Goal: Task Accomplishment & Management: Manage account settings

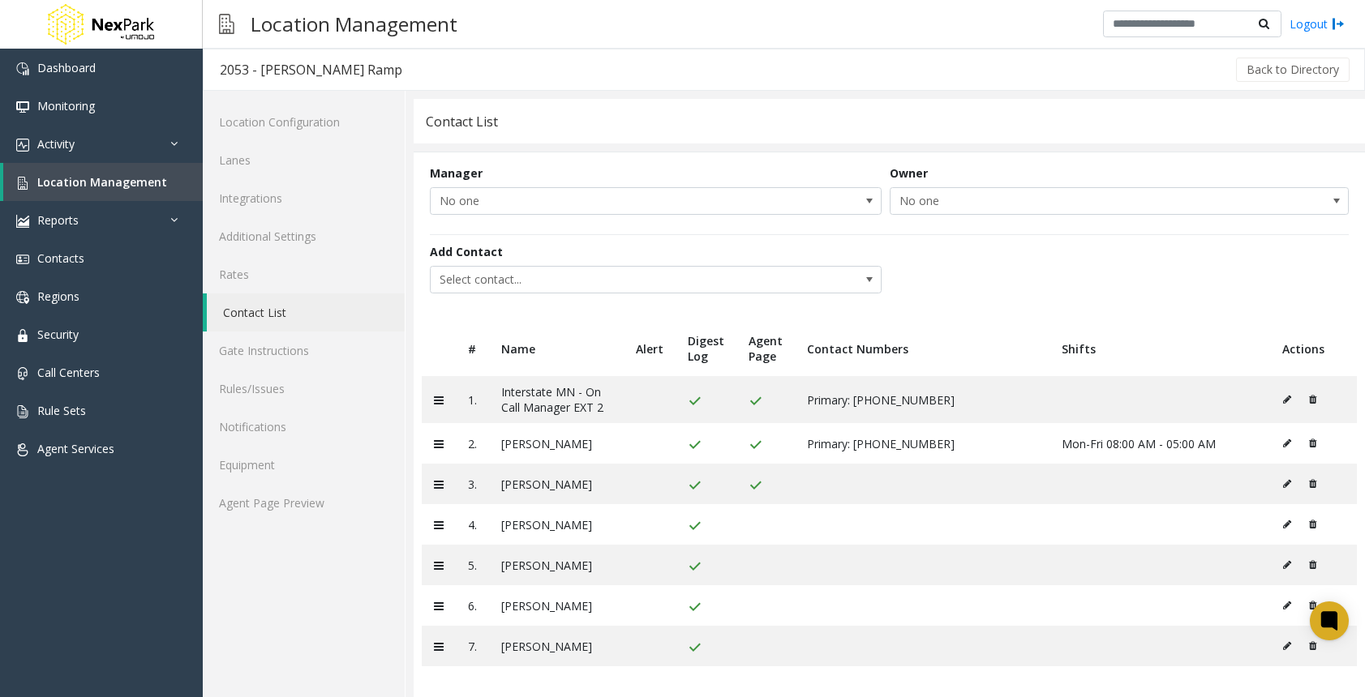
scroll to position [2, 0]
click at [289, 112] on link "Location Configuration" at bounding box center [304, 120] width 202 height 38
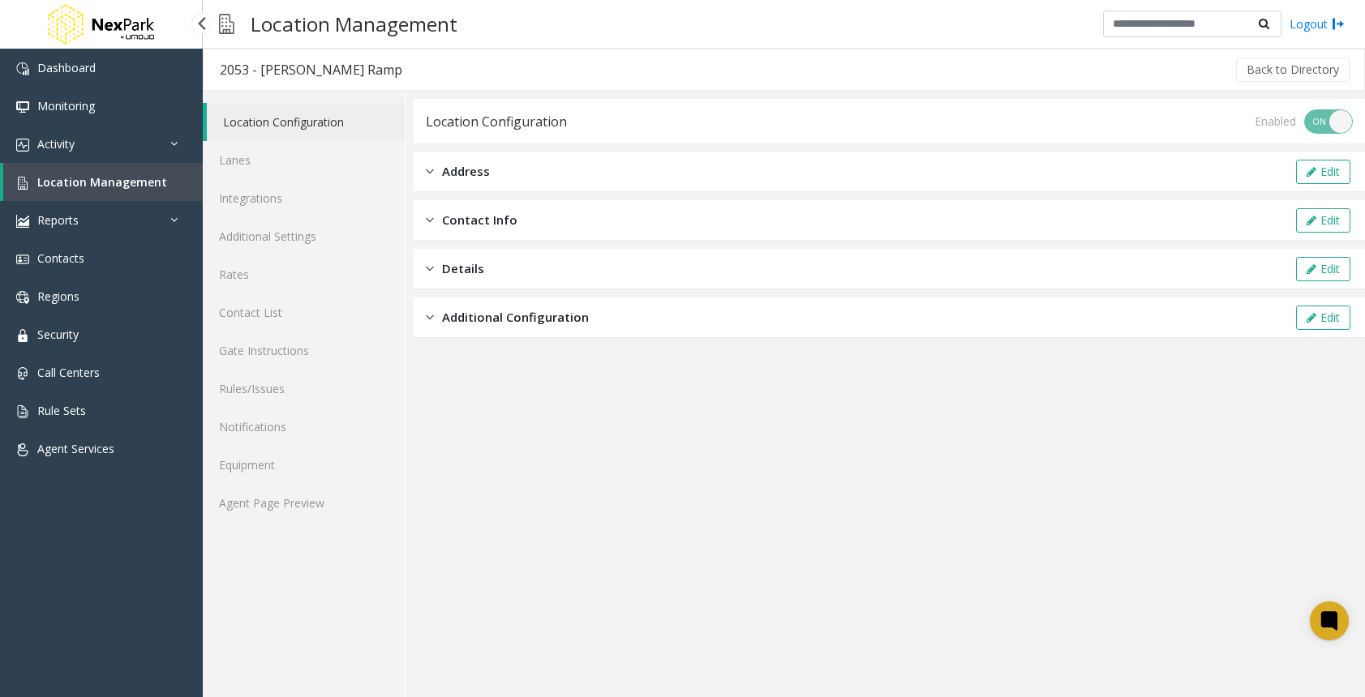
click at [142, 174] on link "Location Management" at bounding box center [102, 182] width 199 height 38
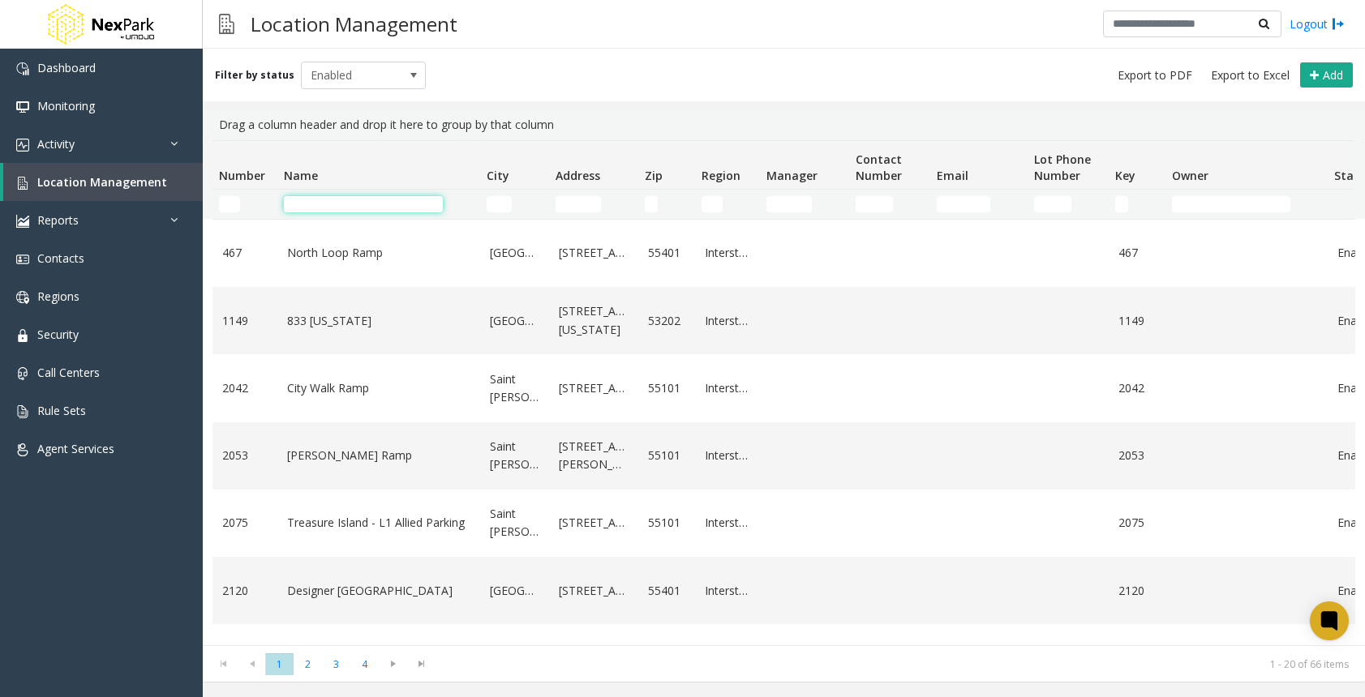
click at [338, 196] on input "Name Filter" at bounding box center [363, 204] width 159 height 16
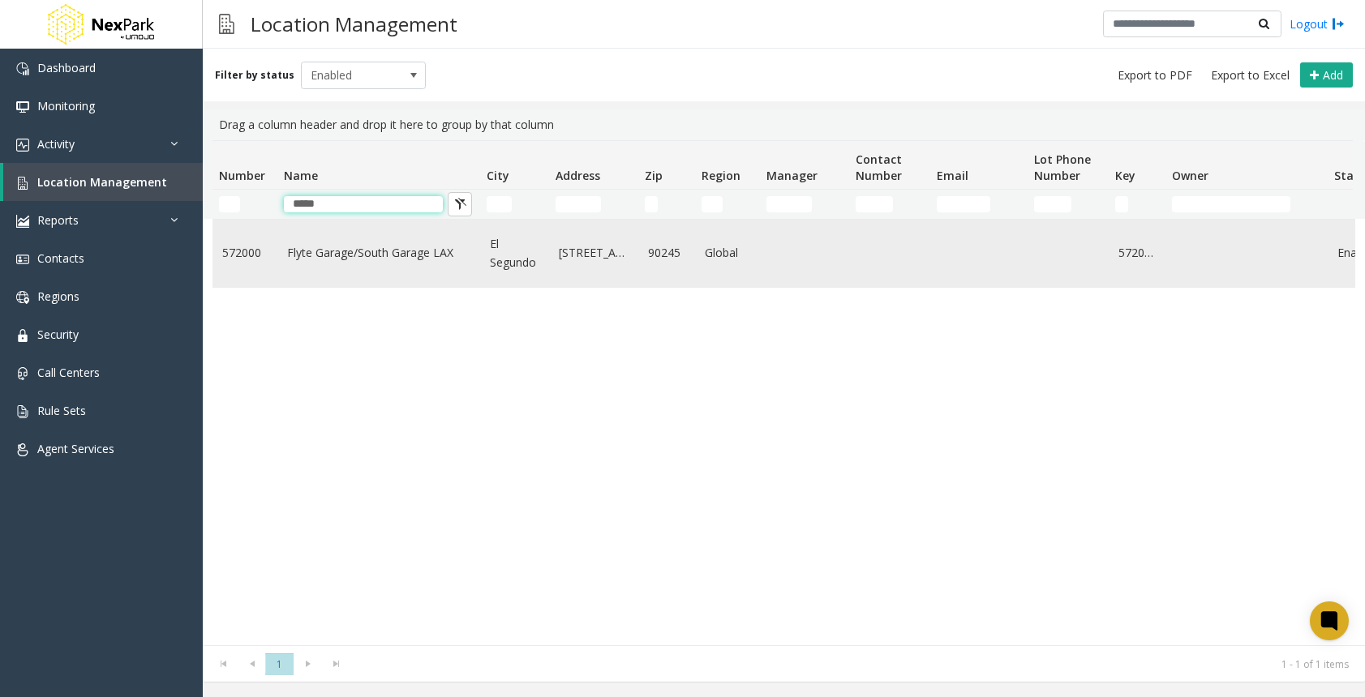
type input "*****"
click at [368, 258] on link "Flyte Garage/South Garage LAX" at bounding box center [378, 253] width 183 height 18
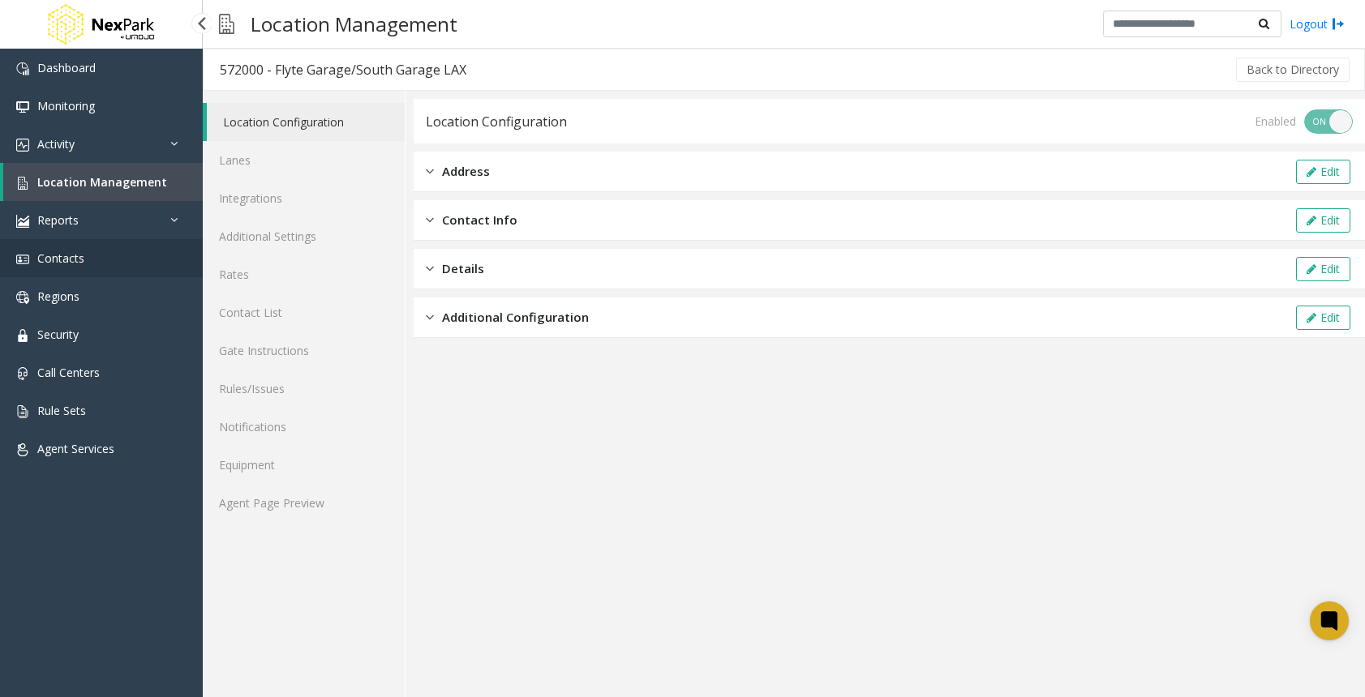
click at [71, 267] on link "Contacts" at bounding box center [101, 258] width 203 height 38
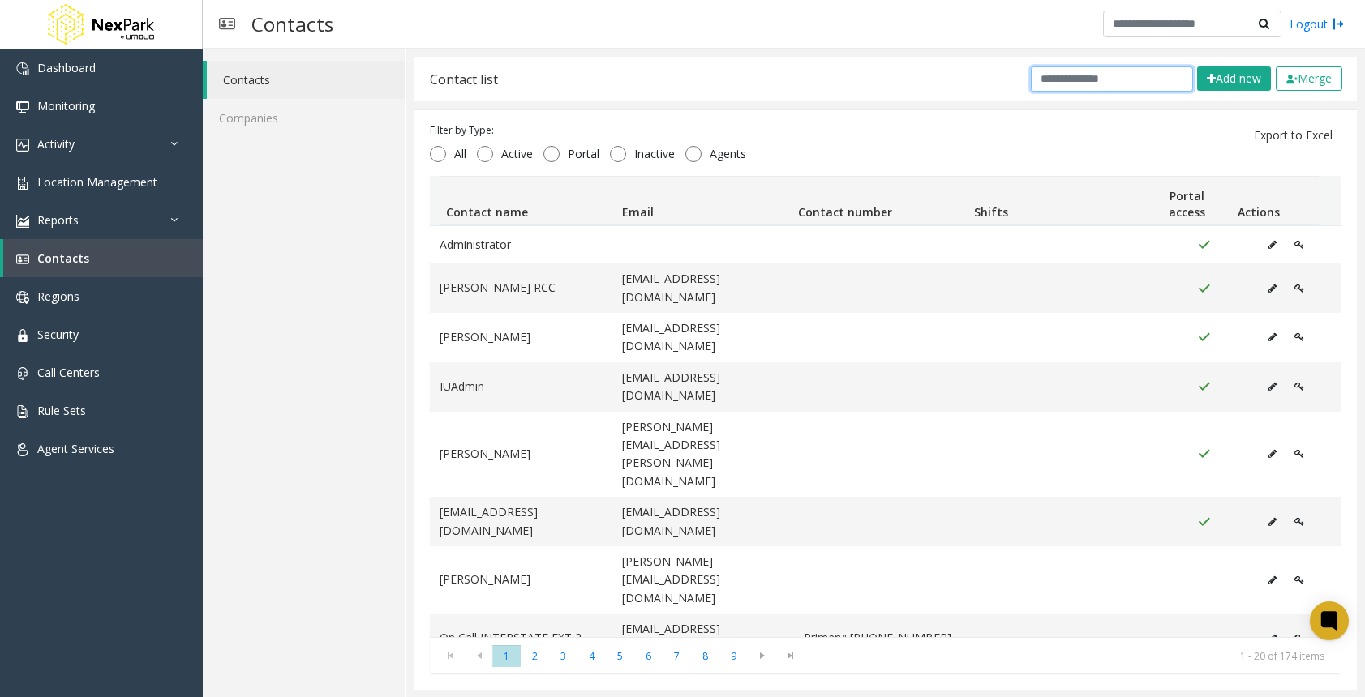
click at [1094, 81] on input "text" at bounding box center [1111, 78] width 162 height 25
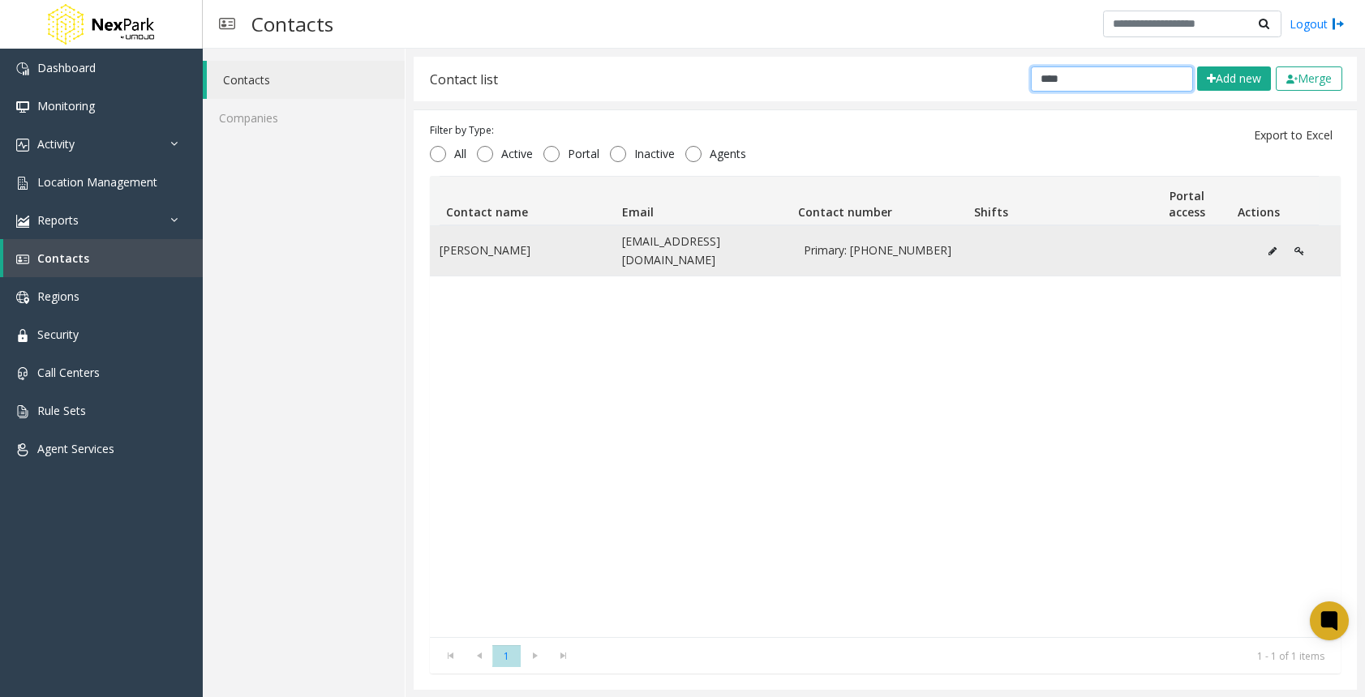
type input "****"
click at [705, 256] on td "nfechisso@vpne.com" at bounding box center [703, 250] width 182 height 49
click at [1259, 239] on button "Data table" at bounding box center [1272, 251] width 26 height 24
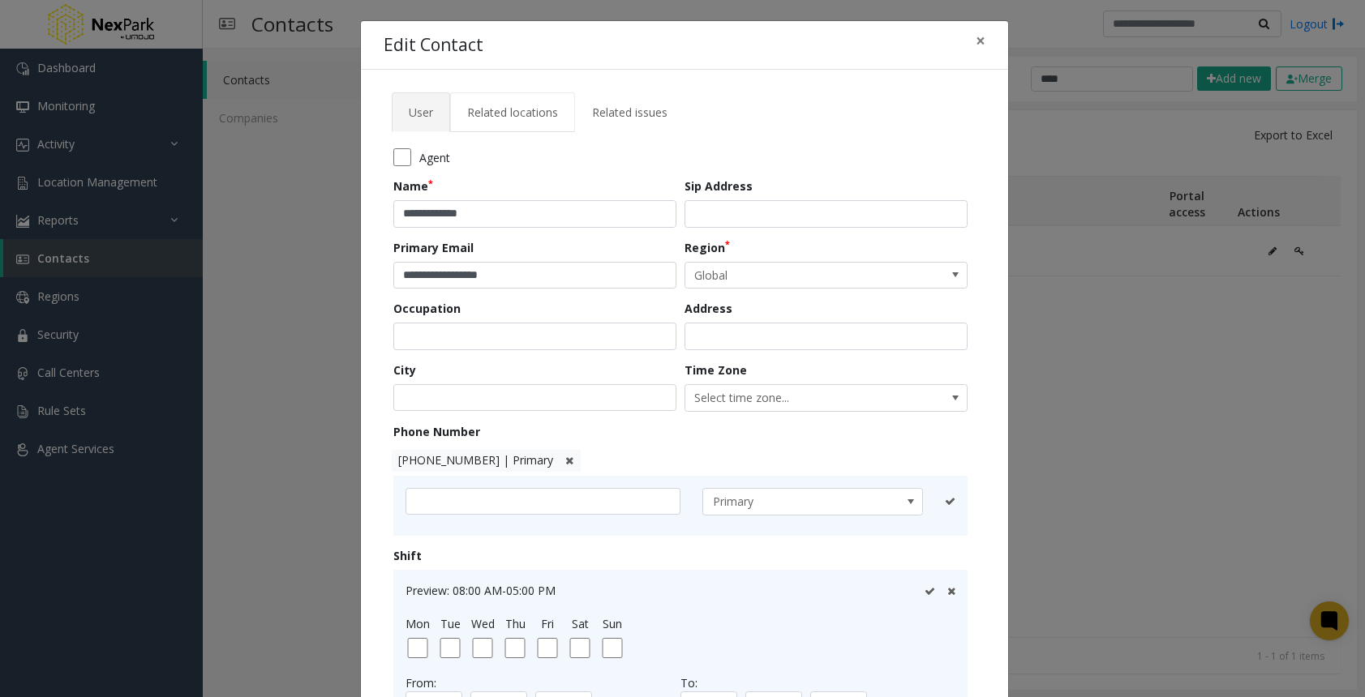
click at [534, 109] on span "Related locations" at bounding box center [512, 112] width 91 height 15
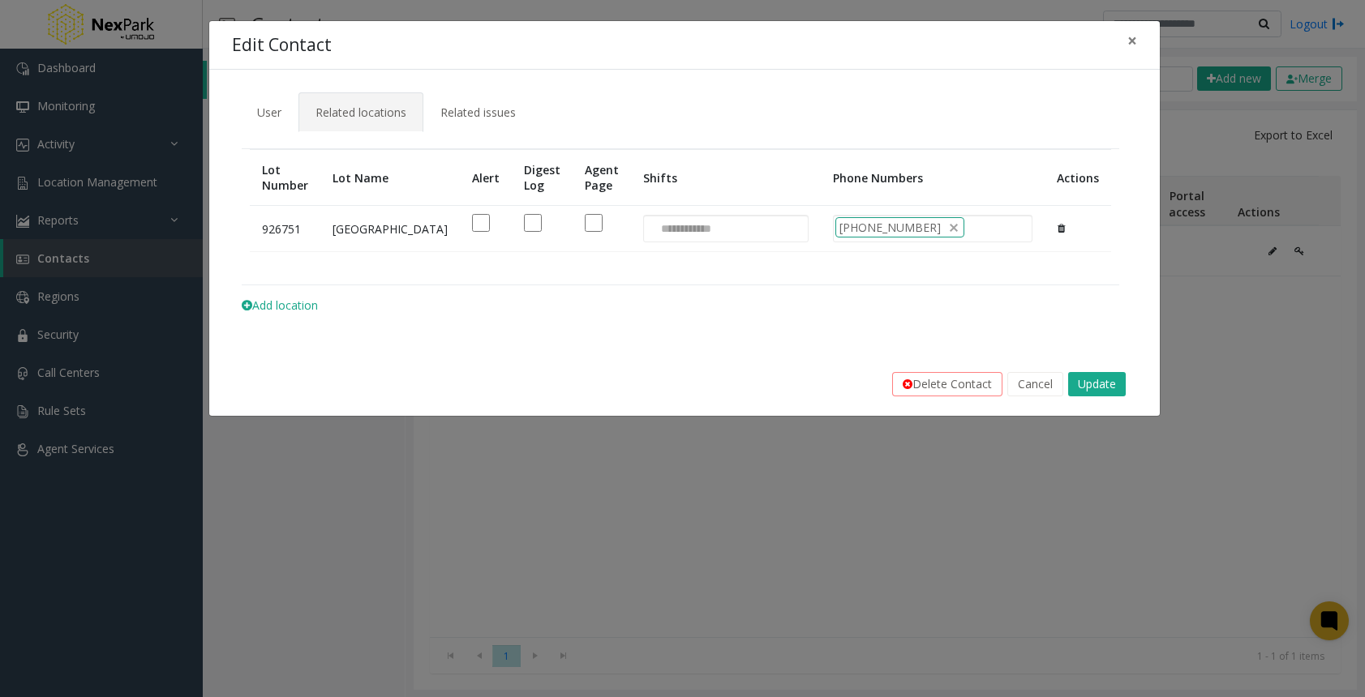
click at [512, 217] on td at bounding box center [542, 229] width 61 height 46
click at [585, 230] on div at bounding box center [602, 223] width 34 height 18
click at [1058, 229] on button at bounding box center [1060, 228] width 9 height 24
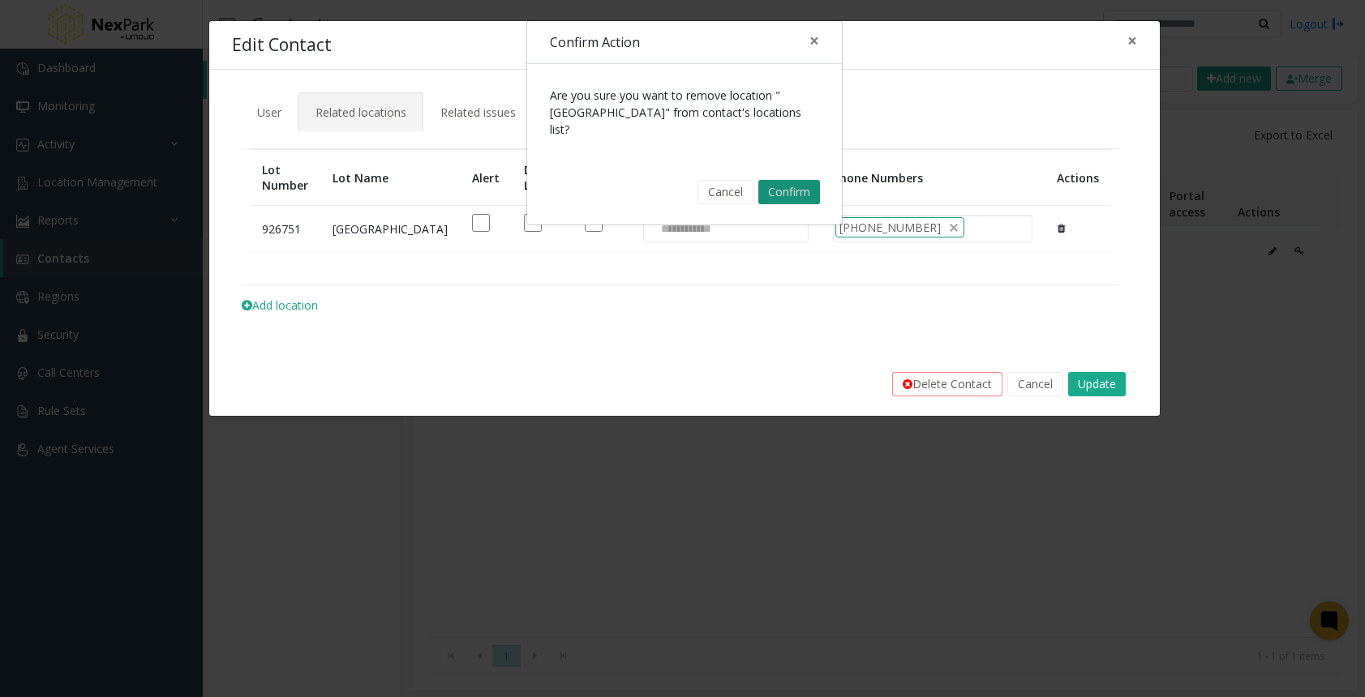
click at [774, 180] on button "Confirm" at bounding box center [789, 192] width 62 height 24
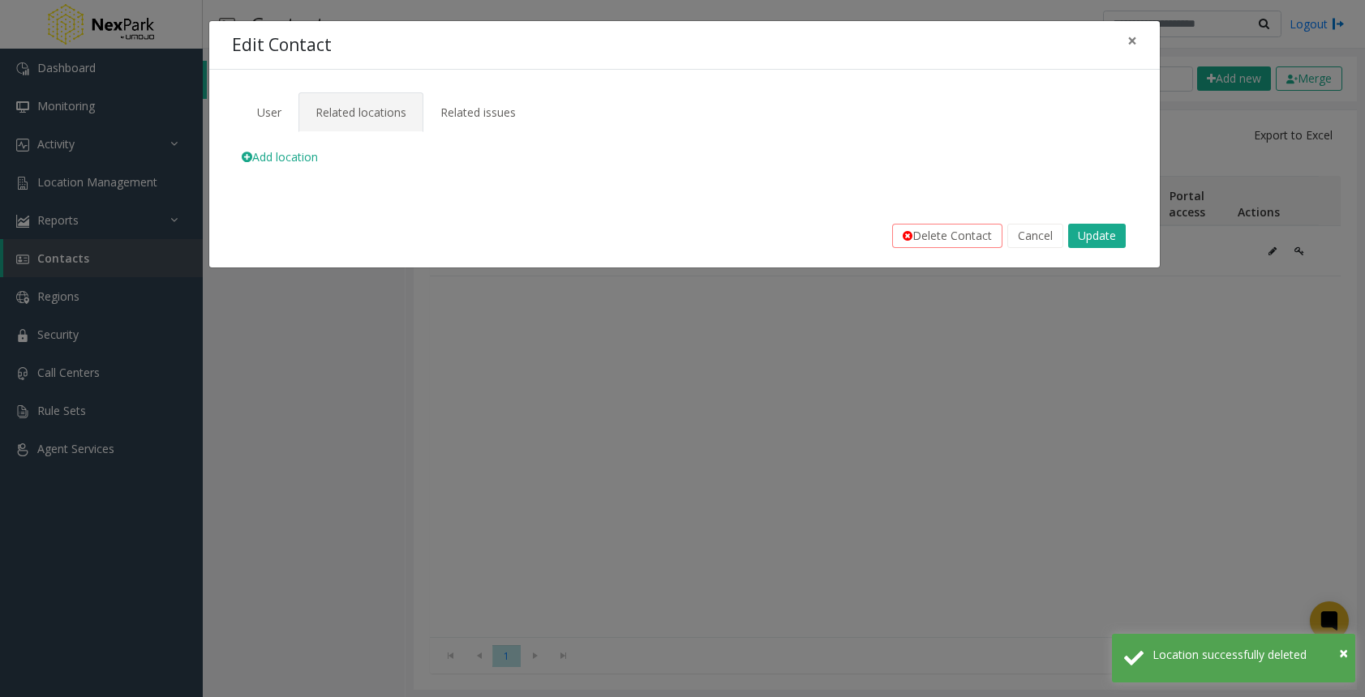
click at [295, 152] on span "Add location" at bounding box center [280, 156] width 76 height 15
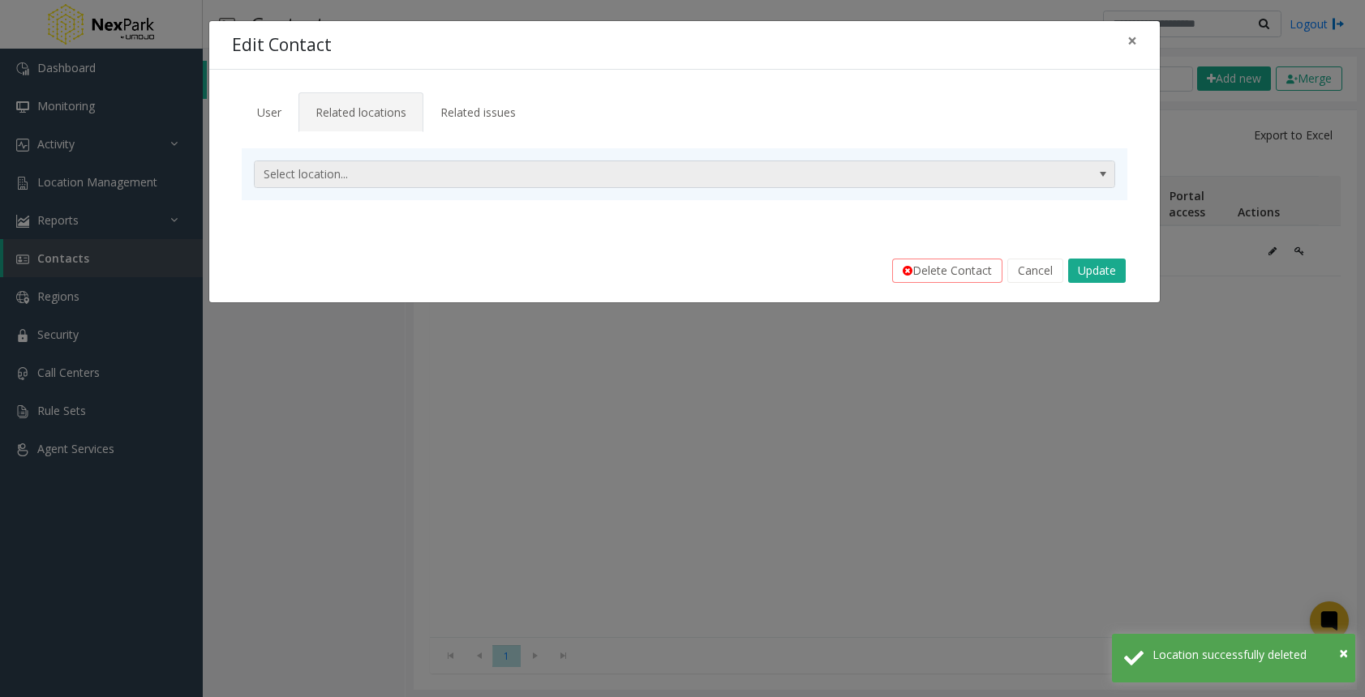
click at [439, 171] on span "Select location..." at bounding box center [599, 174] width 688 height 26
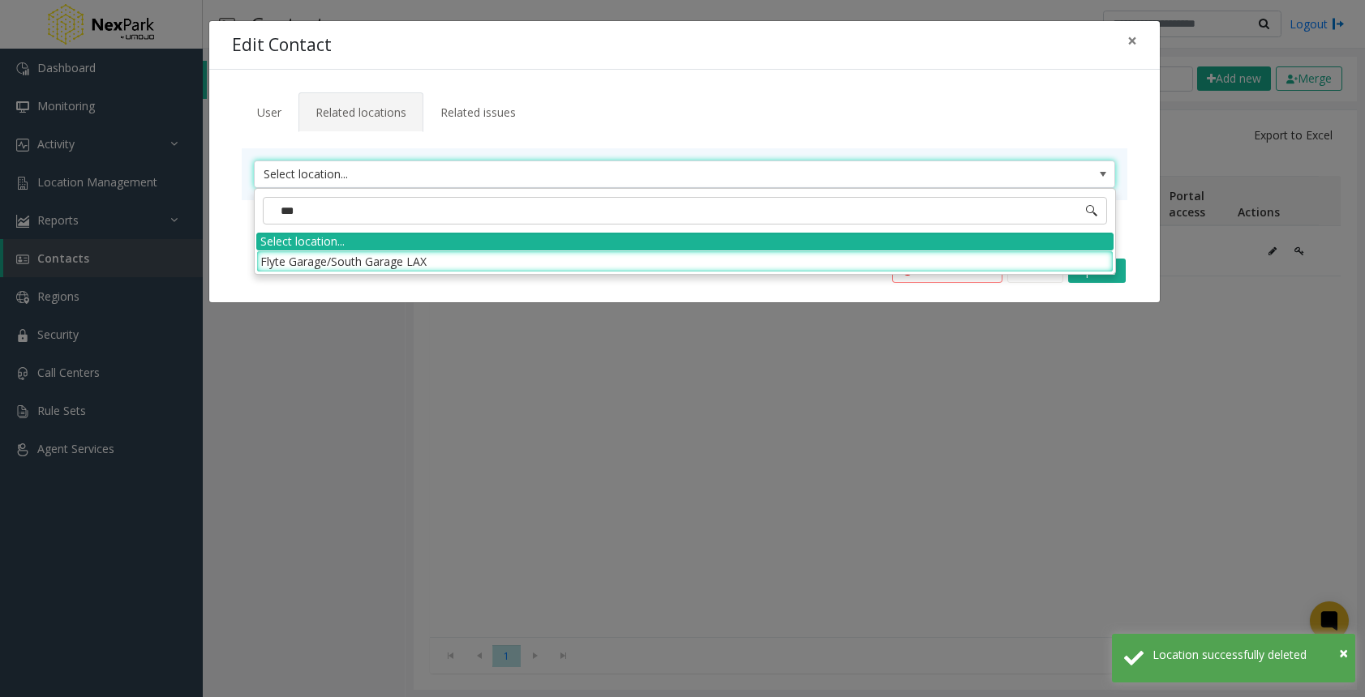
type input "****"
click at [418, 259] on li "Flyte Garage/South Garage LAX" at bounding box center [684, 262] width 857 height 22
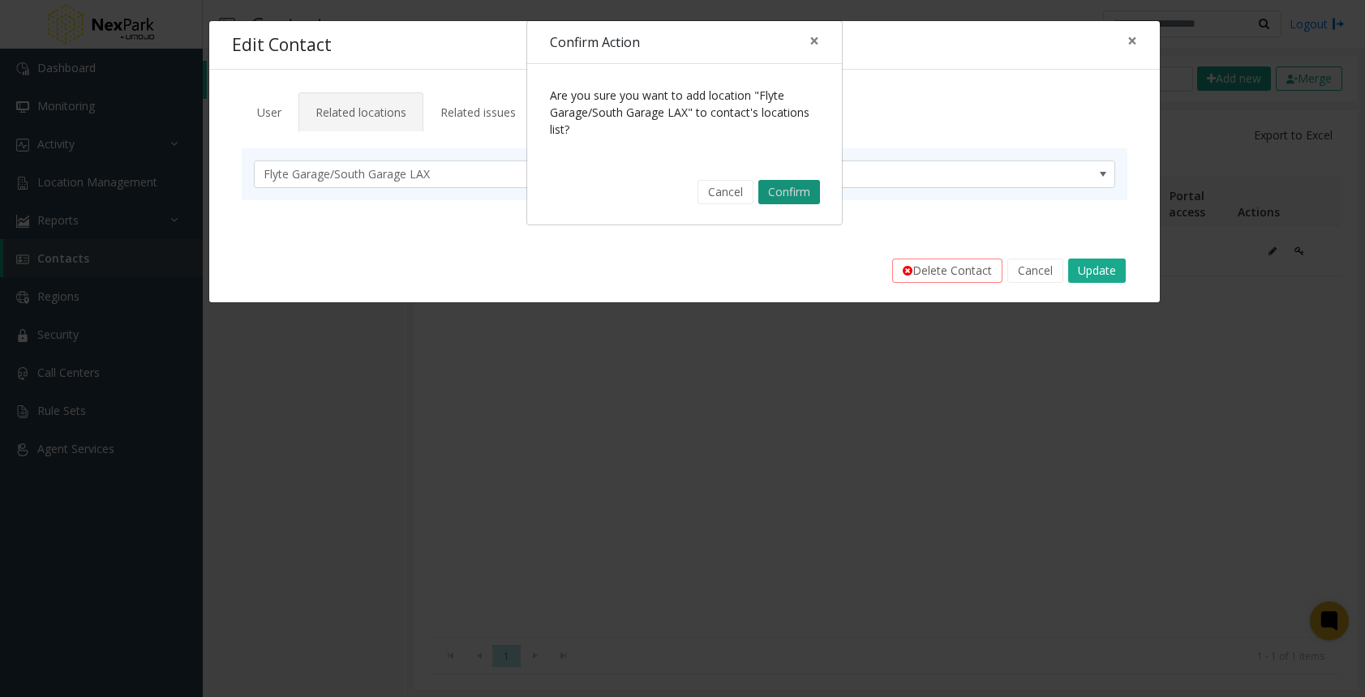
click at [779, 186] on button "Confirm" at bounding box center [789, 192] width 62 height 24
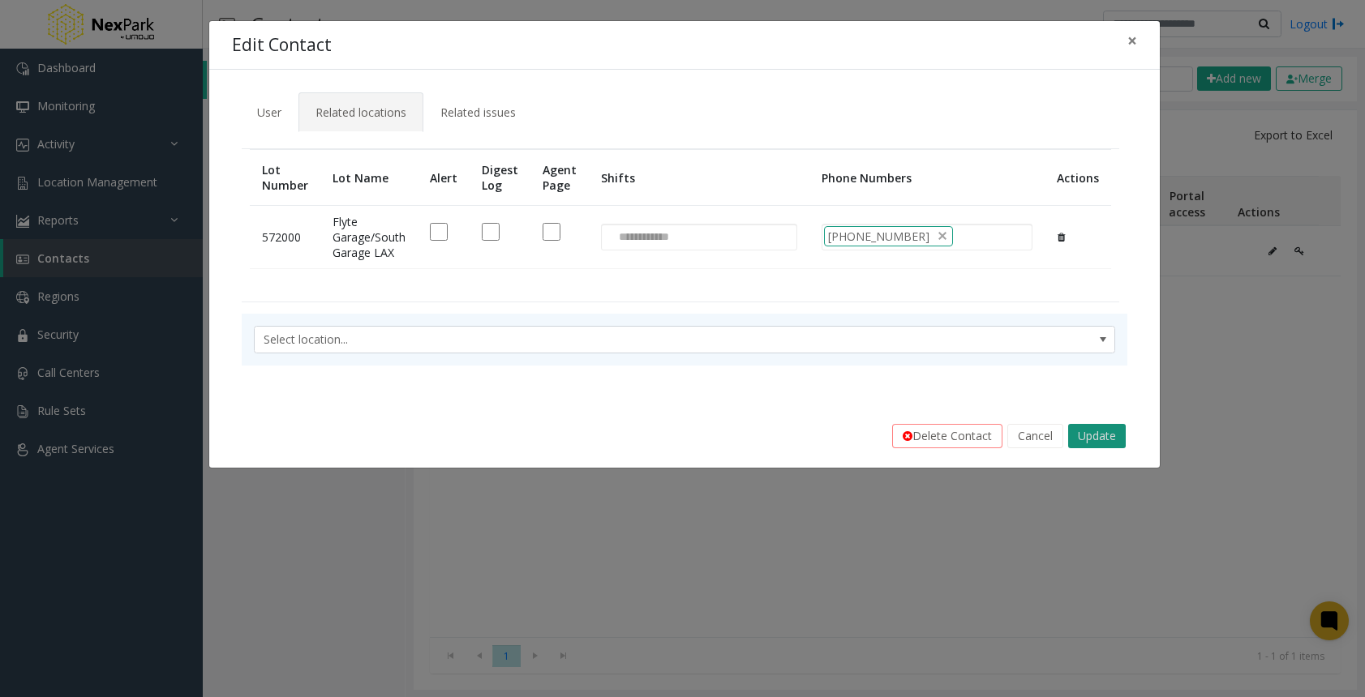
click at [1089, 436] on button "Update" at bounding box center [1097, 436] width 58 height 24
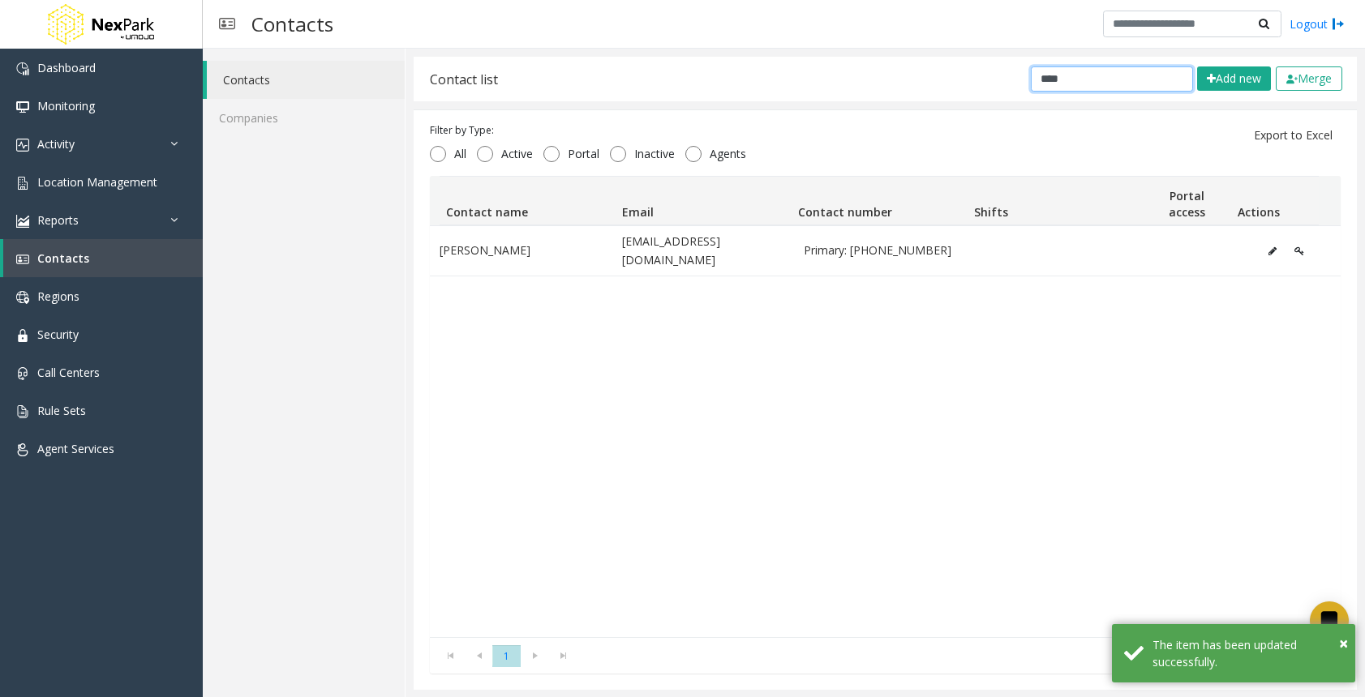
click at [1043, 86] on input "****" at bounding box center [1111, 78] width 162 height 25
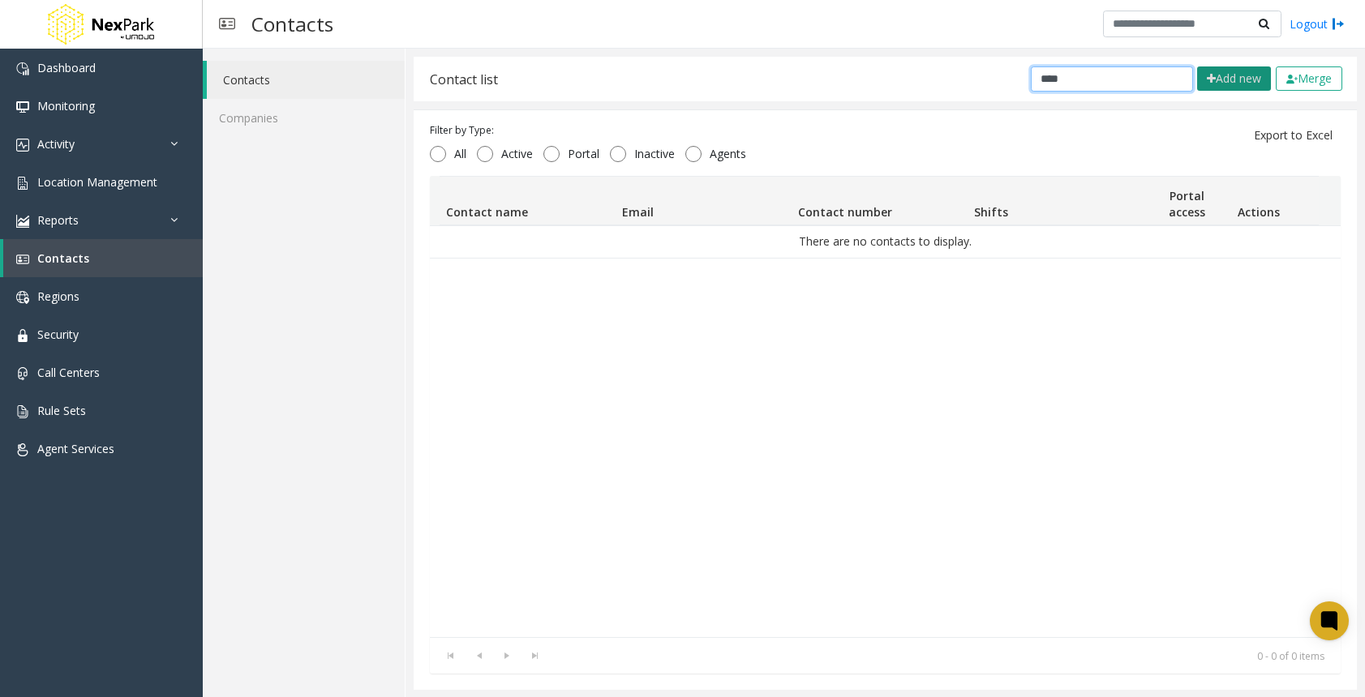
type input "****"
click at [1239, 79] on button "Add new" at bounding box center [1234, 78] width 74 height 24
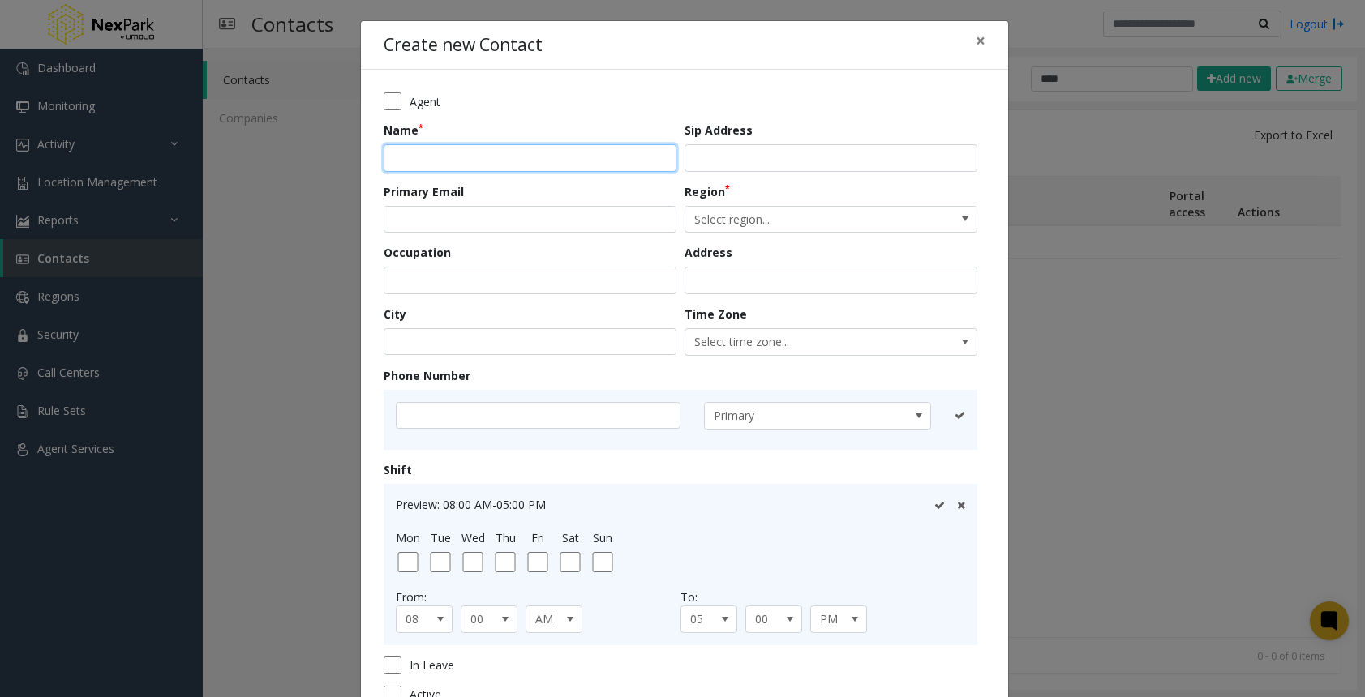
click at [545, 152] on input "text" at bounding box center [529, 158] width 293 height 28
type input "**********"
click at [721, 214] on span "Select region..." at bounding box center [801, 220] width 233 height 26
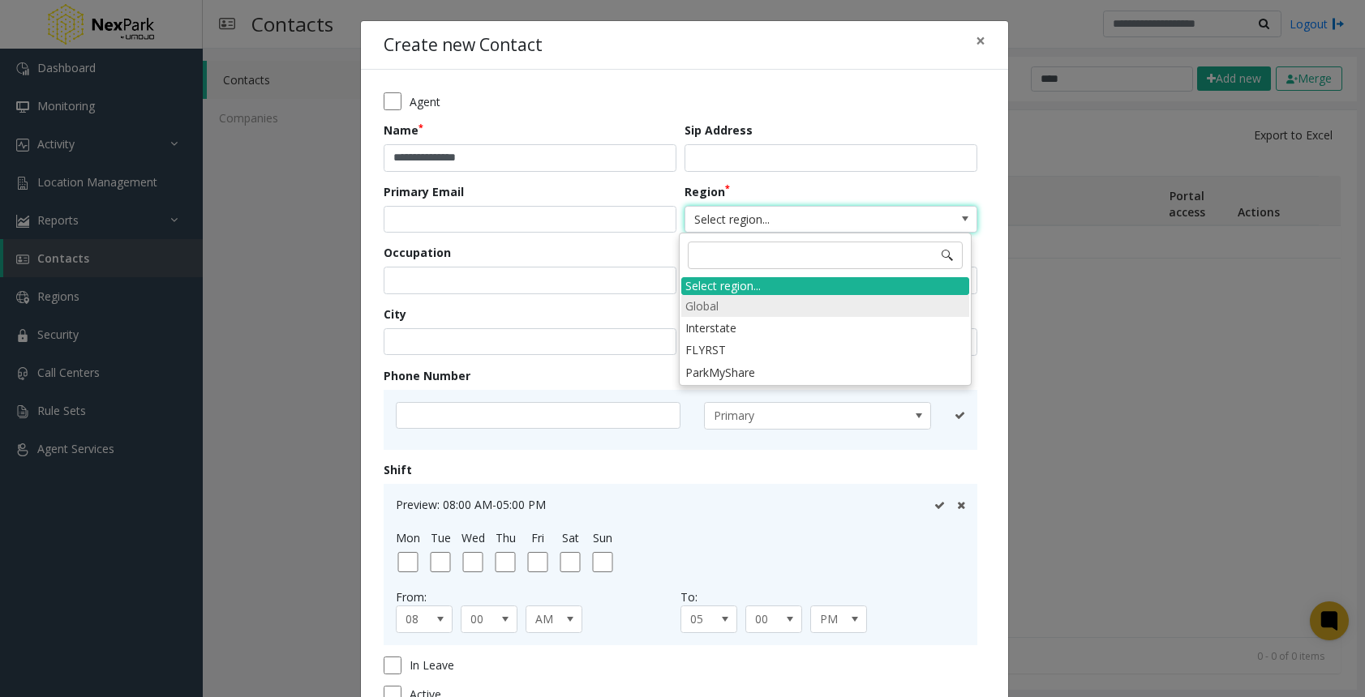
click at [727, 304] on li "Global" at bounding box center [825, 306] width 288 height 22
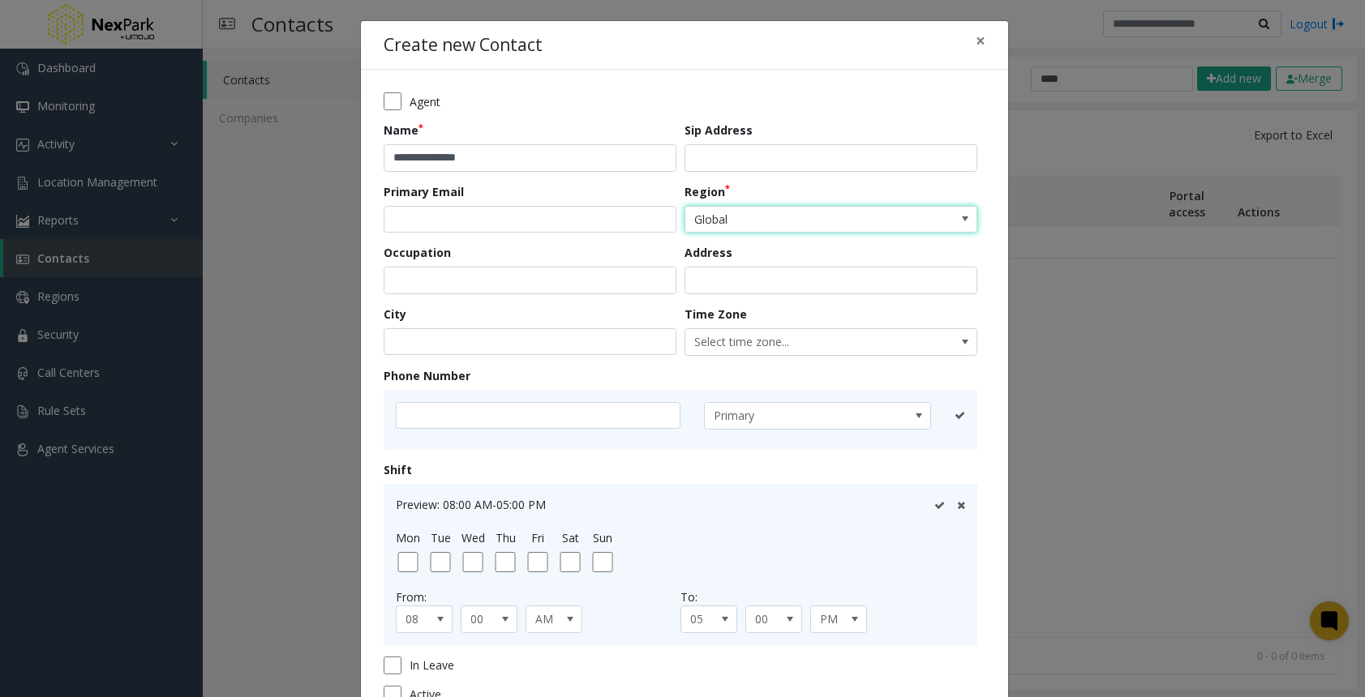
click at [715, 212] on span "Global" at bounding box center [801, 220] width 233 height 26
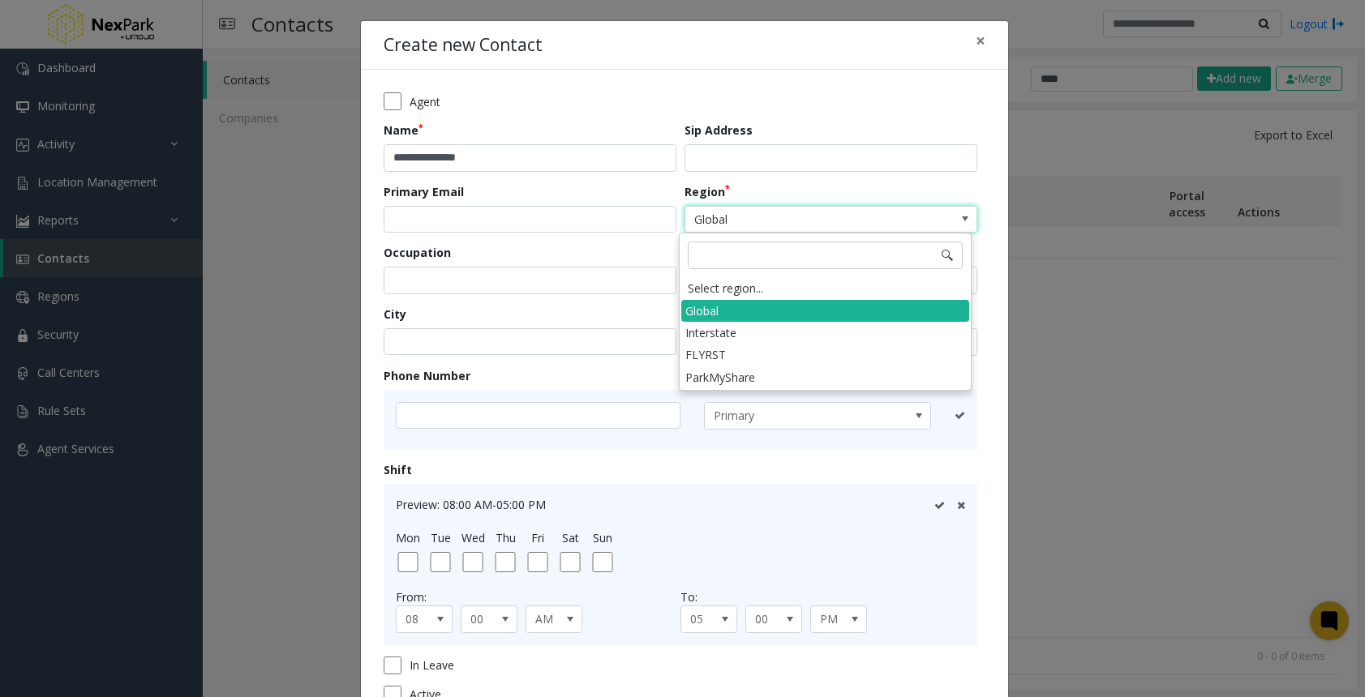
click at [715, 212] on span "Global" at bounding box center [801, 220] width 233 height 26
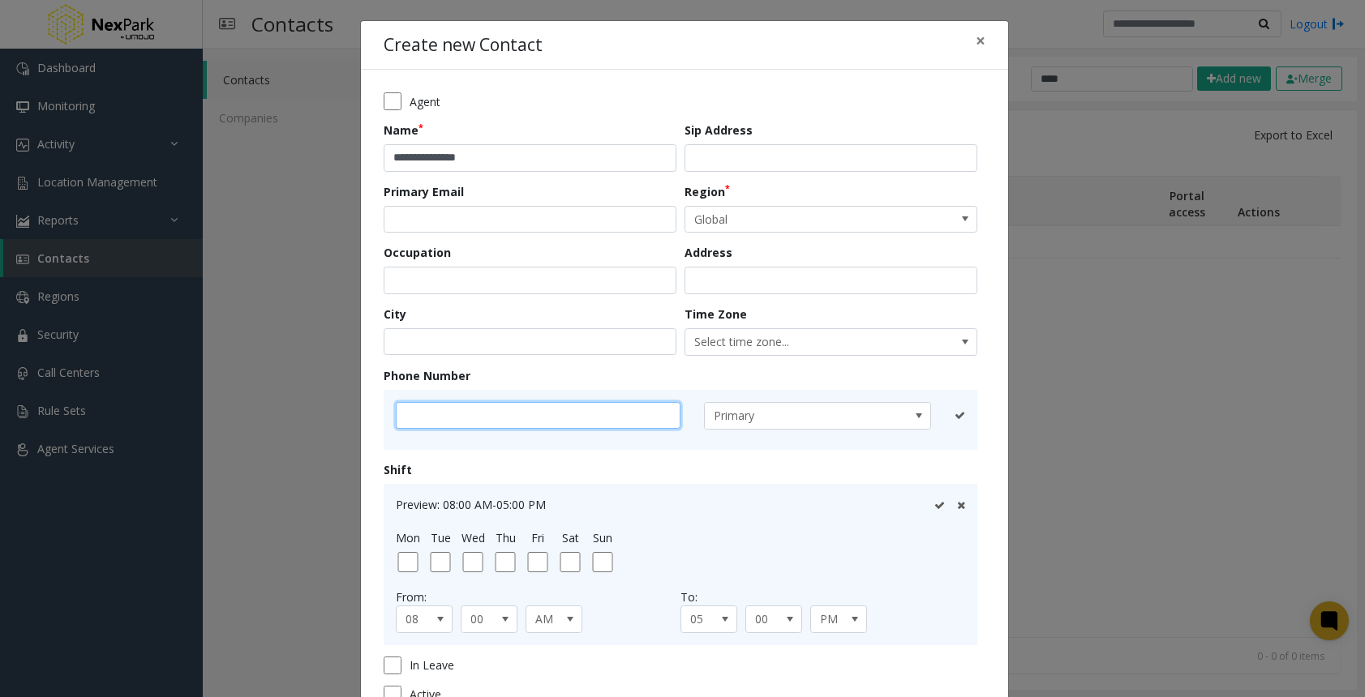
click at [589, 416] on input "text" at bounding box center [538, 416] width 285 height 28
type input "**********"
click at [934, 416] on icon at bounding box center [939, 415] width 11 height 11
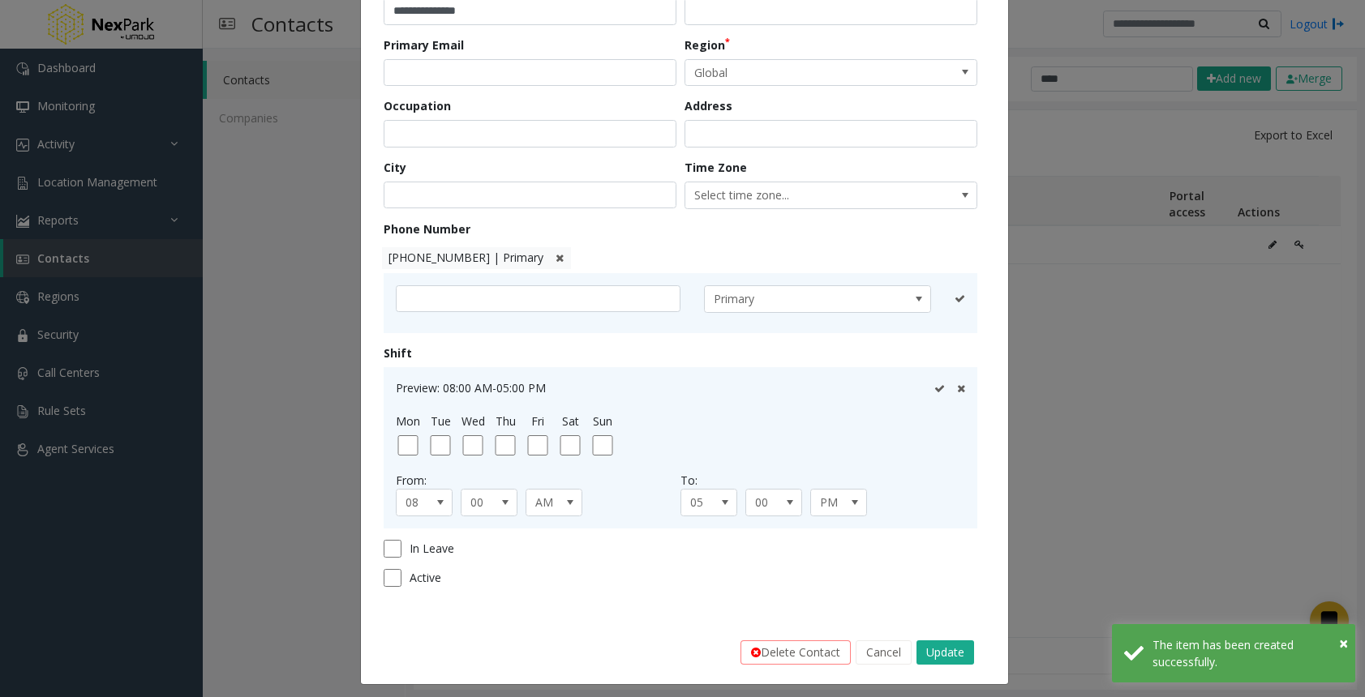
scroll to position [154, 0]
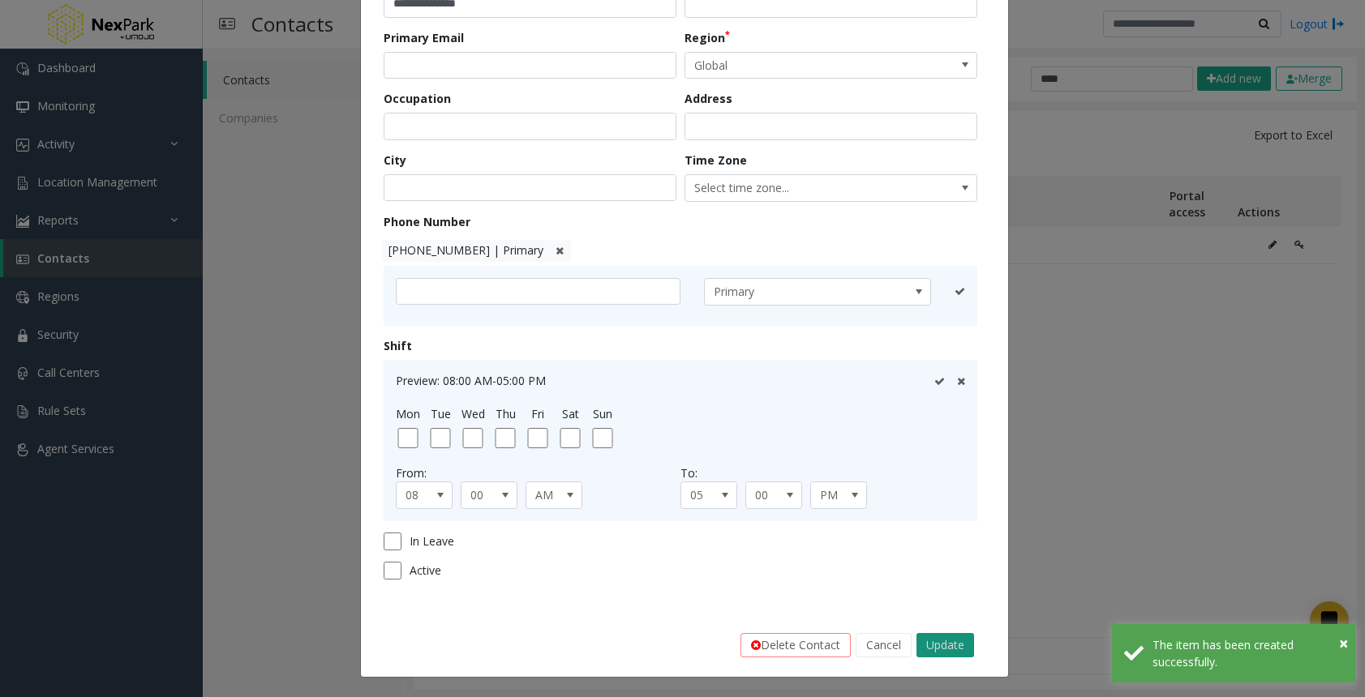
click at [933, 646] on button "Update" at bounding box center [945, 645] width 58 height 24
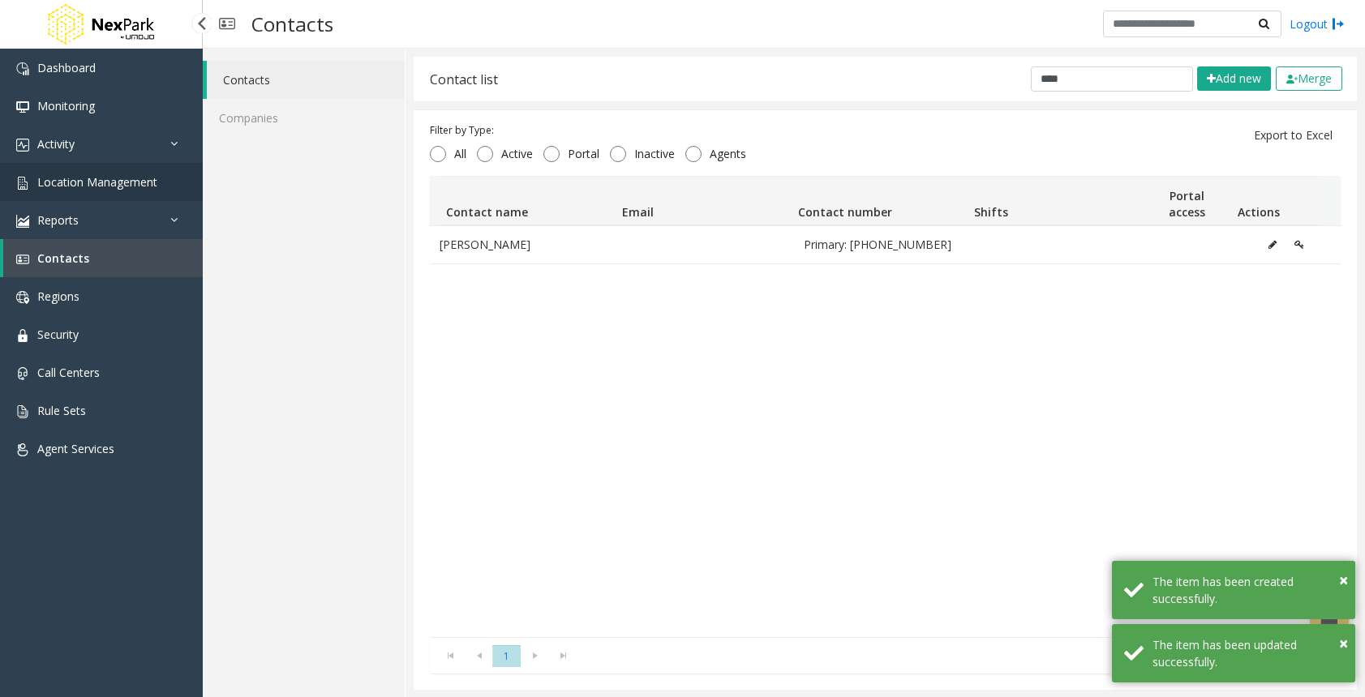
click at [73, 181] on span "Location Management" at bounding box center [97, 181] width 120 height 15
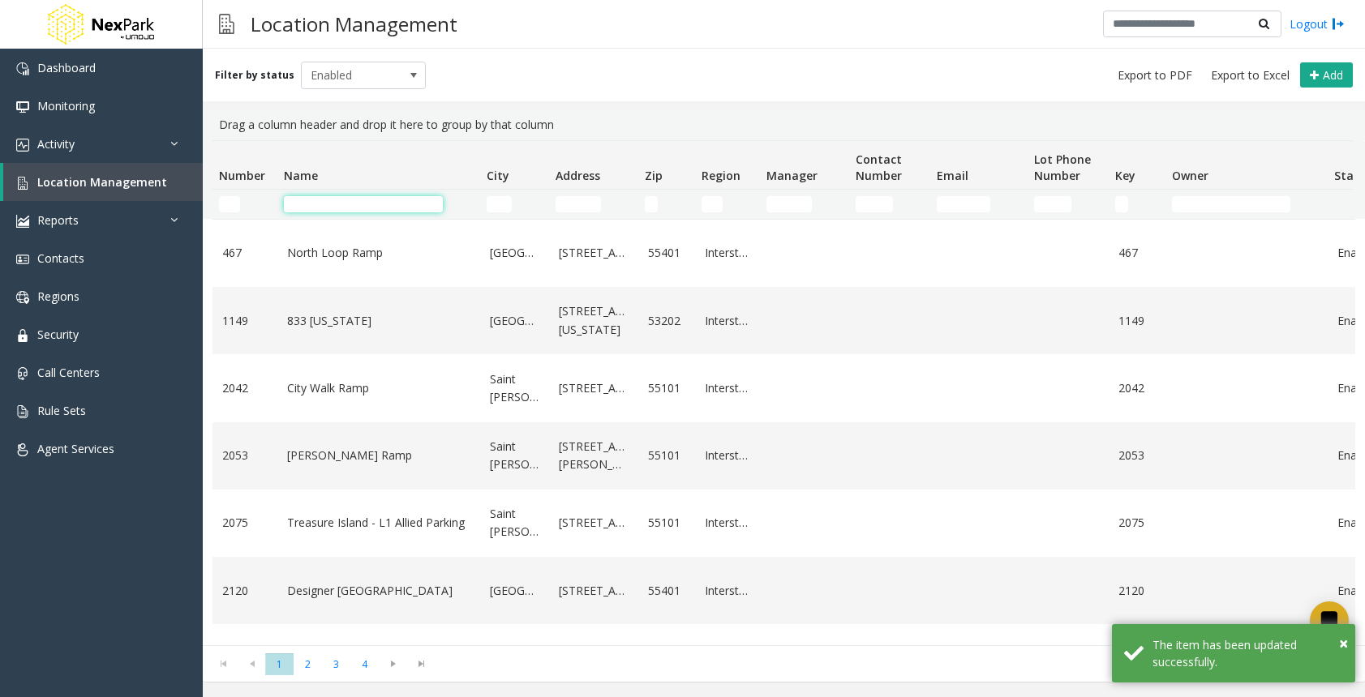
click at [335, 204] on input "Name Filter" at bounding box center [363, 204] width 159 height 16
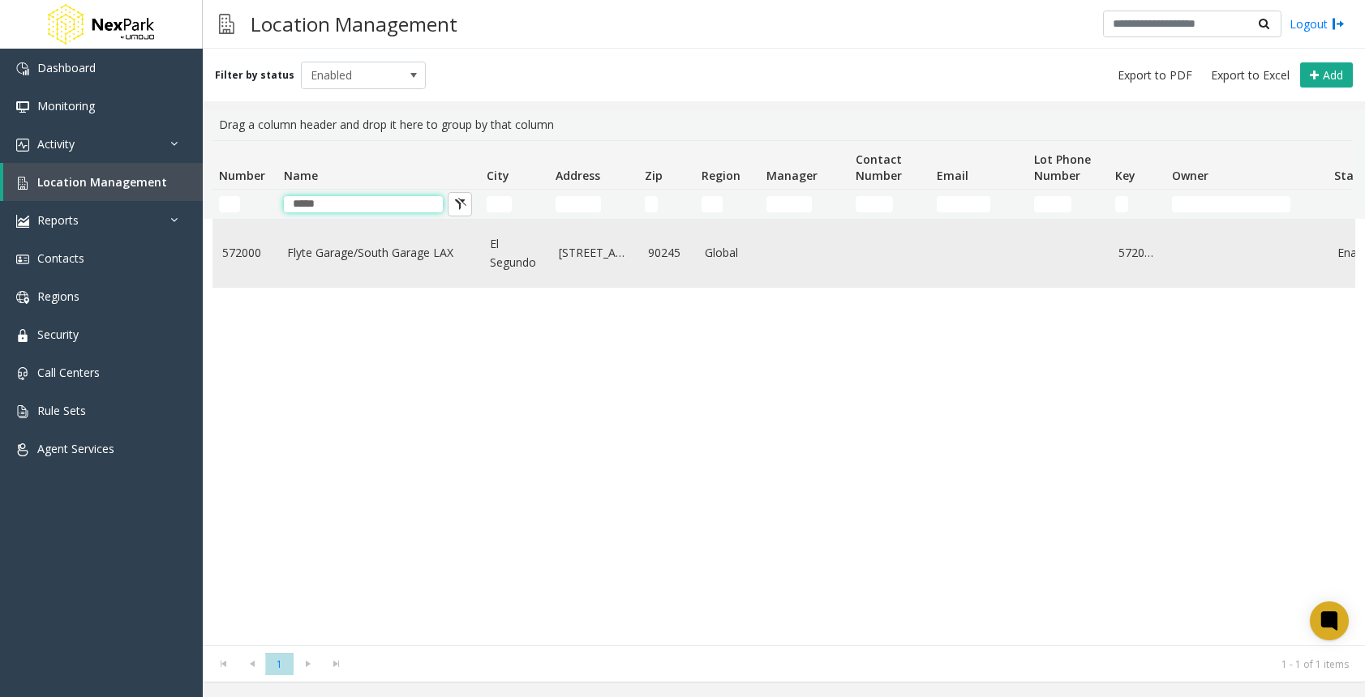
type input "*****"
click at [371, 233] on td "Flyte Garage/South Garage LAX" at bounding box center [378, 253] width 203 height 67
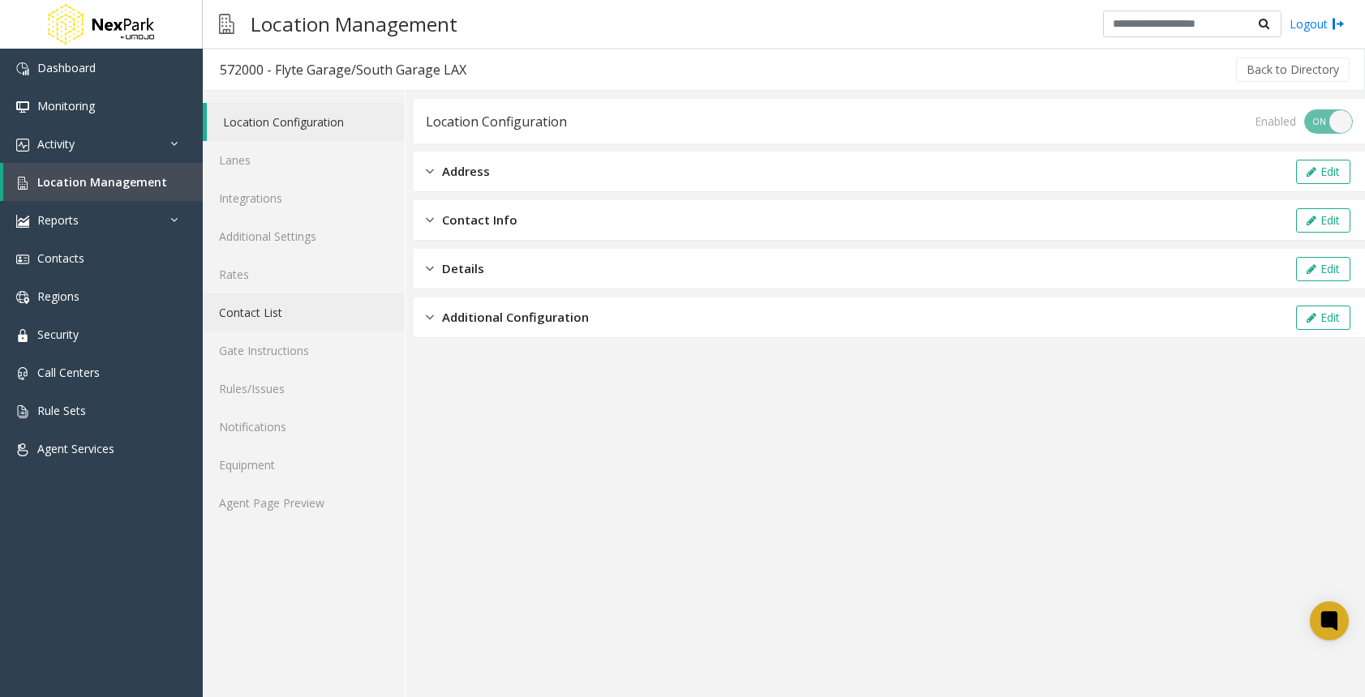
click at [264, 315] on link "Contact List" at bounding box center [304, 312] width 202 height 38
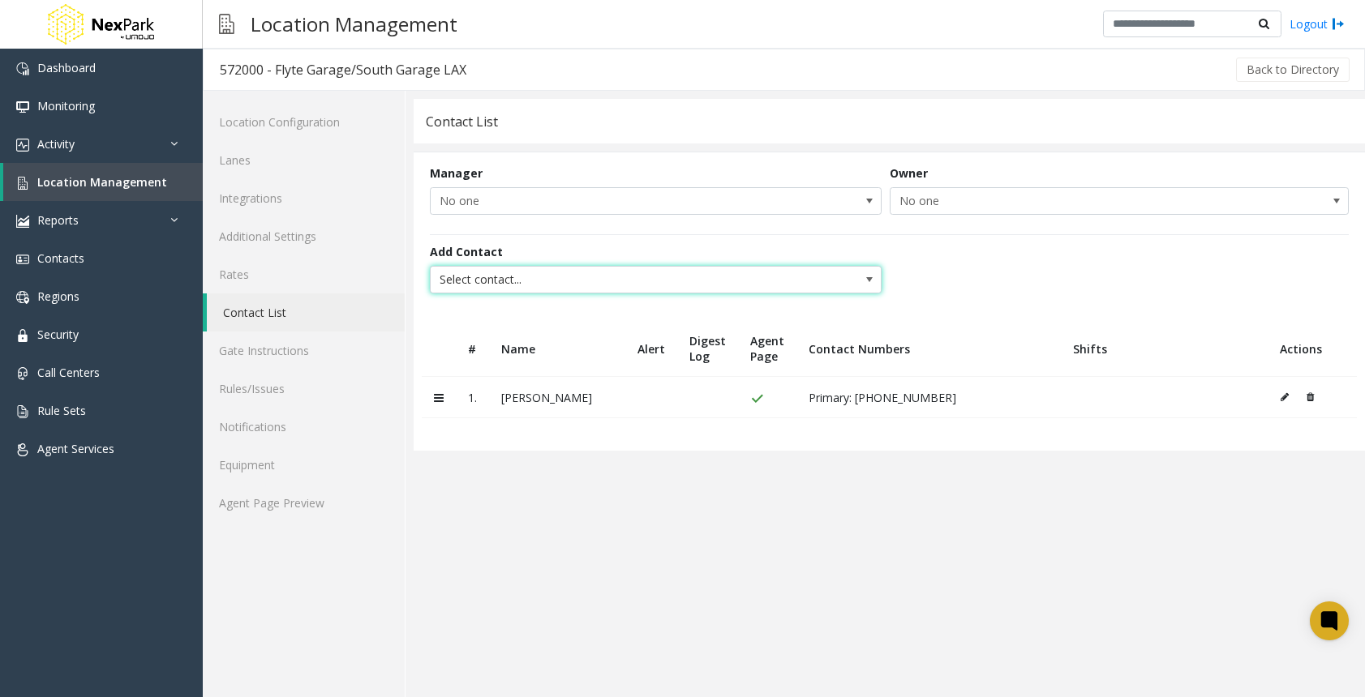
click at [764, 281] on span "Select contact..." at bounding box center [611, 280] width 360 height 26
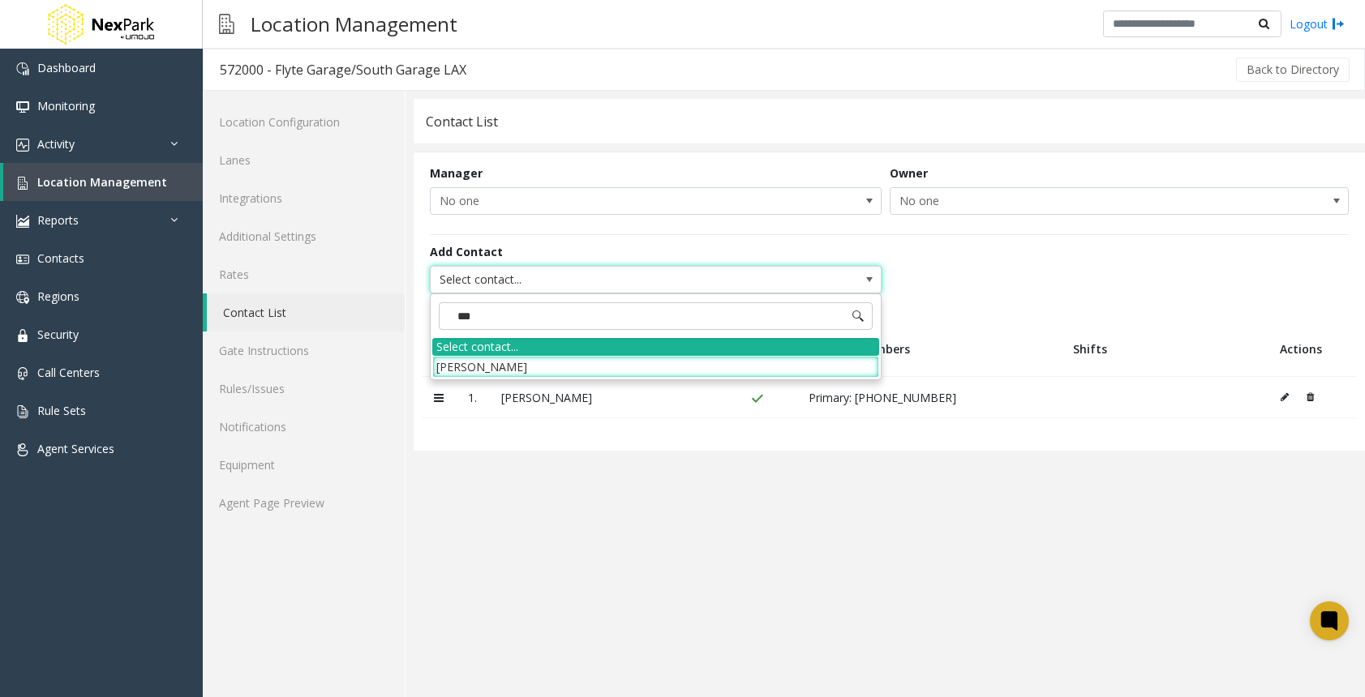
type input "****"
click at [689, 372] on li "Russ Kolodanker" at bounding box center [655, 367] width 447 height 22
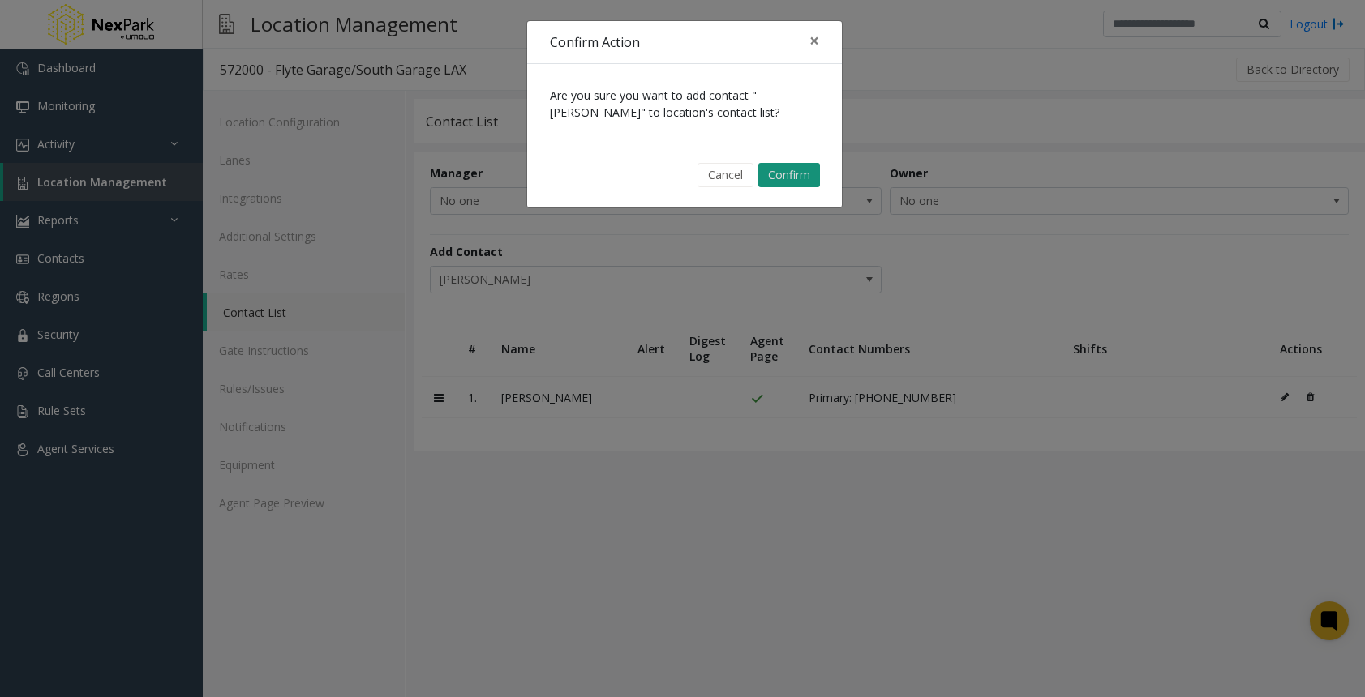
click at [798, 178] on button "Confirm" at bounding box center [789, 175] width 62 height 24
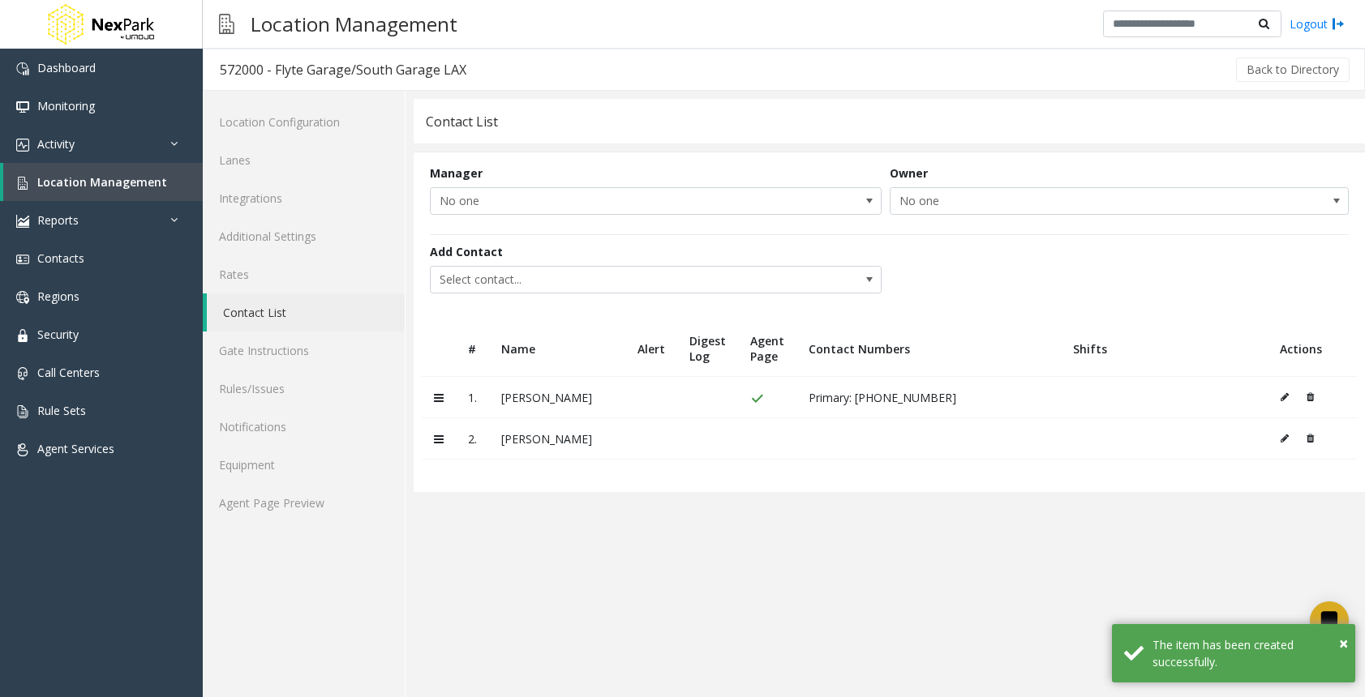
click at [1280, 439] on icon at bounding box center [1284, 439] width 8 height 10
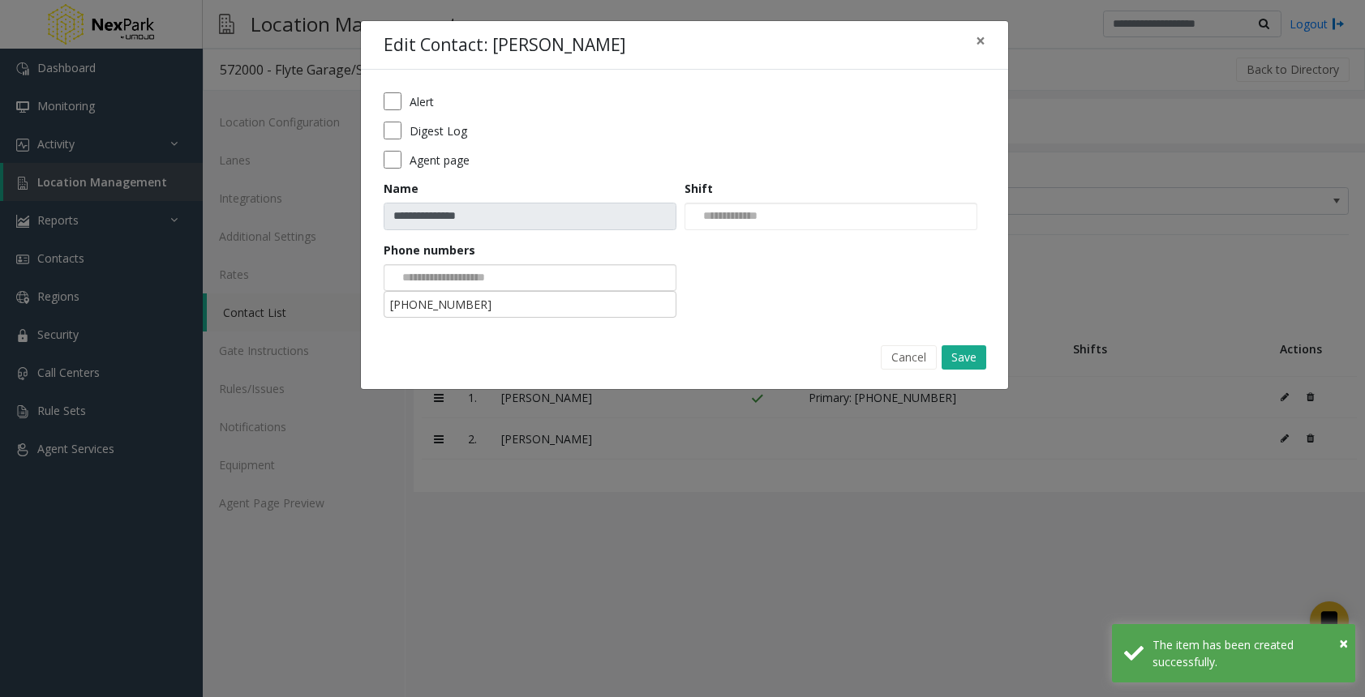
click at [591, 269] on div at bounding box center [529, 278] width 293 height 28
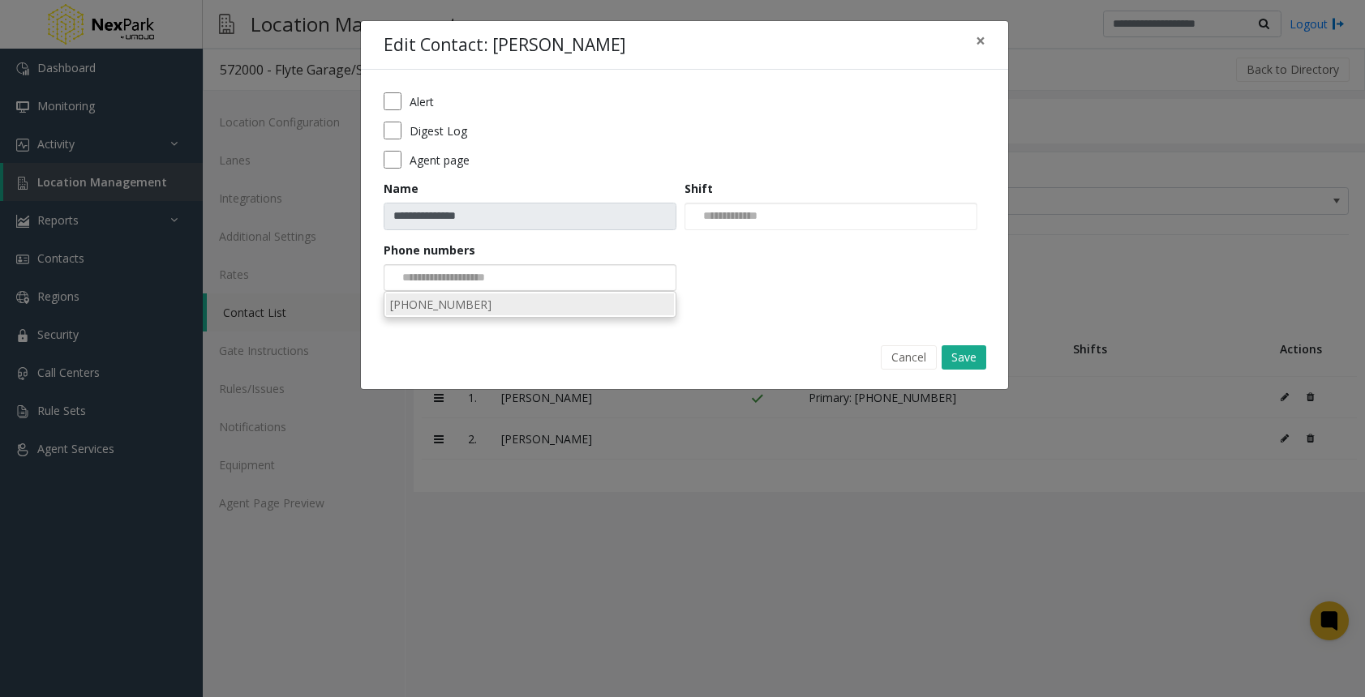
click at [486, 299] on li "818-856-6387" at bounding box center [530, 304] width 288 height 22
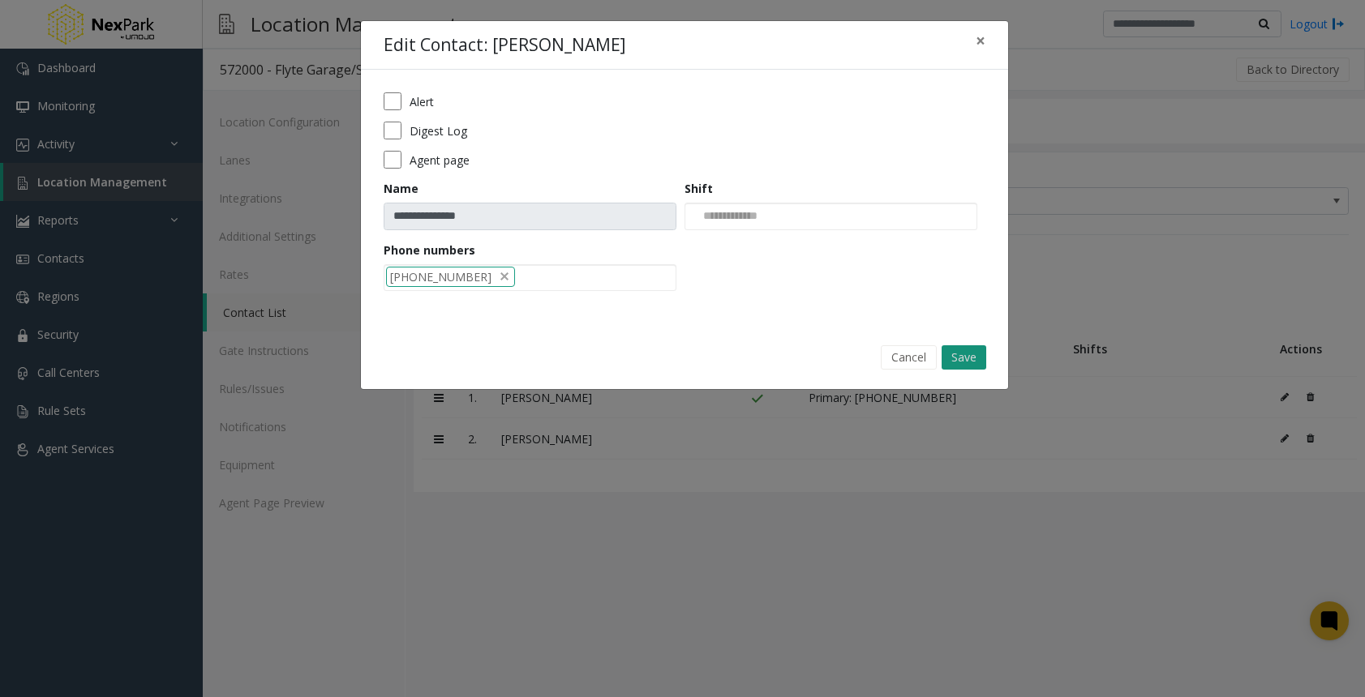
click at [974, 357] on button "Save" at bounding box center [963, 357] width 45 height 24
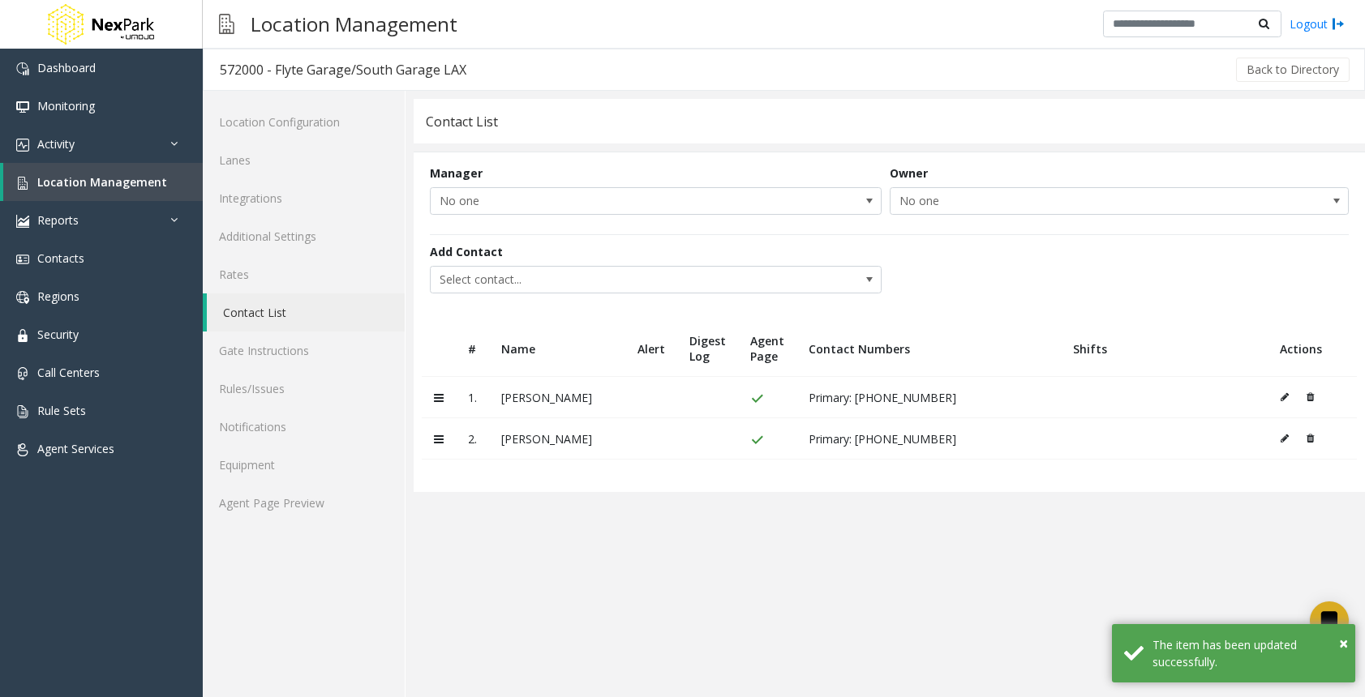
click at [924, 542] on app-contact-list "**********" at bounding box center [888, 398] width 951 height 598
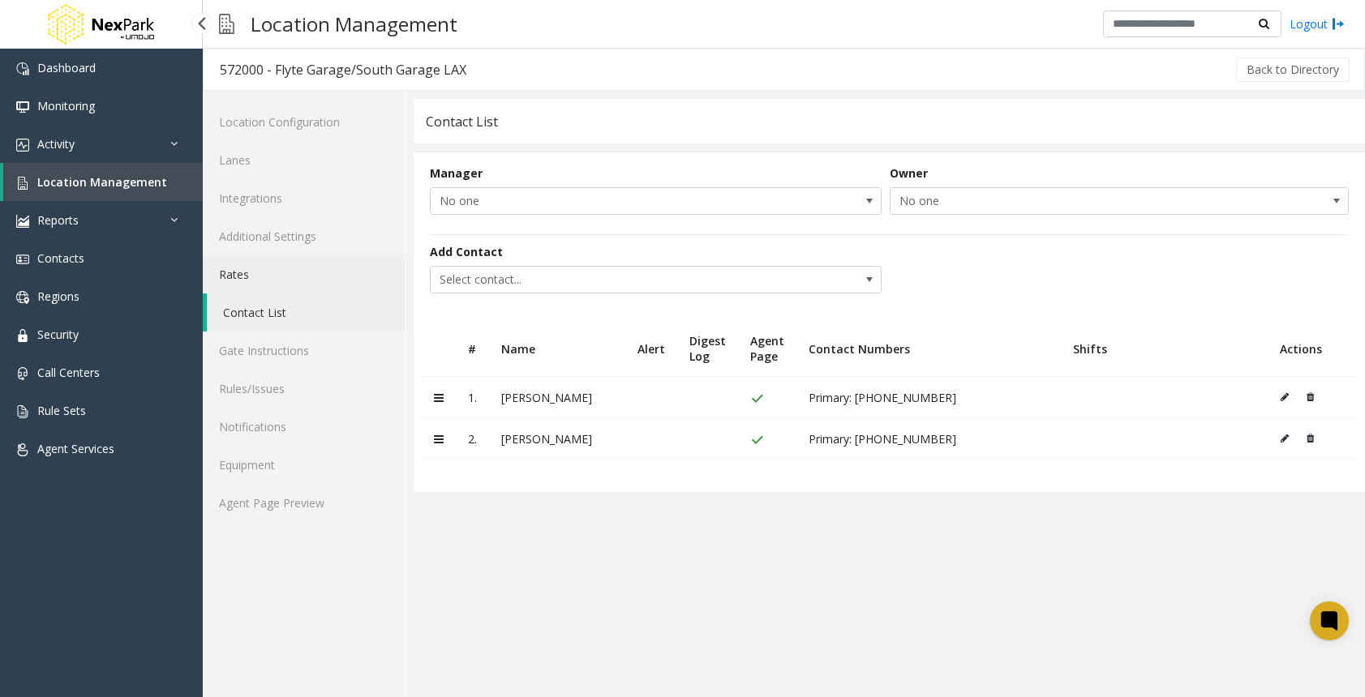
click at [251, 264] on link "Rates" at bounding box center [304, 274] width 202 height 38
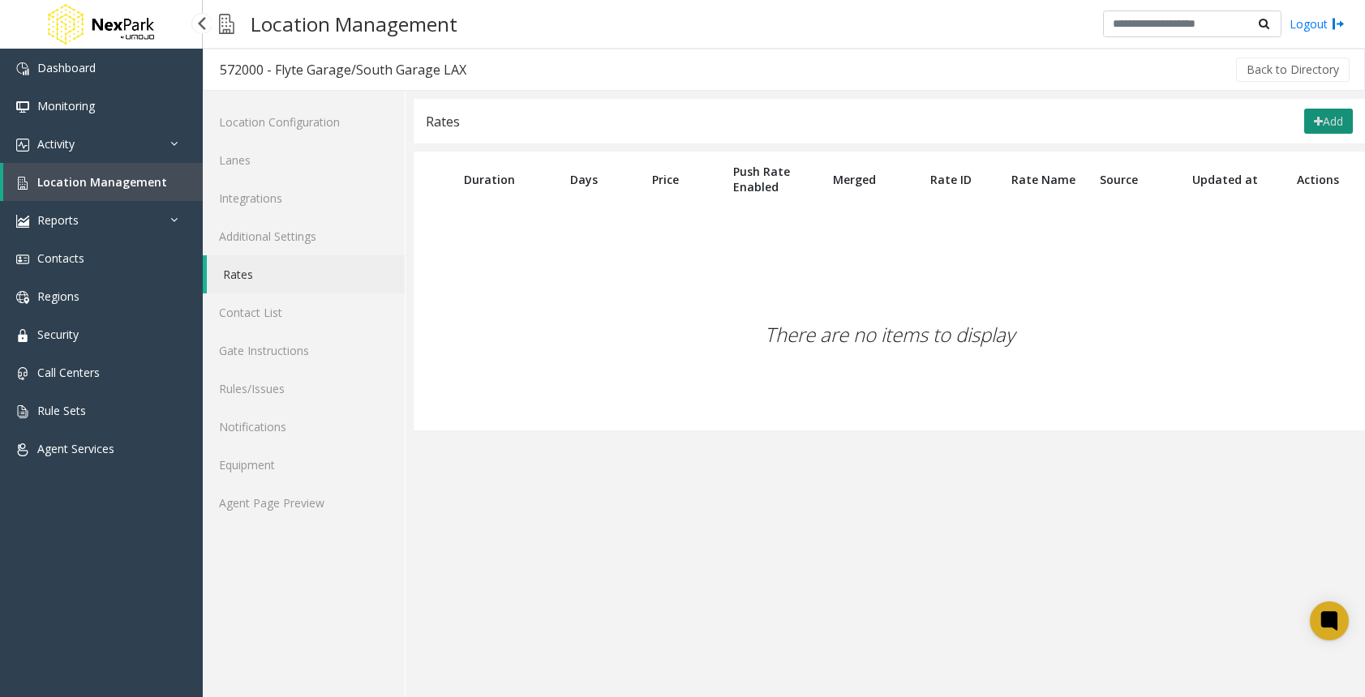
click at [1346, 114] on button "Add" at bounding box center [1328, 122] width 49 height 26
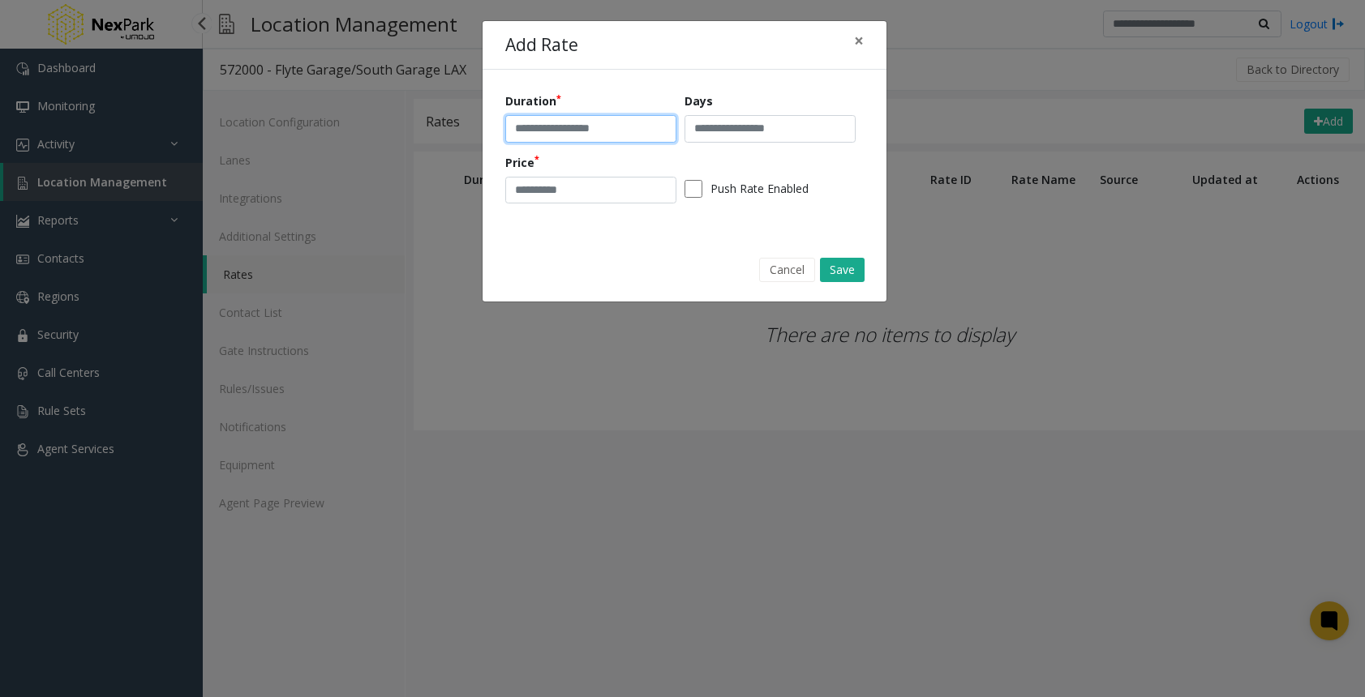
click at [538, 122] on input "text" at bounding box center [590, 129] width 171 height 28
type input "**********"
type input "****"
click at [838, 268] on button "Save" at bounding box center [842, 270] width 45 height 24
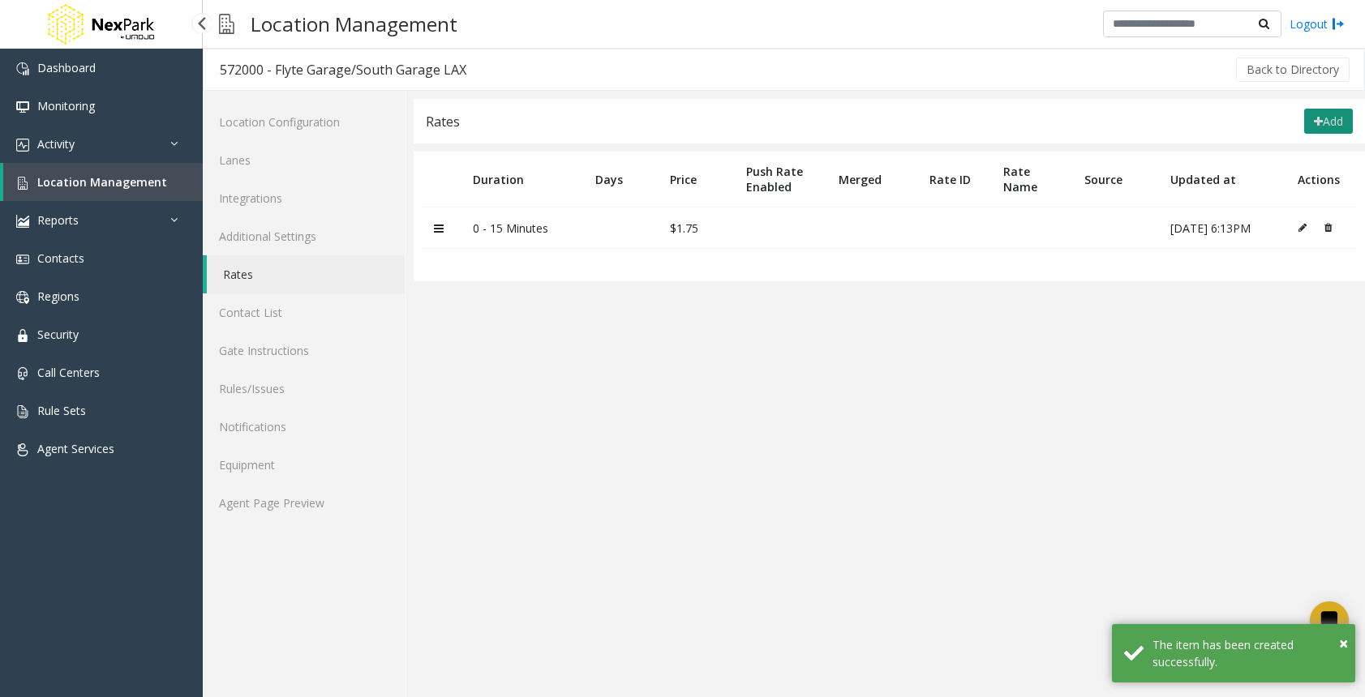
click at [1316, 126] on icon at bounding box center [1317, 121] width 9 height 11
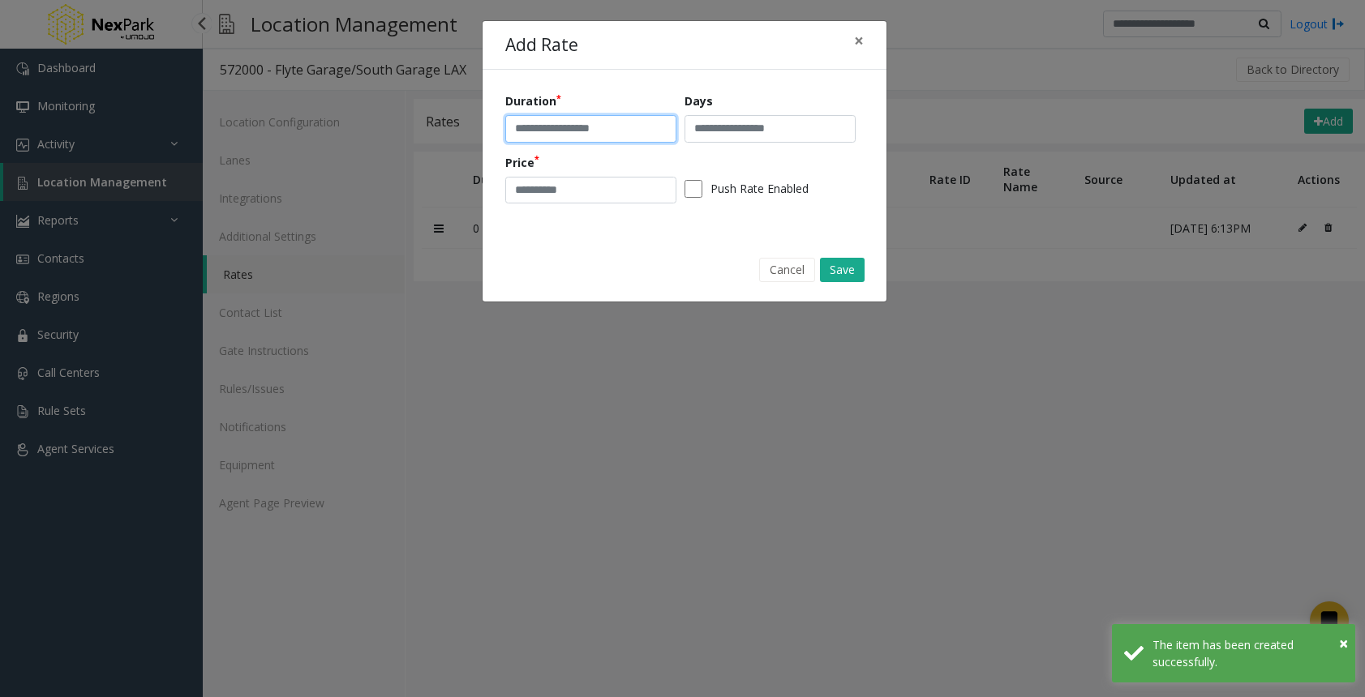
click at [572, 134] on input "text" at bounding box center [590, 129] width 171 height 28
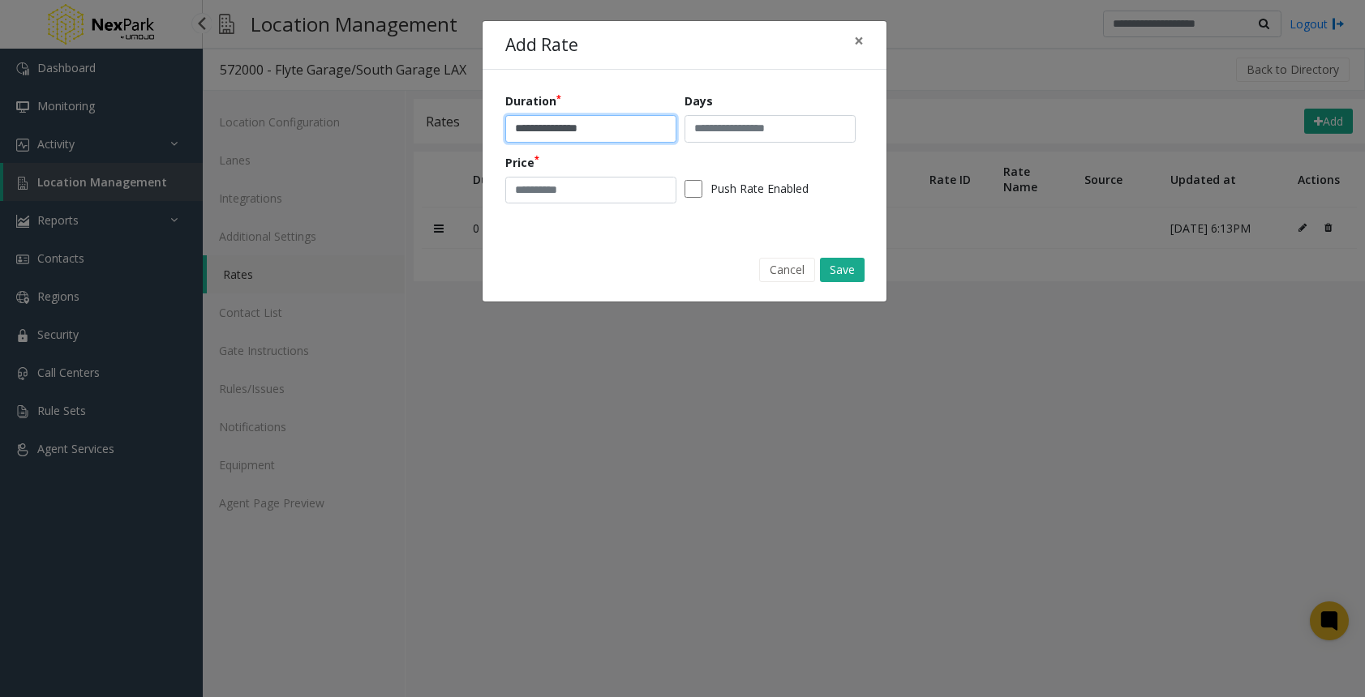
type input "**********"
click at [587, 187] on input "number" at bounding box center [590, 191] width 171 height 28
click at [567, 185] on input "number" at bounding box center [590, 191] width 171 height 28
type input "****"
click at [852, 278] on button "Save" at bounding box center [842, 270] width 45 height 24
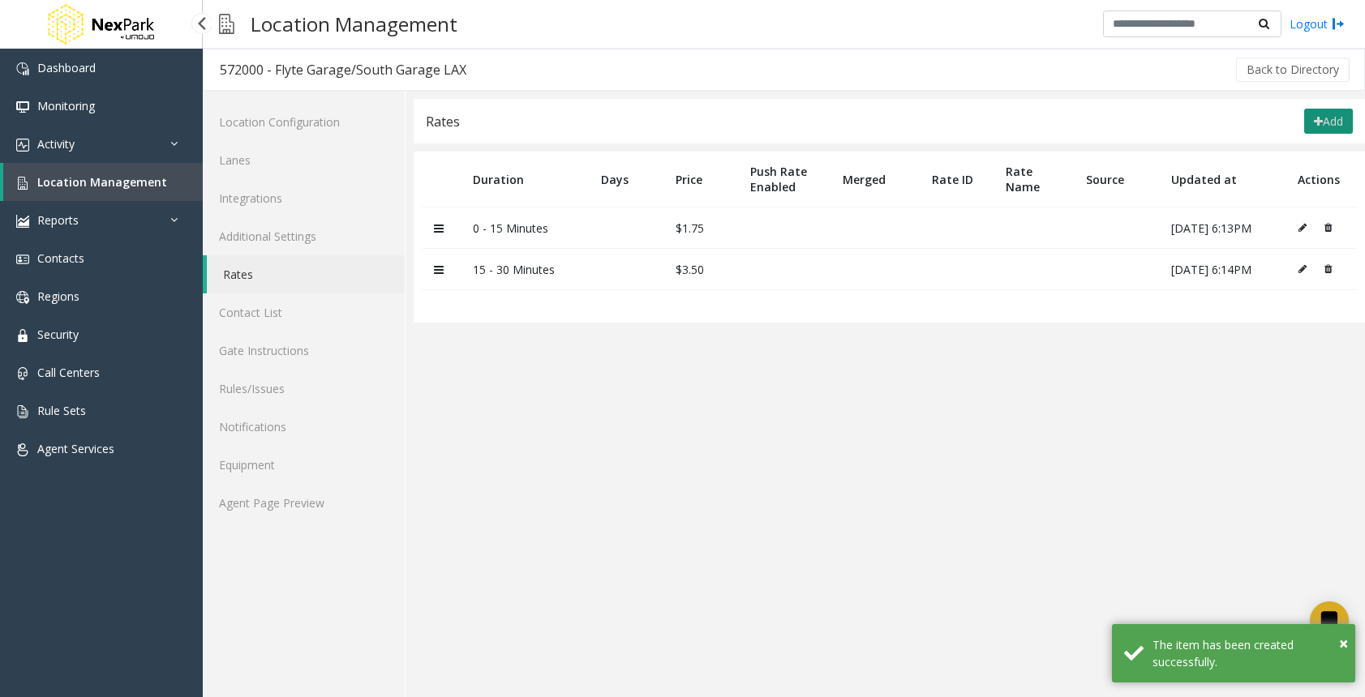
click at [1319, 126] on button "Add" at bounding box center [1328, 122] width 49 height 26
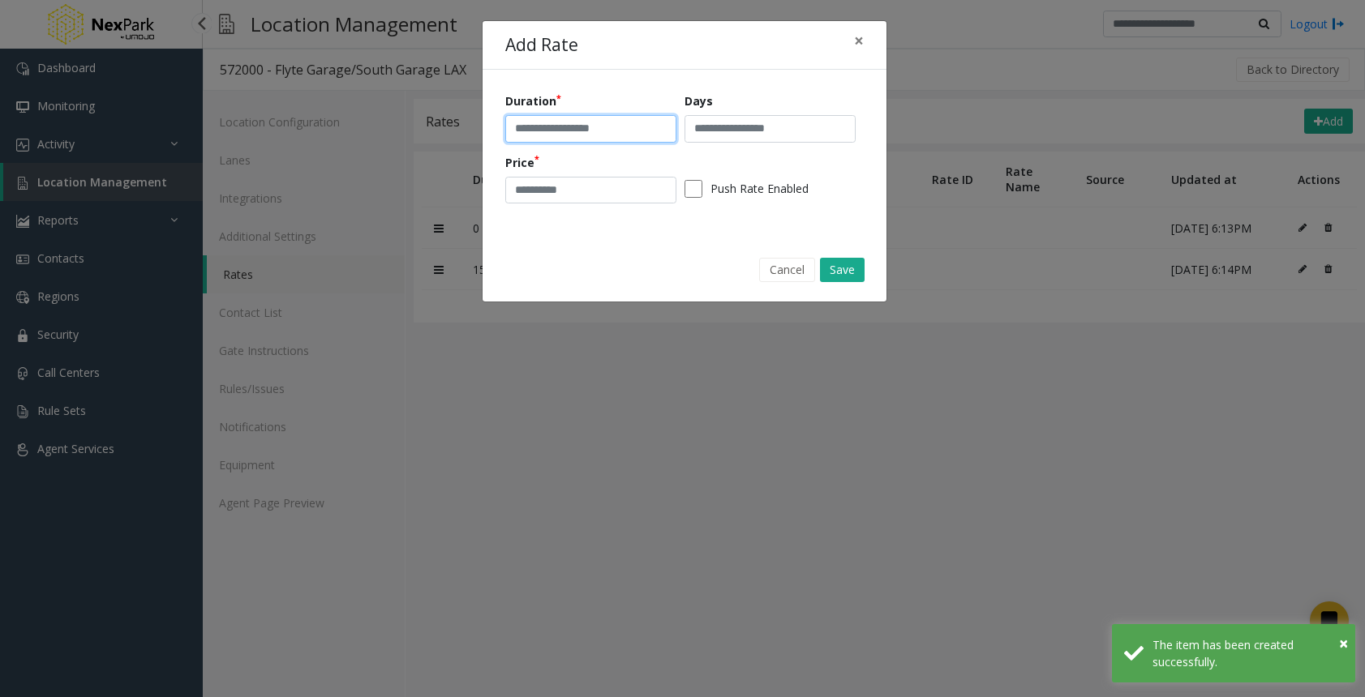
click at [554, 132] on input "text" at bounding box center [590, 129] width 171 height 28
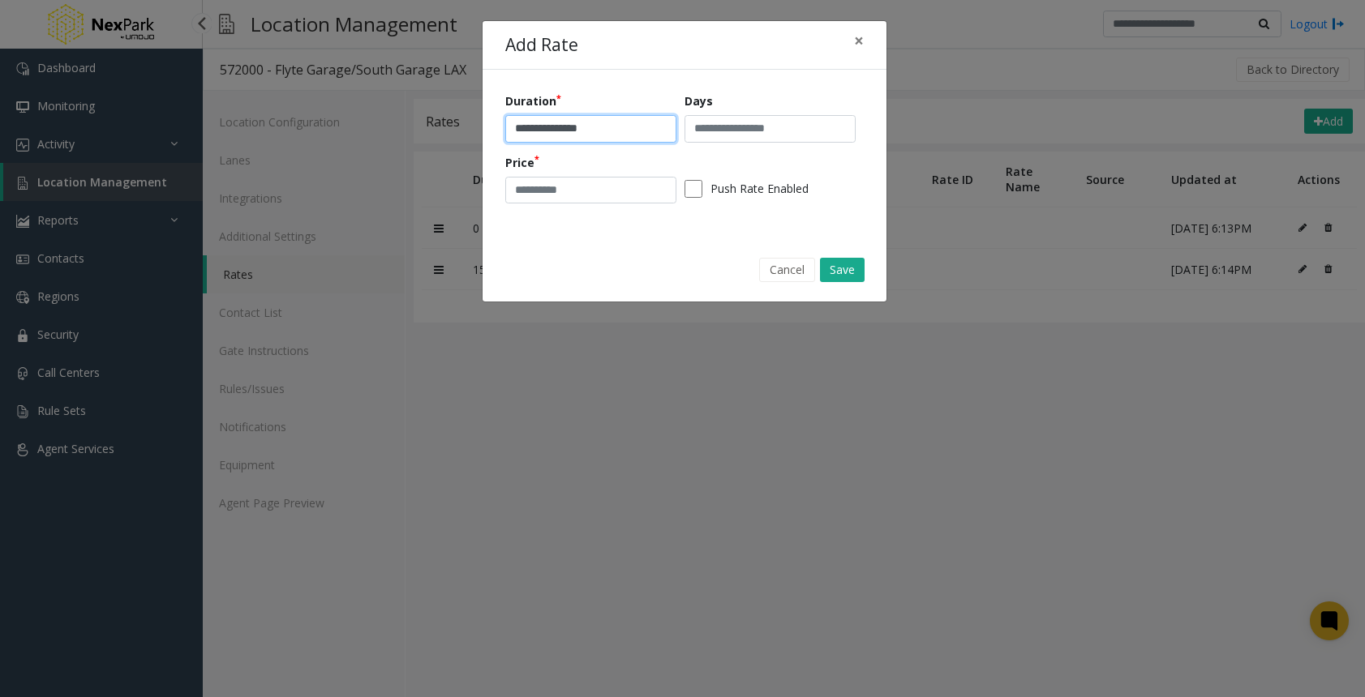
type input "**********"
click at [530, 192] on input "number" at bounding box center [590, 191] width 171 height 28
click at [557, 191] on input "number" at bounding box center [590, 191] width 171 height 28
type input "****"
click at [838, 265] on button "Save" at bounding box center [842, 270] width 45 height 24
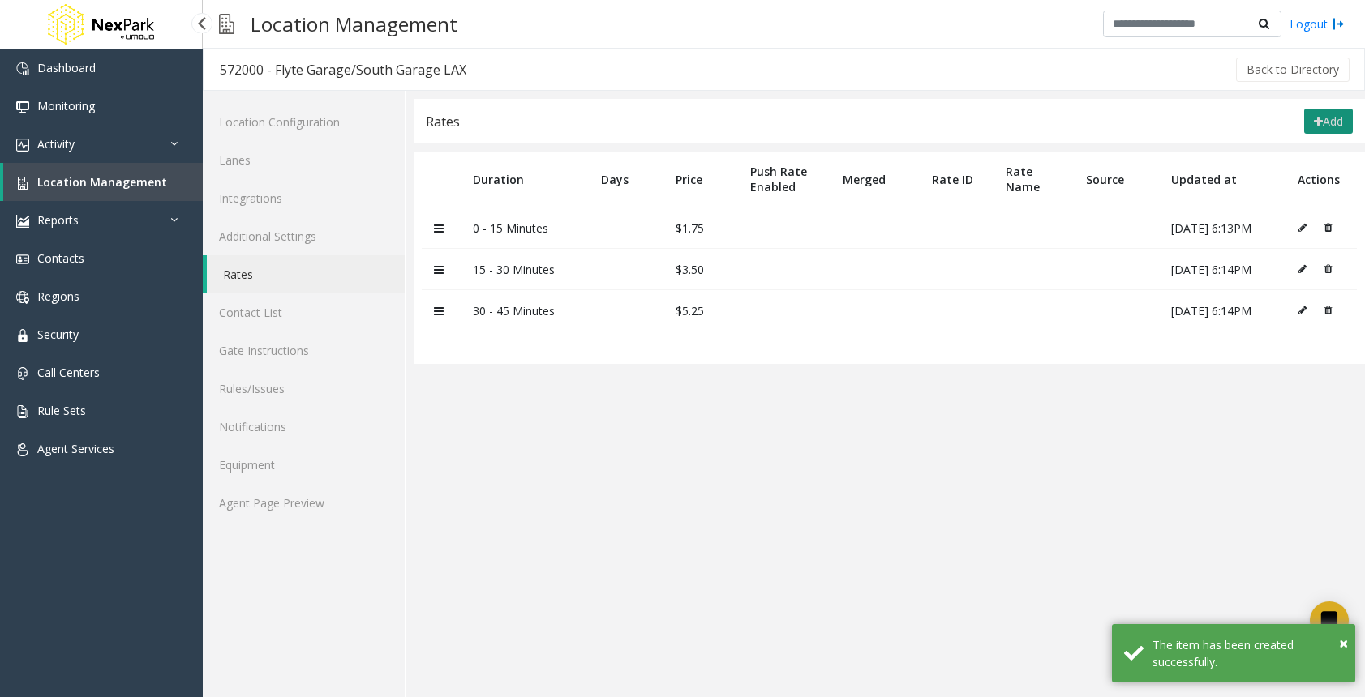
click at [1319, 116] on button "Add" at bounding box center [1328, 122] width 49 height 26
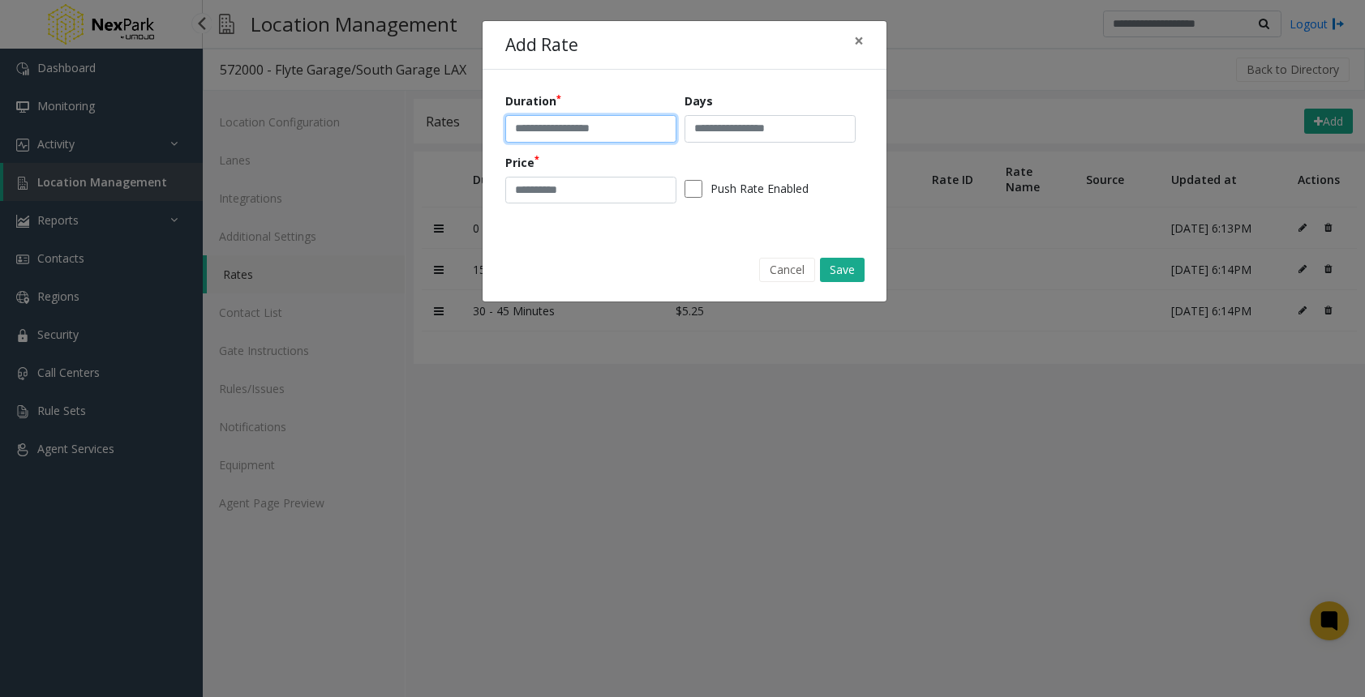
click at [566, 128] on input "text" at bounding box center [590, 129] width 171 height 28
click at [561, 132] on input "*******" at bounding box center [590, 129] width 171 height 28
type input "**********"
drag, startPoint x: 659, startPoint y: 40, endPoint x: 705, endPoint y: 4, distance: 57.7
click at [705, 4] on div "**********" at bounding box center [682, 348] width 1365 height 697
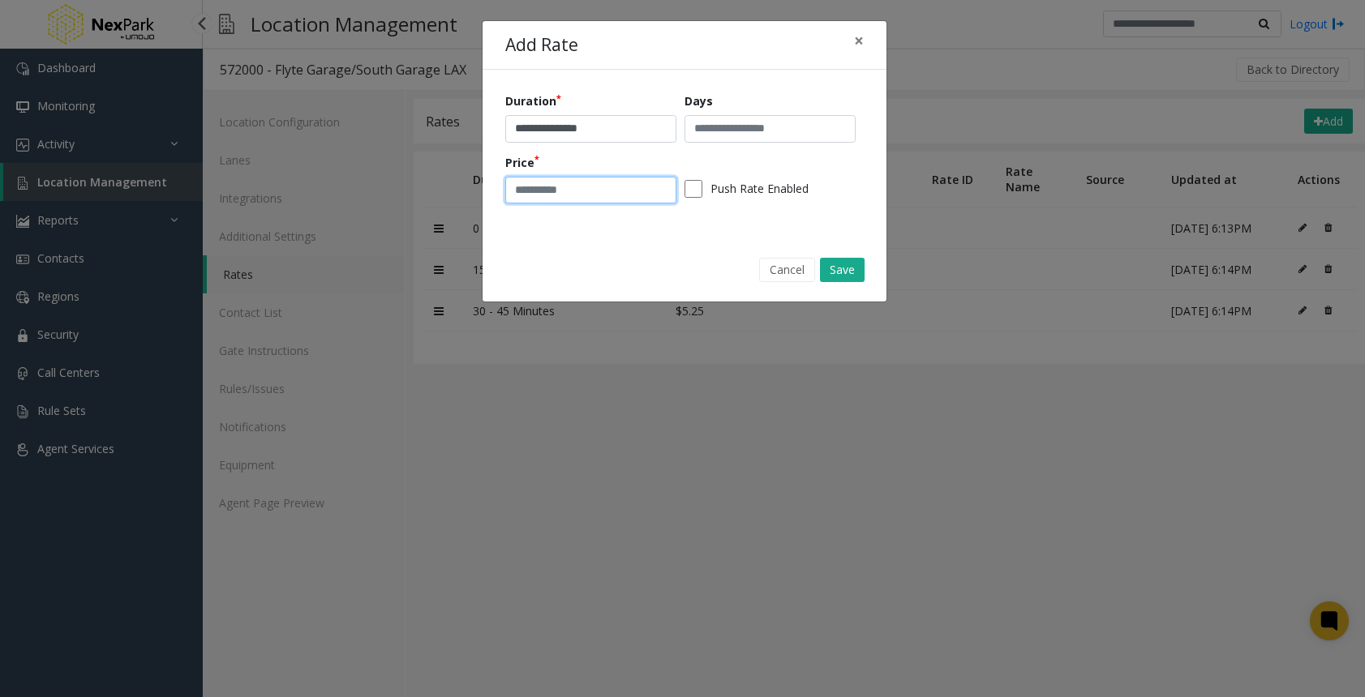
click at [576, 183] on input "number" at bounding box center [590, 191] width 171 height 28
type input "****"
click at [835, 271] on button "Save" at bounding box center [842, 270] width 45 height 24
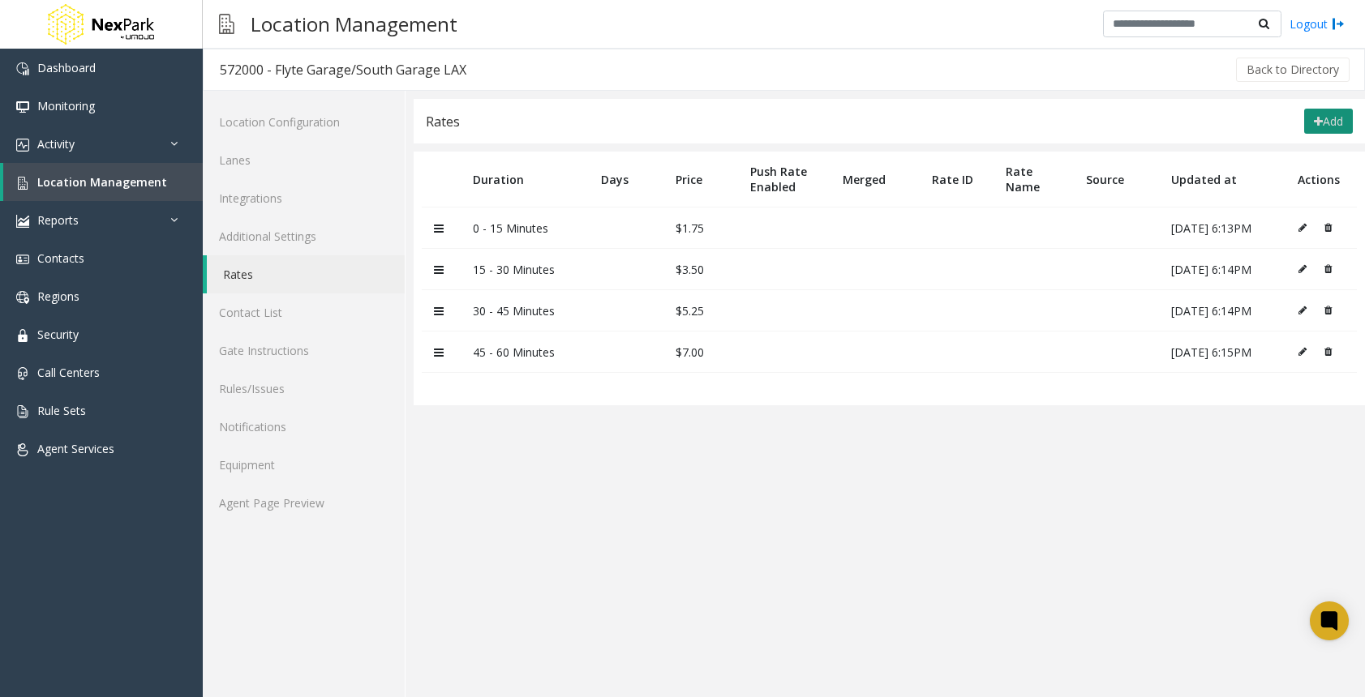
click at [1320, 127] on button "Add" at bounding box center [1328, 122] width 49 height 26
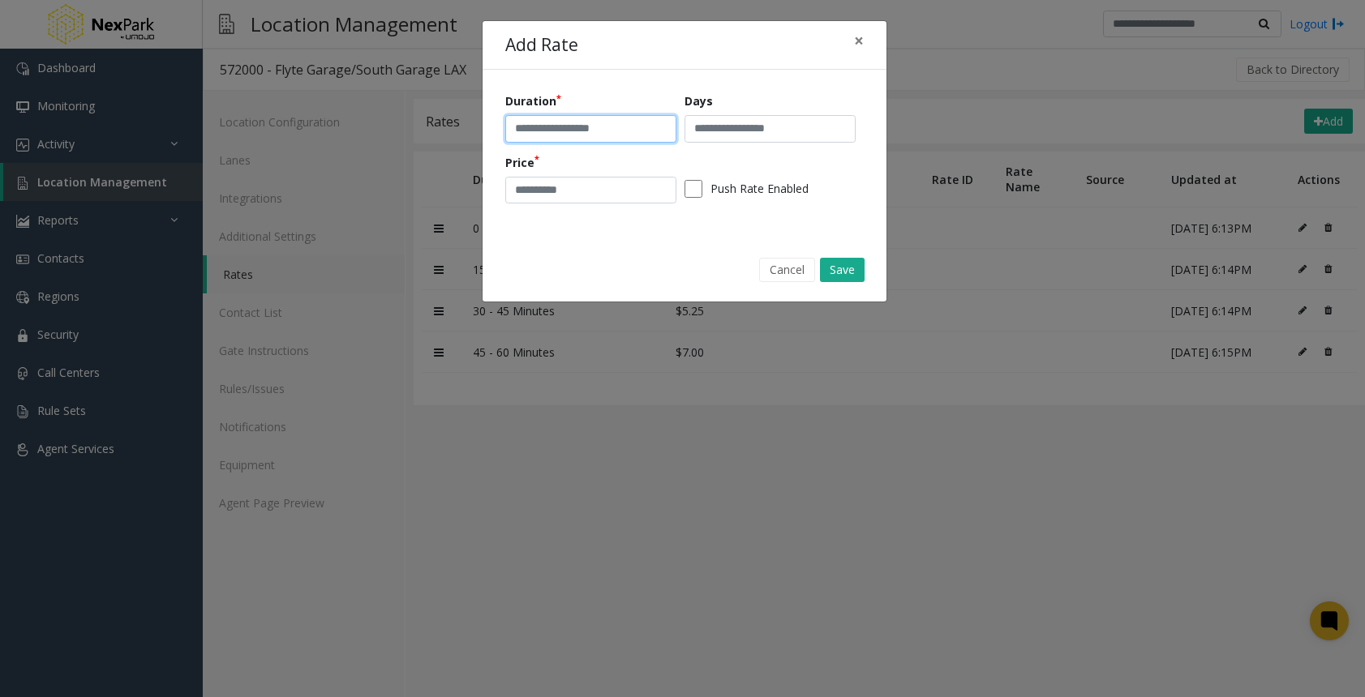
click at [572, 132] on input "text" at bounding box center [590, 129] width 171 height 28
drag, startPoint x: 625, startPoint y: 139, endPoint x: 439, endPoint y: 84, distance: 193.4
click at [439, 84] on div "**********" at bounding box center [682, 348] width 1365 height 697
type input "**********"
click at [522, 191] on input "number" at bounding box center [590, 191] width 171 height 28
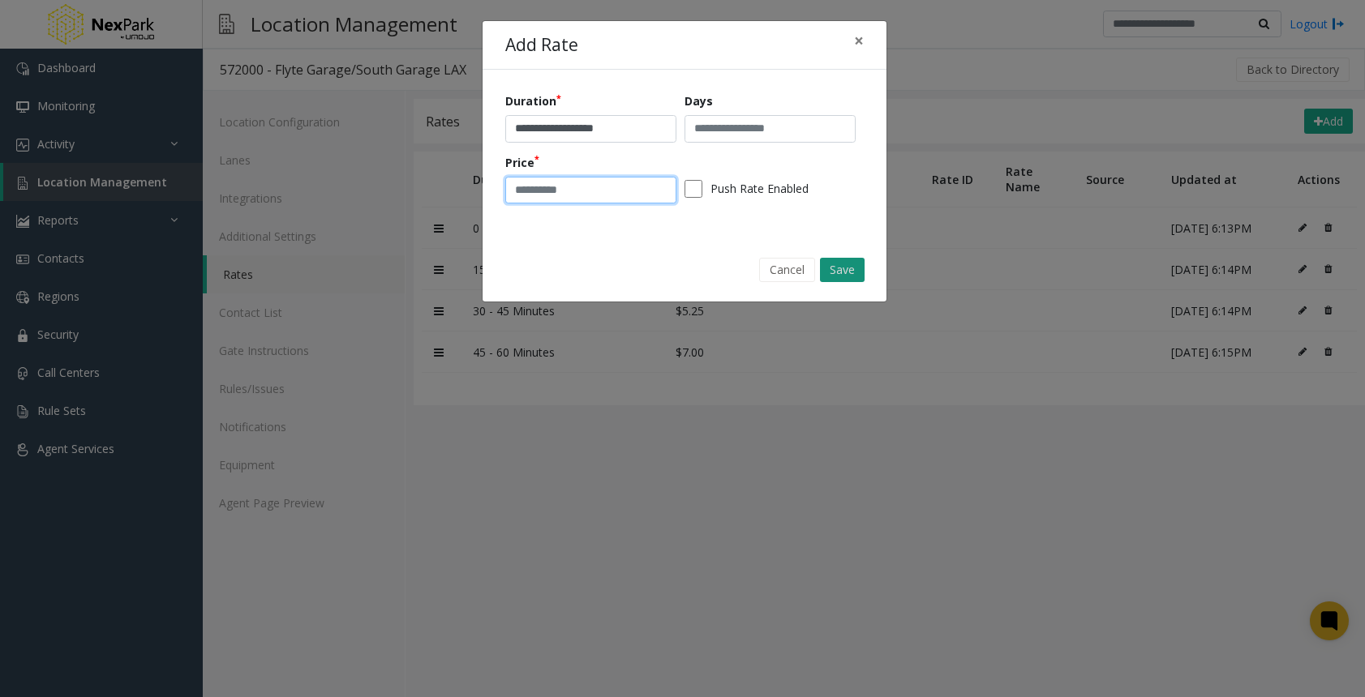
type input "****"
click at [839, 263] on button "Save" at bounding box center [842, 270] width 45 height 24
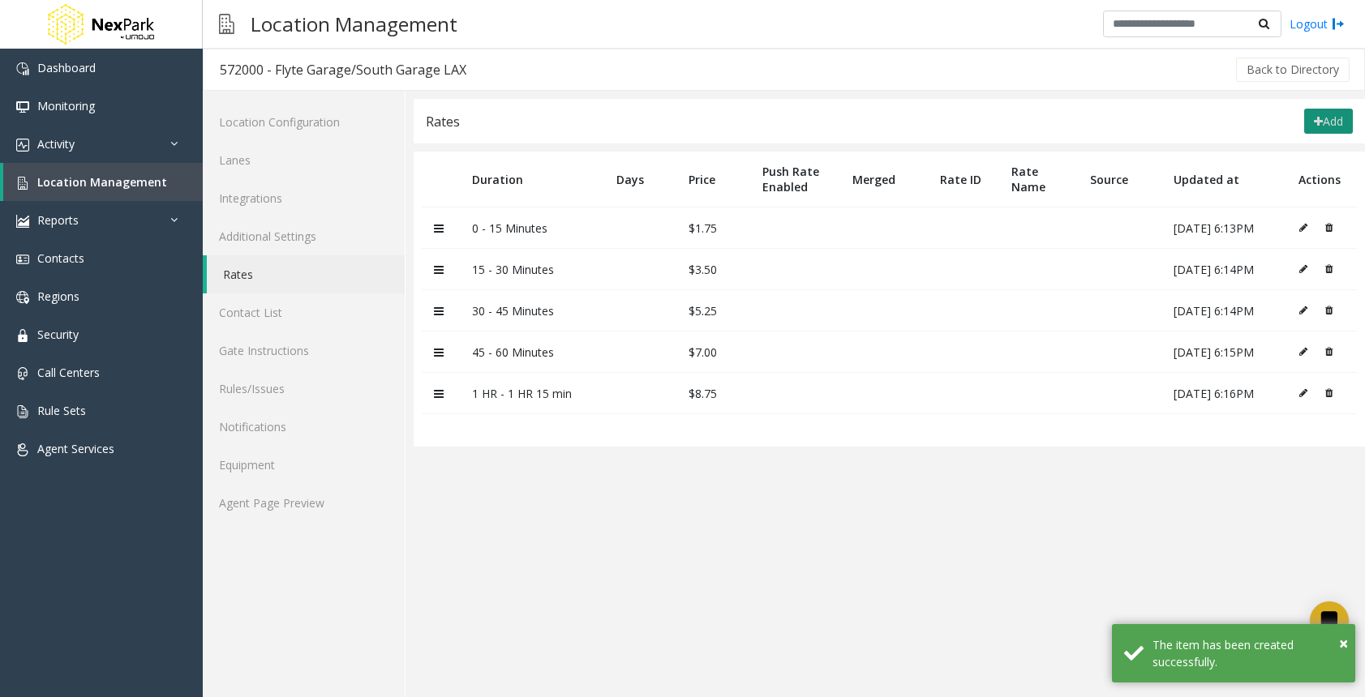
click at [1331, 113] on button "Add" at bounding box center [1328, 122] width 49 height 26
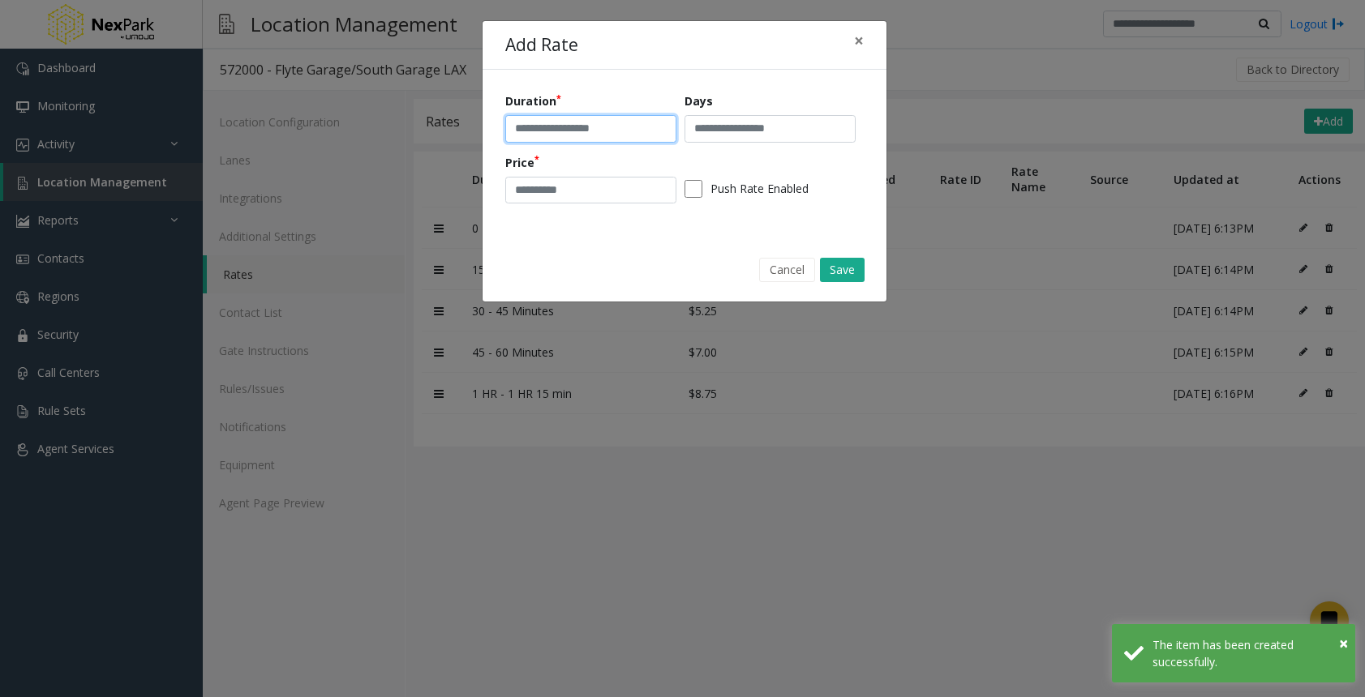
click at [600, 130] on input "text" at bounding box center [590, 129] width 171 height 28
paste input "**********"
drag, startPoint x: 550, startPoint y: 126, endPoint x: 289, endPoint y: 91, distance: 262.7
click at [289, 91] on div "**********" at bounding box center [682, 348] width 1365 height 697
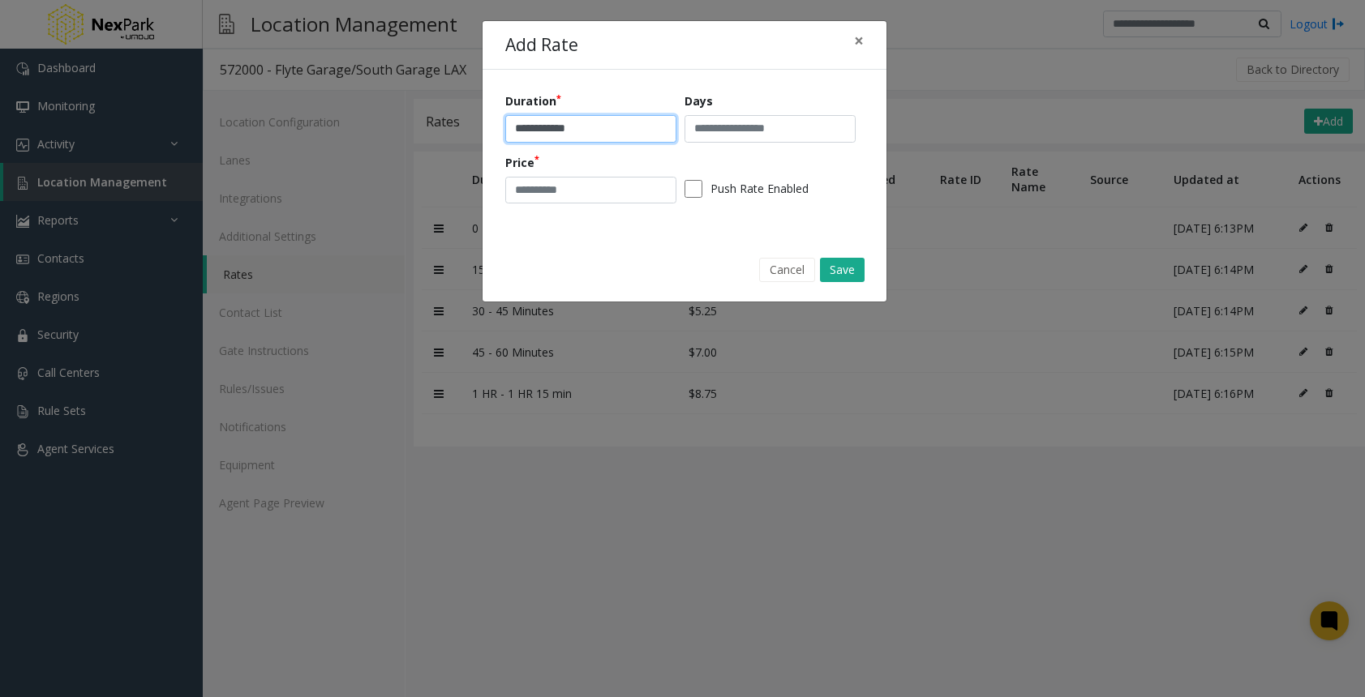
click at [614, 123] on input "**********" at bounding box center [590, 129] width 171 height 28
drag, startPoint x: 671, startPoint y: 136, endPoint x: 379, endPoint y: 84, distance: 297.4
click at [379, 84] on div "**********" at bounding box center [682, 348] width 1365 height 697
type input "**********"
click at [559, 186] on input "number" at bounding box center [590, 191] width 171 height 28
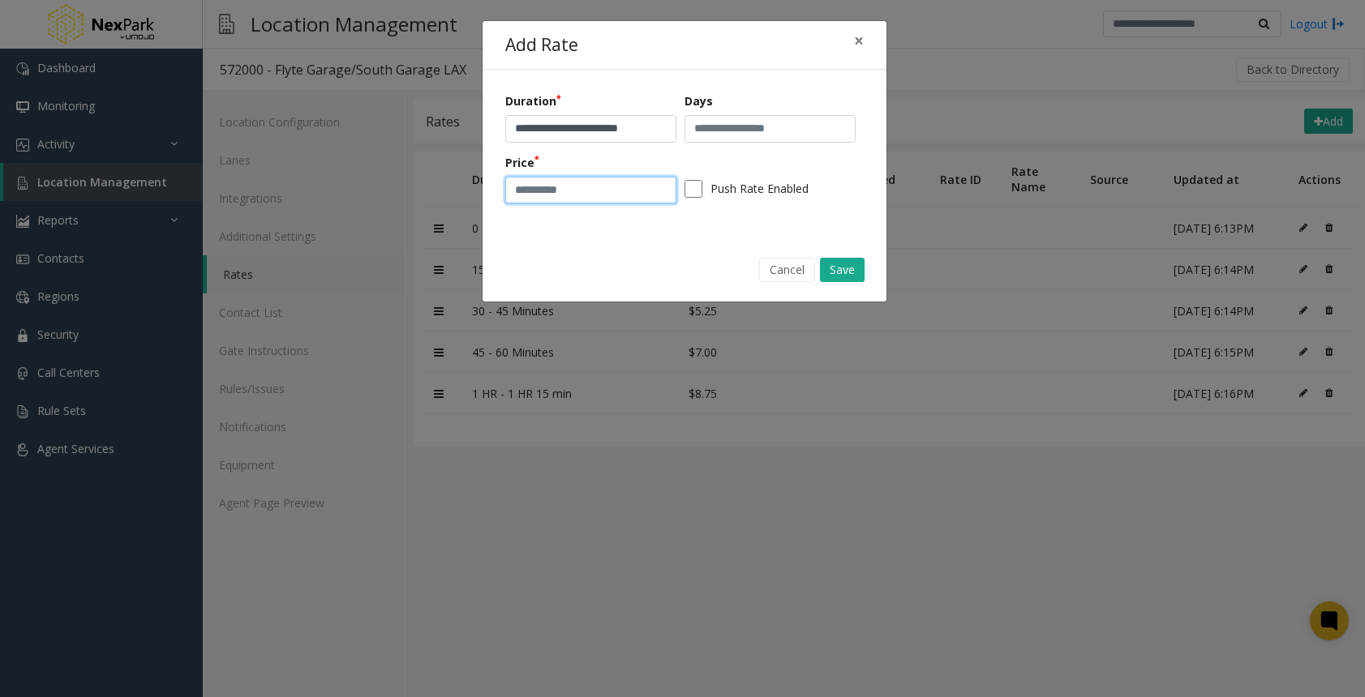
click at [600, 198] on input "number" at bounding box center [590, 191] width 171 height 28
type input "*****"
click at [846, 262] on button "Save" at bounding box center [842, 270] width 45 height 24
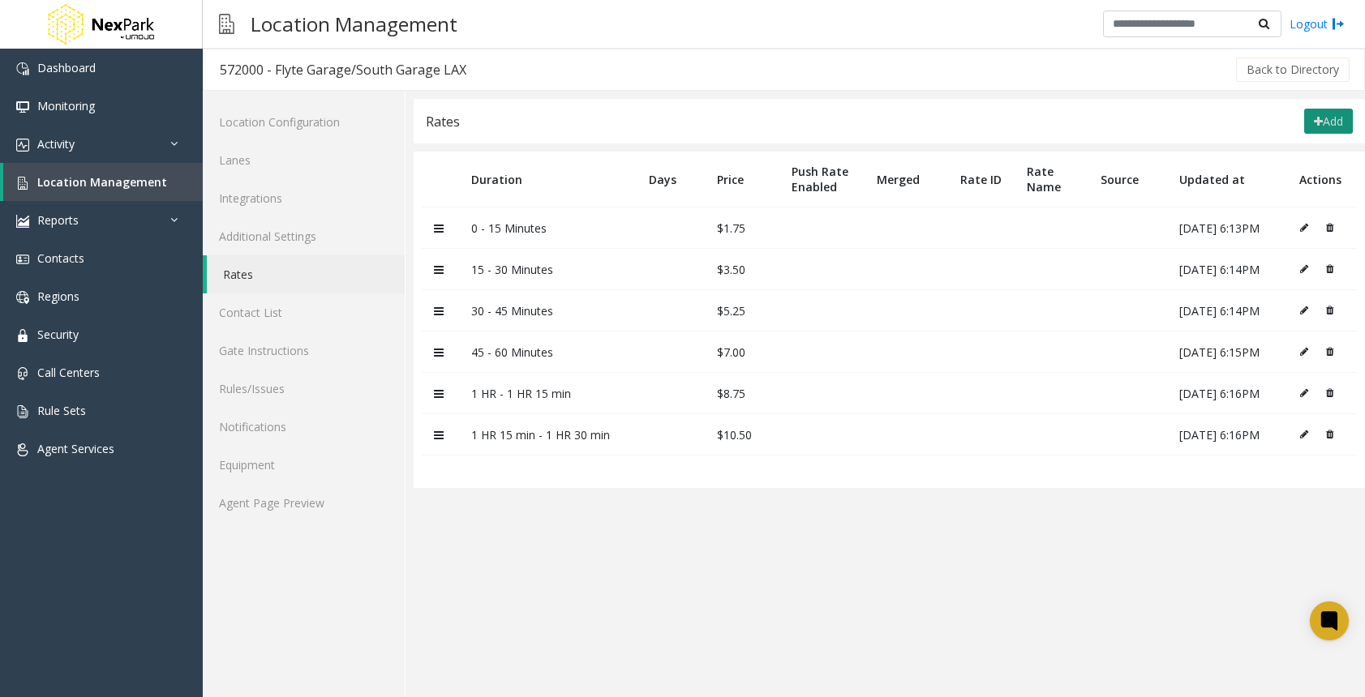
click at [1346, 117] on button "Add" at bounding box center [1328, 122] width 49 height 26
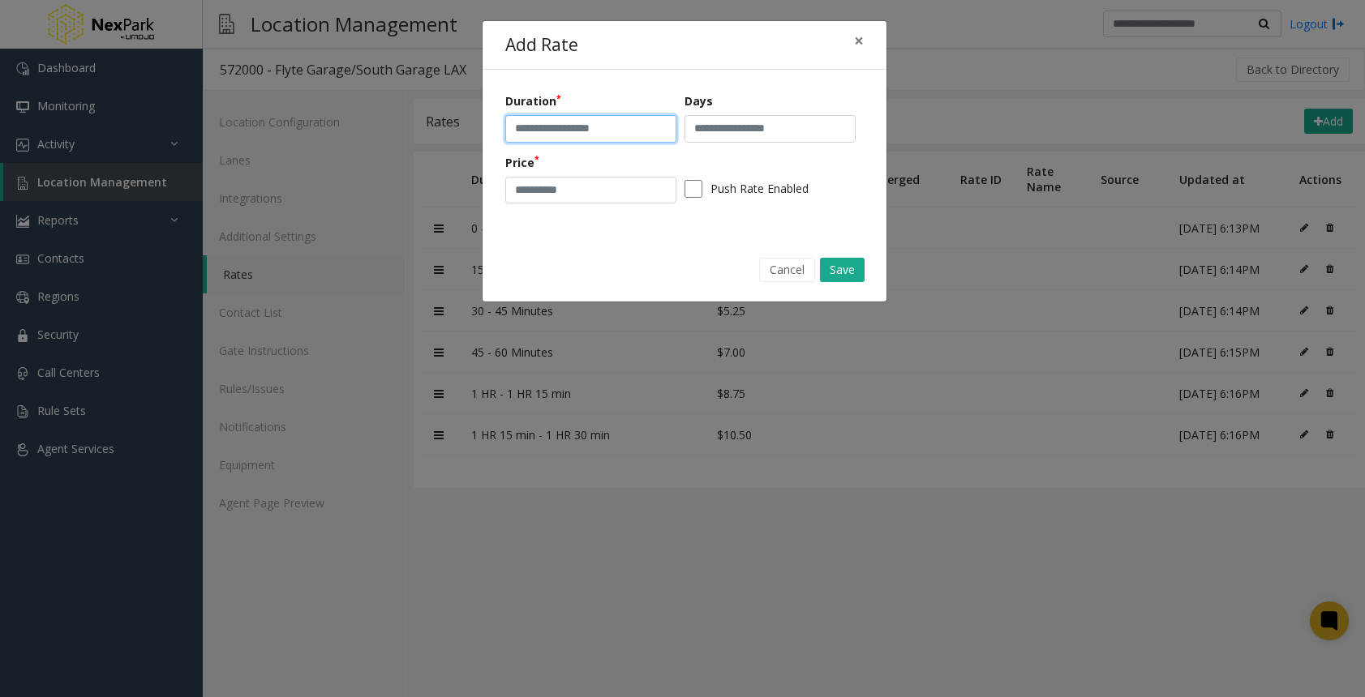
click at [569, 127] on input "text" at bounding box center [590, 129] width 171 height 28
paste input "**********"
click at [553, 125] on input "**********" at bounding box center [590, 129] width 171 height 28
click at [623, 126] on input "**********" at bounding box center [590, 129] width 171 height 28
type input "**********"
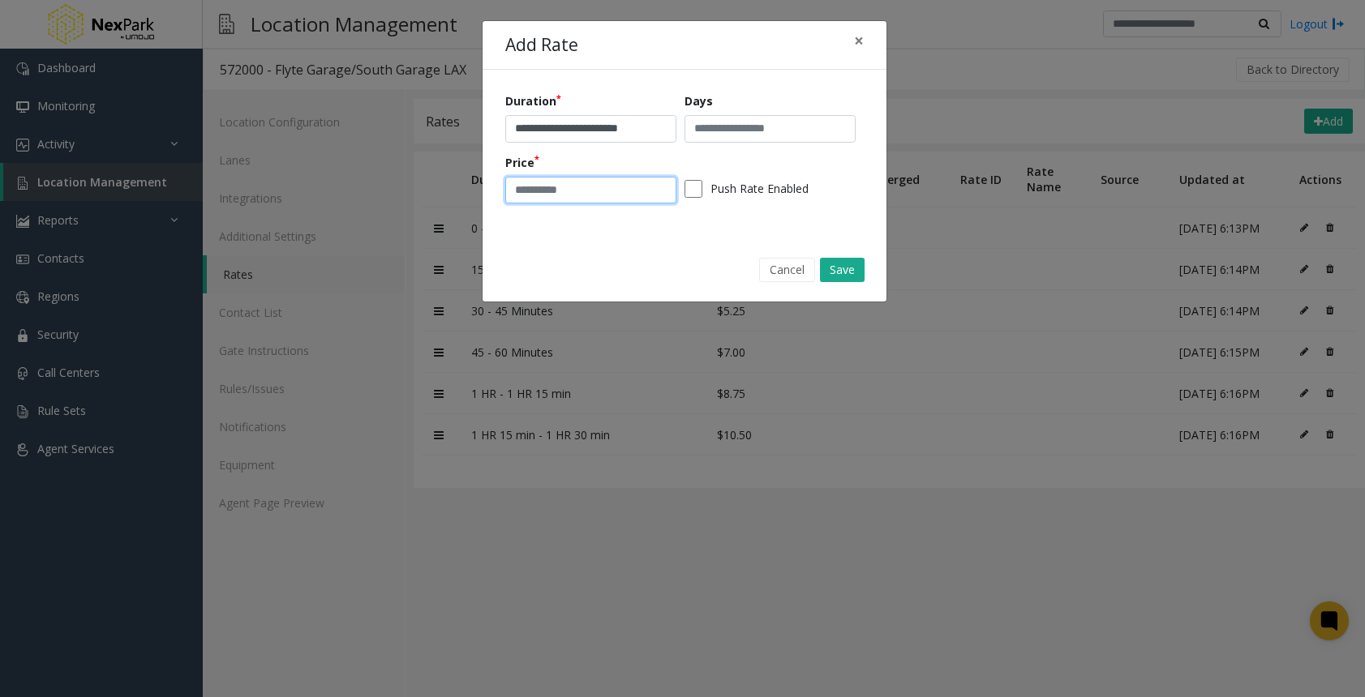
click at [599, 191] on input "number" at bounding box center [590, 191] width 171 height 28
type input "*****"
click at [846, 268] on button "Save" at bounding box center [842, 270] width 45 height 24
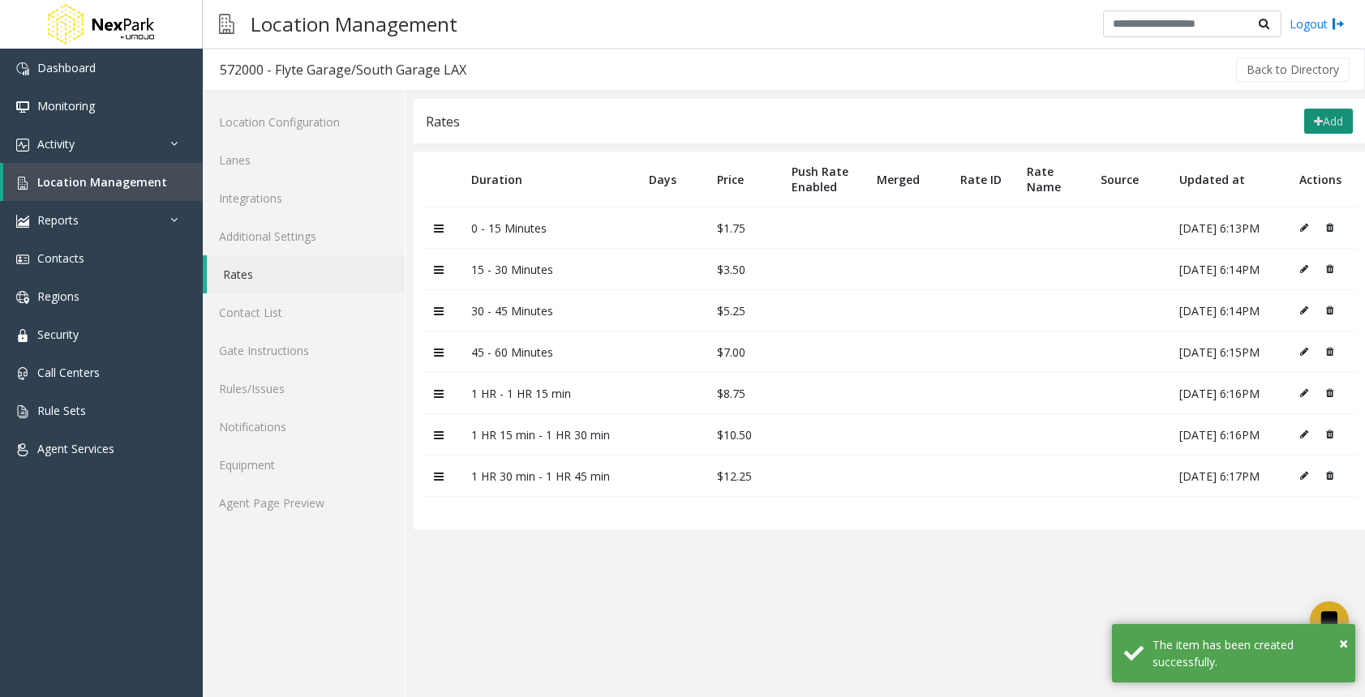
click at [1320, 125] on button "Add" at bounding box center [1328, 122] width 49 height 26
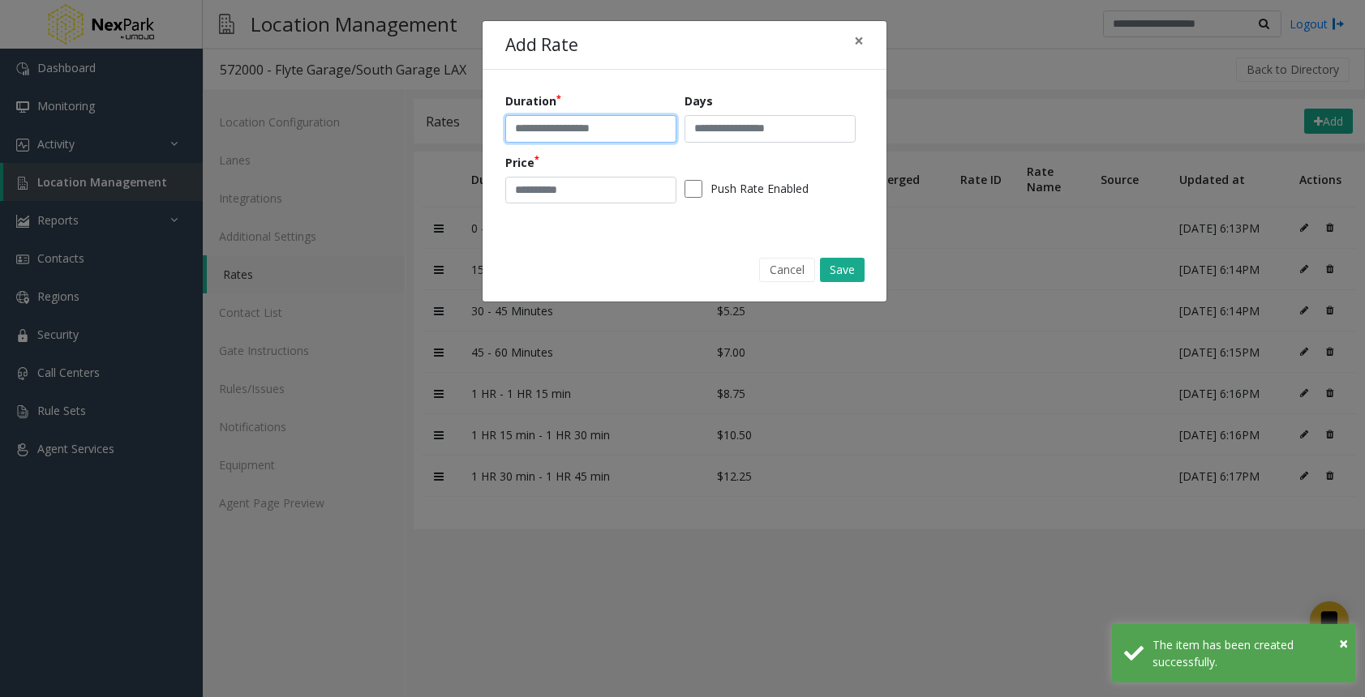
click at [594, 131] on input "text" at bounding box center [590, 129] width 171 height 28
paste input "**********"
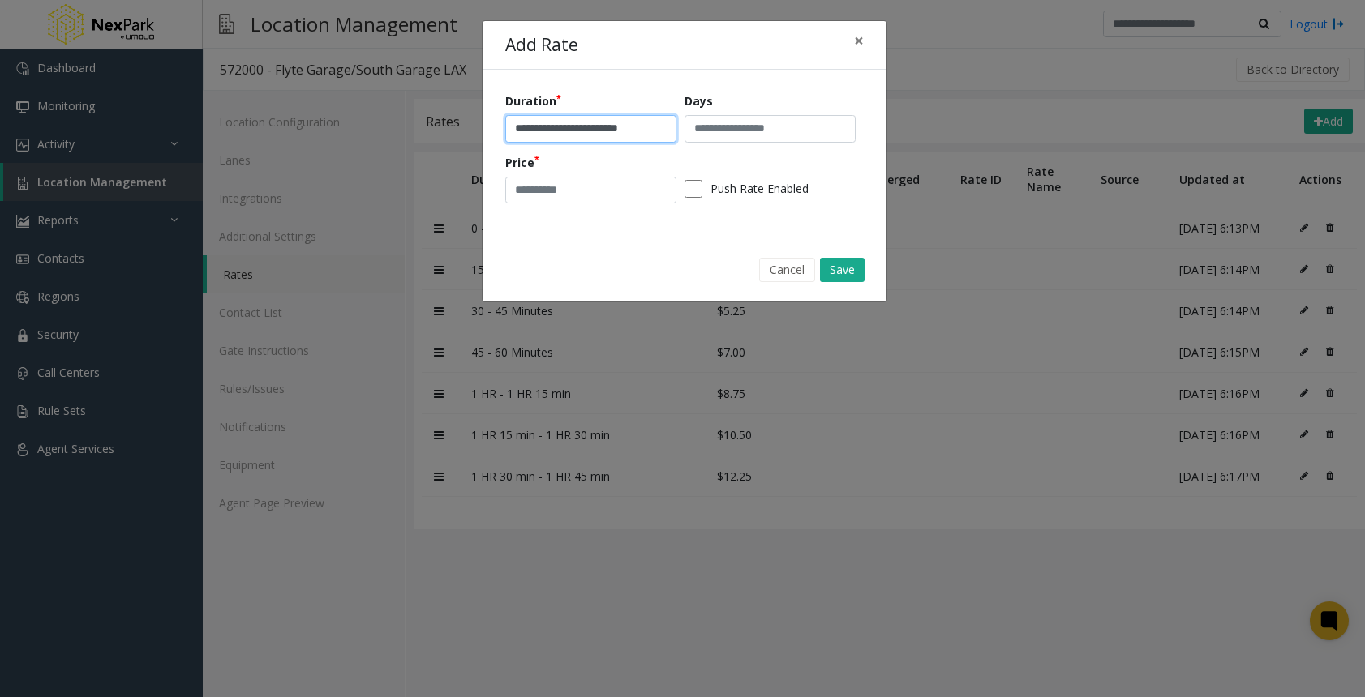
click at [553, 122] on input "**********" at bounding box center [590, 129] width 171 height 28
click at [597, 126] on input "**********" at bounding box center [590, 129] width 171 height 28
type input "**********"
click at [577, 183] on input "number" at bounding box center [590, 191] width 171 height 28
click at [548, 199] on input "number" at bounding box center [590, 191] width 171 height 28
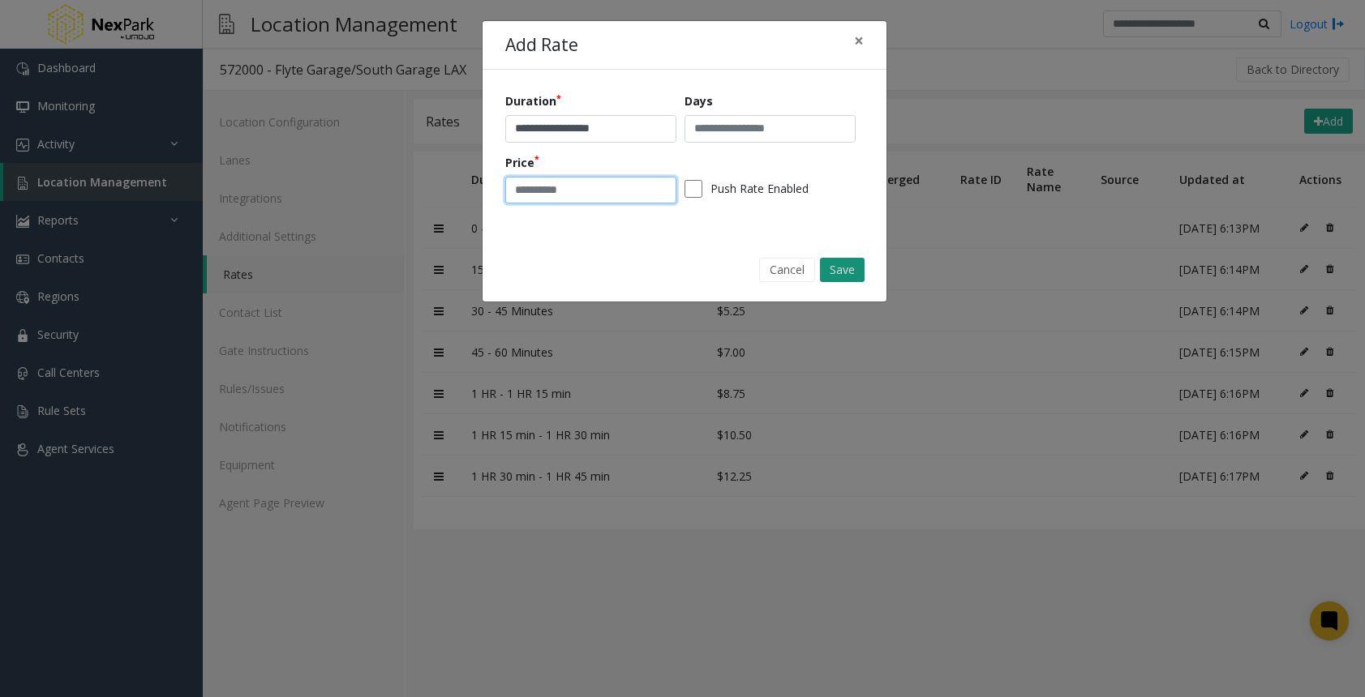
type input "**"
click at [847, 261] on button "Save" at bounding box center [842, 270] width 45 height 24
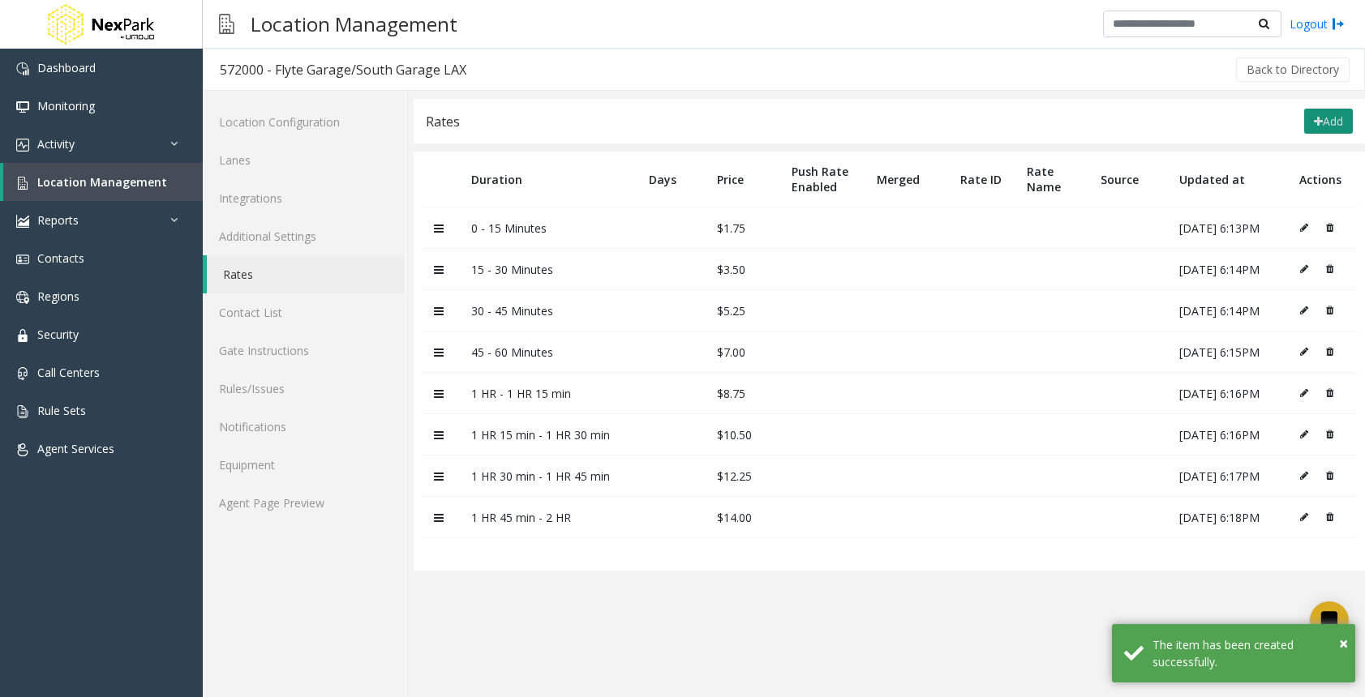
click at [1317, 122] on icon at bounding box center [1317, 121] width 9 height 11
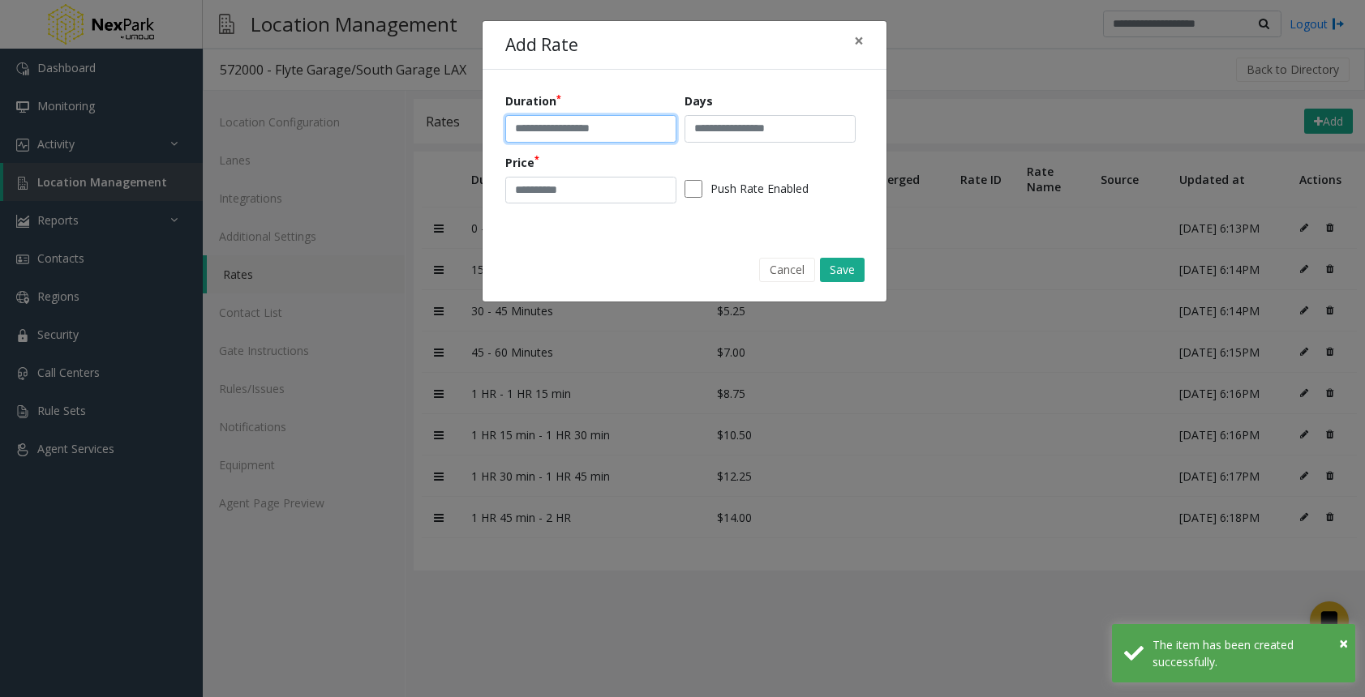
click at [566, 135] on input "text" at bounding box center [590, 129] width 171 height 28
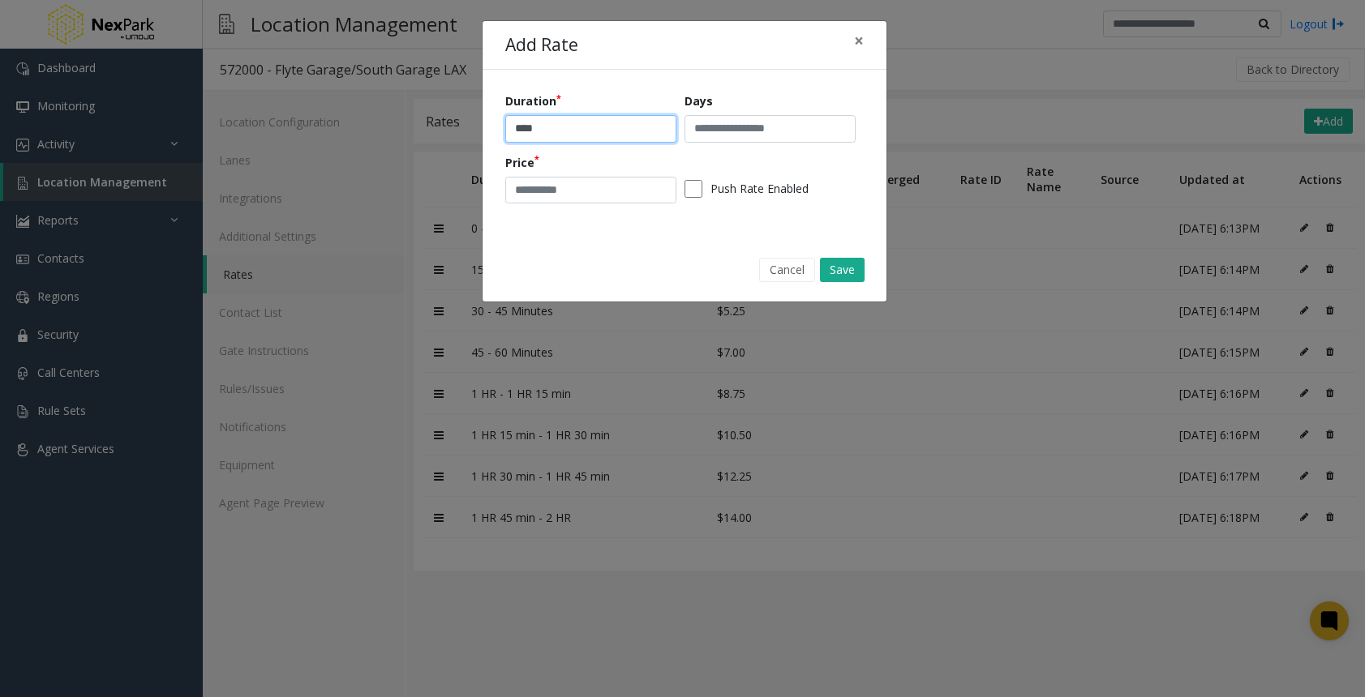
type input "****"
click at [551, 186] on input "number" at bounding box center [590, 191] width 171 height 28
type input "*****"
click at [853, 273] on button "Save" at bounding box center [842, 270] width 45 height 24
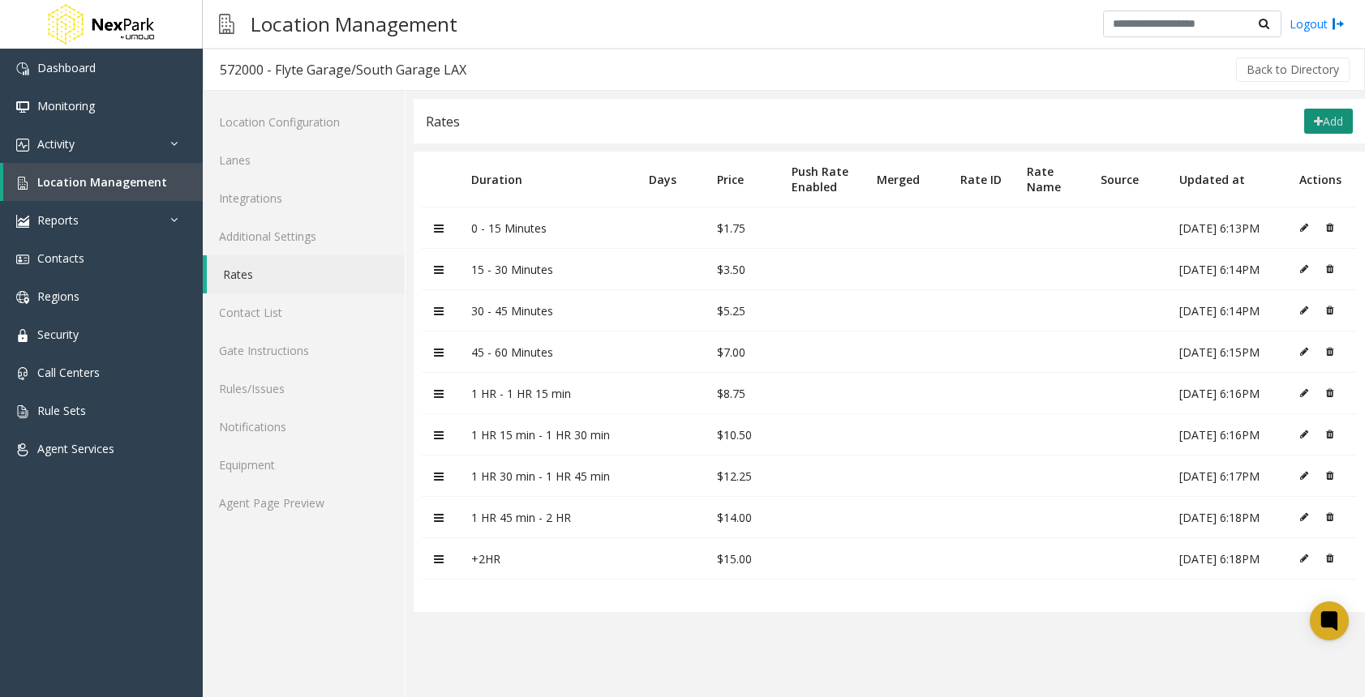
click at [1320, 119] on button "Add" at bounding box center [1328, 122] width 49 height 26
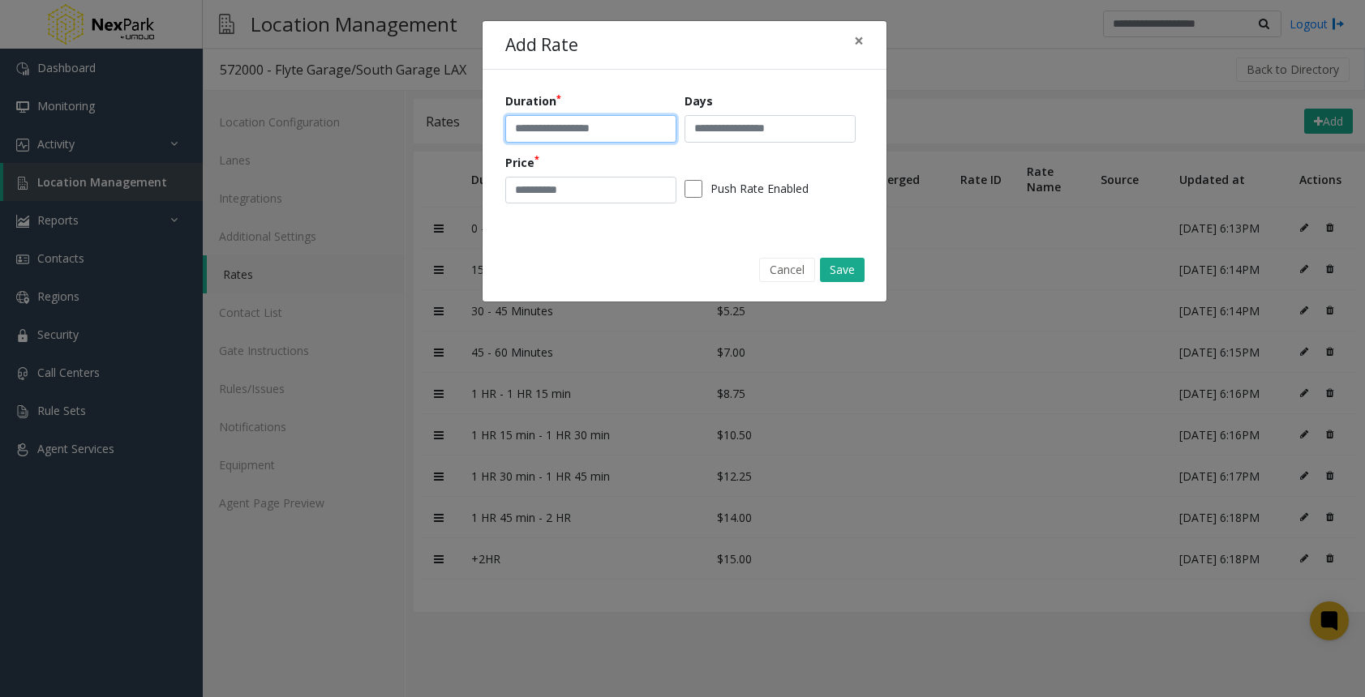
click at [546, 119] on input "text" at bounding box center [590, 129] width 171 height 28
click at [637, 123] on input "**********" at bounding box center [590, 129] width 171 height 28
type input "**********"
type input "*****"
click at [838, 260] on button "Save" at bounding box center [842, 270] width 45 height 24
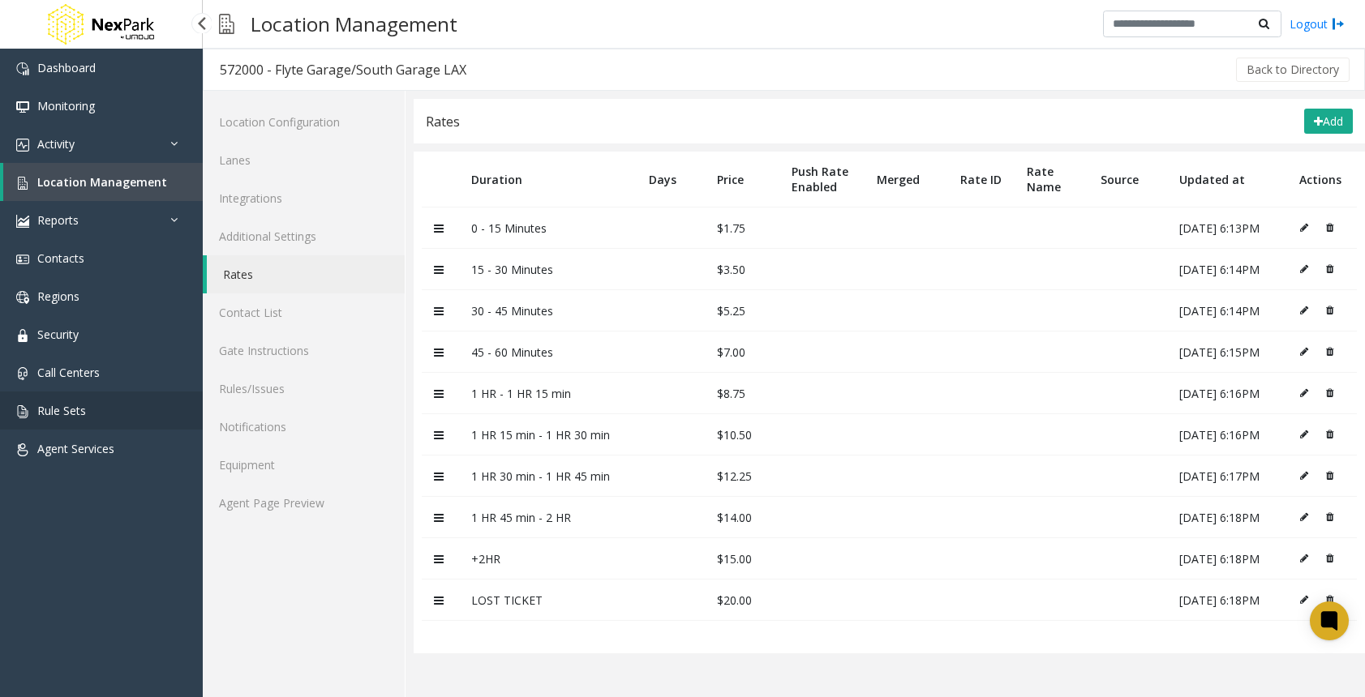
click at [74, 404] on span "Rule Sets" at bounding box center [61, 410] width 49 height 15
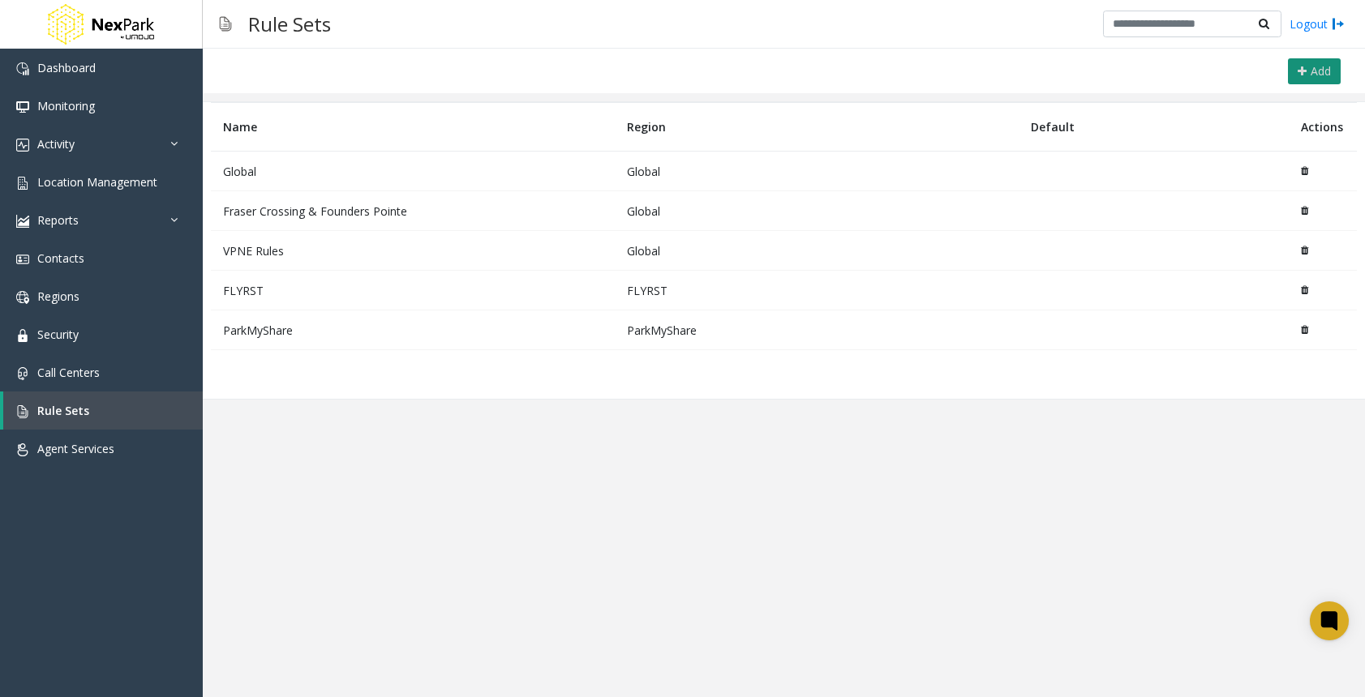
click at [1310, 84] on button "Add" at bounding box center [1313, 71] width 53 height 26
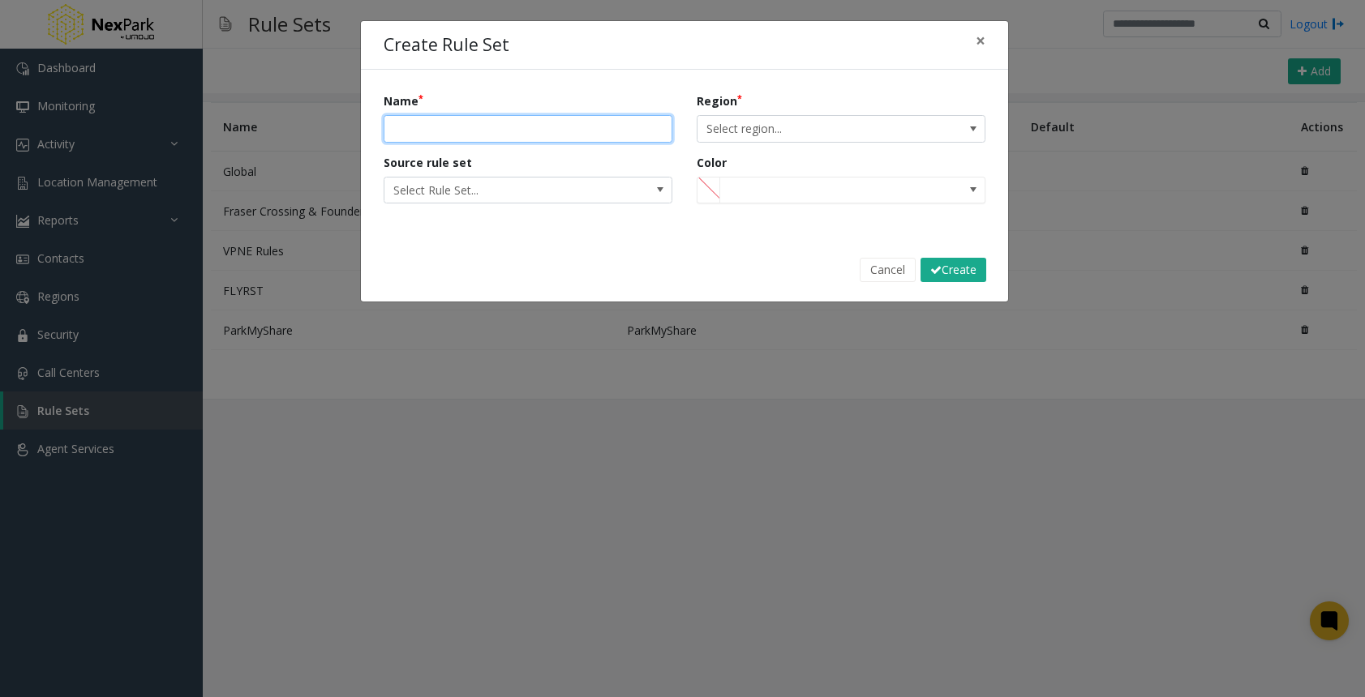
click at [485, 131] on input "Name" at bounding box center [527, 129] width 289 height 28
type input "****"
click at [717, 130] on span "Select region..." at bounding box center [811, 129] width 229 height 26
click at [988, 46] on button "×" at bounding box center [980, 41] width 32 height 40
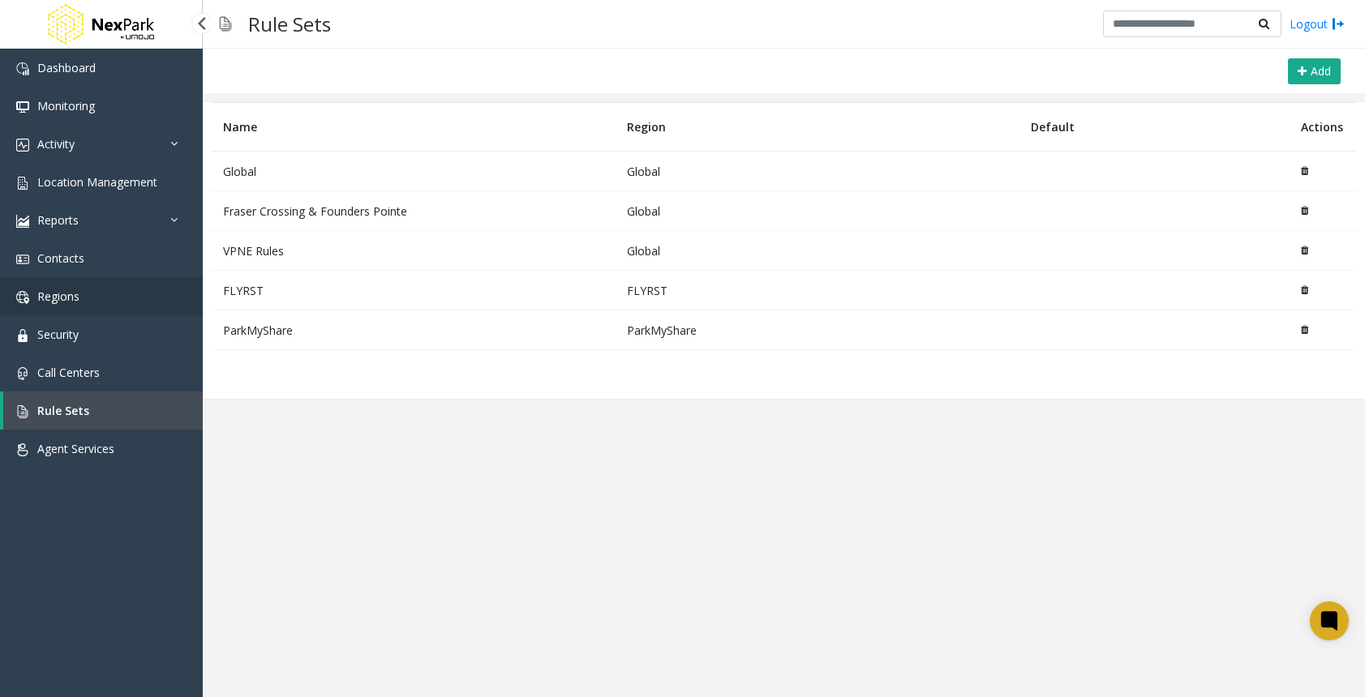
click at [88, 292] on link "Regions" at bounding box center [101, 296] width 203 height 38
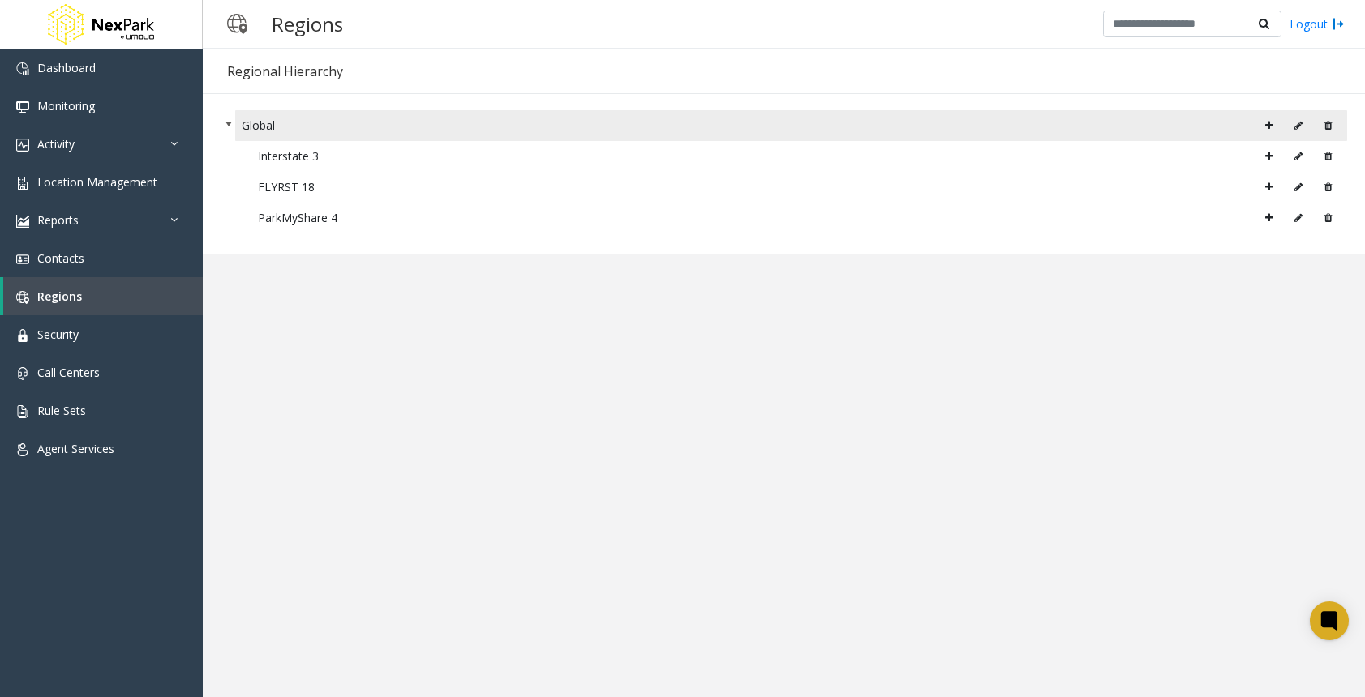
click at [1265, 131] on button at bounding box center [1268, 126] width 25 height 24
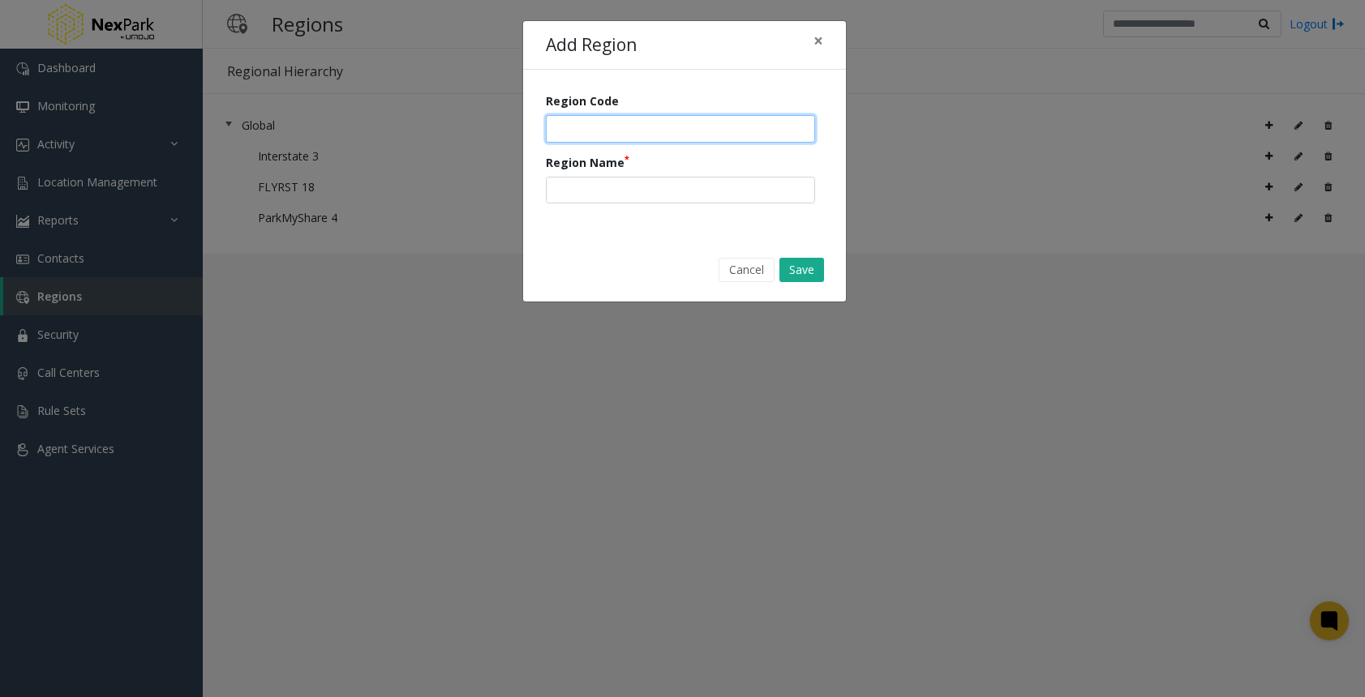
click at [686, 123] on input "number" at bounding box center [680, 129] width 269 height 28
click at [656, 131] on input "number" at bounding box center [680, 129] width 269 height 28
type input "*"
click at [642, 183] on input "text" at bounding box center [680, 191] width 269 height 28
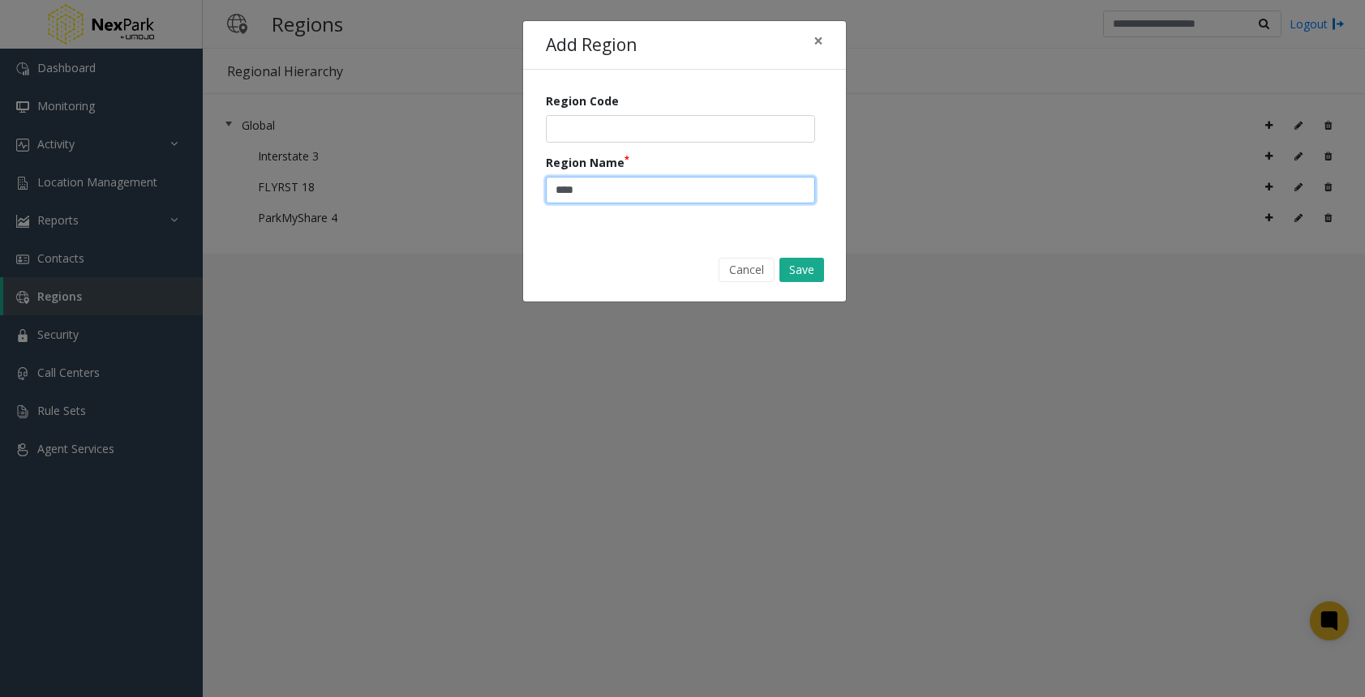
type input "****"
click at [793, 253] on div "Cancel Save" at bounding box center [684, 269] width 300 height 41
click at [807, 263] on button "Save" at bounding box center [801, 270] width 45 height 24
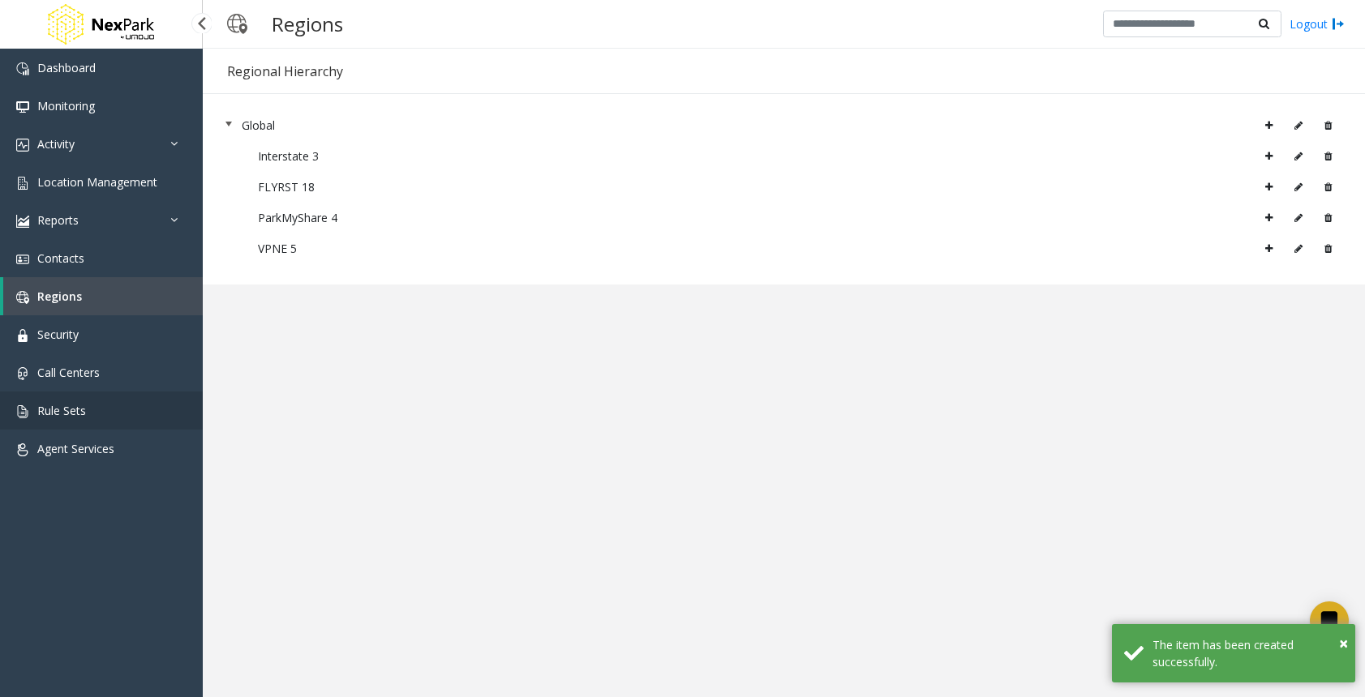
click at [97, 400] on link "Rule Sets" at bounding box center [101, 411] width 203 height 38
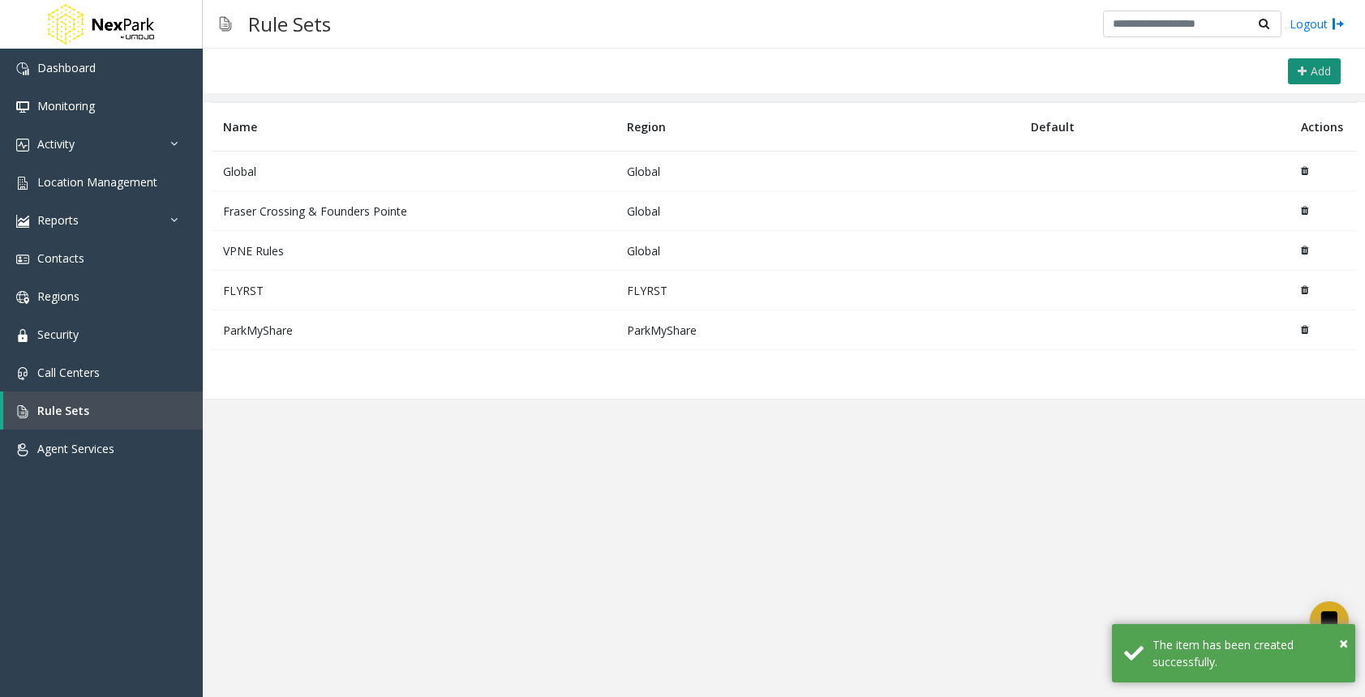
click at [1322, 69] on span "Add" at bounding box center [1320, 70] width 20 height 15
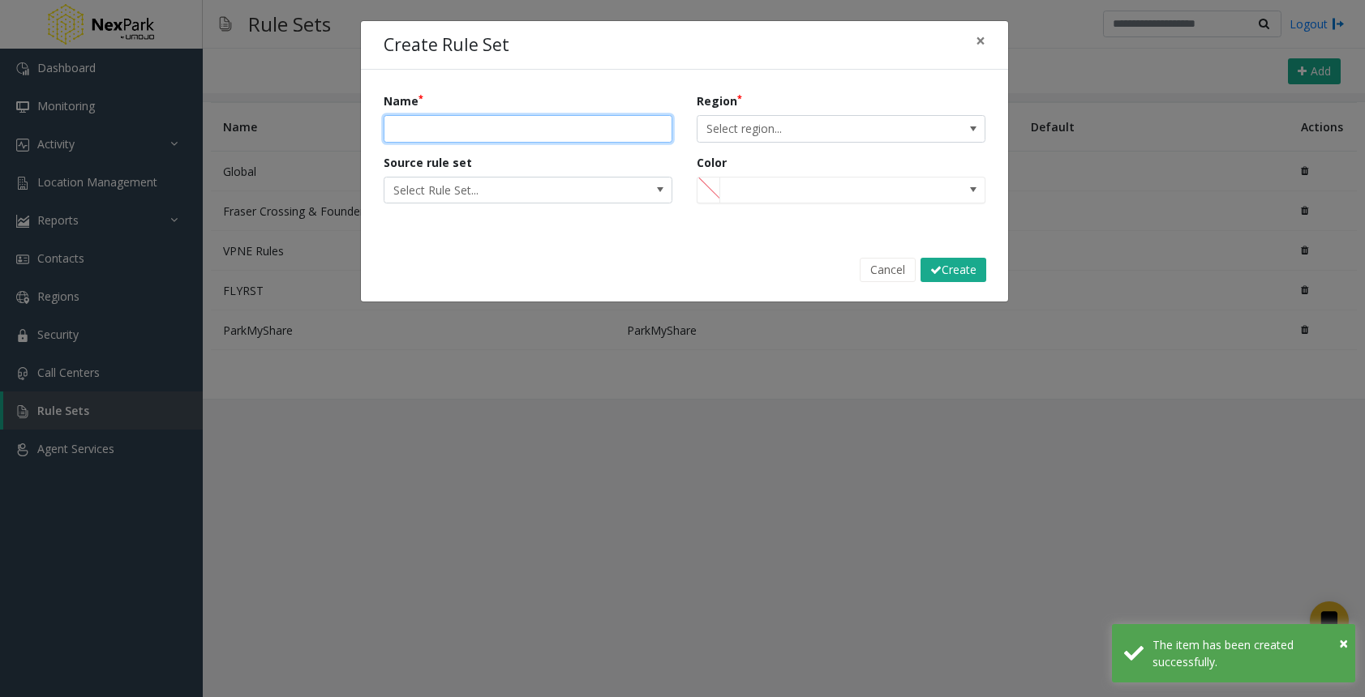
click at [456, 132] on input "Name" at bounding box center [527, 129] width 289 height 28
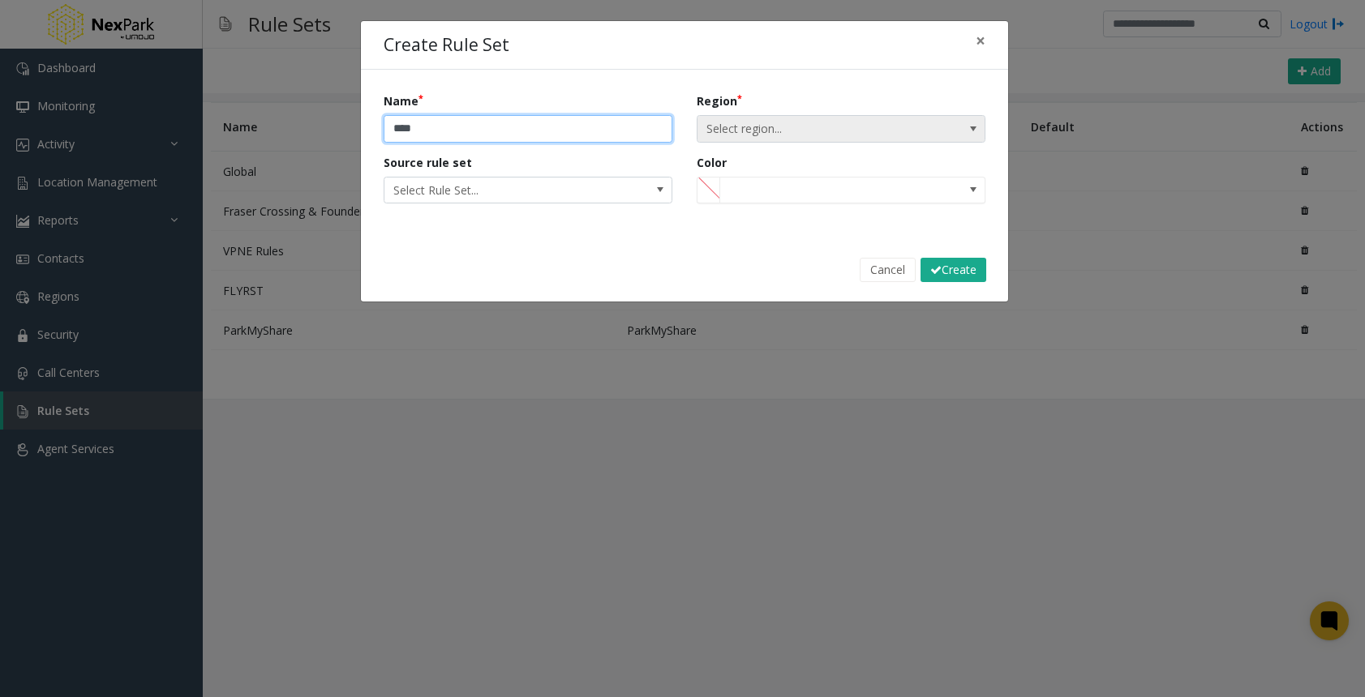
type input "****"
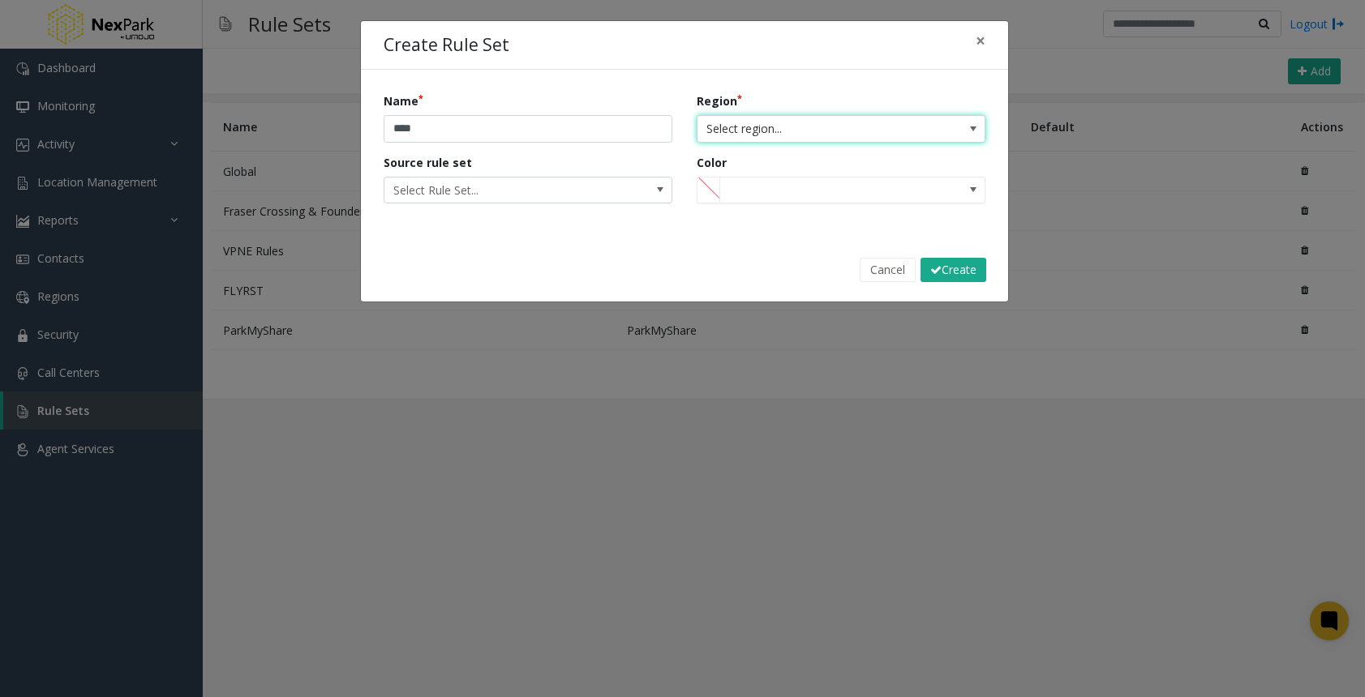
click at [774, 129] on span "Select region..." at bounding box center [811, 129] width 229 height 26
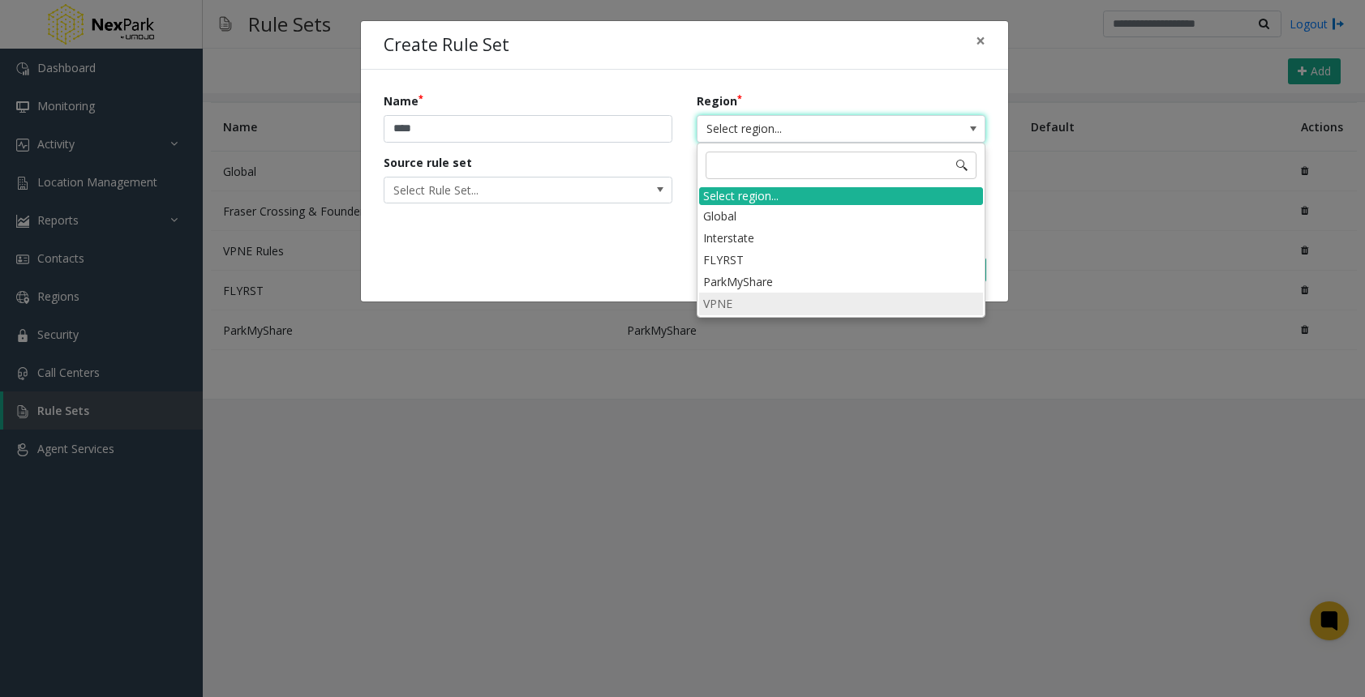
click at [735, 302] on li "VPNE" at bounding box center [841, 304] width 284 height 22
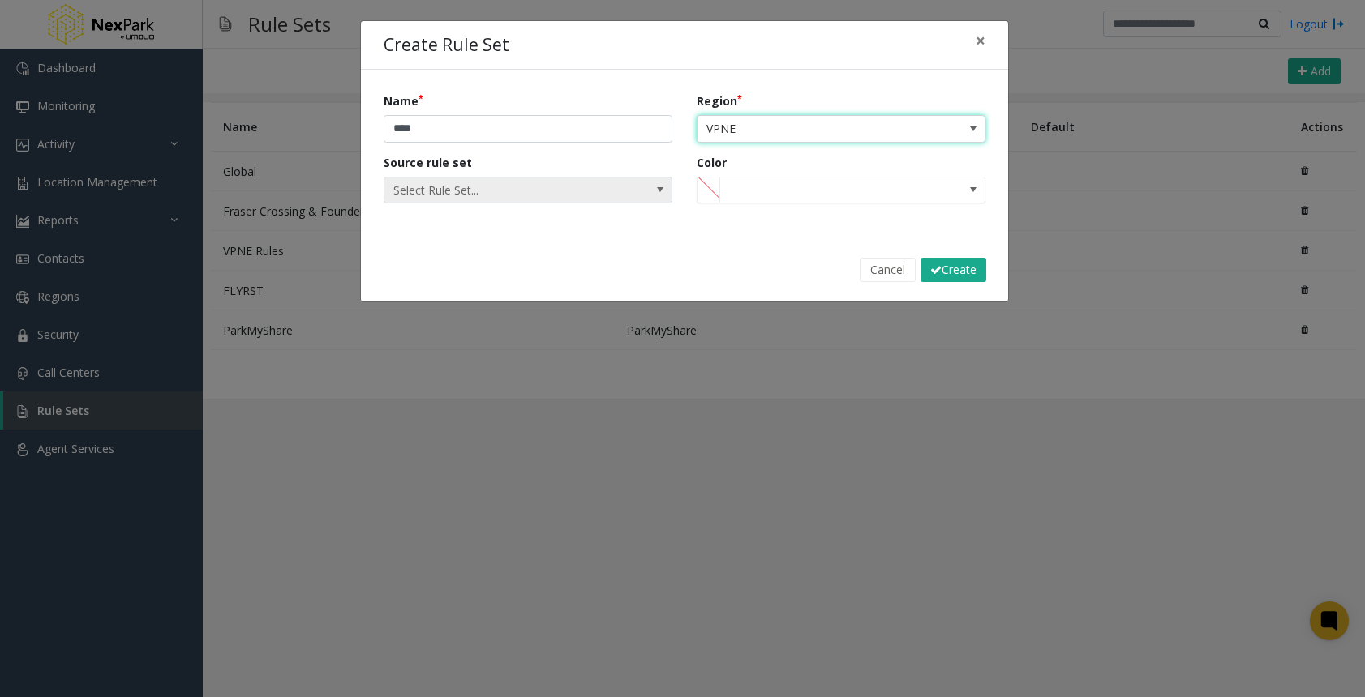
click at [504, 188] on span "Select Rule Set..." at bounding box center [498, 191] width 229 height 26
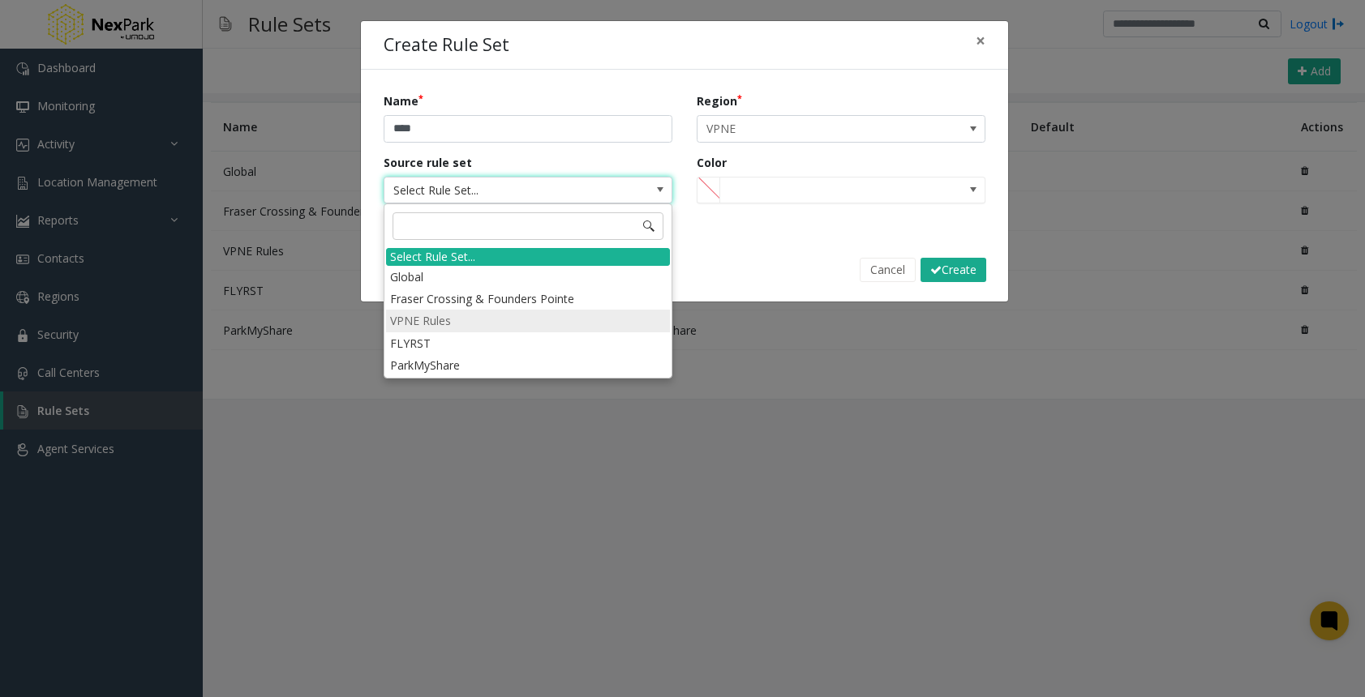
click at [465, 329] on li "VPNE Rules" at bounding box center [528, 321] width 284 height 22
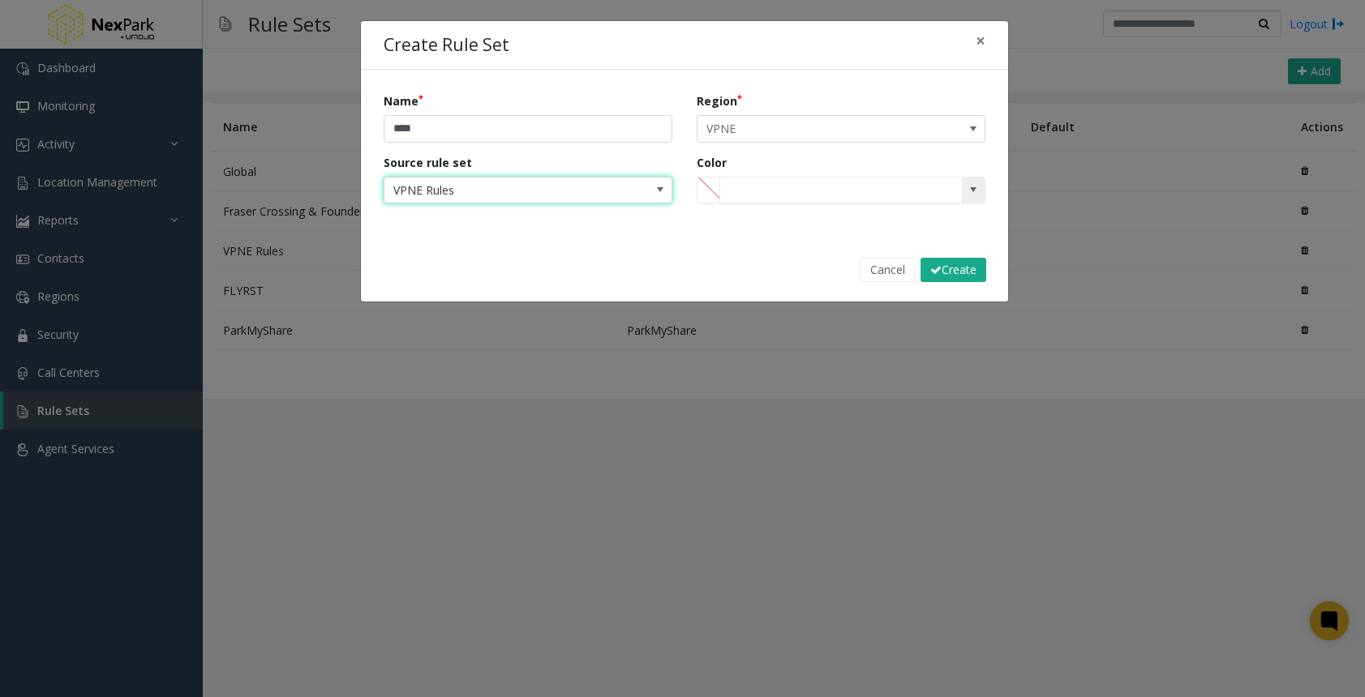
click at [970, 191] on span at bounding box center [972, 189] width 13 height 13
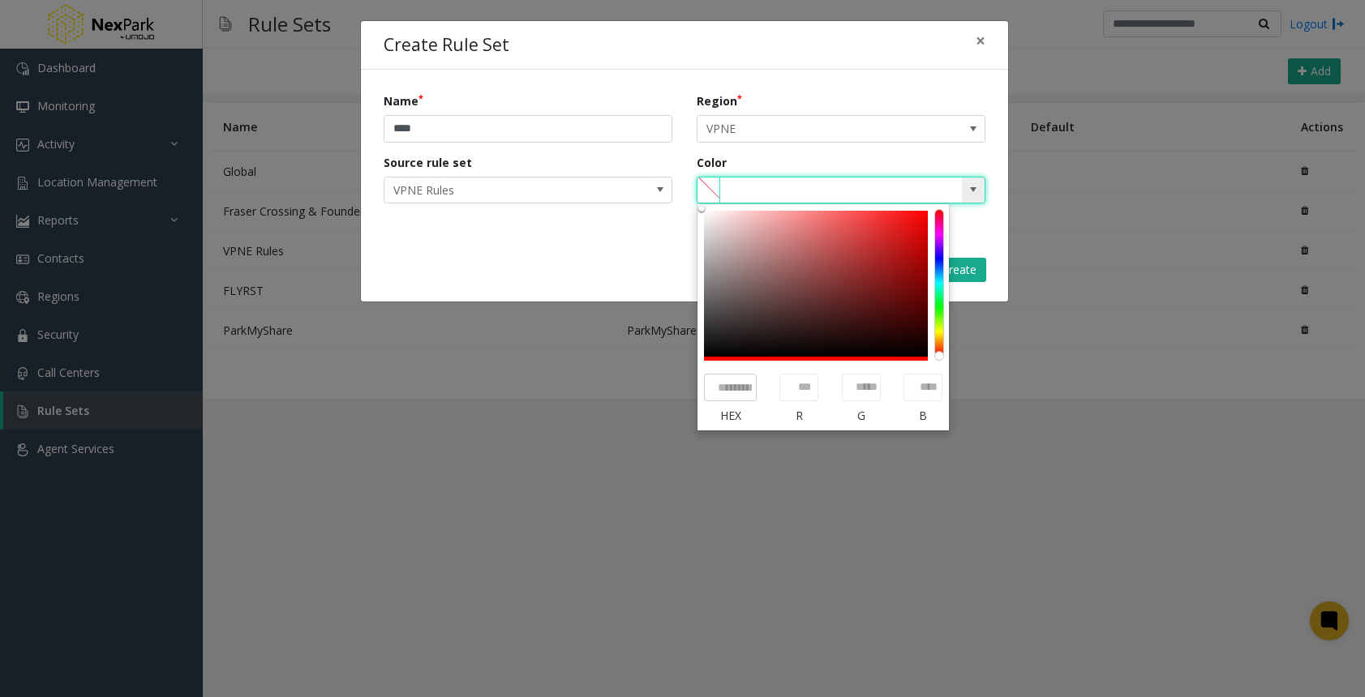
click at [970, 191] on span at bounding box center [972, 189] width 13 height 13
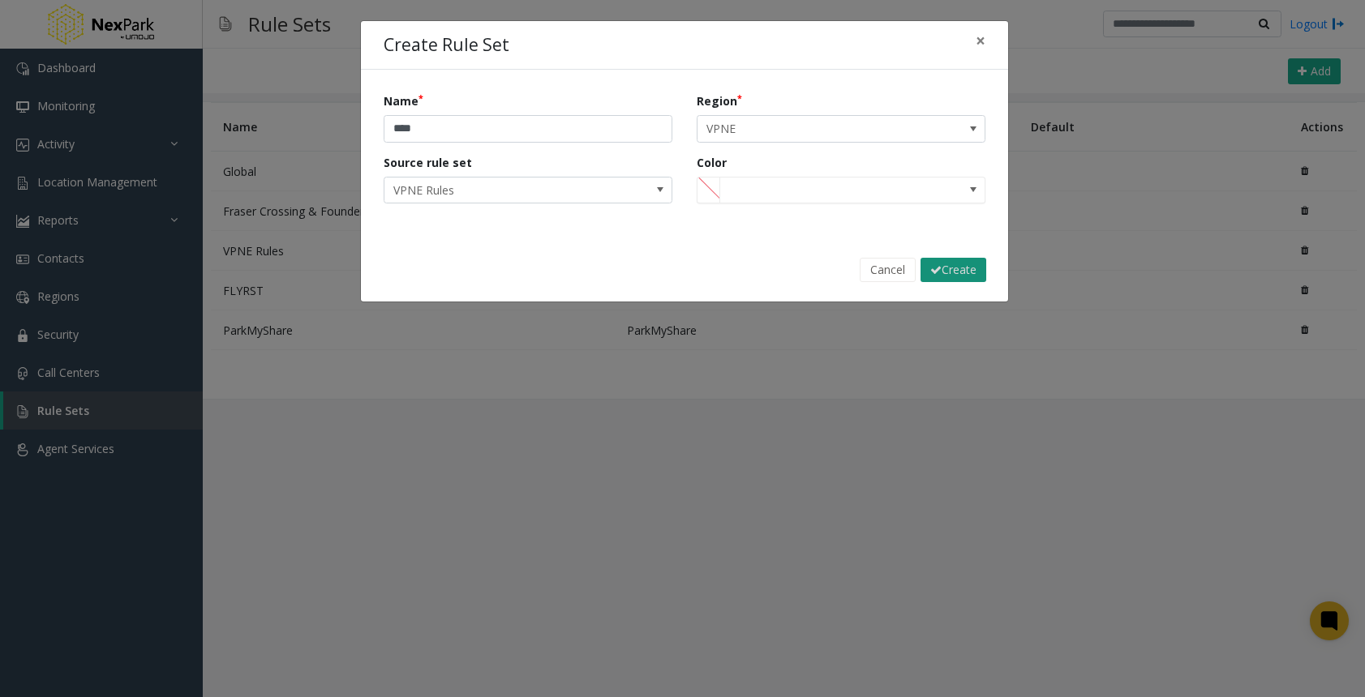
click at [948, 271] on button "Create" at bounding box center [953, 270] width 66 height 24
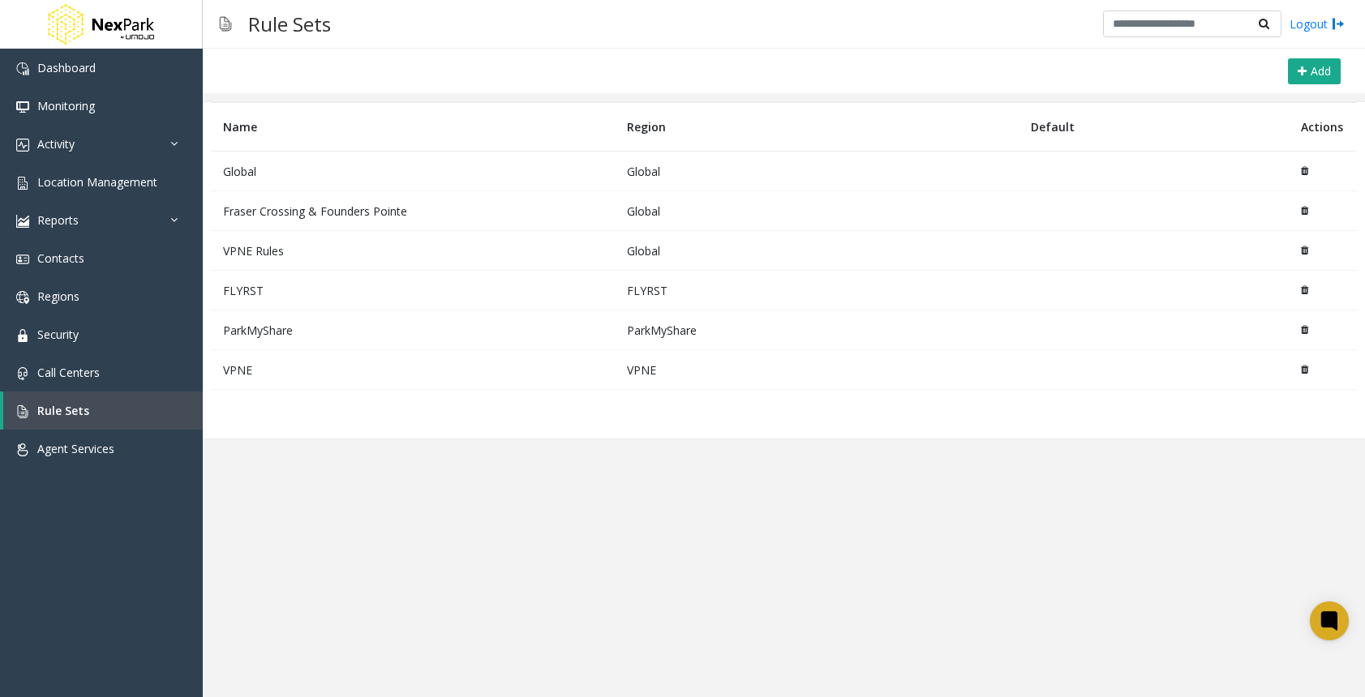
click at [245, 249] on td "VPNE Rules" at bounding box center [413, 251] width 404 height 40
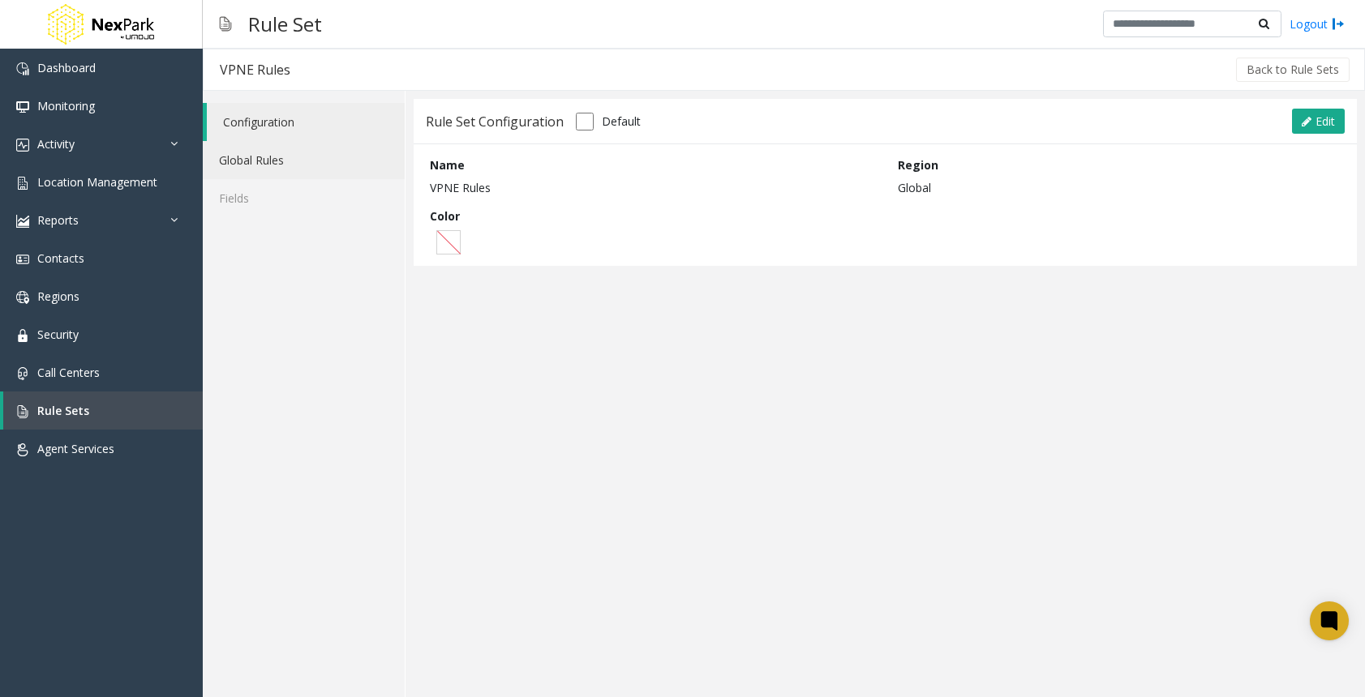
click at [275, 167] on link "Global Rules" at bounding box center [304, 160] width 202 height 38
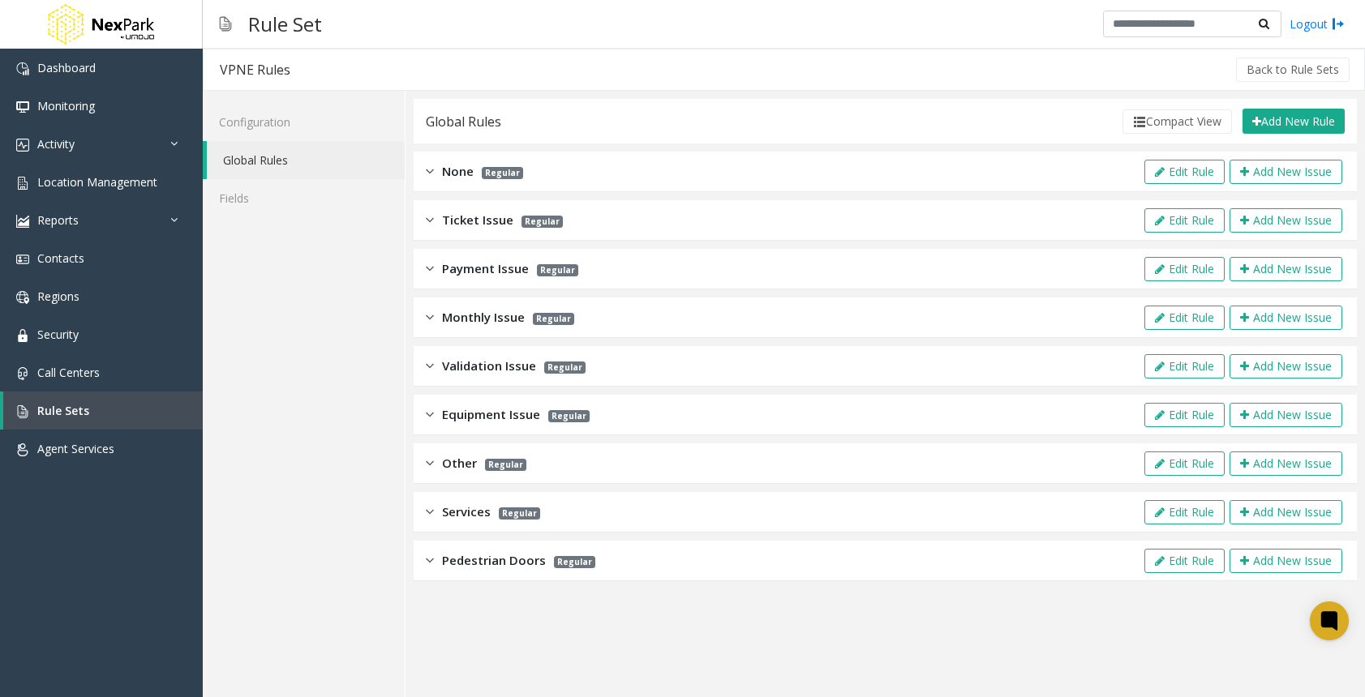
click at [429, 165] on img at bounding box center [430, 171] width 8 height 19
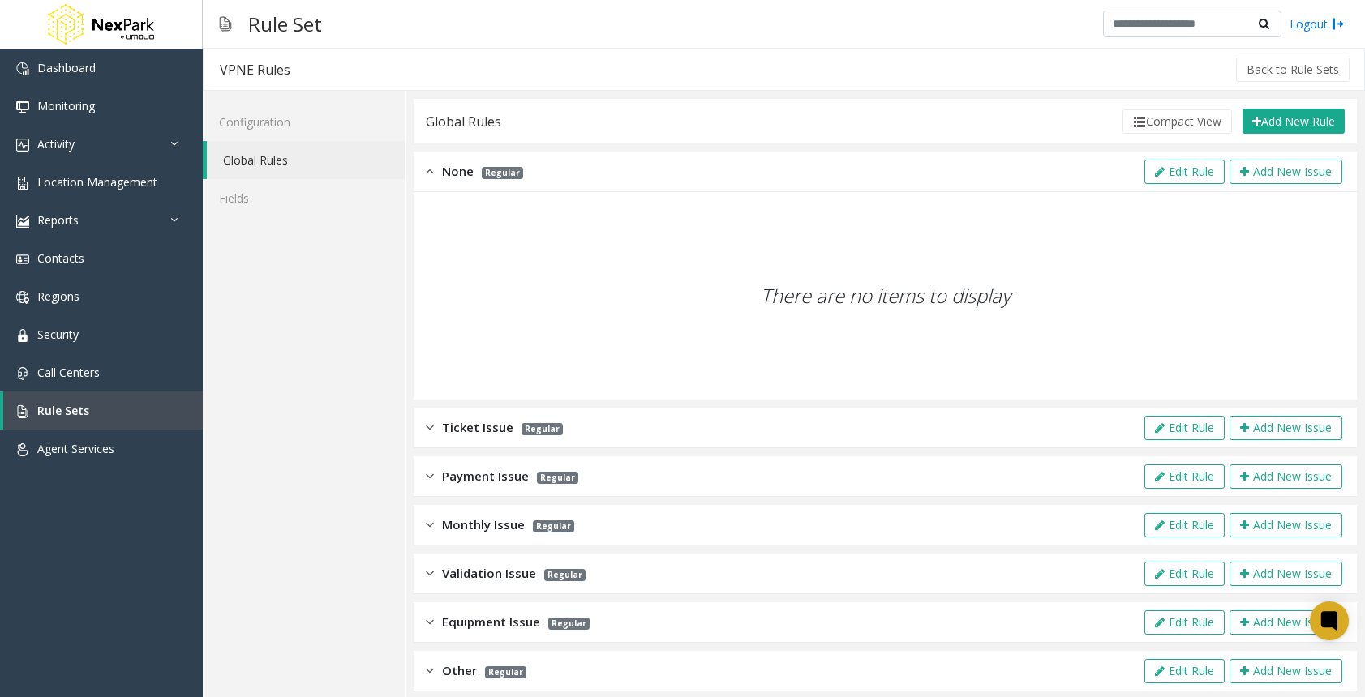
click at [429, 165] on img at bounding box center [430, 171] width 8 height 19
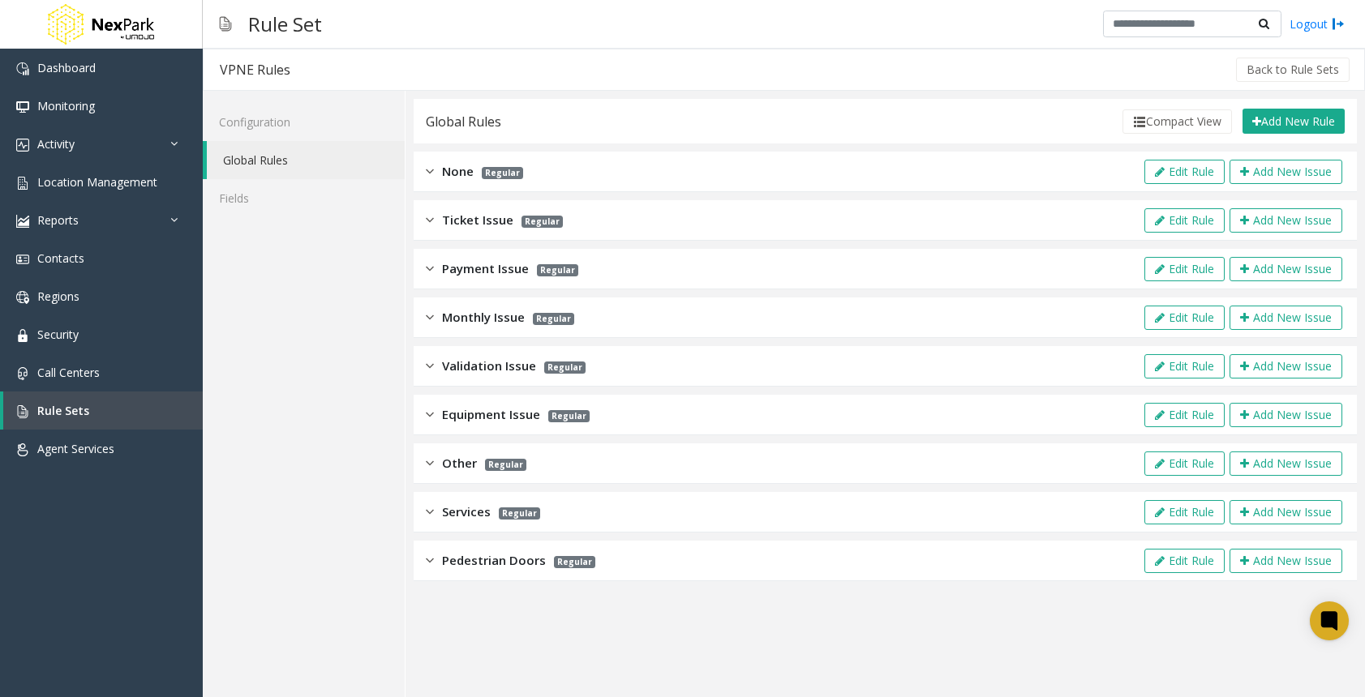
click at [420, 555] on div "Pedestrian Doors Regular Edit Rule Add New Issue" at bounding box center [884, 561] width 943 height 41
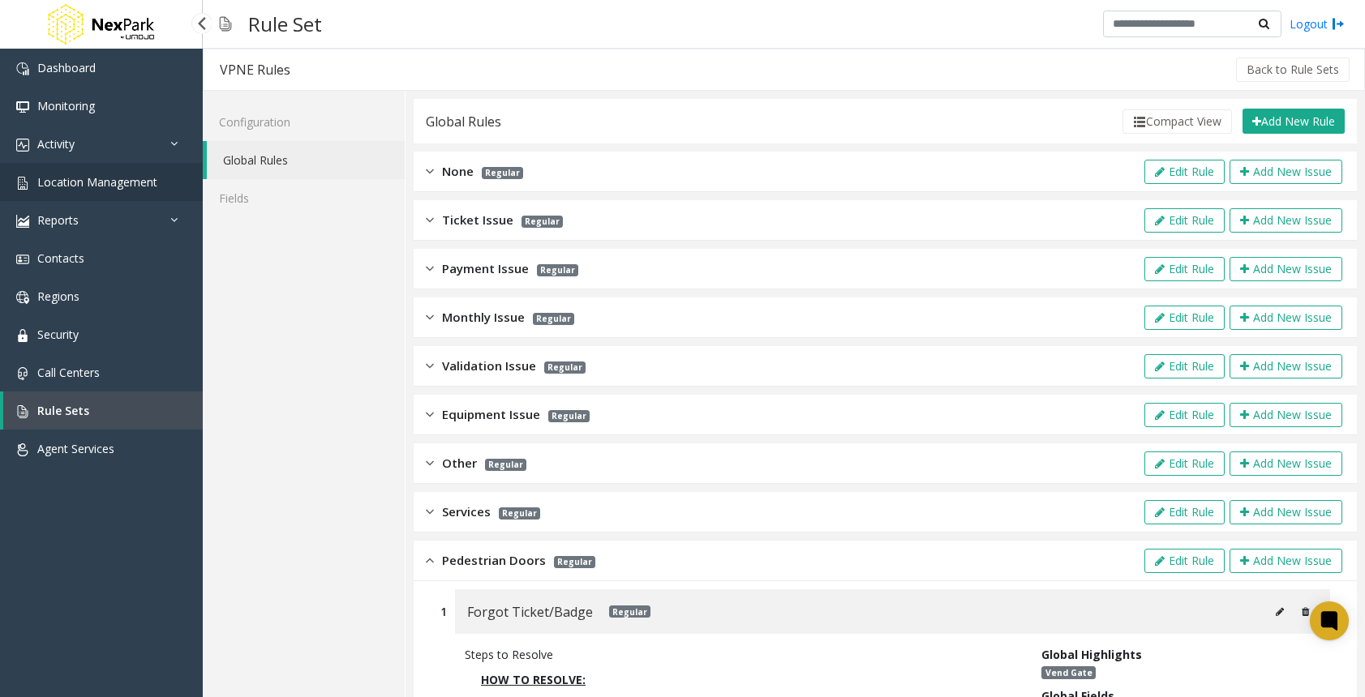
click at [87, 183] on span "Location Management" at bounding box center [97, 181] width 120 height 15
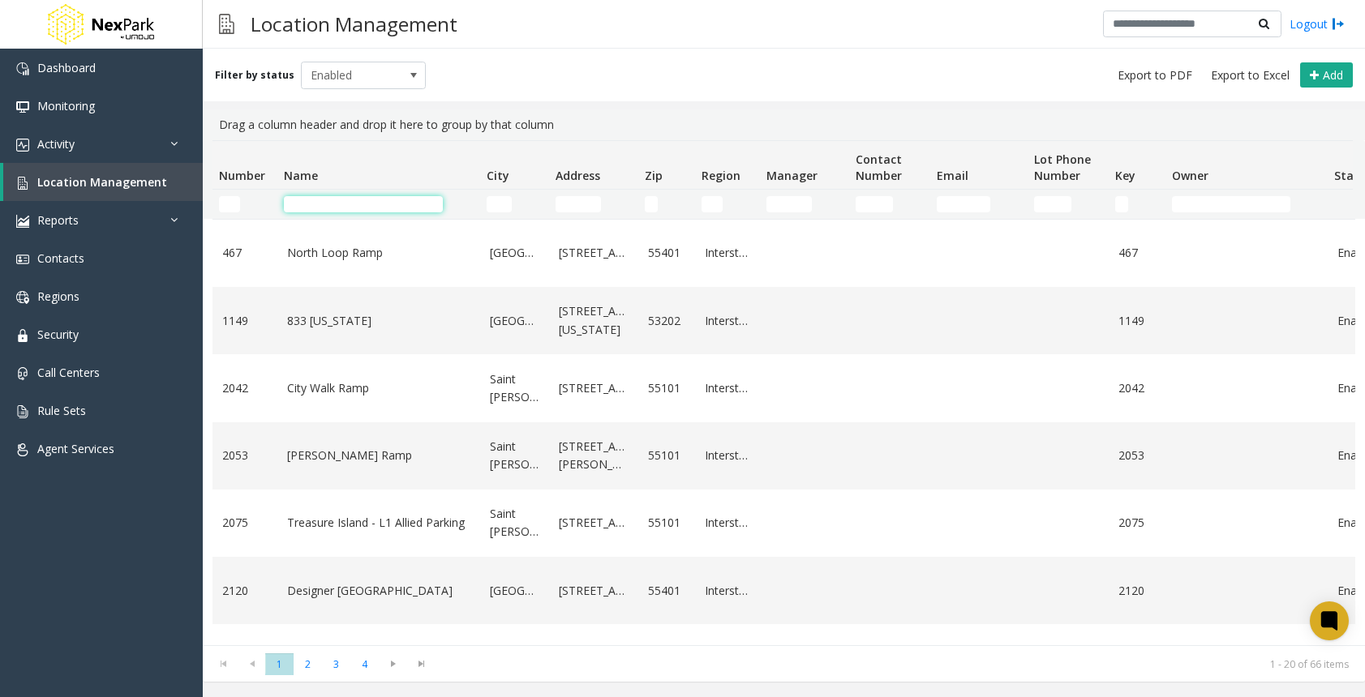
click at [355, 202] on input "Name Filter" at bounding box center [363, 204] width 159 height 16
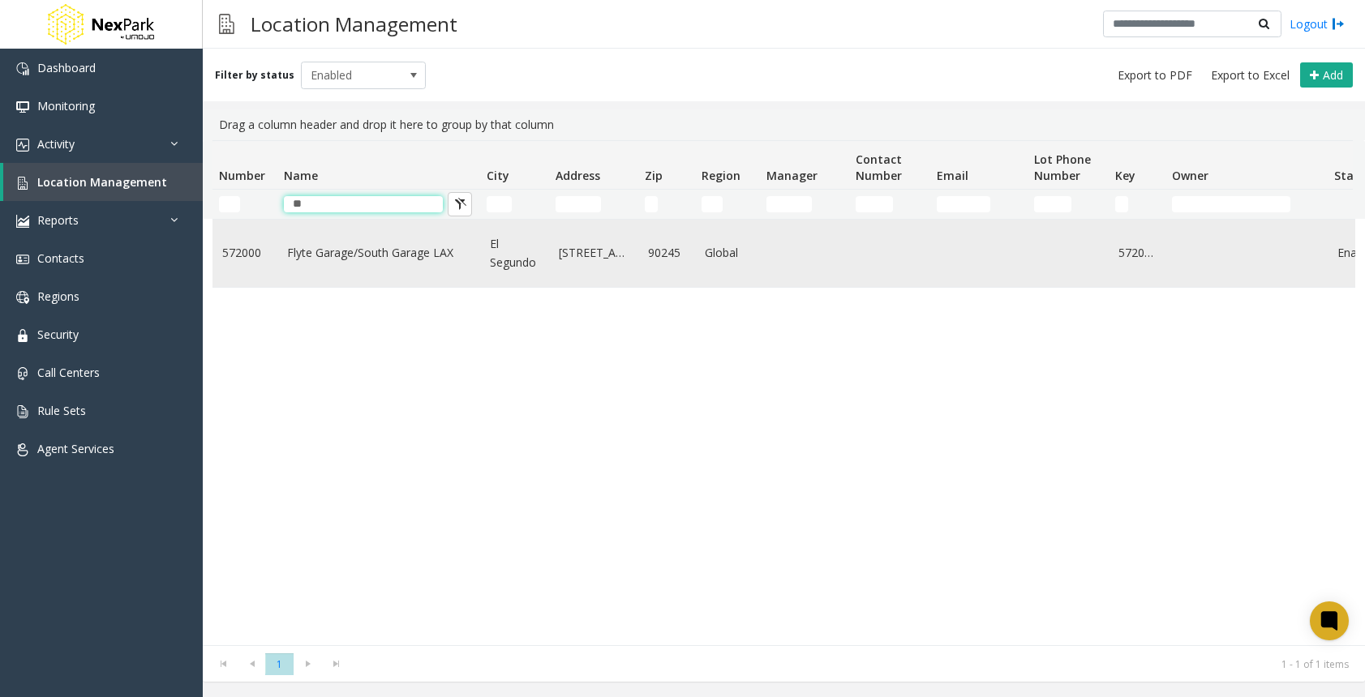
type input "**"
click at [354, 238] on td "Flyte Garage/South Garage LAX" at bounding box center [378, 253] width 203 height 67
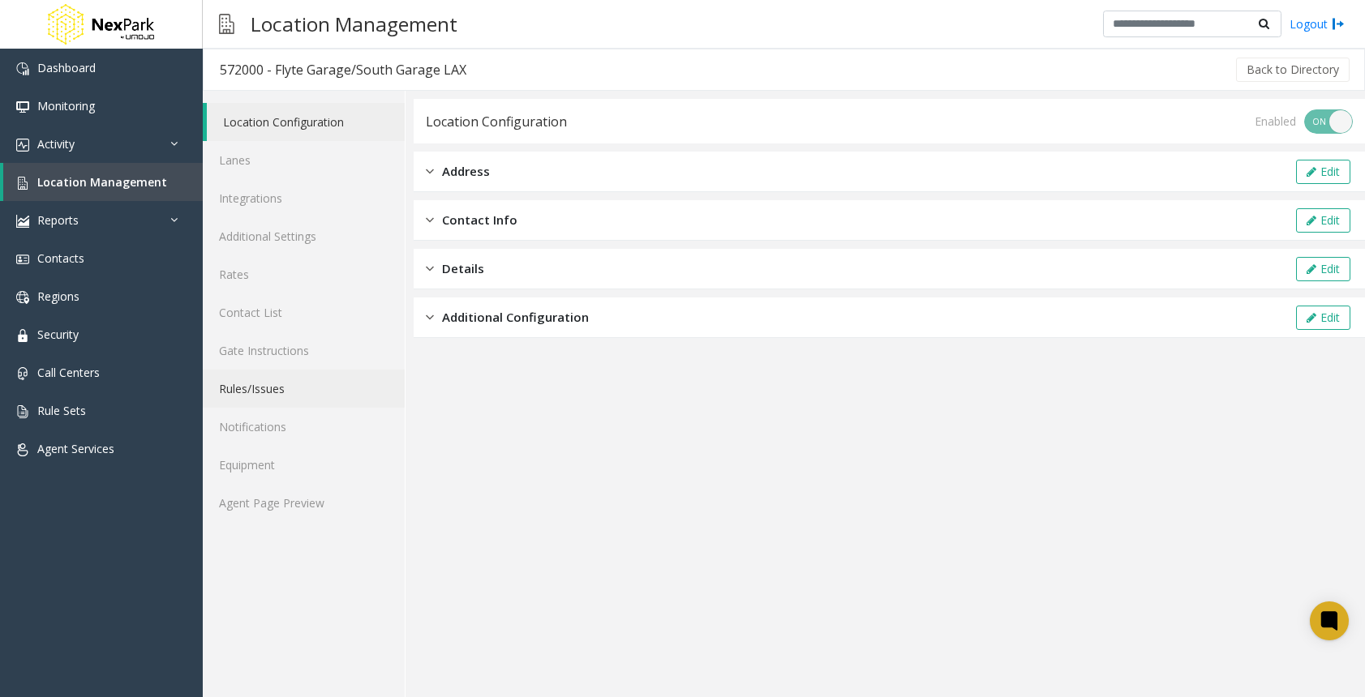
click at [259, 392] on link "Rules/Issues" at bounding box center [304, 389] width 202 height 38
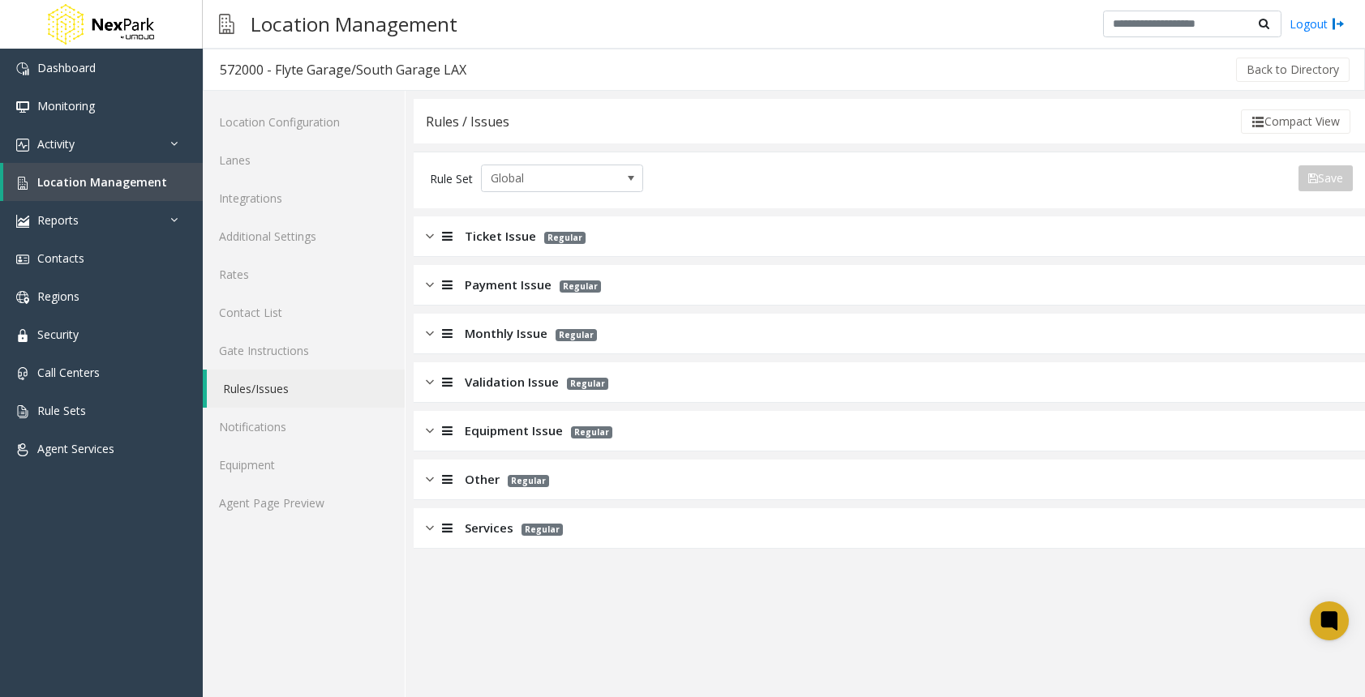
click at [426, 531] on img at bounding box center [430, 528] width 8 height 19
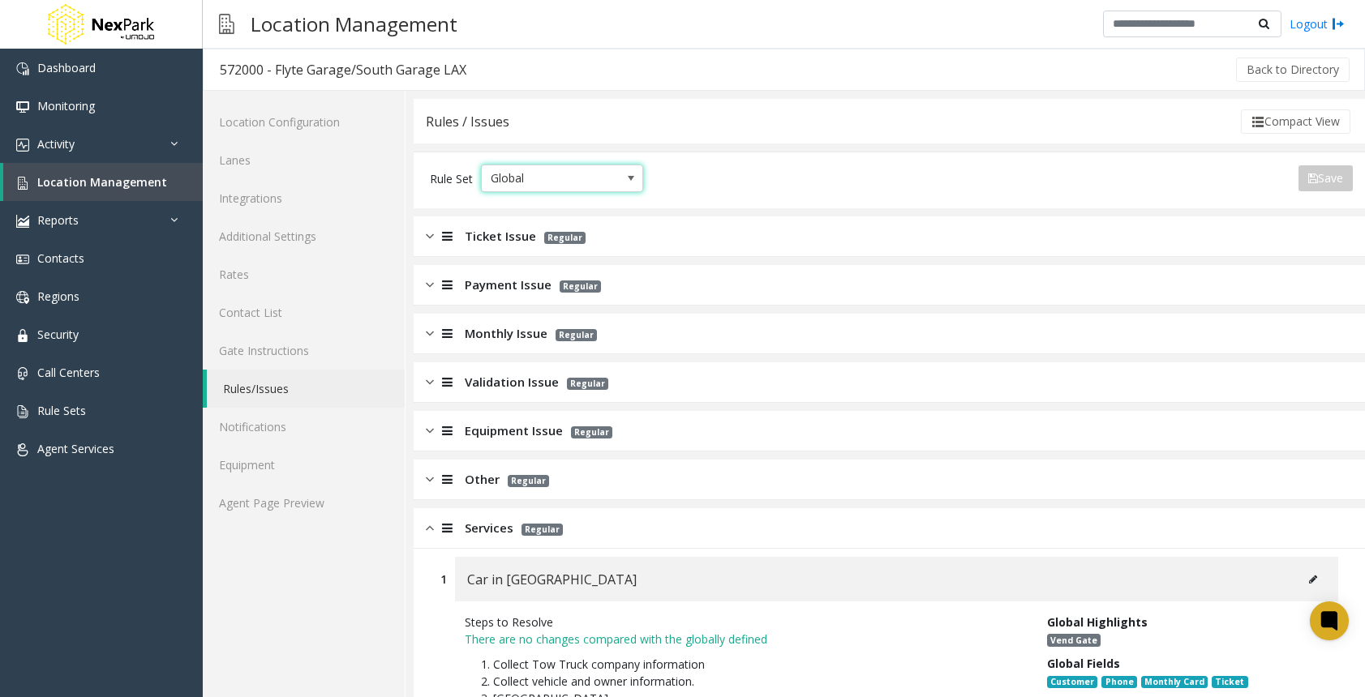
click at [494, 184] on span "Global" at bounding box center [546, 178] width 128 height 26
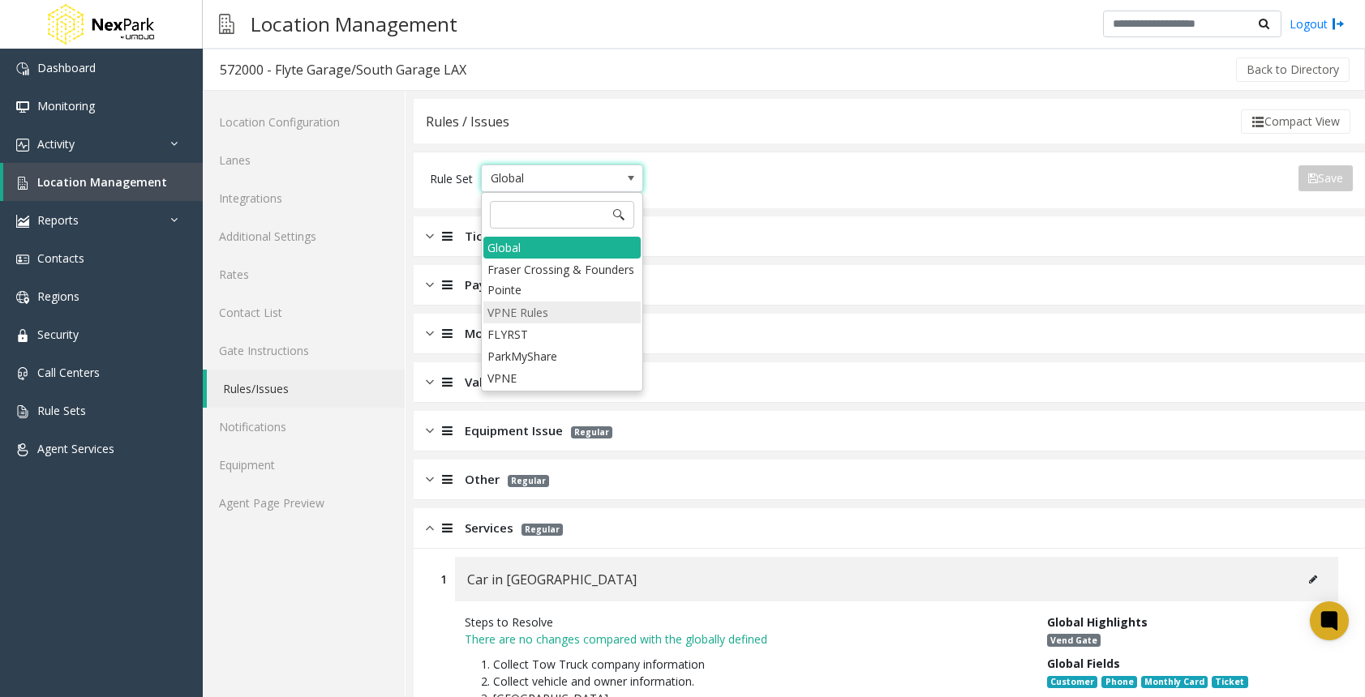
click at [531, 306] on li "VPNE Rules" at bounding box center [561, 313] width 157 height 22
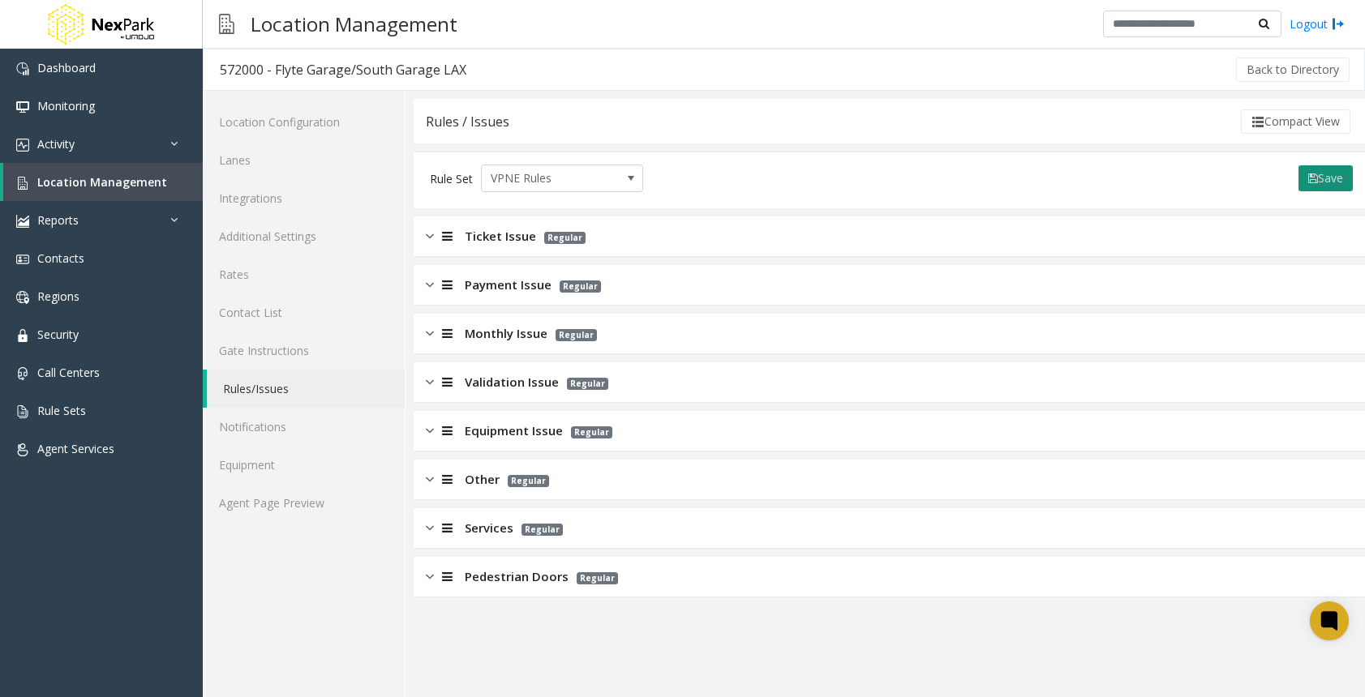
click at [1320, 191] on button "Save" at bounding box center [1325, 178] width 54 height 26
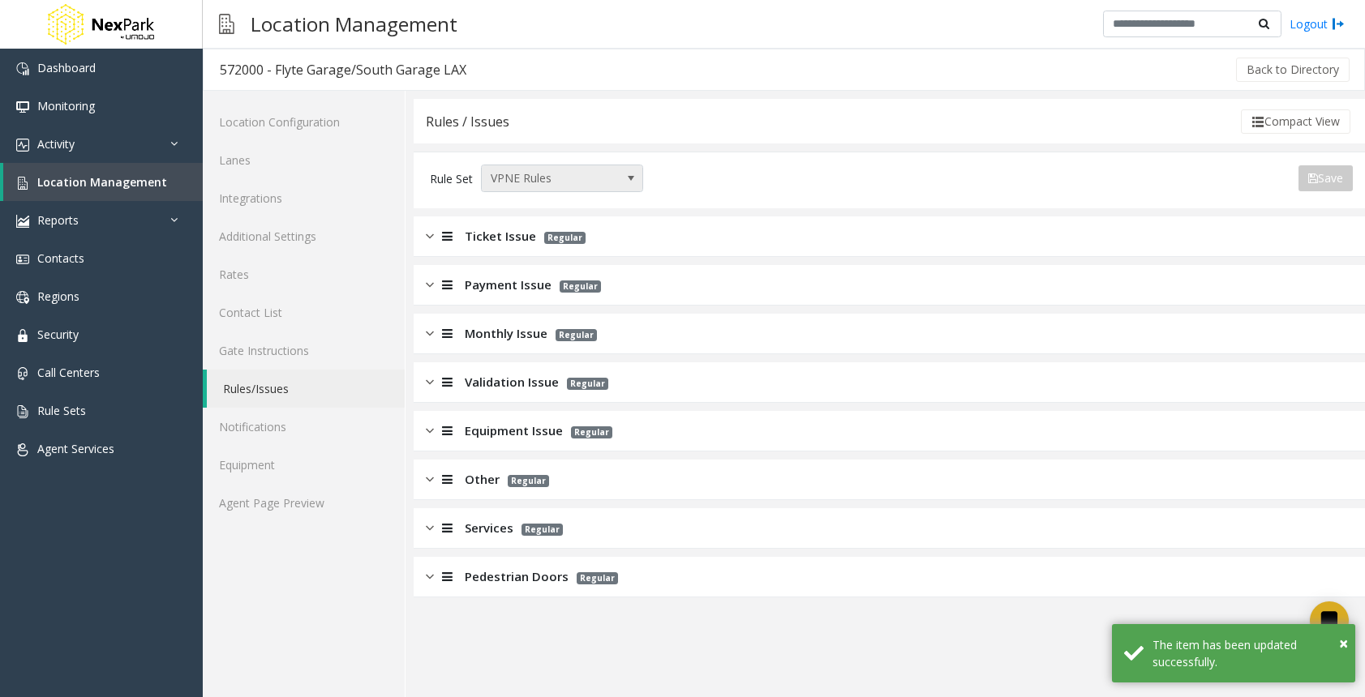
click at [592, 165] on span "VPNE Rules" at bounding box center [562, 179] width 162 height 28
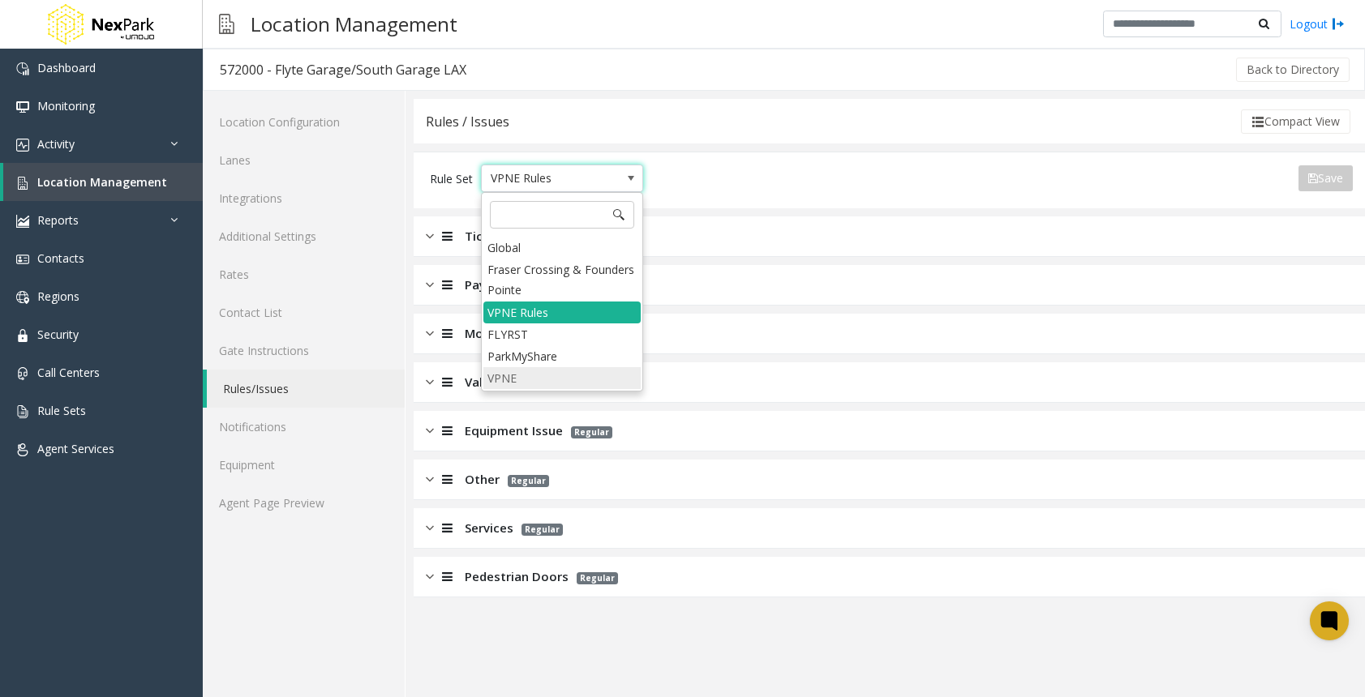
click at [516, 383] on li "VPNE" at bounding box center [561, 378] width 157 height 22
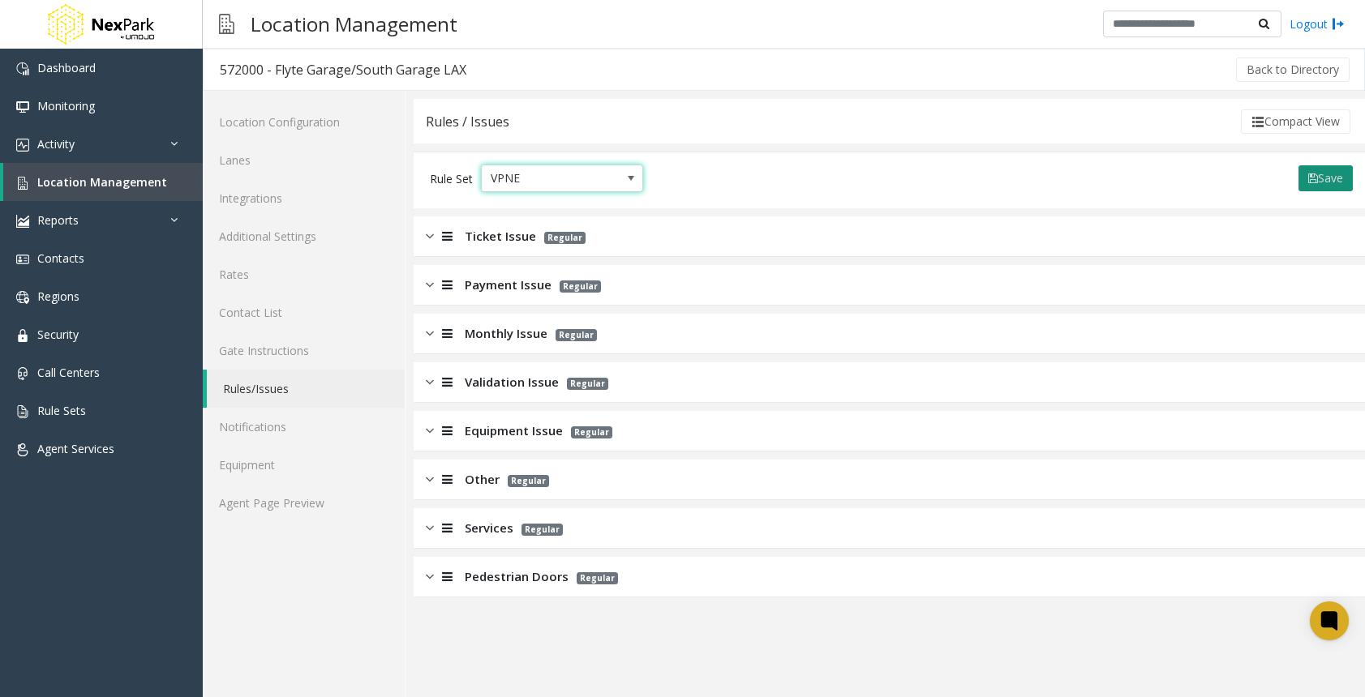
click at [1318, 179] on button "Save" at bounding box center [1325, 178] width 54 height 26
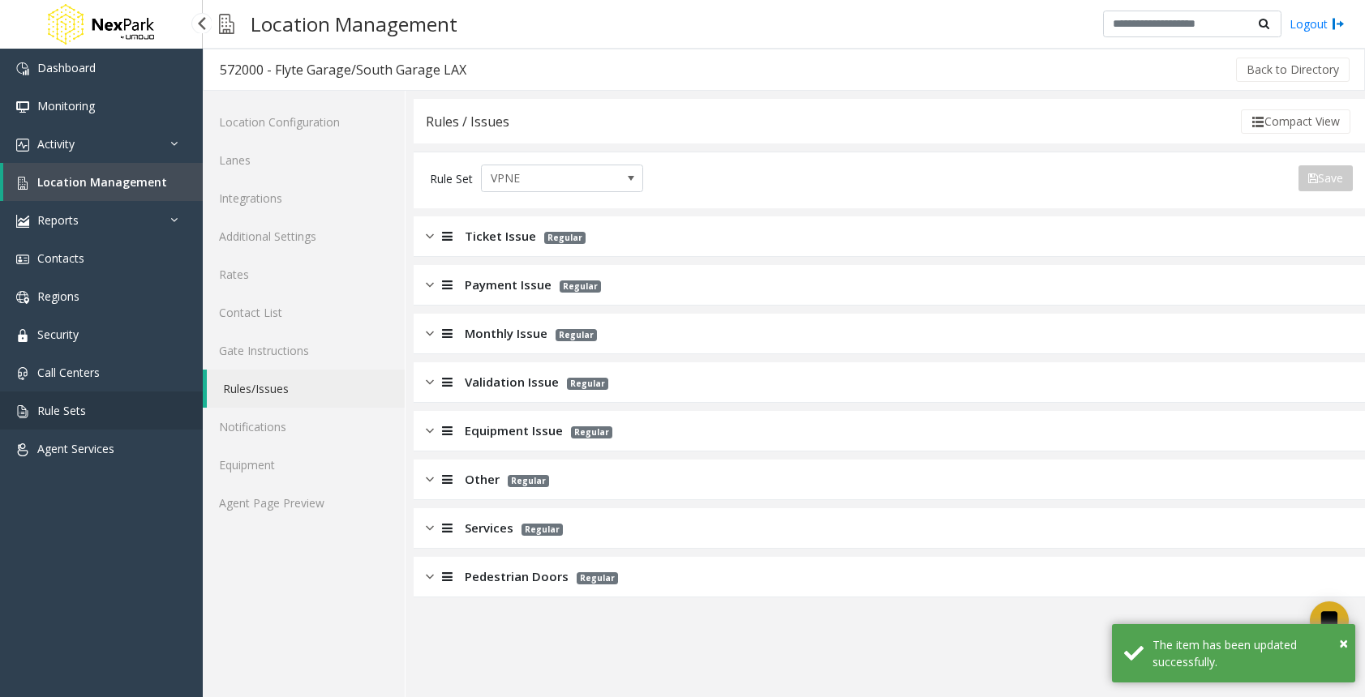
click at [96, 422] on link "Rule Sets" at bounding box center [101, 411] width 203 height 38
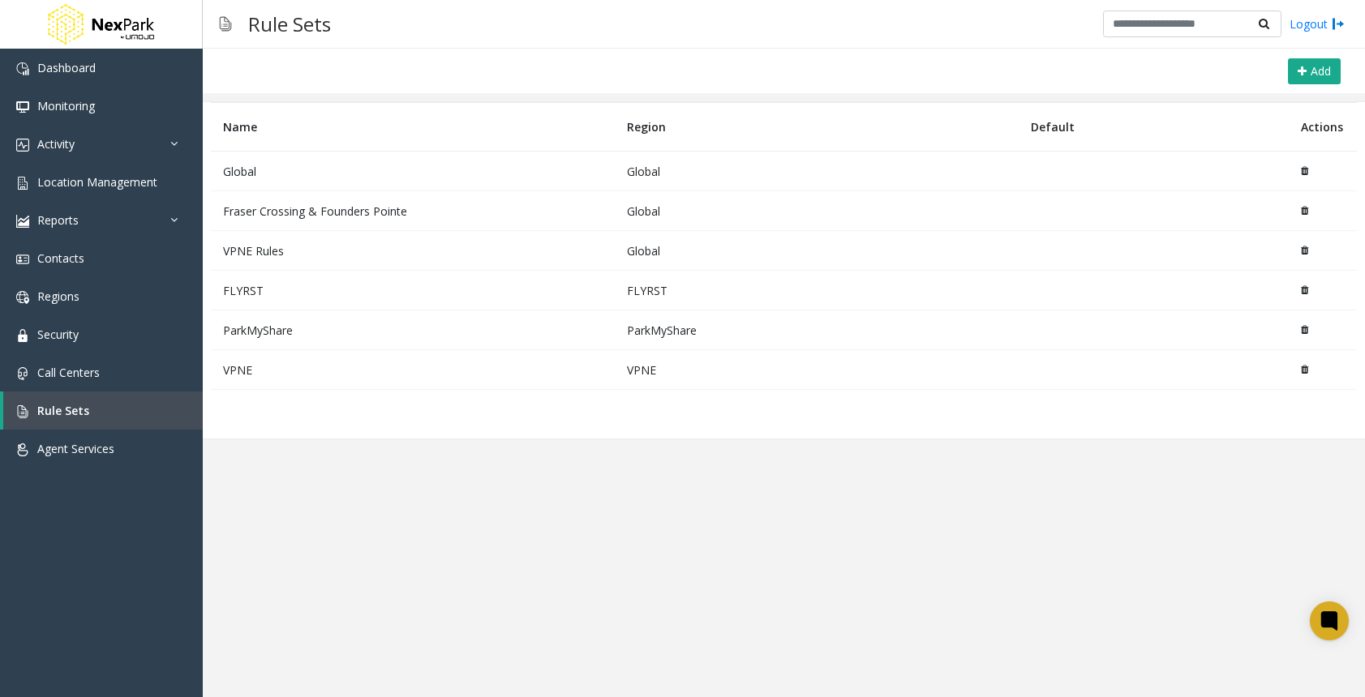
click at [1311, 368] on td at bounding box center [1322, 370] width 69 height 40
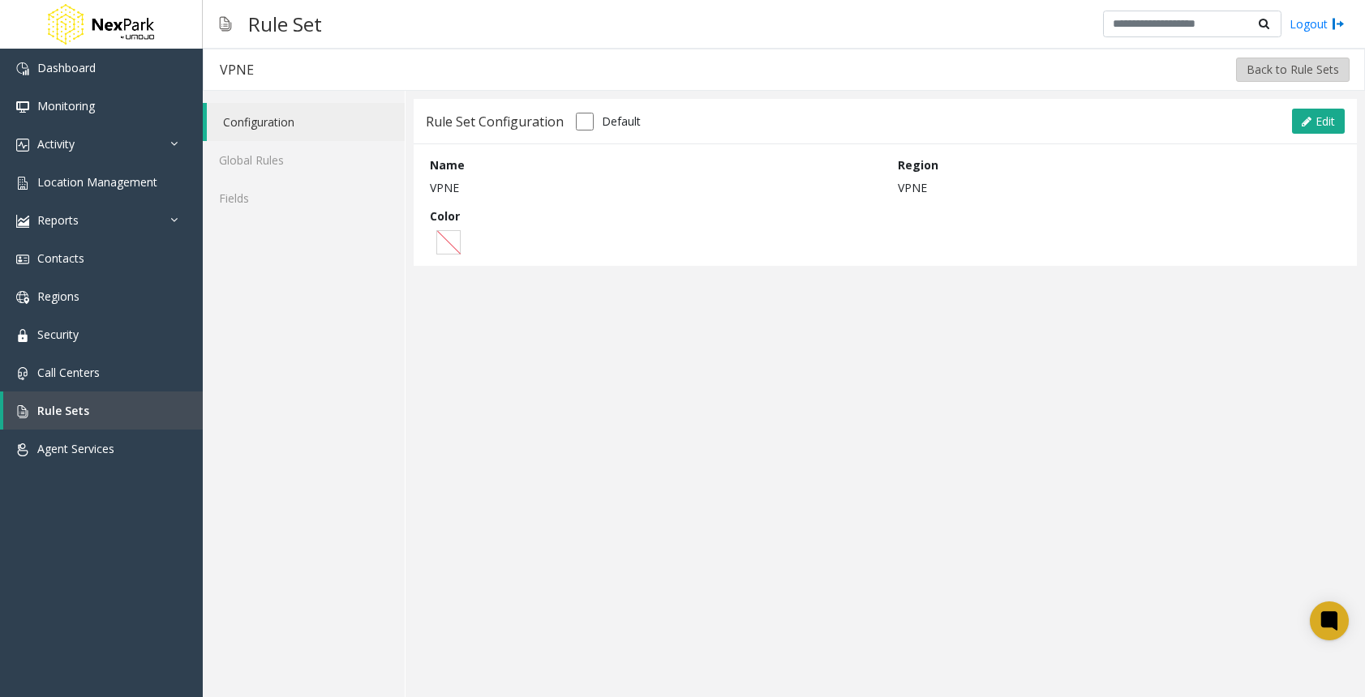
click at [1261, 62] on button "Back to Rule Sets" at bounding box center [1293, 70] width 114 height 24
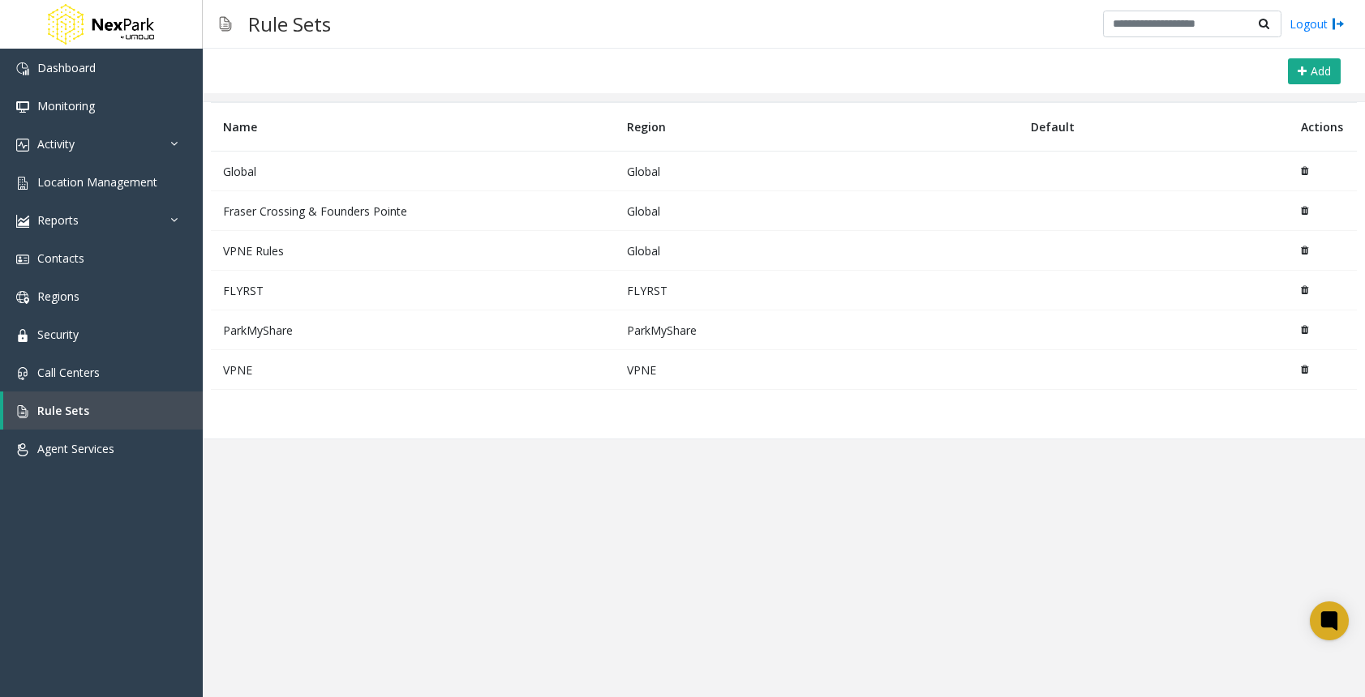
click at [1305, 372] on icon at bounding box center [1303, 370] width 7 height 10
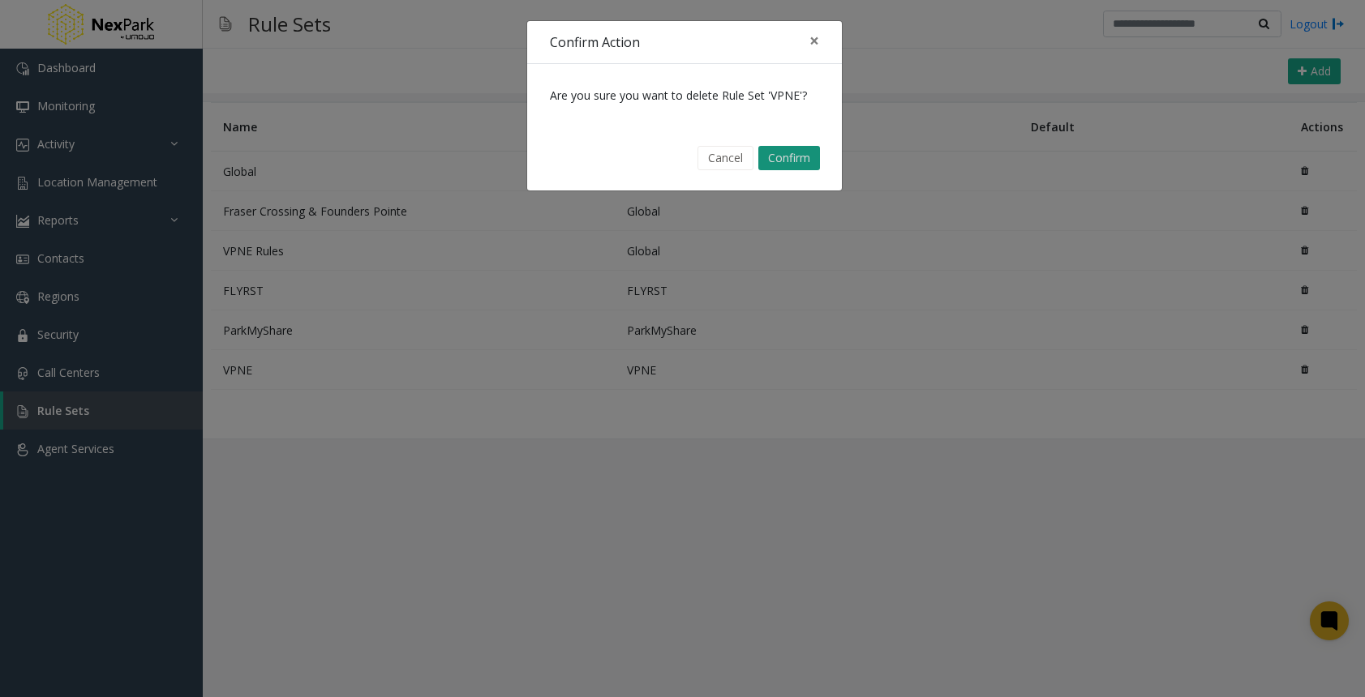
click at [788, 149] on button "Confirm" at bounding box center [789, 158] width 62 height 24
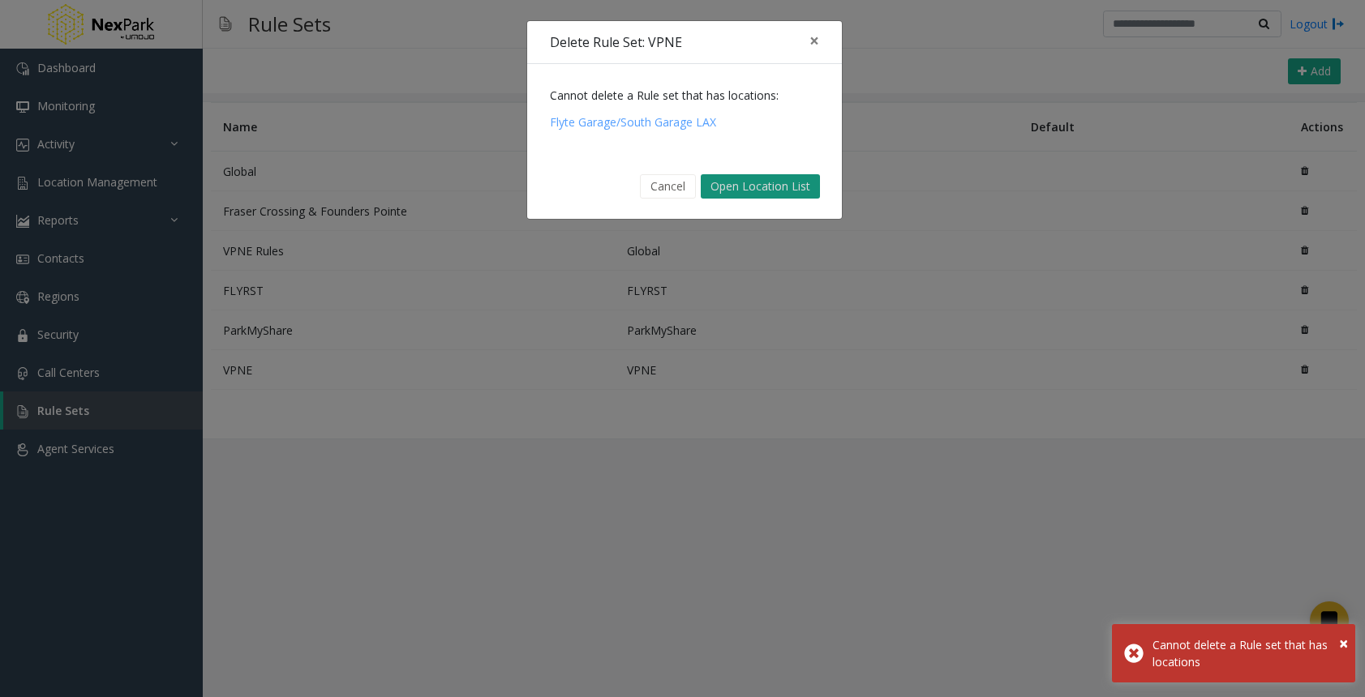
click at [730, 184] on button "Open Location List" at bounding box center [759, 186] width 119 height 24
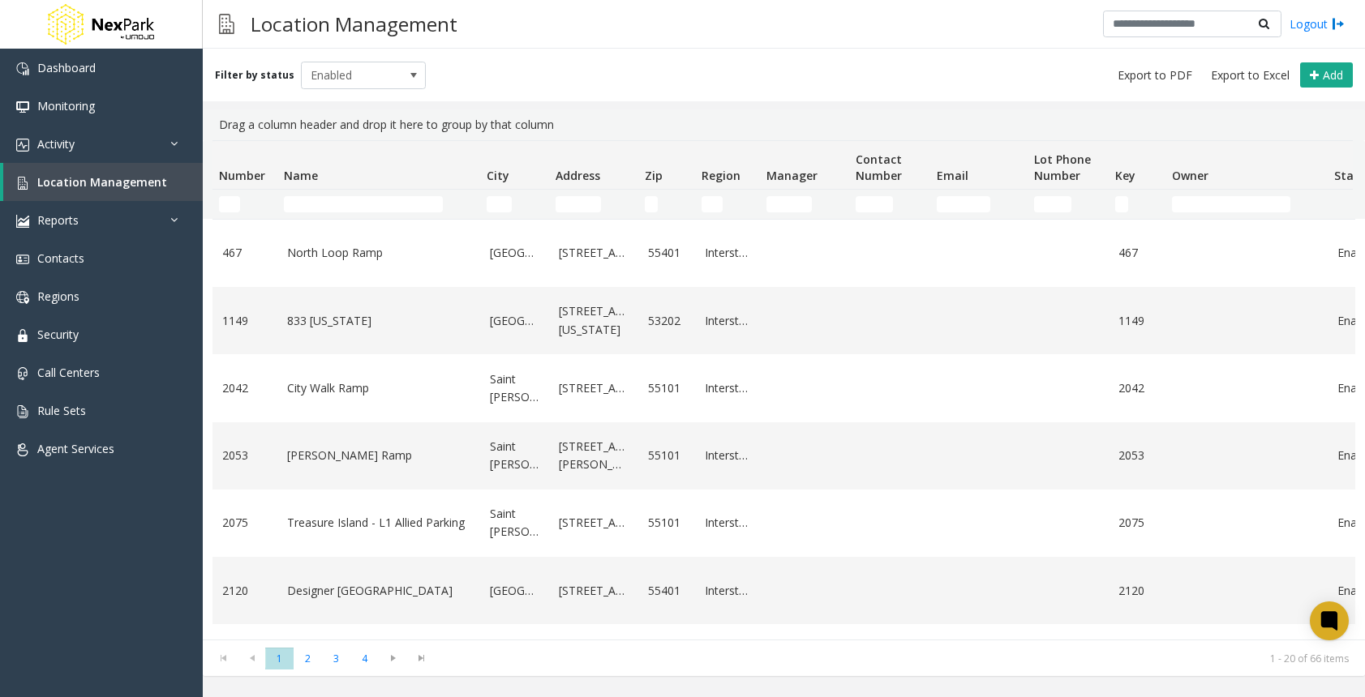
click at [356, 195] on td "Name Filter" at bounding box center [378, 204] width 203 height 29
click at [365, 204] on input "Name Filter" at bounding box center [363, 204] width 159 height 16
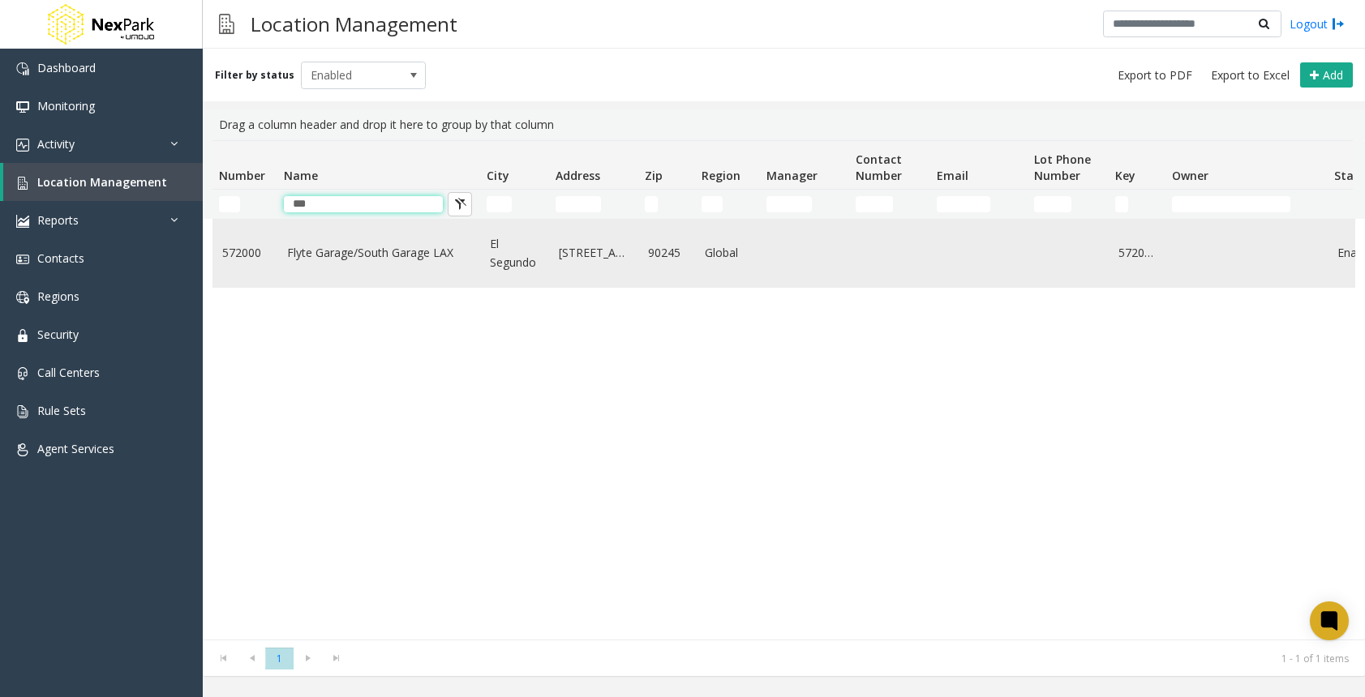
type input "***"
click at [323, 253] on link "Flyte Garage/South Garage LAX" at bounding box center [378, 253] width 183 height 18
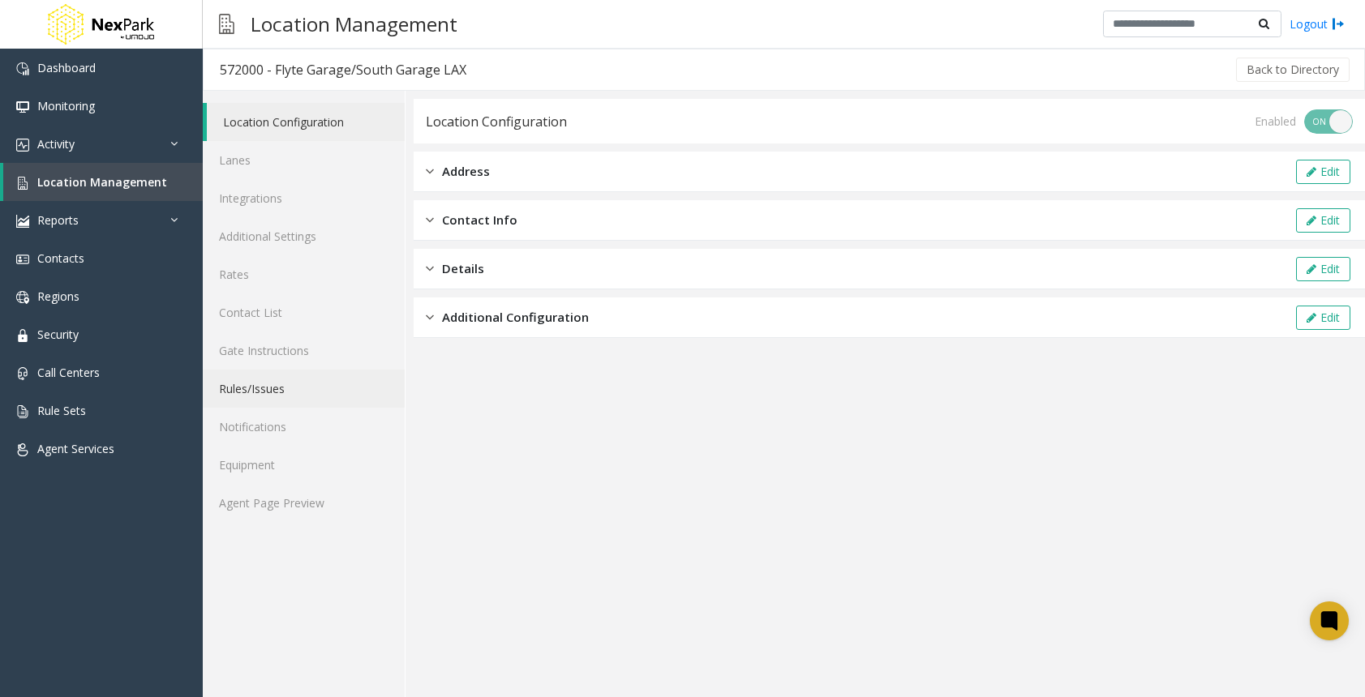
click at [278, 396] on link "Rules/Issues" at bounding box center [304, 389] width 202 height 38
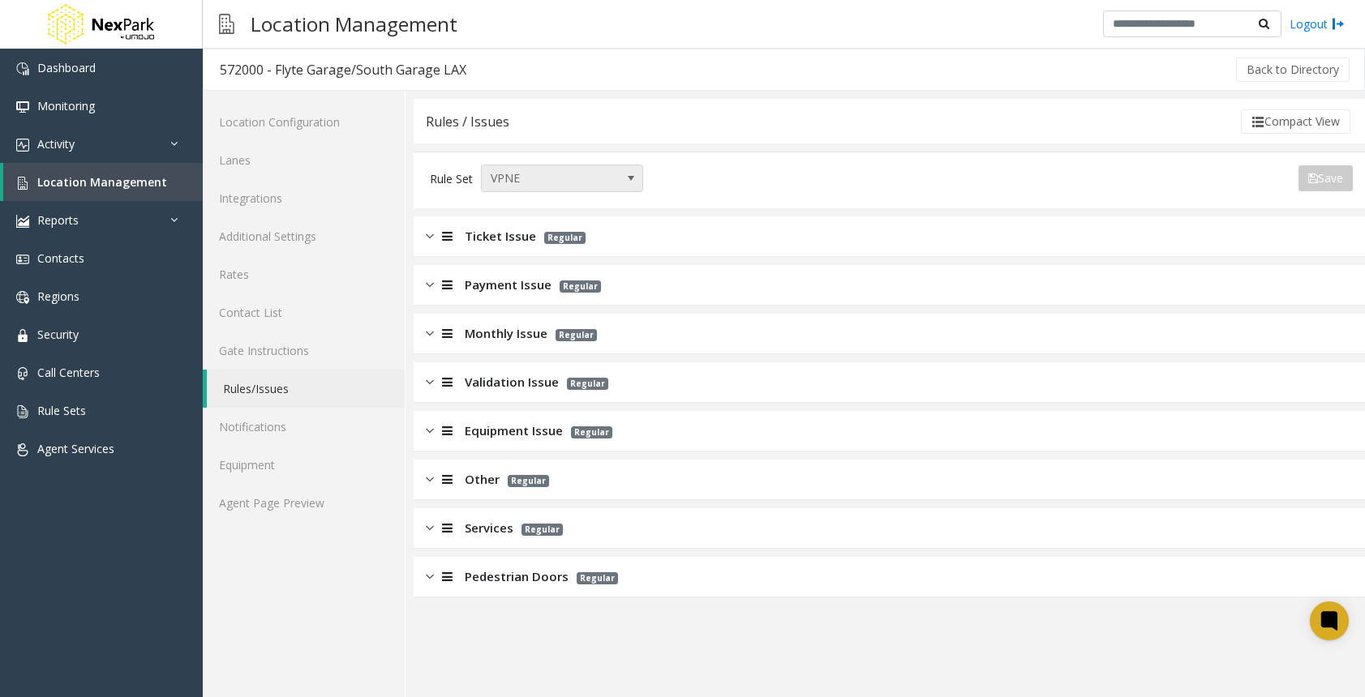
click at [542, 182] on span "VPNE" at bounding box center [546, 178] width 128 height 26
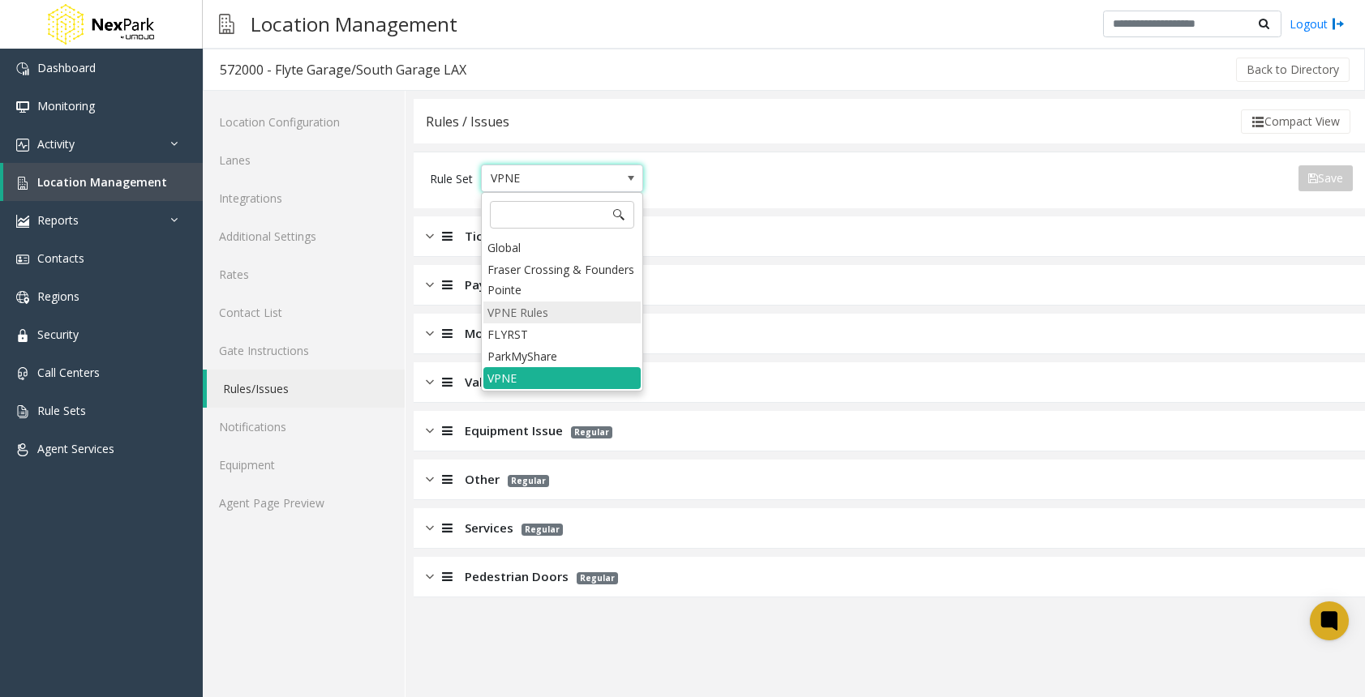
click at [543, 314] on li "VPNE Rules" at bounding box center [561, 313] width 157 height 22
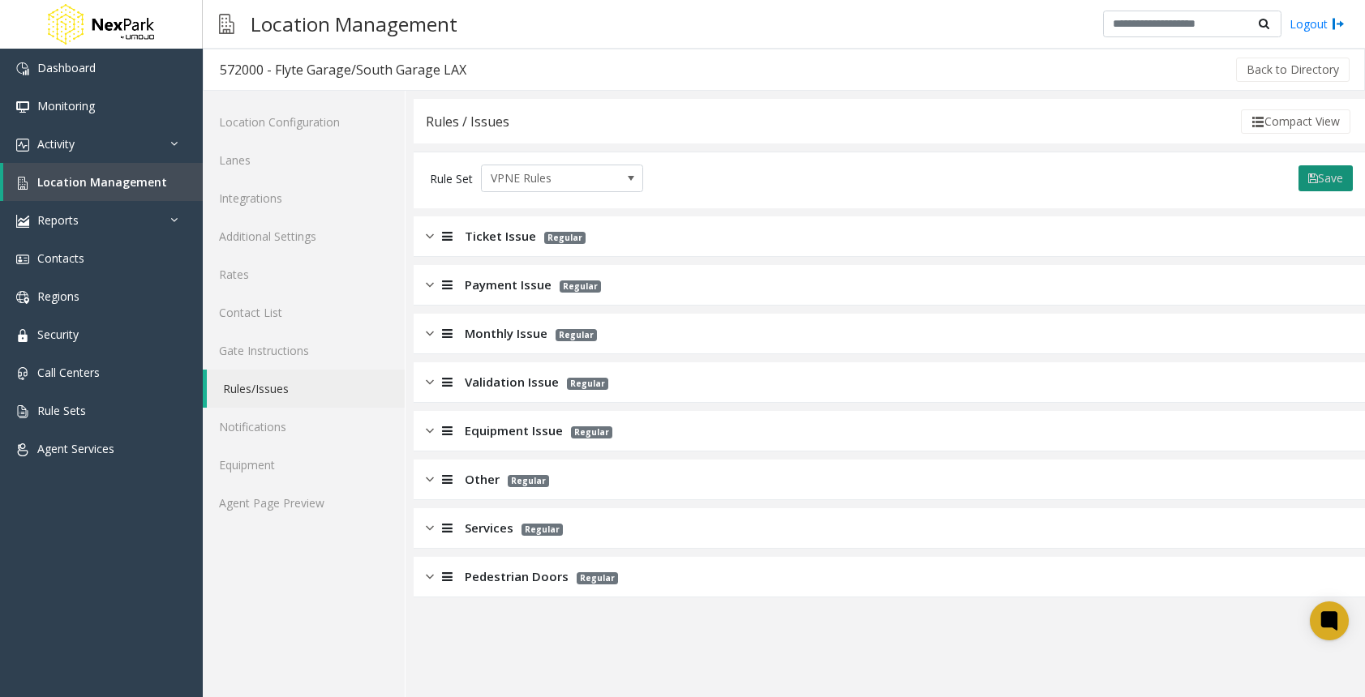
click at [1315, 178] on button "Save" at bounding box center [1325, 178] width 54 height 26
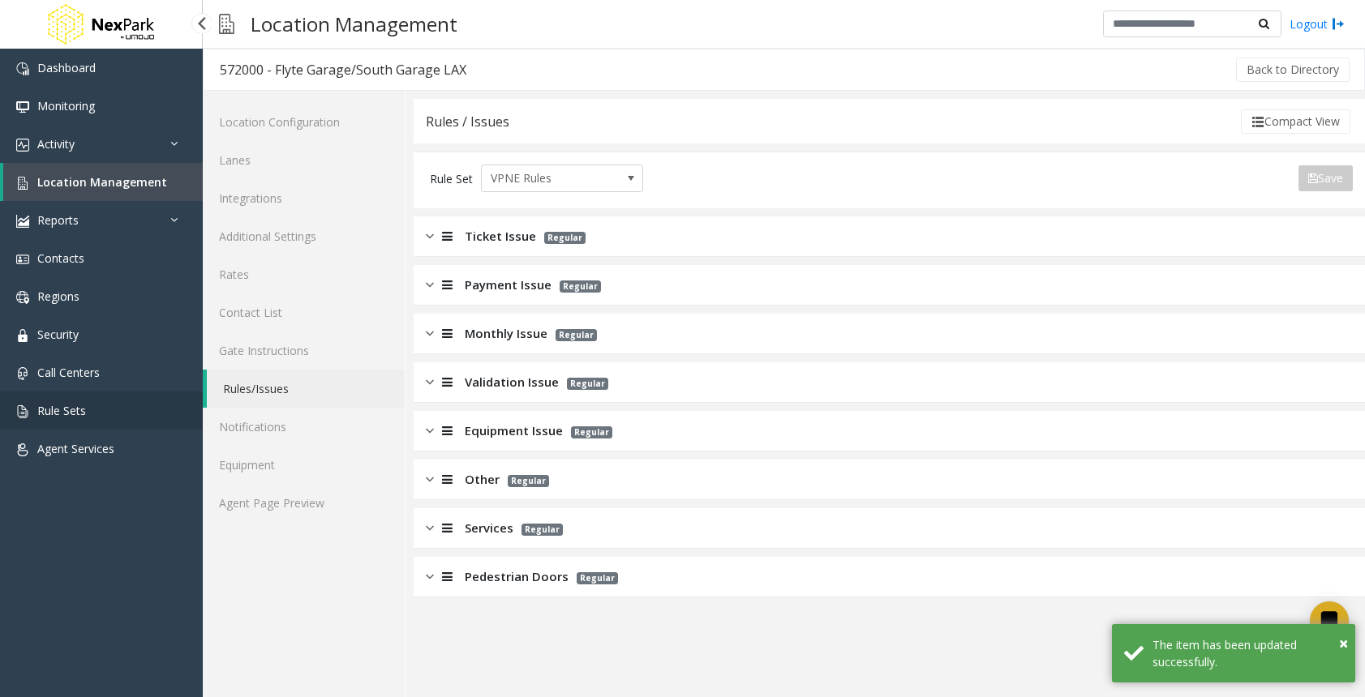
click at [122, 410] on link "Rule Sets" at bounding box center [101, 411] width 203 height 38
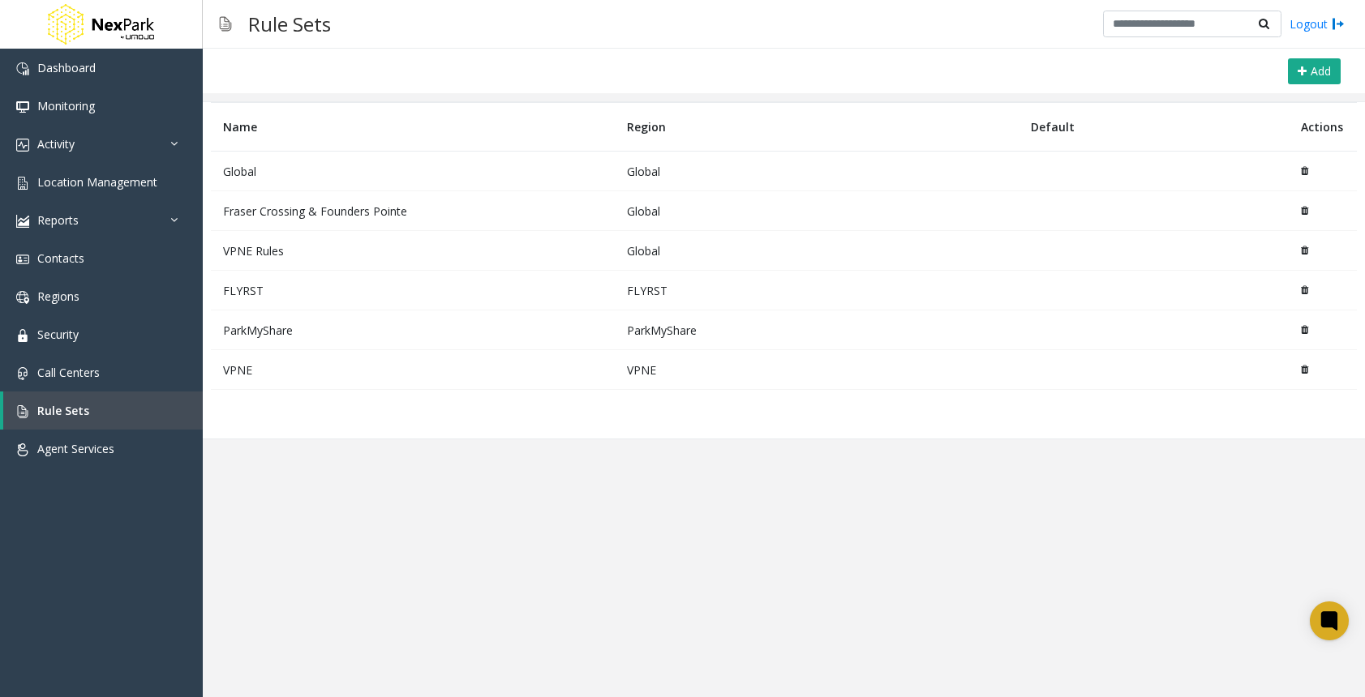
click at [1305, 372] on icon at bounding box center [1303, 370] width 7 height 10
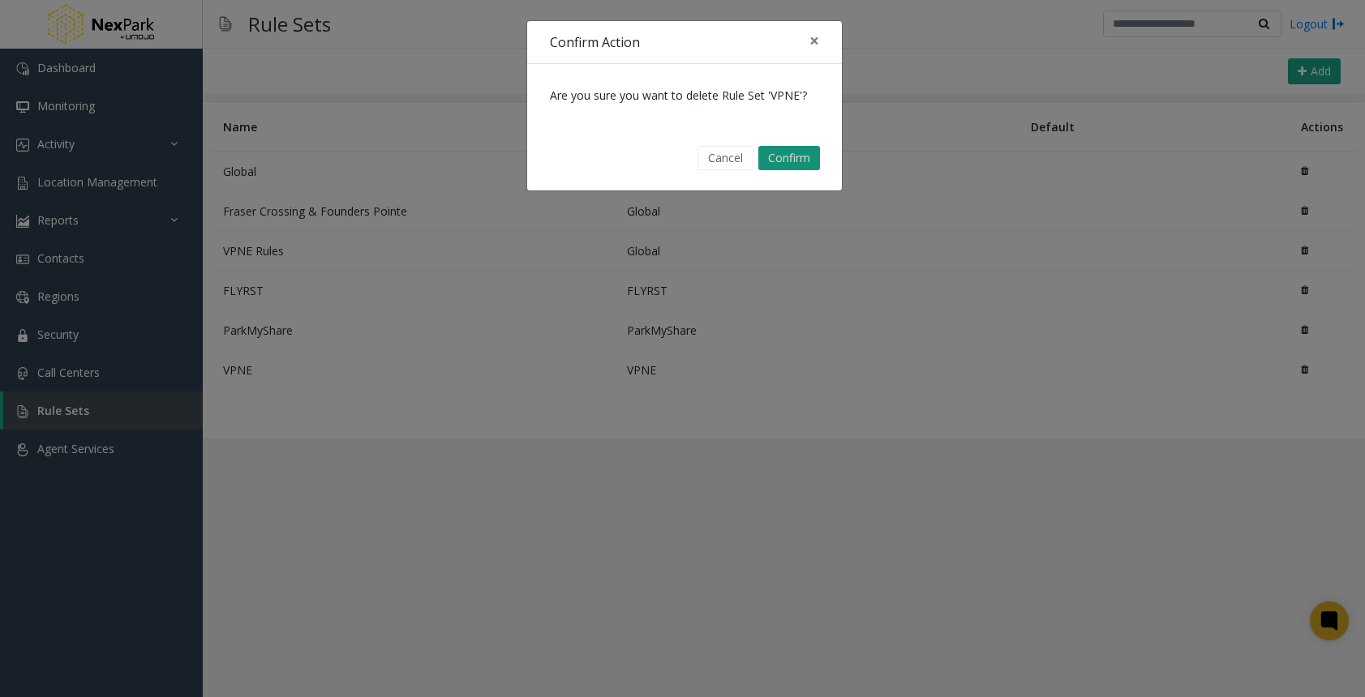
click at [778, 153] on button "Confirm" at bounding box center [789, 158] width 62 height 24
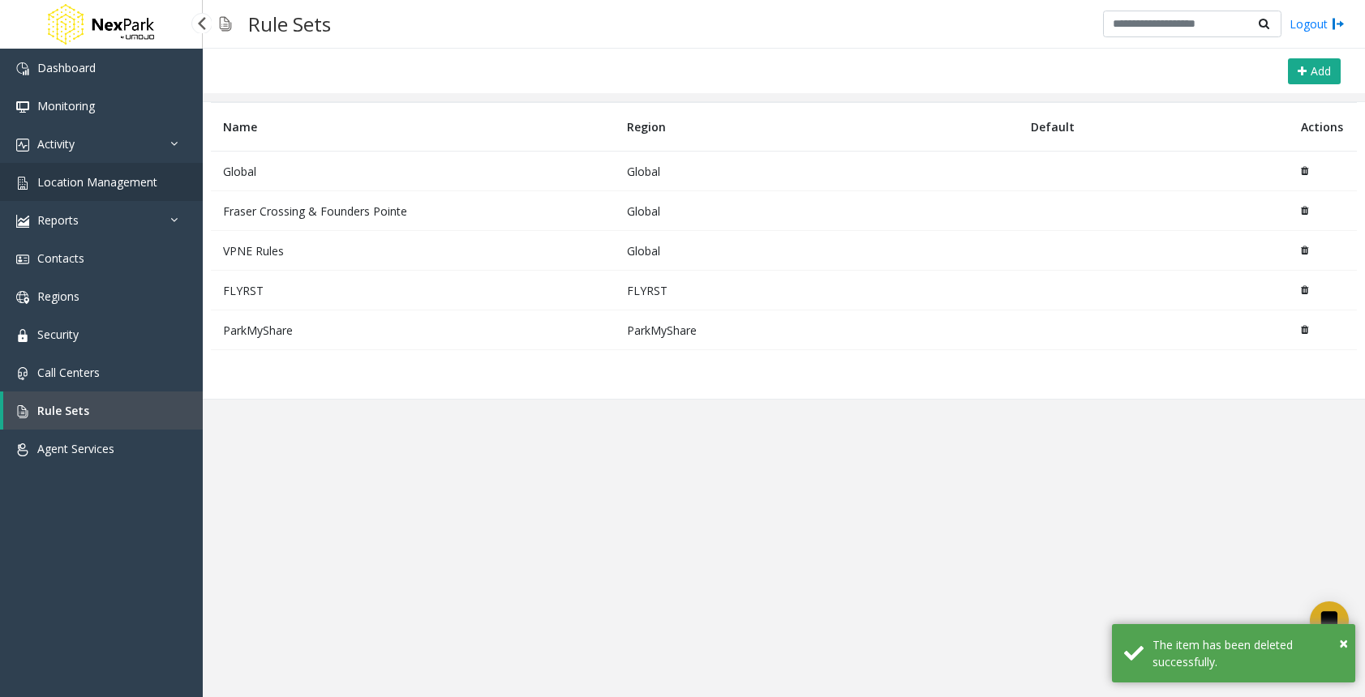
click at [64, 181] on span "Location Management" at bounding box center [97, 181] width 120 height 15
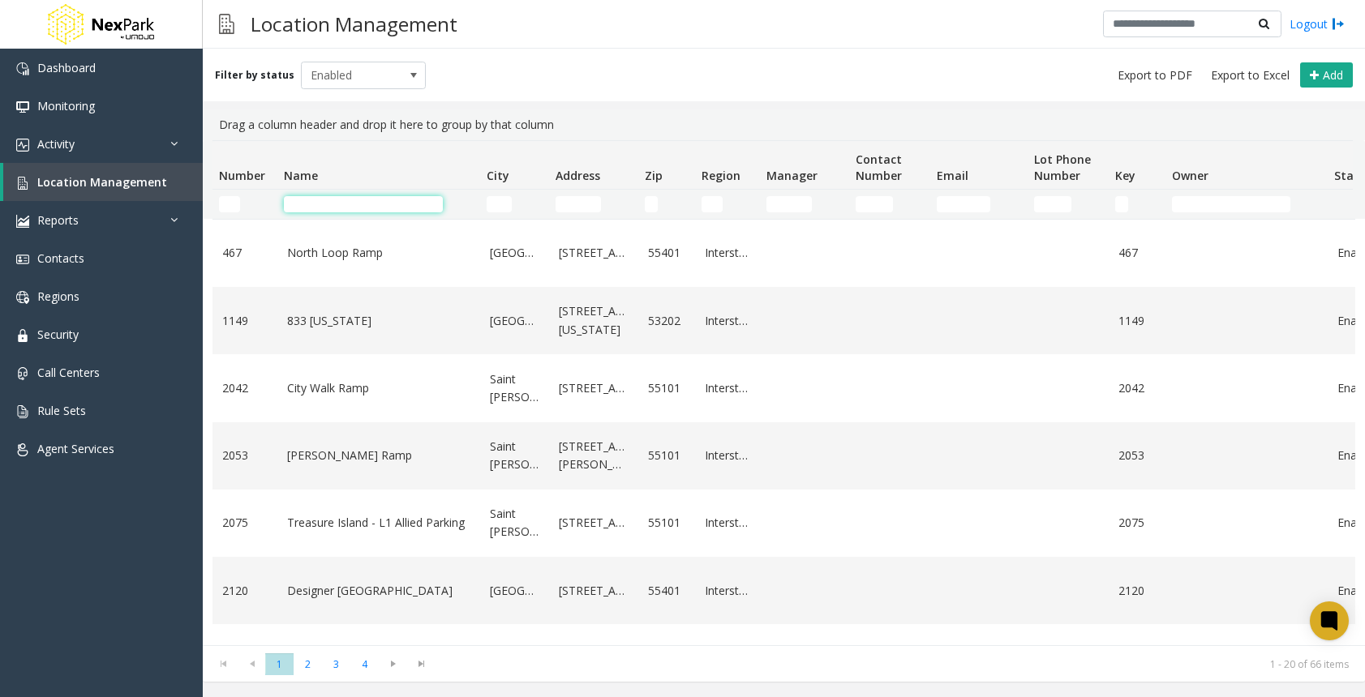
click at [359, 210] on input "Name Filter" at bounding box center [363, 204] width 159 height 16
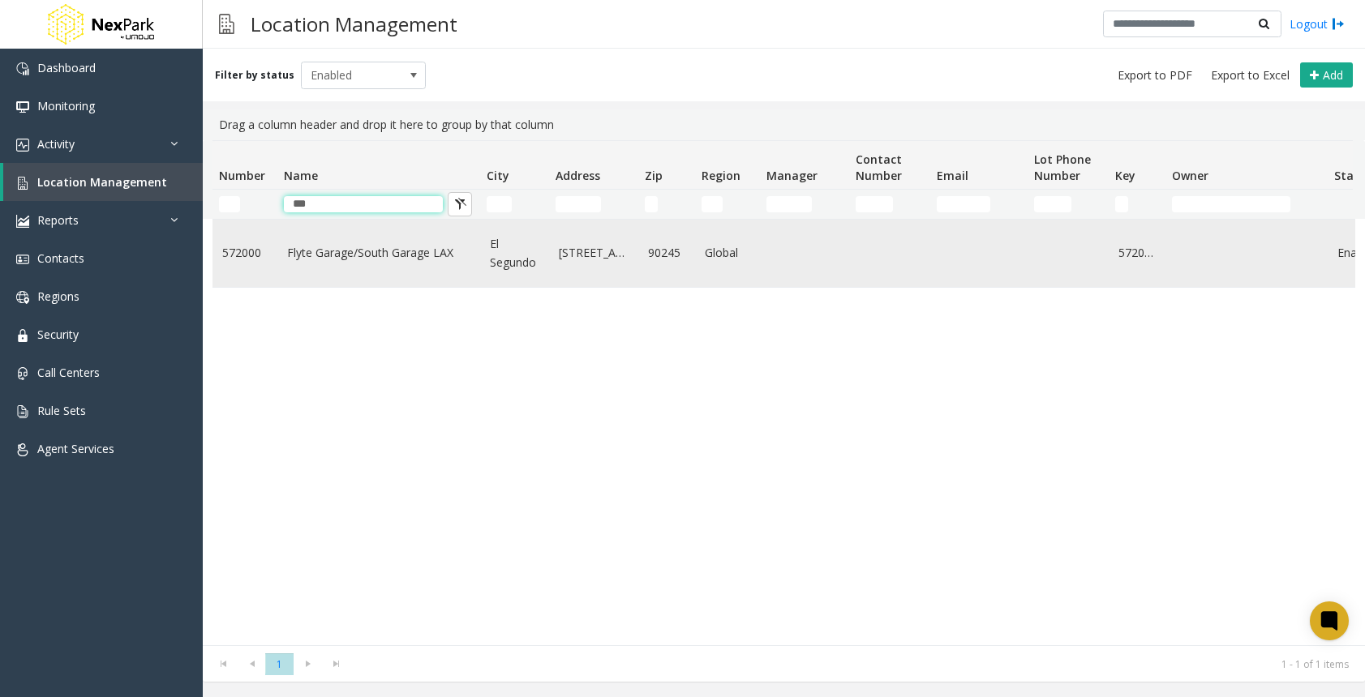
type input "***"
click at [368, 238] on td "Flyte Garage/South Garage LAX" at bounding box center [378, 253] width 203 height 67
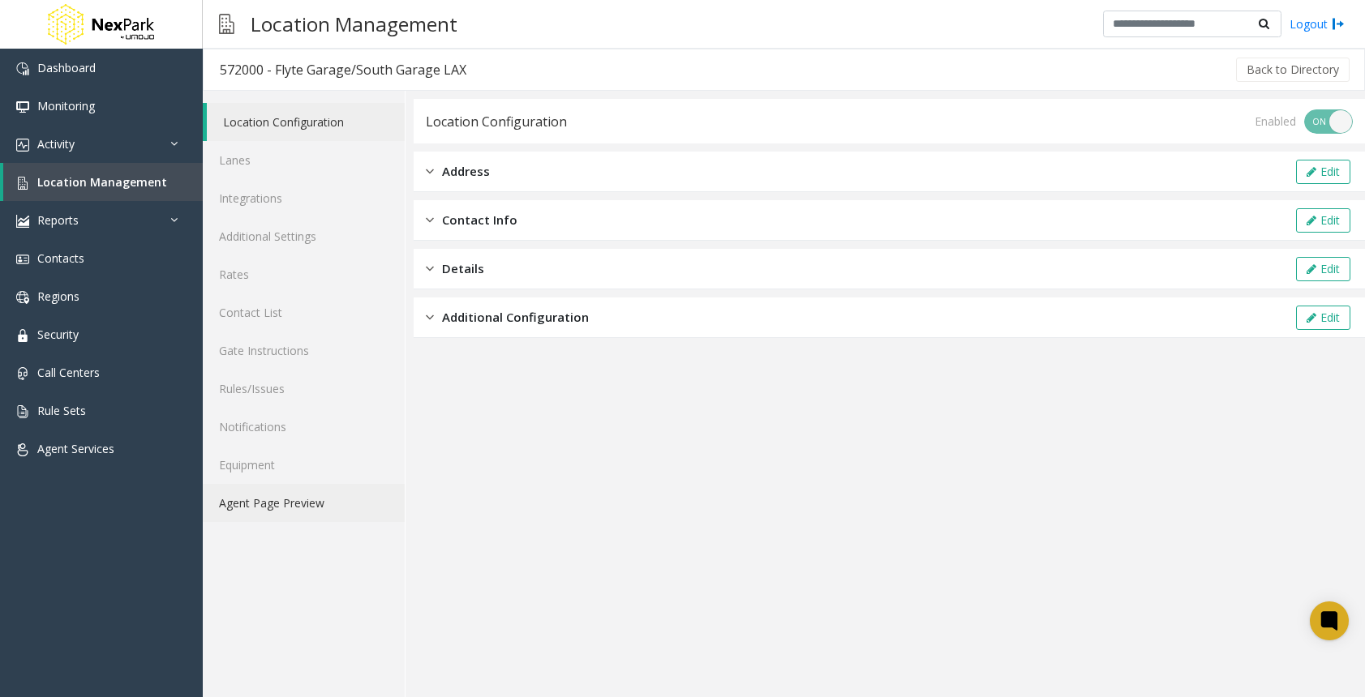
click at [302, 500] on link "Agent Page Preview" at bounding box center [304, 503] width 202 height 38
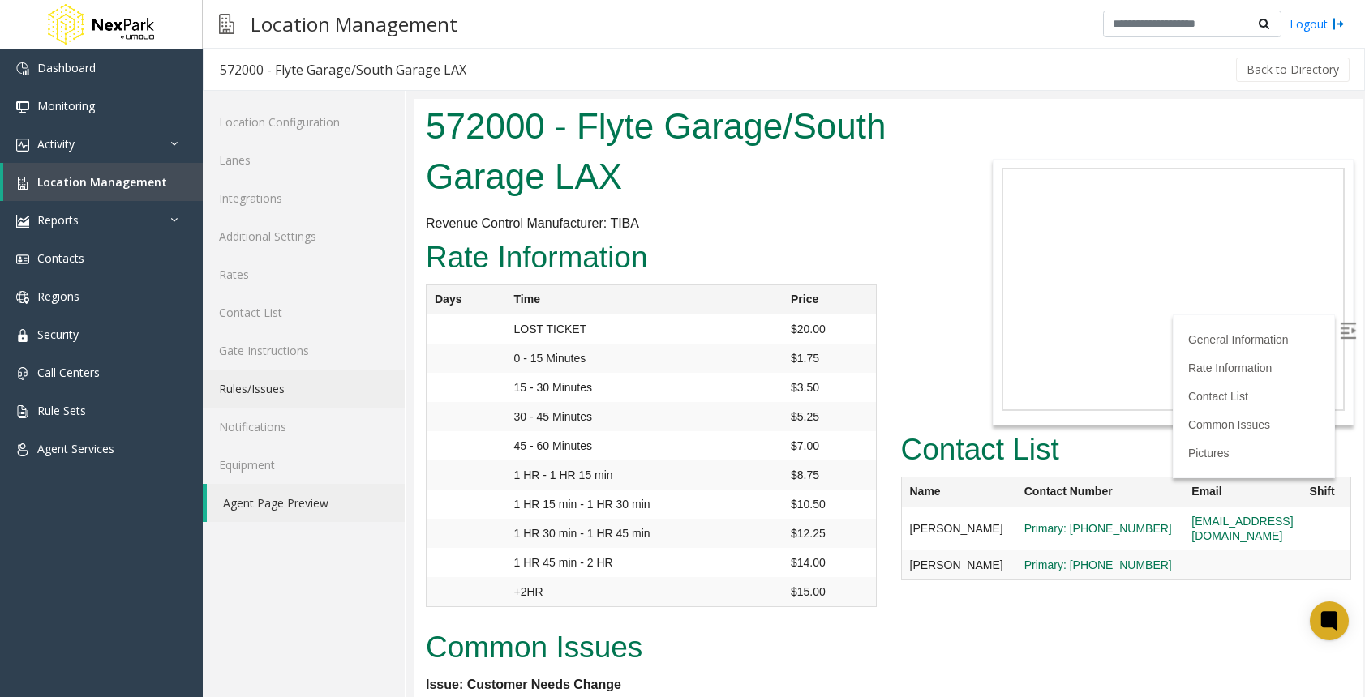
click at [268, 391] on link "Rules/Issues" at bounding box center [304, 389] width 202 height 38
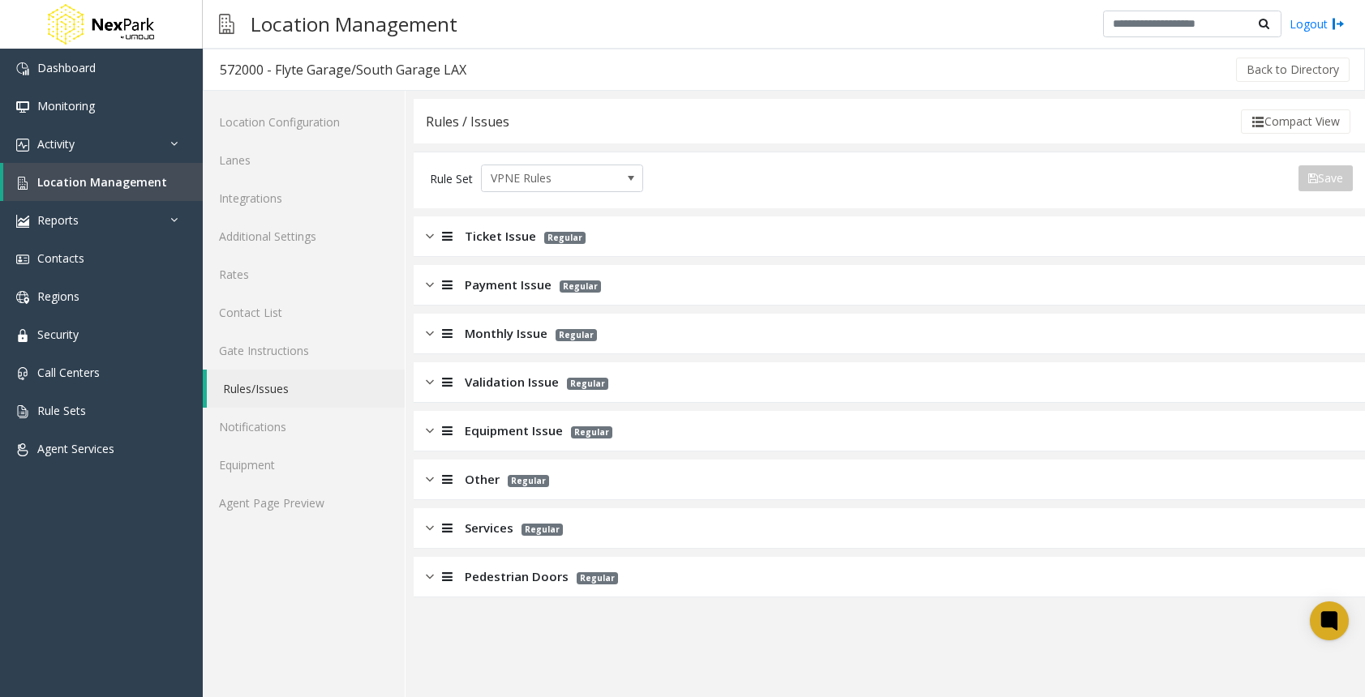
click at [431, 240] on img at bounding box center [430, 236] width 8 height 19
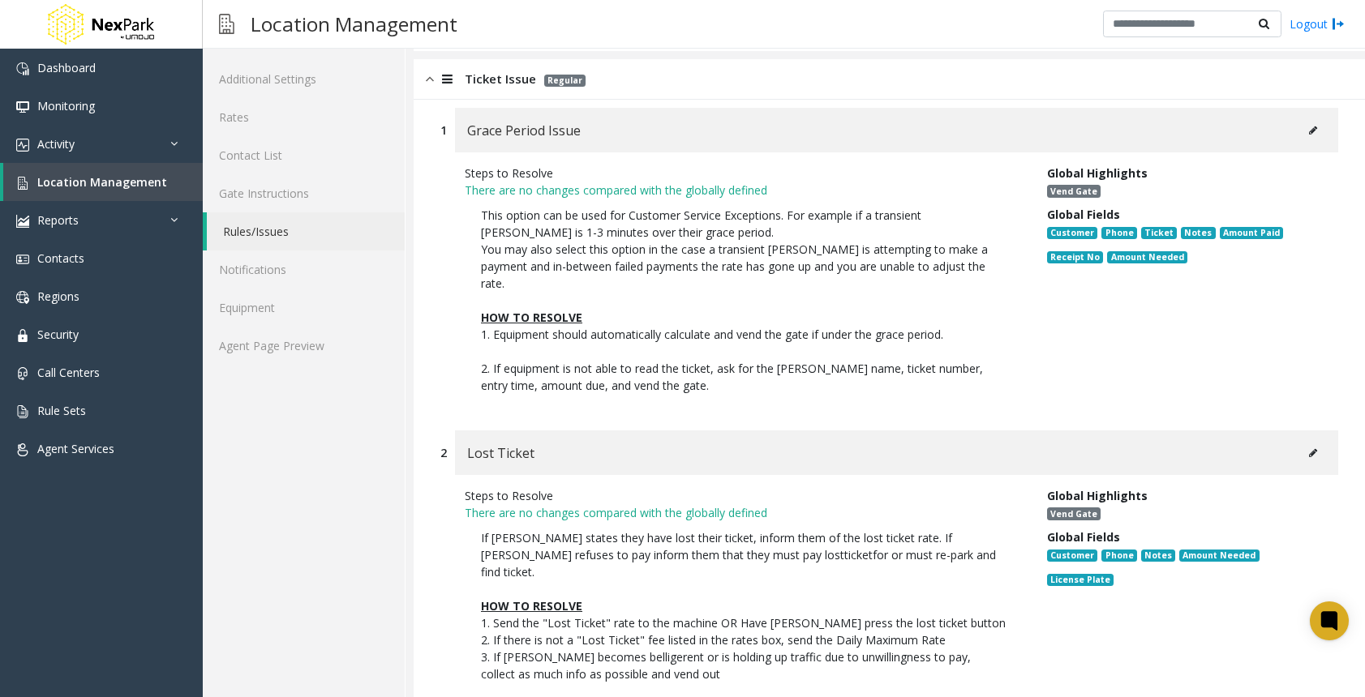
scroll to position [162, 0]
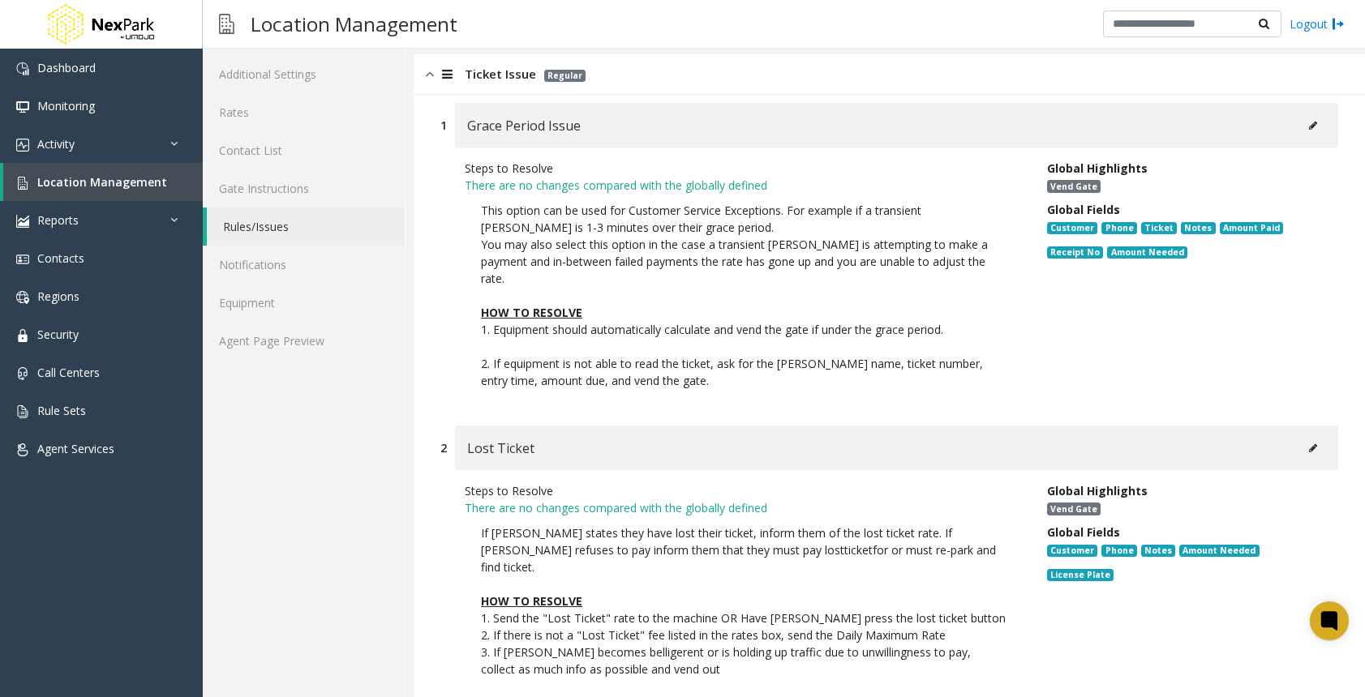
click at [1309, 121] on icon at bounding box center [1313, 126] width 8 height 10
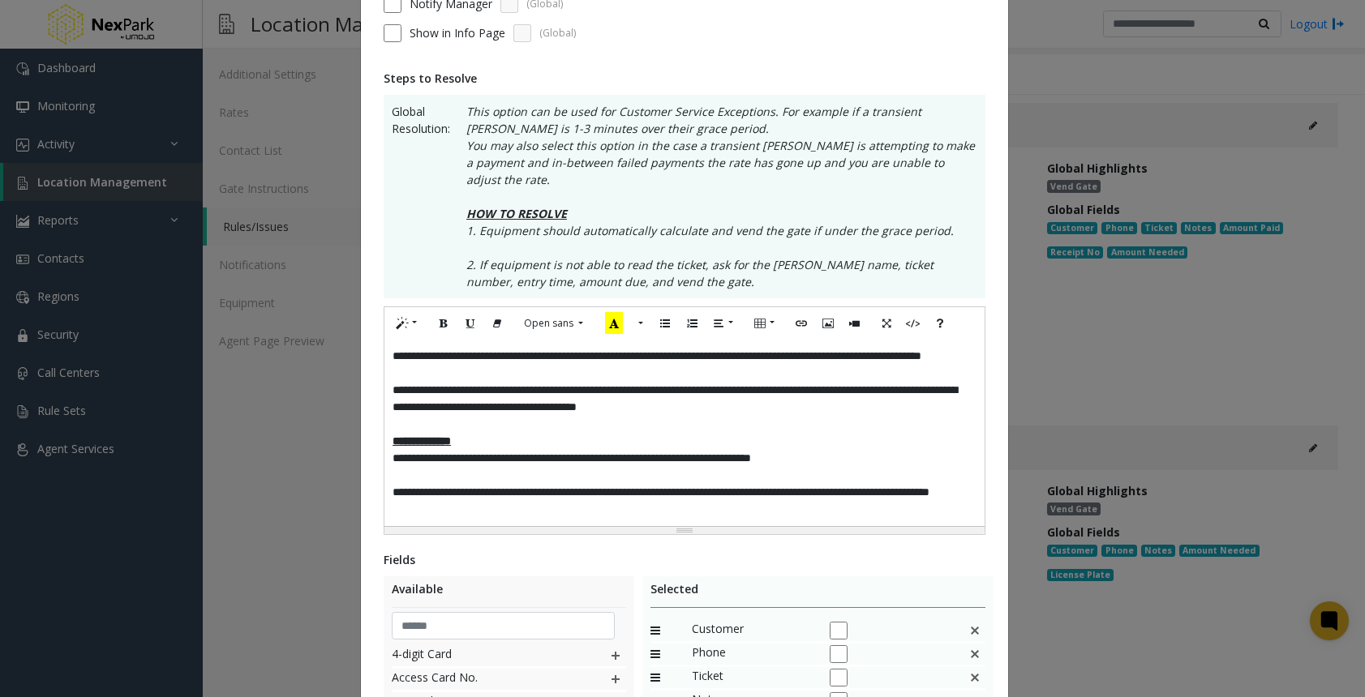
scroll to position [516, 0]
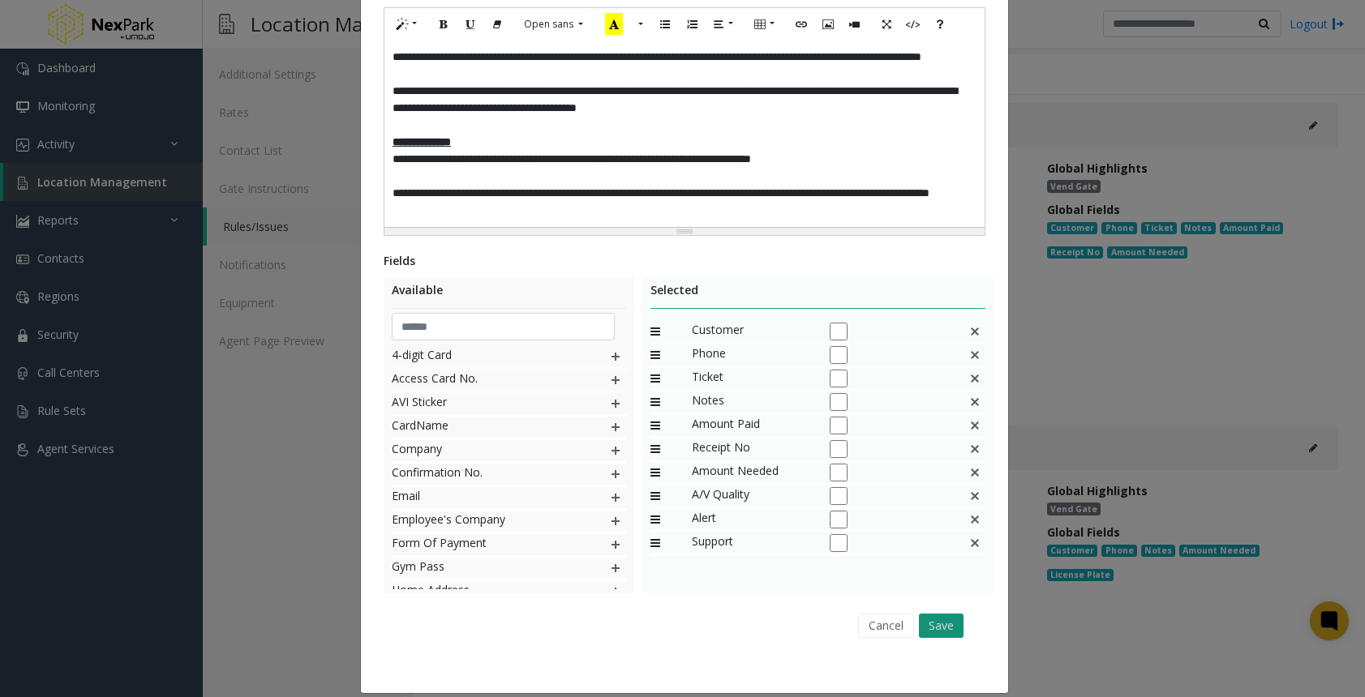
click at [928, 614] on button "Save" at bounding box center [941, 626] width 45 height 24
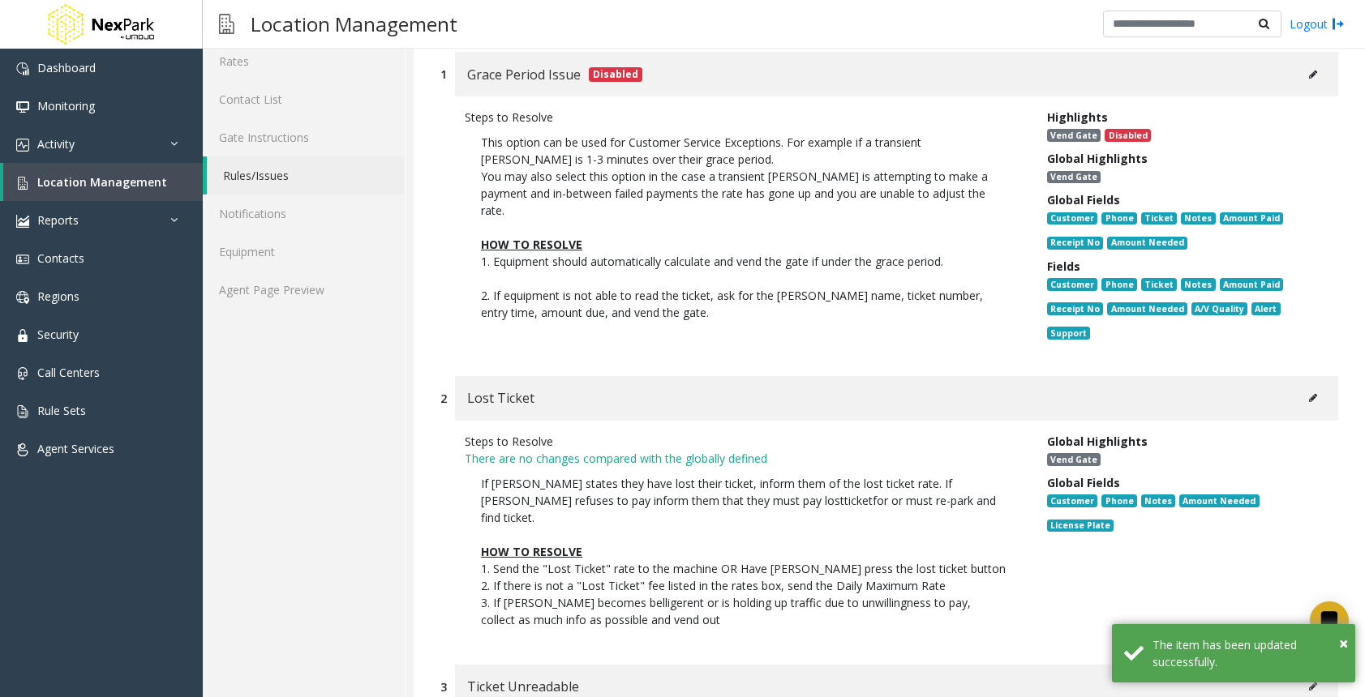
scroll to position [405, 0]
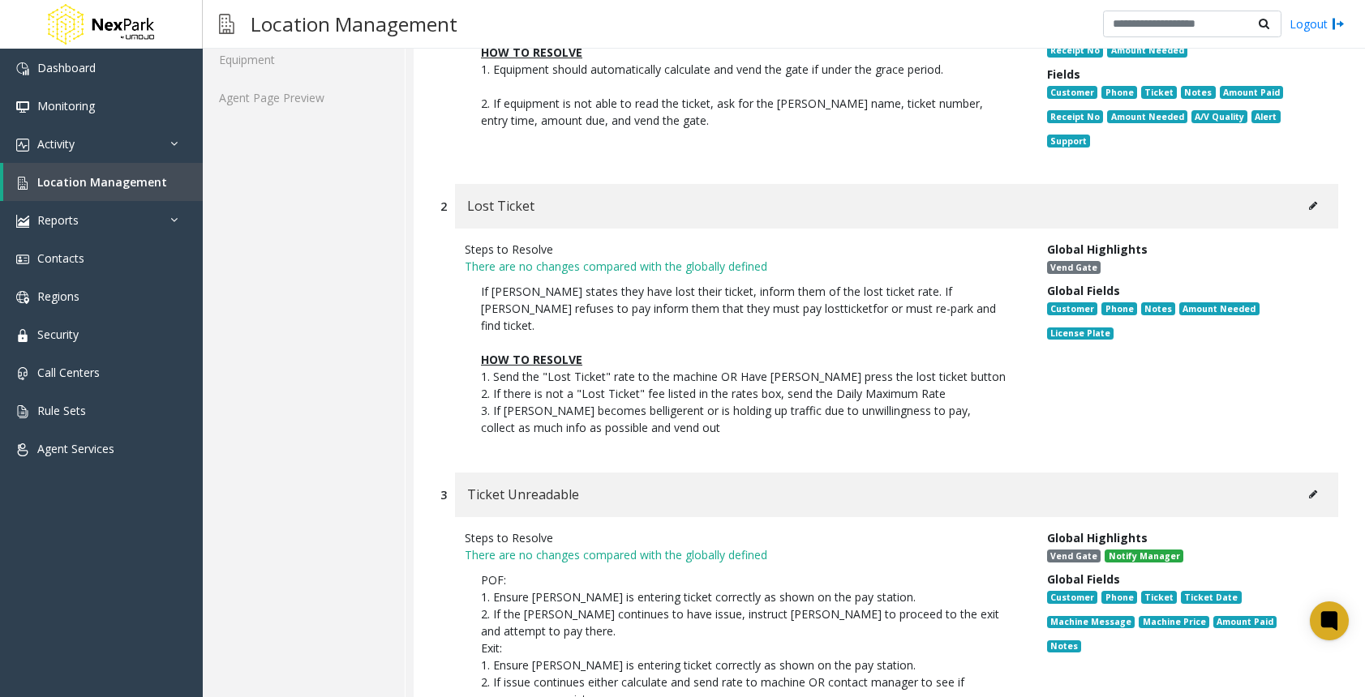
click at [1300, 204] on button at bounding box center [1313, 206] width 26 height 24
type input "**********"
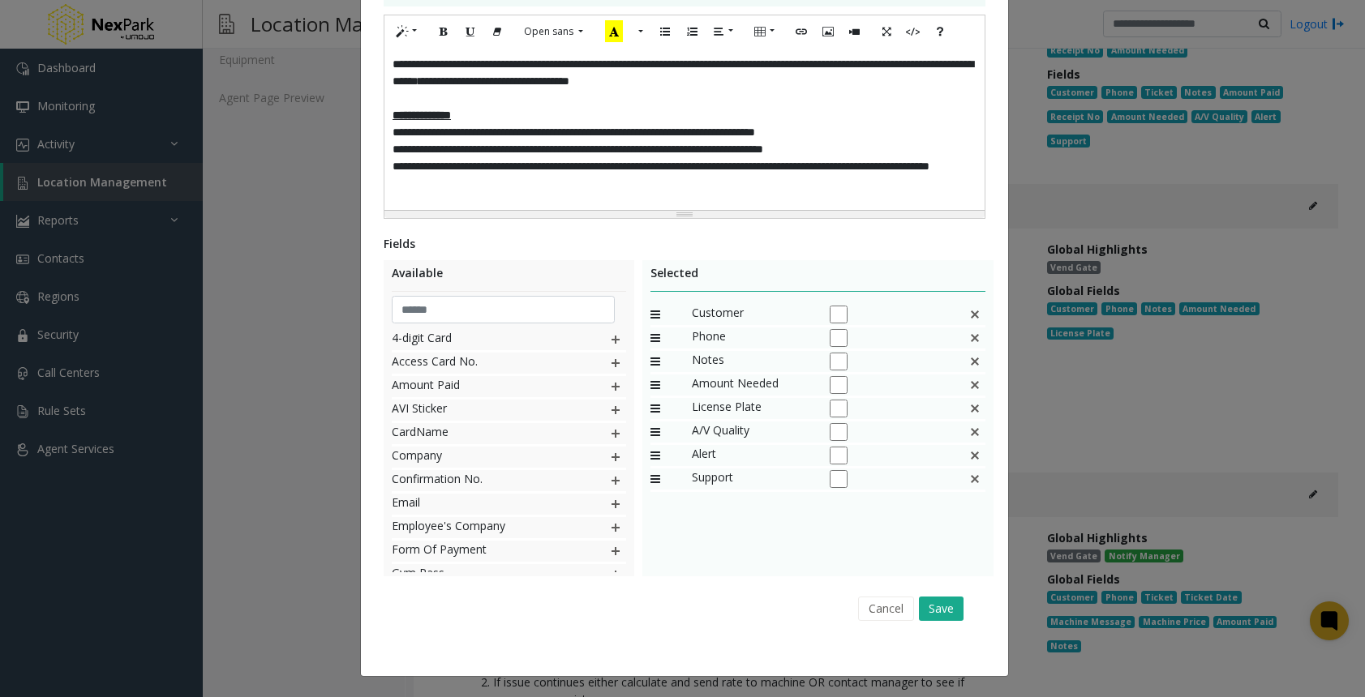
scroll to position [0, 0]
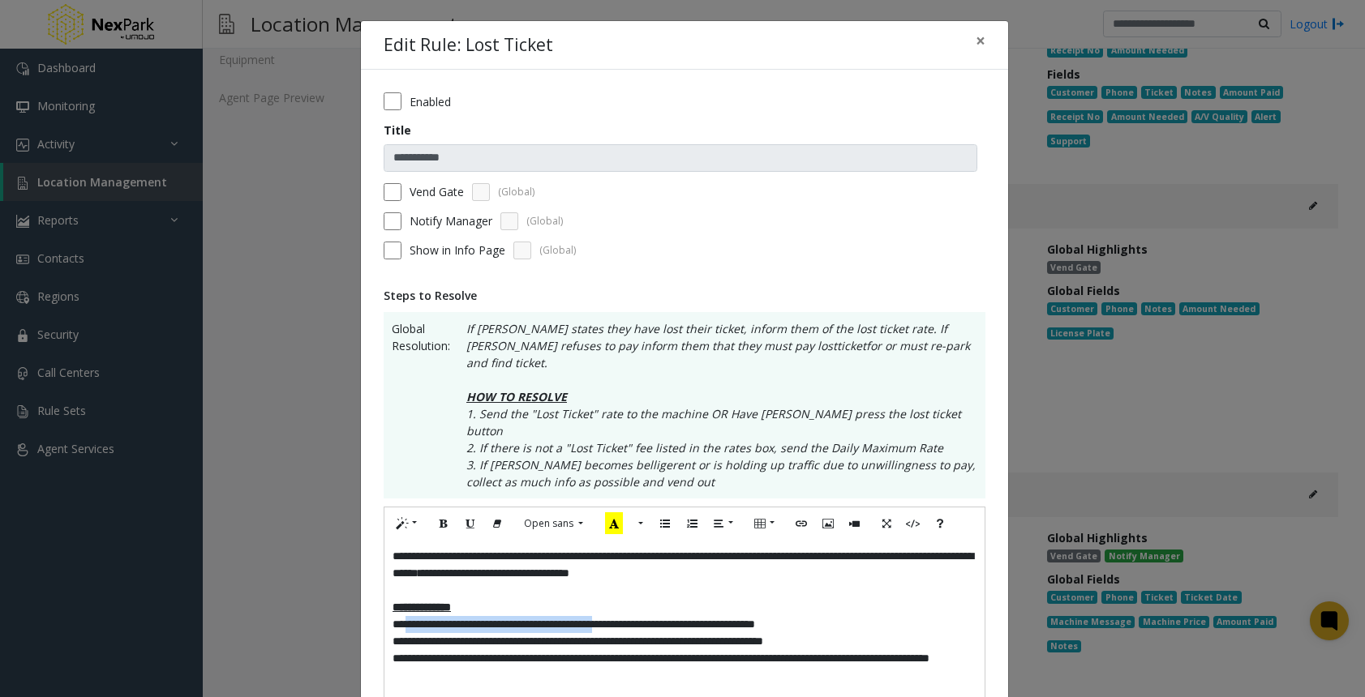
drag, startPoint x: 642, startPoint y: 592, endPoint x: 400, endPoint y: 595, distance: 242.4
click at [400, 616] on p "**********" at bounding box center [684, 624] width 584 height 17
drag, startPoint x: 871, startPoint y: 611, endPoint x: 397, endPoint y: 602, distance: 473.6
click at [397, 633] on p "**********" at bounding box center [684, 641] width 584 height 17
click at [727, 633] on p "**********" at bounding box center [684, 641] width 584 height 17
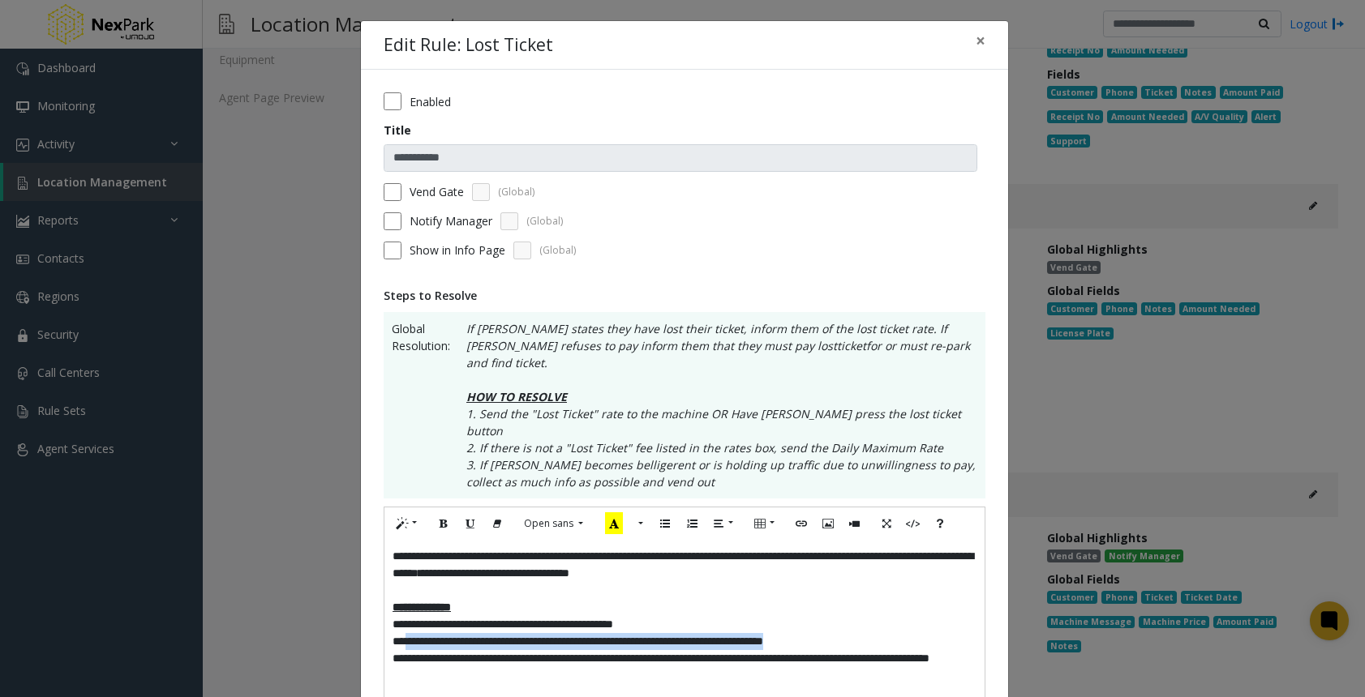
drag, startPoint x: 850, startPoint y: 604, endPoint x: 399, endPoint y: 605, distance: 450.8
click at [399, 633] on p "**********" at bounding box center [684, 641] width 584 height 17
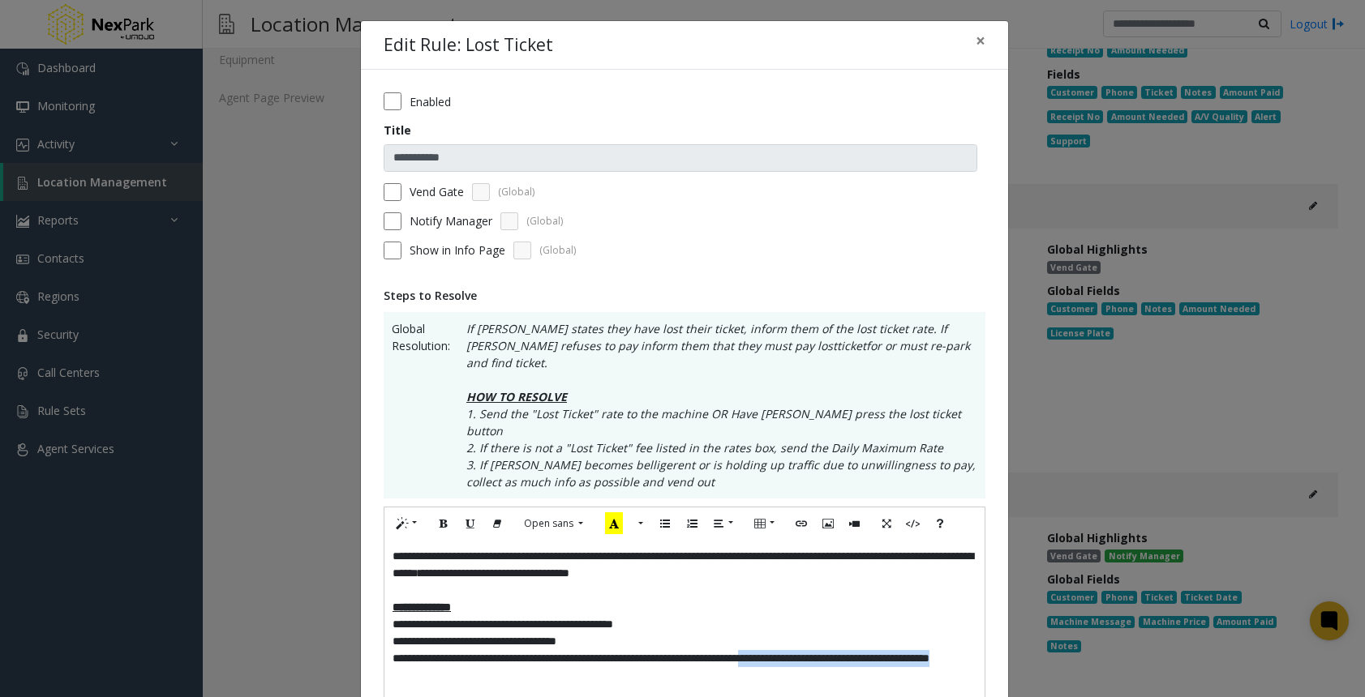
drag, startPoint x: 519, startPoint y: 645, endPoint x: 818, endPoint y: 628, distance: 299.6
click at [818, 650] on p "**********" at bounding box center [684, 667] width 584 height 34
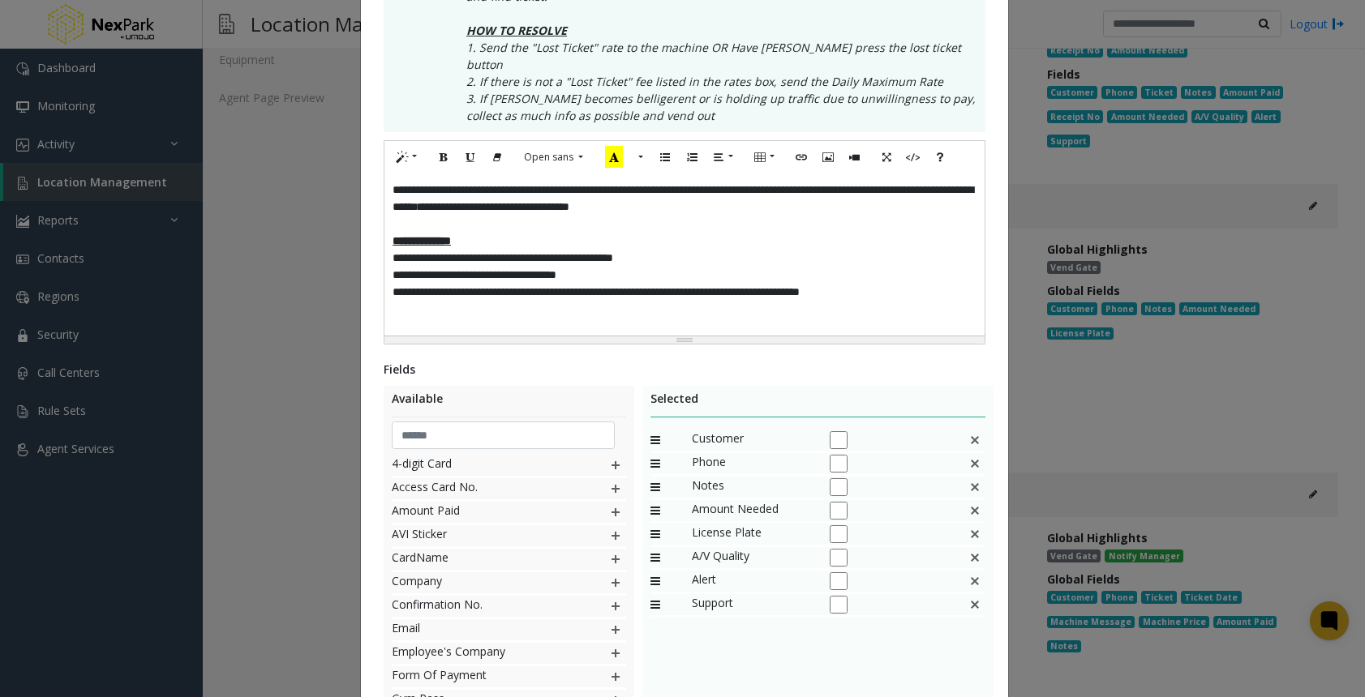
scroll to position [405, 0]
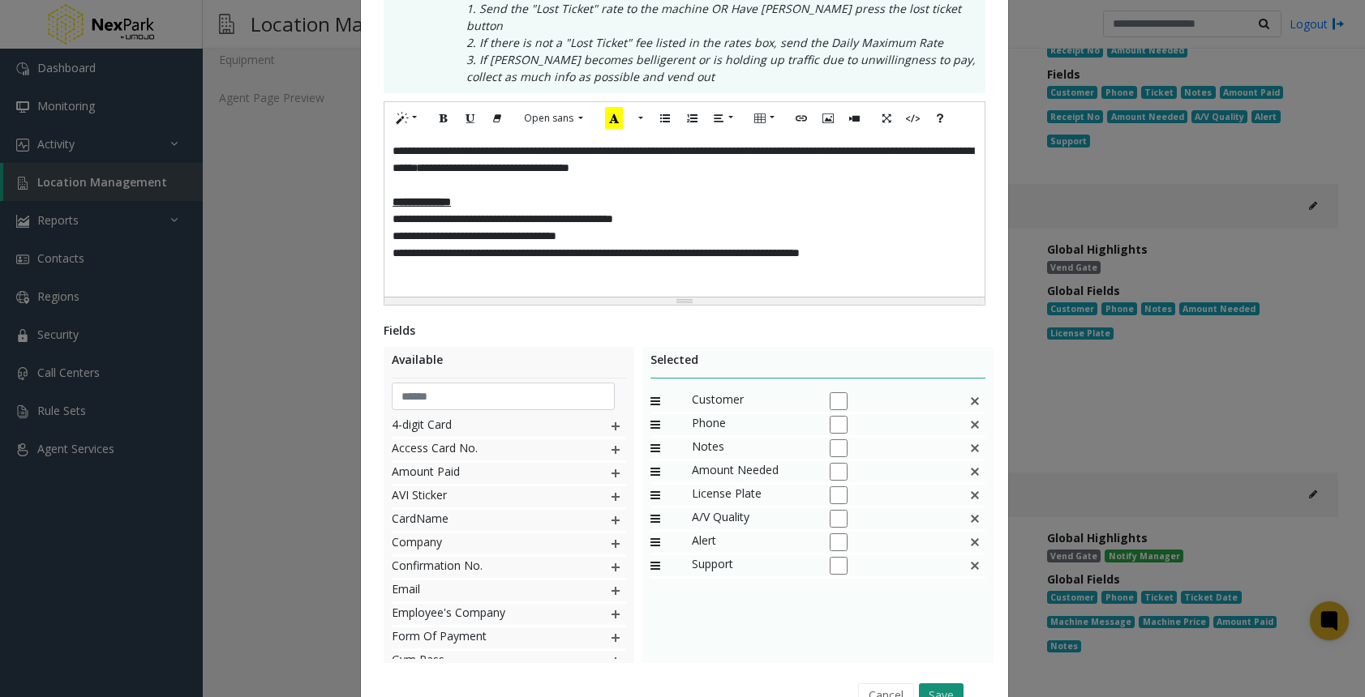
click at [935, 683] on button "Save" at bounding box center [941, 695] width 45 height 24
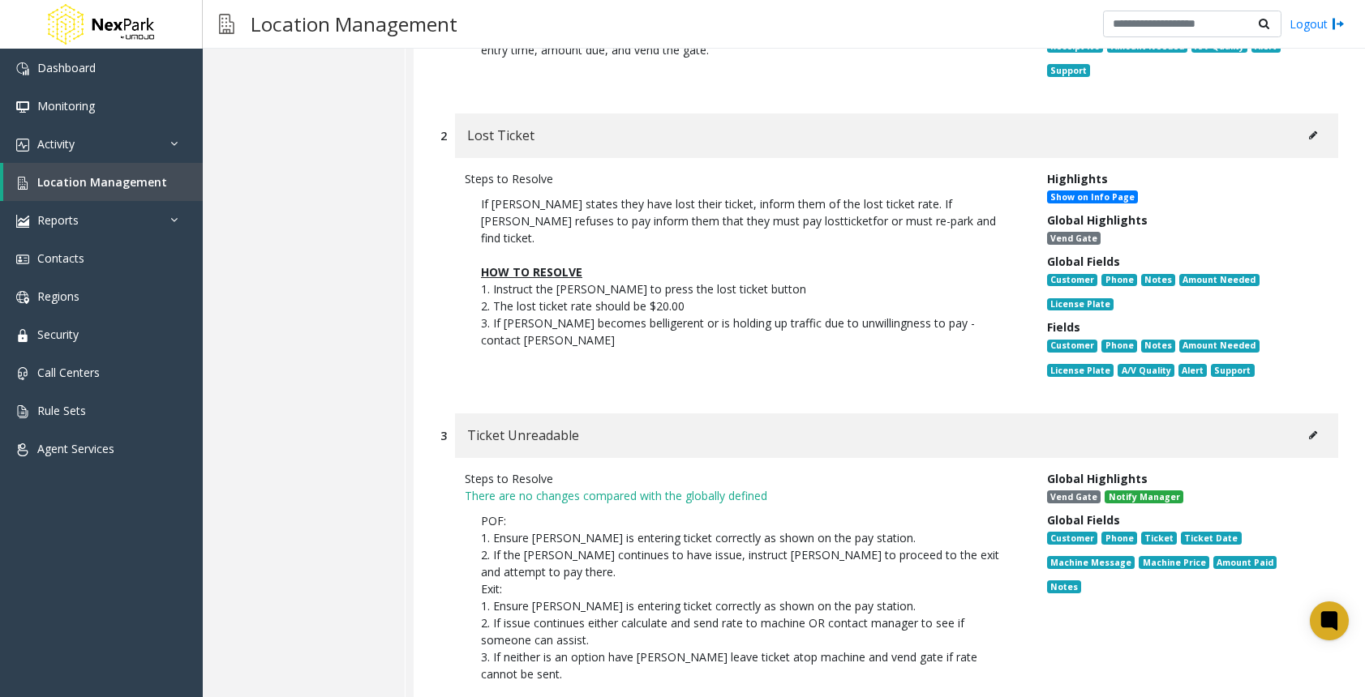
scroll to position [649, 0]
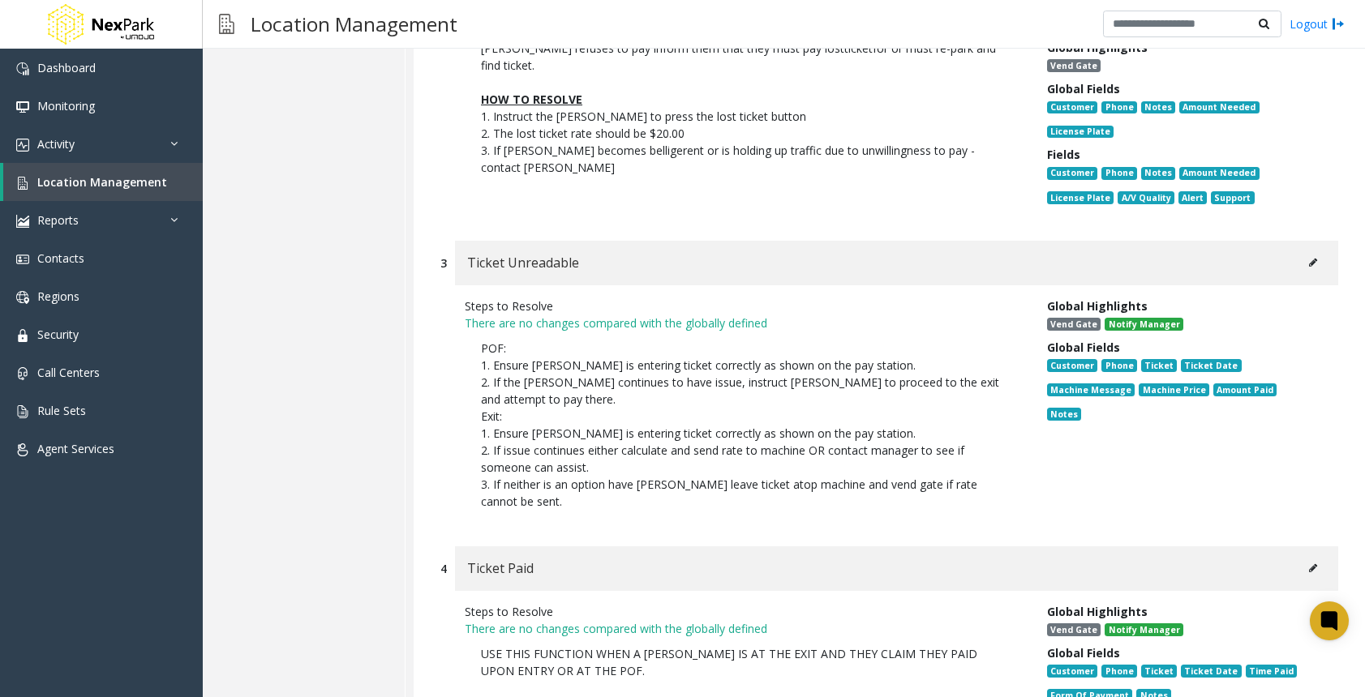
click at [1309, 258] on icon at bounding box center [1313, 263] width 8 height 10
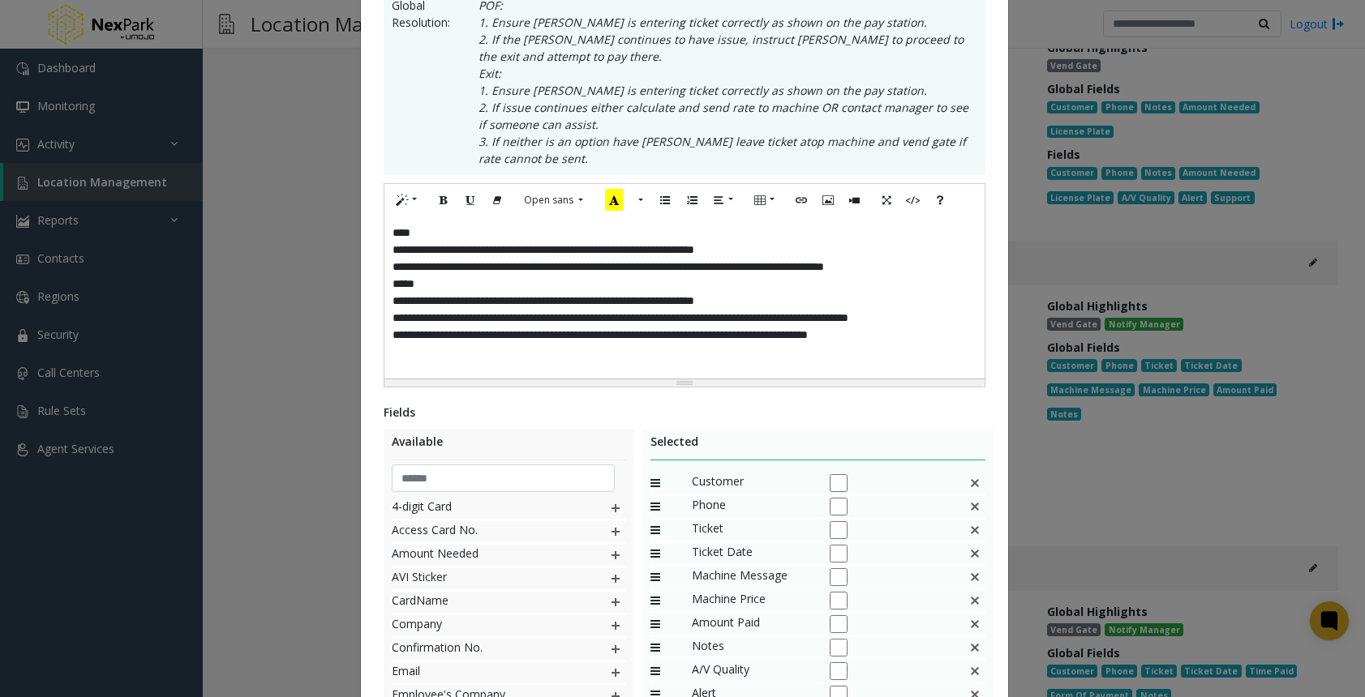
scroll to position [324, 0]
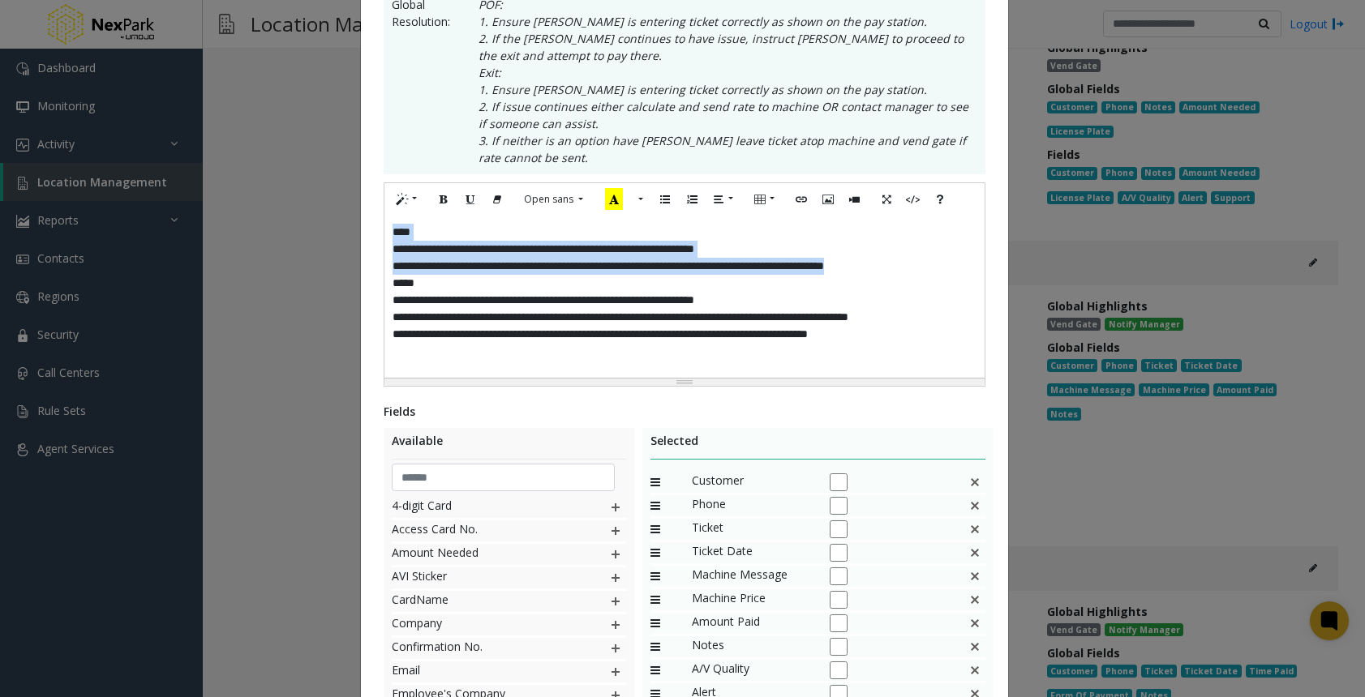
drag, startPoint x: 939, startPoint y: 268, endPoint x: 321, endPoint y: 220, distance: 619.7
click at [321, 220] on div "**********" at bounding box center [682, 348] width 1365 height 697
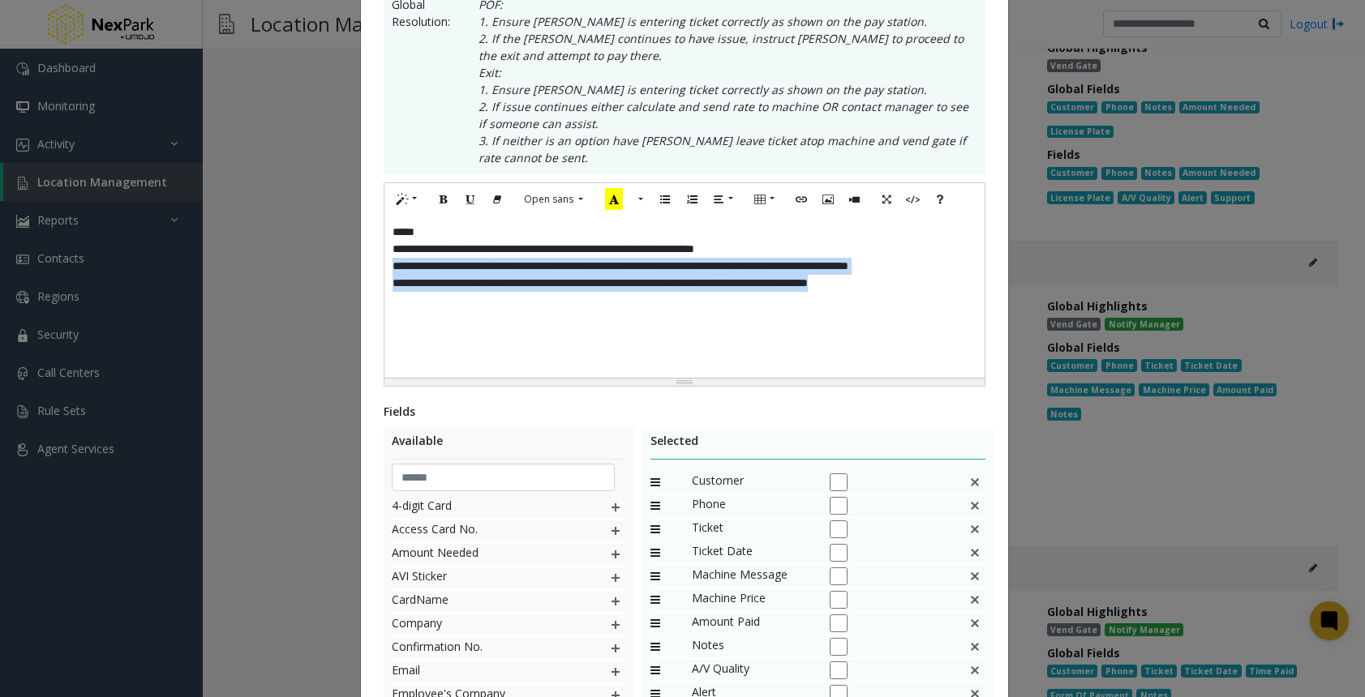
drag, startPoint x: 916, startPoint y: 302, endPoint x: 471, endPoint y: 281, distance: 445.6
click at [471, 281] on div "**********" at bounding box center [684, 297] width 600 height 162
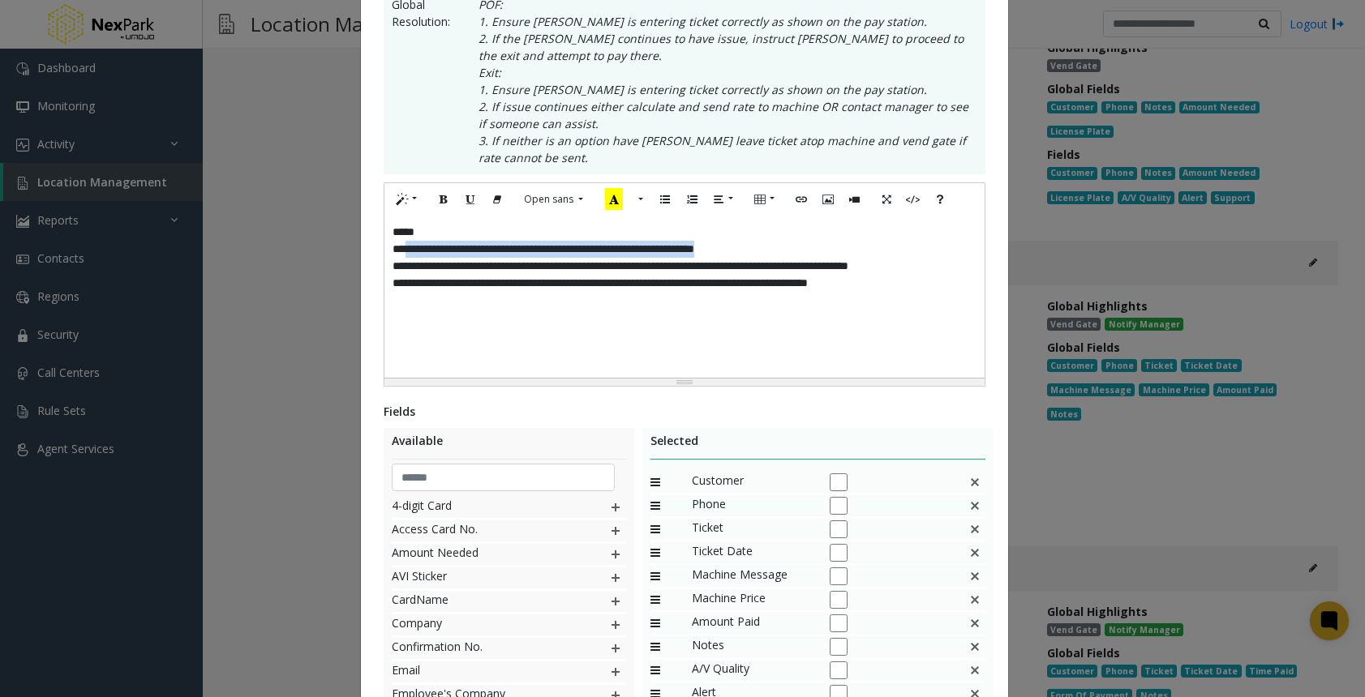
drag, startPoint x: 773, startPoint y: 247, endPoint x: 401, endPoint y: 246, distance: 373.0
click at [401, 246] on div "**********" at bounding box center [684, 297] width 600 height 162
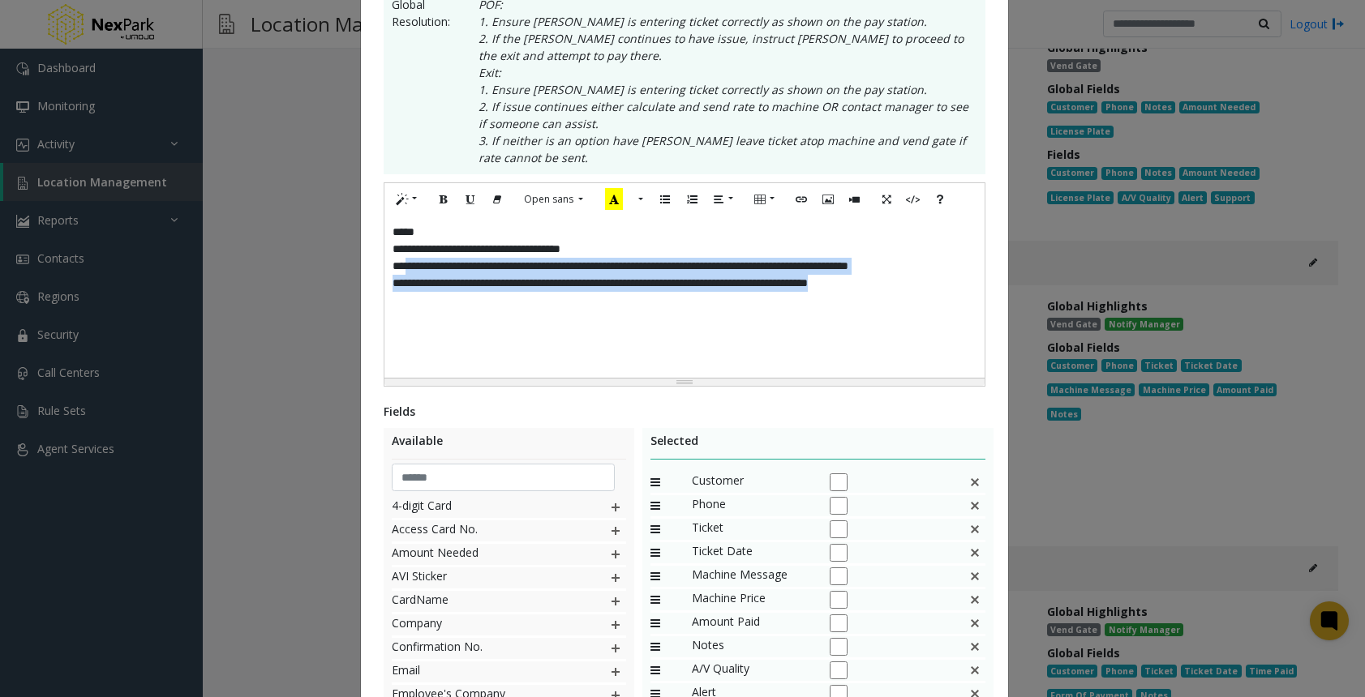
drag, startPoint x: 400, startPoint y: 260, endPoint x: 933, endPoint y: 336, distance: 538.9
click at [933, 336] on div "**********" at bounding box center [684, 297] width 600 height 162
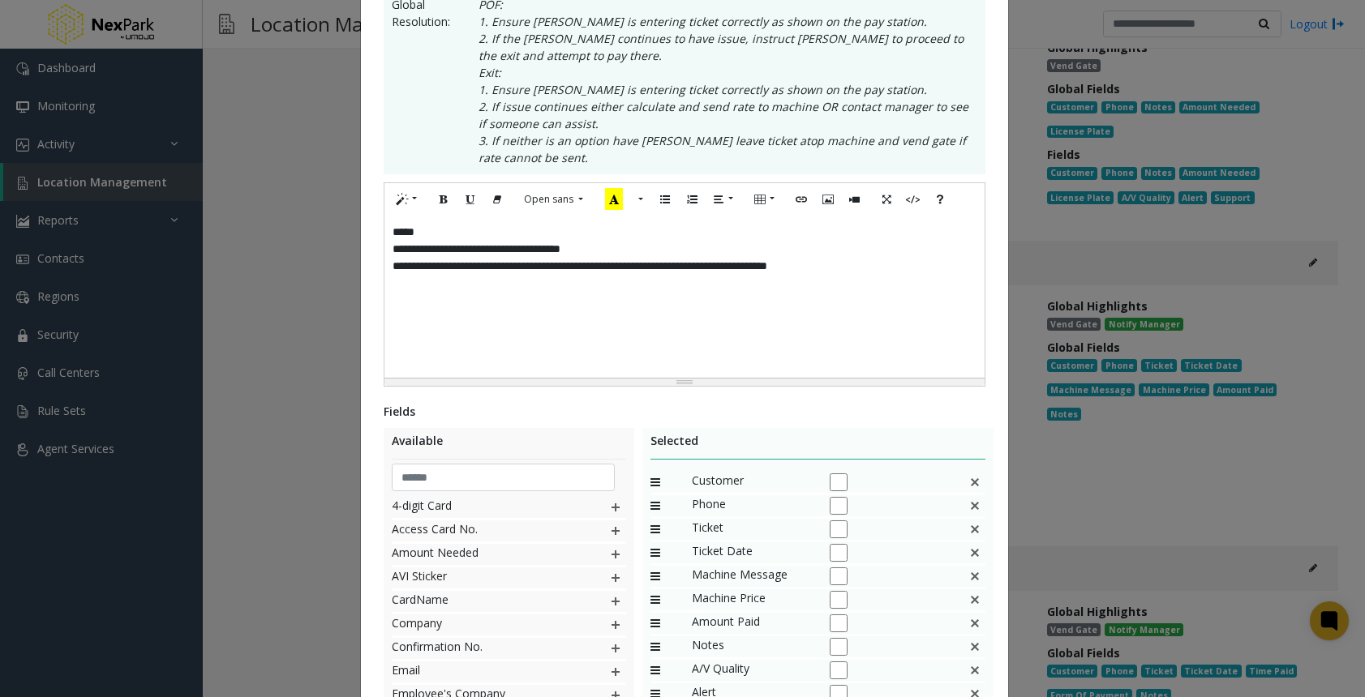
click at [692, 270] on div "**********" at bounding box center [684, 297] width 600 height 162
click at [943, 267] on div "**********" at bounding box center [684, 297] width 600 height 162
click at [410, 248] on div "**********" at bounding box center [684, 297] width 600 height 162
drag, startPoint x: 525, startPoint y: 247, endPoint x: 402, endPoint y: 247, distance: 123.2
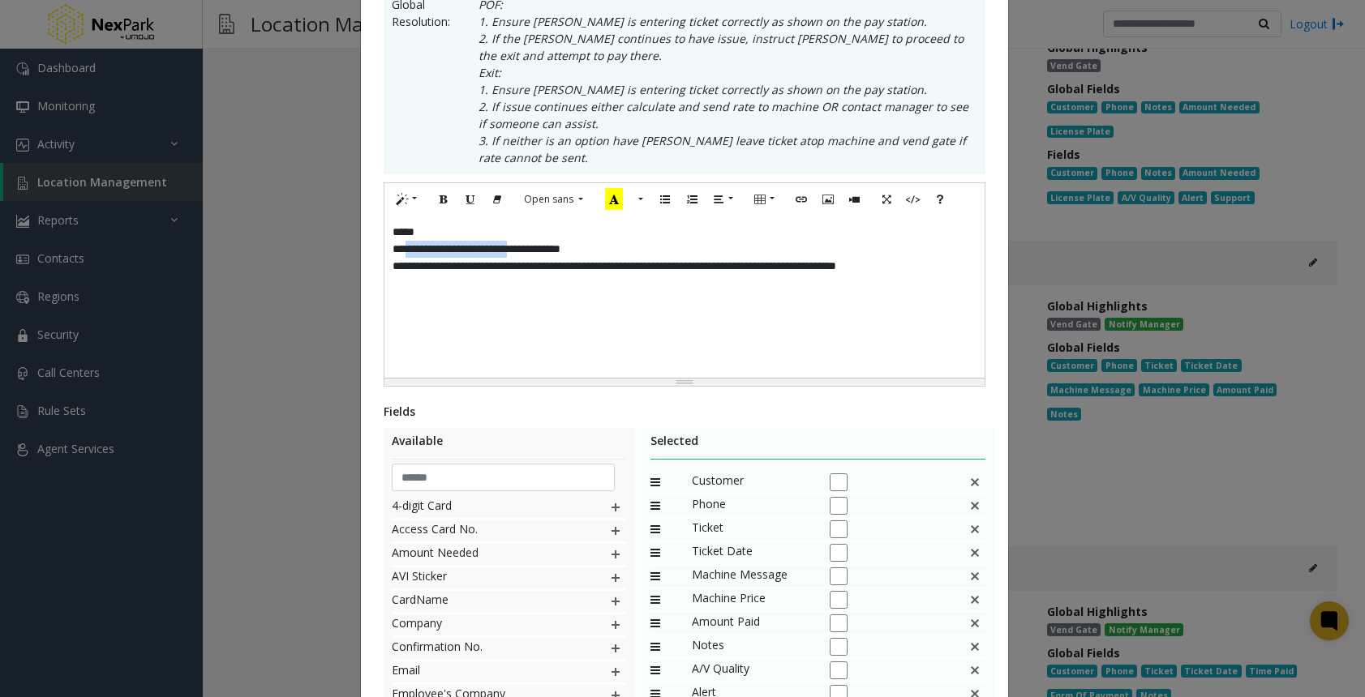
click at [402, 247] on div "**********" at bounding box center [684, 297] width 600 height 162
click at [423, 283] on div "**********" at bounding box center [684, 297] width 600 height 162
click at [413, 286] on div "**********" at bounding box center [684, 297] width 600 height 162
click at [412, 286] on div "**********" at bounding box center [684, 297] width 600 height 162
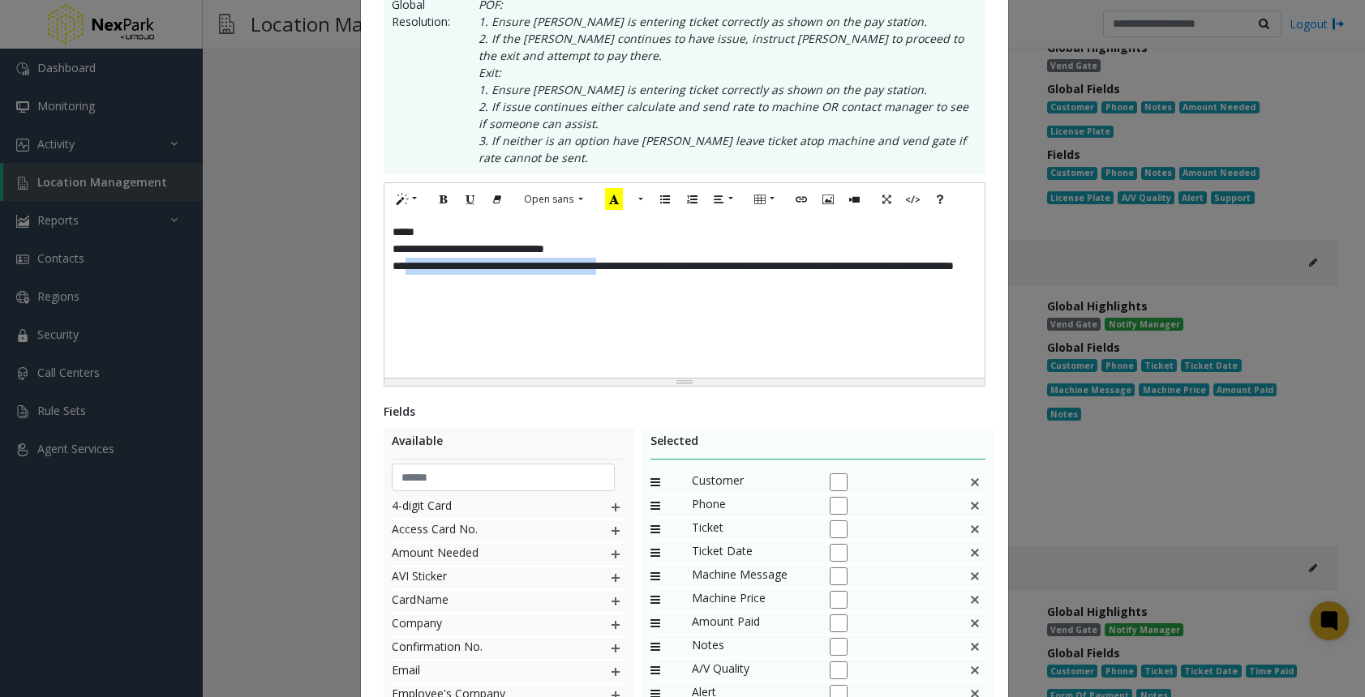
drag, startPoint x: 658, startPoint y: 268, endPoint x: 402, endPoint y: 268, distance: 256.2
click at [402, 268] on div "**********" at bounding box center [684, 297] width 600 height 162
click at [411, 197] on button "Style" at bounding box center [406, 199] width 37 height 25
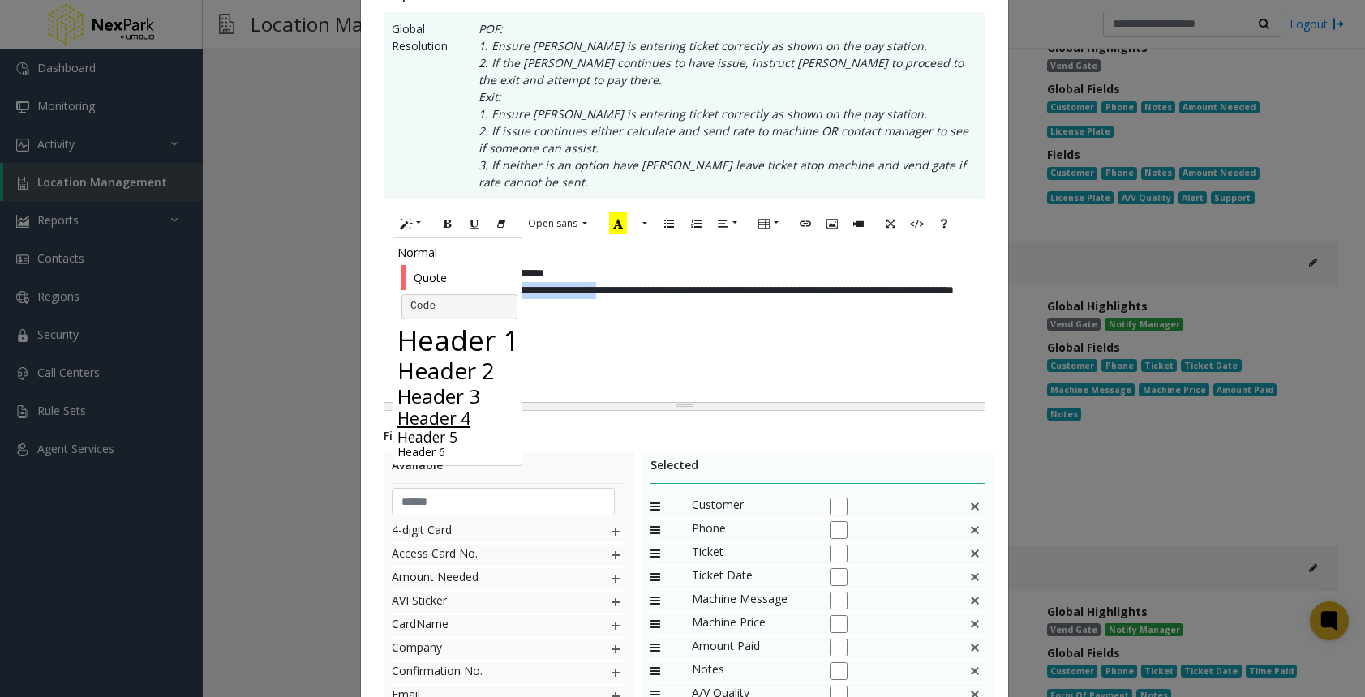
scroll to position [249, 0]
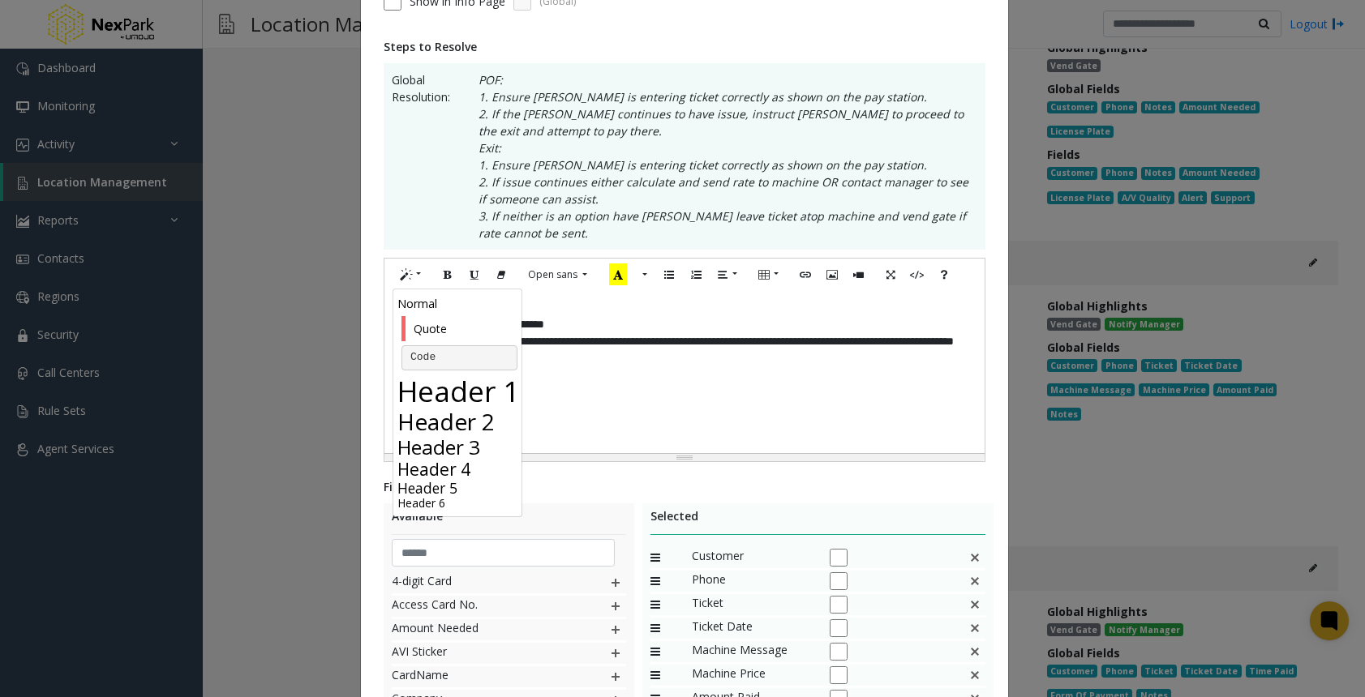
click at [722, 399] on div "**********" at bounding box center [684, 372] width 600 height 162
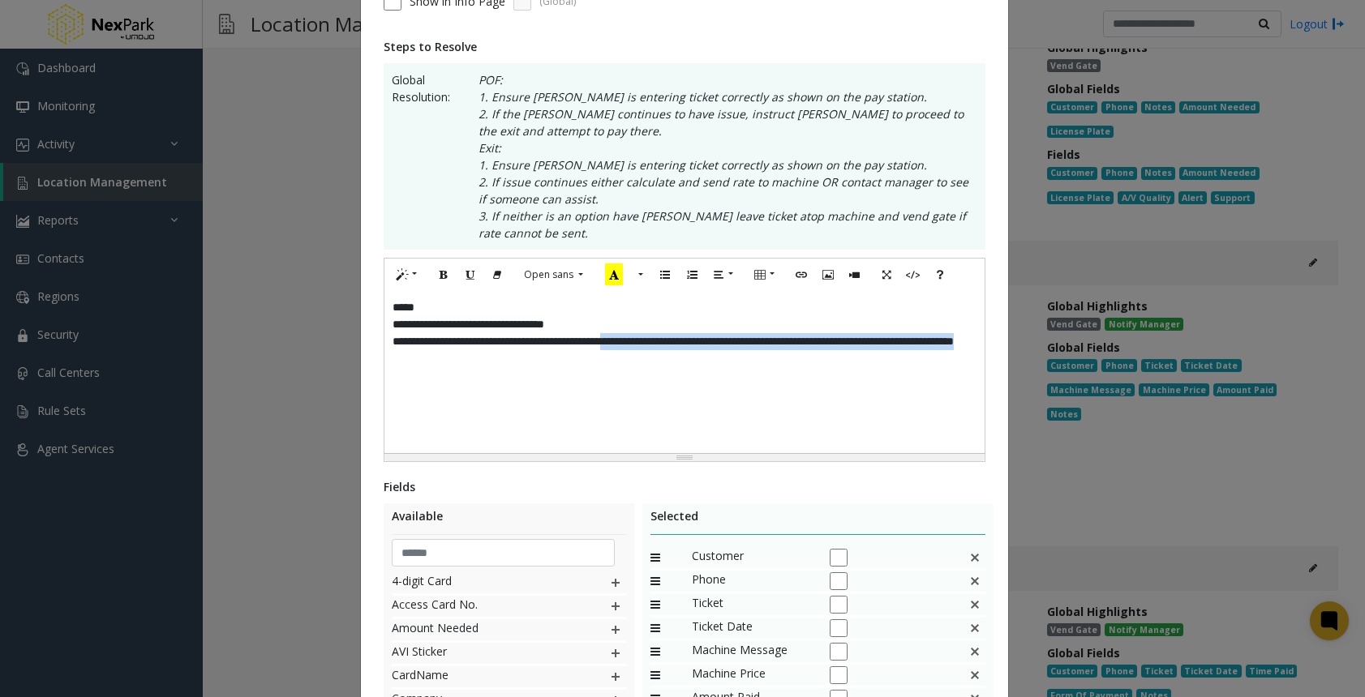
drag, startPoint x: 662, startPoint y: 343, endPoint x: 781, endPoint y: 375, distance: 122.5
click at [781, 375] on div "**********" at bounding box center [684, 372] width 600 height 162
click at [439, 272] on icon "Bold (CTRL+B)" at bounding box center [444, 275] width 10 height 14
click at [722, 276] on button "Paragraph" at bounding box center [723, 275] width 37 height 25
click at [722, 276] on button "Paragraph" at bounding box center [727, 275] width 37 height 25
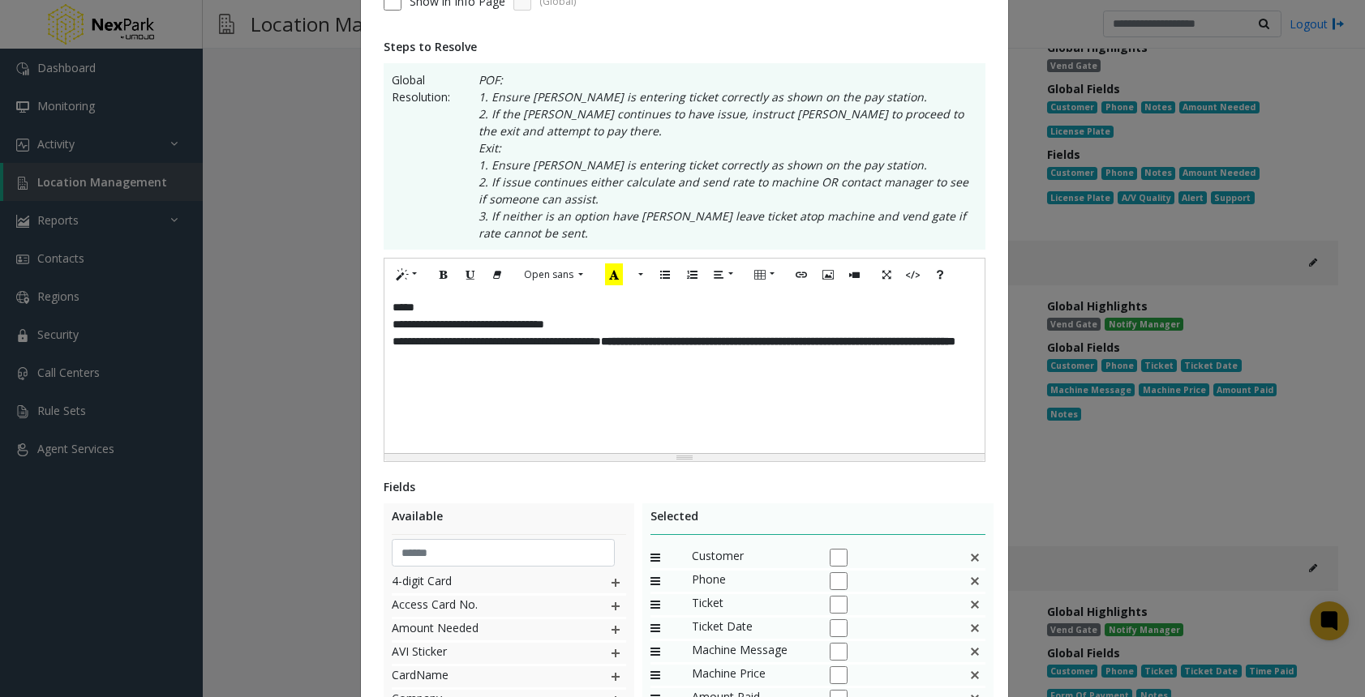
click at [801, 383] on div "**********" at bounding box center [684, 372] width 600 height 162
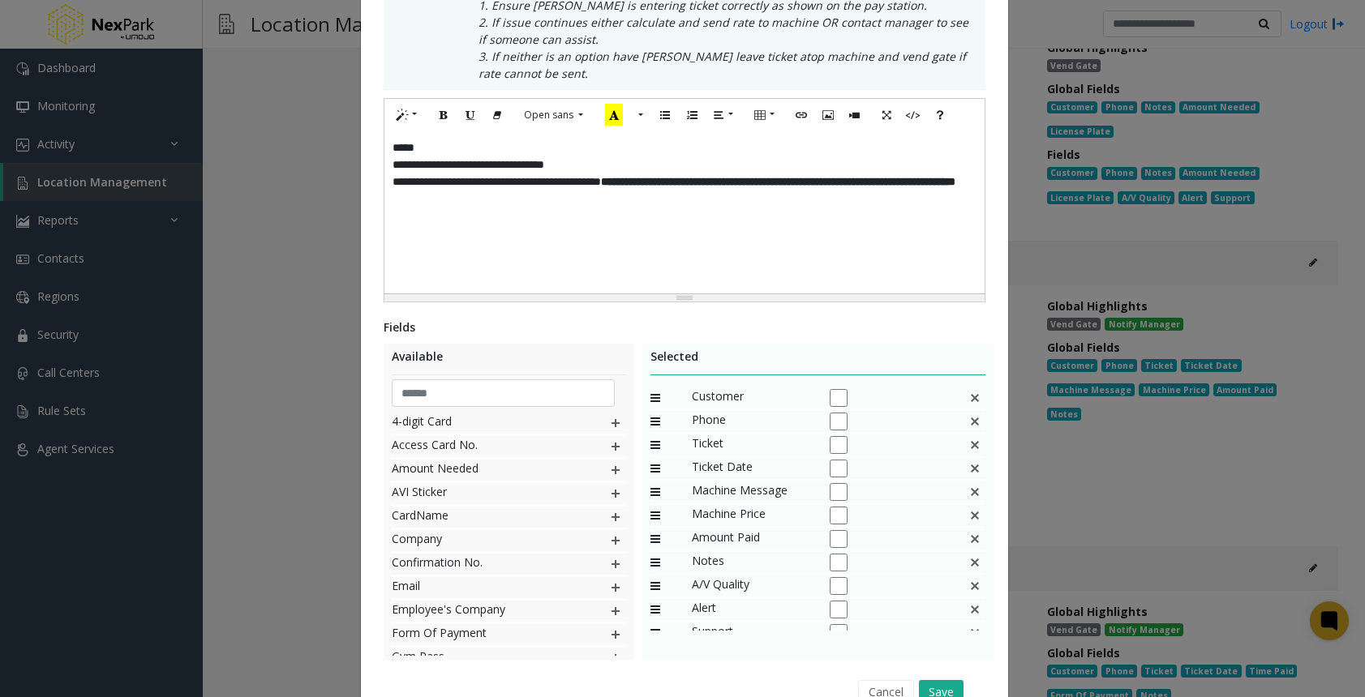
scroll to position [411, 0]
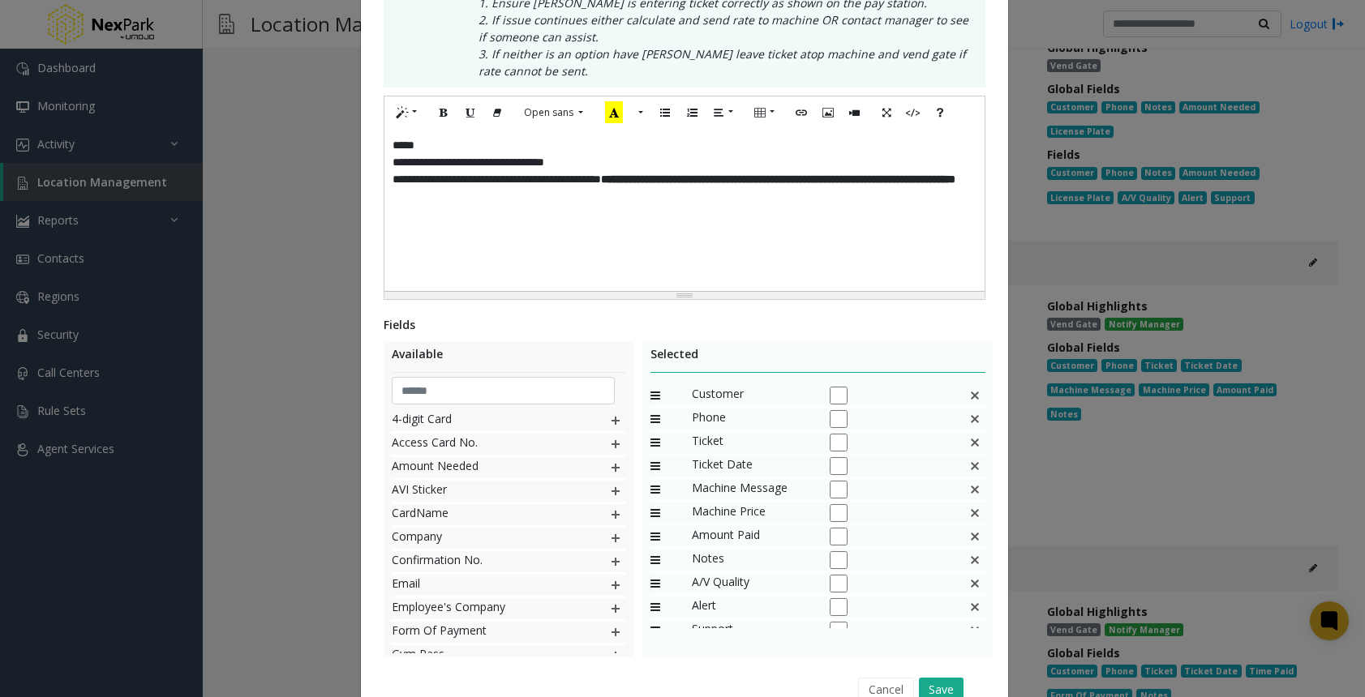
click at [968, 465] on img at bounding box center [974, 466] width 13 height 21
click at [968, 512] on img at bounding box center [974, 513] width 13 height 21
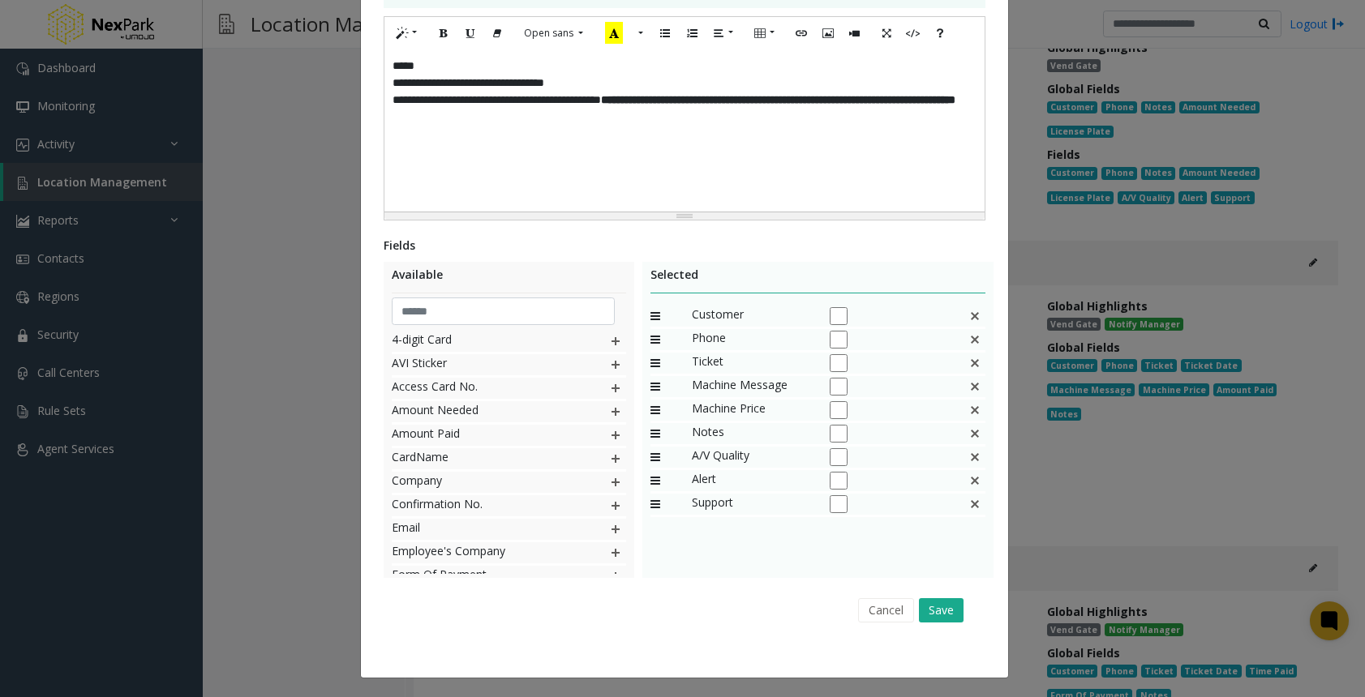
scroll to position [492, 0]
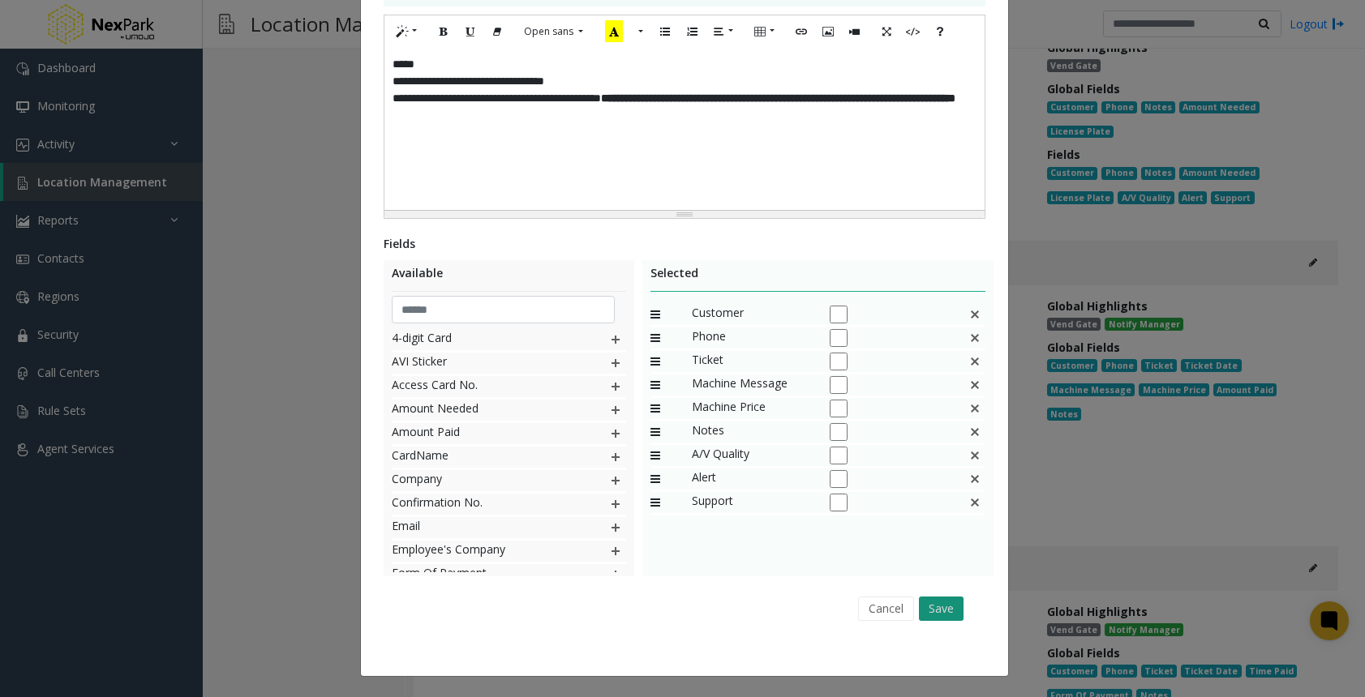
click at [930, 606] on button "Save" at bounding box center [941, 609] width 45 height 24
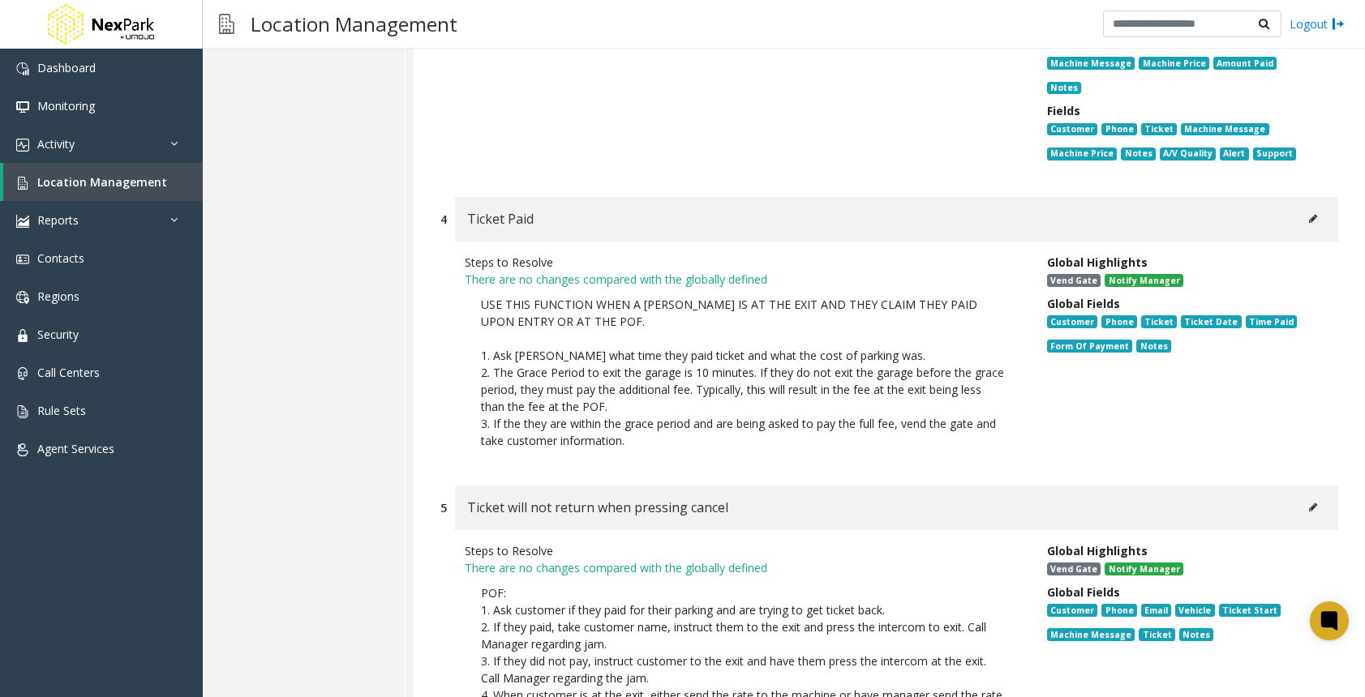
scroll to position [1054, 0]
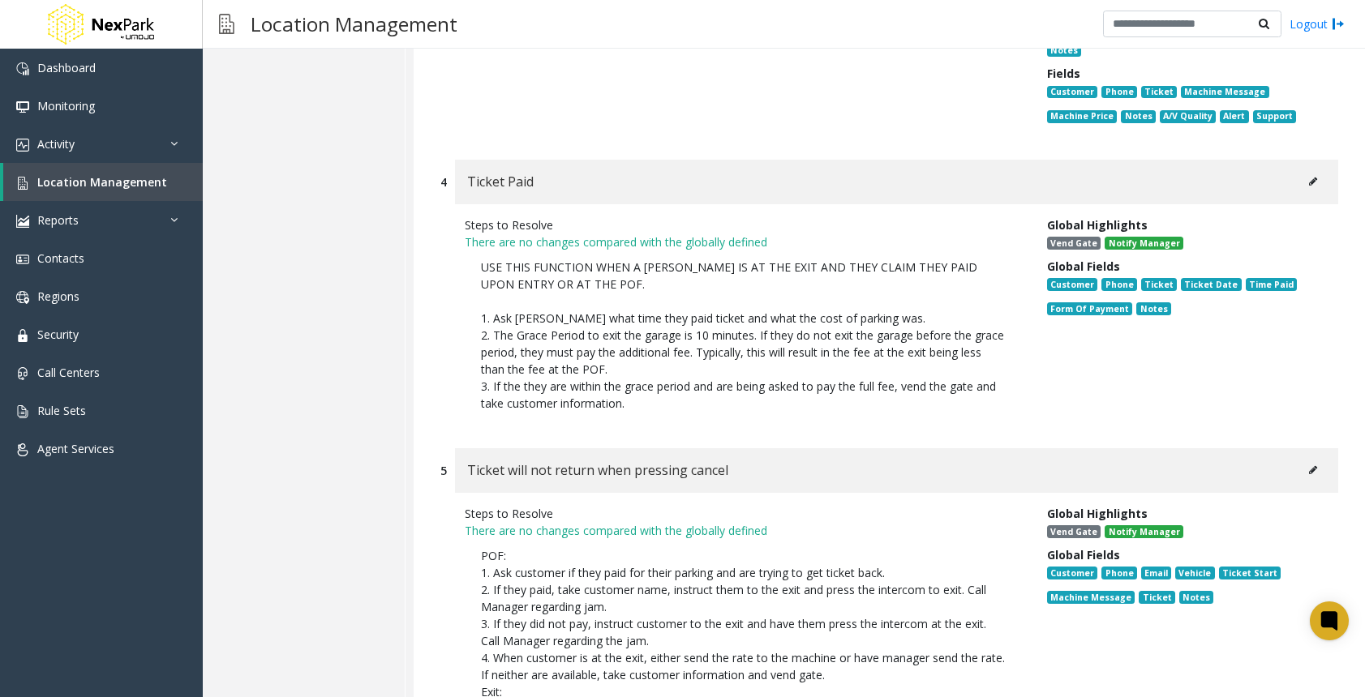
click at [1300, 169] on button at bounding box center [1313, 181] width 26 height 24
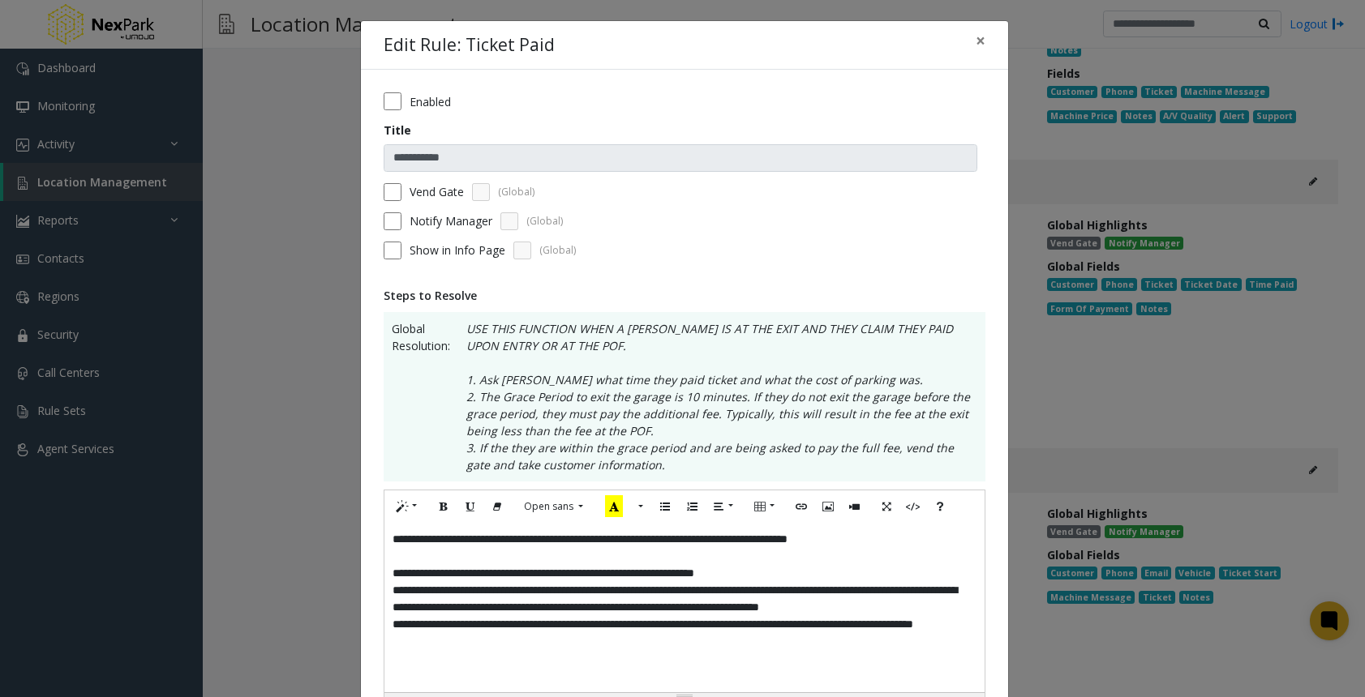
scroll to position [482, 0]
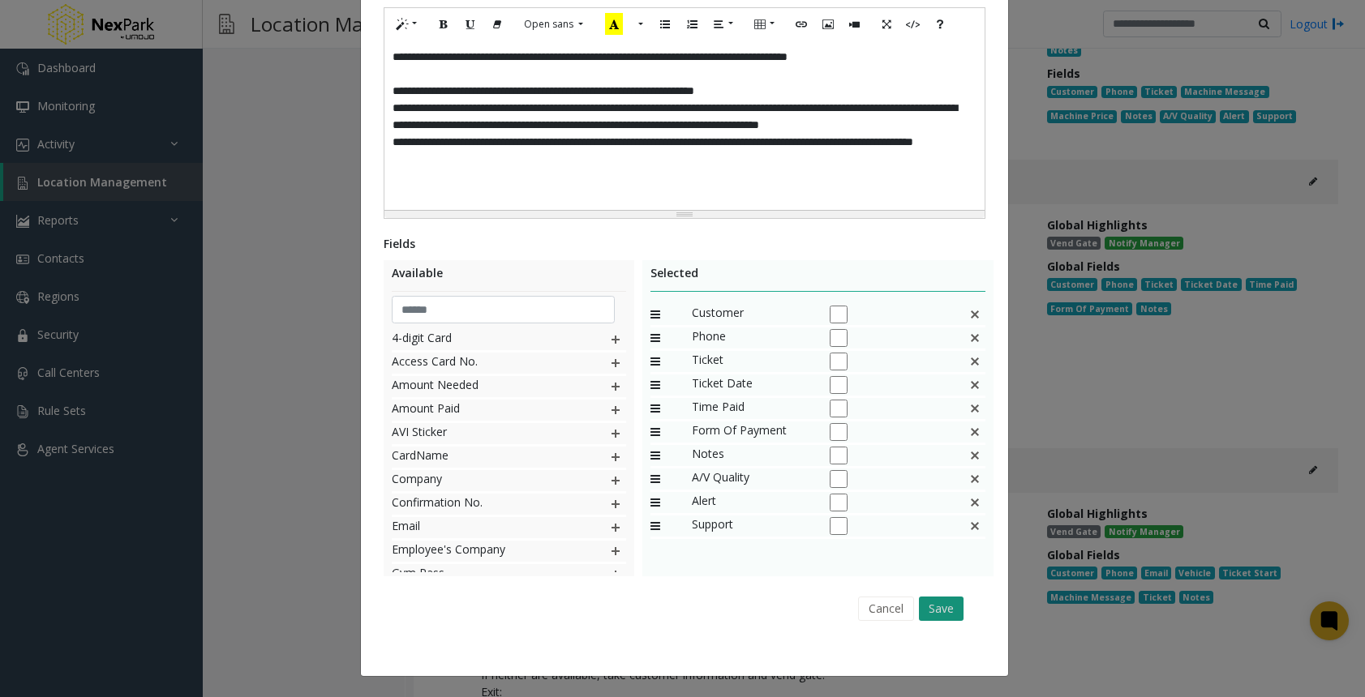
click at [922, 603] on button "Save" at bounding box center [941, 609] width 45 height 24
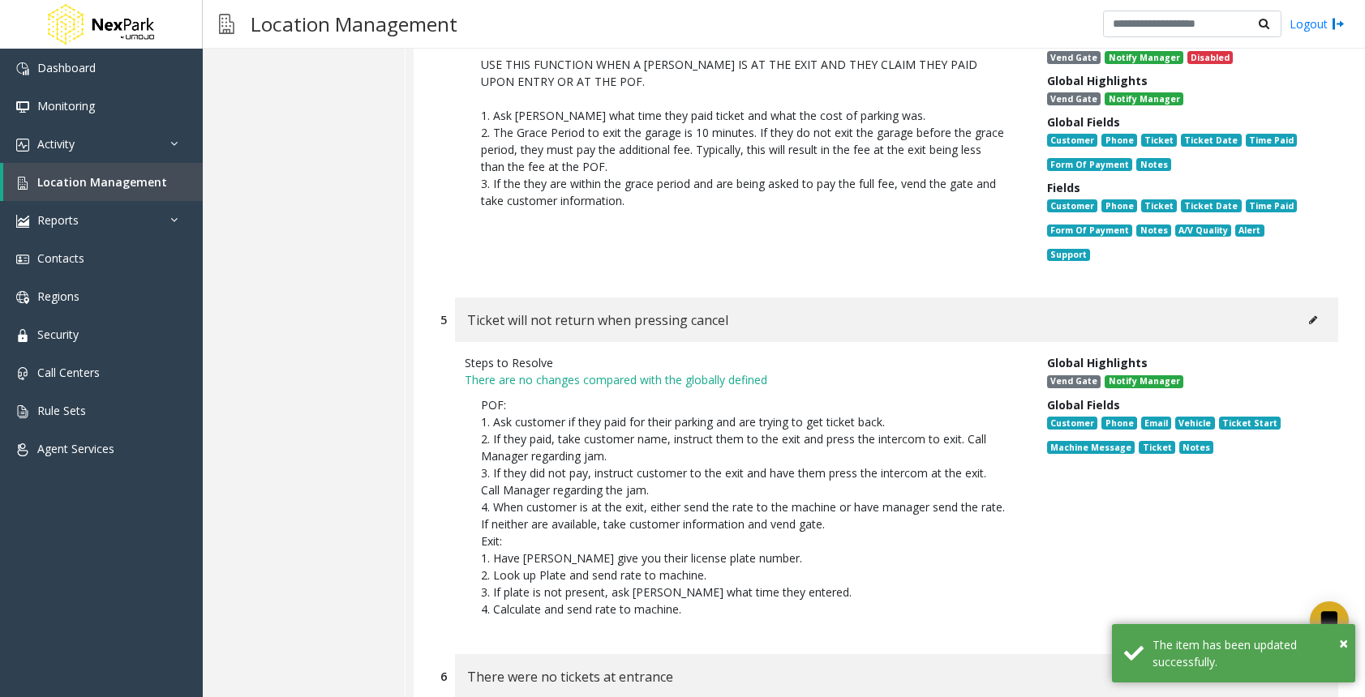
scroll to position [1378, 0]
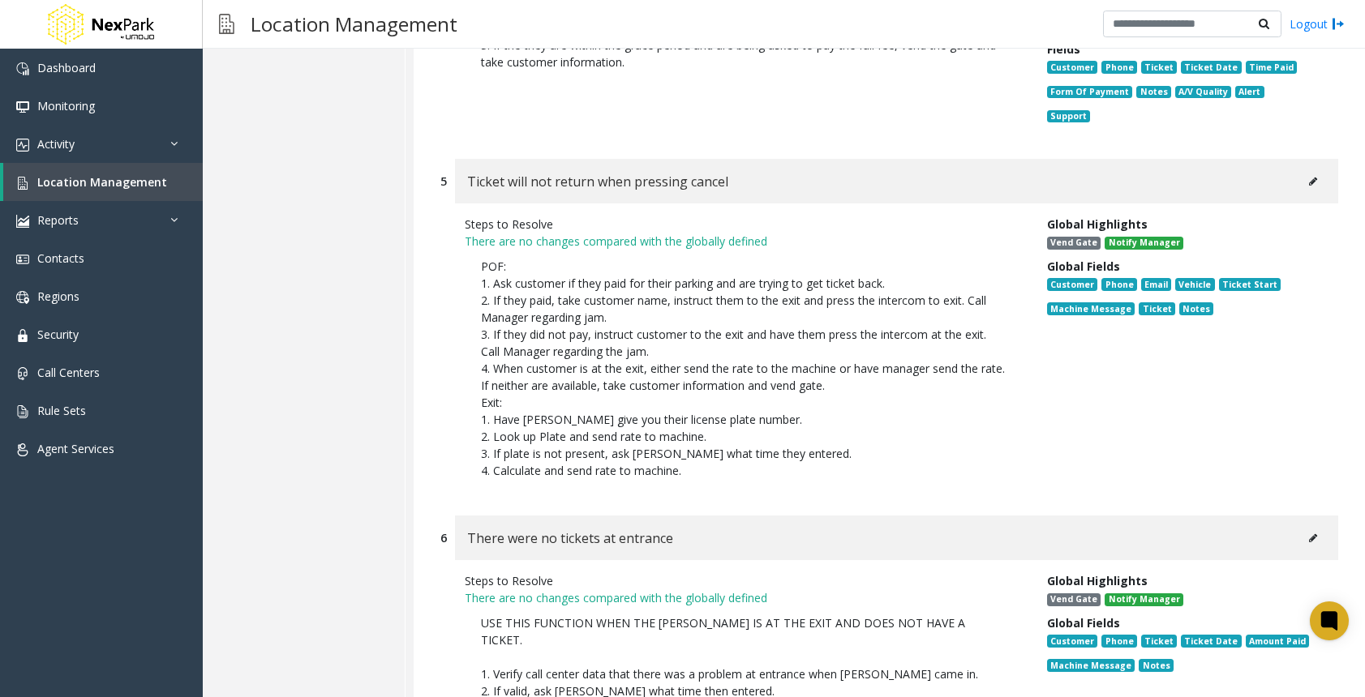
click at [1305, 169] on button at bounding box center [1313, 181] width 26 height 24
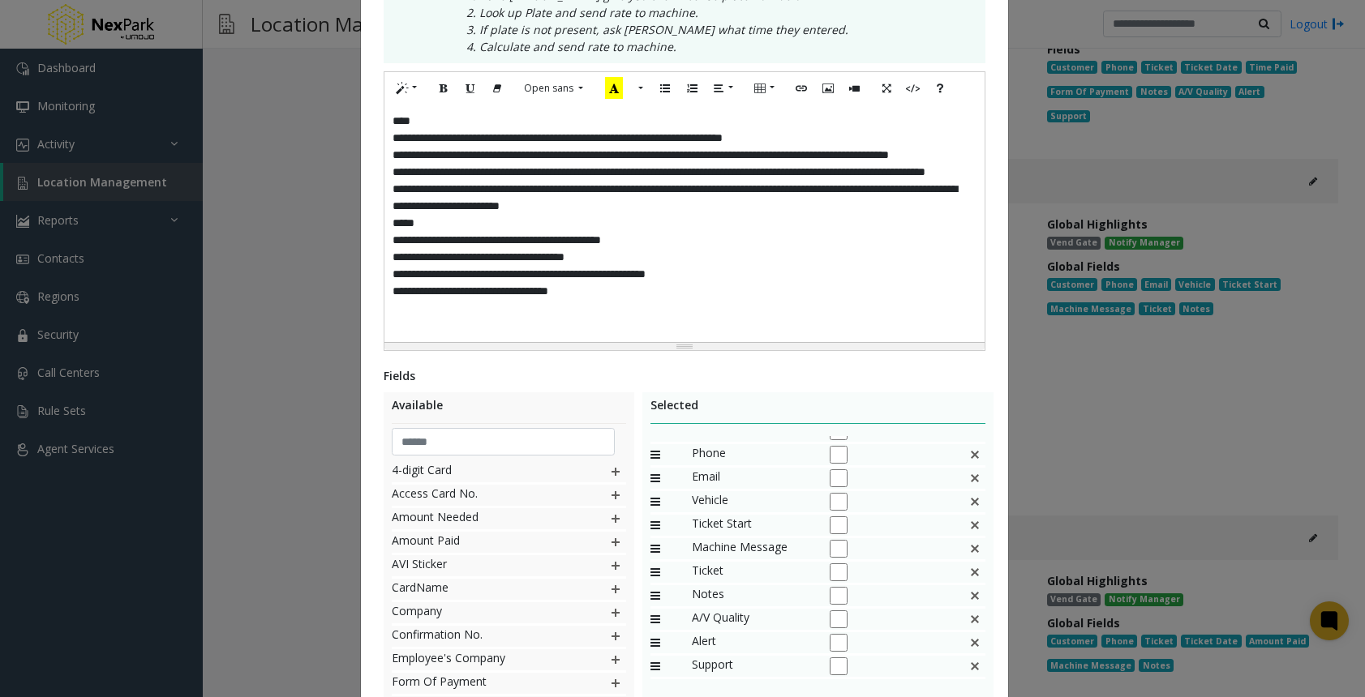
scroll to position [619, 0]
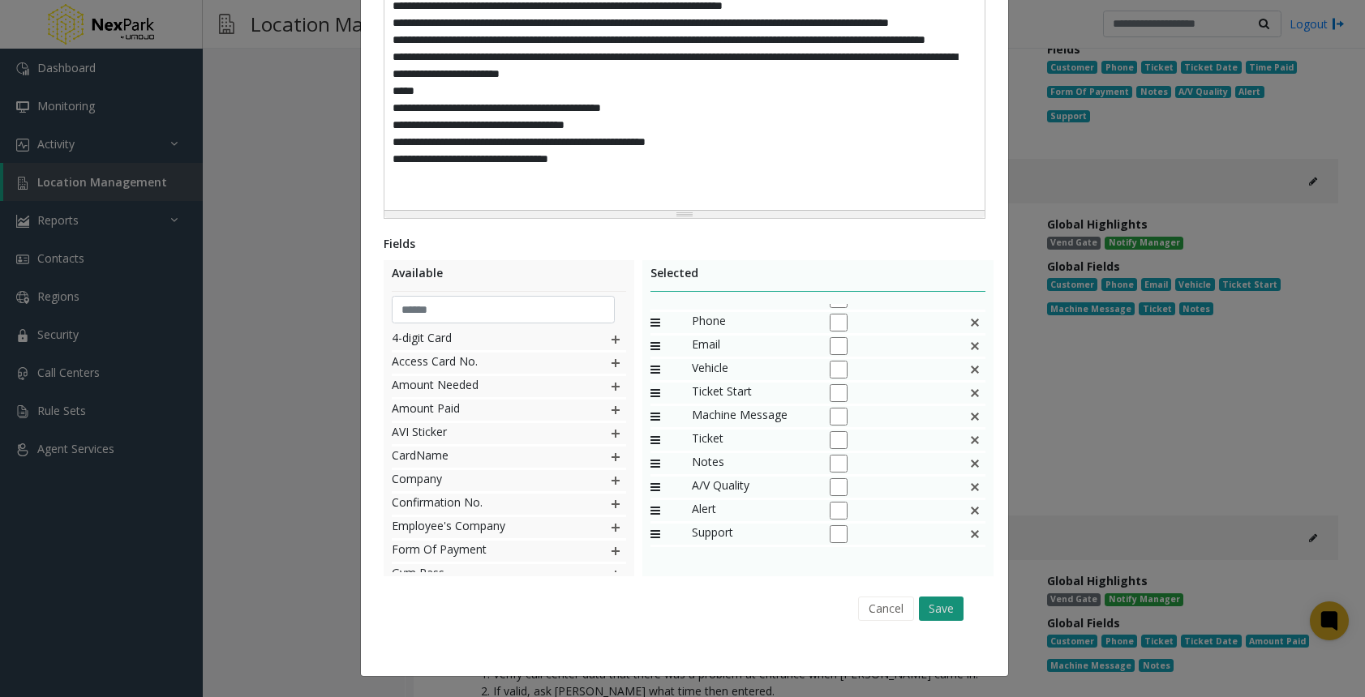
click at [947, 612] on button "Save" at bounding box center [941, 609] width 45 height 24
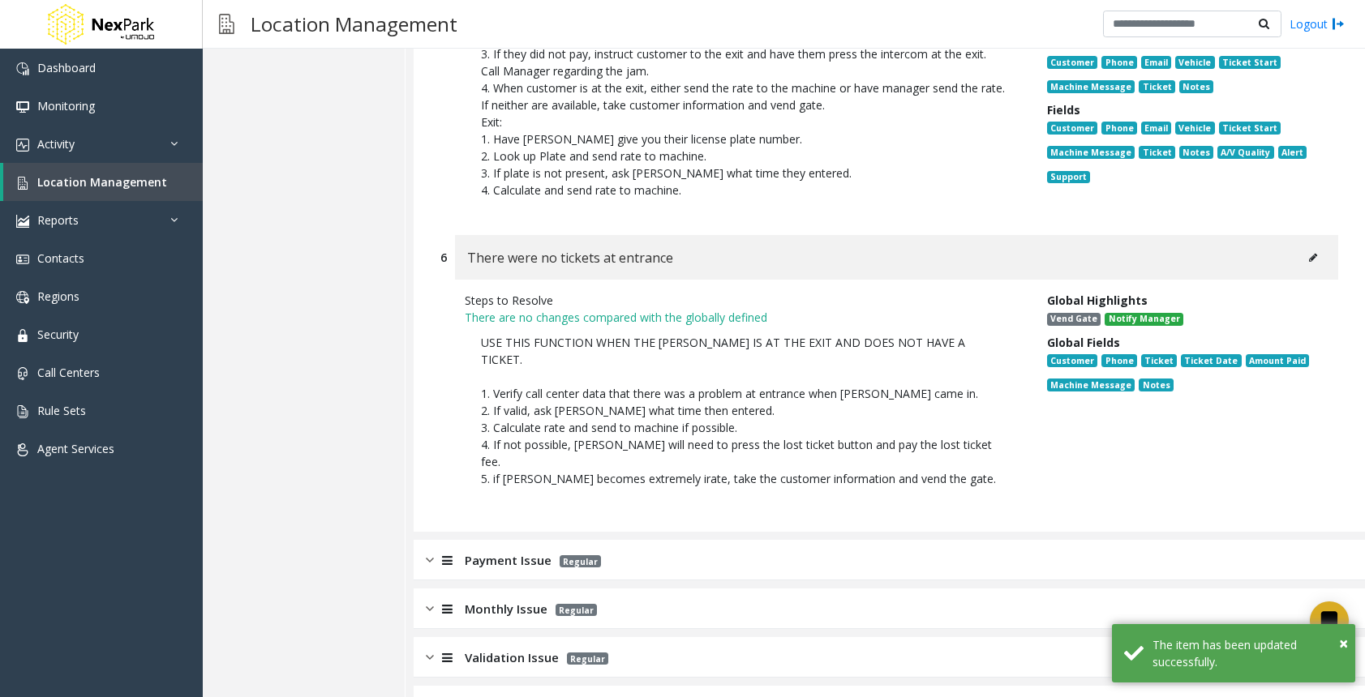
scroll to position [1703, 0]
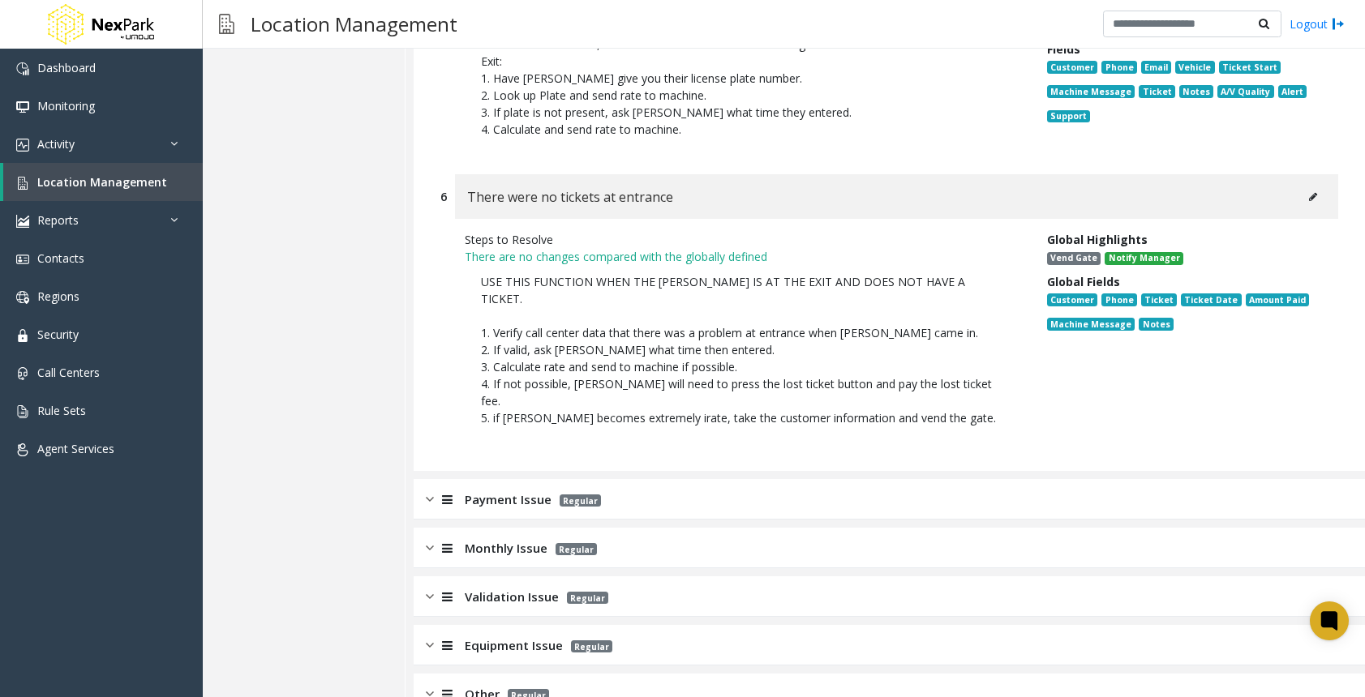
click at [1300, 185] on button at bounding box center [1313, 197] width 26 height 24
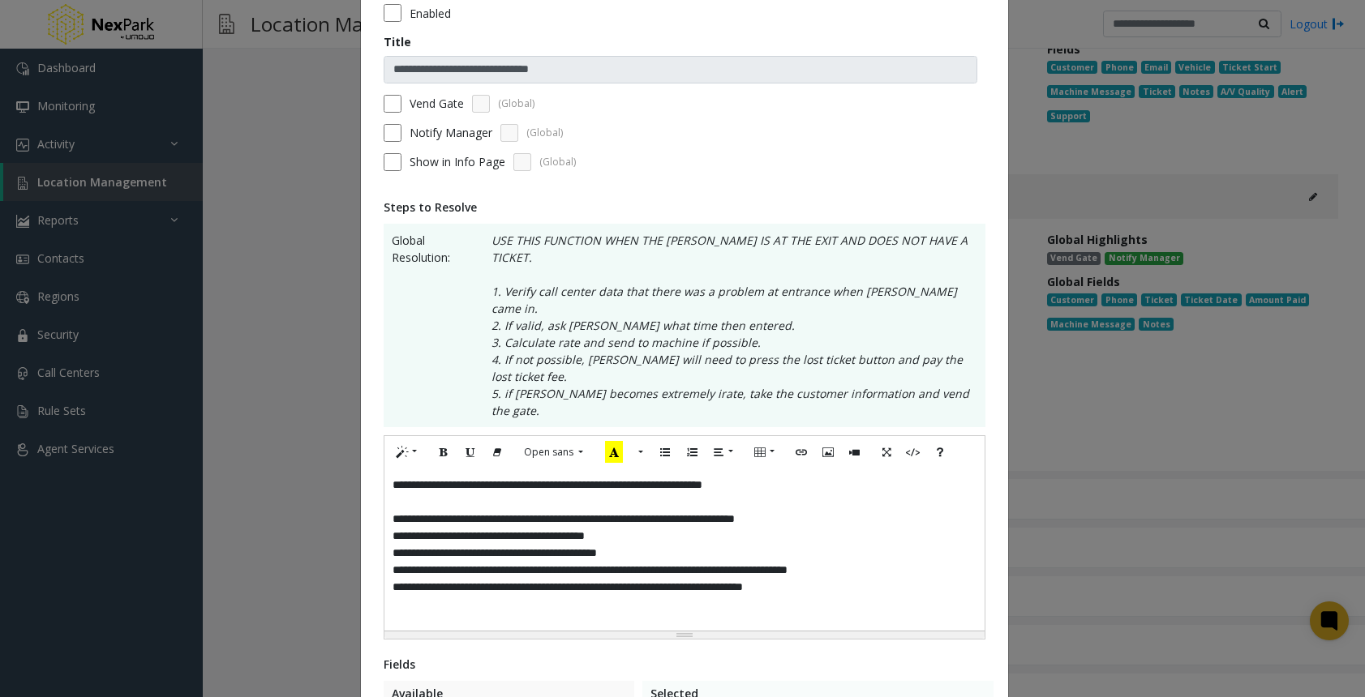
scroll to position [458, 0]
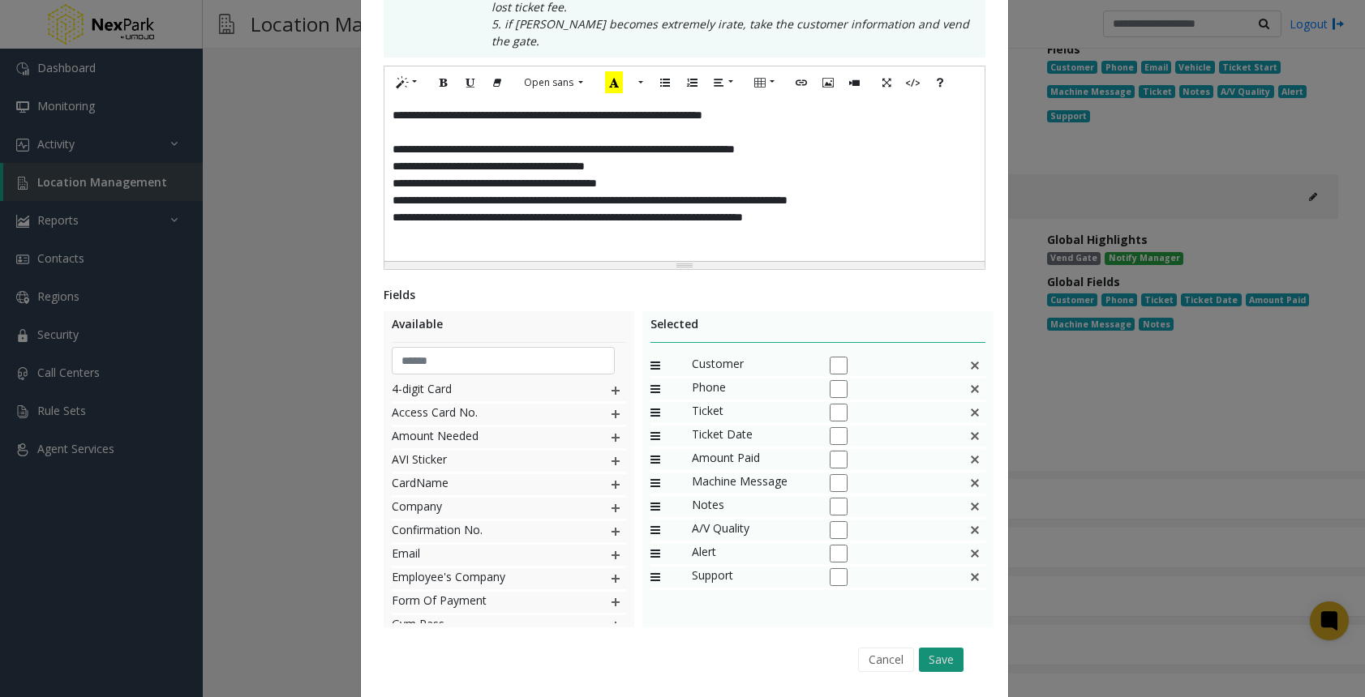
click at [946, 648] on button "Save" at bounding box center [941, 660] width 45 height 24
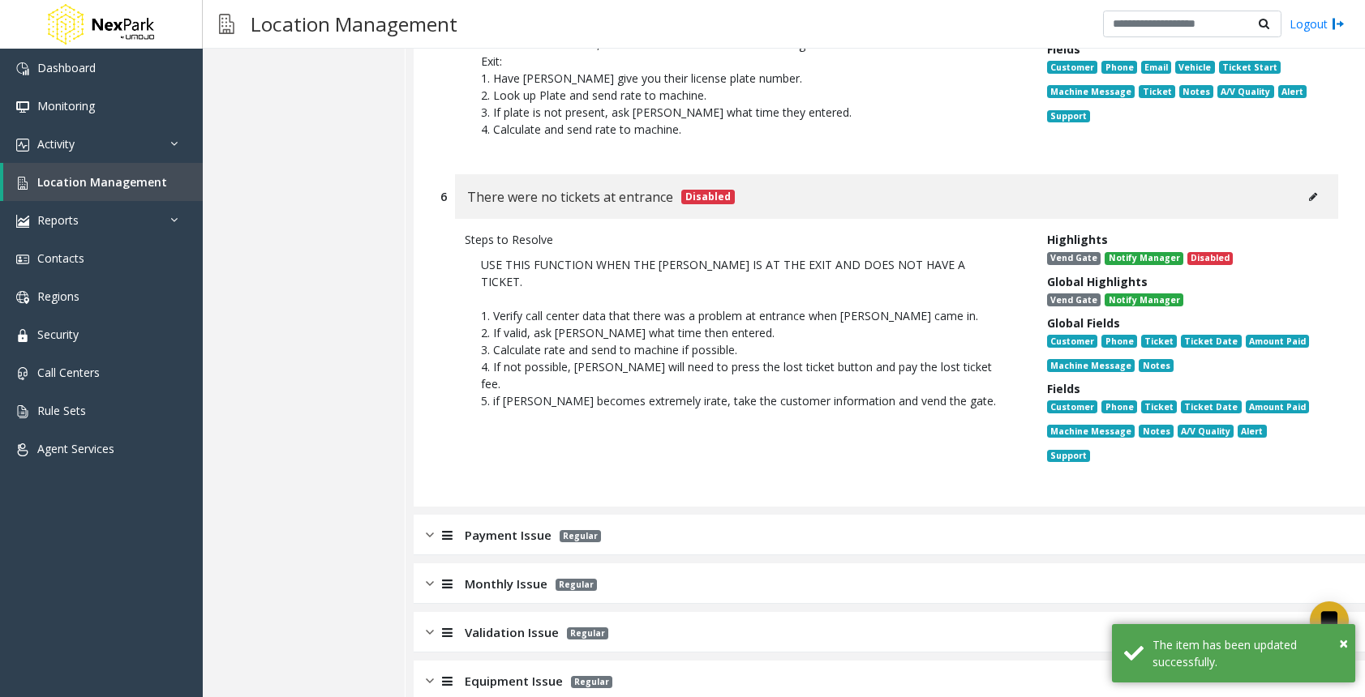
click at [426, 526] on img at bounding box center [430, 535] width 8 height 19
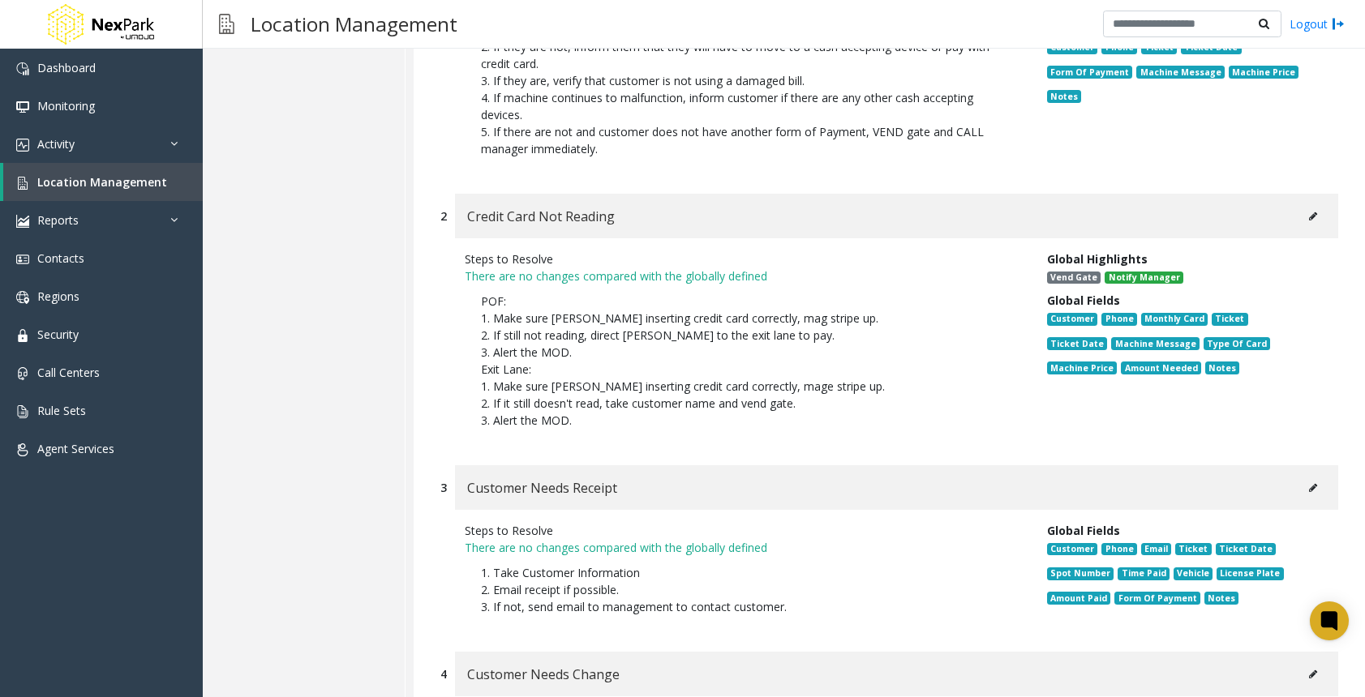
scroll to position [2351, 0]
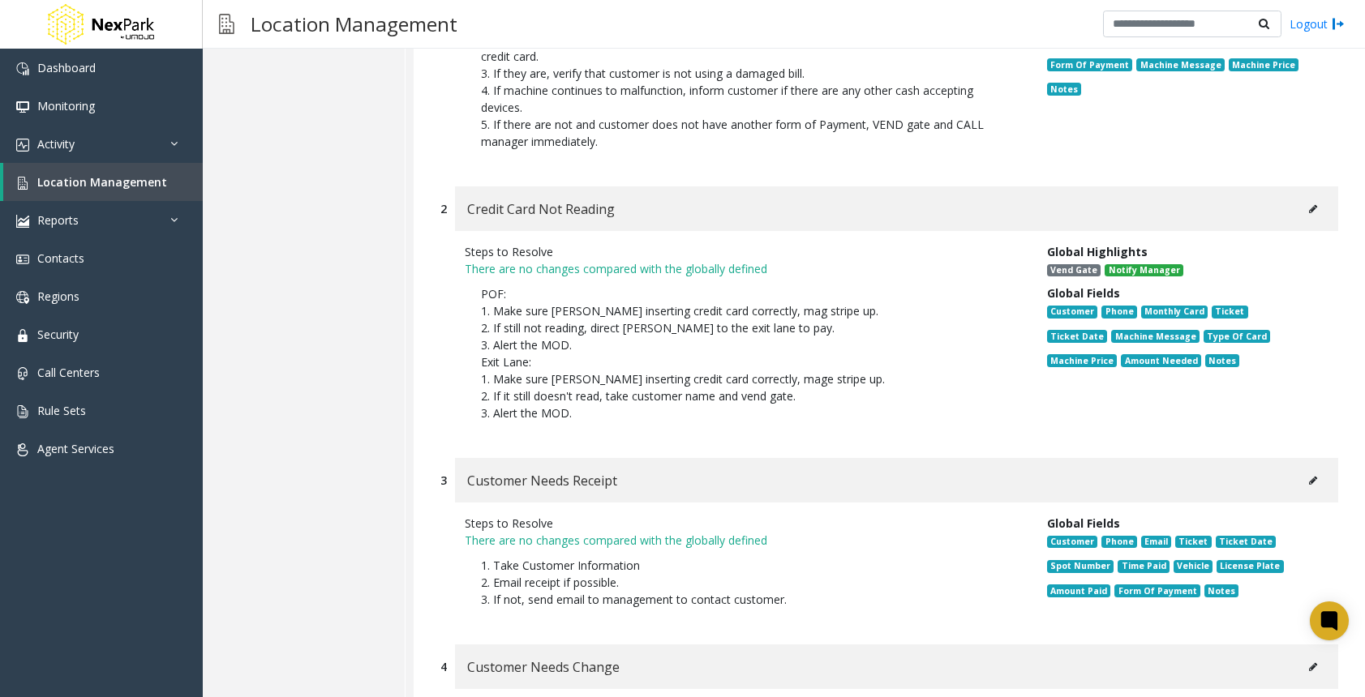
click at [1309, 204] on icon at bounding box center [1313, 209] width 8 height 10
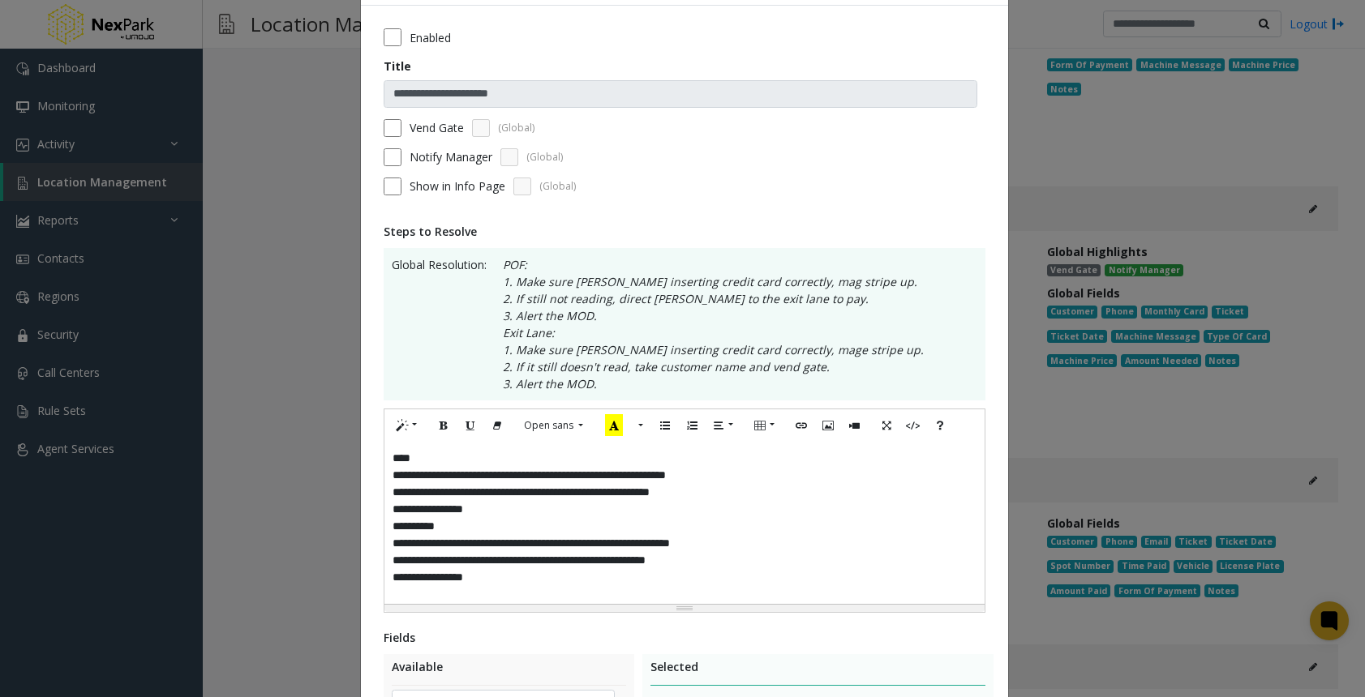
scroll to position [162, 0]
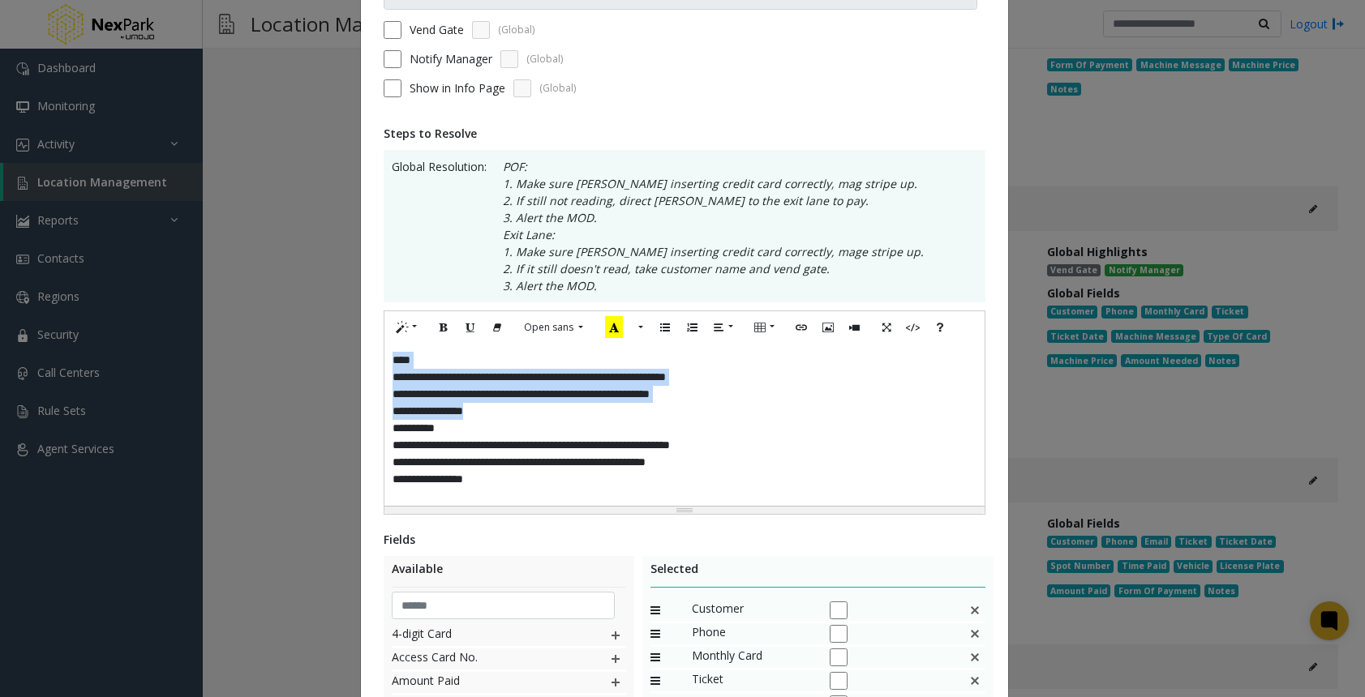
drag, startPoint x: 478, startPoint y: 415, endPoint x: 214, endPoint y: 306, distance: 285.8
click at [214, 306] on div "**********" at bounding box center [682, 348] width 1365 height 697
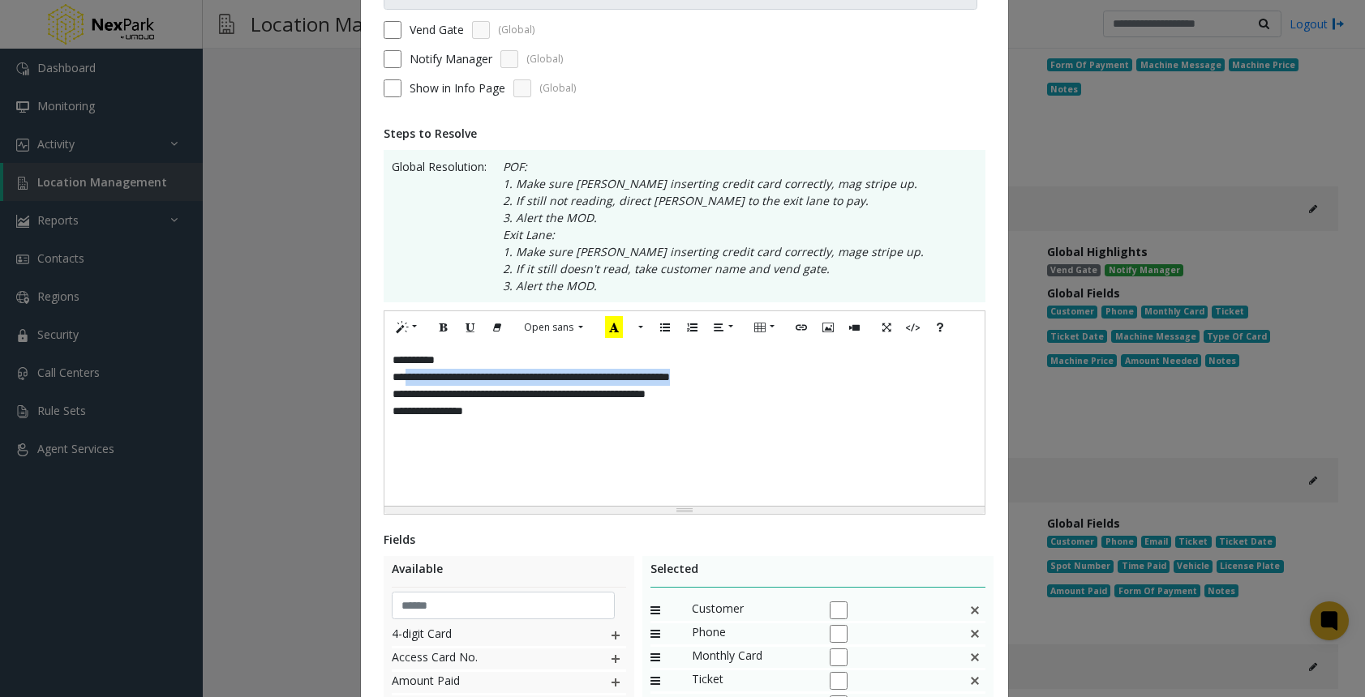
drag, startPoint x: 741, startPoint y: 376, endPoint x: 400, endPoint y: 379, distance: 341.3
click at [400, 379] on div "**********" at bounding box center [684, 425] width 600 height 162
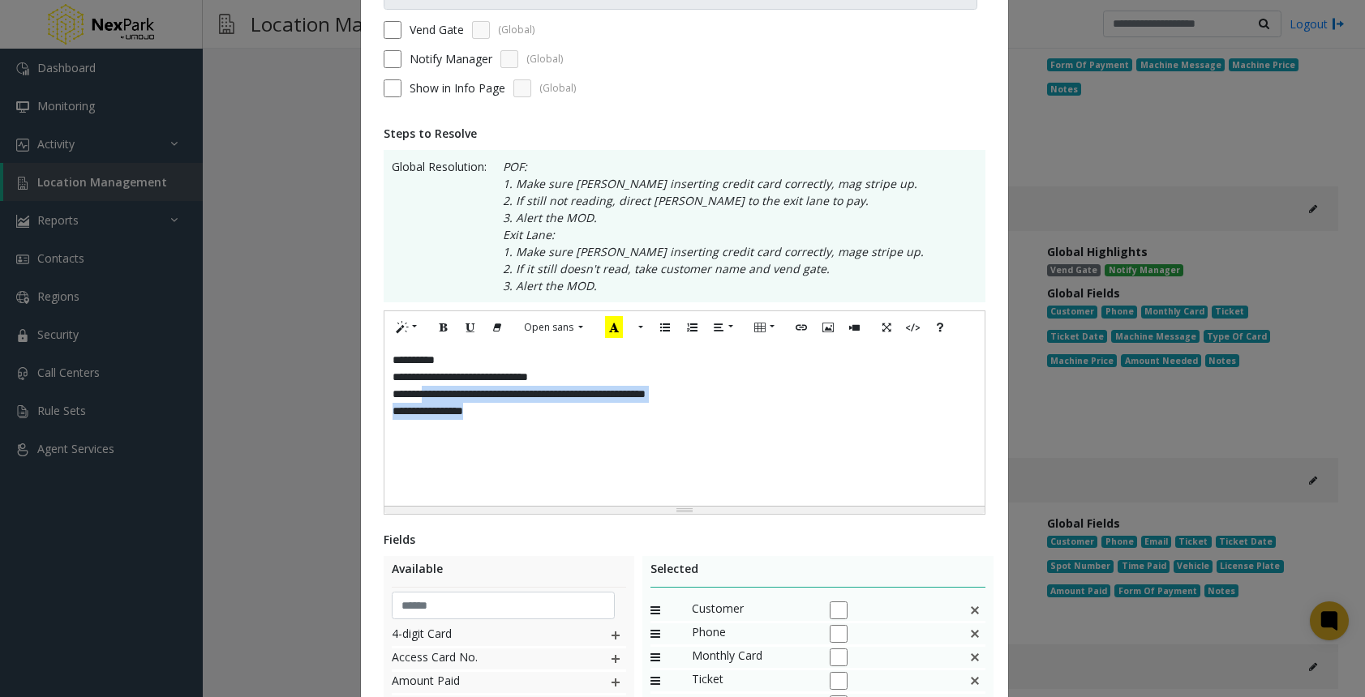
drag, startPoint x: 410, startPoint y: 396, endPoint x: 512, endPoint y: 423, distance: 105.8
click at [512, 423] on div "**********" at bounding box center [684, 425] width 600 height 162
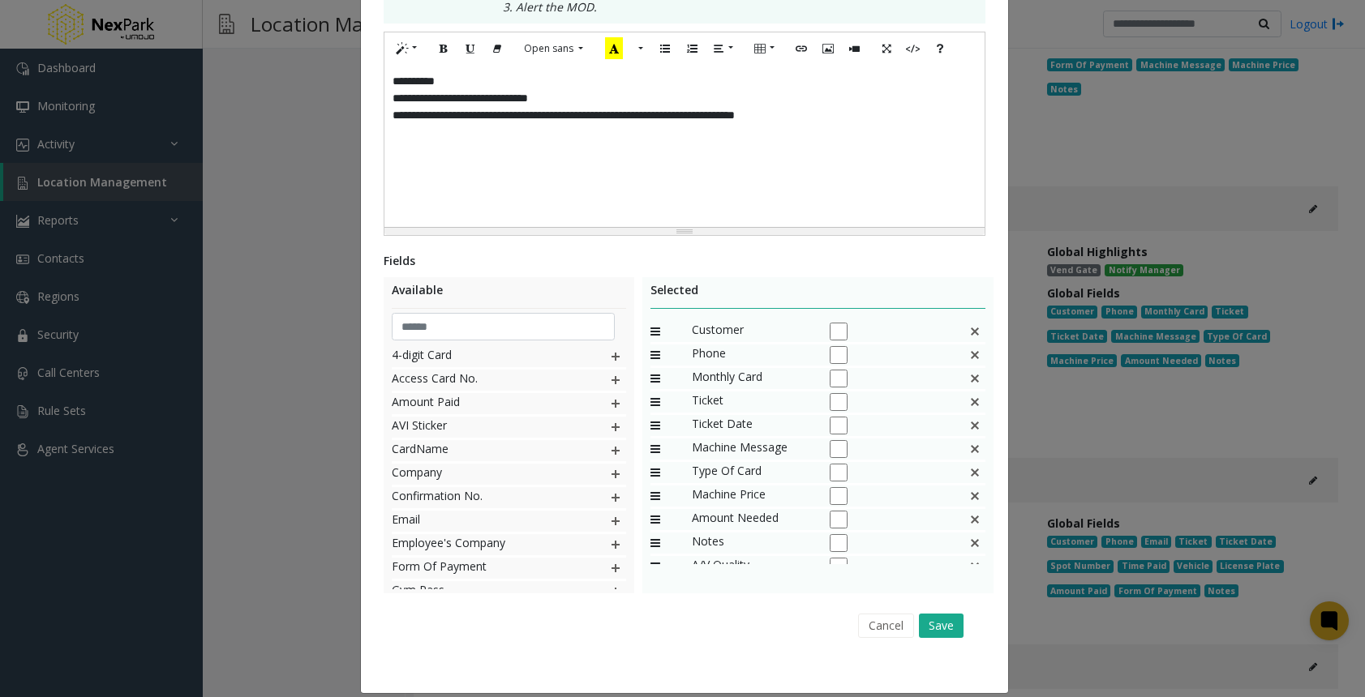
scroll to position [458, 0]
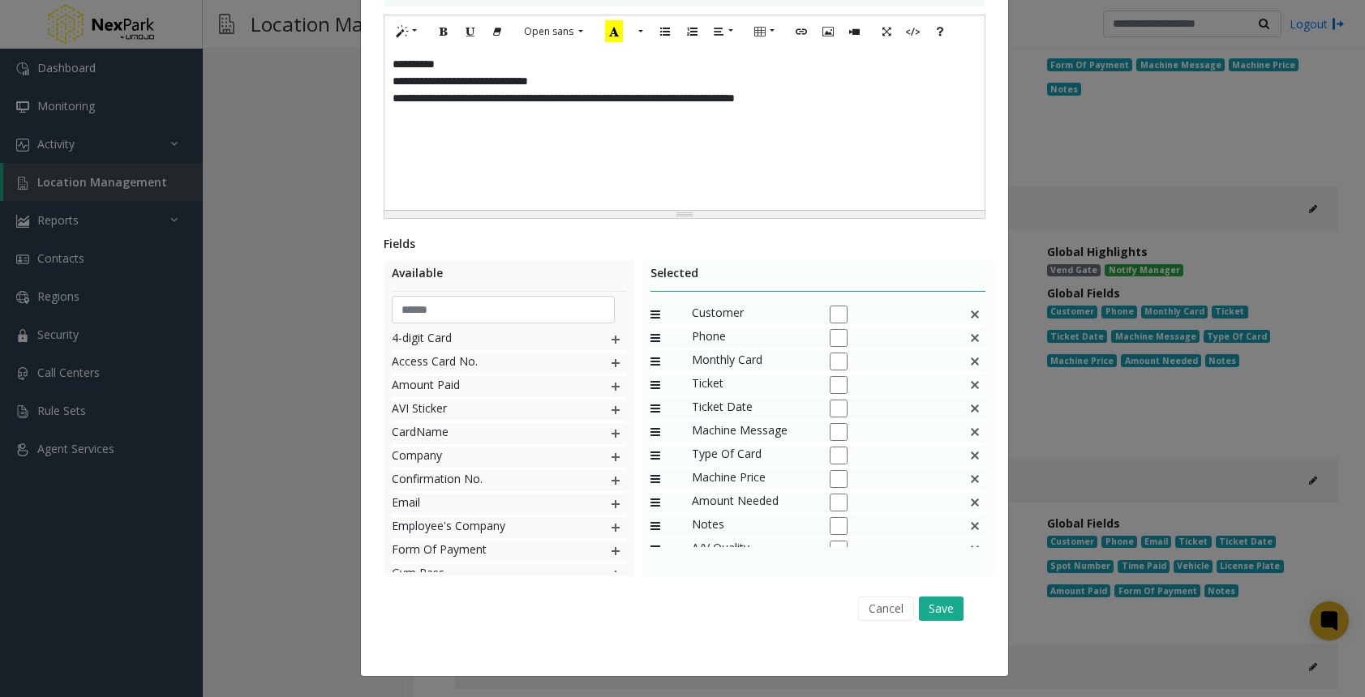
click at [968, 356] on img at bounding box center [974, 361] width 13 height 21
click at [968, 384] on img at bounding box center [974, 385] width 13 height 21
click at [968, 409] on img at bounding box center [974, 408] width 13 height 21
click at [969, 435] on img at bounding box center [974, 432] width 13 height 21
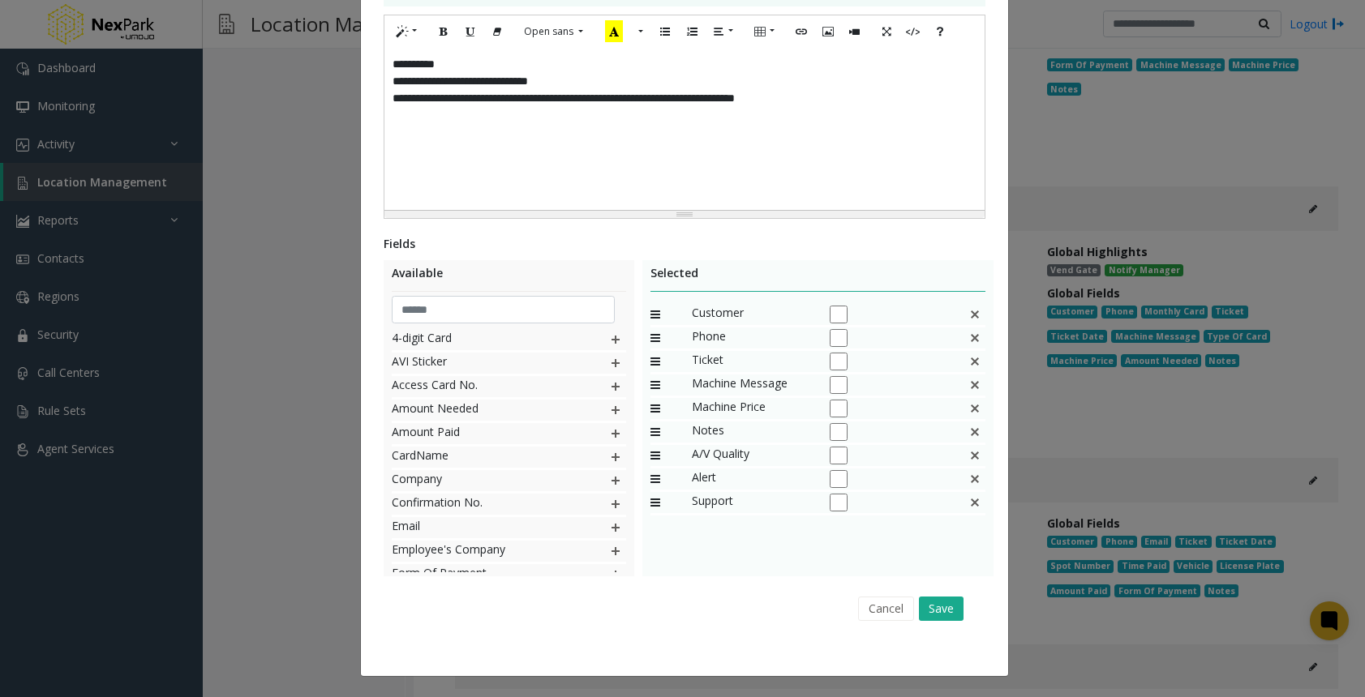
click at [968, 405] on img at bounding box center [974, 408] width 13 height 21
click at [609, 409] on img at bounding box center [615, 410] width 13 height 21
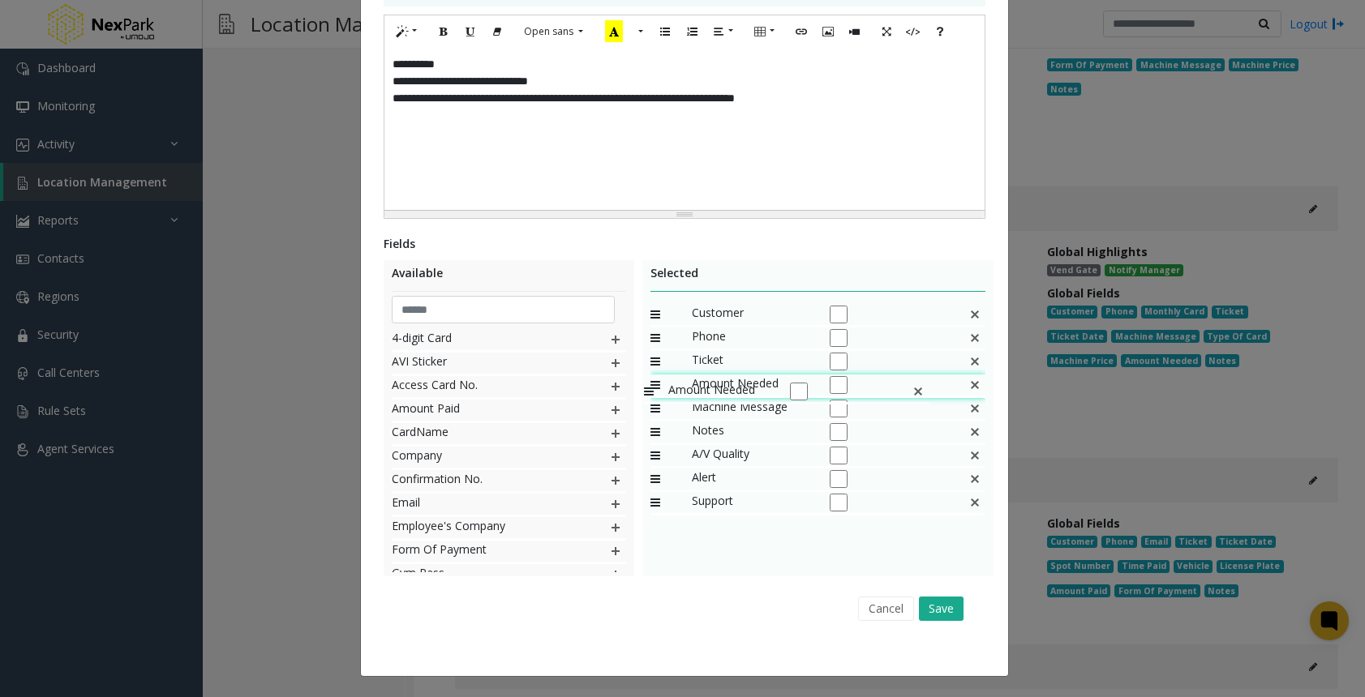
drag, startPoint x: 650, startPoint y: 496, endPoint x: 636, endPoint y: 373, distance: 124.1
click at [940, 616] on button "Save" at bounding box center [941, 609] width 45 height 24
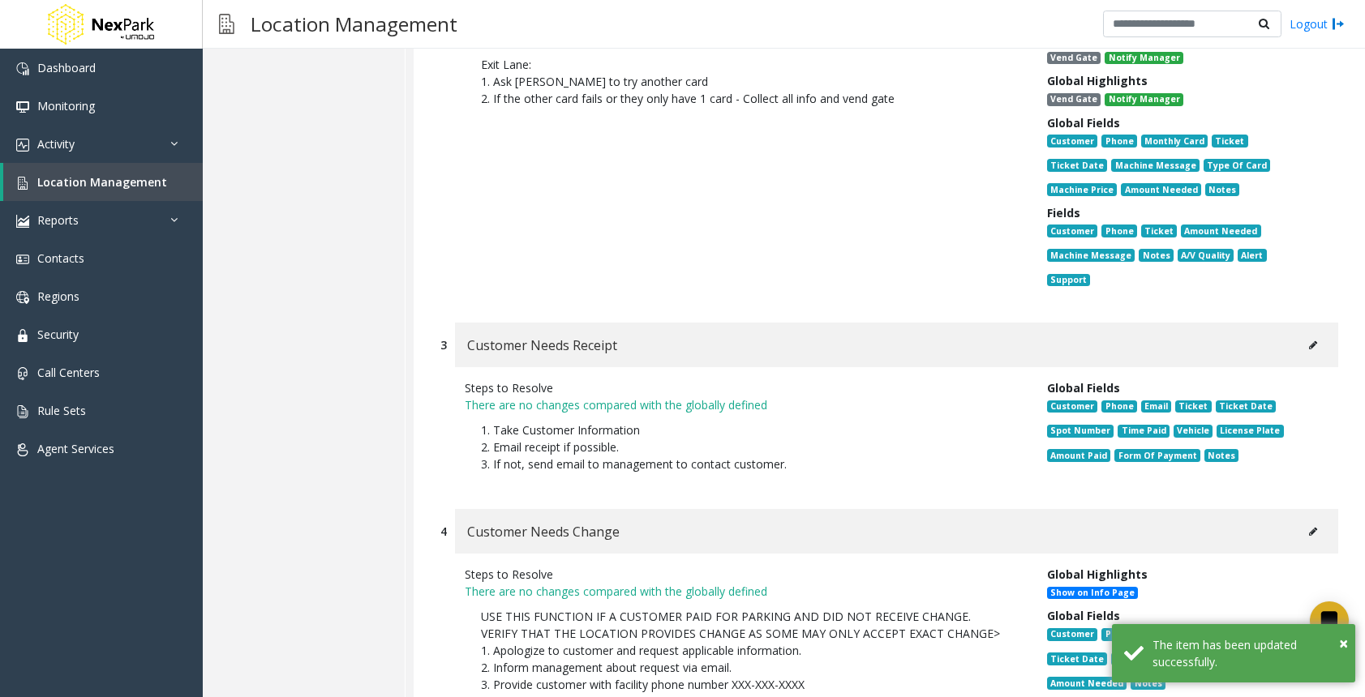
scroll to position [2594, 0]
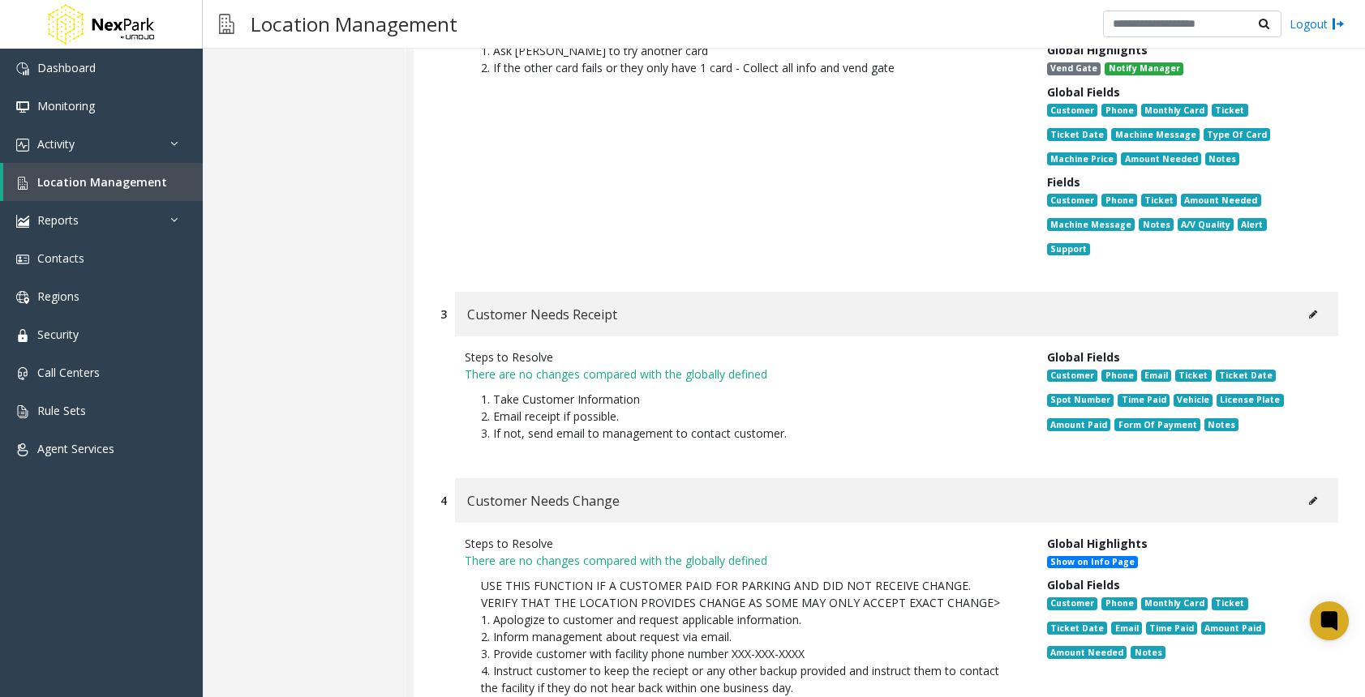
click at [1310, 302] on button at bounding box center [1313, 314] width 26 height 24
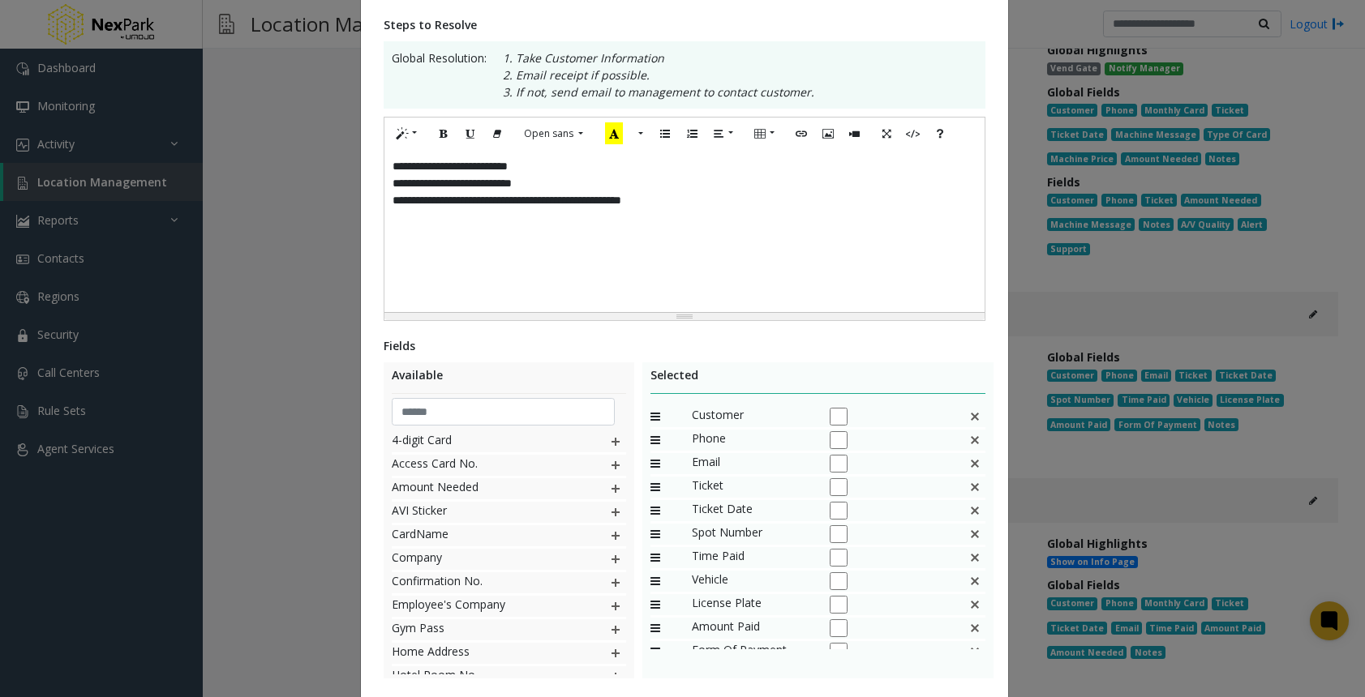
scroll to position [373, 0]
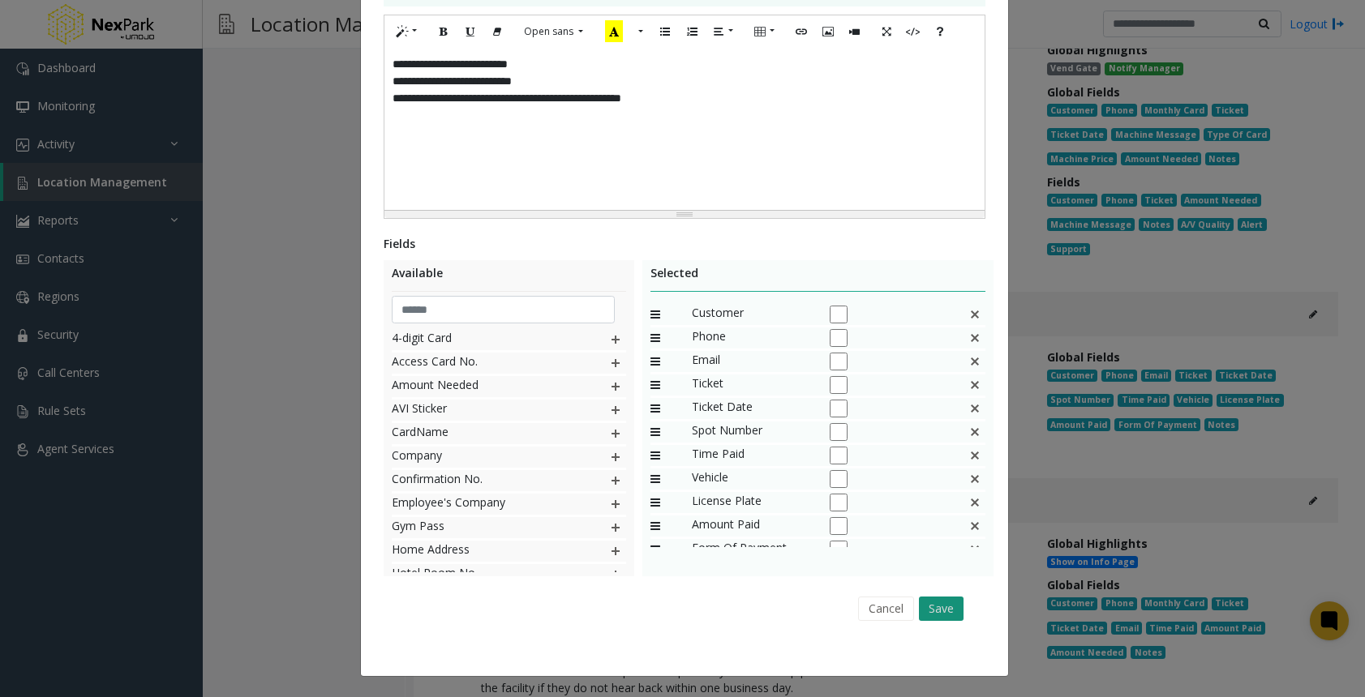
click at [950, 611] on button "Save" at bounding box center [941, 609] width 45 height 24
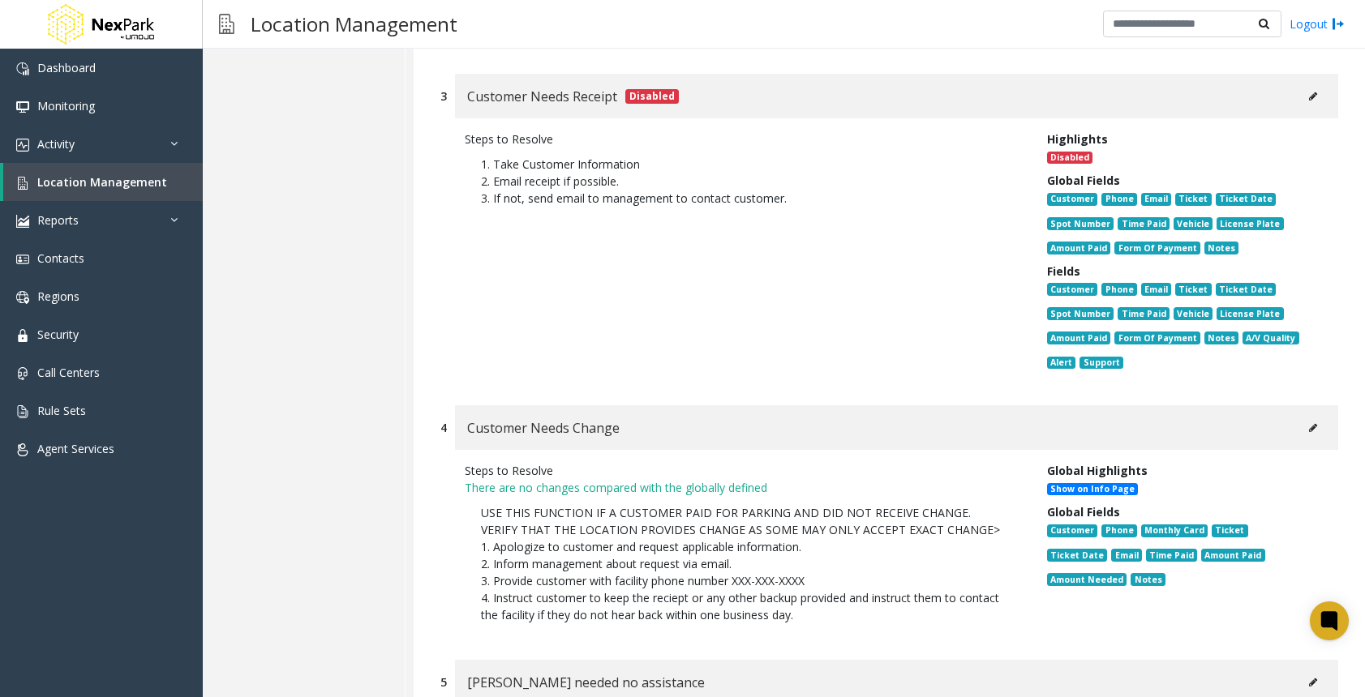
scroll to position [2919, 0]
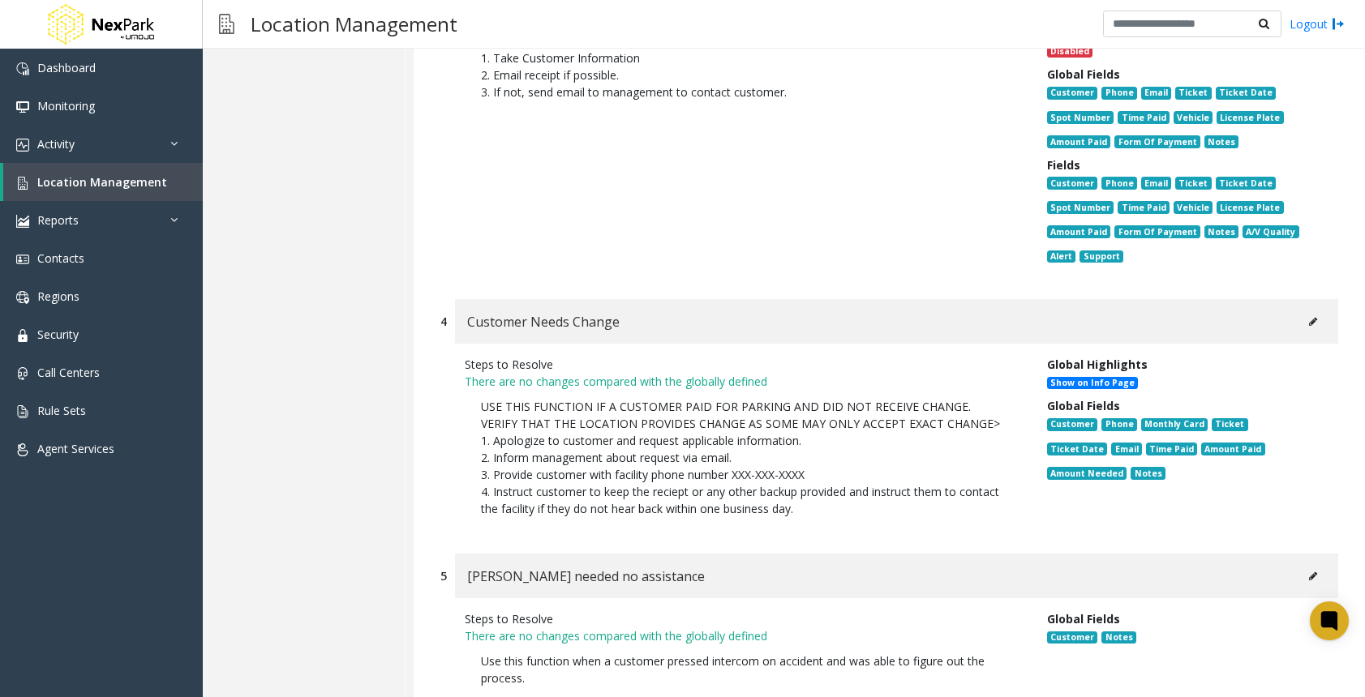
click at [1309, 317] on icon at bounding box center [1313, 322] width 8 height 10
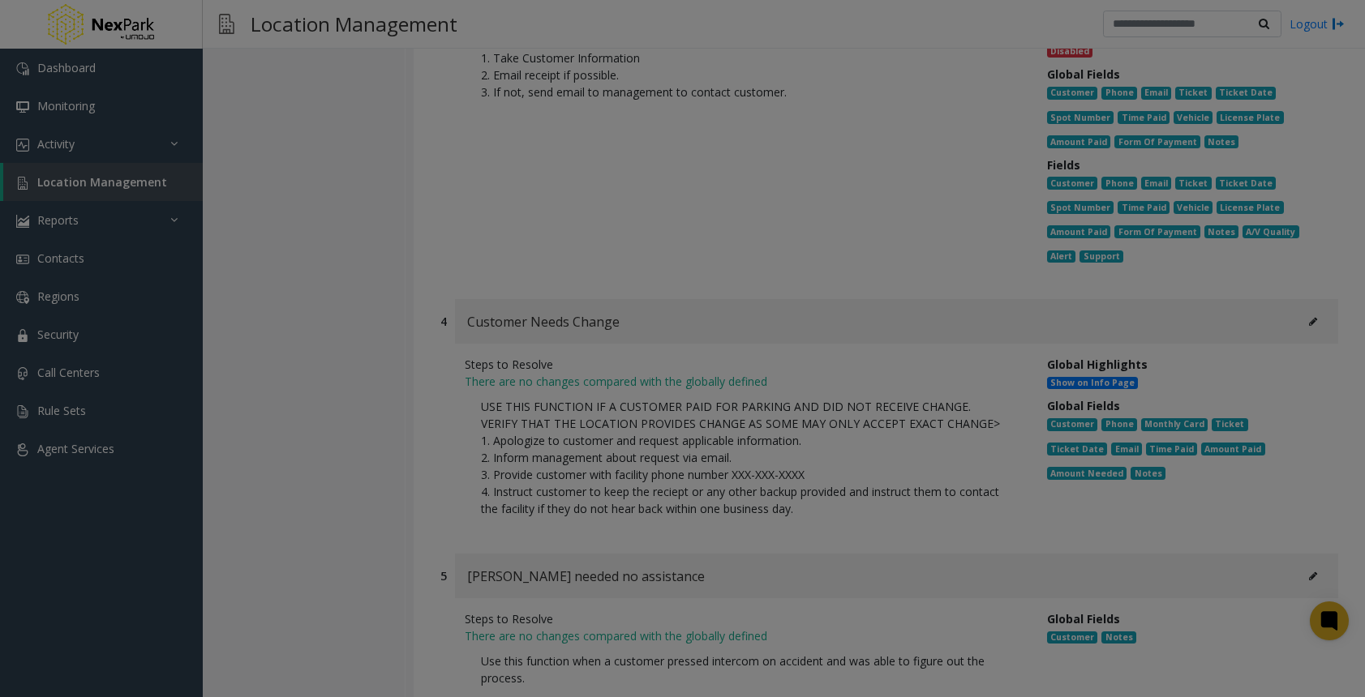
scroll to position [0, 0]
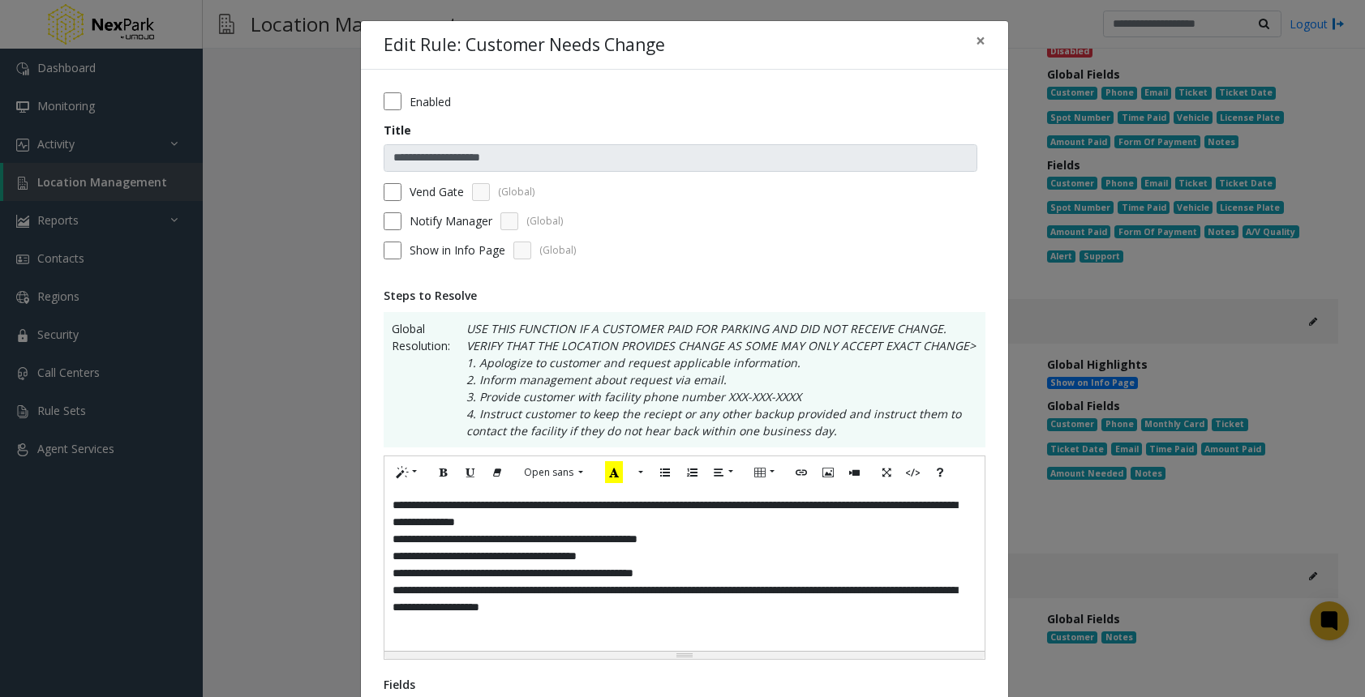
click at [397, 94] on div "Enabled" at bounding box center [684, 101] width 602 height 18
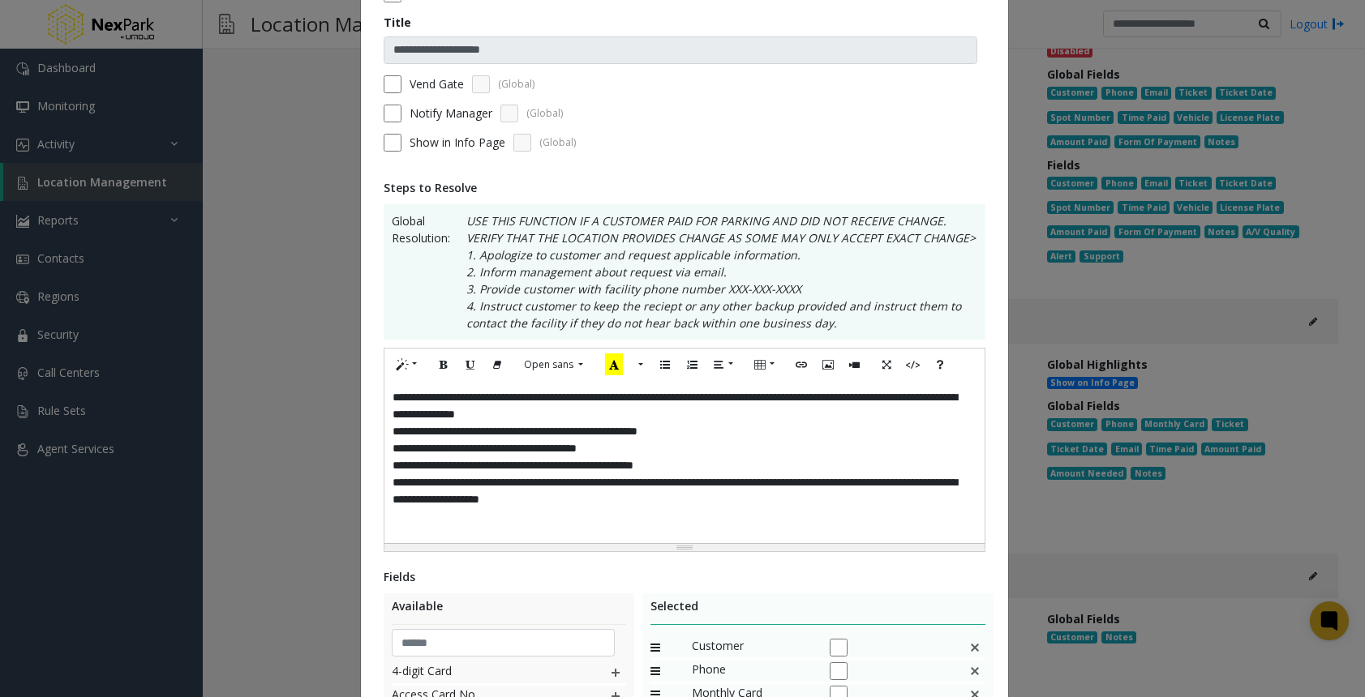
scroll to position [441, 0]
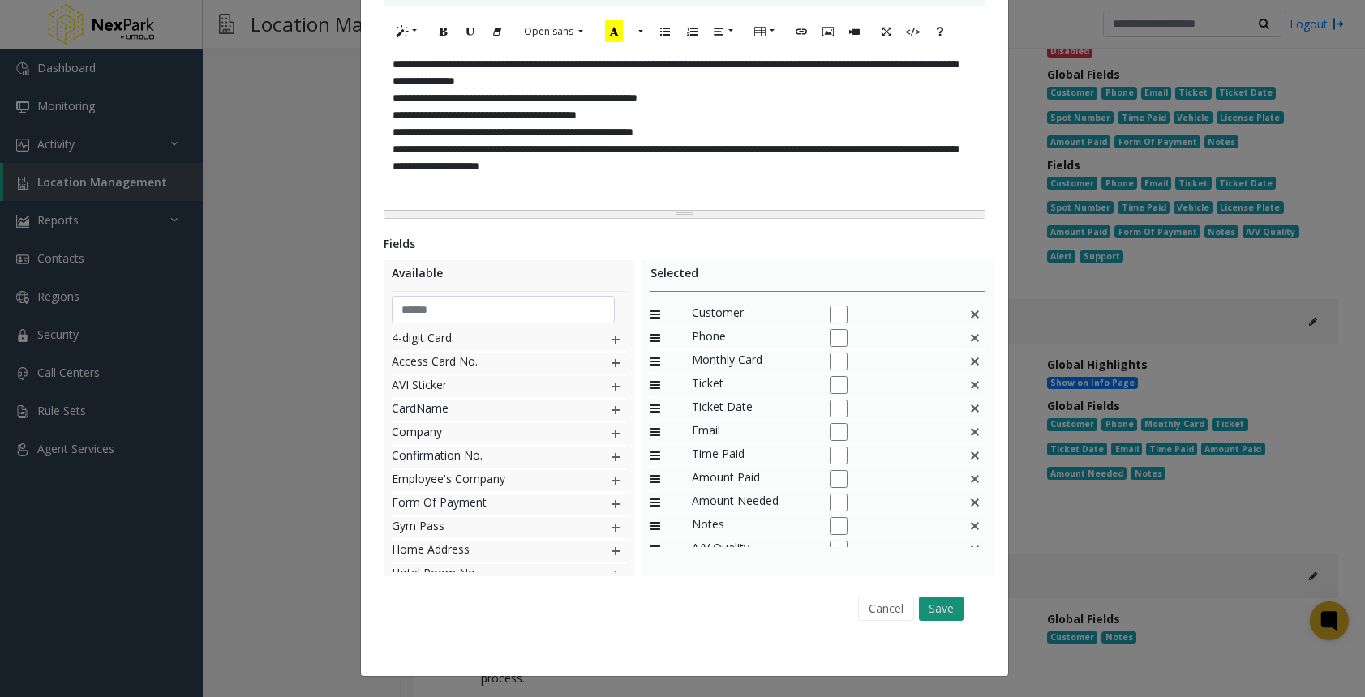
click at [926, 606] on button "Save" at bounding box center [941, 609] width 45 height 24
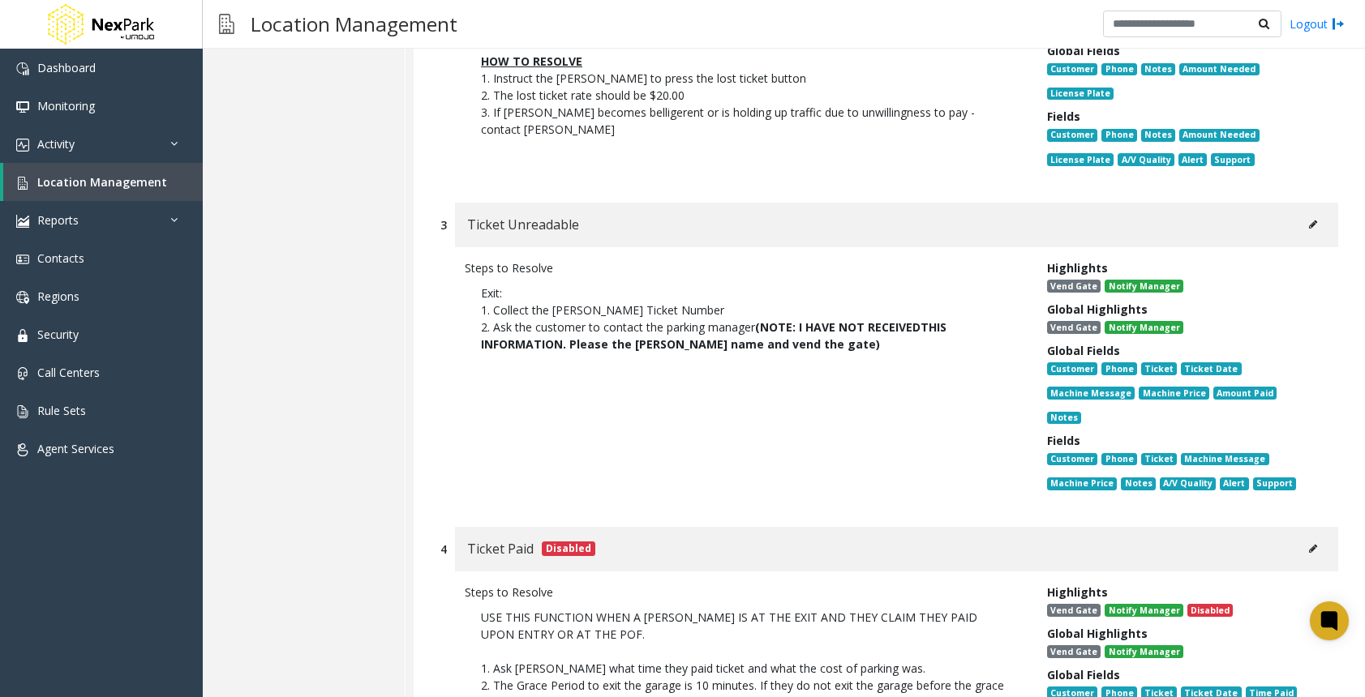
scroll to position [649, 0]
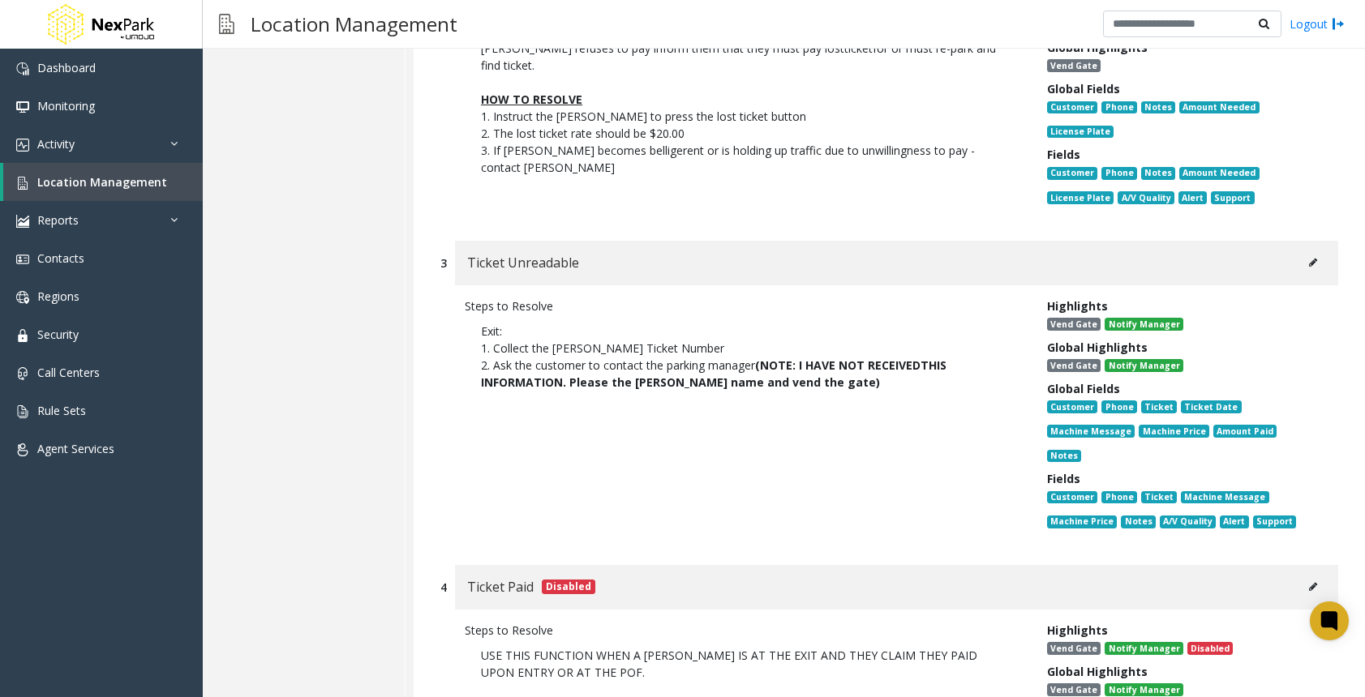
click at [1300, 258] on button at bounding box center [1313, 263] width 26 height 24
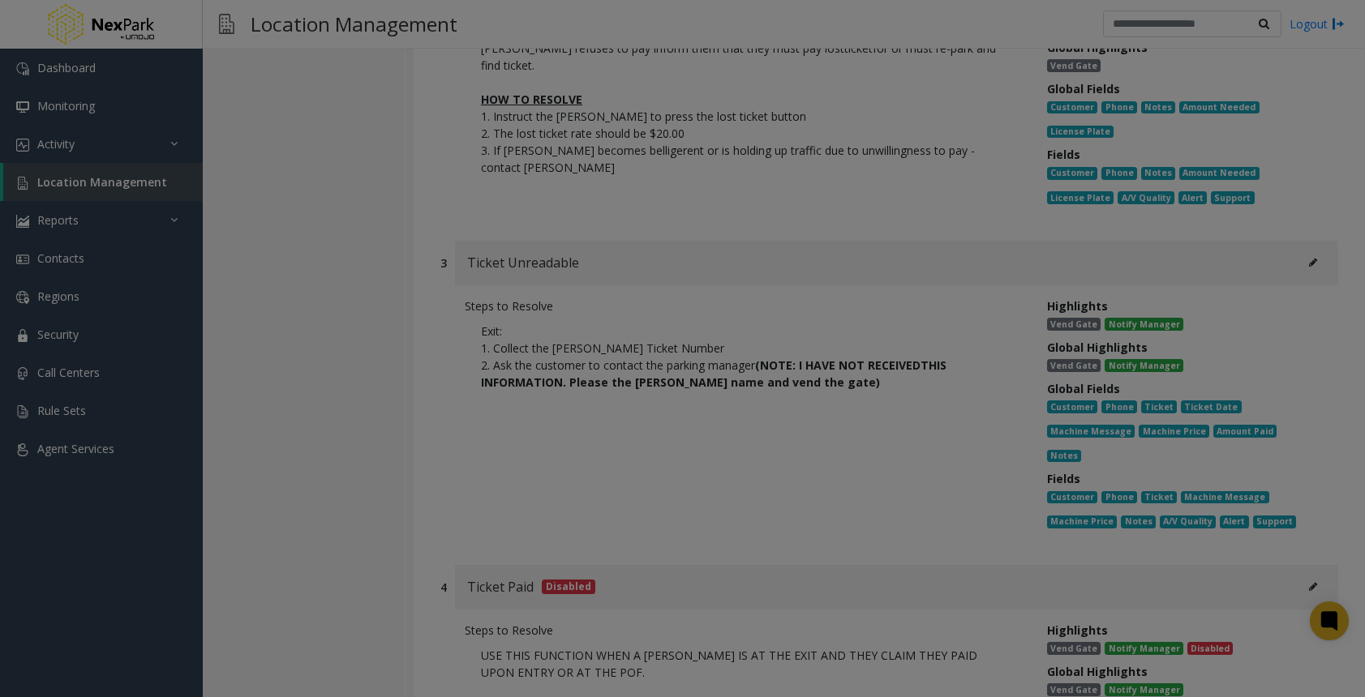
scroll to position [0, 0]
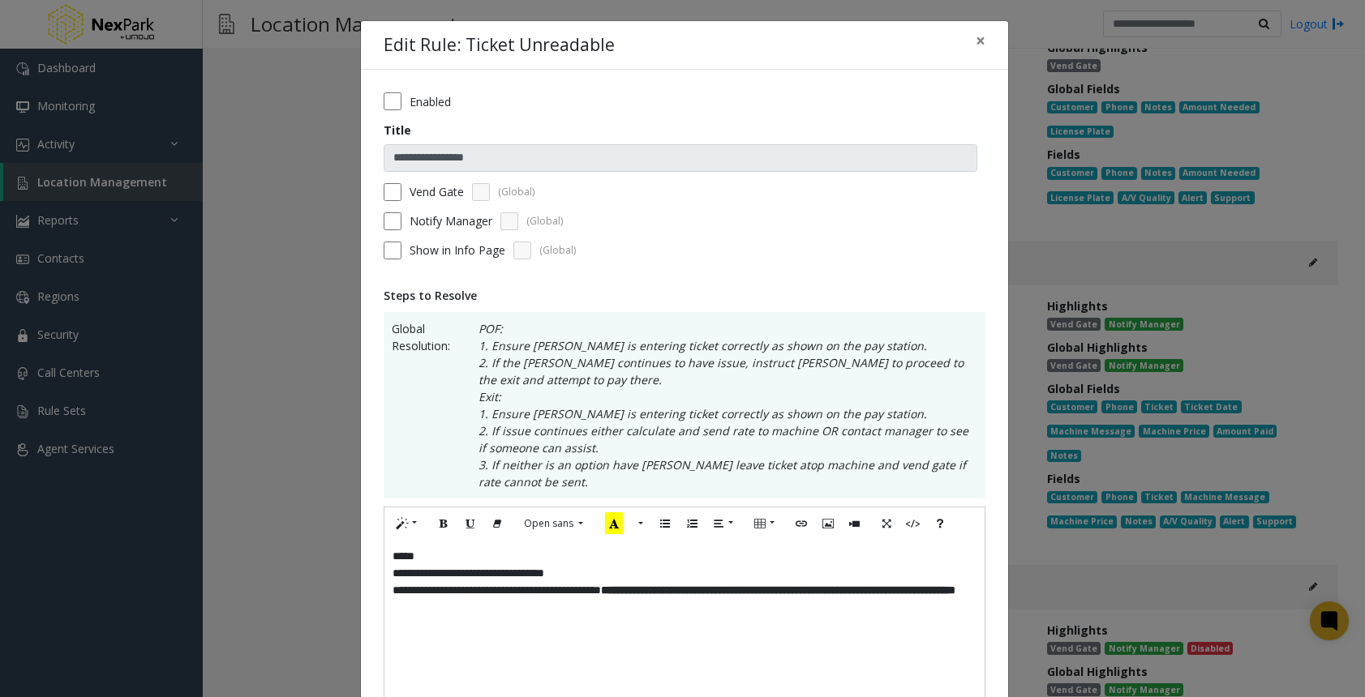
click at [825, 588] on b "**********" at bounding box center [778, 590] width 354 height 11
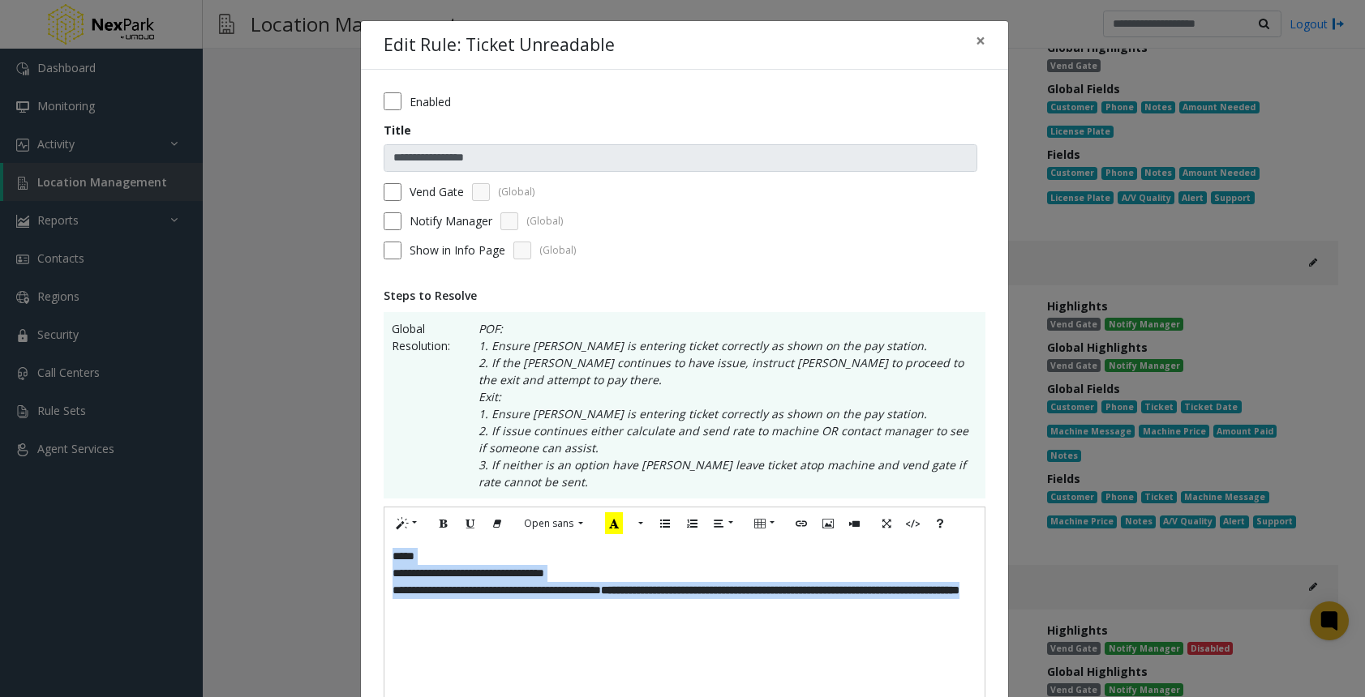
drag, startPoint x: 665, startPoint y: 623, endPoint x: 370, endPoint y: 550, distance: 304.0
click at [370, 550] on div "**********" at bounding box center [684, 634] width 647 height 1128
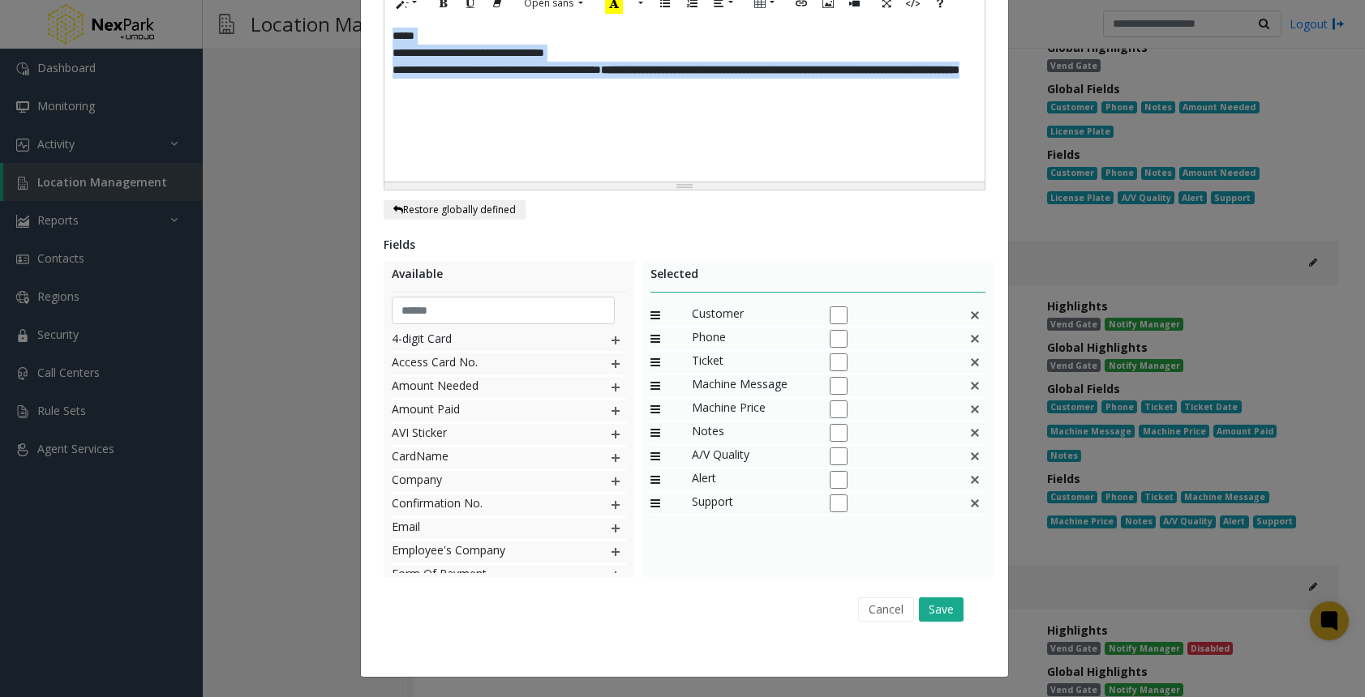
scroll to position [521, 0]
click at [942, 608] on button "Save" at bounding box center [941, 609] width 45 height 24
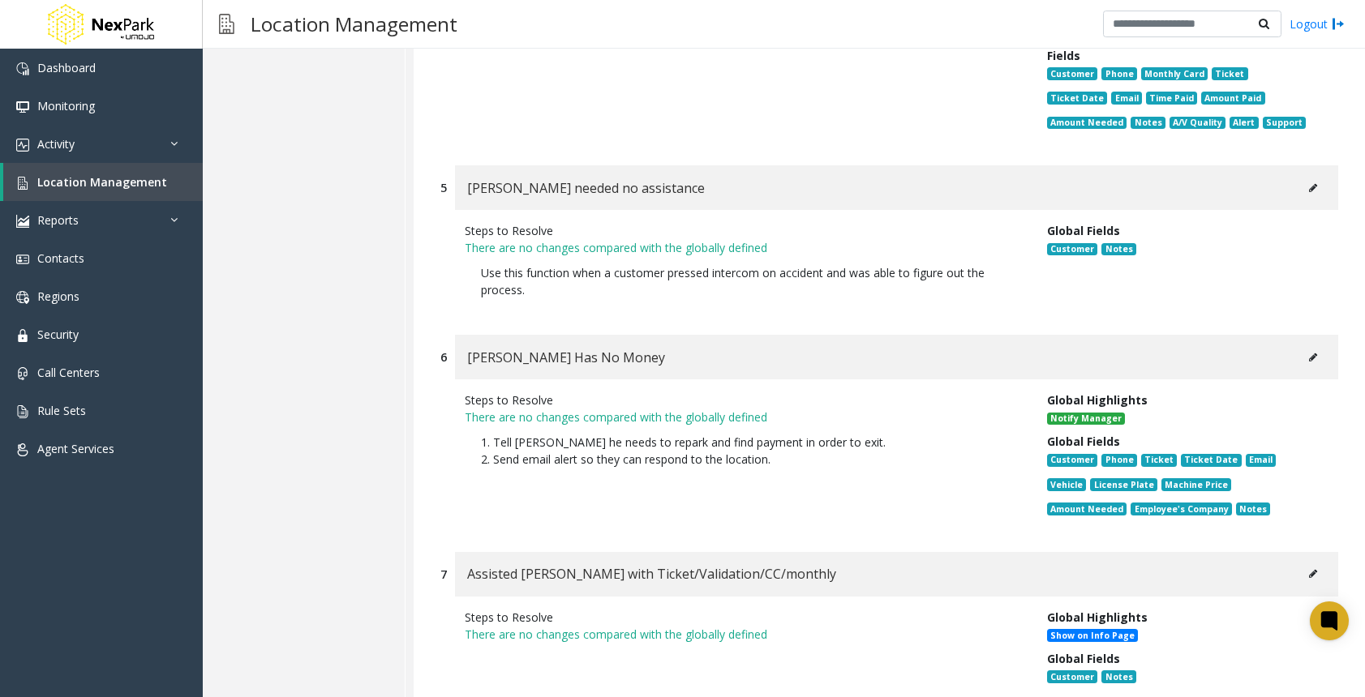
scroll to position [3405, 0]
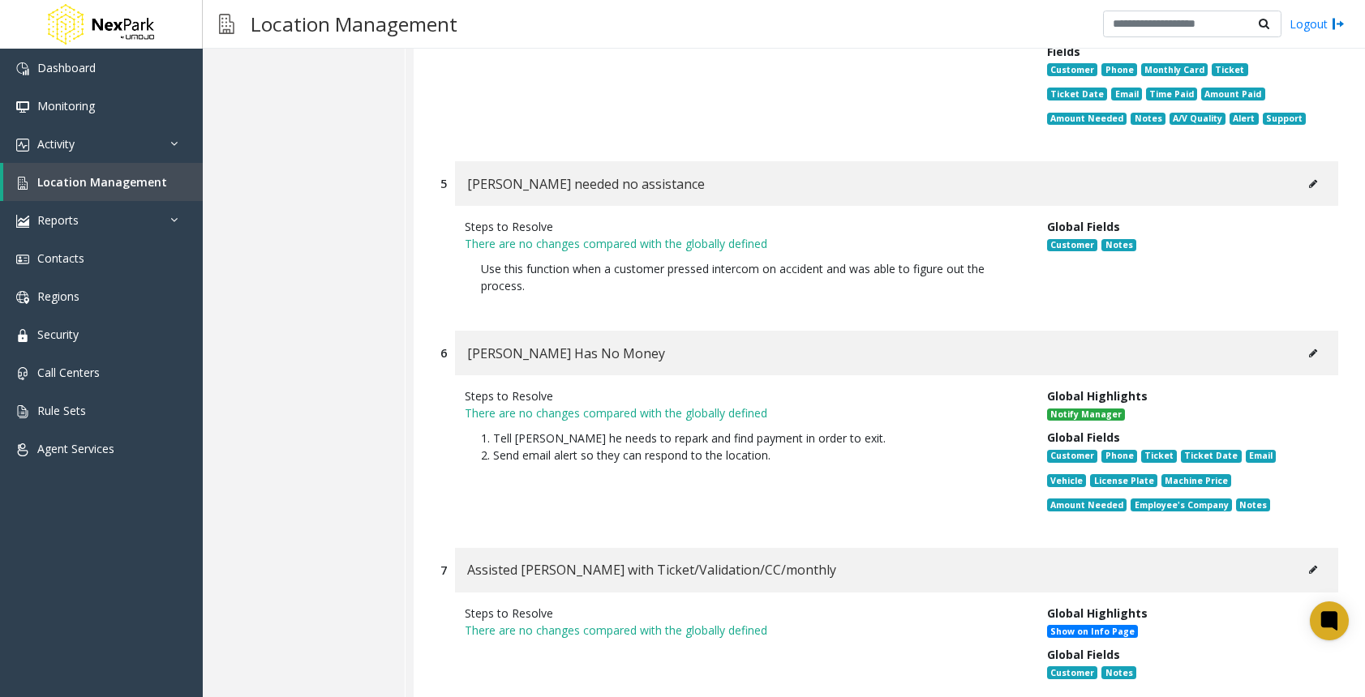
click at [1308, 341] on button at bounding box center [1313, 353] width 26 height 24
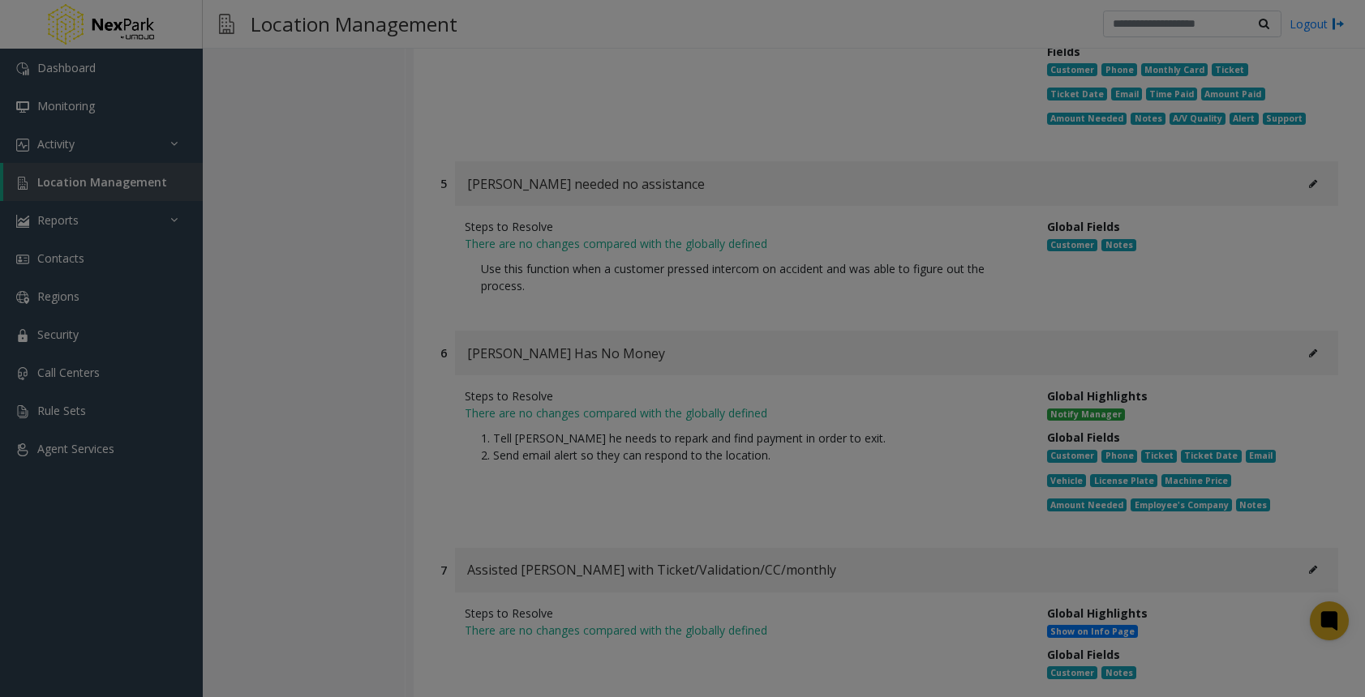
scroll to position [0, 0]
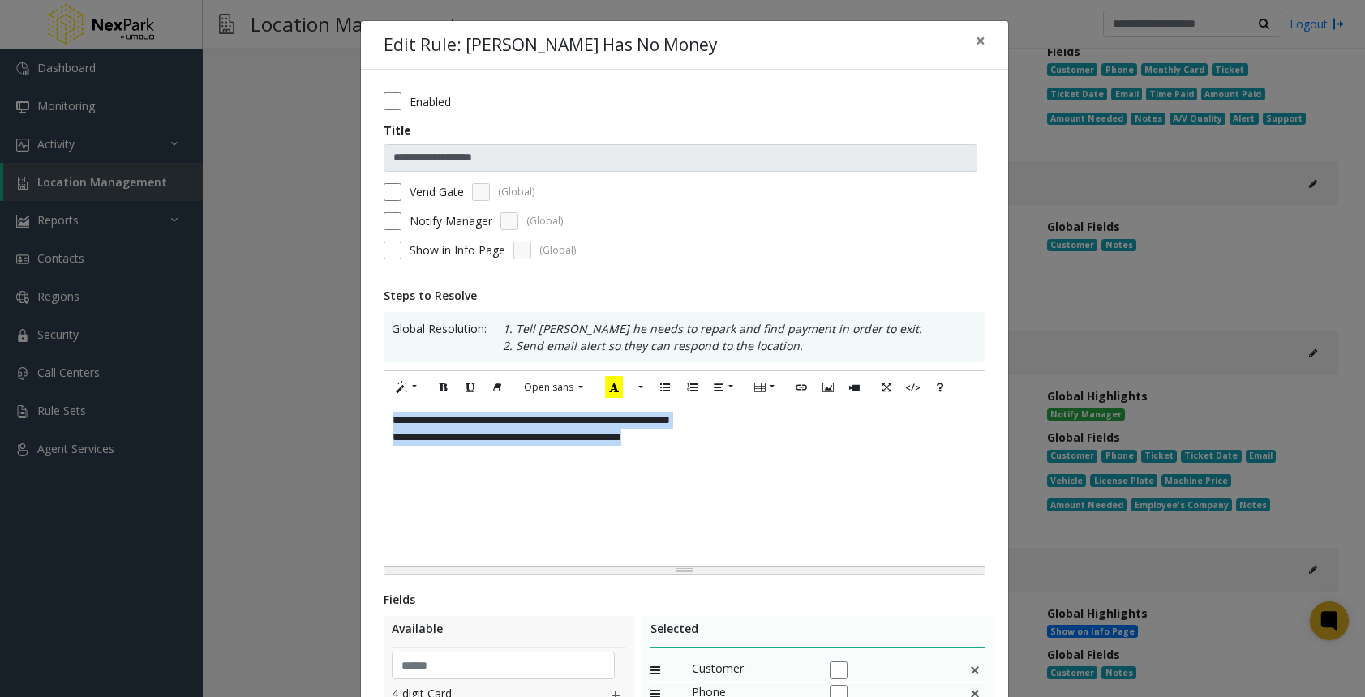
drag, startPoint x: 718, startPoint y: 453, endPoint x: 304, endPoint y: 389, distance: 419.2
click at [304, 389] on div "**********" at bounding box center [682, 348] width 1365 height 697
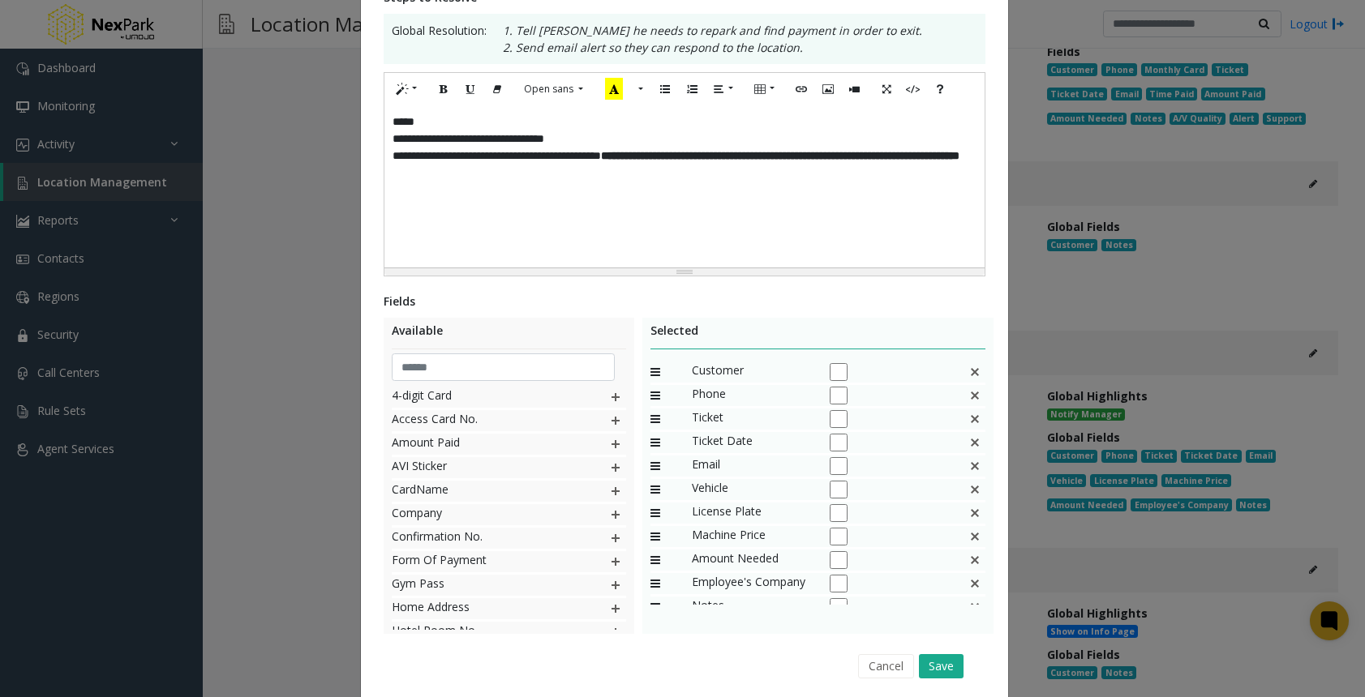
scroll to position [324, 0]
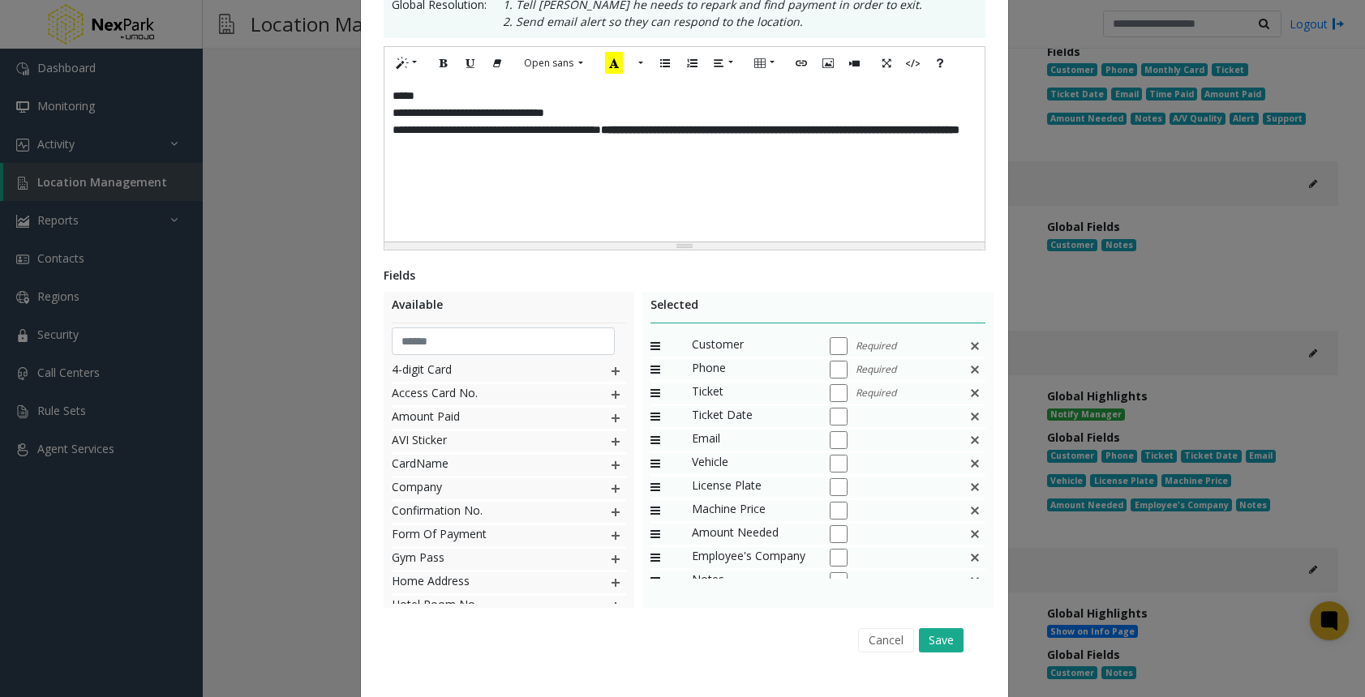
click at [968, 420] on img at bounding box center [974, 416] width 13 height 21
click at [968, 439] on img at bounding box center [974, 440] width 13 height 21
click at [968, 461] on img at bounding box center [974, 463] width 13 height 21
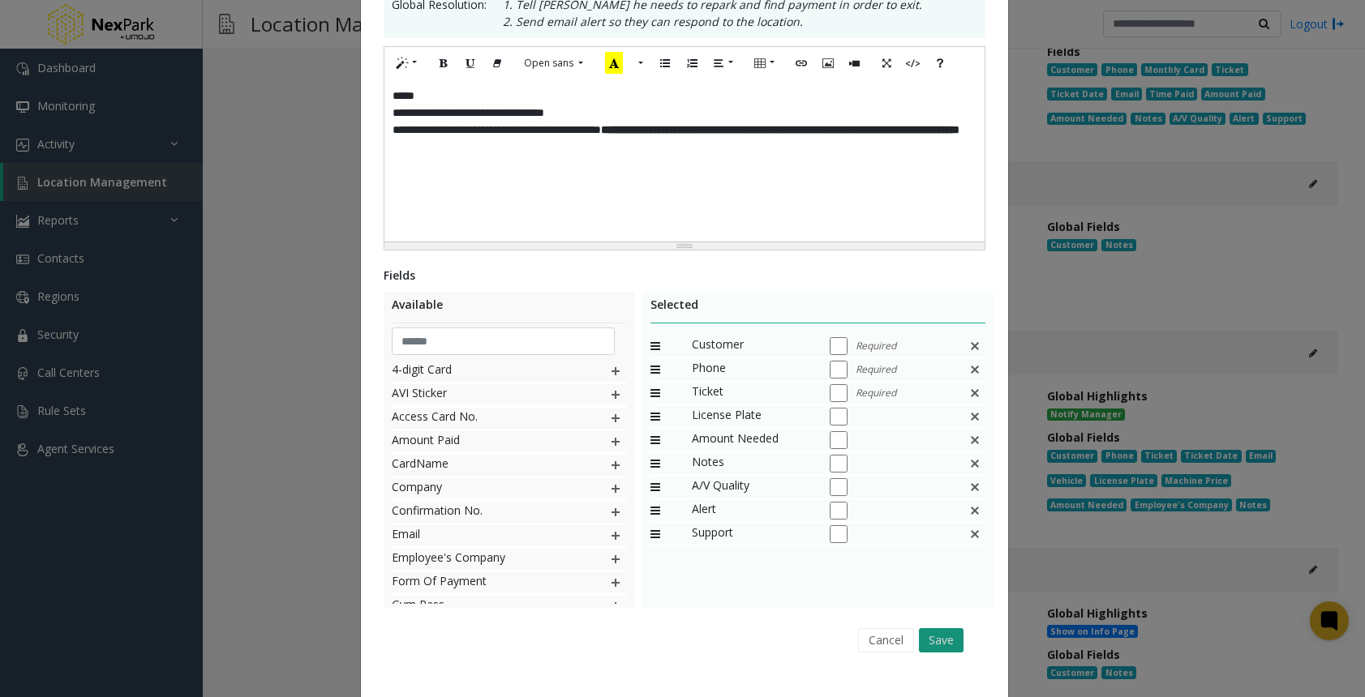
click at [946, 649] on button "Save" at bounding box center [941, 640] width 45 height 24
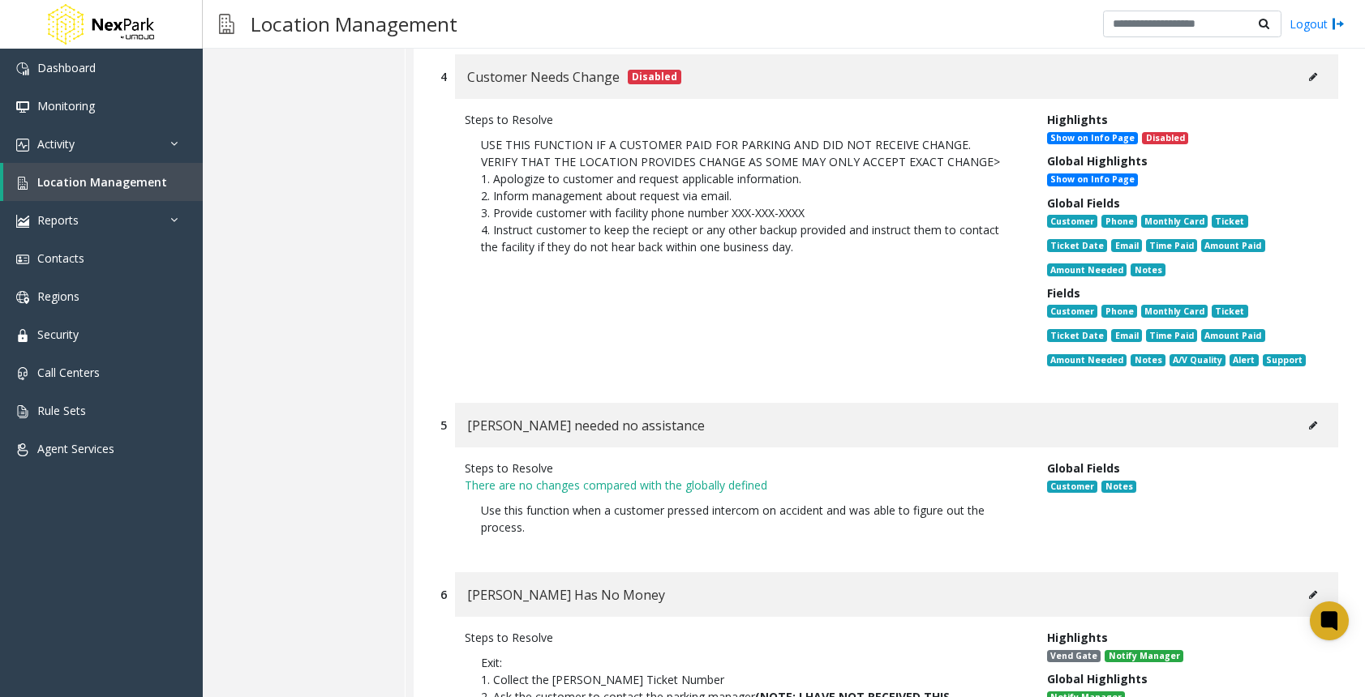
scroll to position [3162, 0]
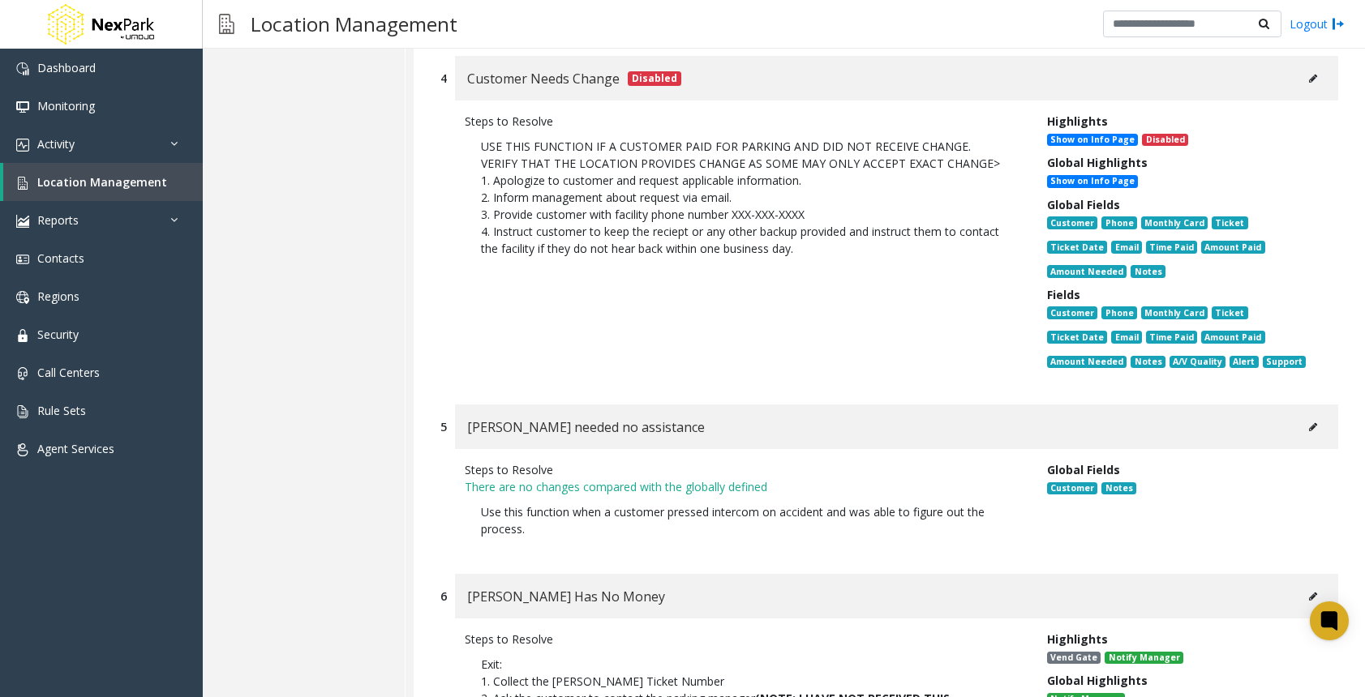
click at [1300, 415] on button at bounding box center [1313, 427] width 26 height 24
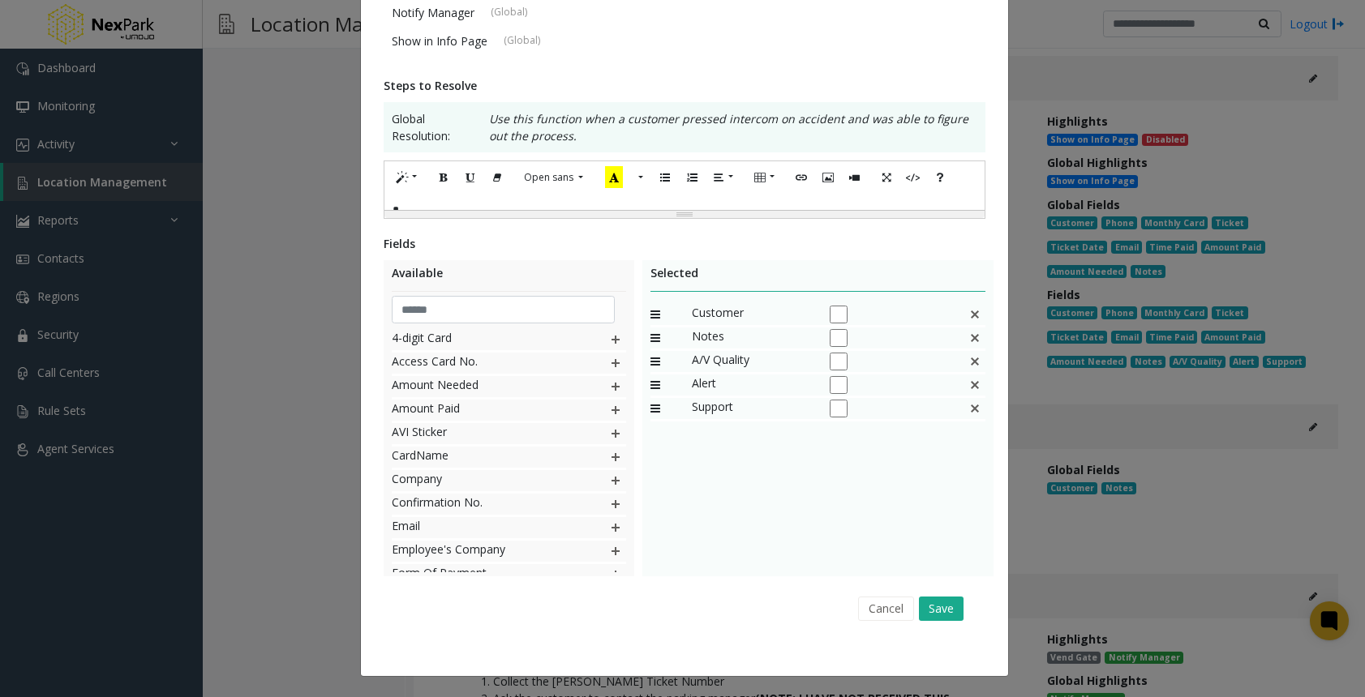
scroll to position [0, 0]
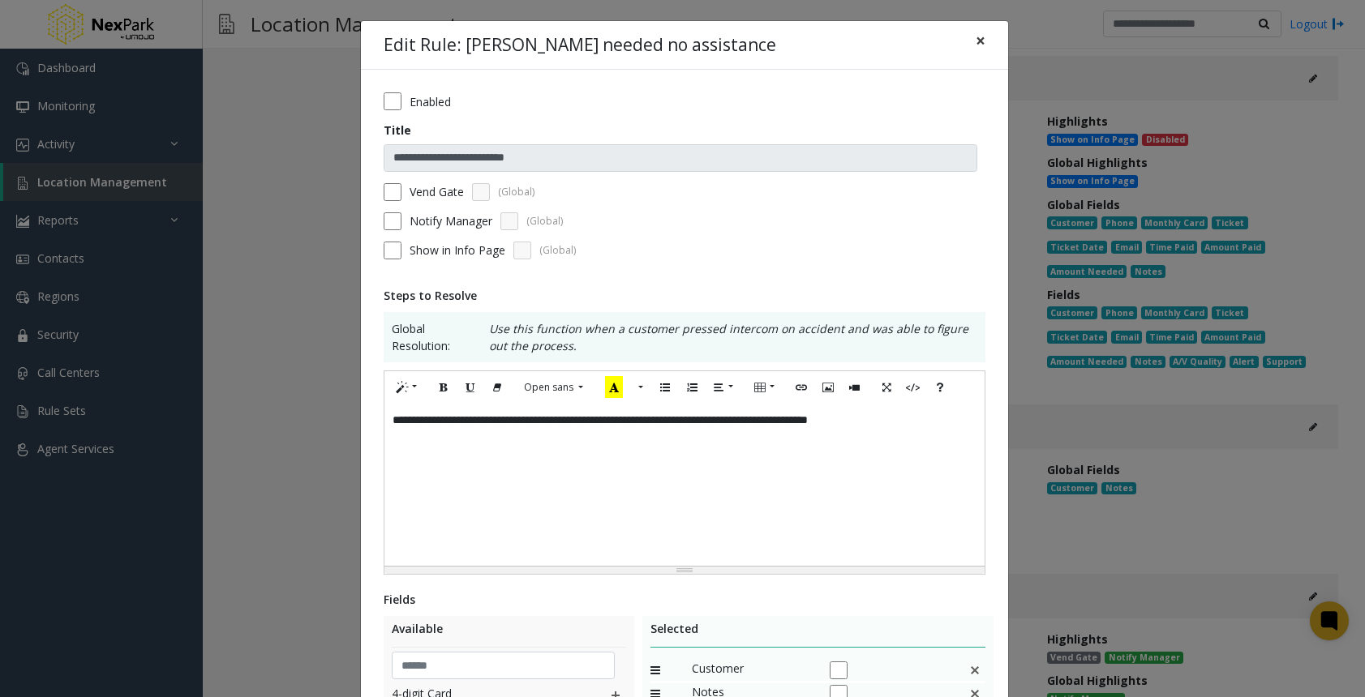
click at [968, 45] on button "×" at bounding box center [980, 41] width 32 height 40
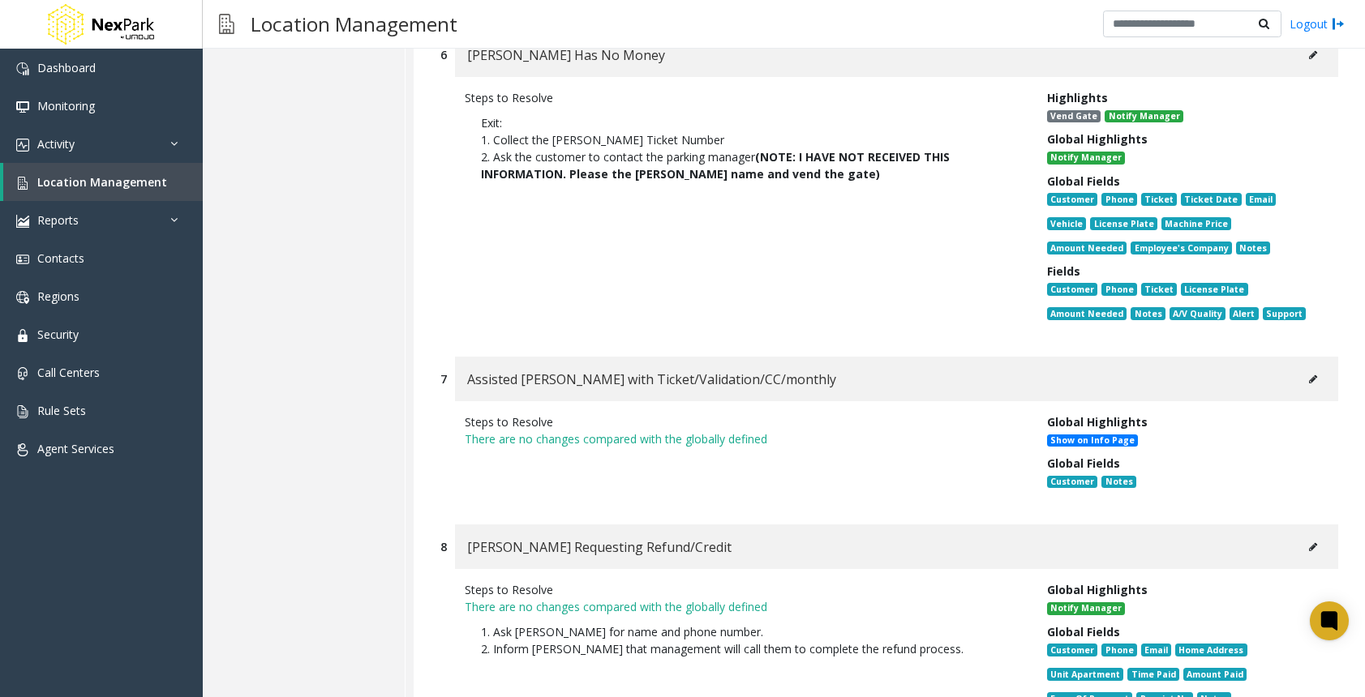
scroll to position [3730, 0]
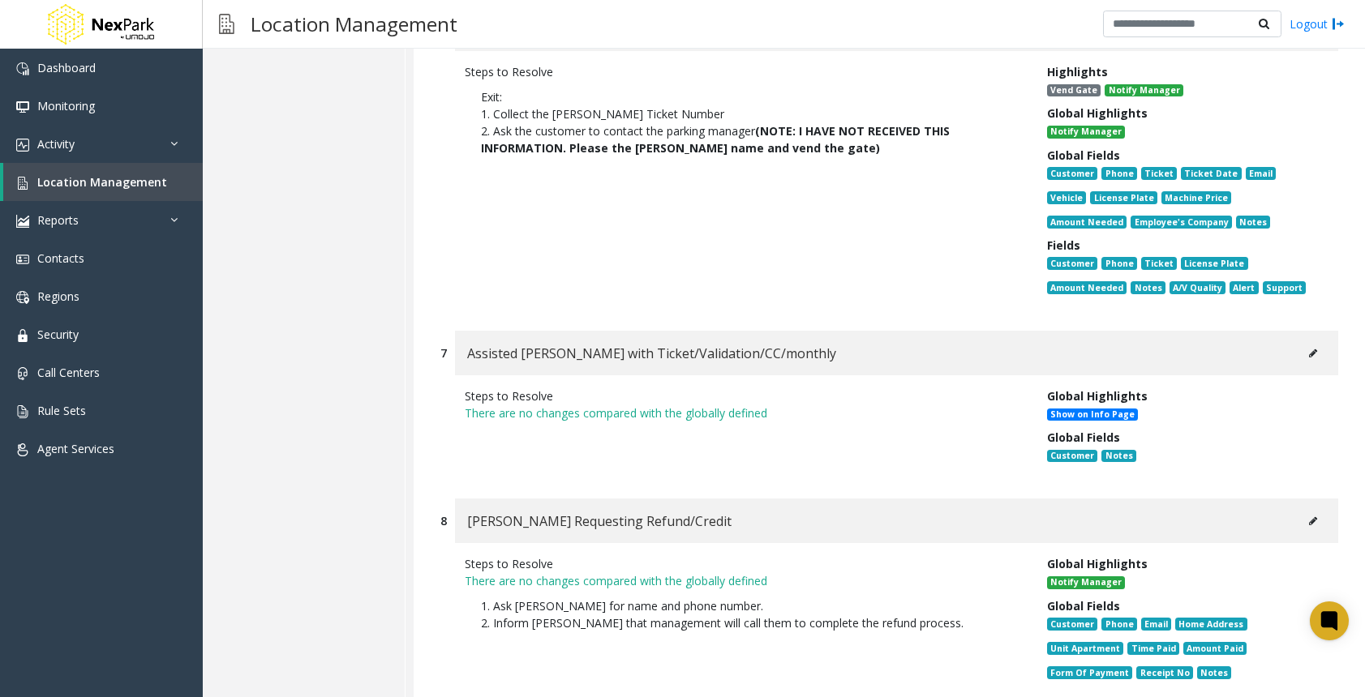
click at [1305, 341] on button at bounding box center [1313, 353] width 26 height 24
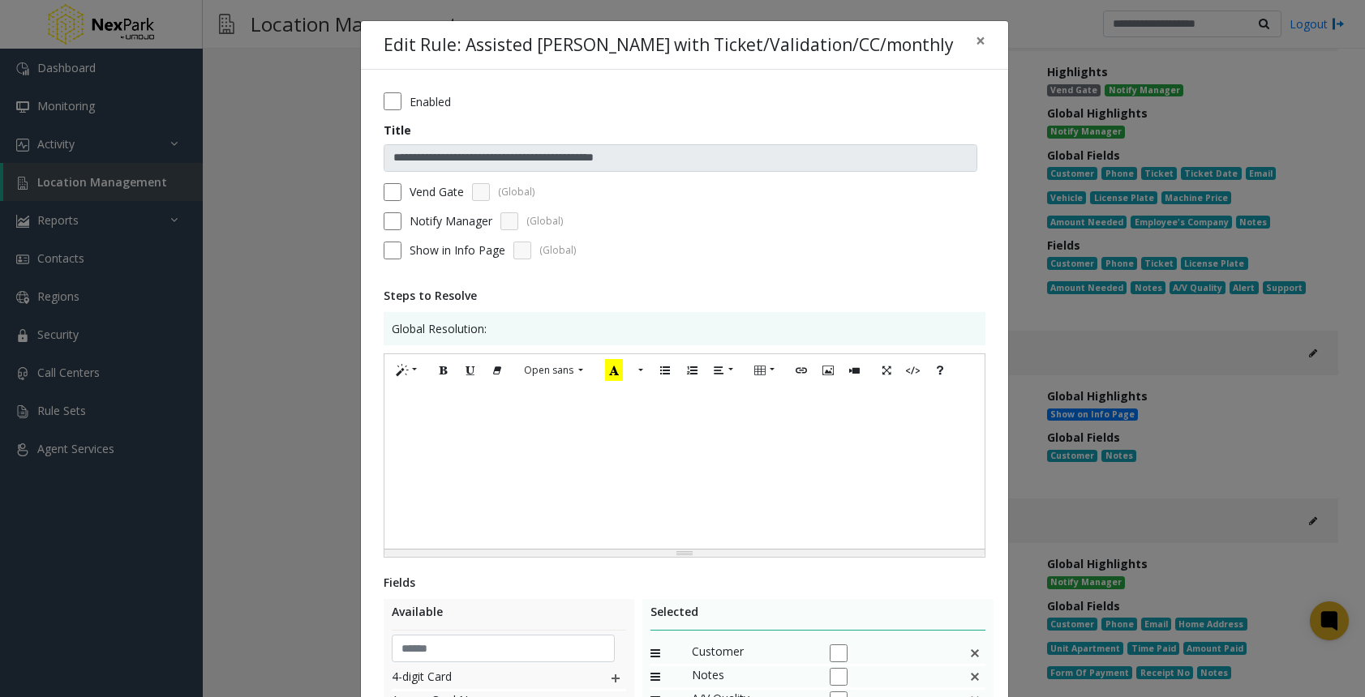
scroll to position [339, 0]
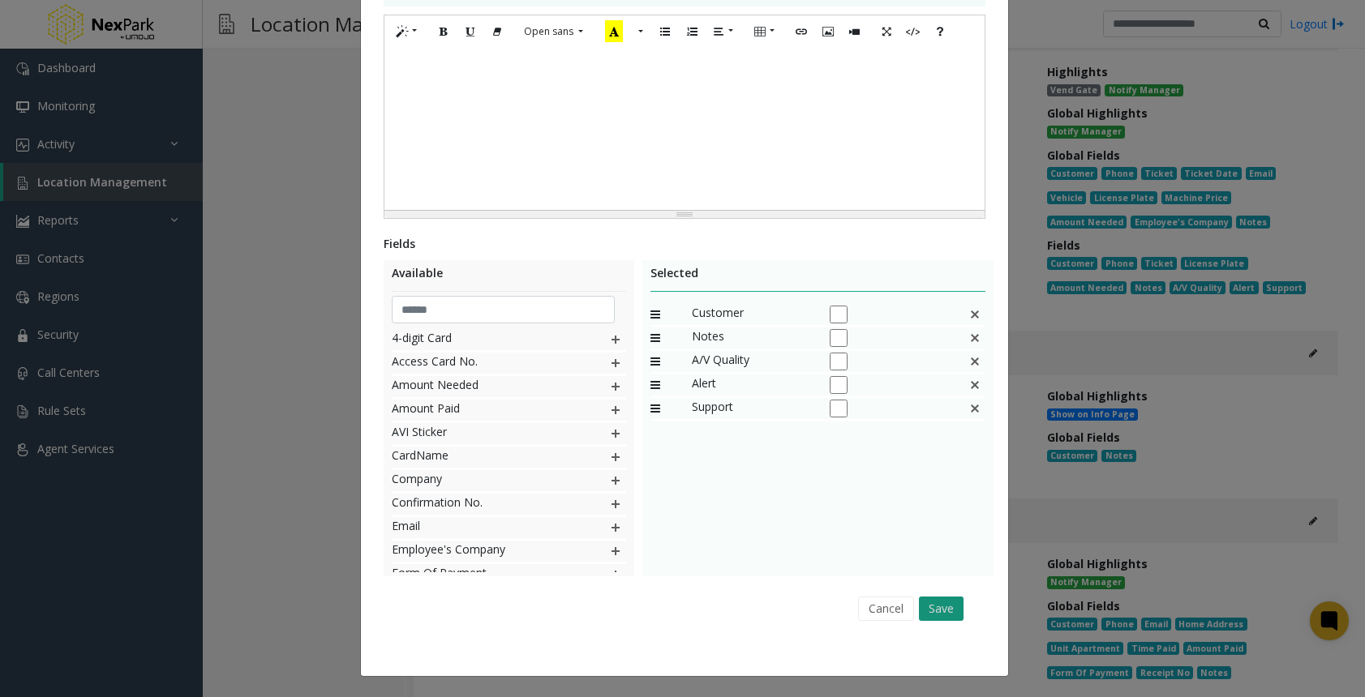
click at [932, 605] on button "Save" at bounding box center [941, 609] width 45 height 24
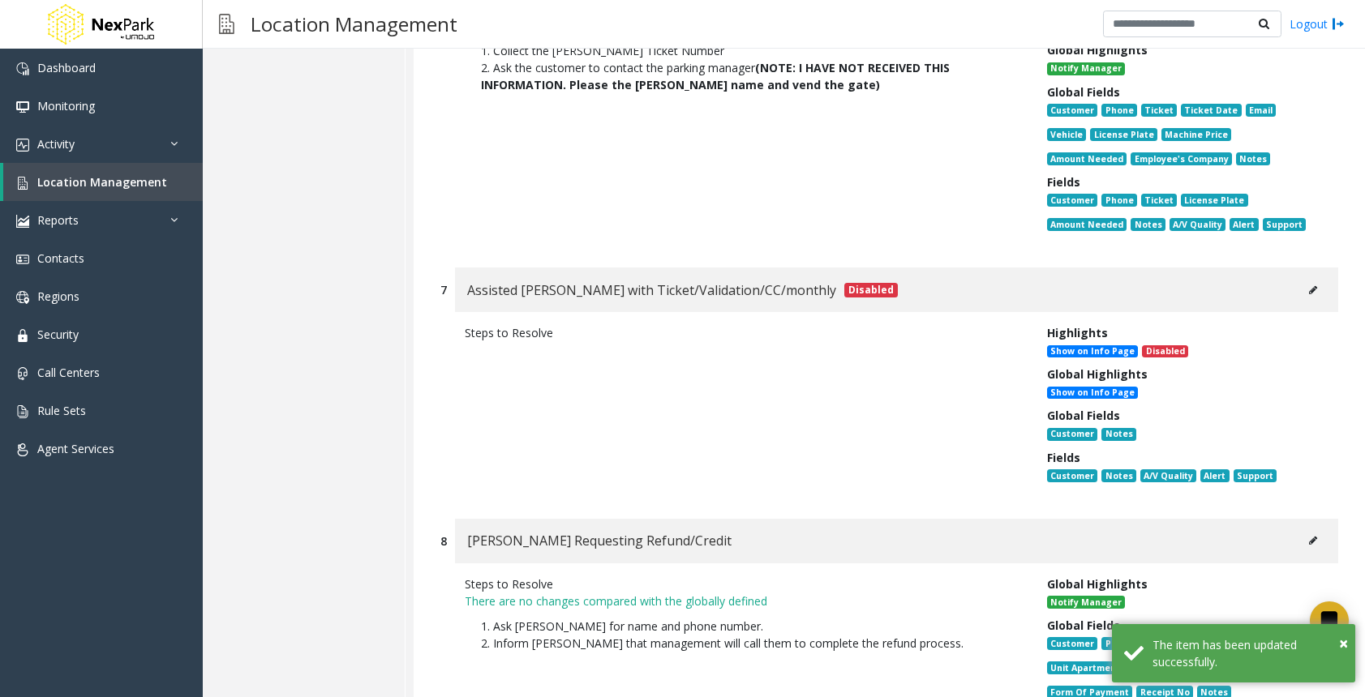
scroll to position [4054, 0]
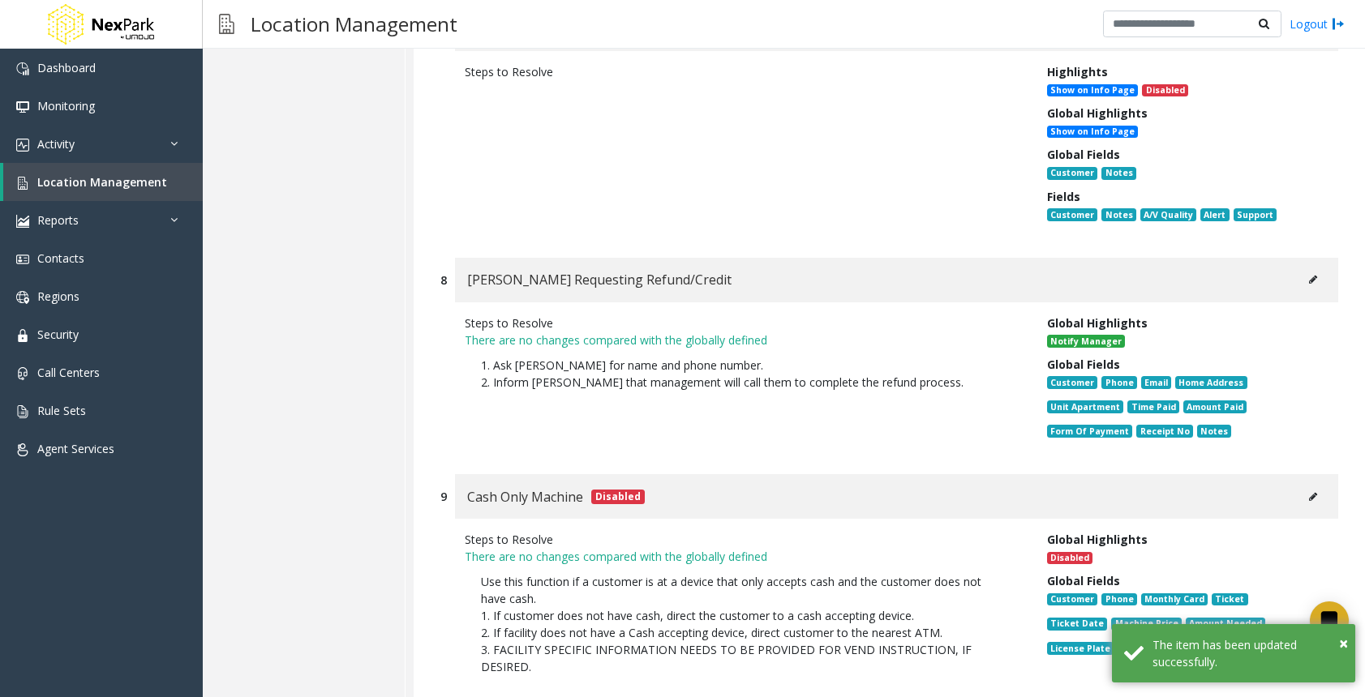
click at [1300, 268] on button at bounding box center [1313, 280] width 26 height 24
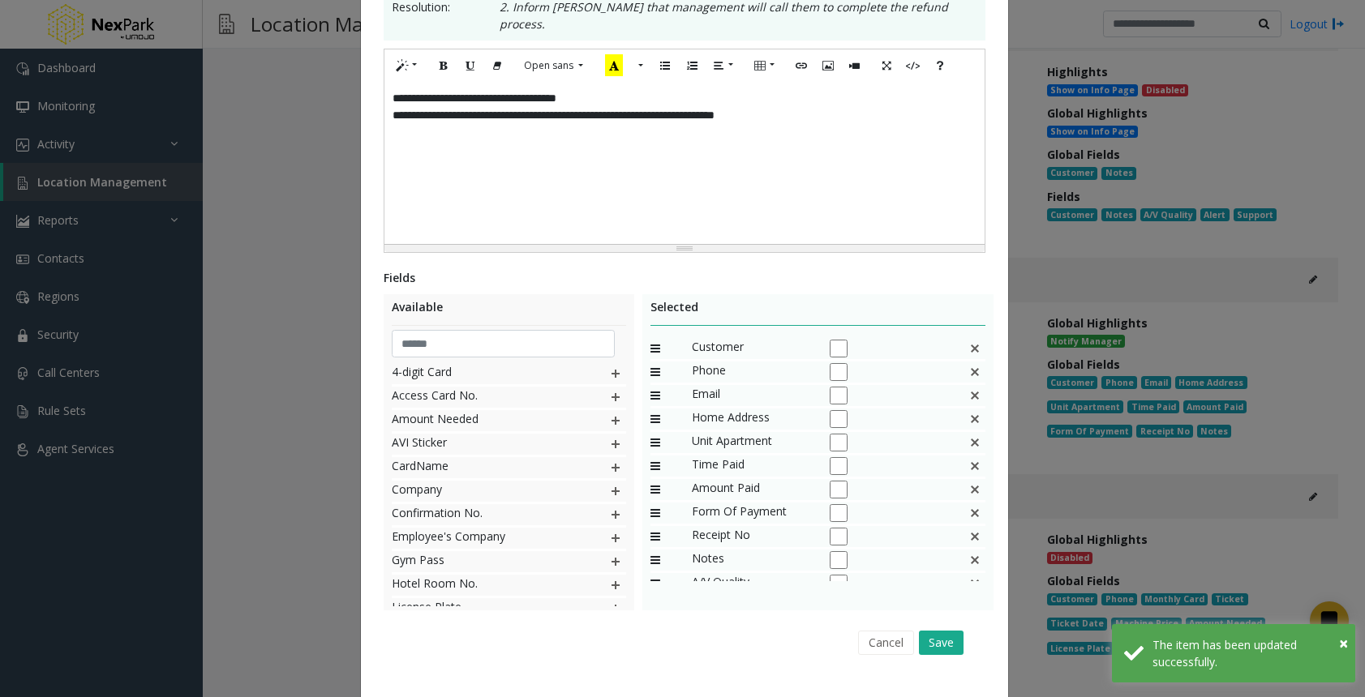
scroll to position [0, 0]
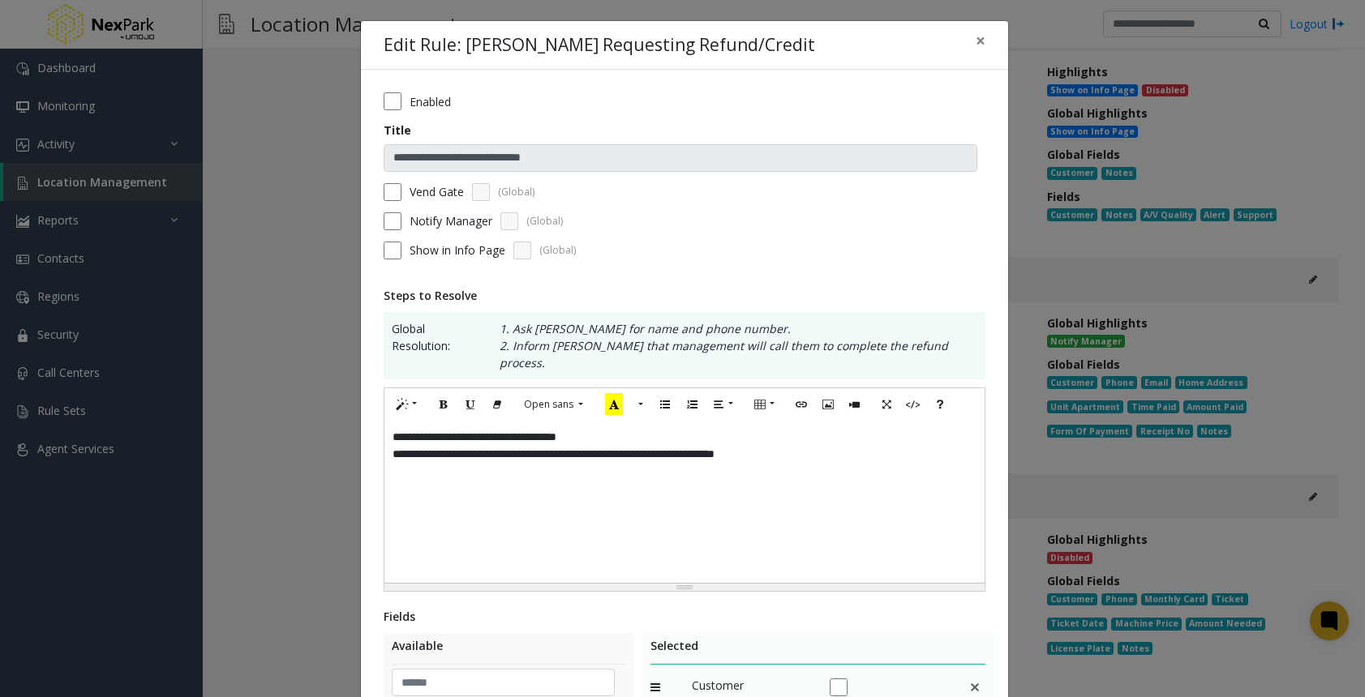
click at [400, 101] on div "Enabled" at bounding box center [684, 101] width 602 height 18
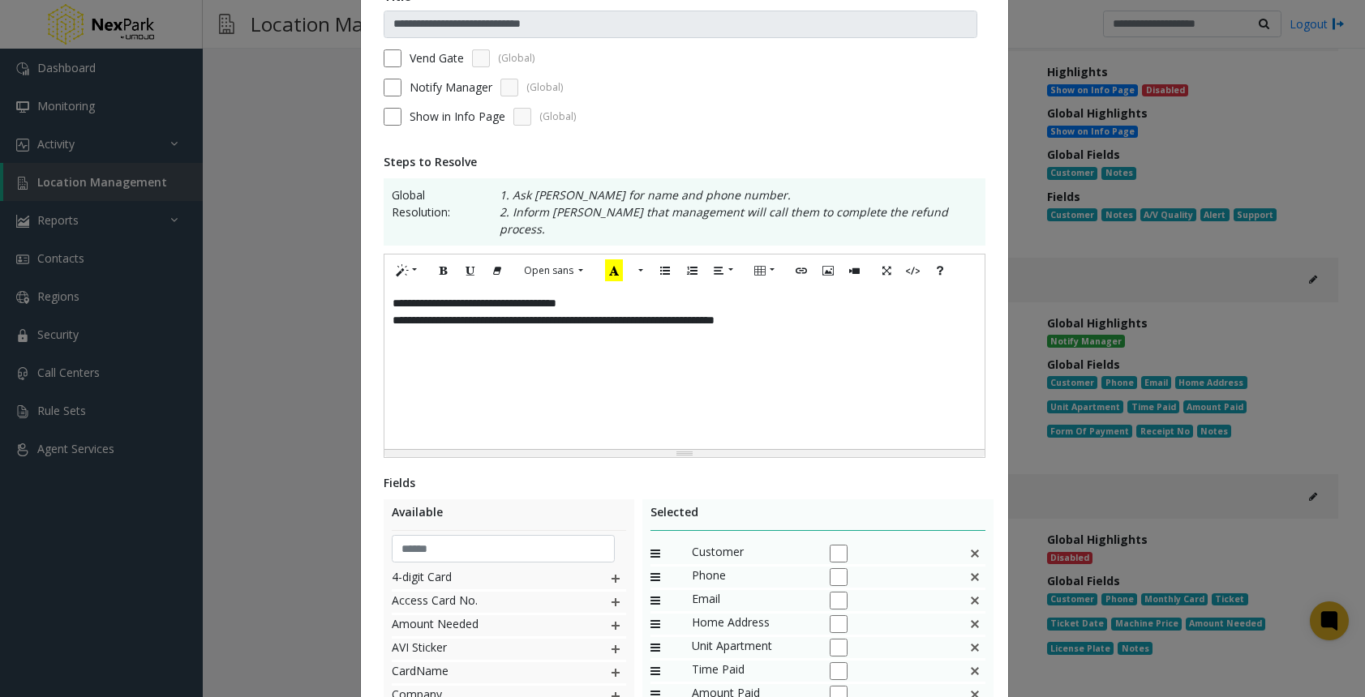
scroll to position [356, 0]
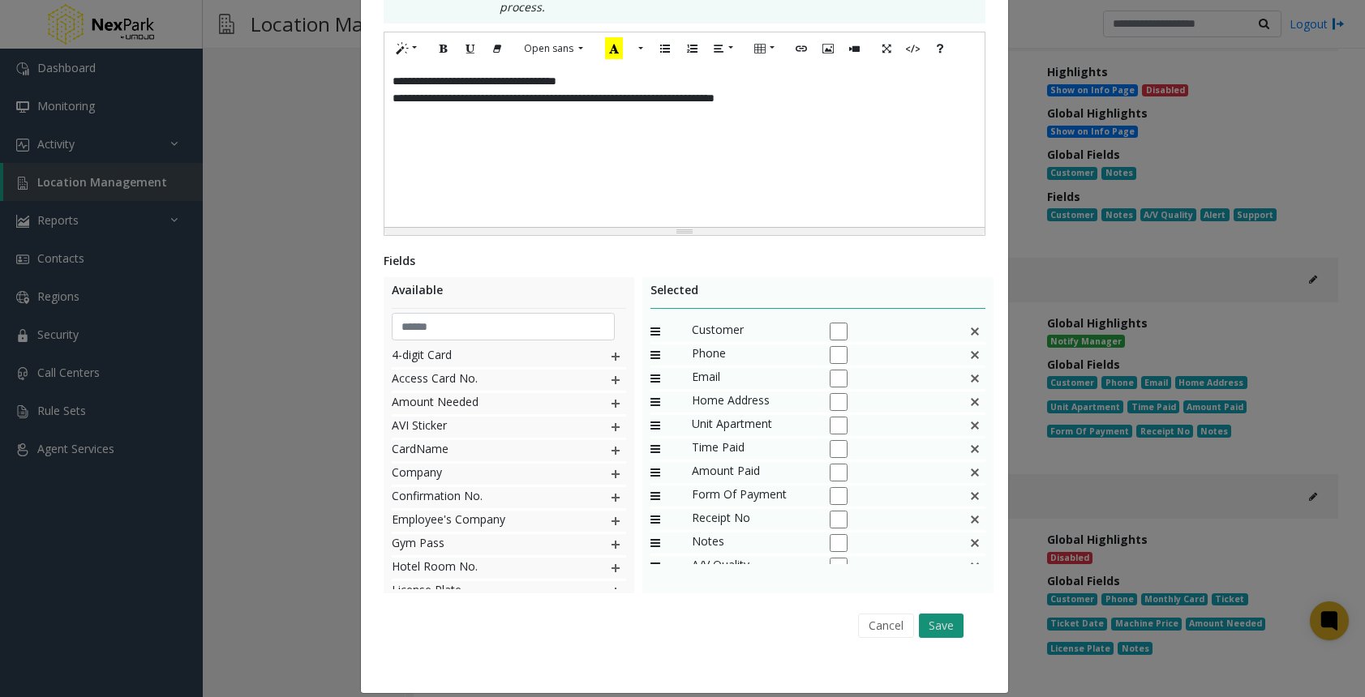
click at [935, 614] on button "Save" at bounding box center [941, 626] width 45 height 24
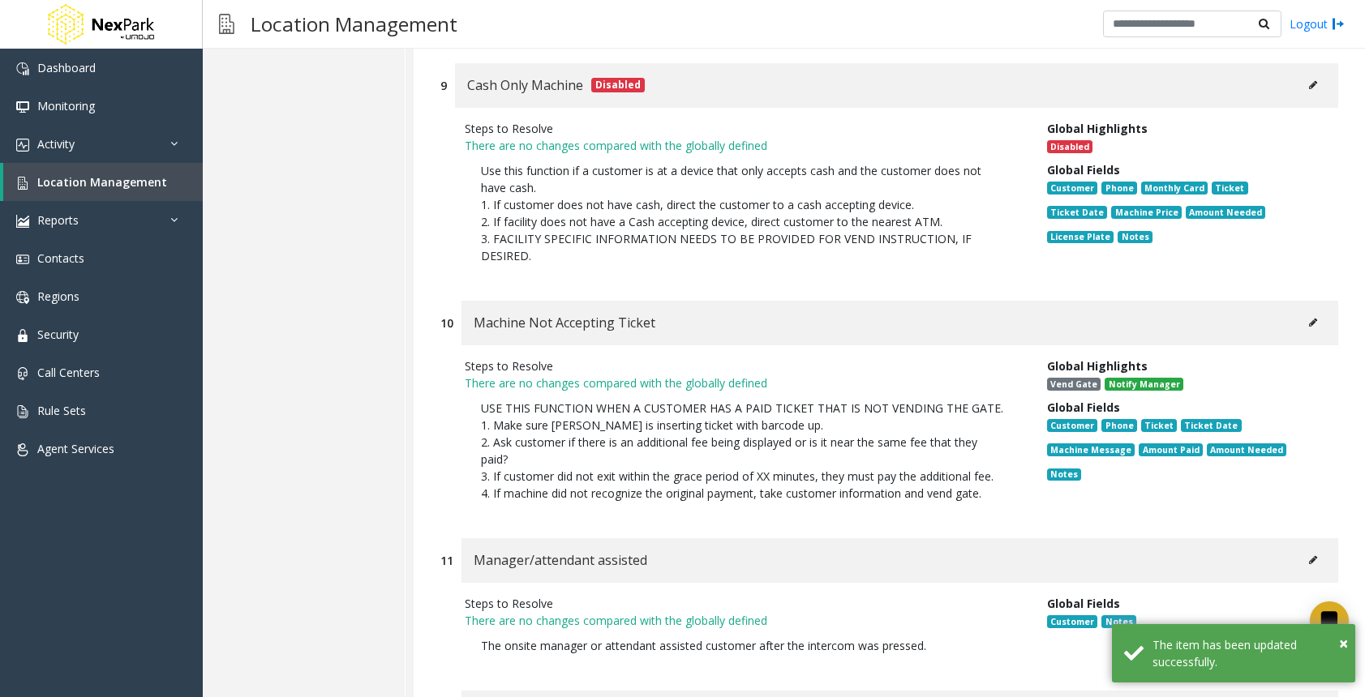
scroll to position [4702, 0]
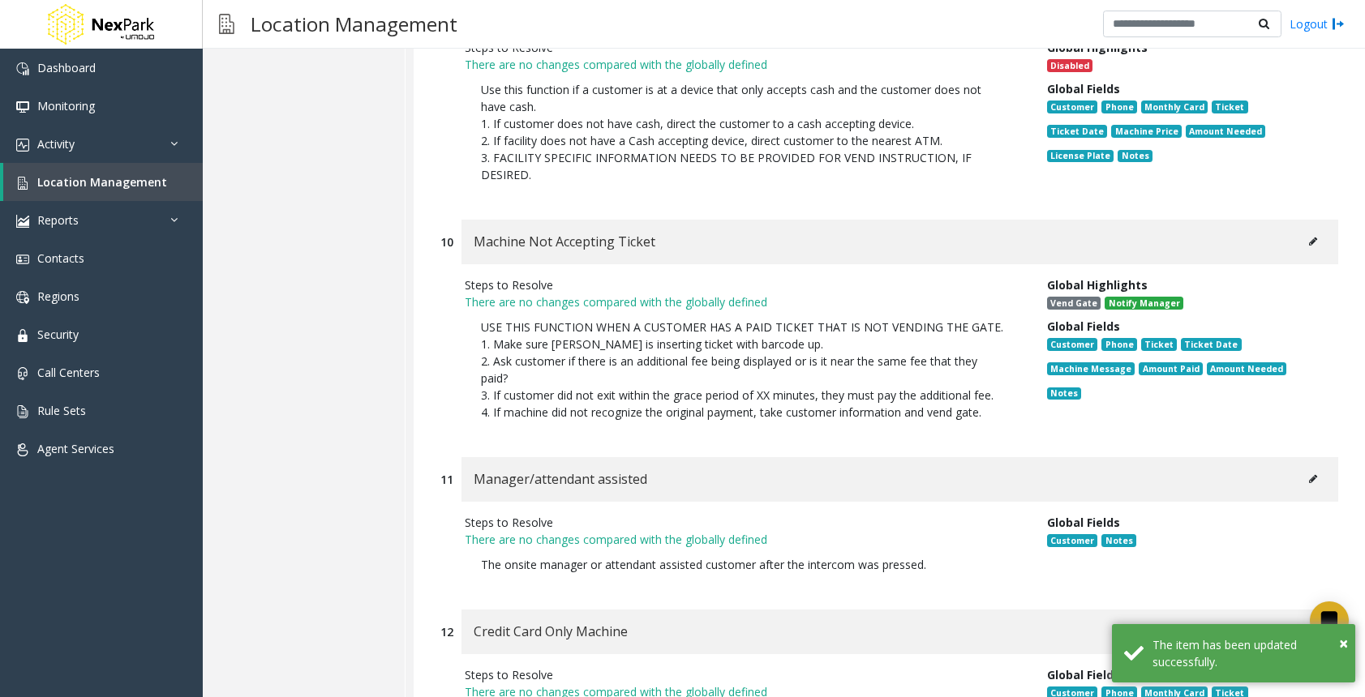
click at [1305, 229] on button at bounding box center [1313, 241] width 26 height 24
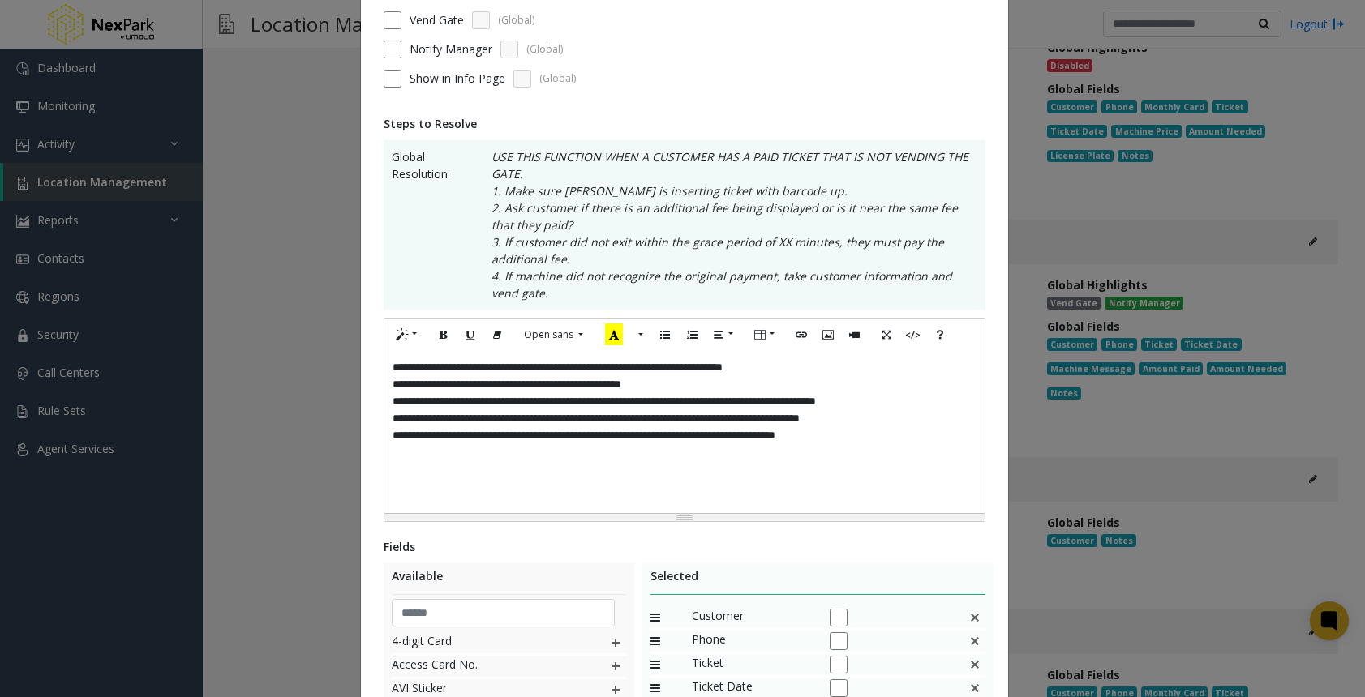
scroll to position [475, 0]
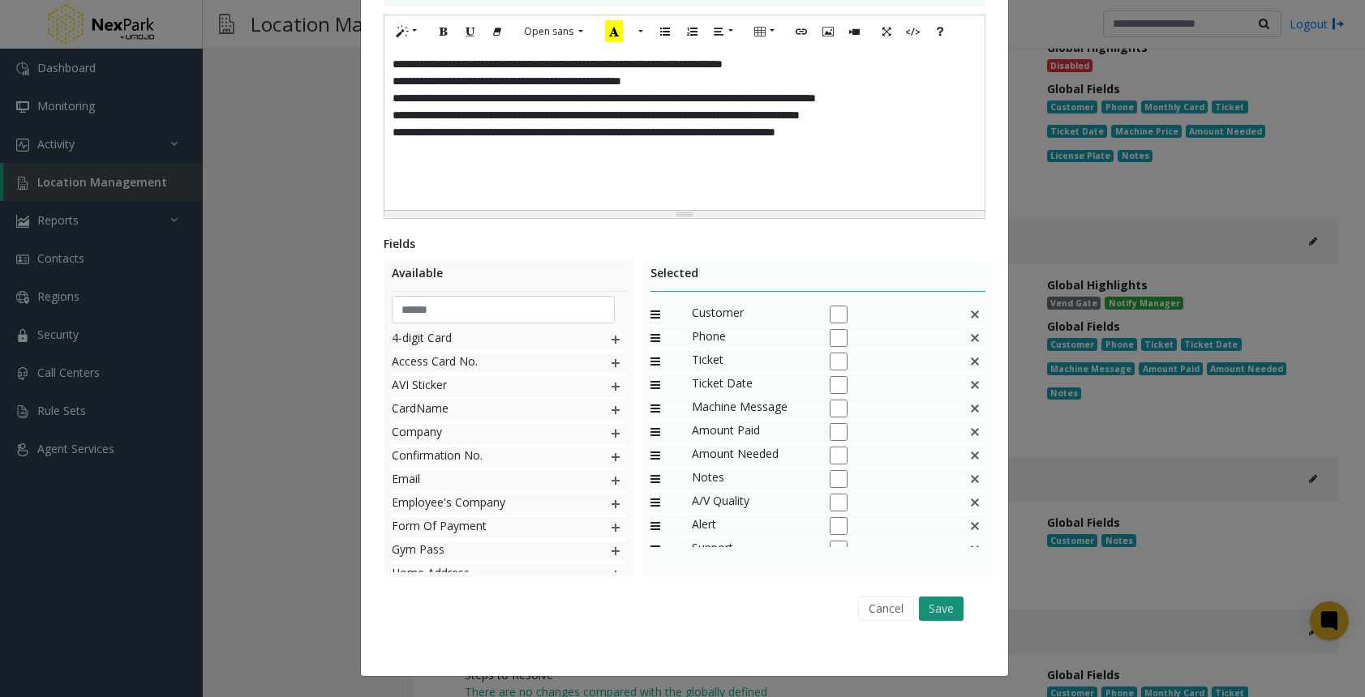
click at [940, 600] on button "Save" at bounding box center [941, 609] width 45 height 24
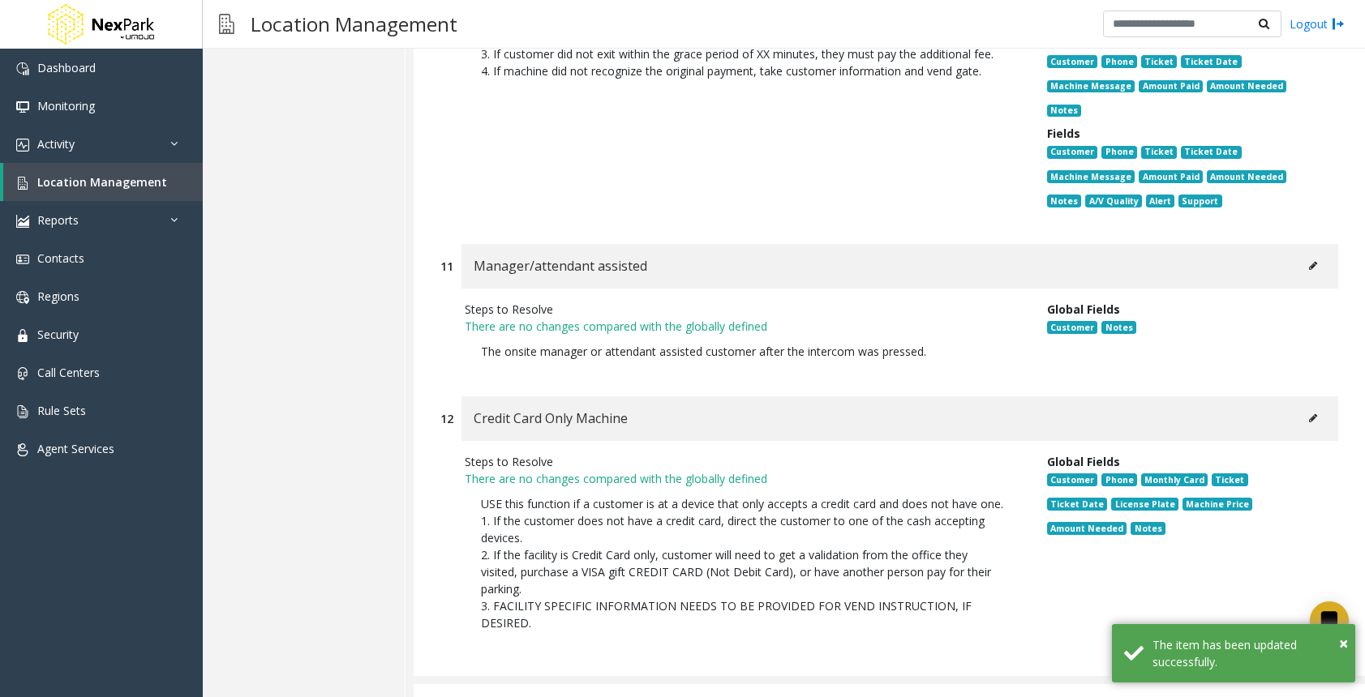
scroll to position [5108, 0]
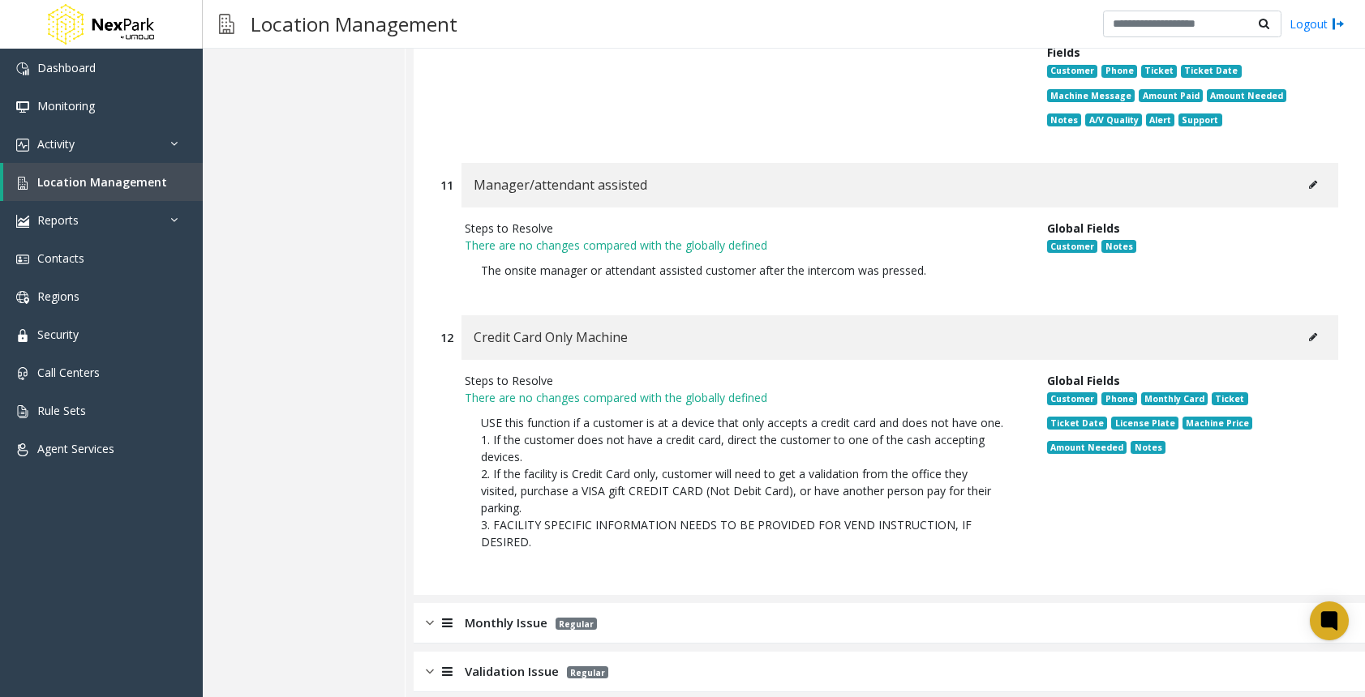
click at [1301, 325] on button at bounding box center [1313, 337] width 26 height 24
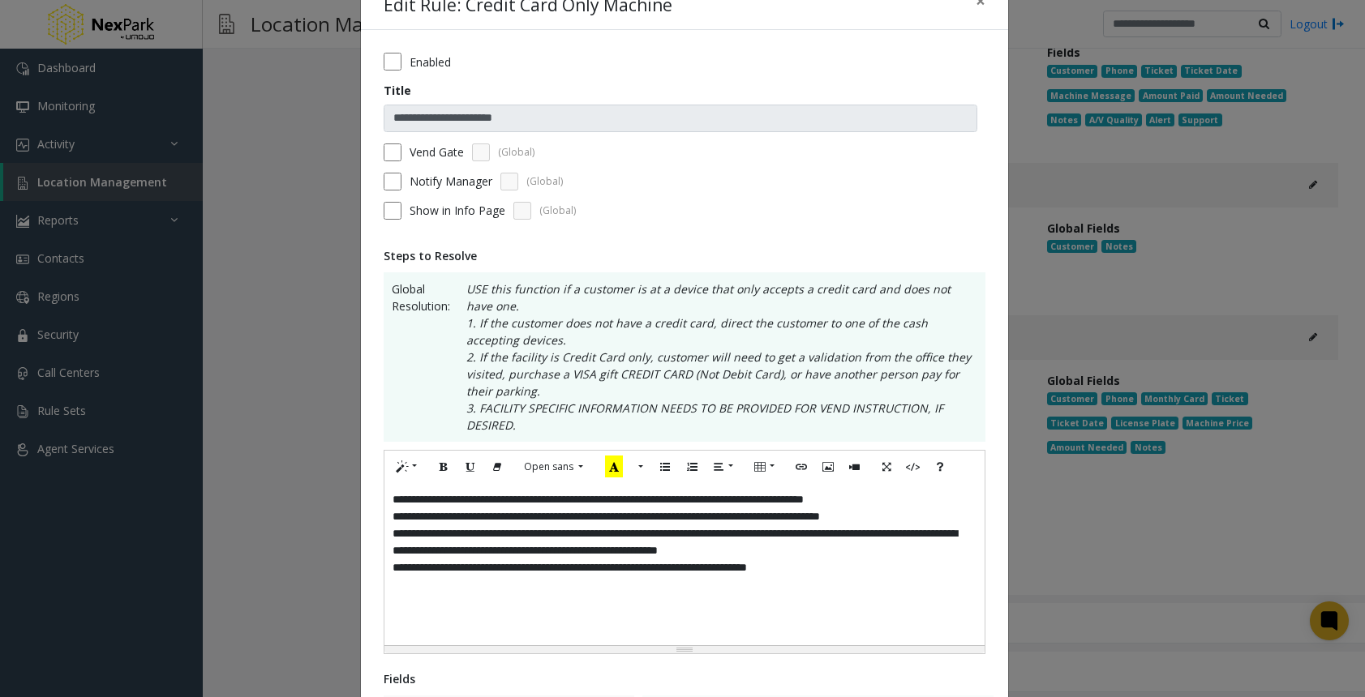
scroll to position [475, 0]
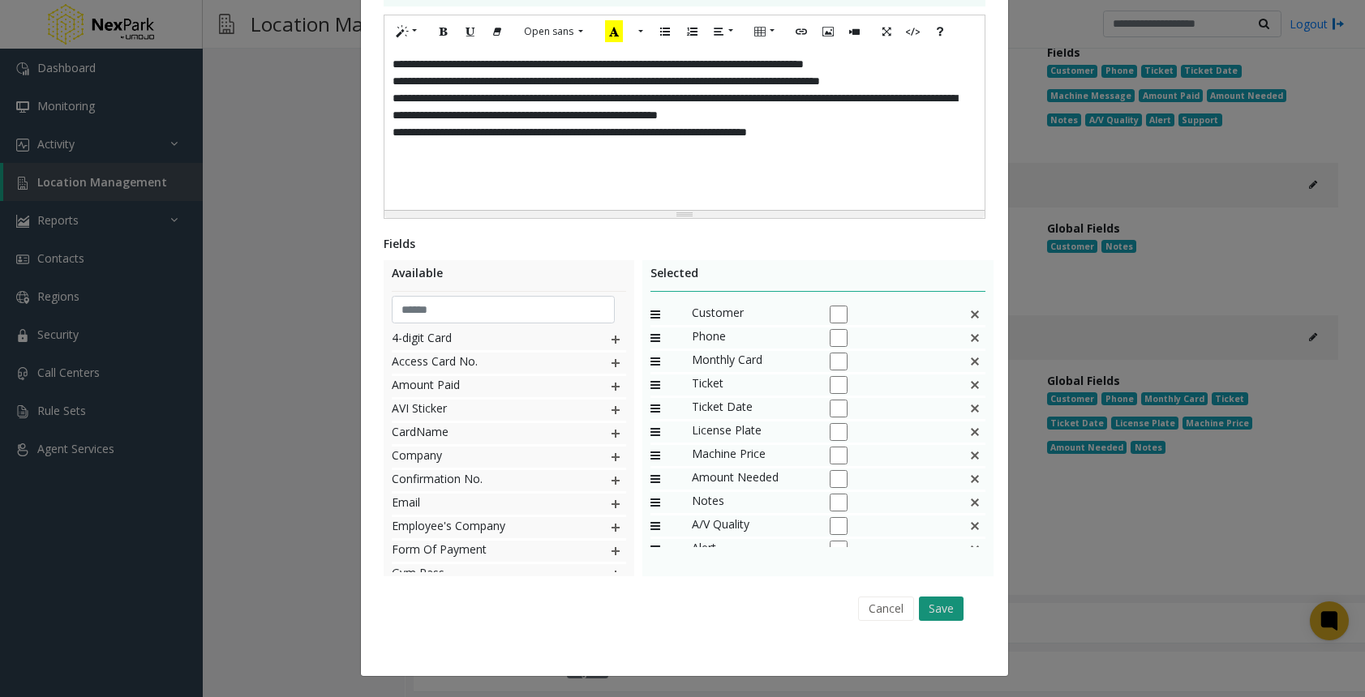
click at [940, 611] on button "Save" at bounding box center [941, 609] width 45 height 24
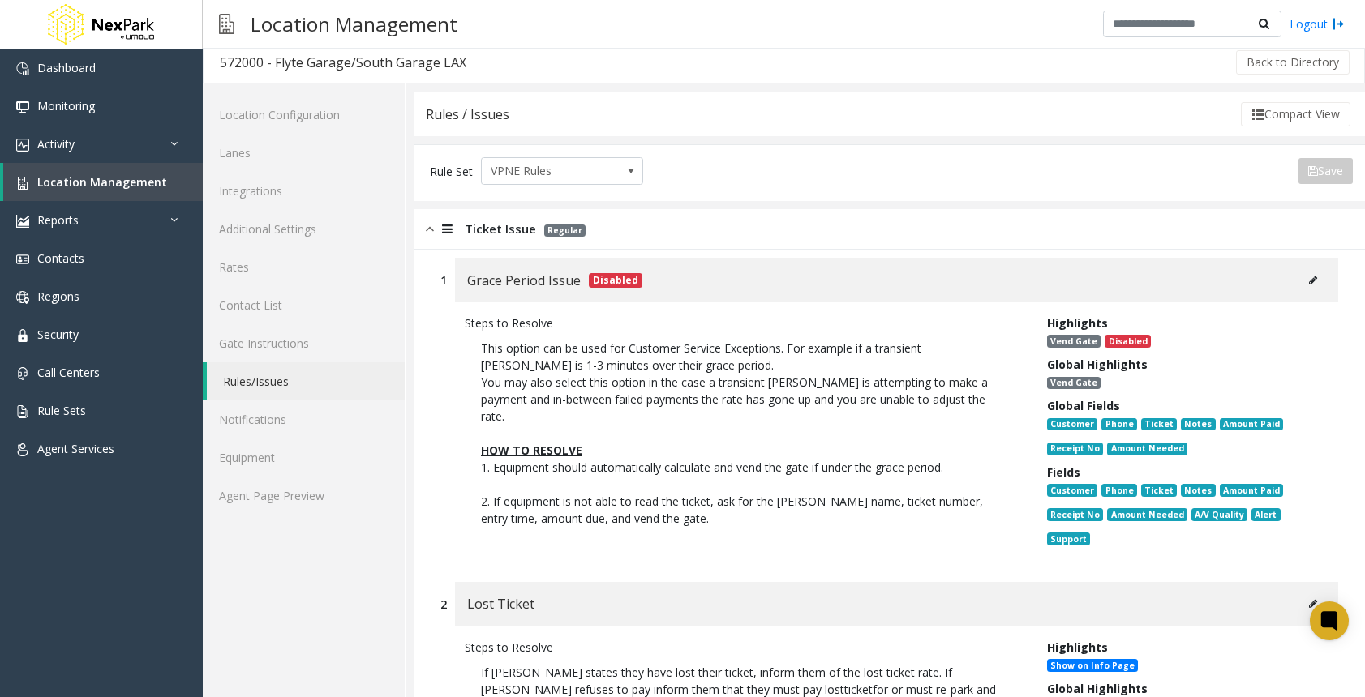
scroll to position [0, 0]
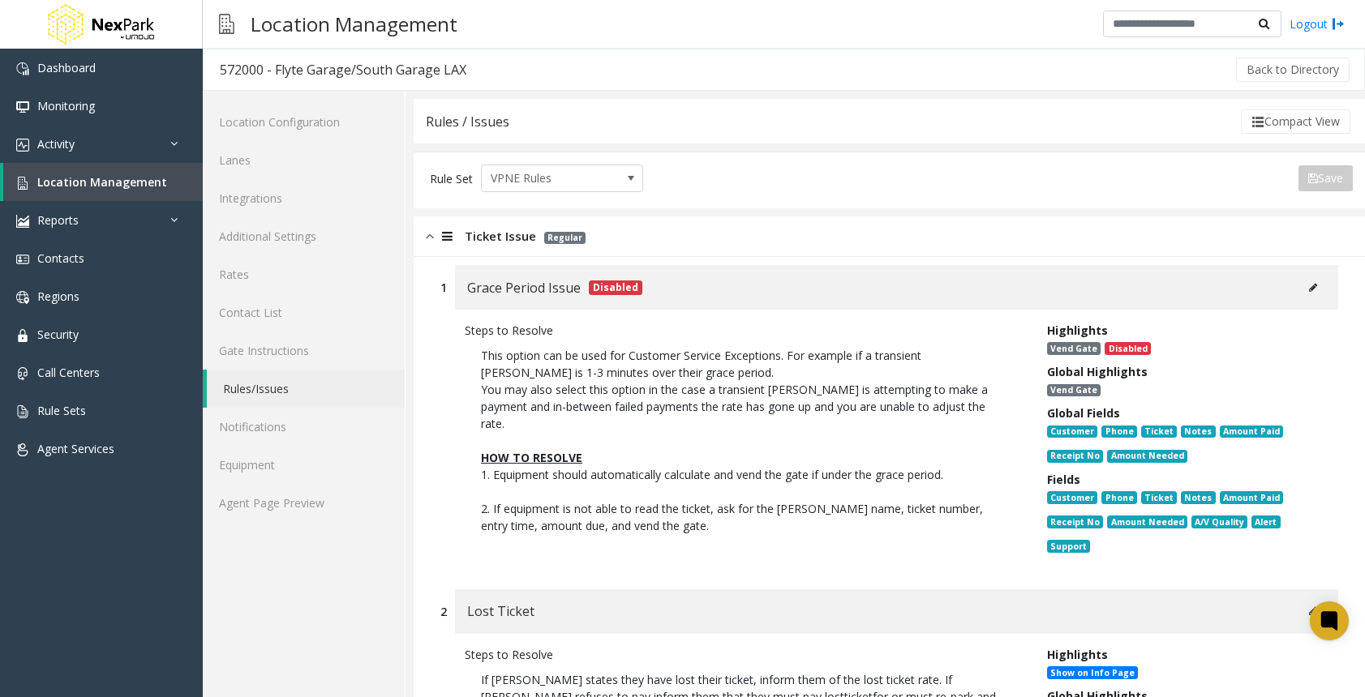
click at [431, 236] on img at bounding box center [430, 236] width 8 height 19
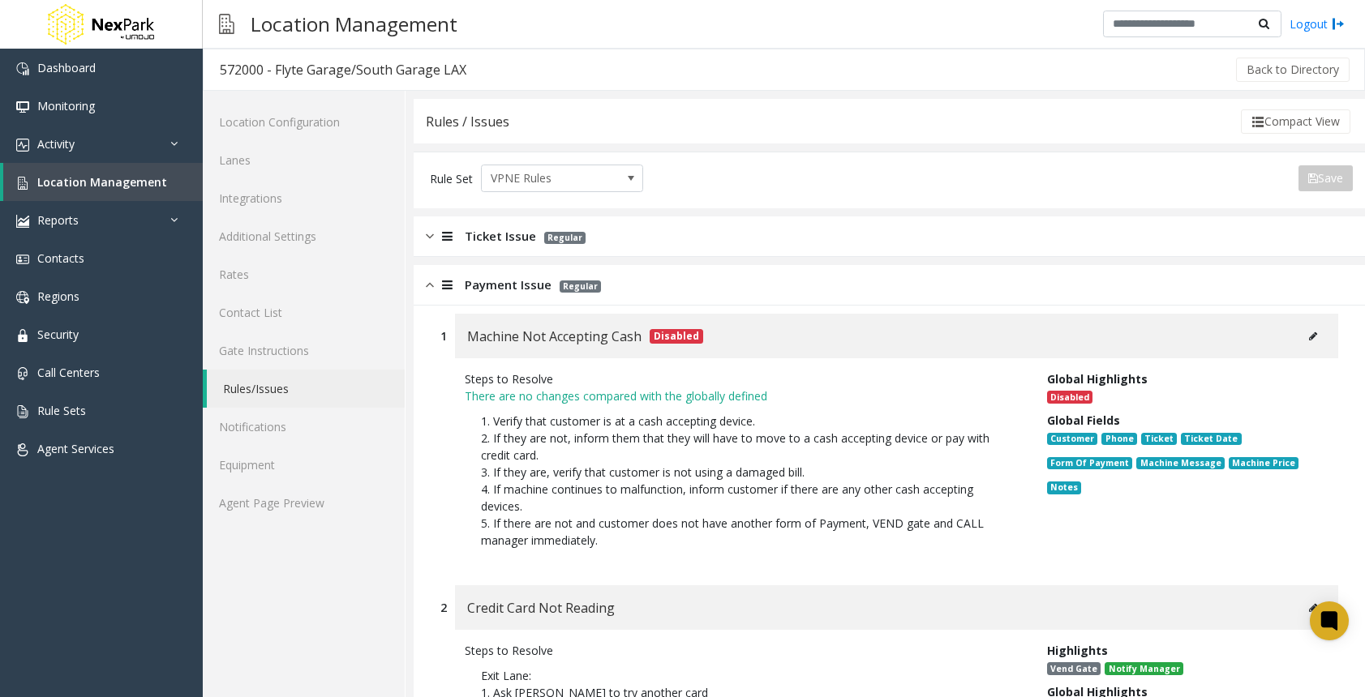
click at [435, 282] on div at bounding box center [445, 285] width 23 height 19
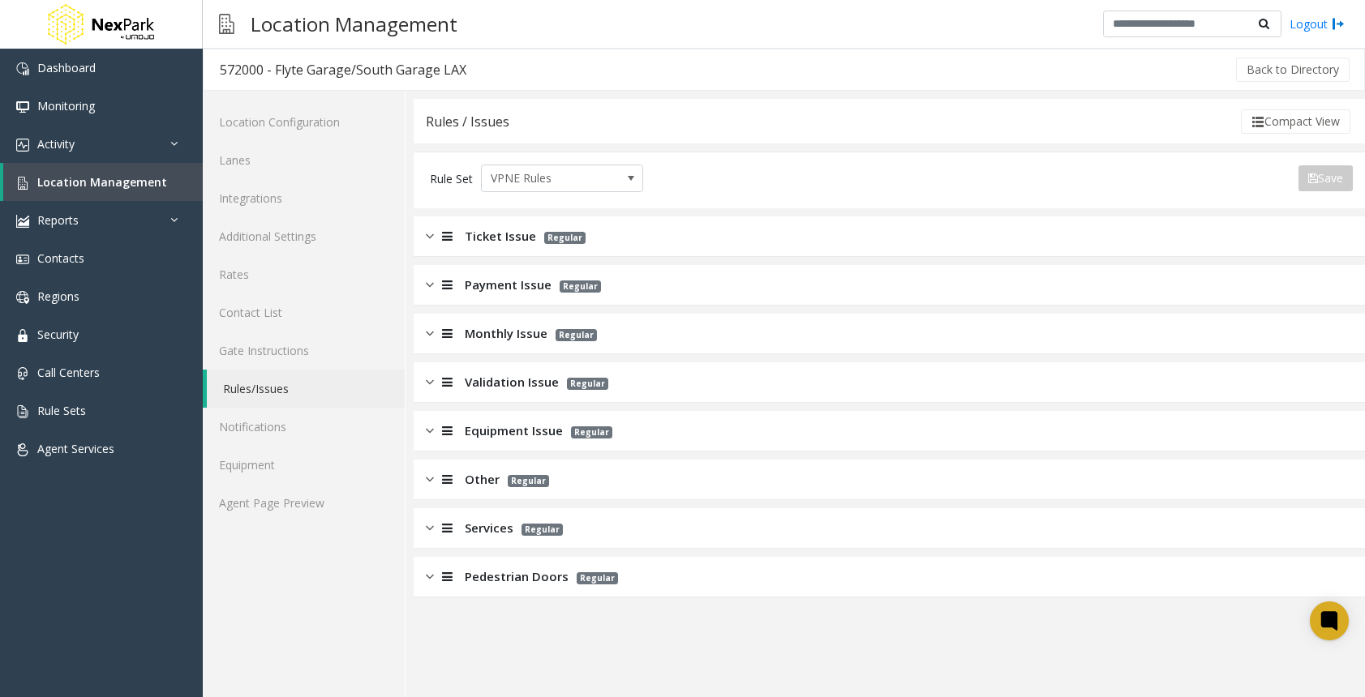
click at [428, 332] on img at bounding box center [430, 333] width 8 height 19
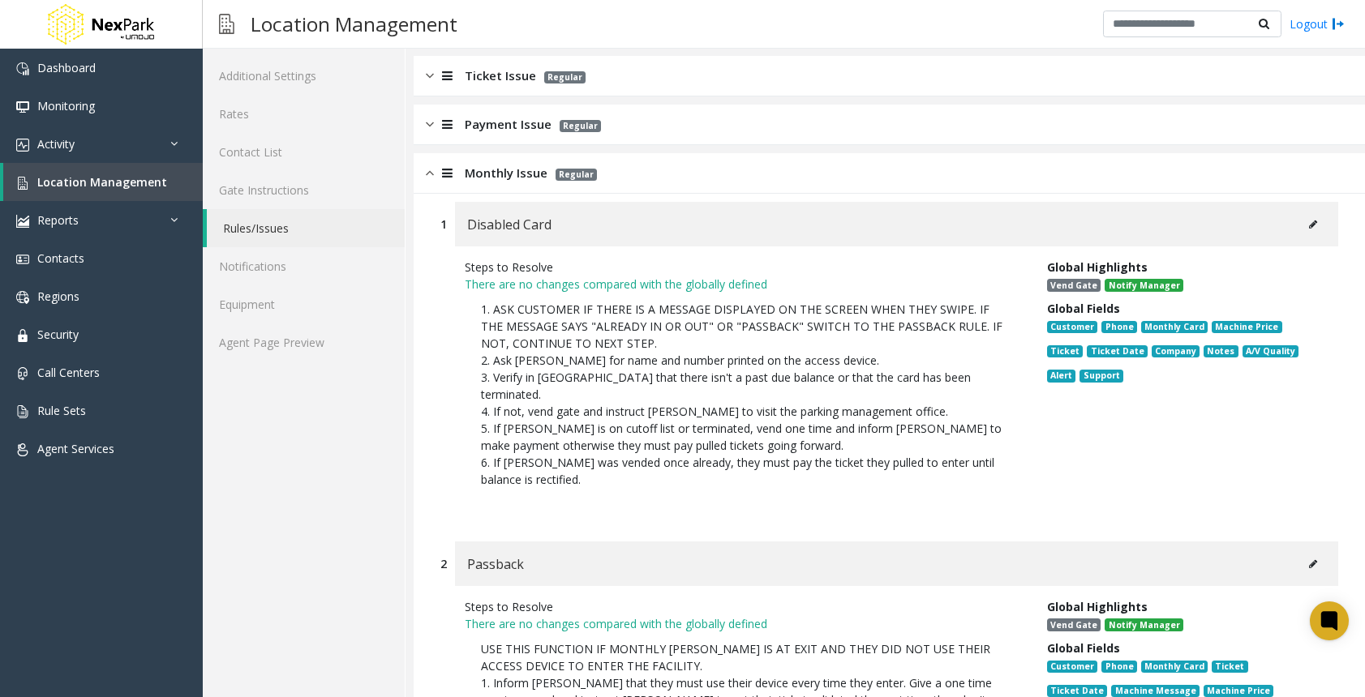
scroll to position [162, 0]
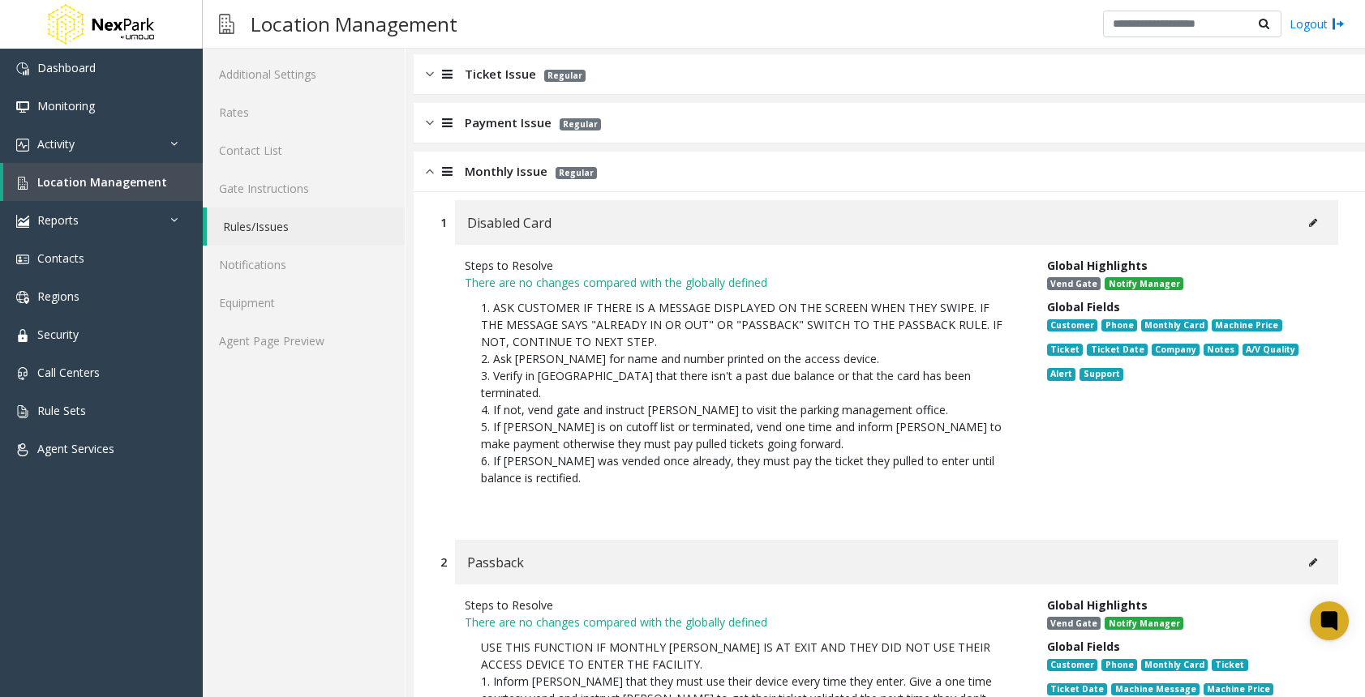
click at [1305, 213] on button at bounding box center [1313, 223] width 26 height 24
type input "**********"
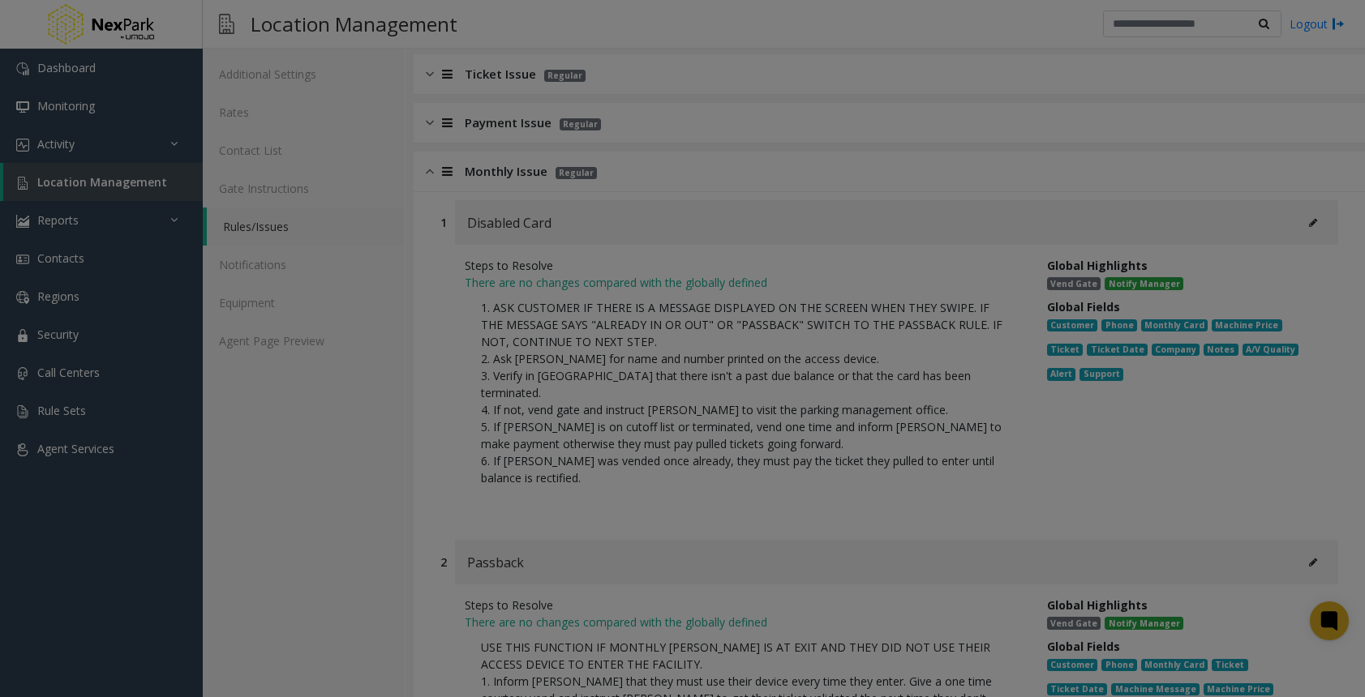
scroll to position [0, 0]
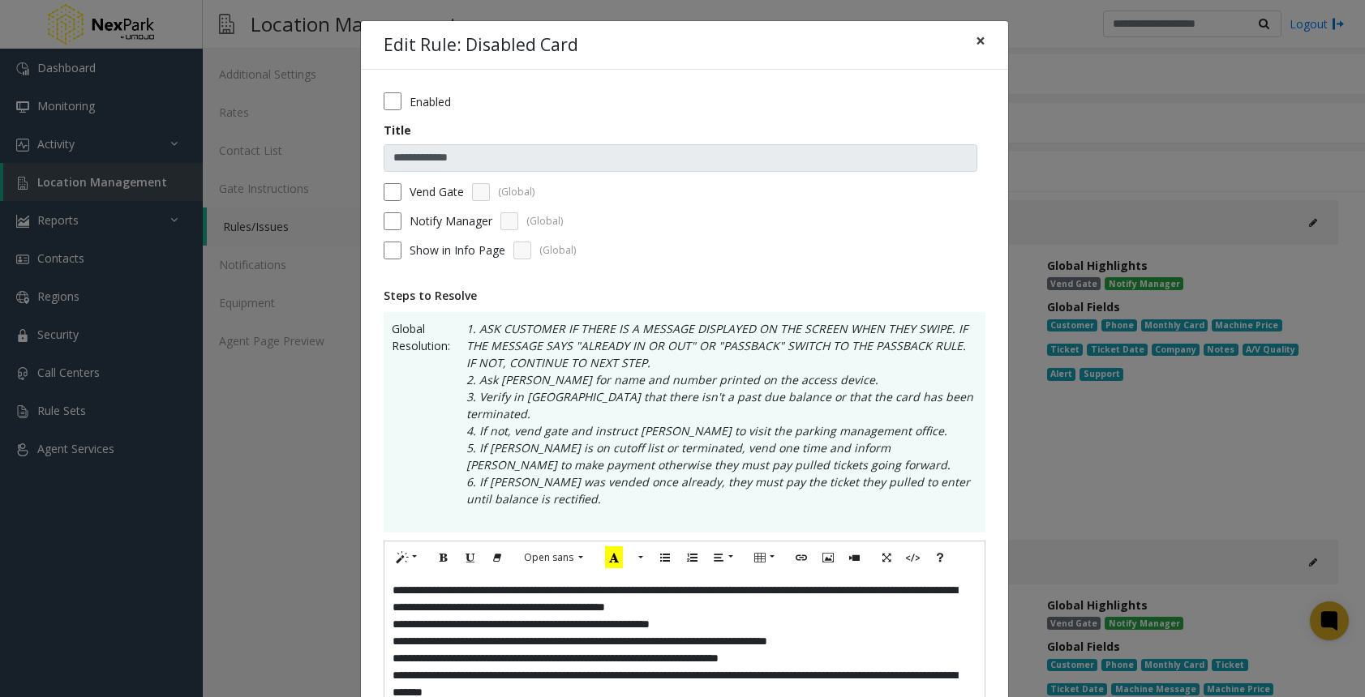
click at [968, 40] on button "×" at bounding box center [980, 41] width 32 height 40
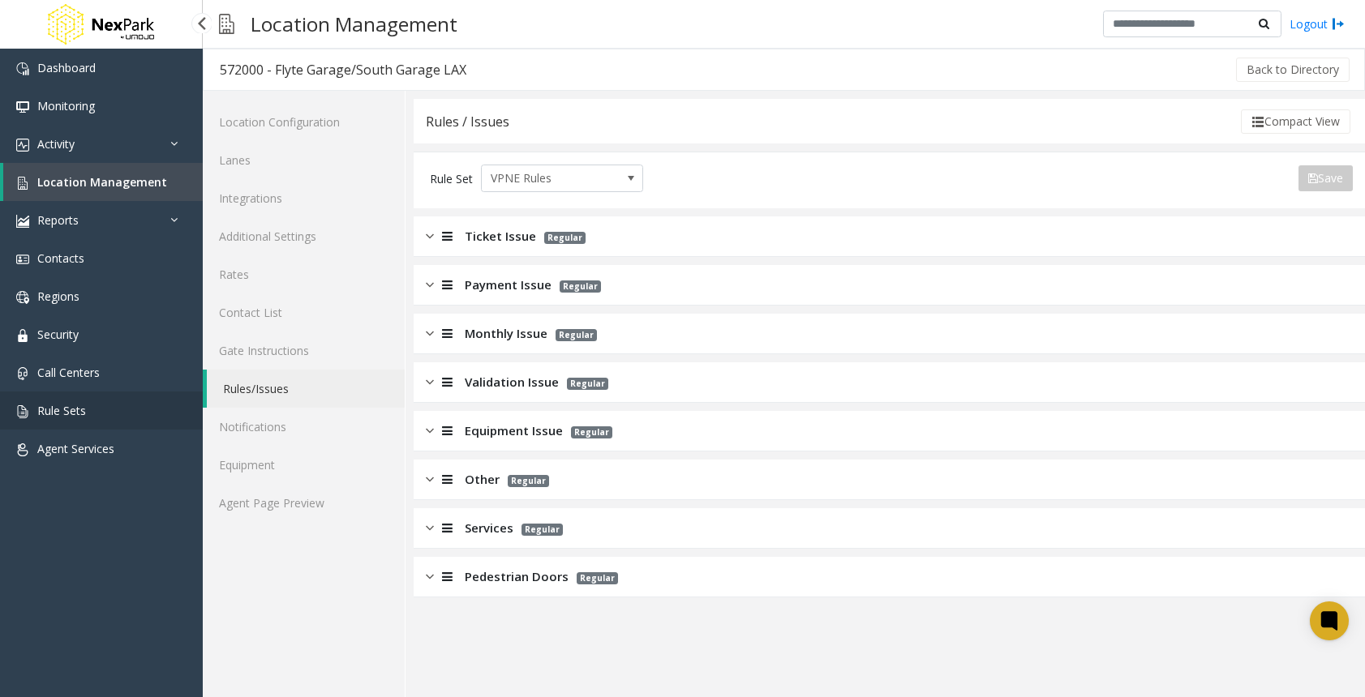
click at [88, 413] on link "Rule Sets" at bounding box center [101, 411] width 203 height 38
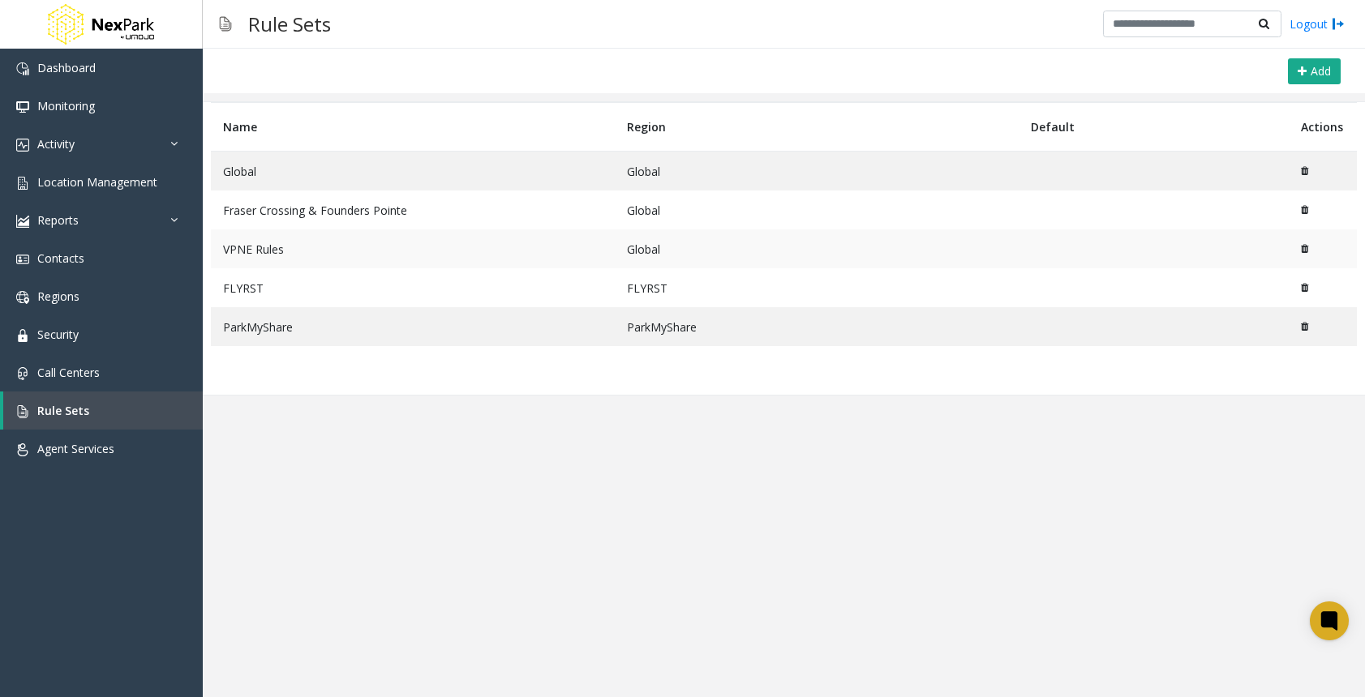
click at [265, 252] on td "VPNE Rules" at bounding box center [413, 248] width 404 height 39
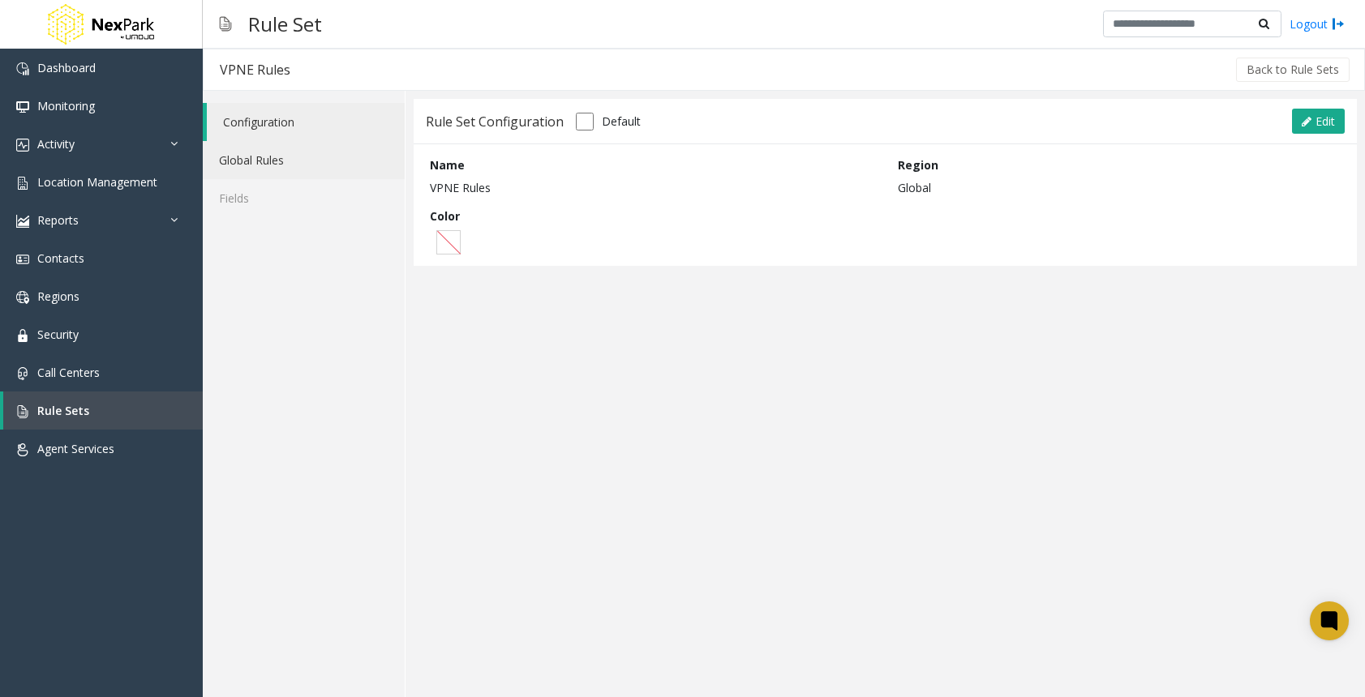
click at [253, 172] on link "Global Rules" at bounding box center [304, 160] width 202 height 38
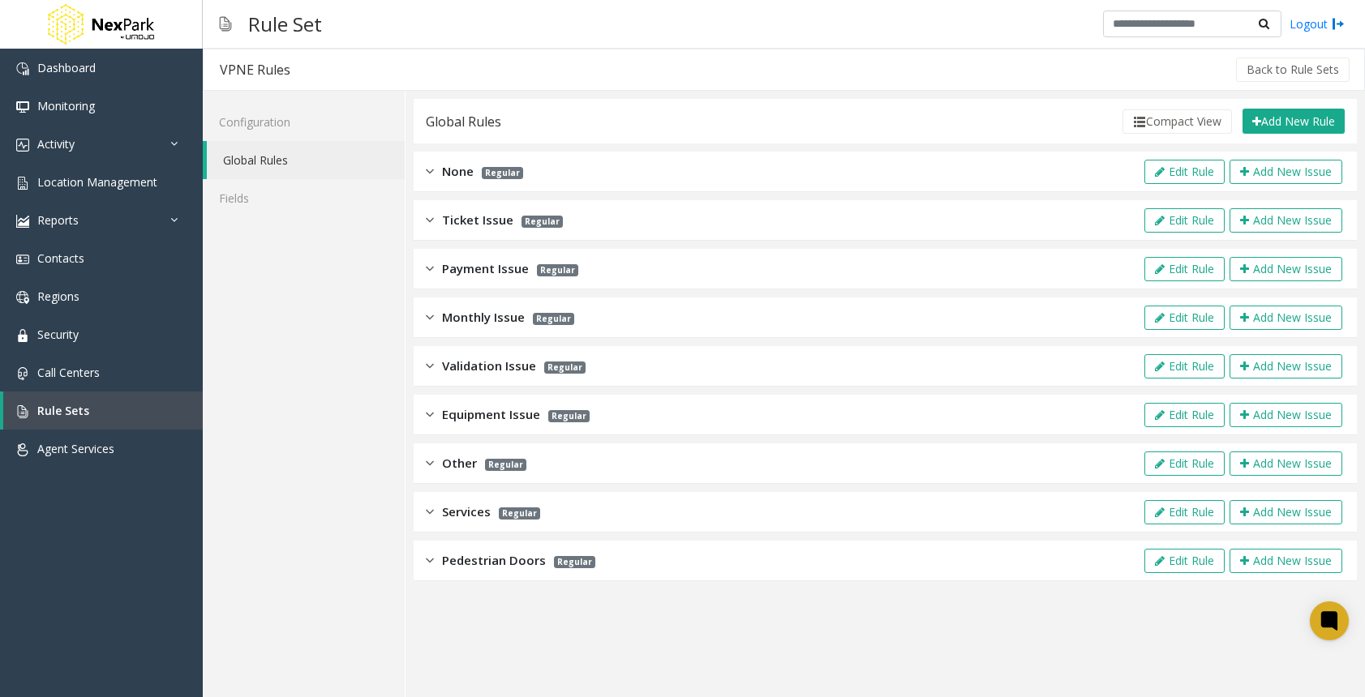
click at [430, 307] on div "Monthly Issue Regular Edit Rule Add New Issue" at bounding box center [884, 318] width 943 height 41
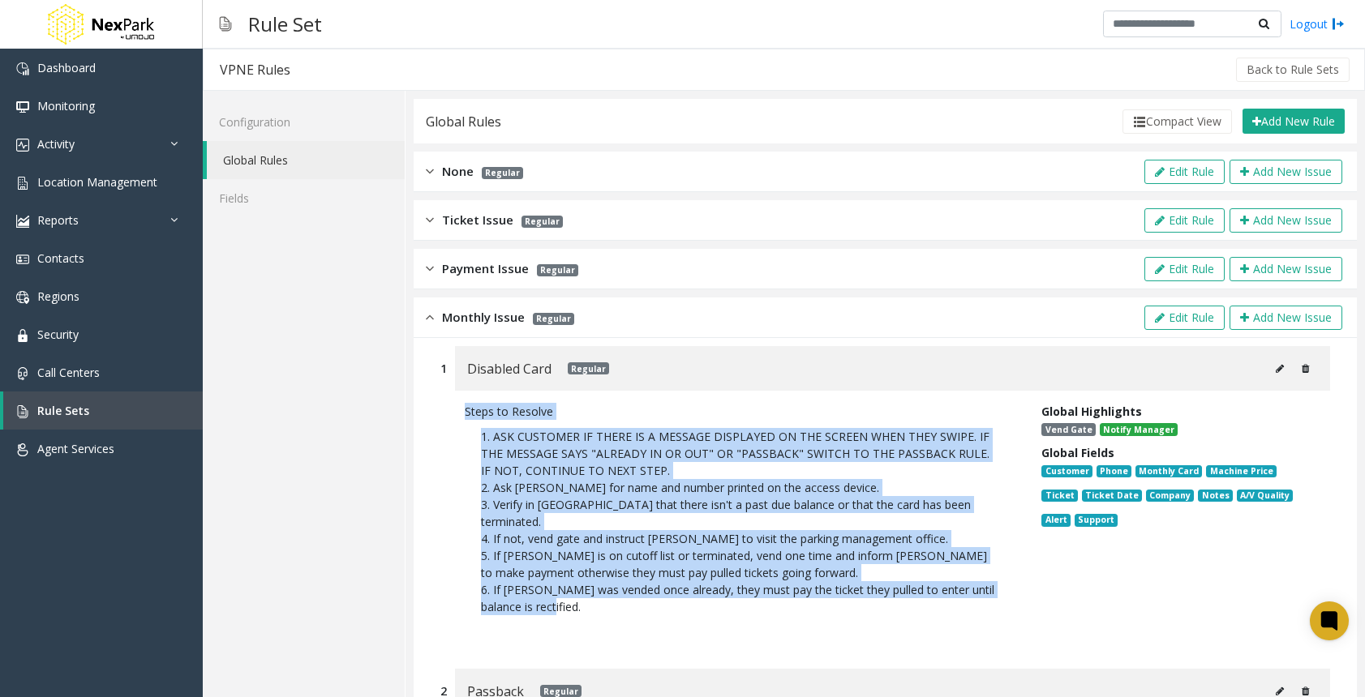
drag, startPoint x: 459, startPoint y: 400, endPoint x: 761, endPoint y: 596, distance: 360.5
click at [761, 596] on div "Steps to Resolve 1. ASK CUSTOMER IF THERE IS A MESSAGE DISPLAYED ON THE SCREEN …" at bounding box center [884, 522] width 889 height 262
copy div "Steps to Resolve 1. ASK CUSTOMER IF THERE IS A MESSAGE DISPLAYED ON THE SCREEN …"
click at [1243, 314] on button "Add New Issue" at bounding box center [1285, 318] width 113 height 24
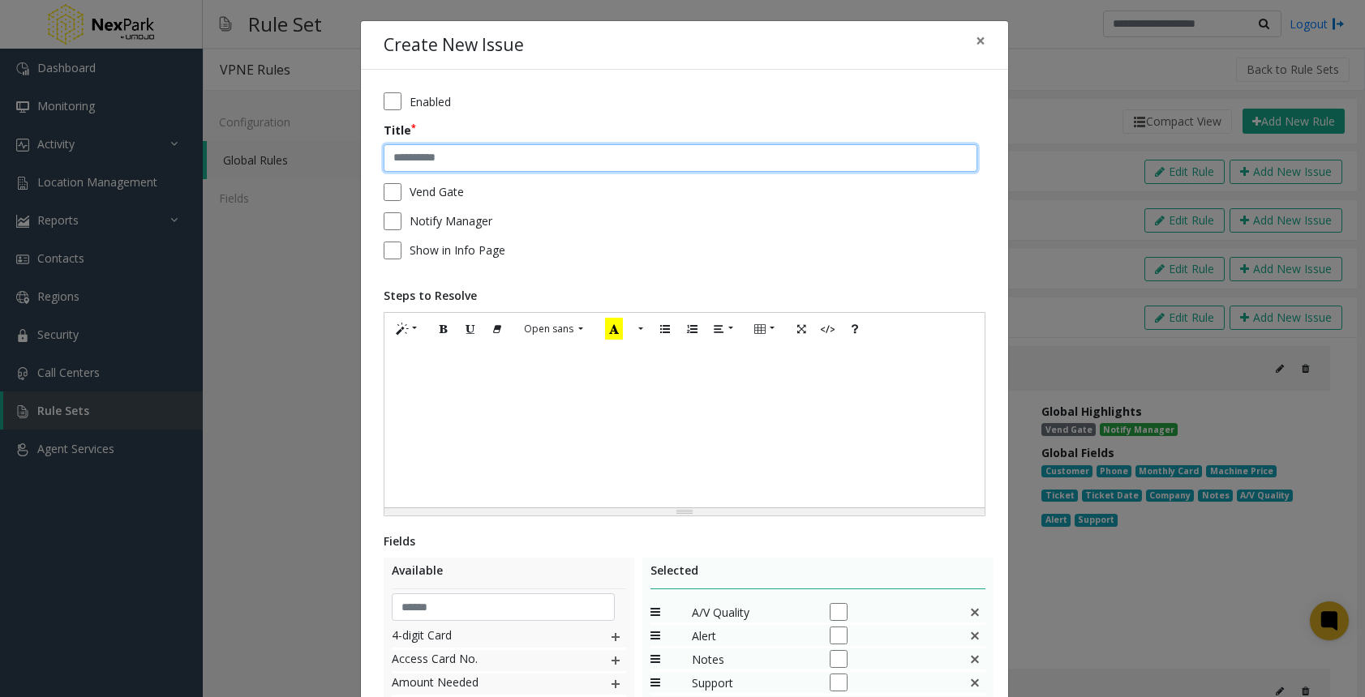
click at [512, 153] on input "text" at bounding box center [679, 158] width 593 height 28
paste input "**********"
type input "**********"
click at [529, 414] on div at bounding box center [684, 426] width 600 height 162
paste div
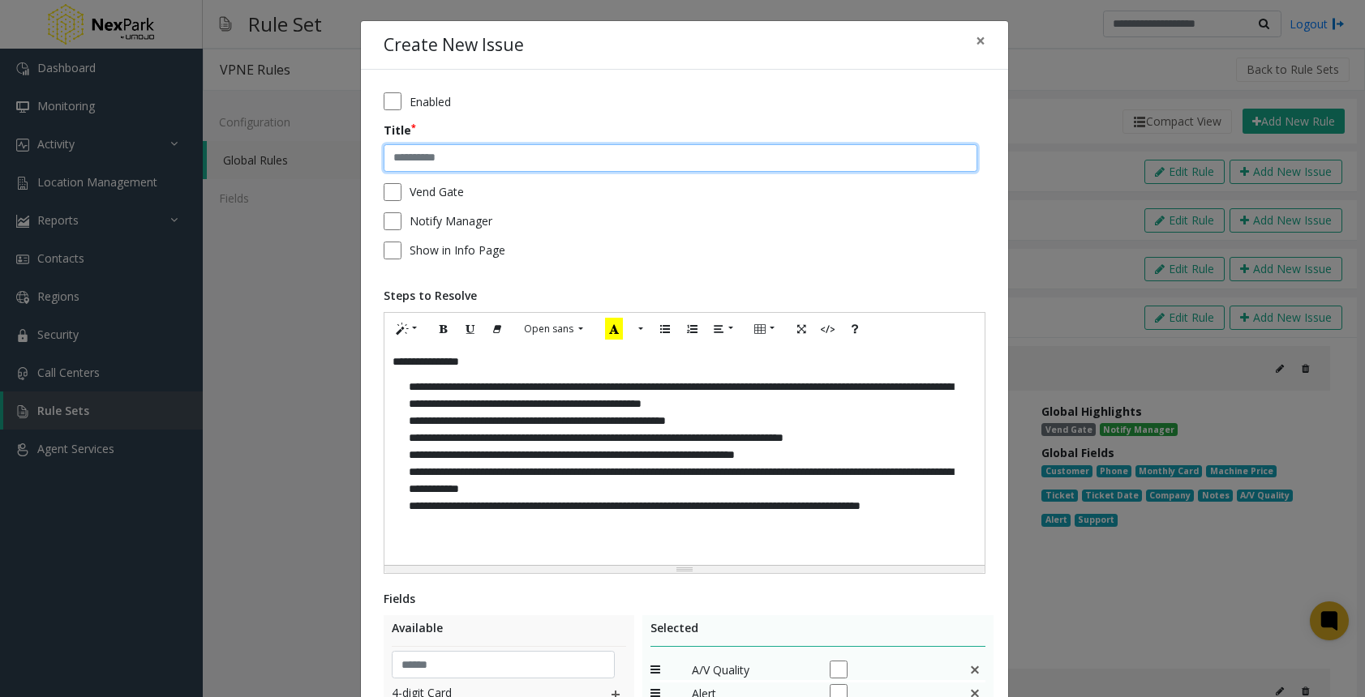
click at [439, 160] on input "text" at bounding box center [679, 158] width 593 height 28
type input "**********"
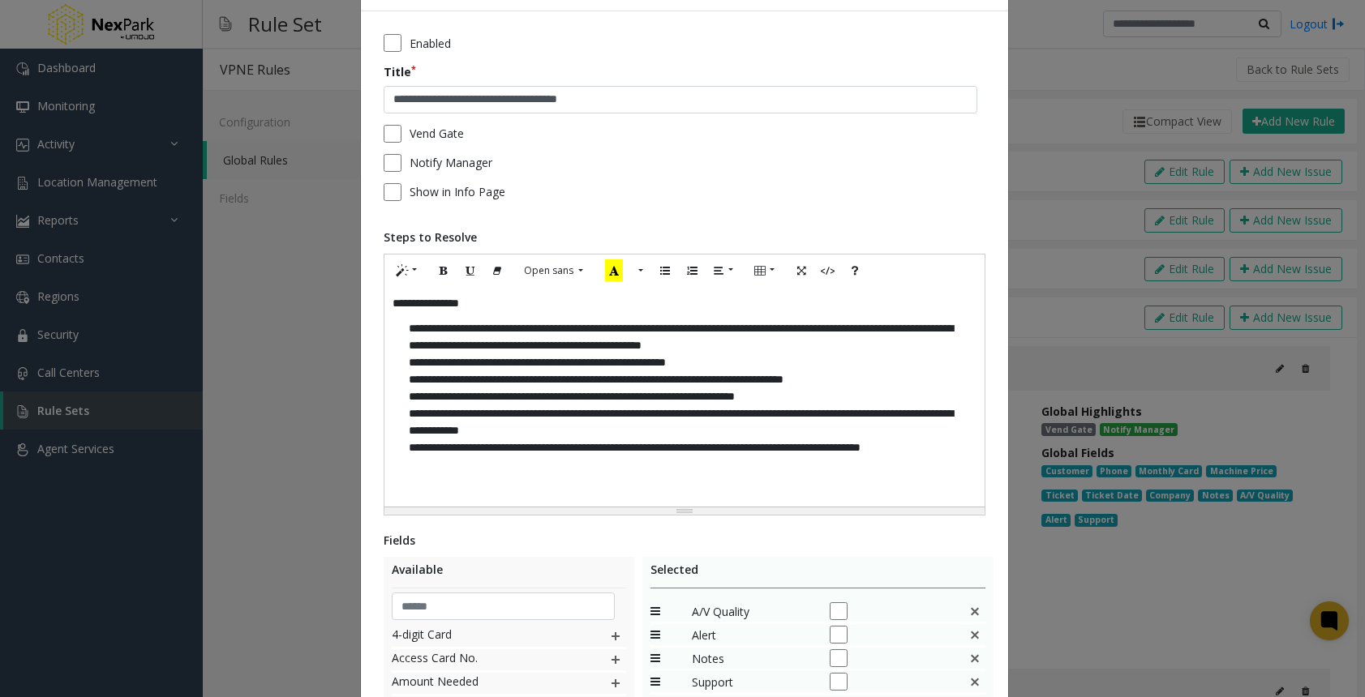
scroll to position [162, 0]
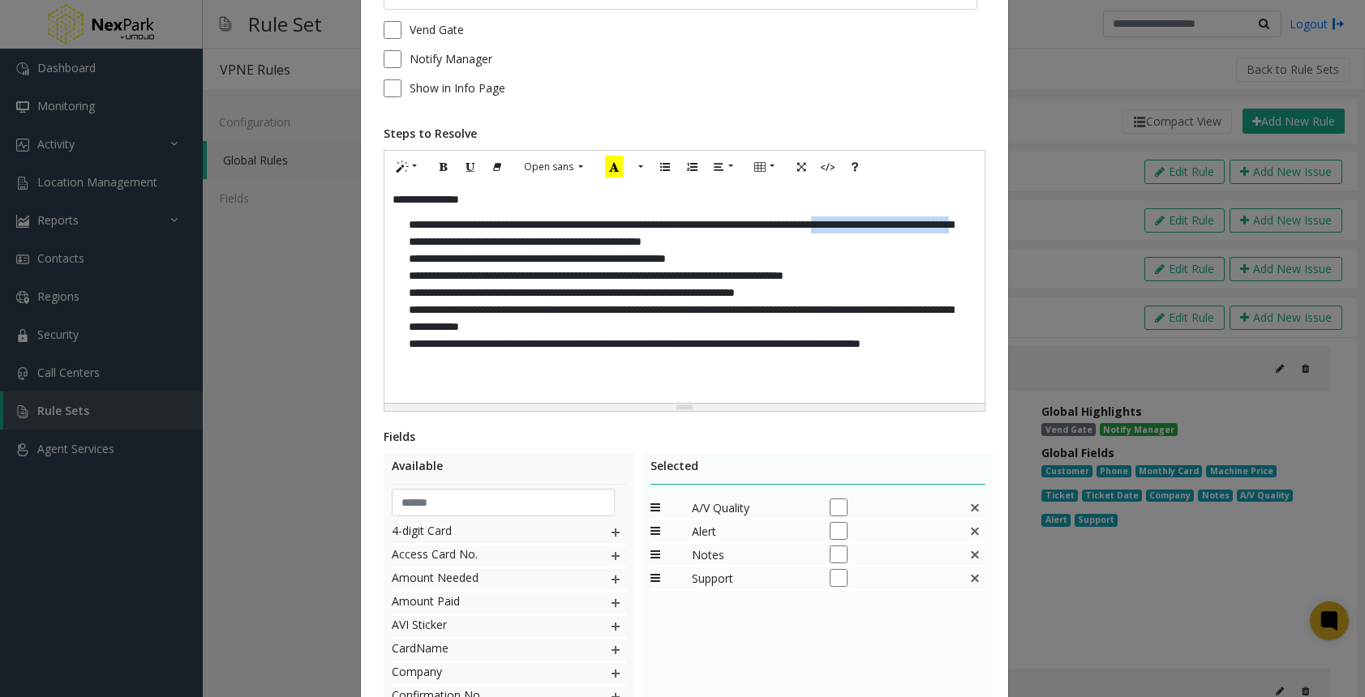
drag, startPoint x: 486, startPoint y: 242, endPoint x: 694, endPoint y: 242, distance: 208.4
click at [694, 242] on p "**********" at bounding box center [684, 301] width 584 height 186
drag, startPoint x: 407, startPoint y: 242, endPoint x: 878, endPoint y: 238, distance: 471.1
click at [878, 238] on p "**********" at bounding box center [684, 301] width 584 height 186
drag, startPoint x: 881, startPoint y: 221, endPoint x: 879, endPoint y: 242, distance: 22.0
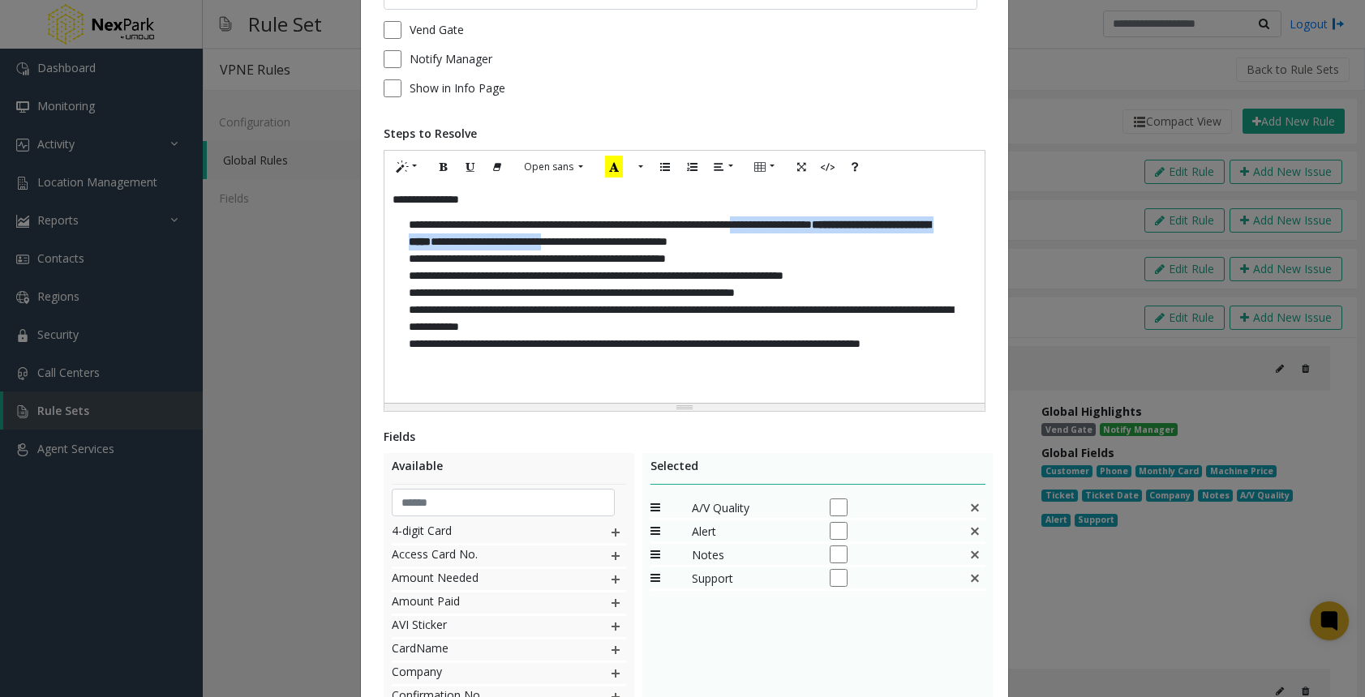
click at [879, 242] on p "**********" at bounding box center [684, 301] width 584 height 186
click at [576, 265] on p "**********" at bounding box center [684, 301] width 584 height 186
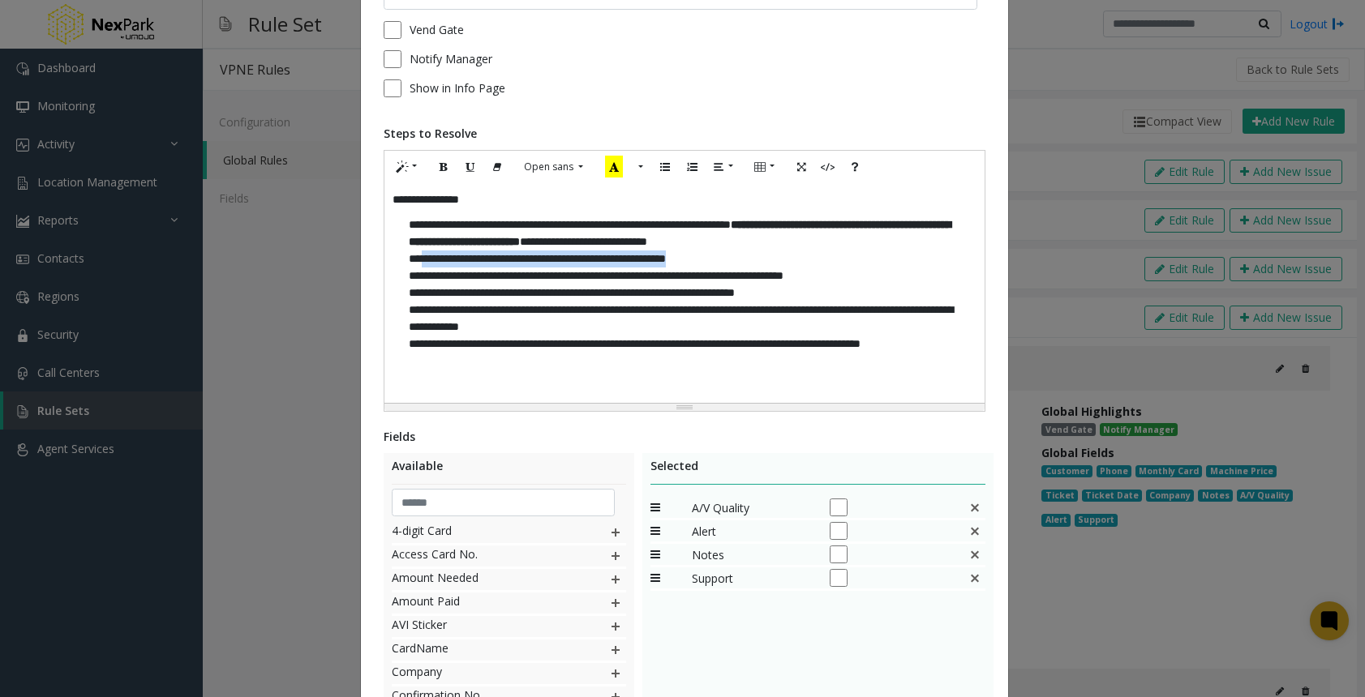
drag, startPoint x: 417, startPoint y: 276, endPoint x: 751, endPoint y: 279, distance: 334.0
click at [751, 279] on p "**********" at bounding box center [684, 301] width 584 height 186
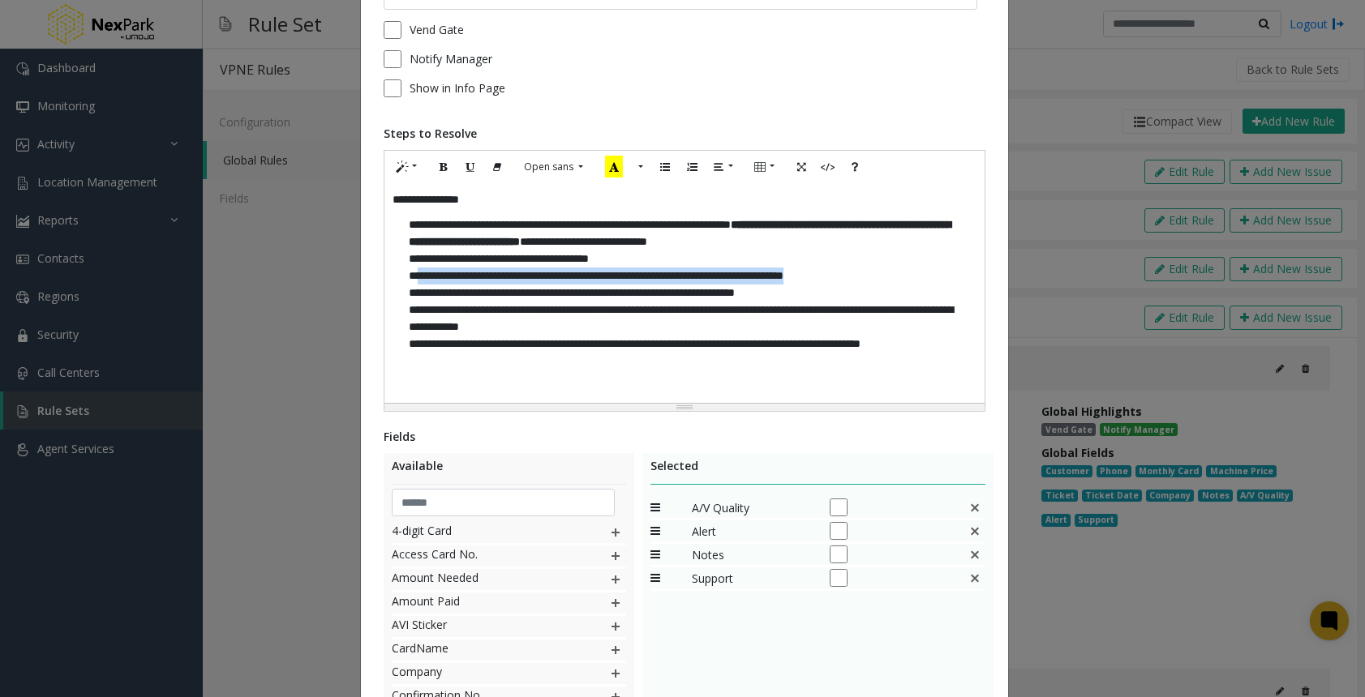
drag, startPoint x: 413, startPoint y: 288, endPoint x: 890, endPoint y: 285, distance: 477.5
click at [890, 285] on p "**********" at bounding box center [684, 301] width 584 height 186
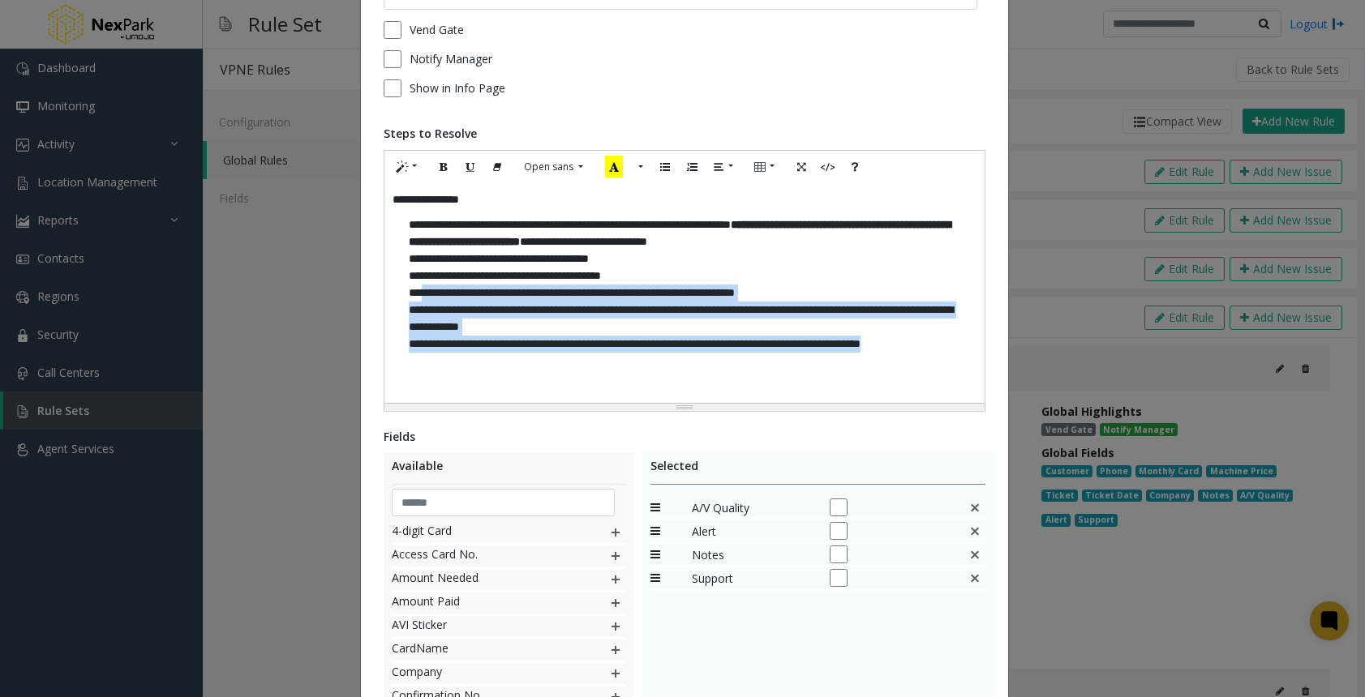
drag, startPoint x: 416, startPoint y: 309, endPoint x: 564, endPoint y: 388, distance: 168.3
click at [564, 388] on p "**********" at bounding box center [684, 301] width 584 height 186
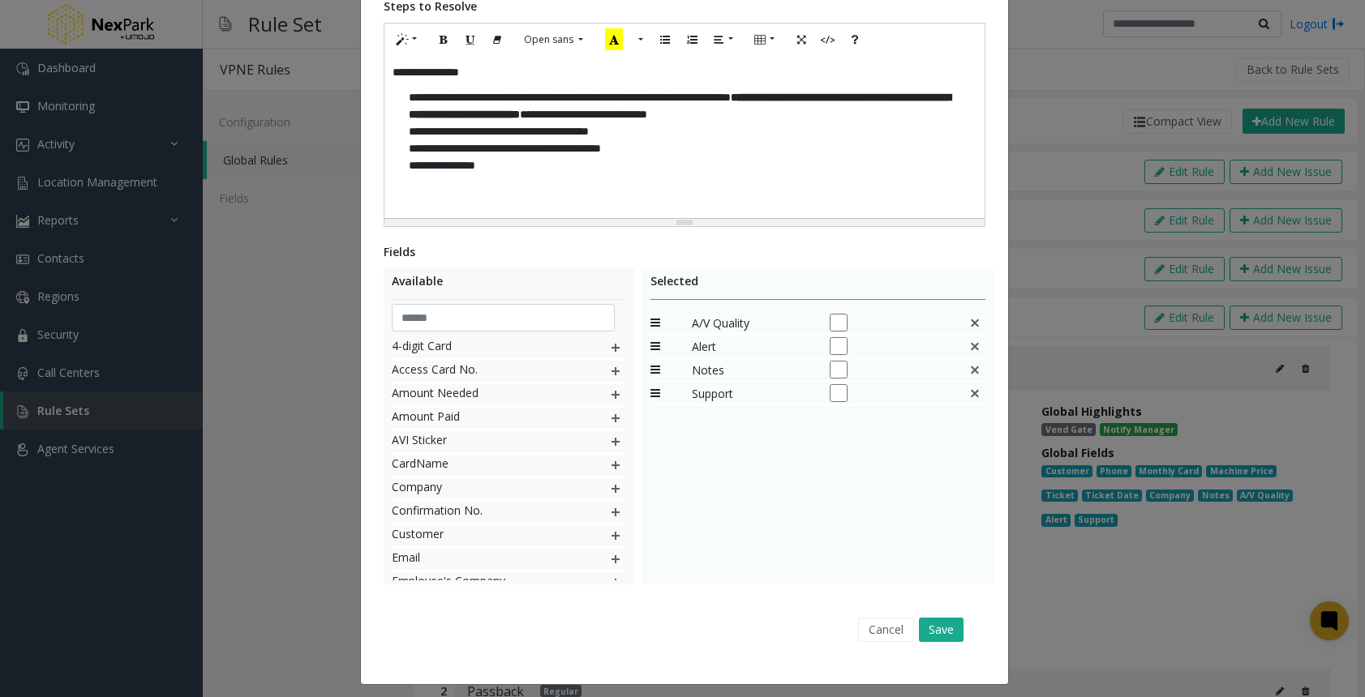
scroll to position [298, 0]
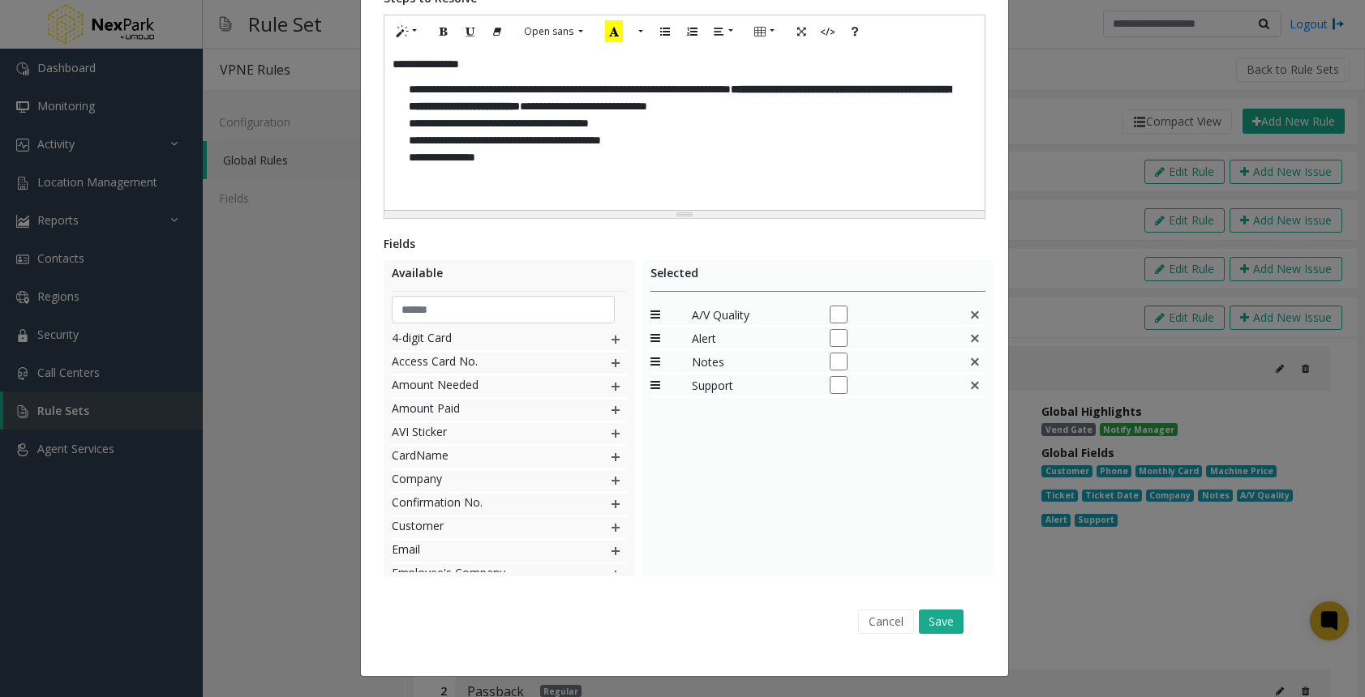
click at [609, 526] on img at bounding box center [615, 527] width 13 height 21
drag, startPoint x: 652, startPoint y: 408, endPoint x: 649, endPoint y: 305, distance: 103.0
drag, startPoint x: 650, startPoint y: 389, endPoint x: 643, endPoint y: 333, distance: 56.4
click at [609, 360] on img at bounding box center [615, 363] width 13 height 21
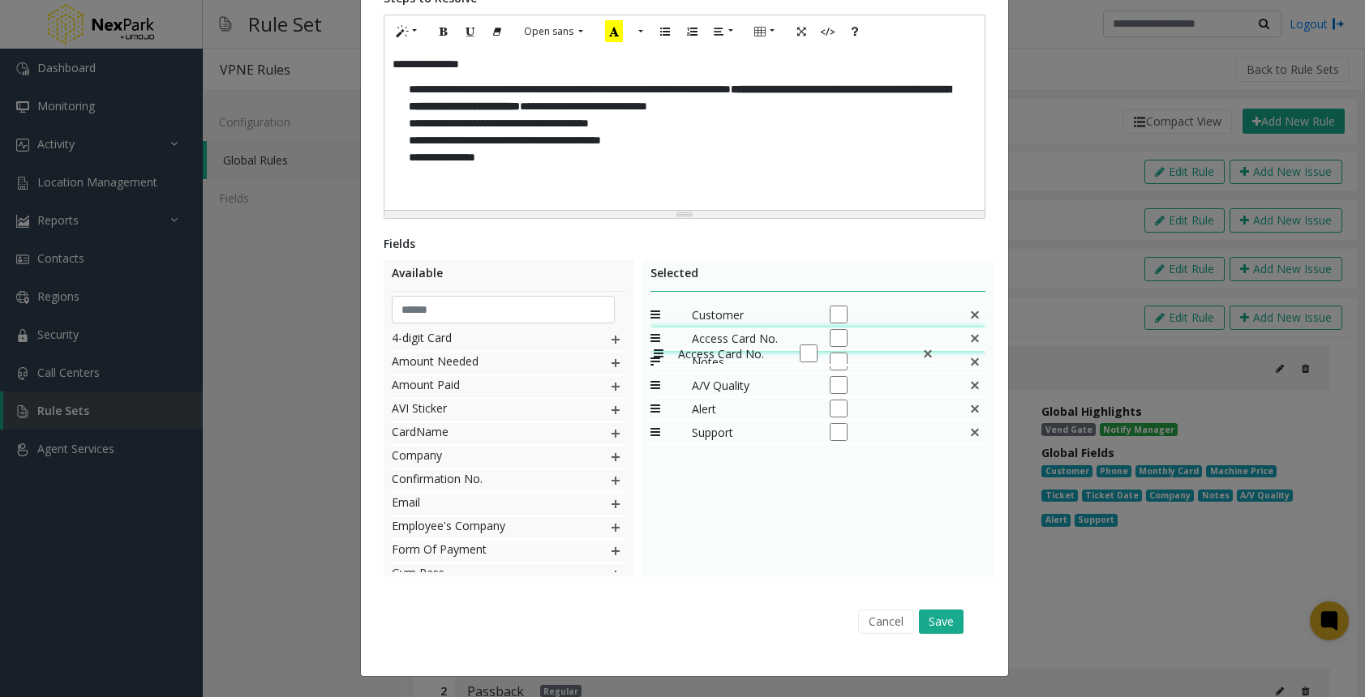
drag, startPoint x: 657, startPoint y: 437, endPoint x: 645, endPoint y: 335, distance: 102.8
click at [829, 328] on div "Access Card No." at bounding box center [817, 340] width 335 height 24
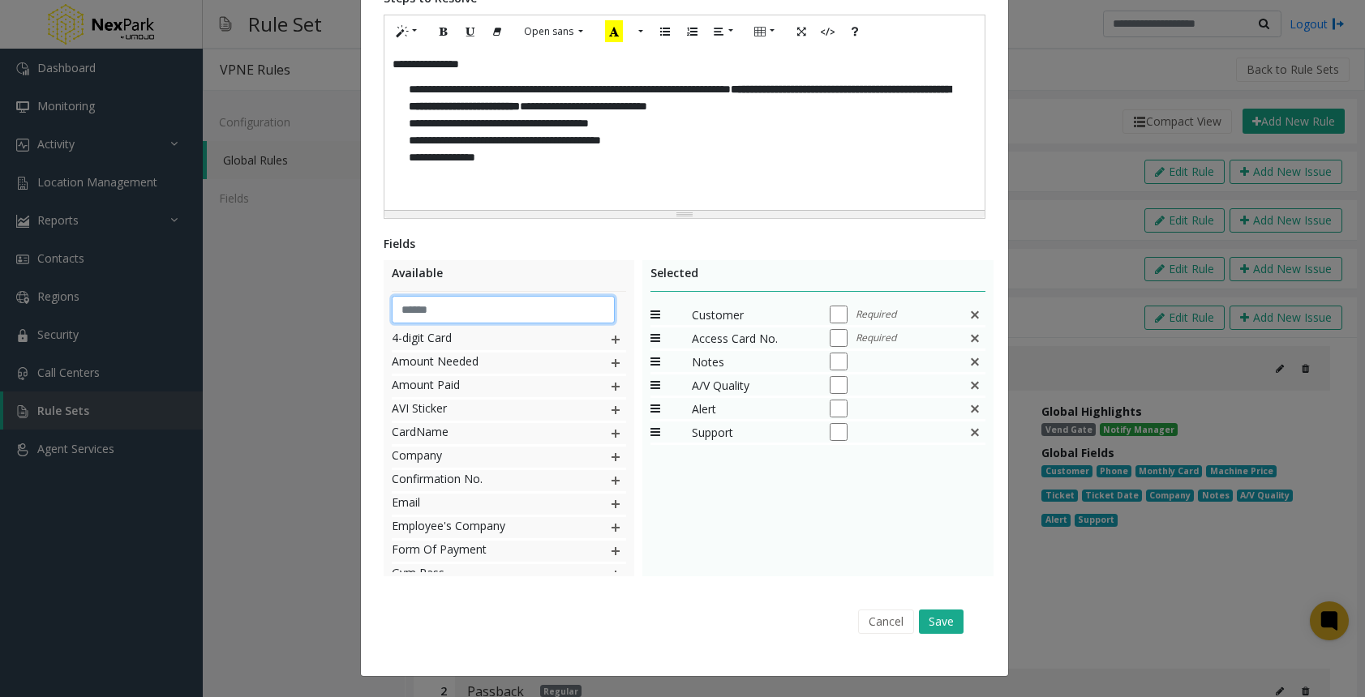
click at [529, 319] on input "text" at bounding box center [503, 310] width 223 height 28
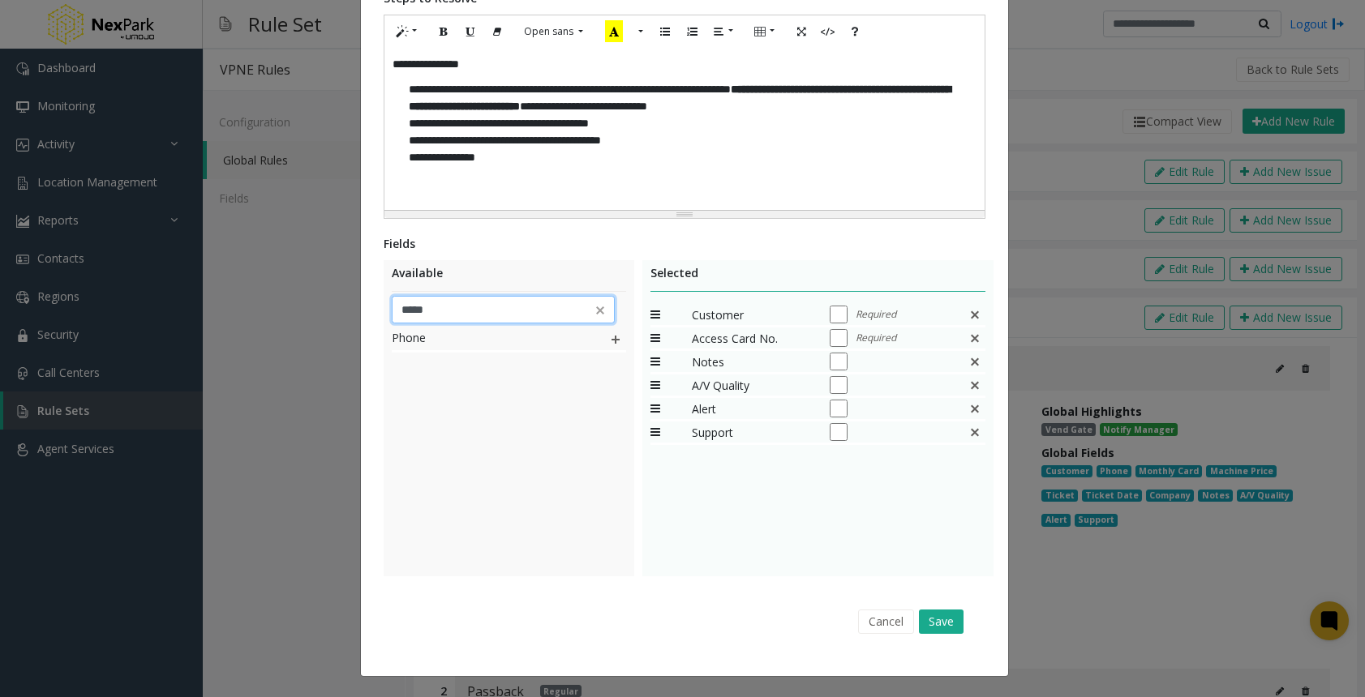
type input "*****"
click at [609, 342] on img at bounding box center [615, 339] width 13 height 21
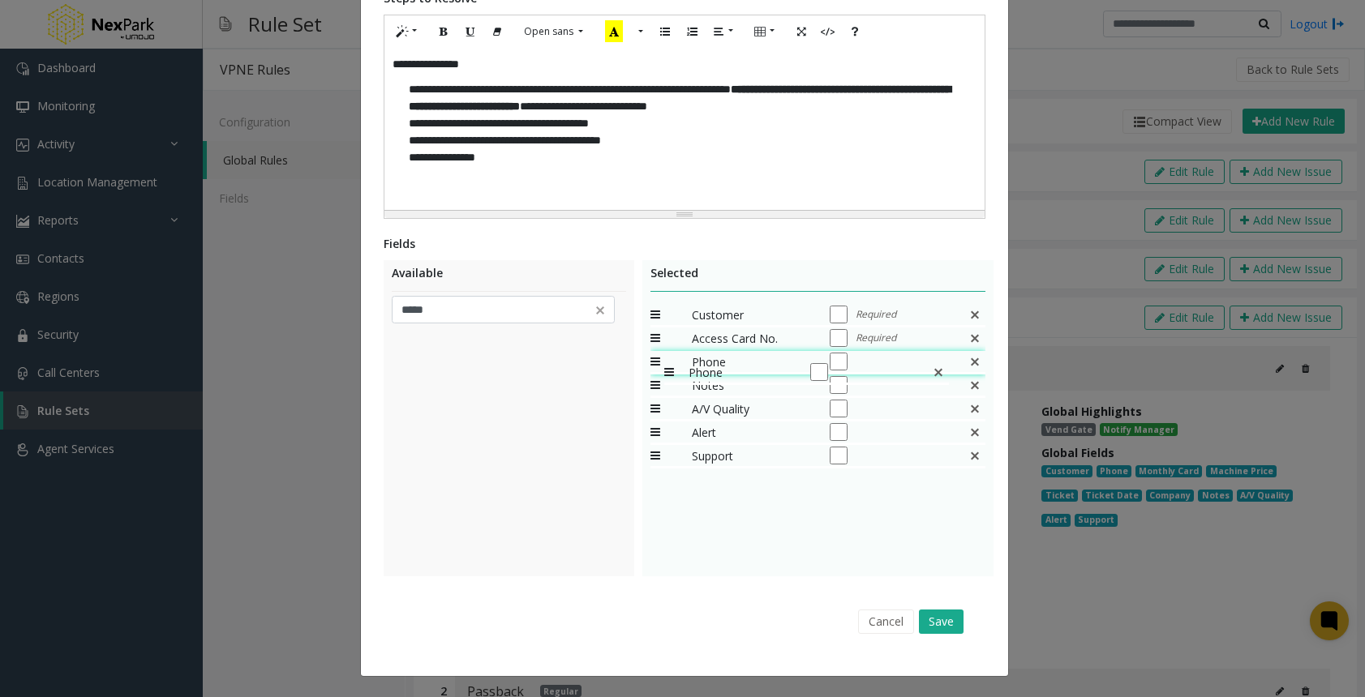
drag, startPoint x: 649, startPoint y: 450, endPoint x: 656, endPoint y: 355, distance: 95.1
click at [946, 616] on button "Save" at bounding box center [941, 622] width 45 height 24
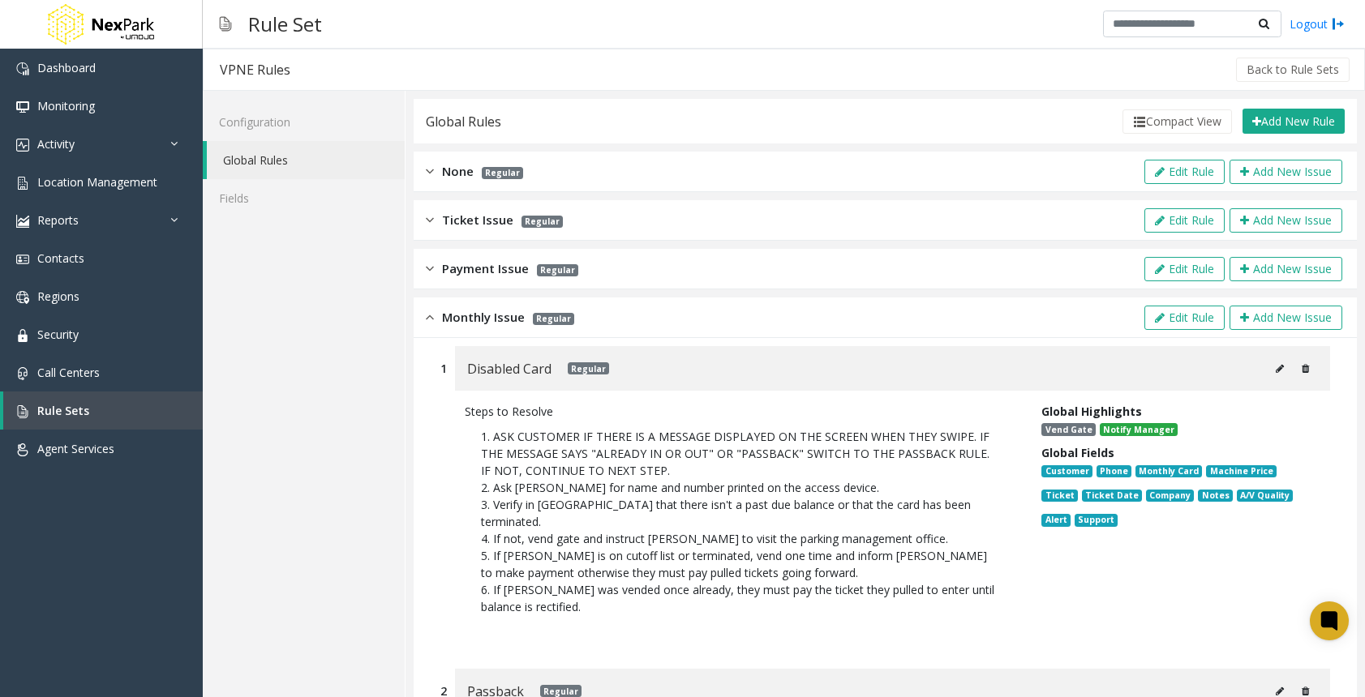
click at [1275, 366] on icon at bounding box center [1279, 369] width 8 height 10
type input "**********"
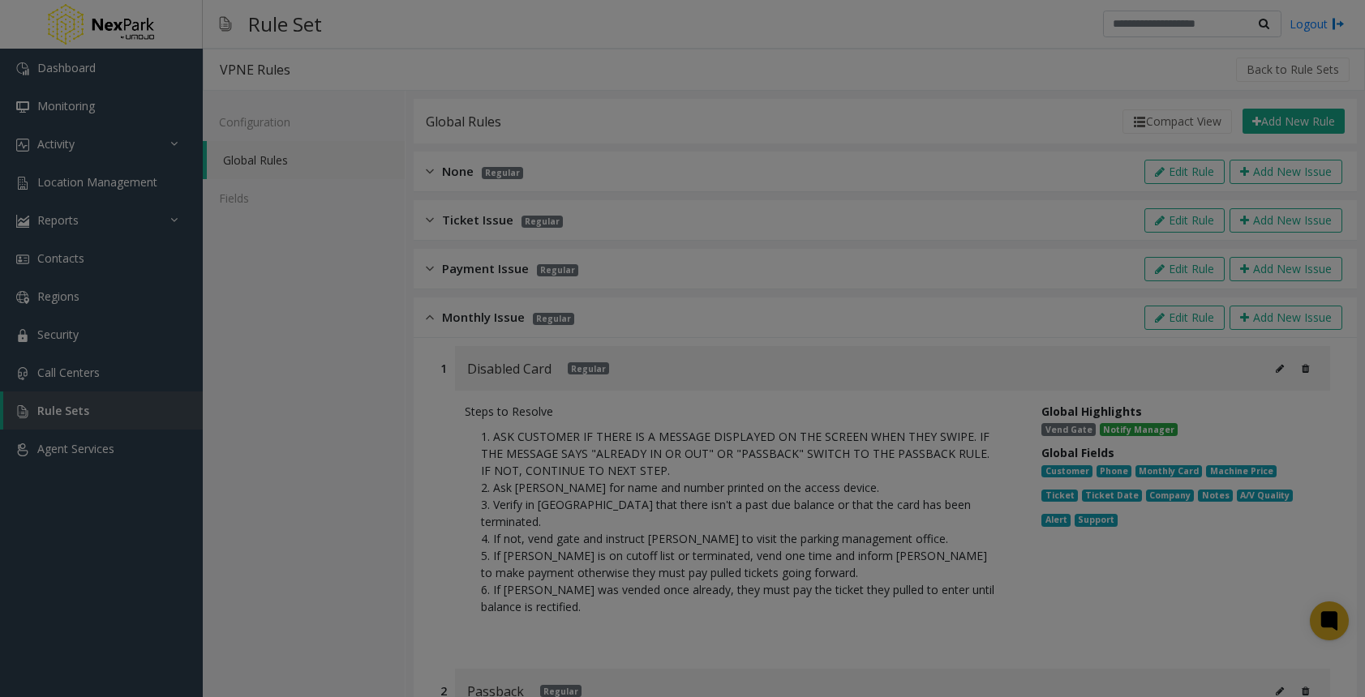
scroll to position [0, 0]
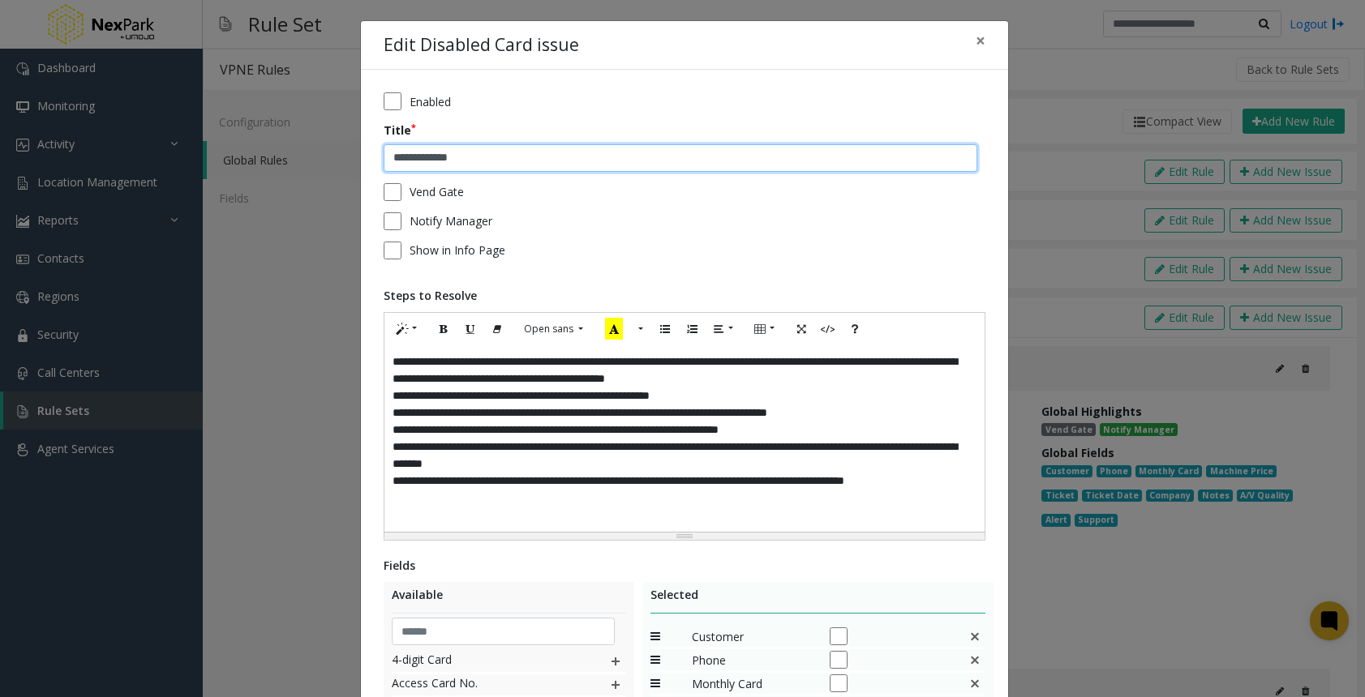
click at [422, 155] on input "**********" at bounding box center [679, 158] width 593 height 28
click at [433, 160] on input "**********" at bounding box center [679, 158] width 593 height 28
type input "**********"
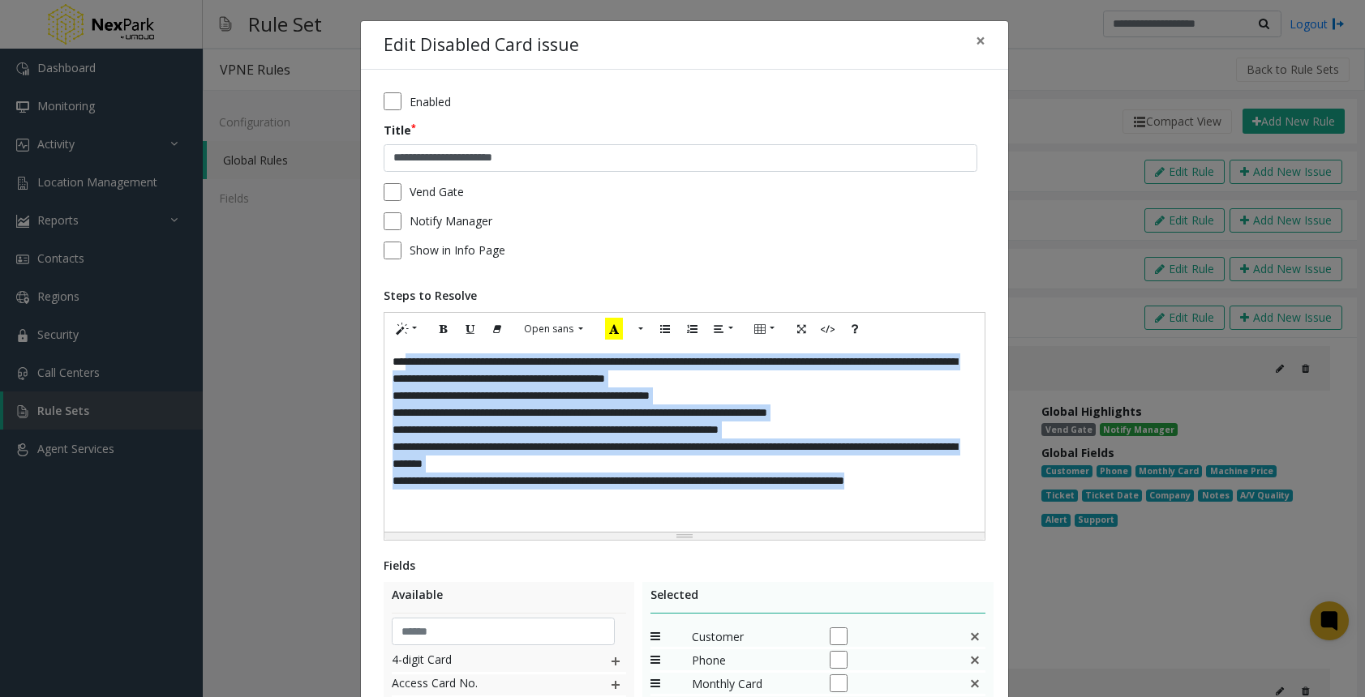
drag, startPoint x: 953, startPoint y: 501, endPoint x: 400, endPoint y: 365, distance: 570.3
click at [400, 365] on div "**********" at bounding box center [684, 438] width 600 height 186
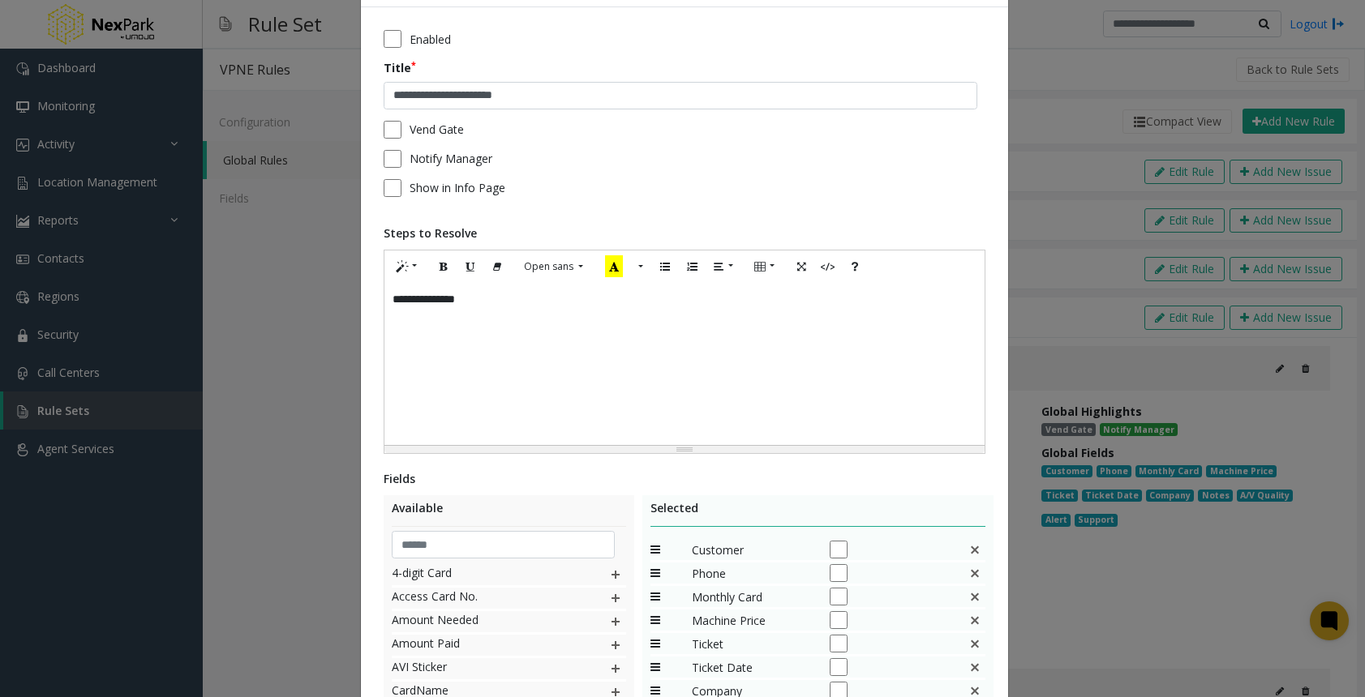
scroll to position [298, 0]
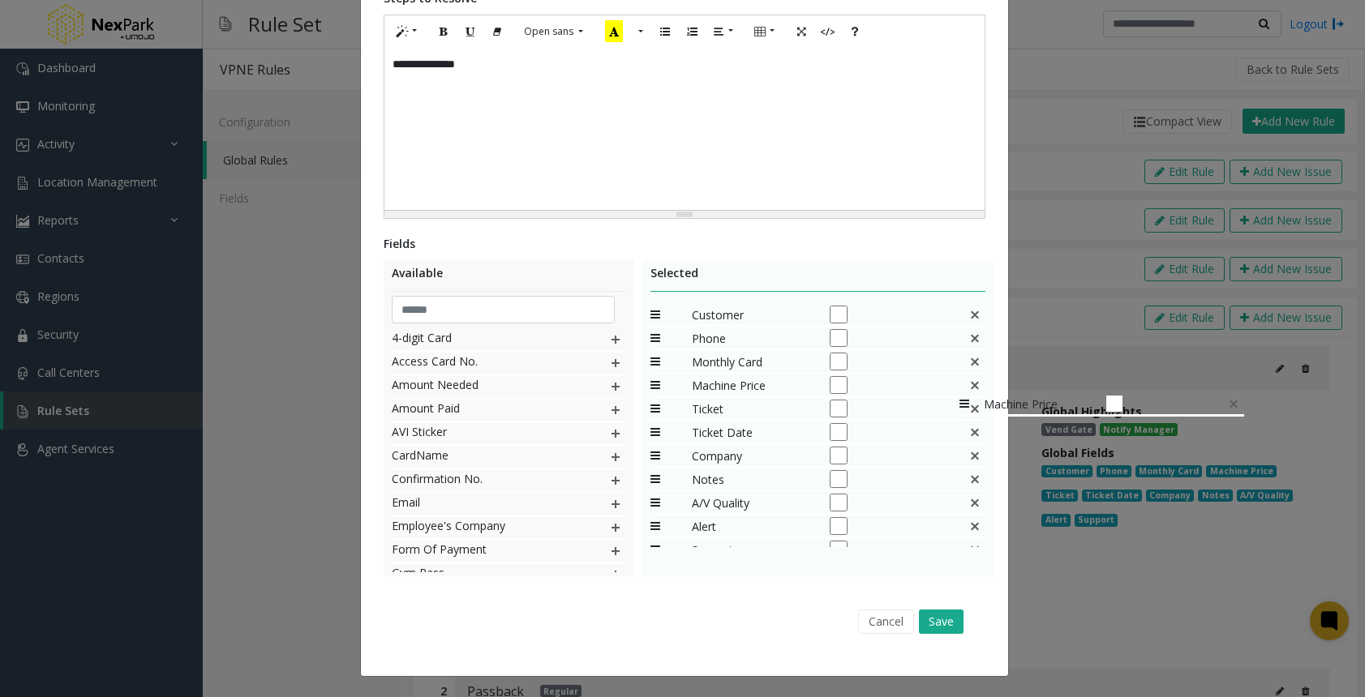
click at [968, 385] on img at bounding box center [974, 386] width 13 height 14
click at [968, 383] on img at bounding box center [974, 386] width 13 height 14
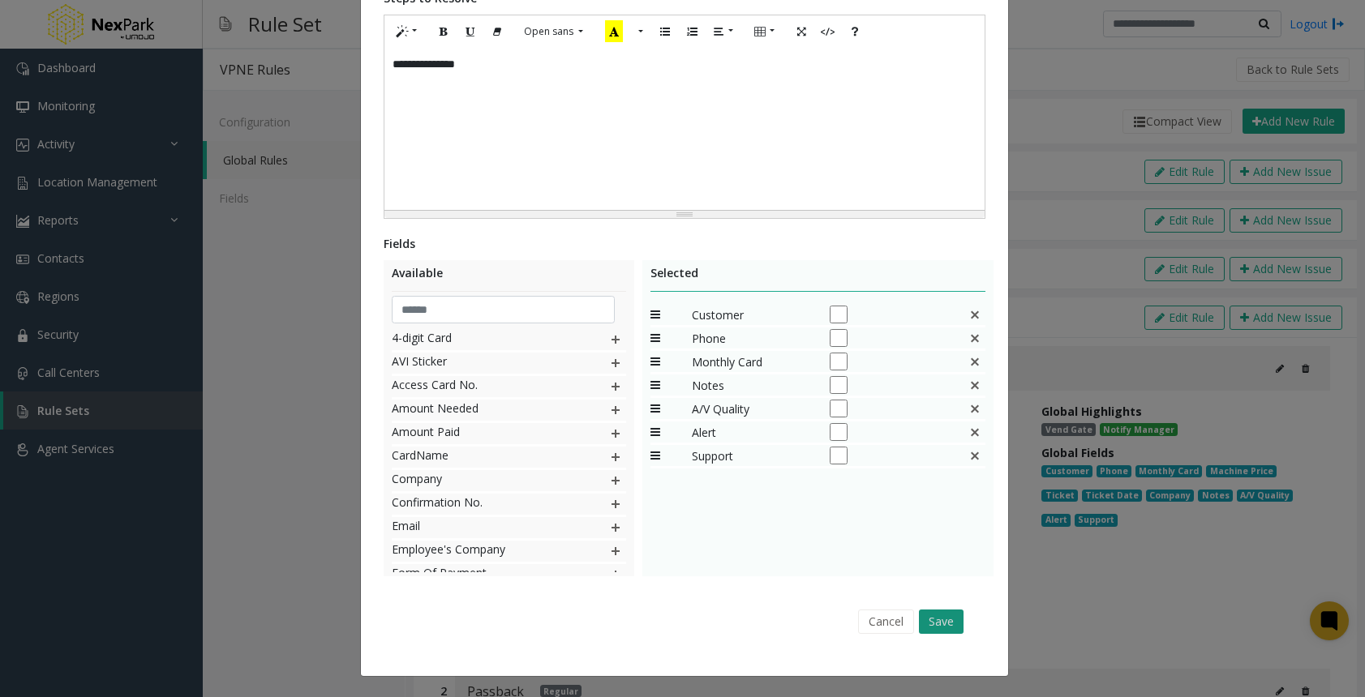
click at [945, 612] on button "Save" at bounding box center [941, 622] width 45 height 24
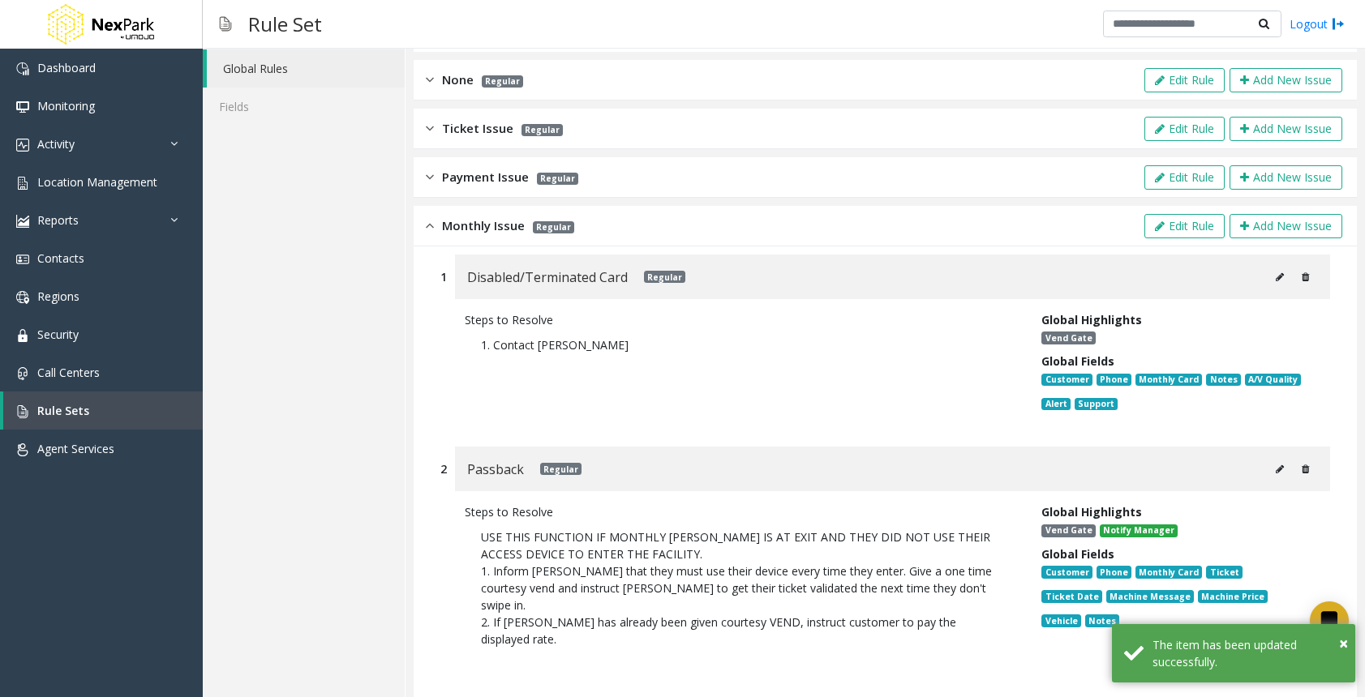
scroll to position [66, 0]
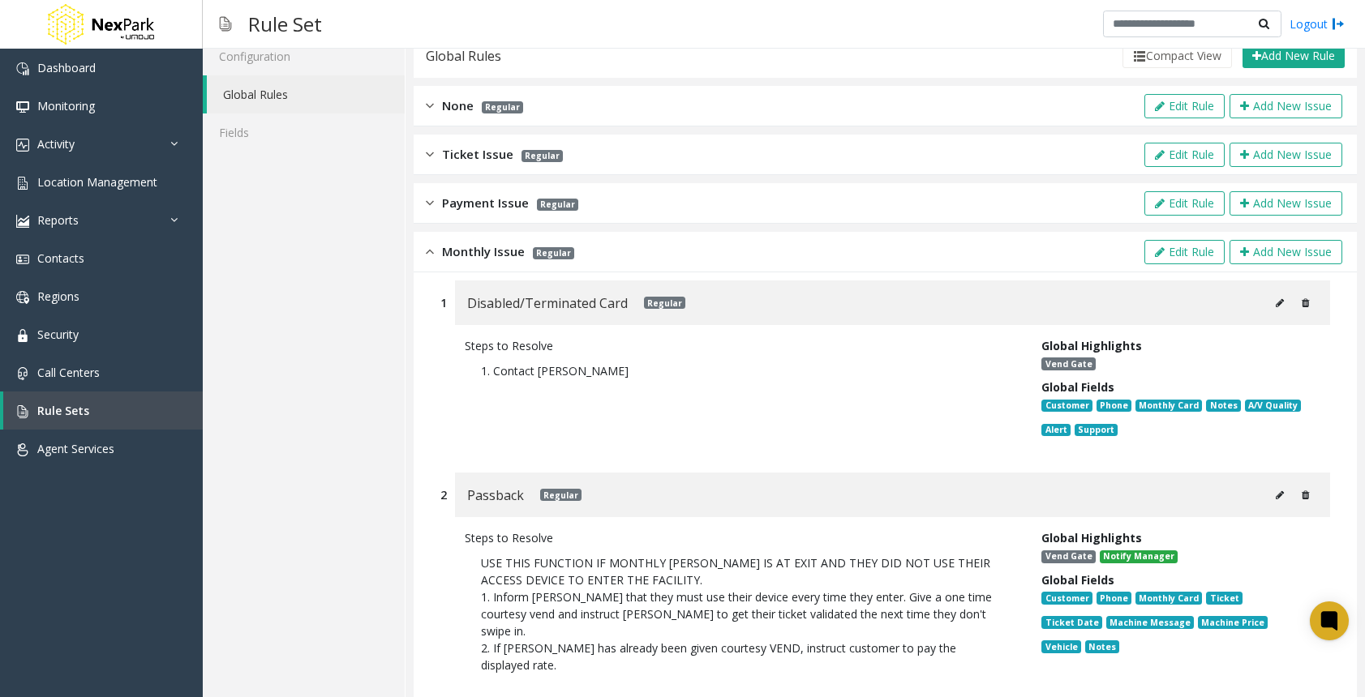
click at [1266, 301] on button at bounding box center [1279, 303] width 26 height 24
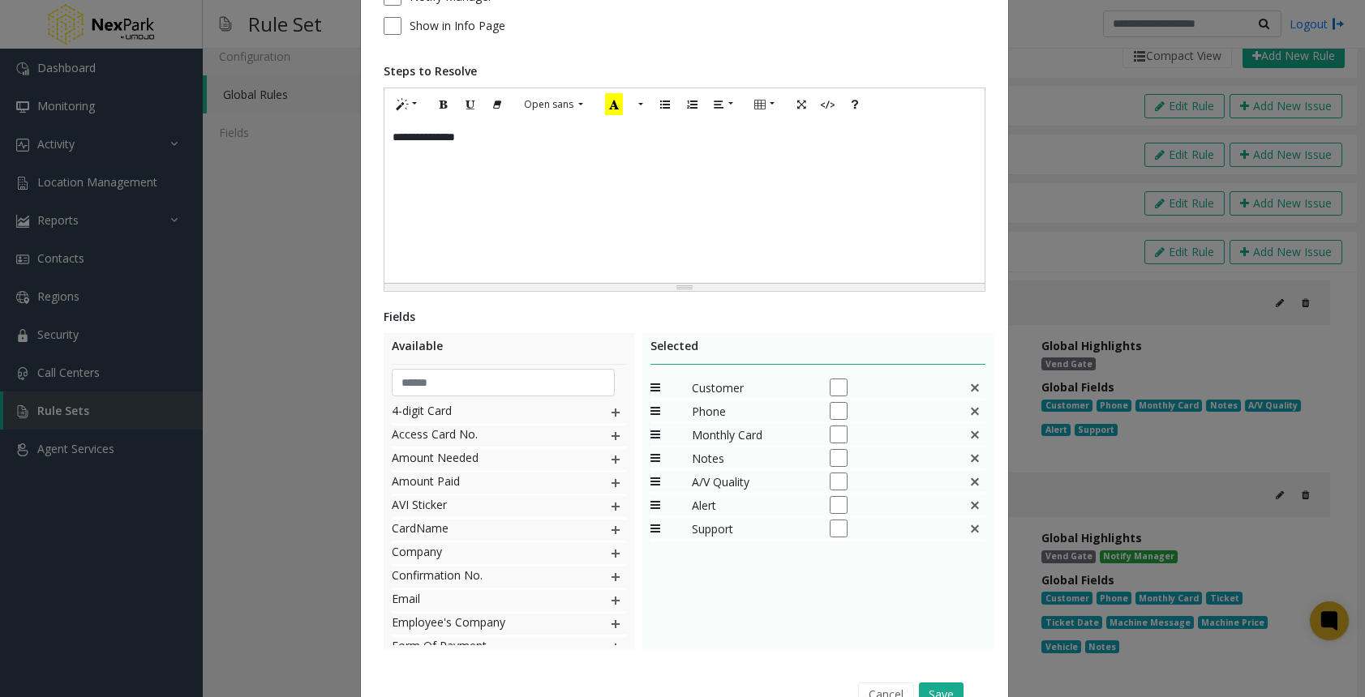
scroll to position [298, 0]
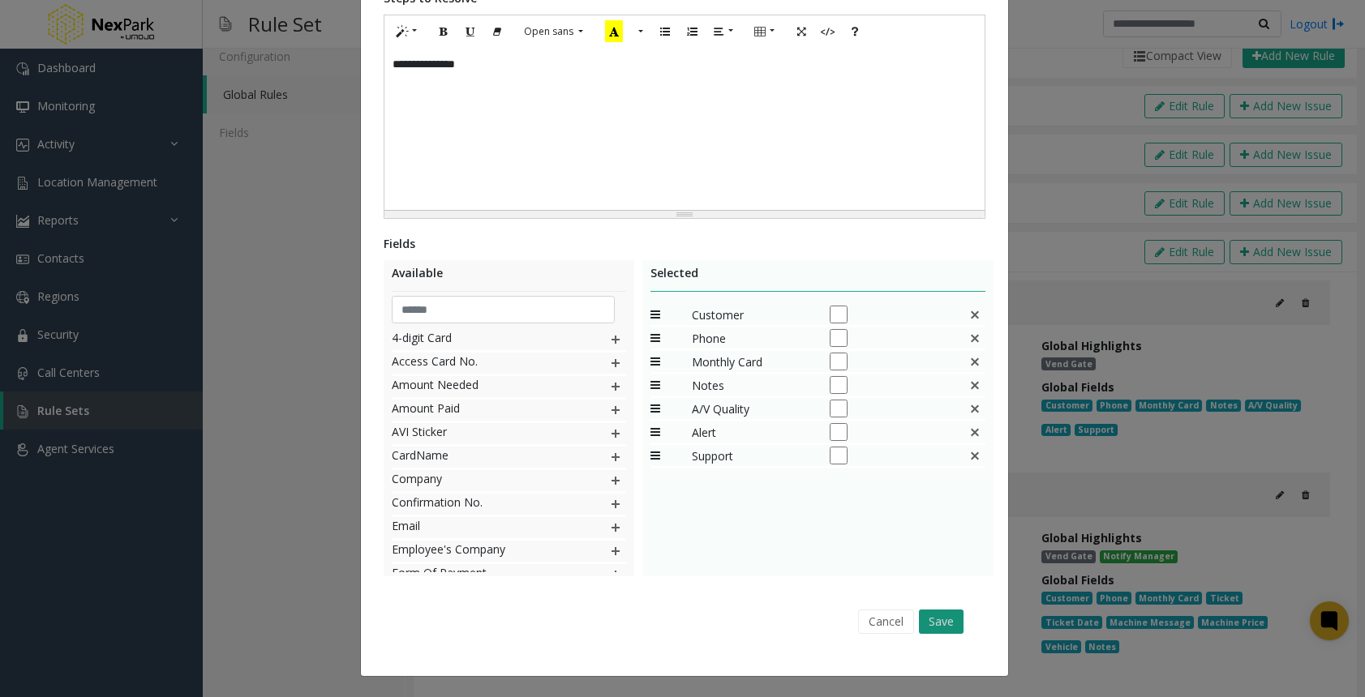
click at [928, 616] on button "Save" at bounding box center [941, 622] width 45 height 24
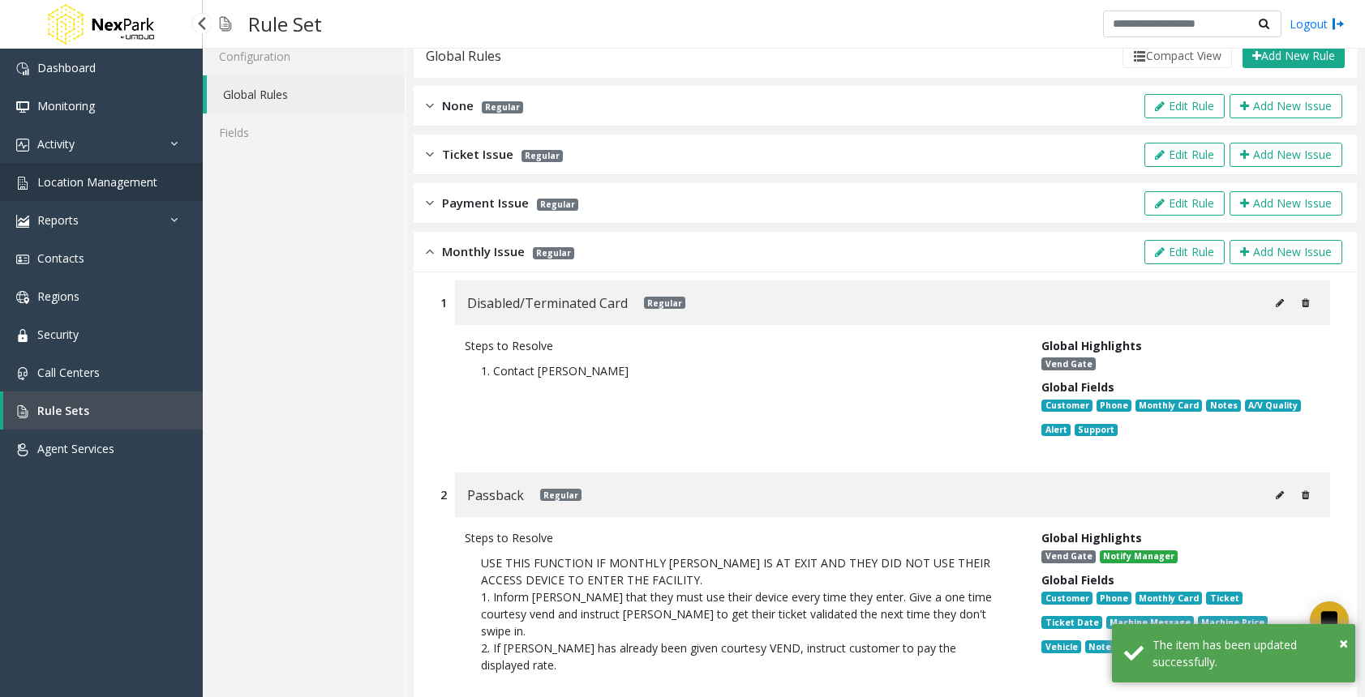
click at [102, 178] on span "Location Management" at bounding box center [97, 181] width 120 height 15
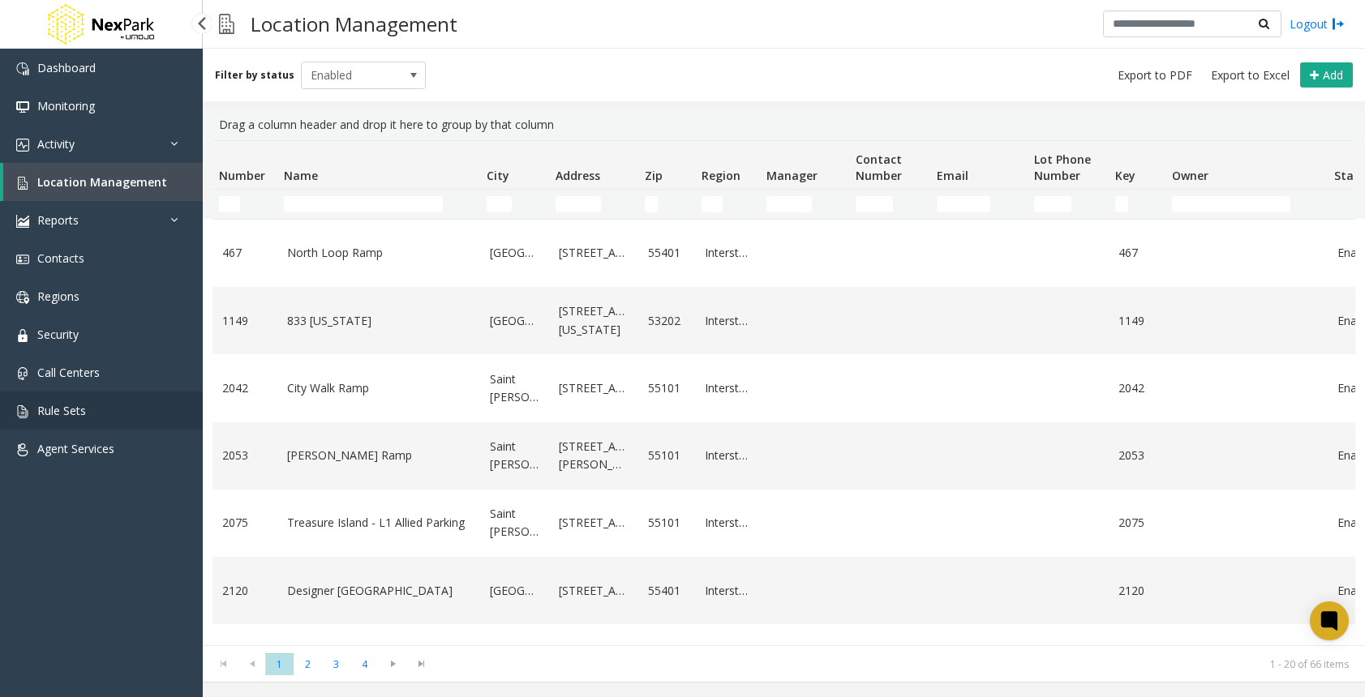
click at [100, 402] on link "Rule Sets" at bounding box center [101, 411] width 203 height 38
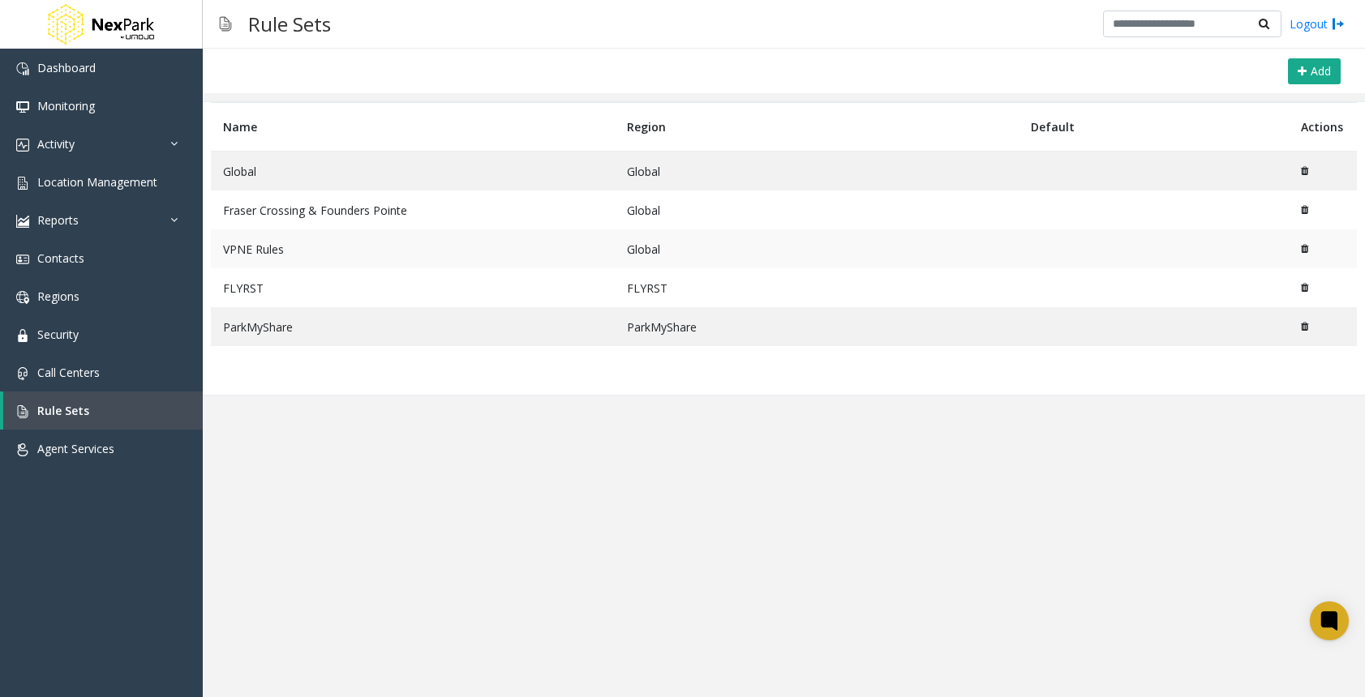
click at [226, 246] on td "VPNE Rules" at bounding box center [413, 248] width 404 height 39
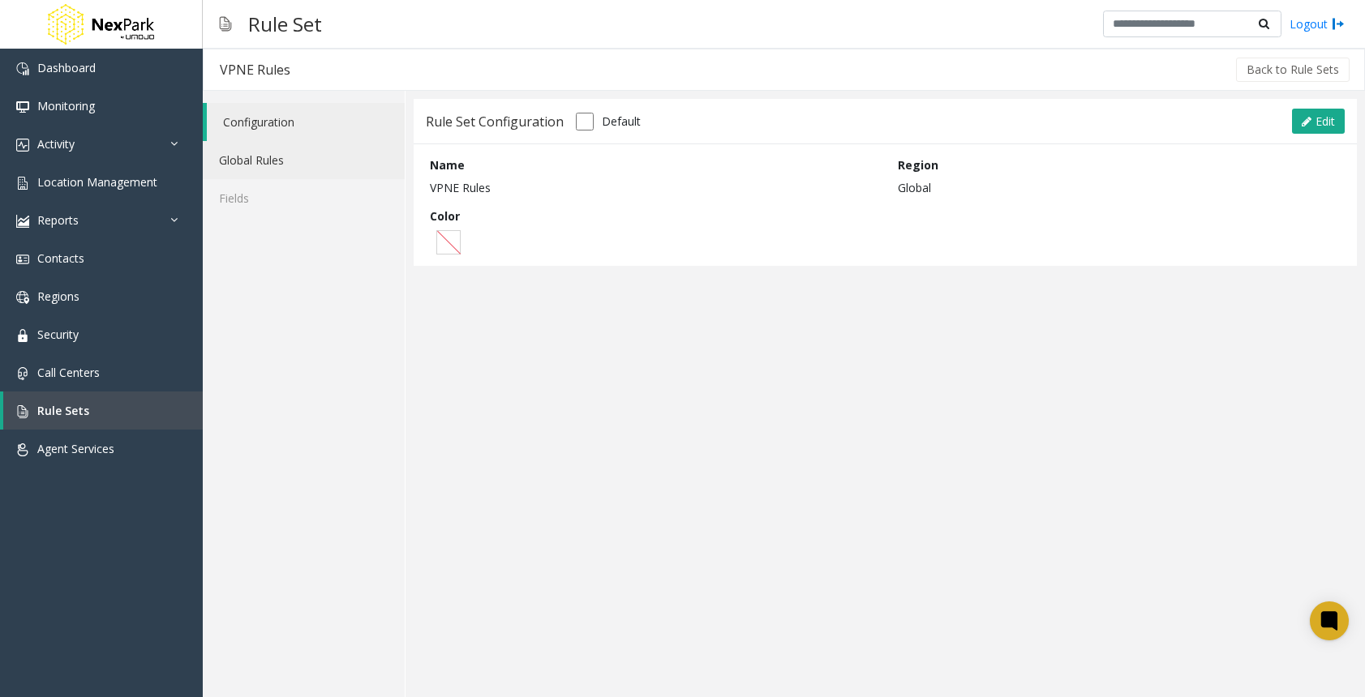
click at [276, 165] on link "Global Rules" at bounding box center [304, 160] width 202 height 38
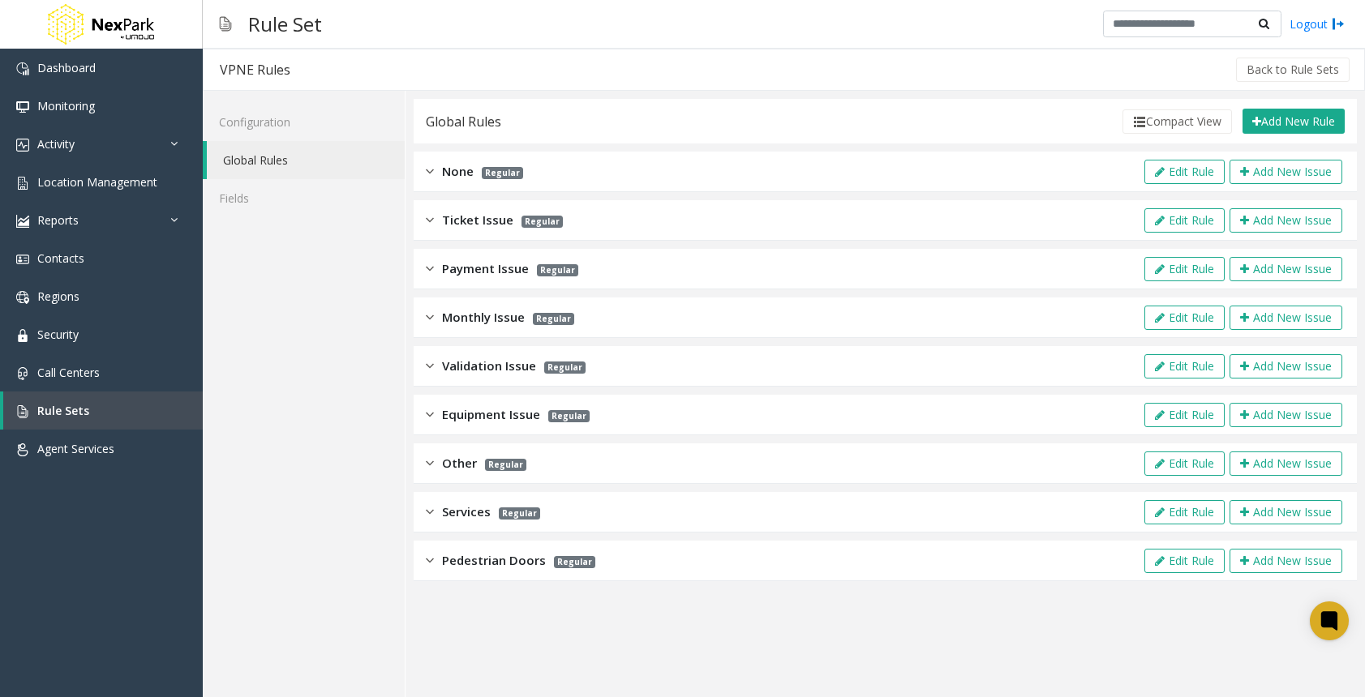
click at [425, 328] on div "Monthly Issue Regular Edit Rule Add New Issue" at bounding box center [884, 318] width 943 height 41
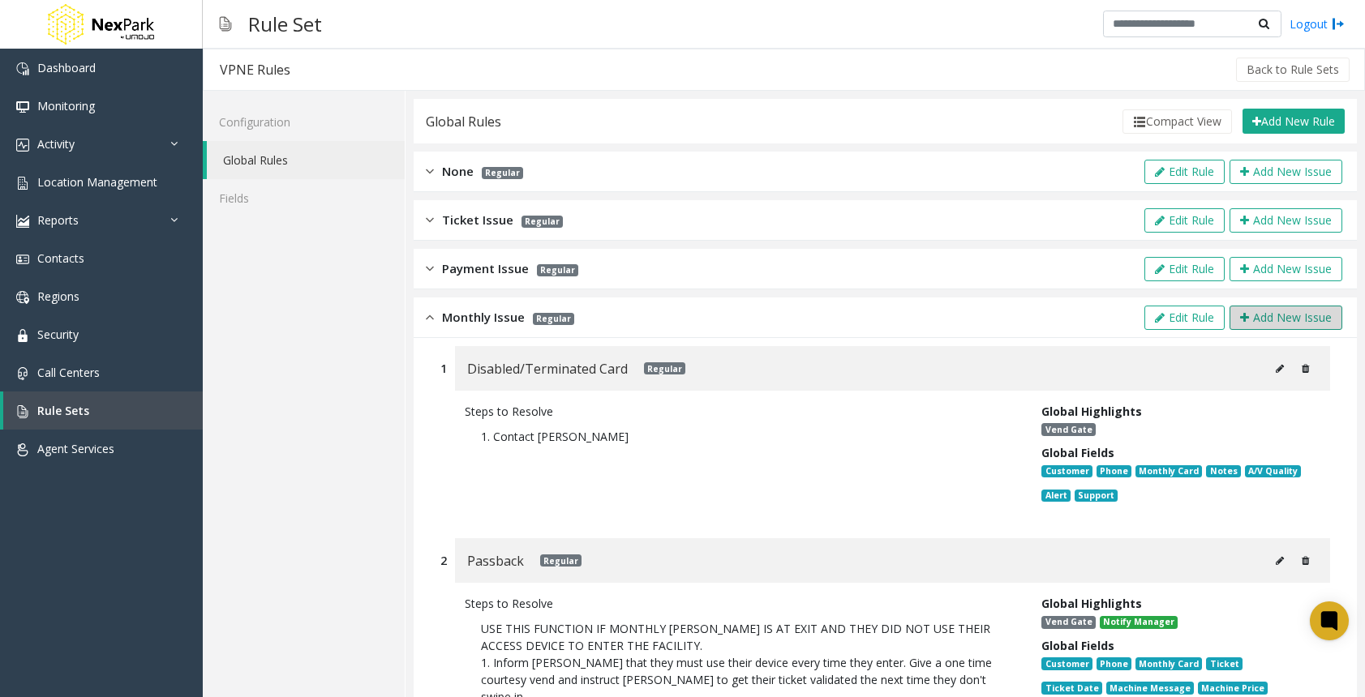
click at [1261, 315] on button "Add New Issue" at bounding box center [1285, 318] width 113 height 24
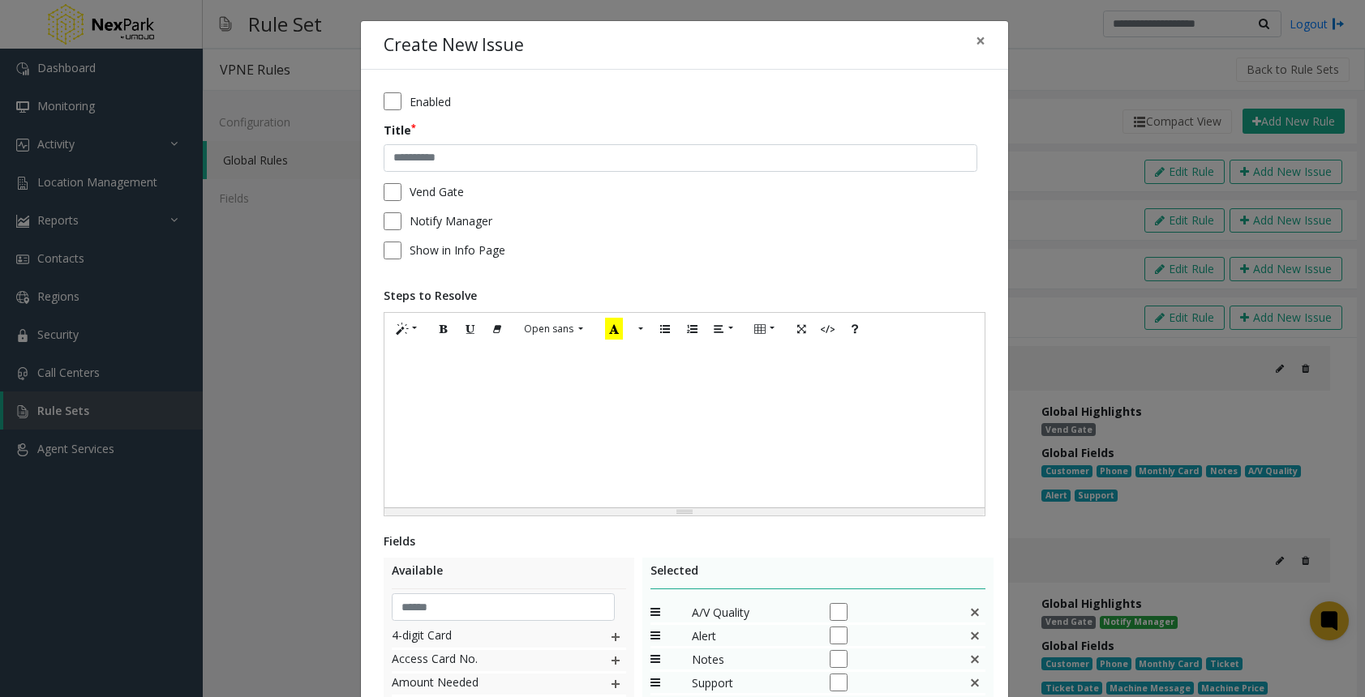
click at [376, 93] on div "**********" at bounding box center [684, 522] width 647 height 904
click at [430, 157] on input "text" at bounding box center [679, 158] width 593 height 28
type input "*********"
click at [500, 399] on div at bounding box center [684, 426] width 600 height 162
paste div
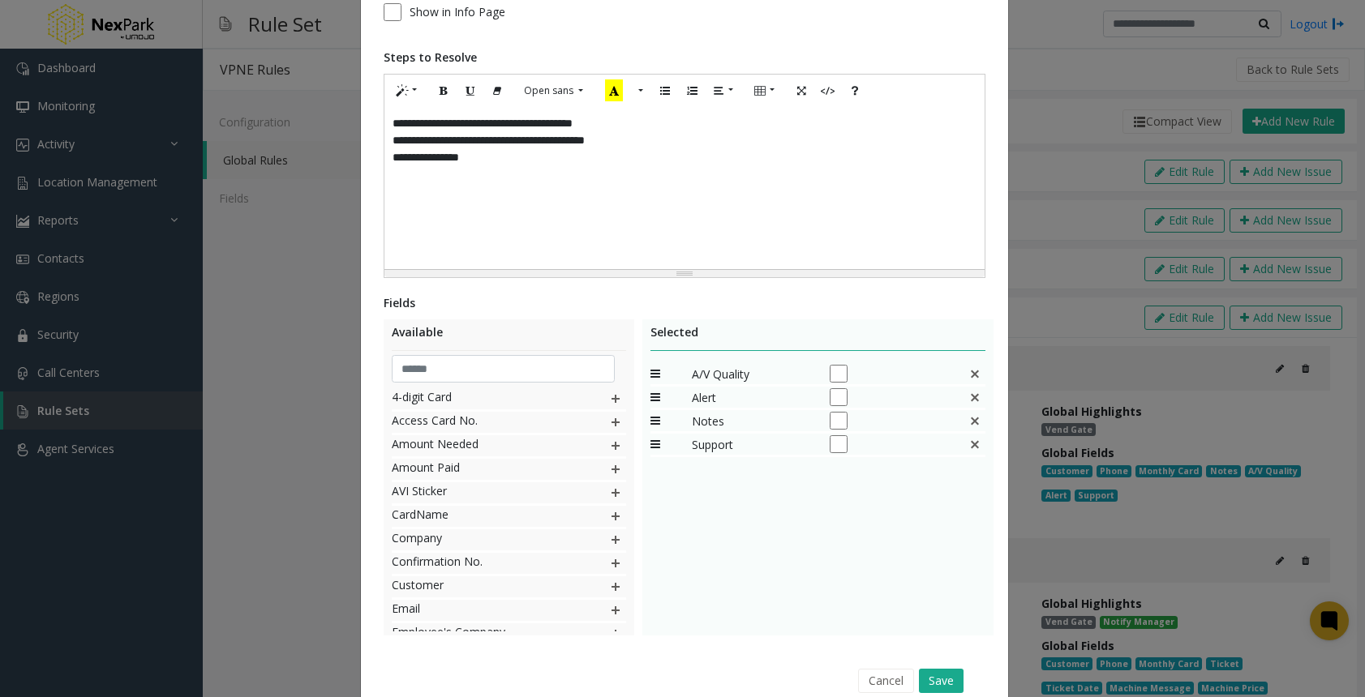
scroll to position [243, 0]
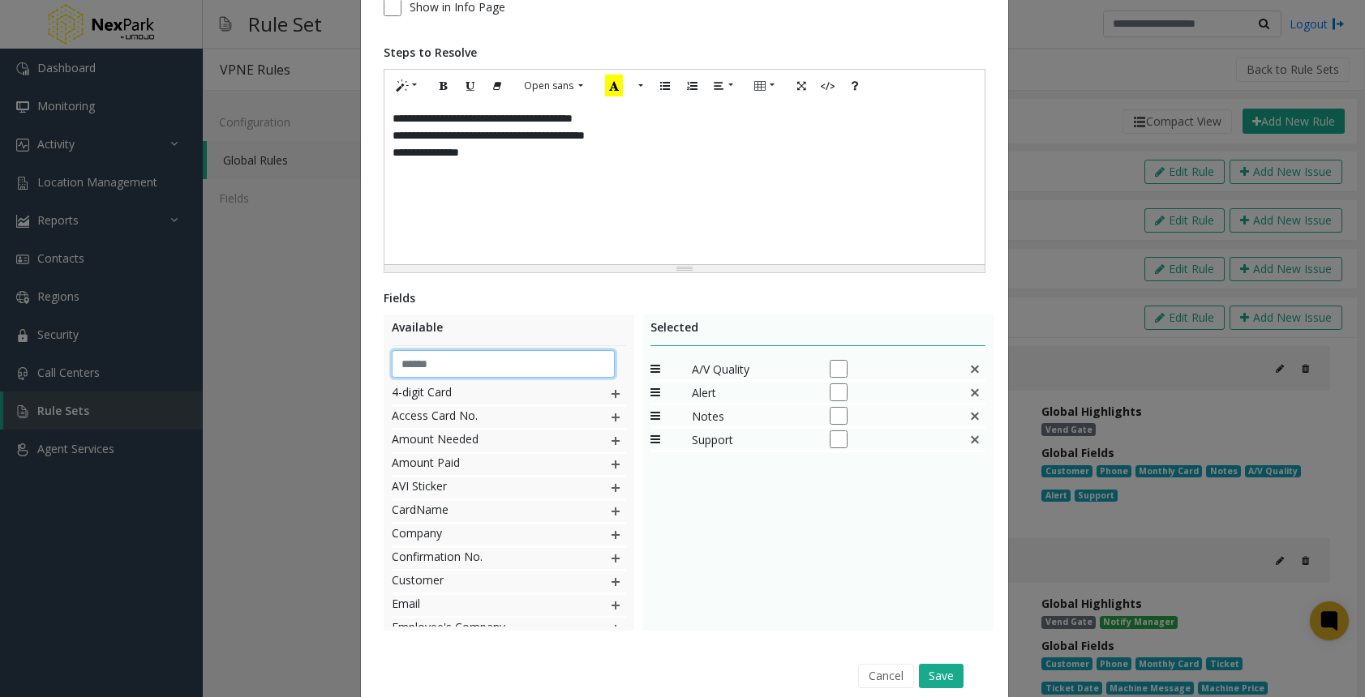
click at [435, 367] on input "text" at bounding box center [503, 364] width 223 height 28
type input "*"
click at [609, 531] on img at bounding box center [615, 535] width 13 height 21
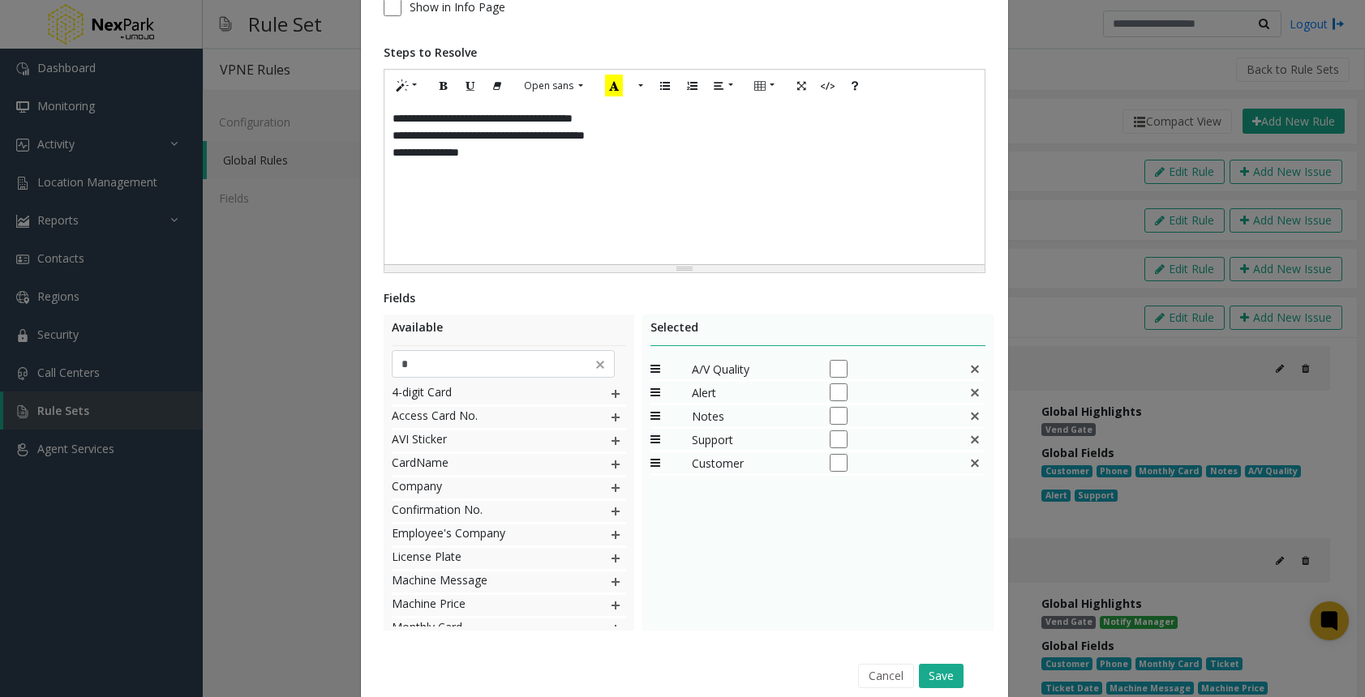
click at [599, 370] on img at bounding box center [600, 365] width 16 height 16
drag, startPoint x: 646, startPoint y: 458, endPoint x: 648, endPoint y: 371, distance: 87.6
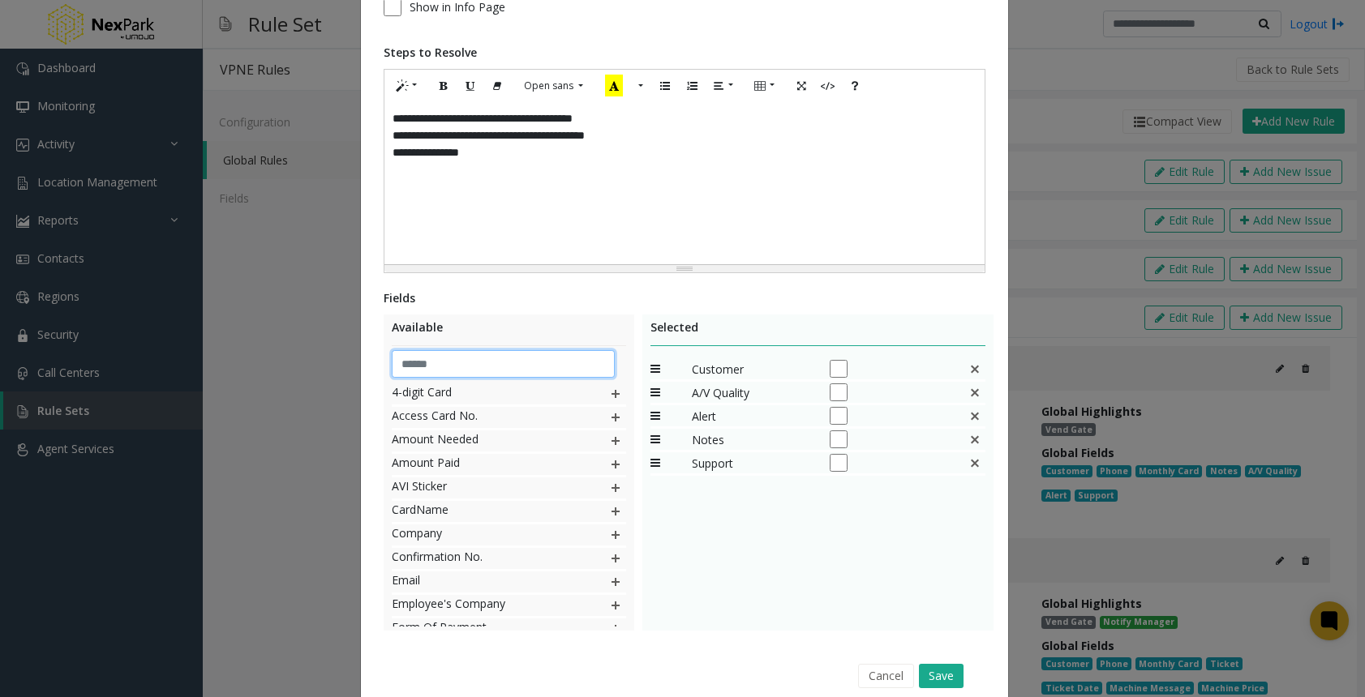
click at [442, 361] on input "text" at bounding box center [503, 364] width 223 height 28
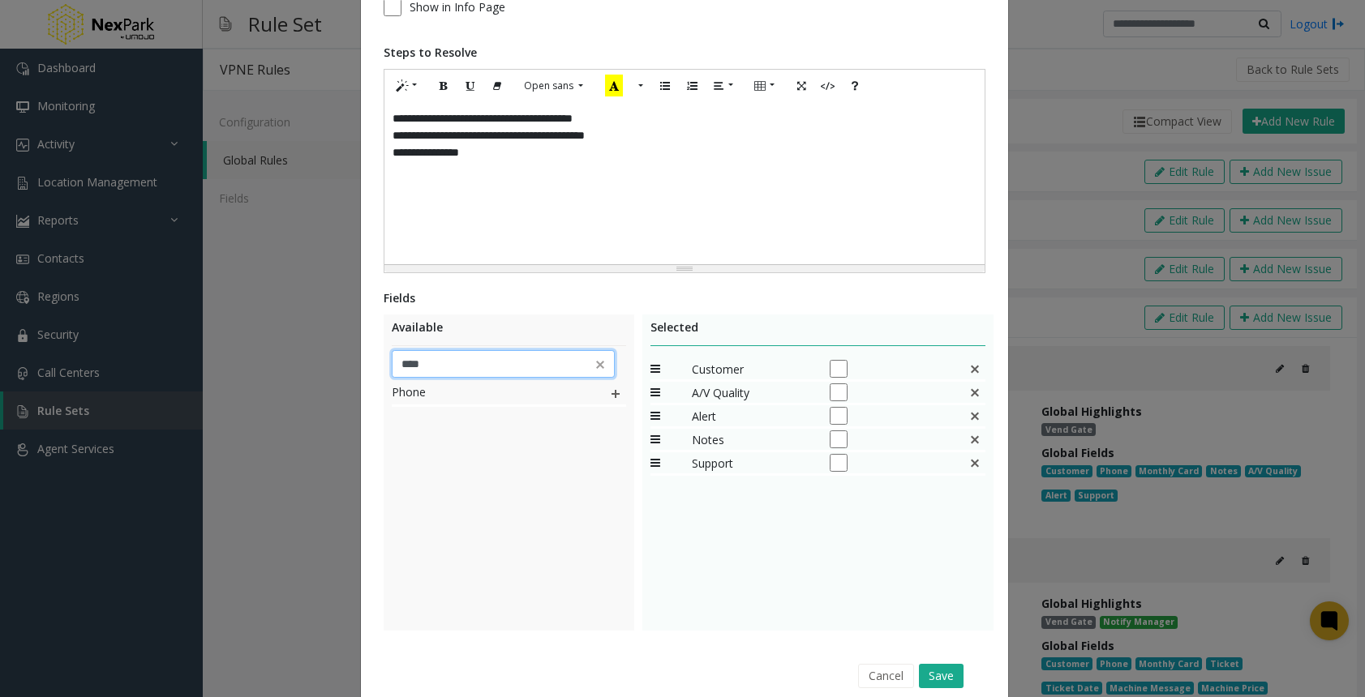
type input "****"
click at [615, 392] on img at bounding box center [615, 393] width 13 height 21
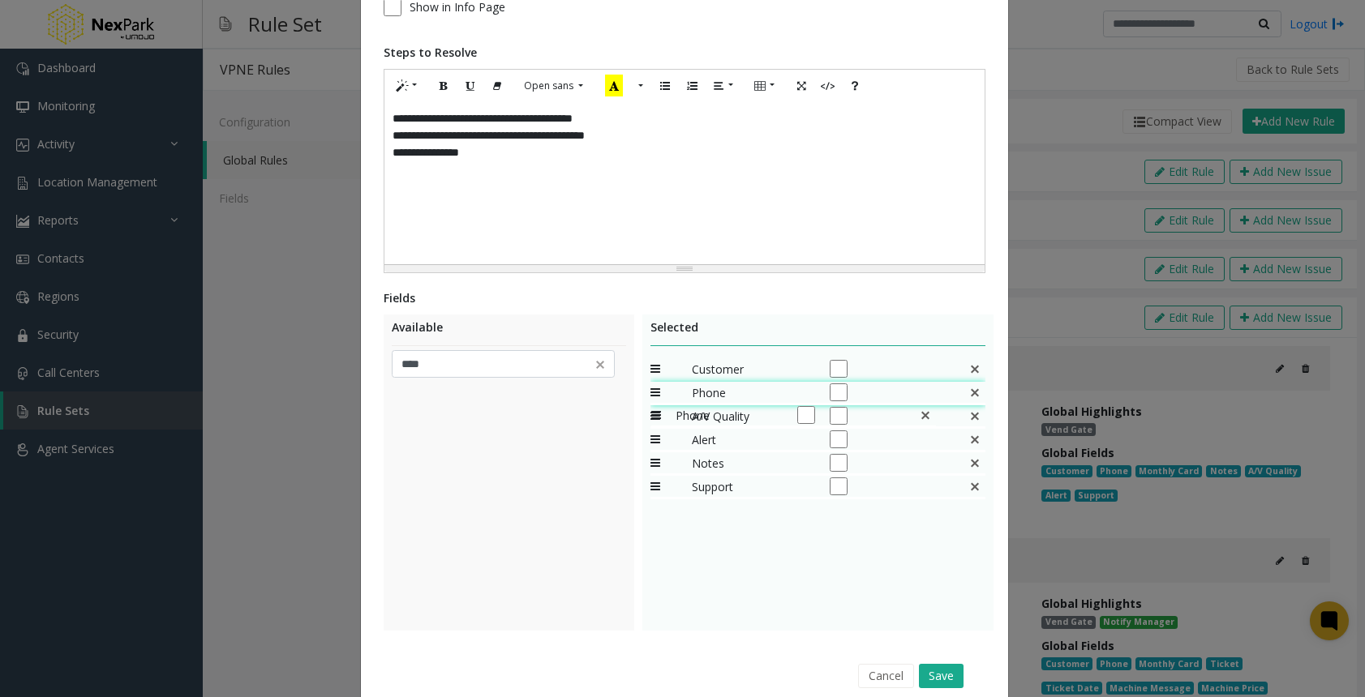
drag, startPoint x: 648, startPoint y: 484, endPoint x: 643, endPoint y: 394, distance: 90.1
click at [953, 670] on button "Save" at bounding box center [941, 676] width 45 height 24
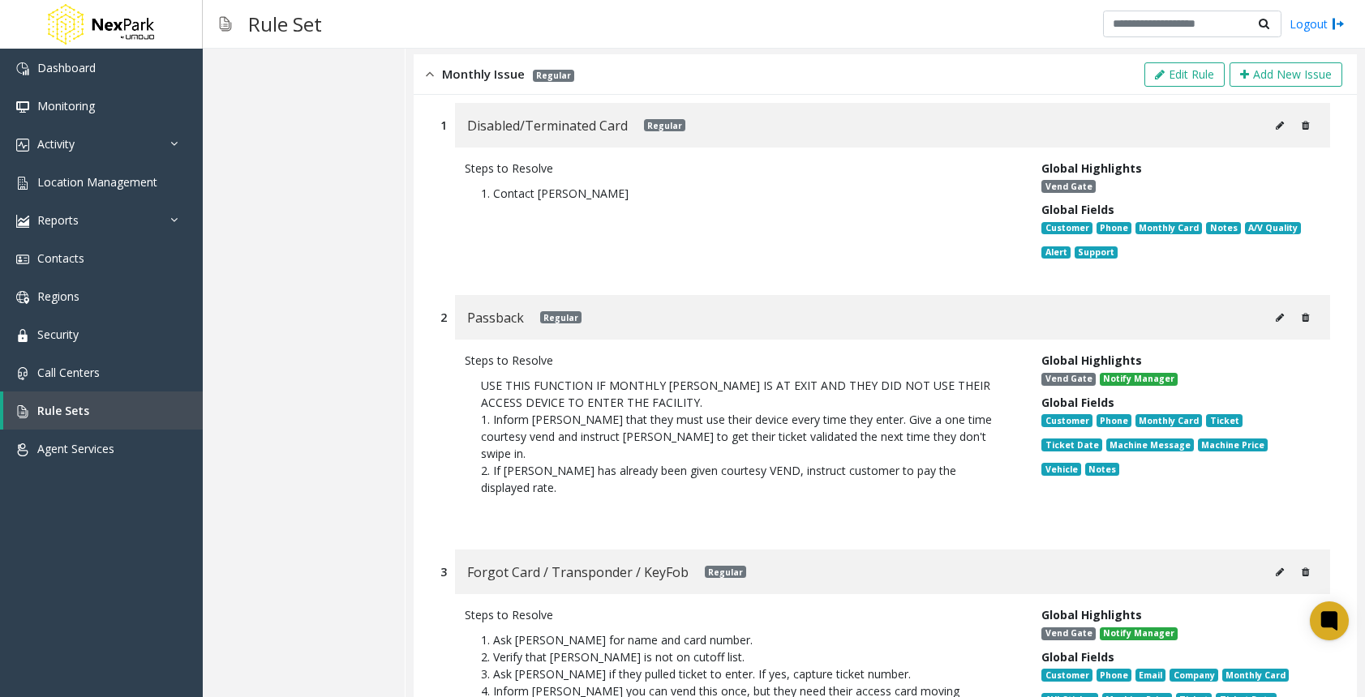
scroll to position [0, 0]
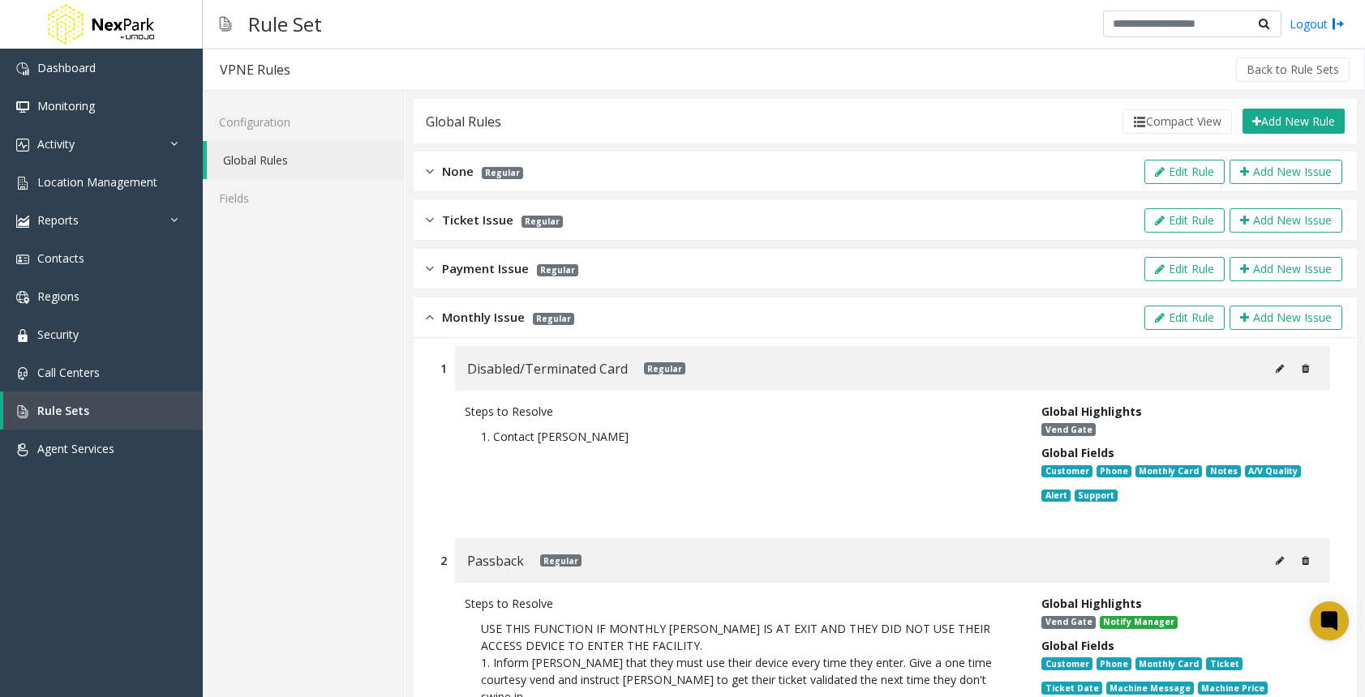
click at [436, 319] on div "Monthly Issue Regular" at bounding box center [500, 317] width 148 height 19
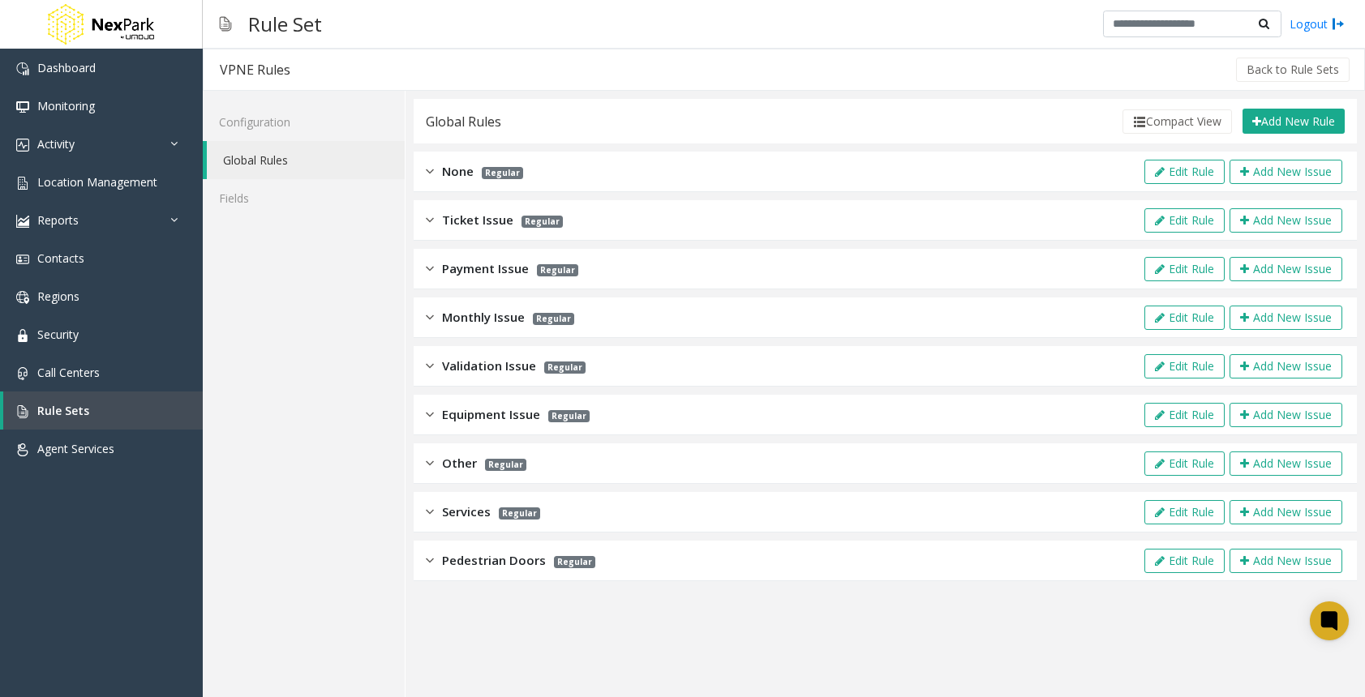
click at [430, 462] on img at bounding box center [430, 463] width 8 height 19
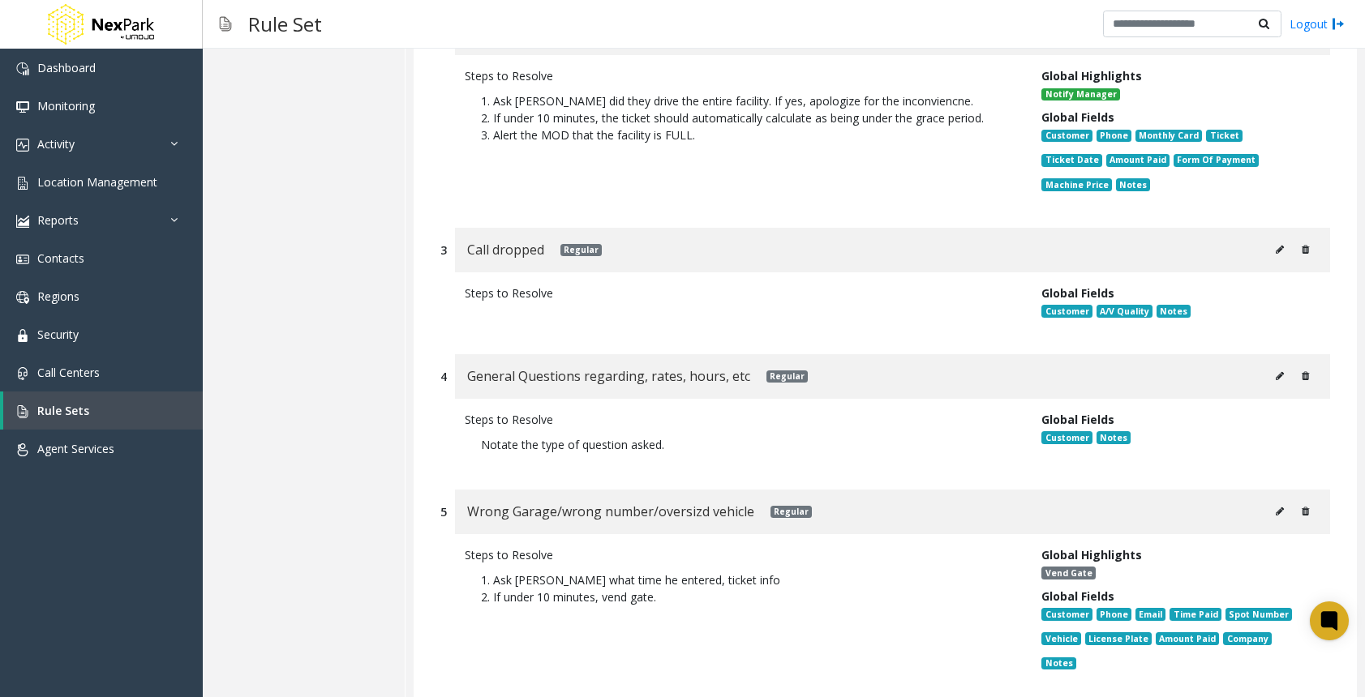
scroll to position [649, 0]
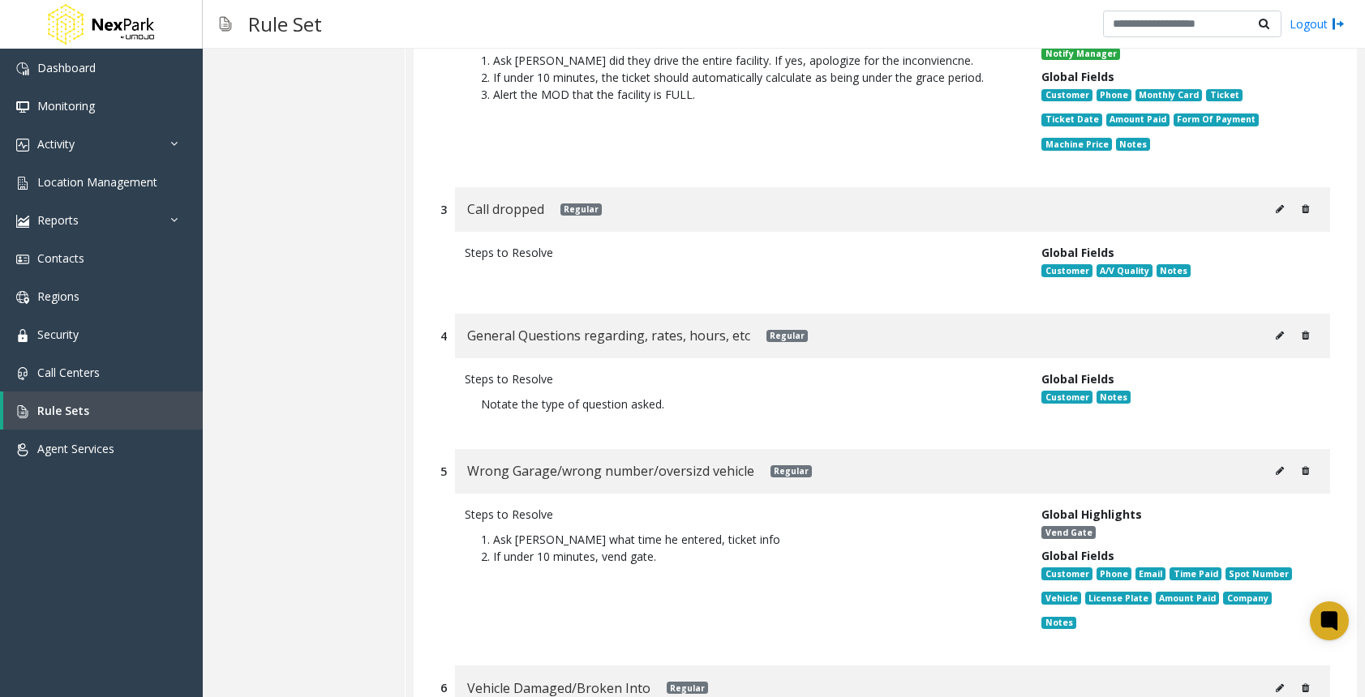
click at [1275, 466] on icon at bounding box center [1279, 471] width 8 height 10
type input "**********"
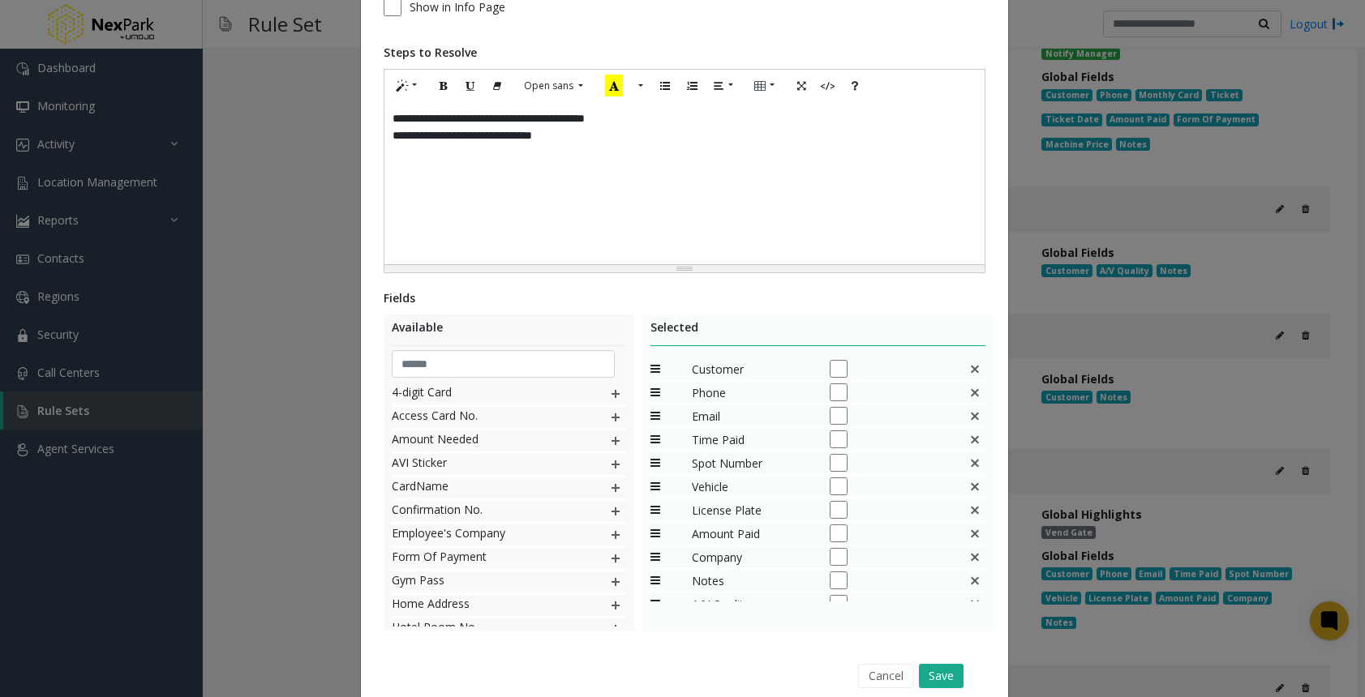
scroll to position [0, 0]
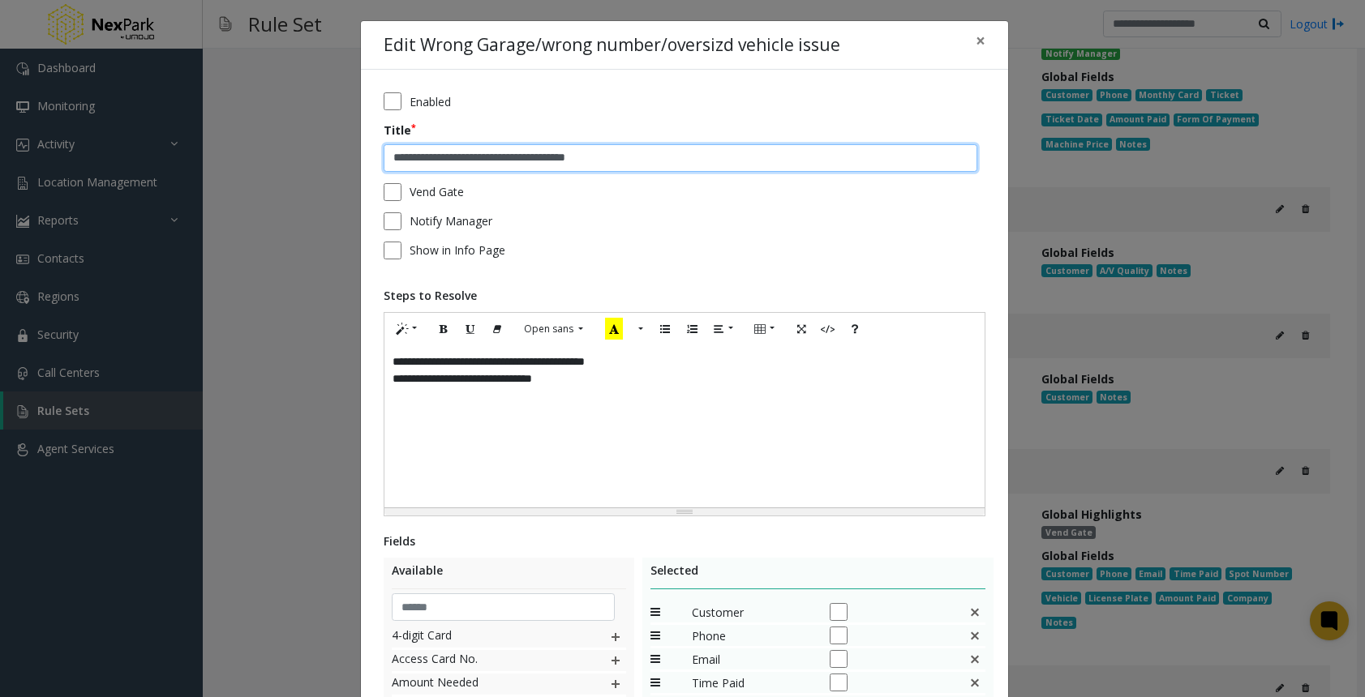
drag, startPoint x: 657, startPoint y: 153, endPoint x: 377, endPoint y: 153, distance: 279.7
click at [383, 153] on input "**********" at bounding box center [679, 158] width 593 height 28
type input "**********"
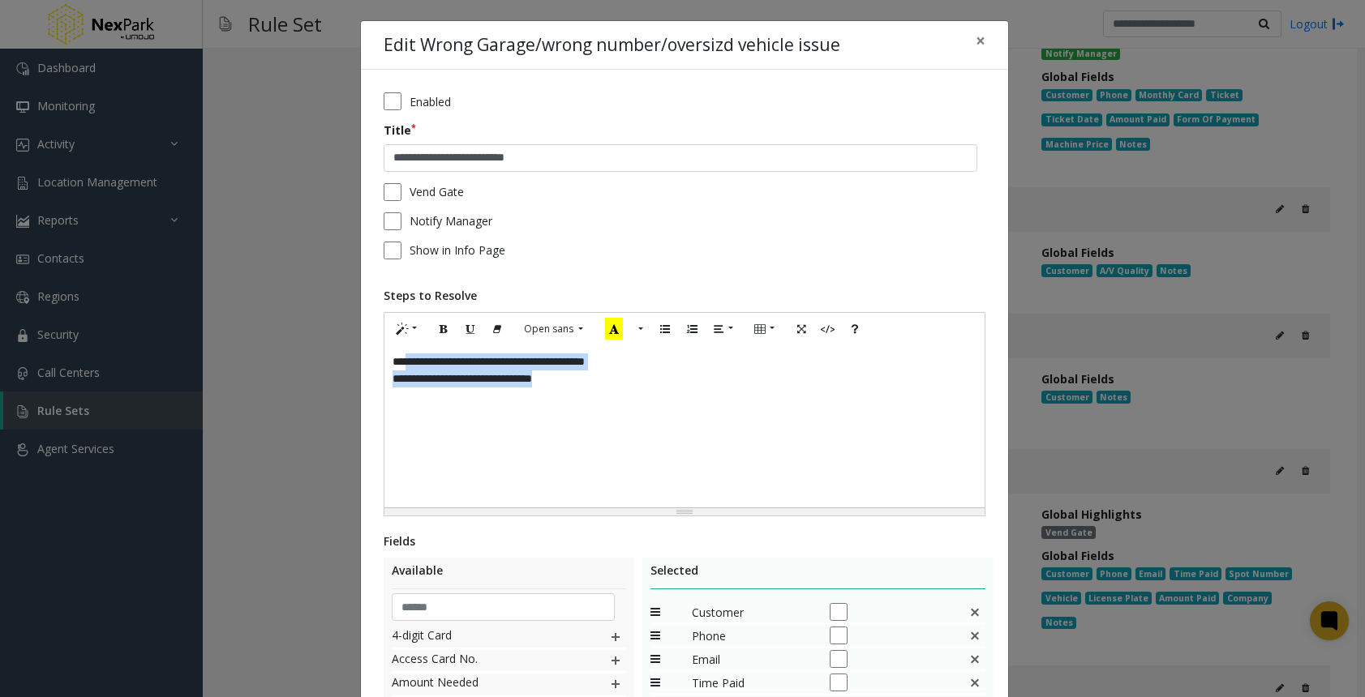
drag, startPoint x: 577, startPoint y: 392, endPoint x: 398, endPoint y: 369, distance: 180.6
click at [398, 369] on div "**********" at bounding box center [684, 426] width 600 height 162
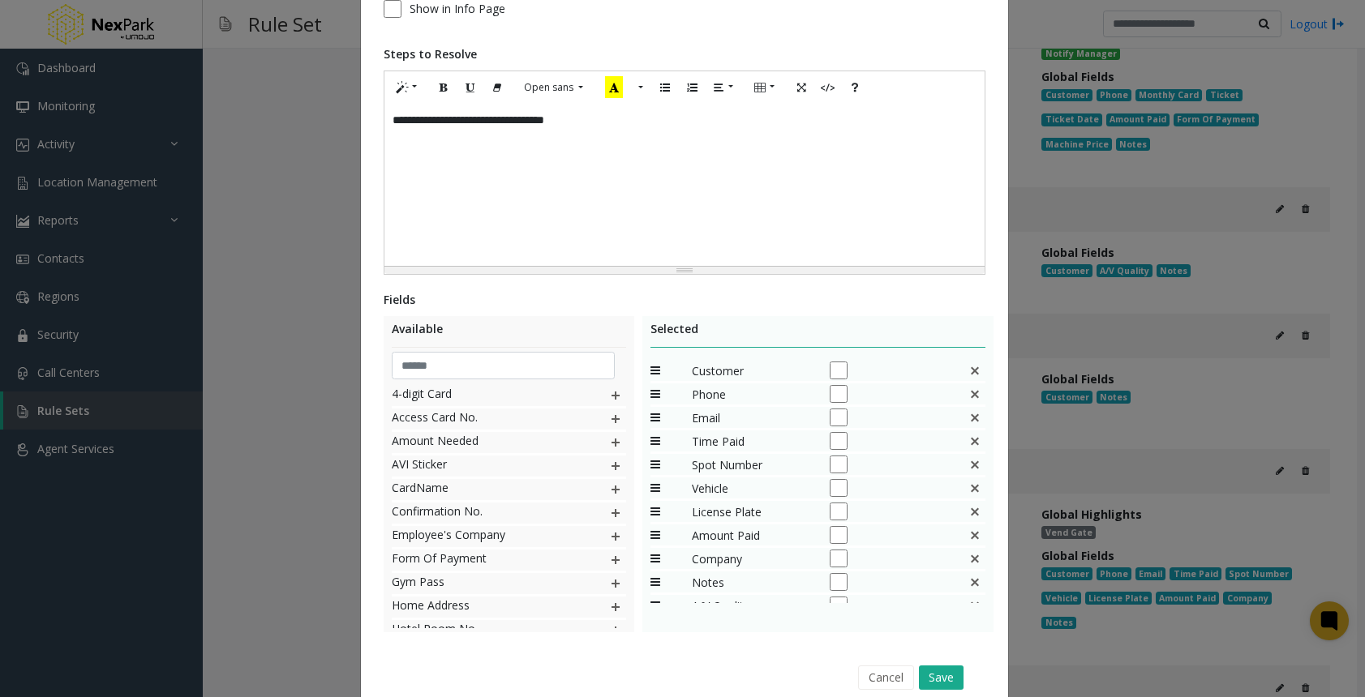
scroll to position [243, 0]
click at [968, 414] on img at bounding box center [974, 416] width 13 height 14
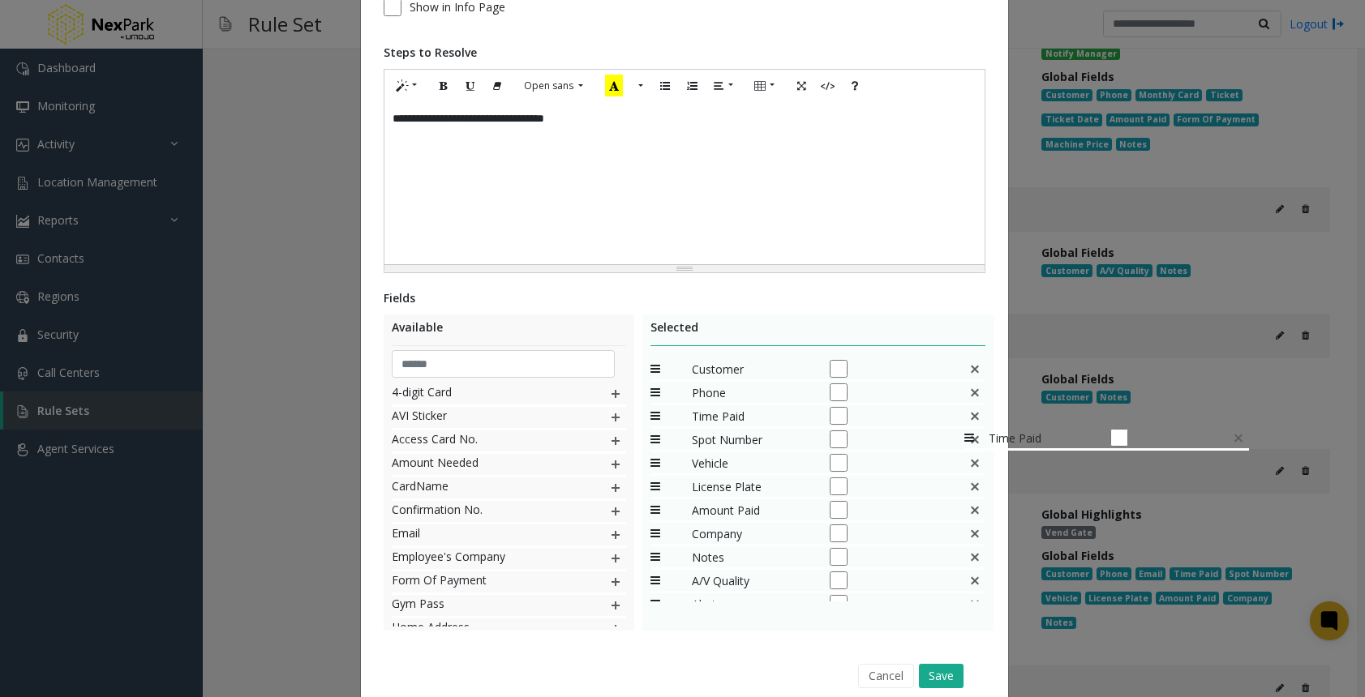
click at [968, 419] on img at bounding box center [974, 416] width 13 height 14
click at [968, 418] on img at bounding box center [974, 416] width 13 height 14
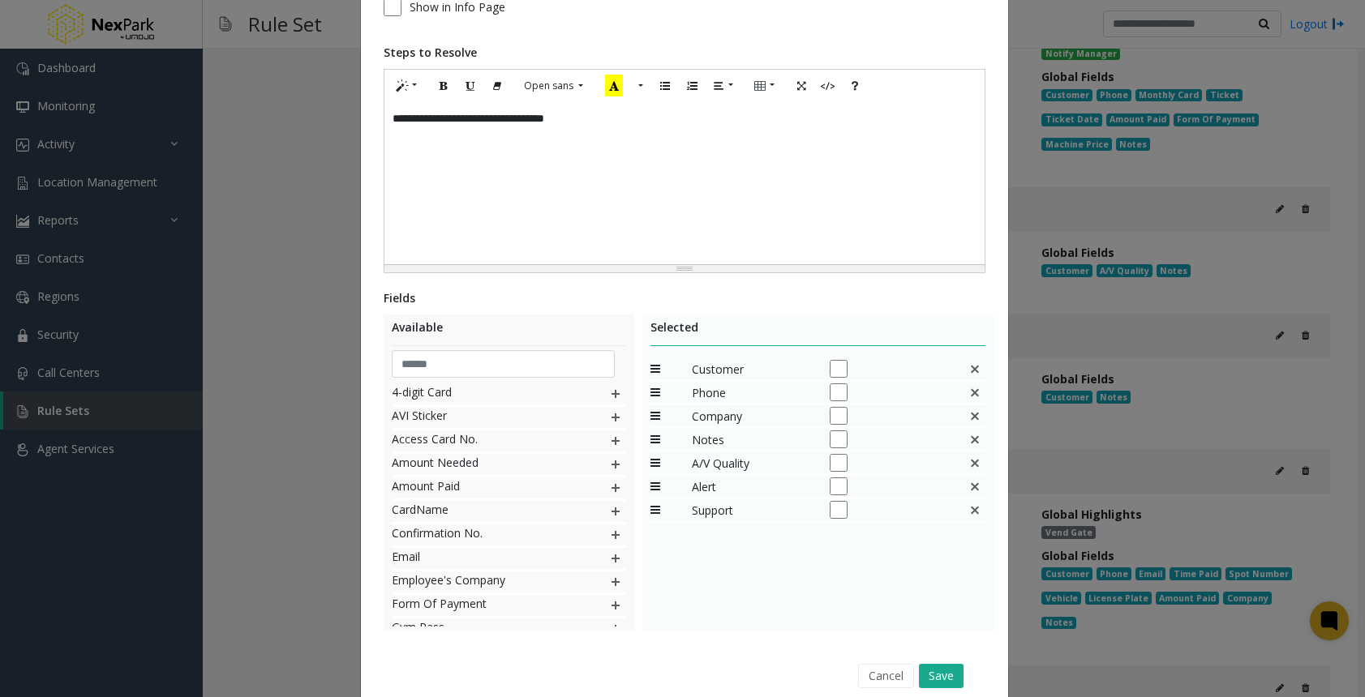
click at [970, 417] on img at bounding box center [974, 416] width 13 height 14
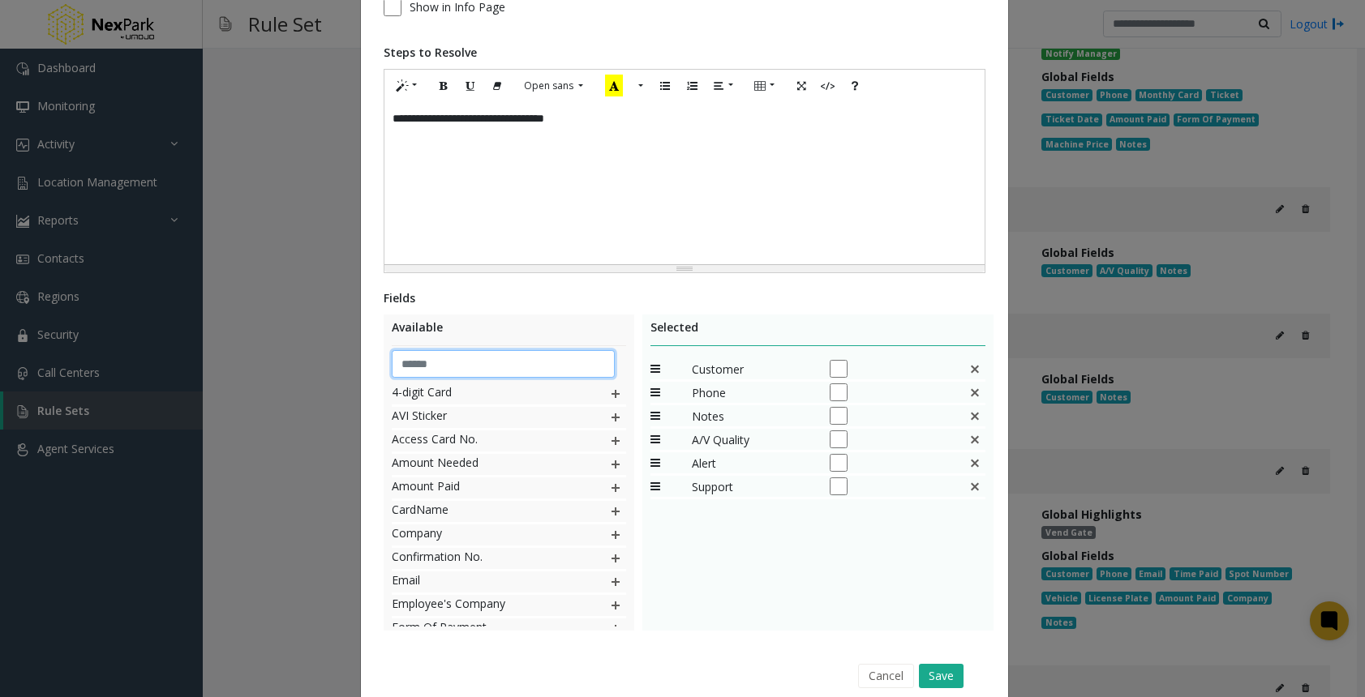
click at [460, 360] on input "text" at bounding box center [503, 364] width 223 height 28
type input "**"
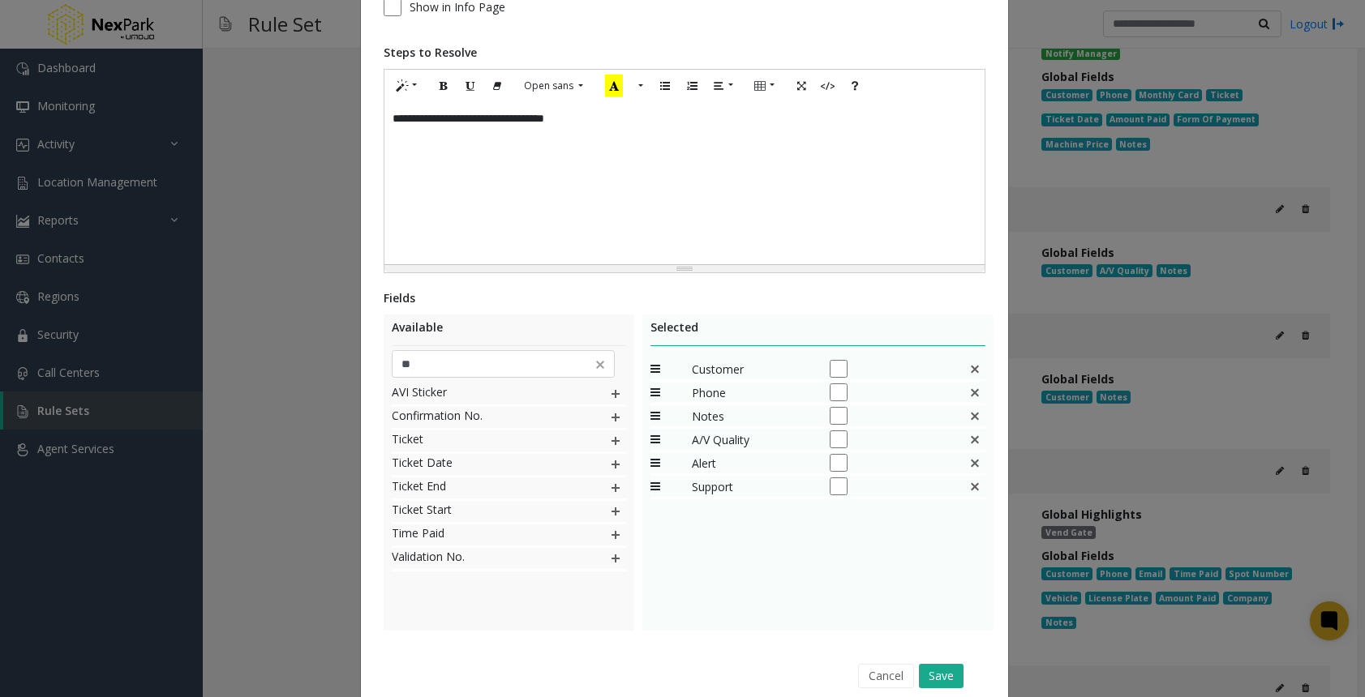
click at [612, 443] on img at bounding box center [615, 441] width 13 height 21
drag, startPoint x: 638, startPoint y: 508, endPoint x: 650, endPoint y: 447, distance: 62.0
click at [650, 447] on div "Selected Customer Phone Notes A/V Quality Alert Support Ticket" at bounding box center [817, 473] width 351 height 316
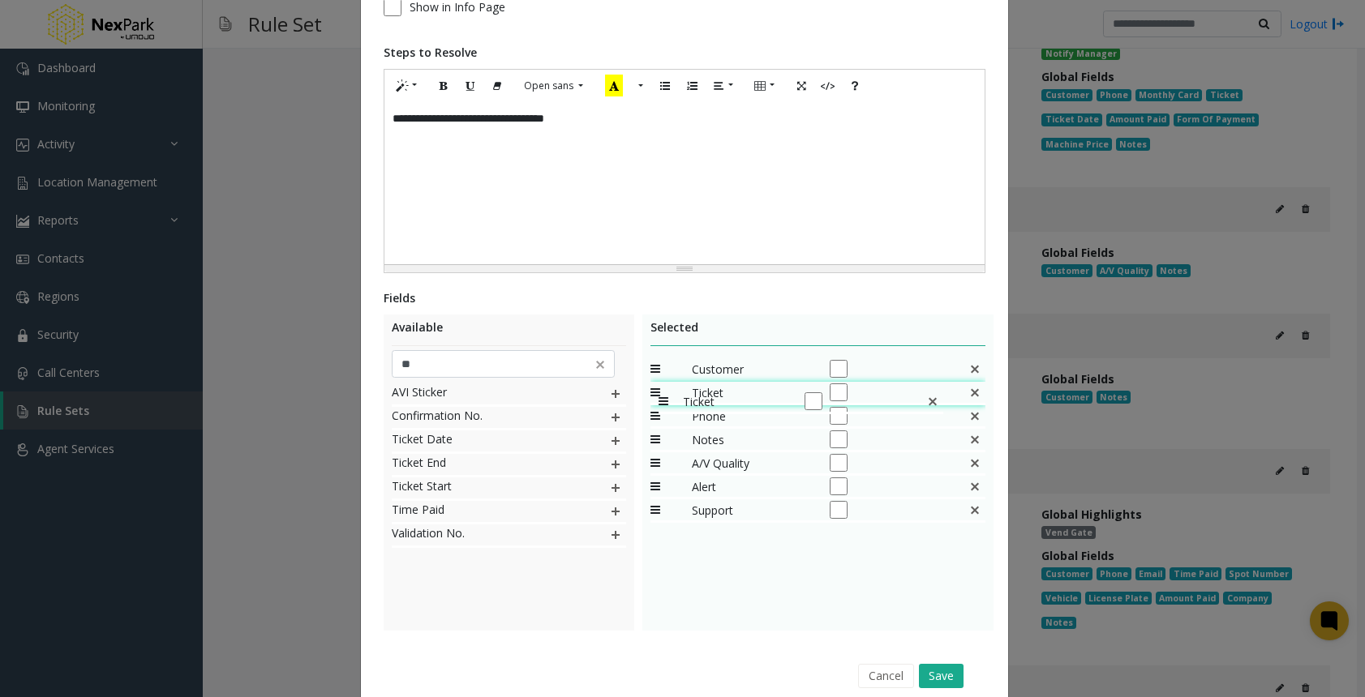
drag, startPoint x: 649, startPoint y: 508, endPoint x: 650, endPoint y: 383, distance: 124.9
click at [943, 667] on button "Save" at bounding box center [941, 676] width 45 height 24
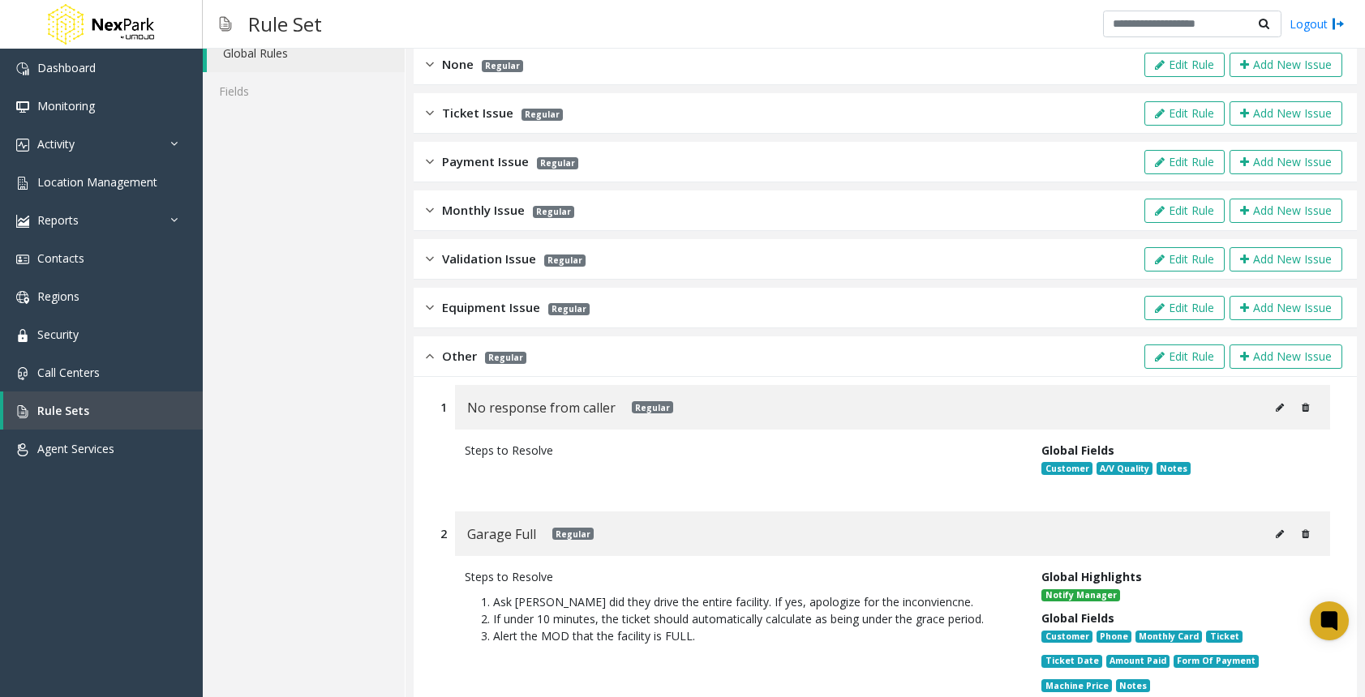
scroll to position [0, 0]
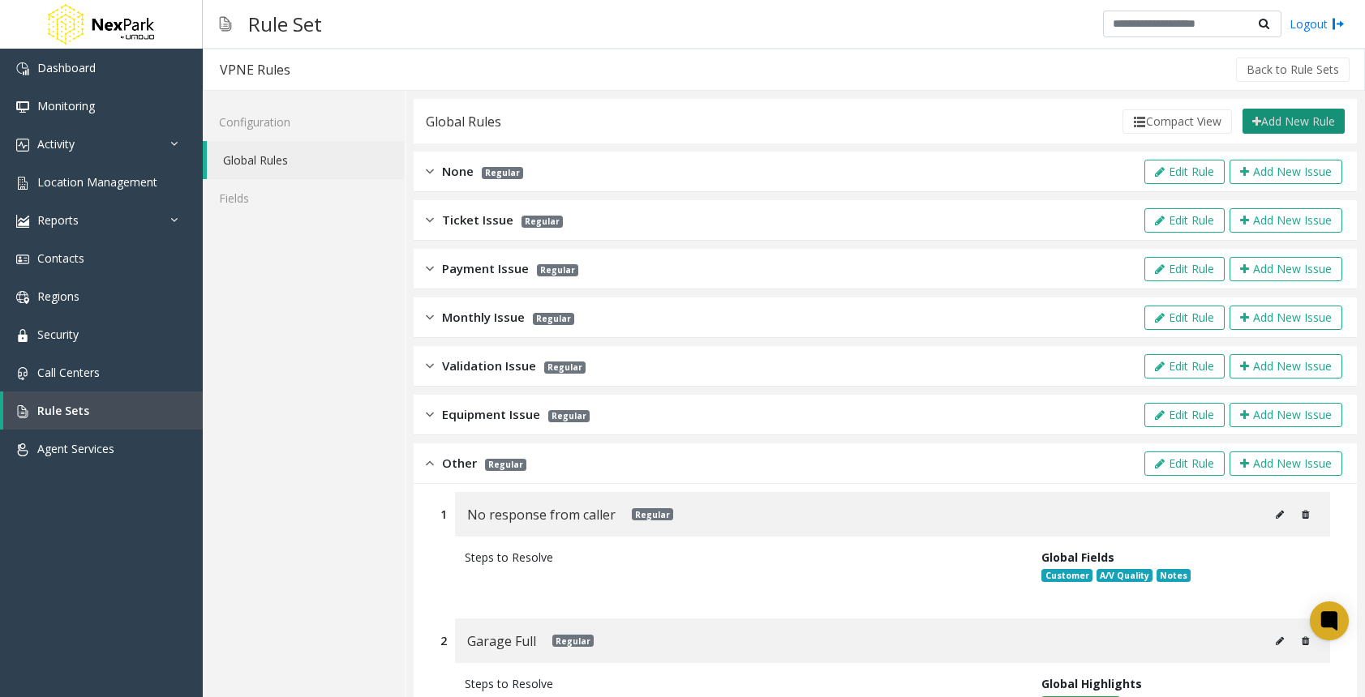
click at [1278, 127] on button "Add New Rule" at bounding box center [1293, 122] width 102 height 26
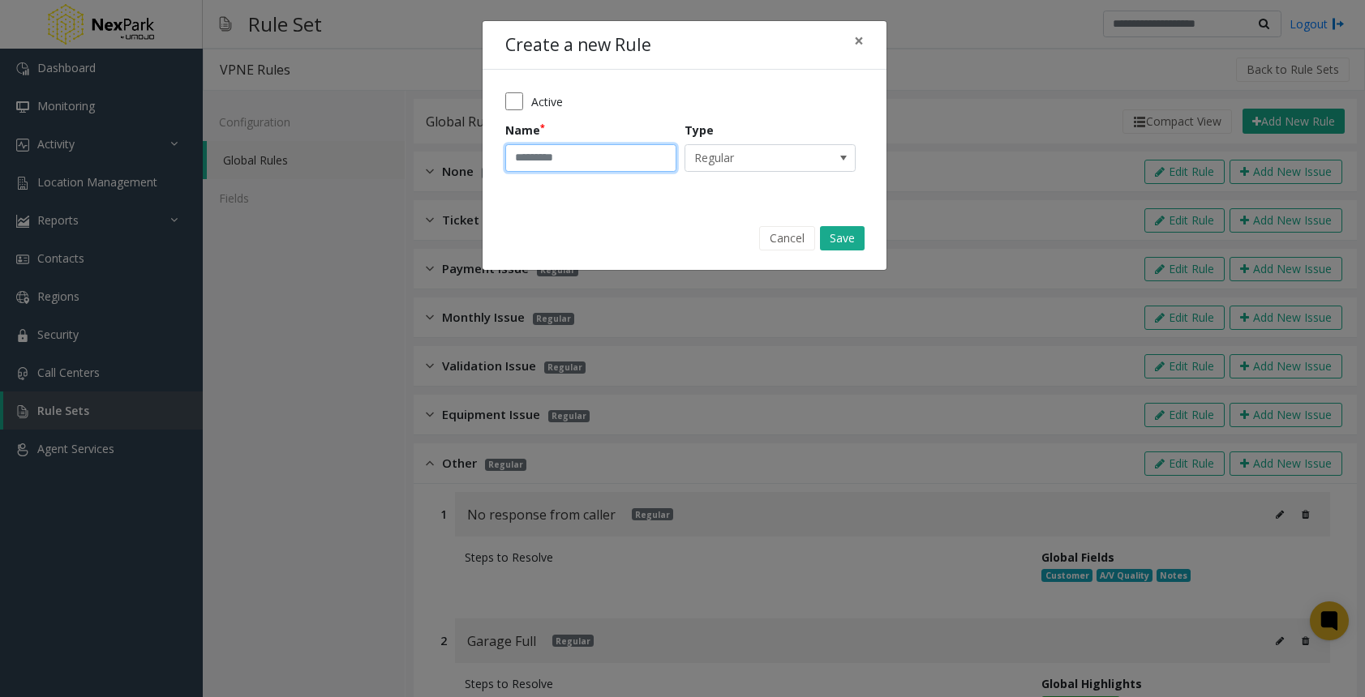
click at [617, 161] on input "Name" at bounding box center [590, 158] width 171 height 28
type input "**********"
click at [845, 242] on button "Save" at bounding box center [842, 238] width 45 height 24
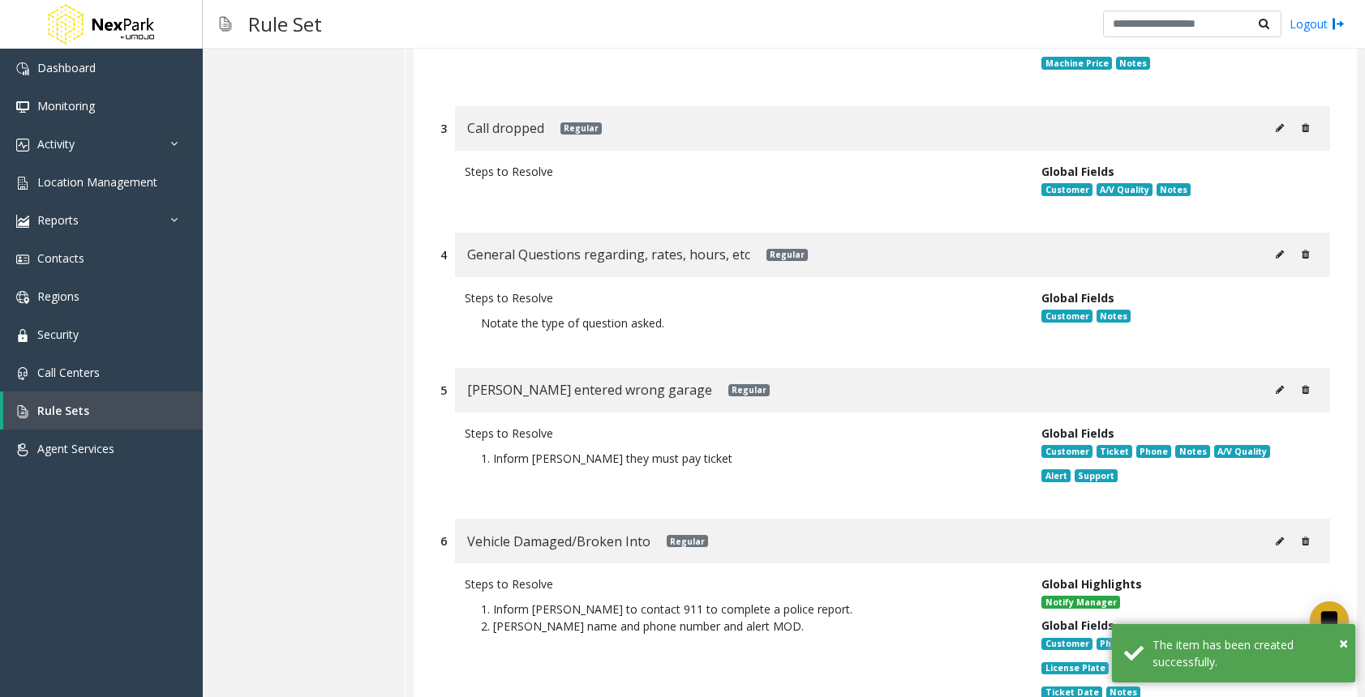
scroll to position [81, 0]
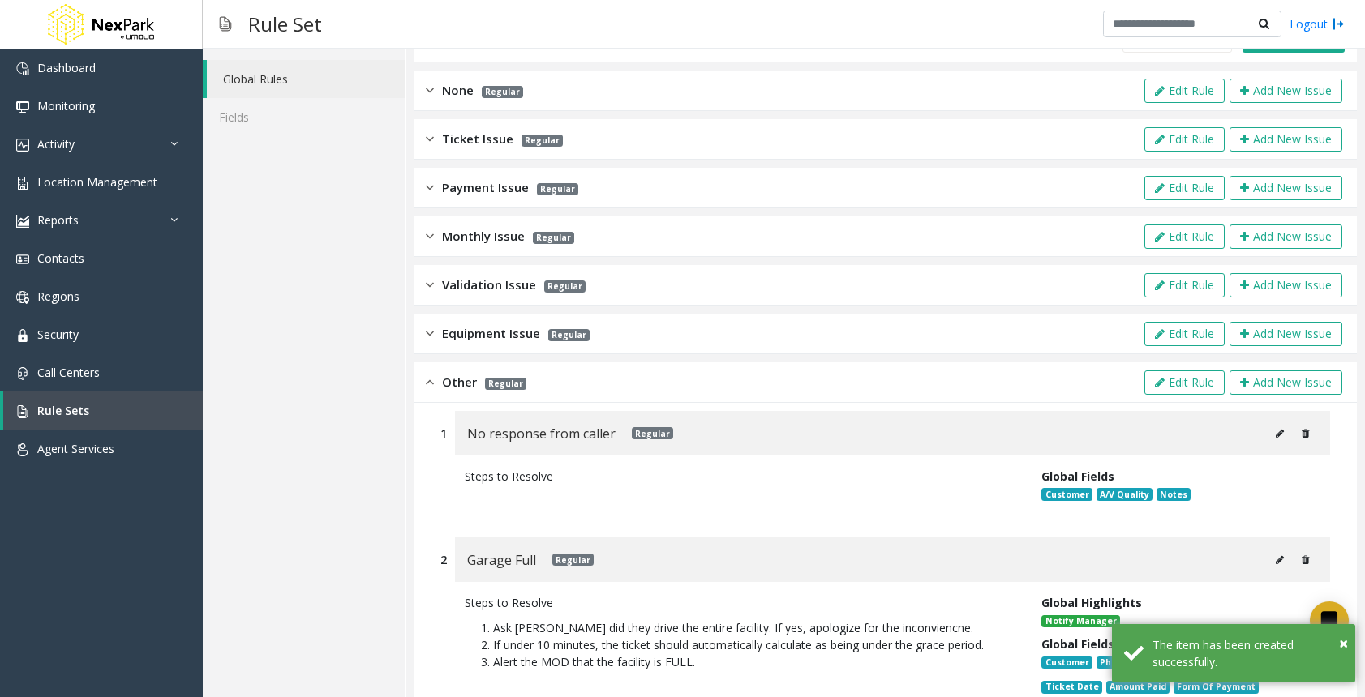
click at [432, 378] on img at bounding box center [430, 382] width 8 height 19
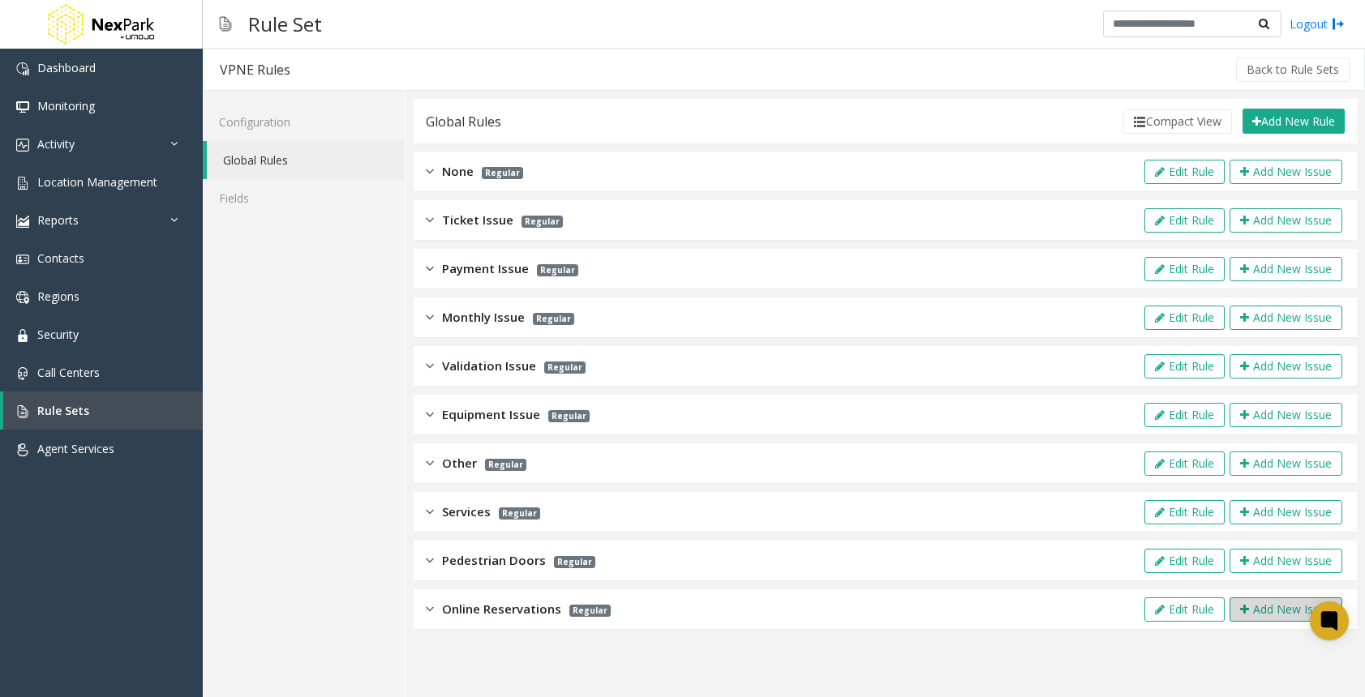
click at [1254, 610] on button "Add New Issue" at bounding box center [1285, 610] width 113 height 24
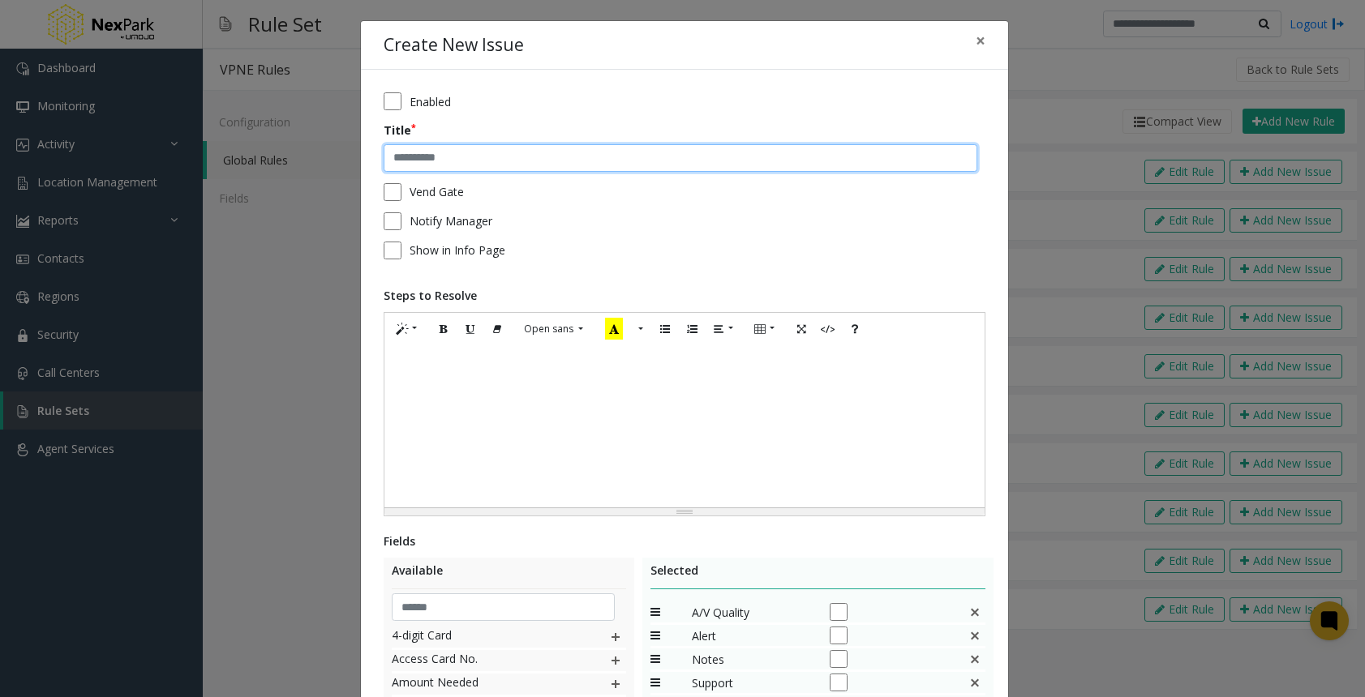
click at [452, 158] on input "text" at bounding box center [679, 158] width 593 height 28
type input "**********"
click at [484, 400] on div at bounding box center [684, 426] width 600 height 162
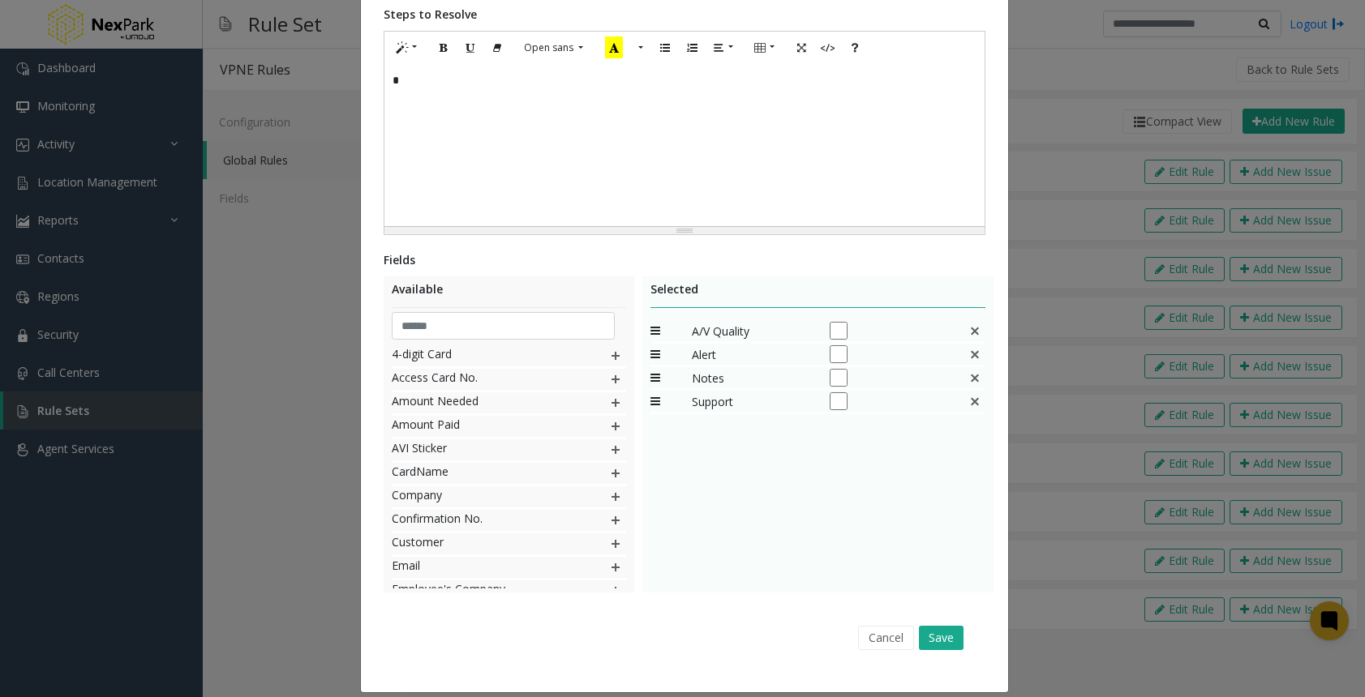
scroll to position [298, 0]
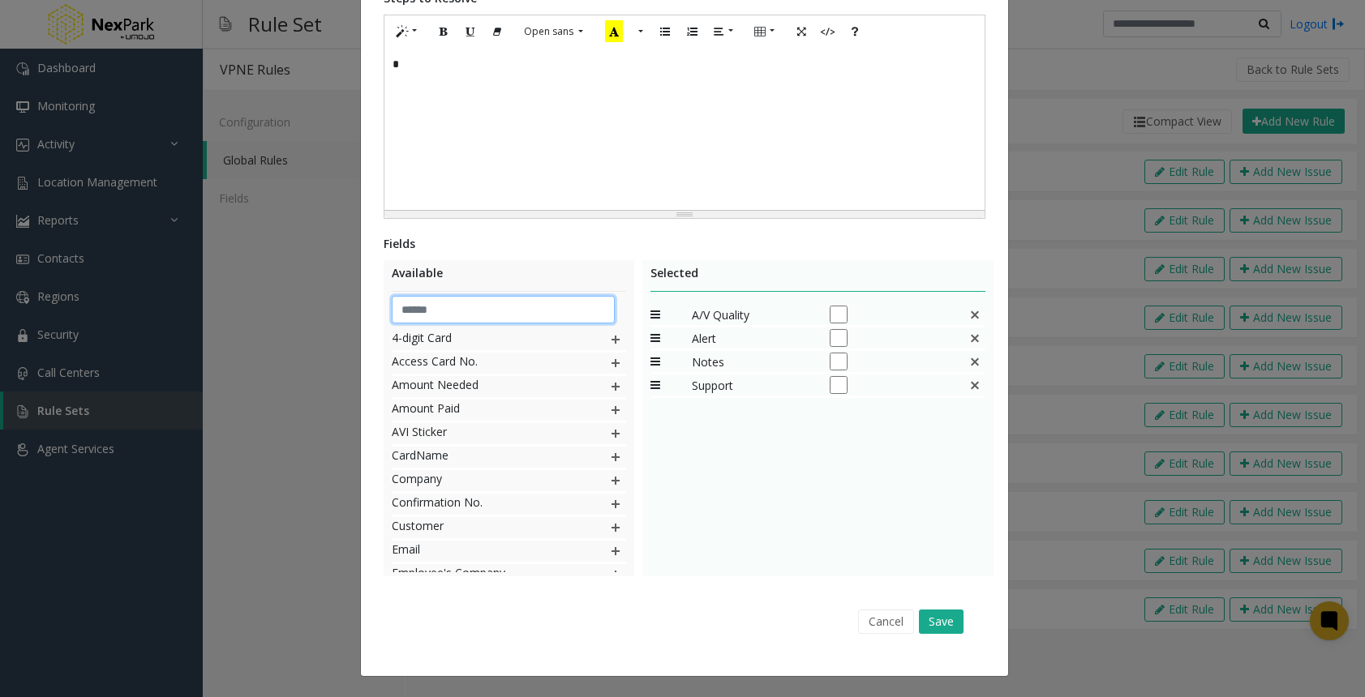
click at [457, 315] on input "text" at bounding box center [503, 310] width 223 height 28
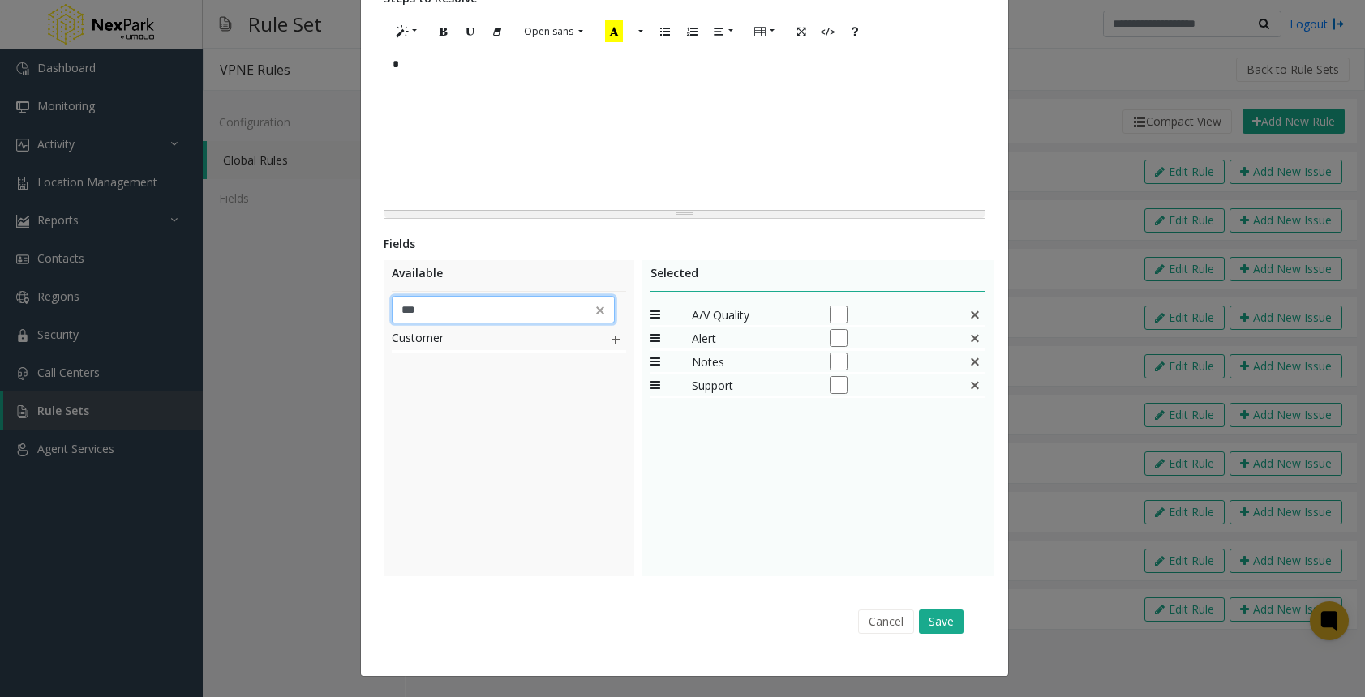
type input "***"
click at [609, 336] on img at bounding box center [615, 339] width 13 height 21
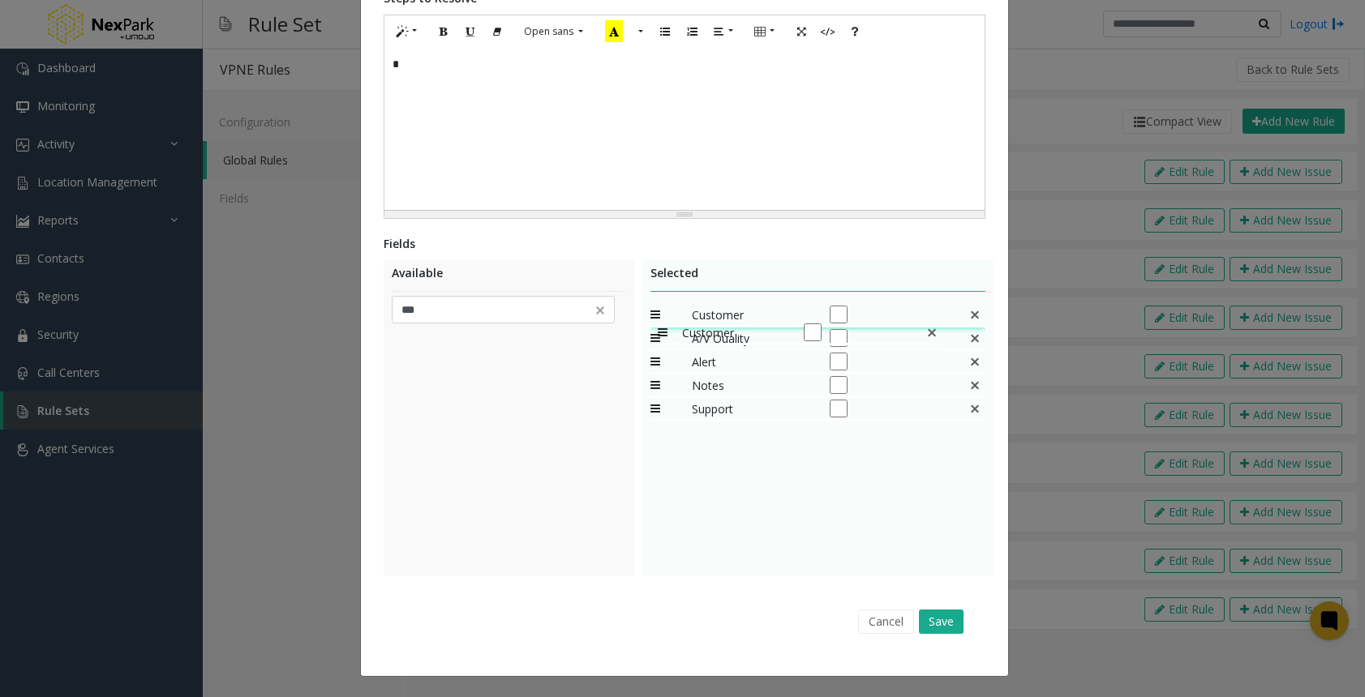
drag, startPoint x: 645, startPoint y: 408, endPoint x: 649, endPoint y: 314, distance: 94.1
click at [594, 315] on img at bounding box center [600, 310] width 16 height 16
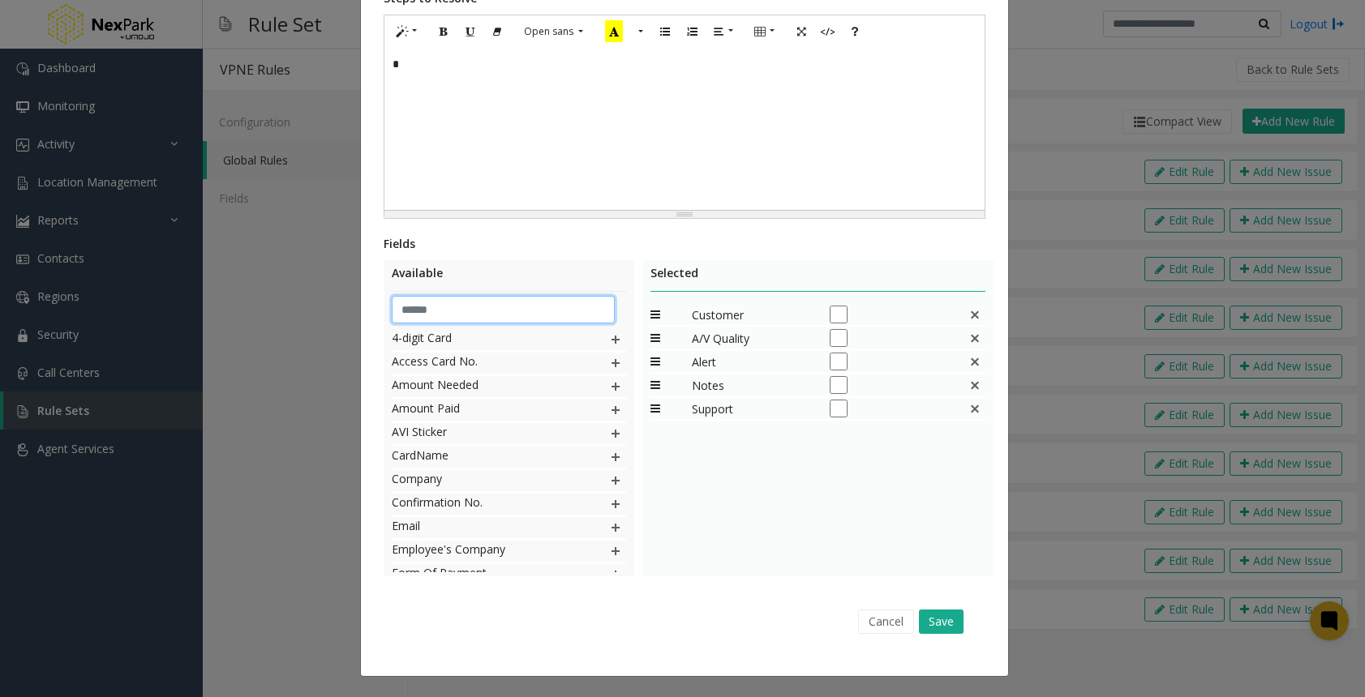
click at [525, 312] on input "text" at bounding box center [503, 310] width 223 height 28
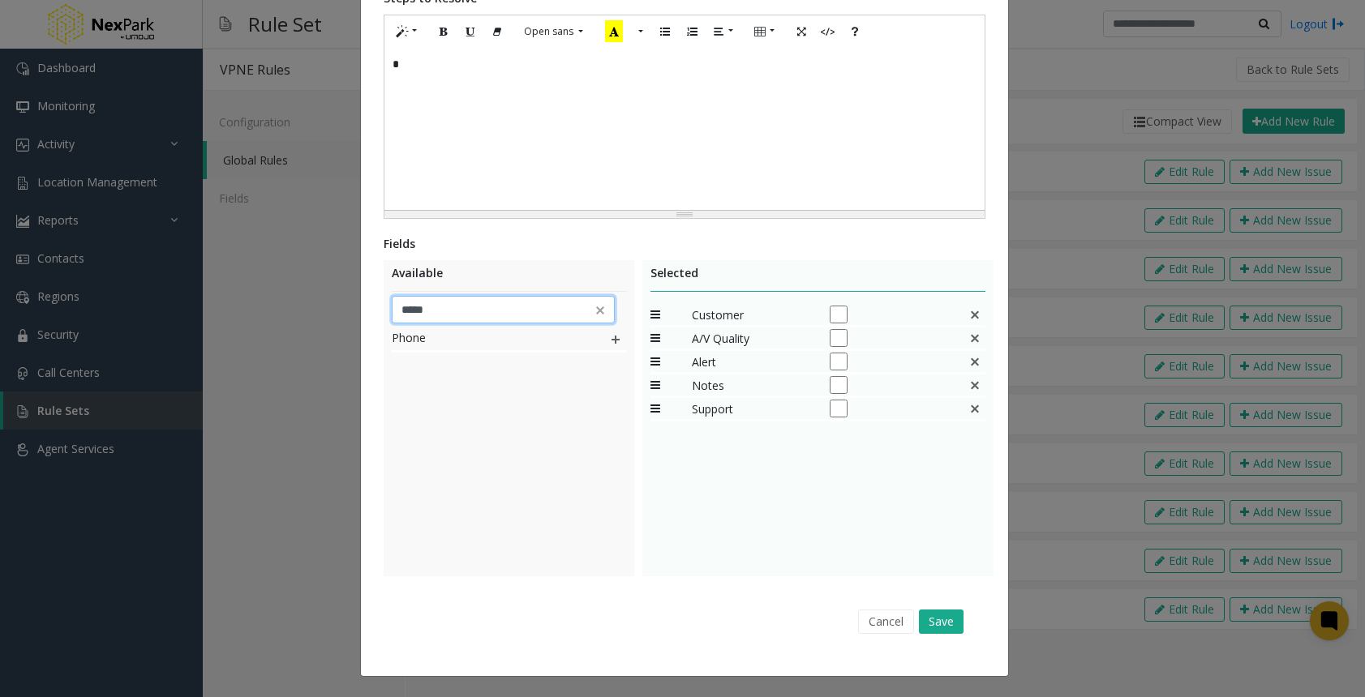
type input "*****"
click at [609, 341] on img at bounding box center [615, 339] width 13 height 21
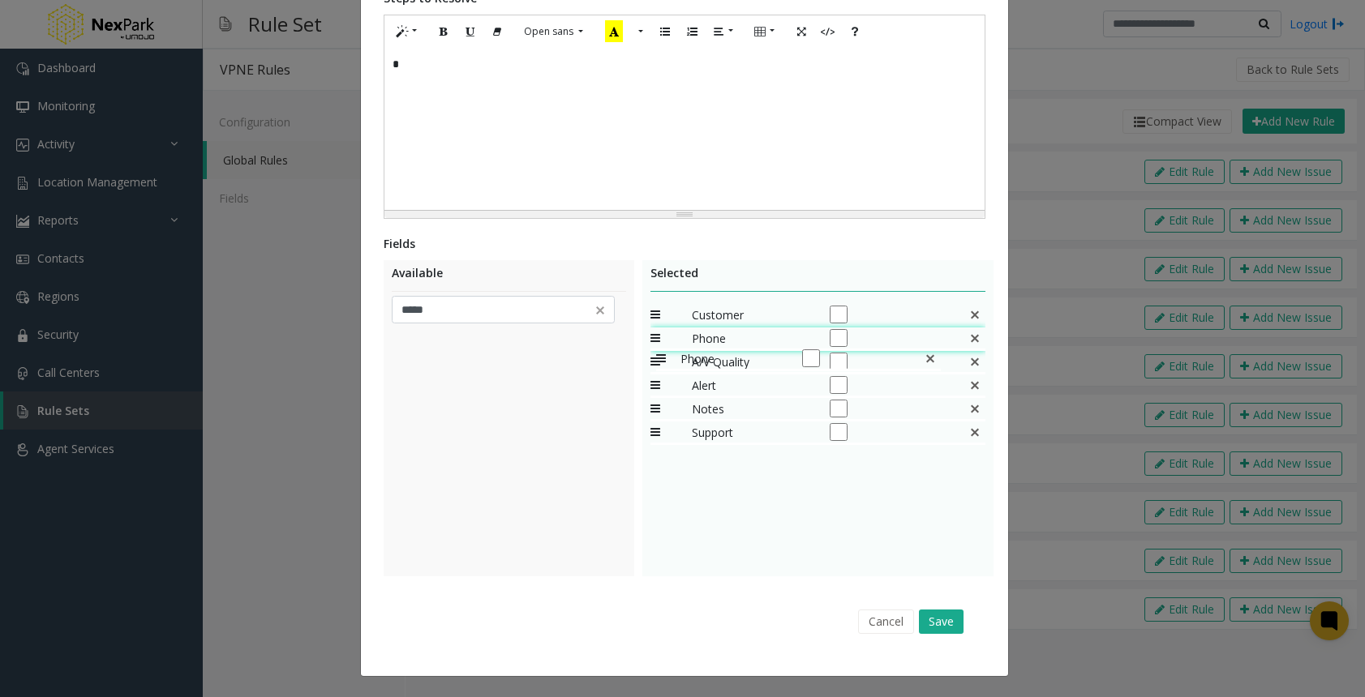
drag, startPoint x: 650, startPoint y: 429, endPoint x: 648, endPoint y: 340, distance: 89.2
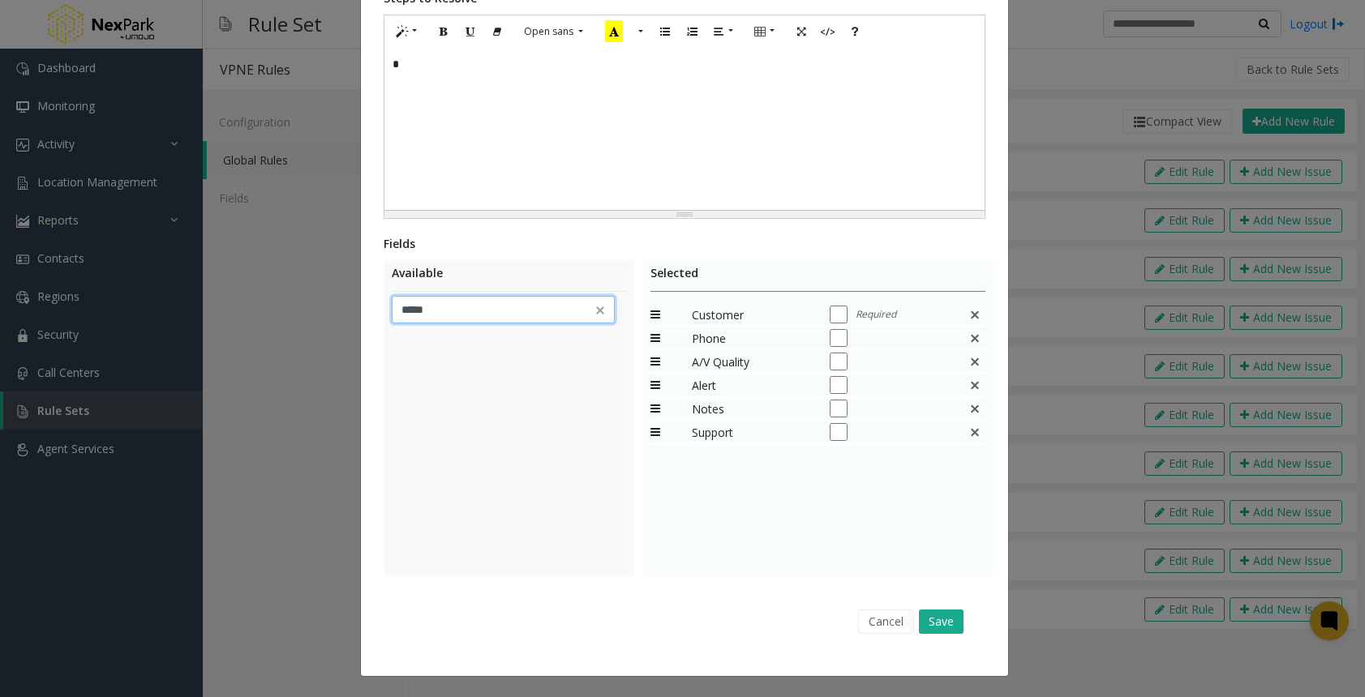
click at [460, 305] on input "*****" at bounding box center [503, 310] width 223 height 28
click at [600, 311] on img at bounding box center [600, 310] width 16 height 16
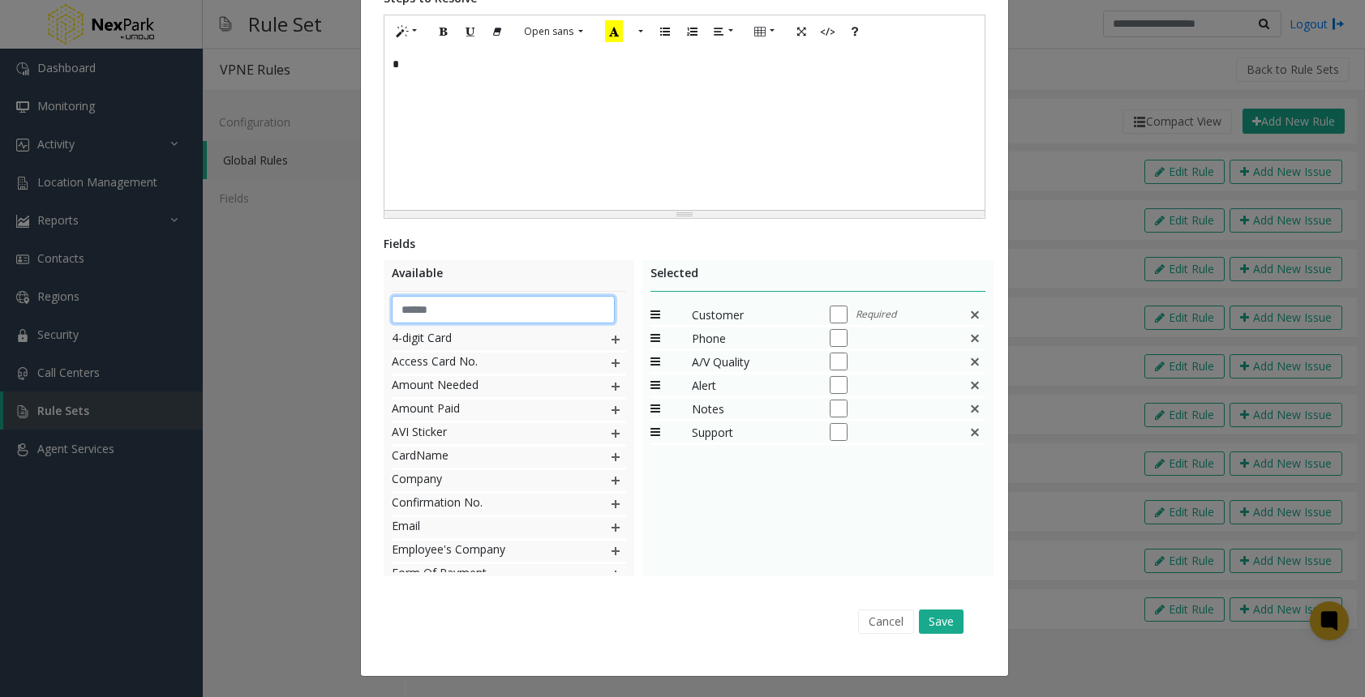
click at [473, 312] on input "text" at bounding box center [503, 310] width 223 height 28
type input "**"
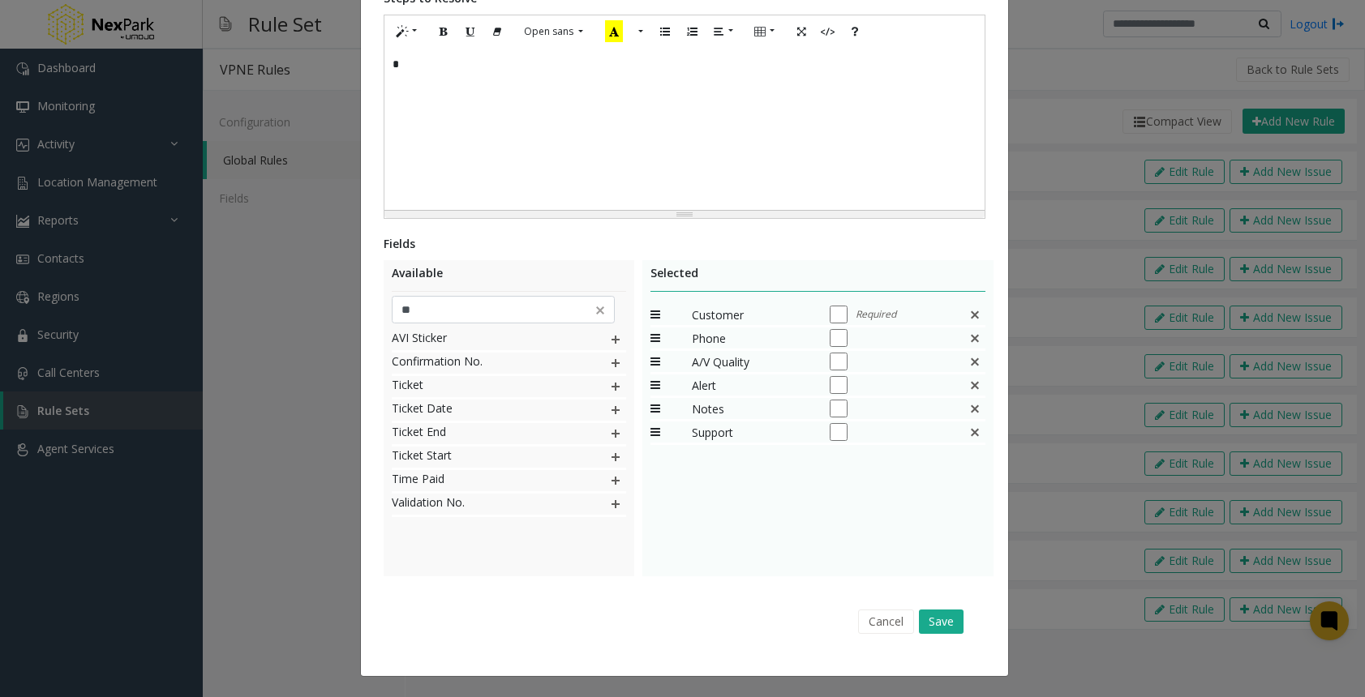
click at [611, 388] on img at bounding box center [615, 386] width 13 height 21
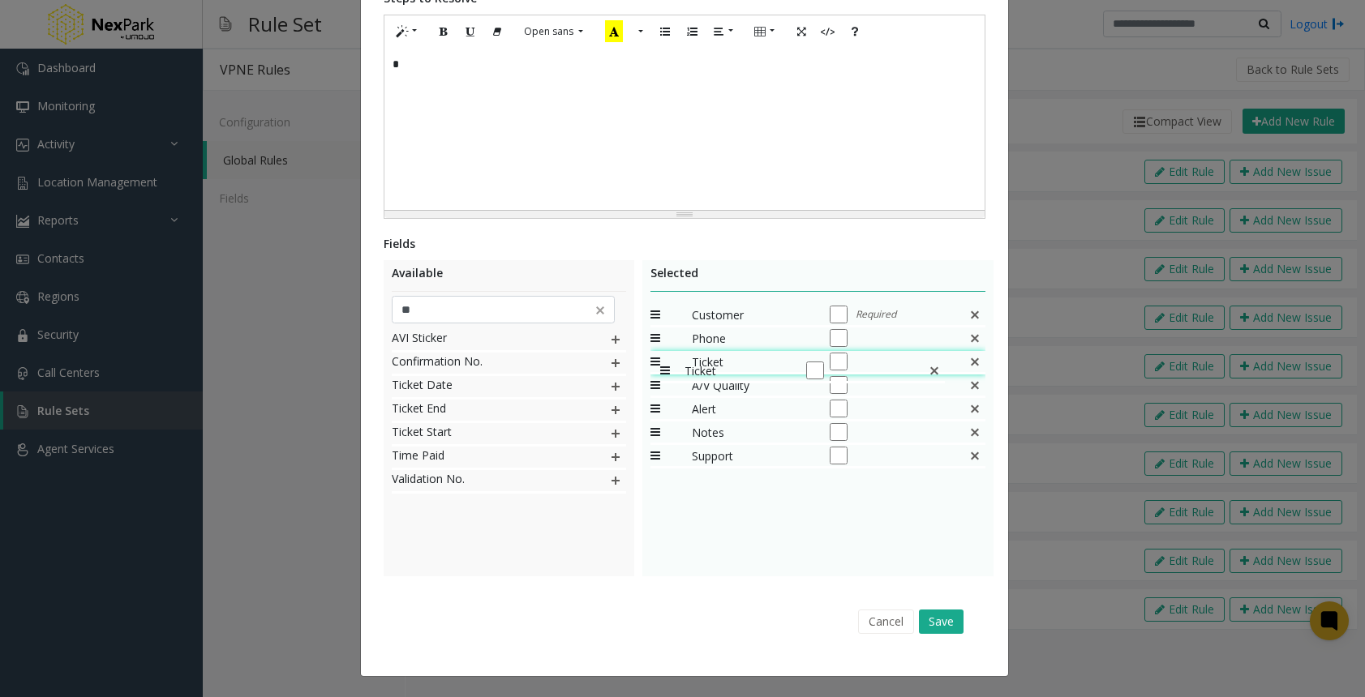
drag, startPoint x: 647, startPoint y: 456, endPoint x: 652, endPoint y: 352, distance: 104.7
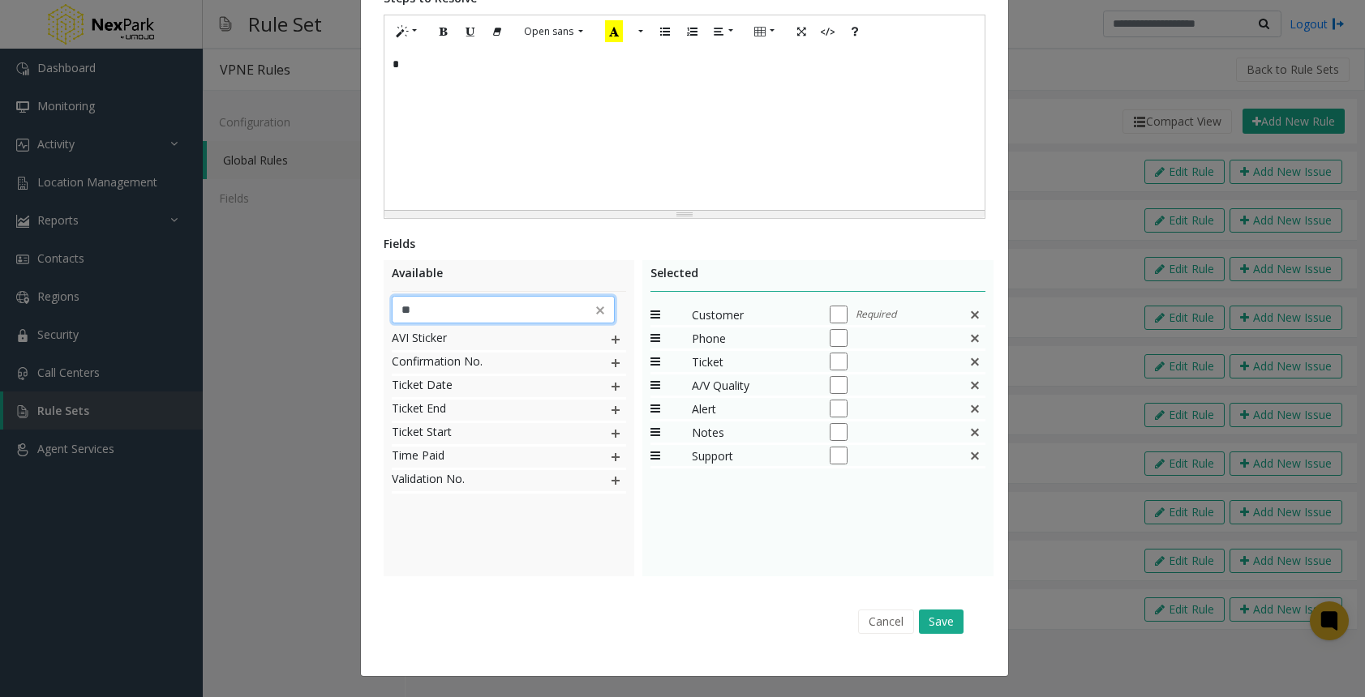
click at [513, 311] on input "**" at bounding box center [503, 310] width 223 height 28
click at [610, 366] on img at bounding box center [615, 363] width 13 height 21
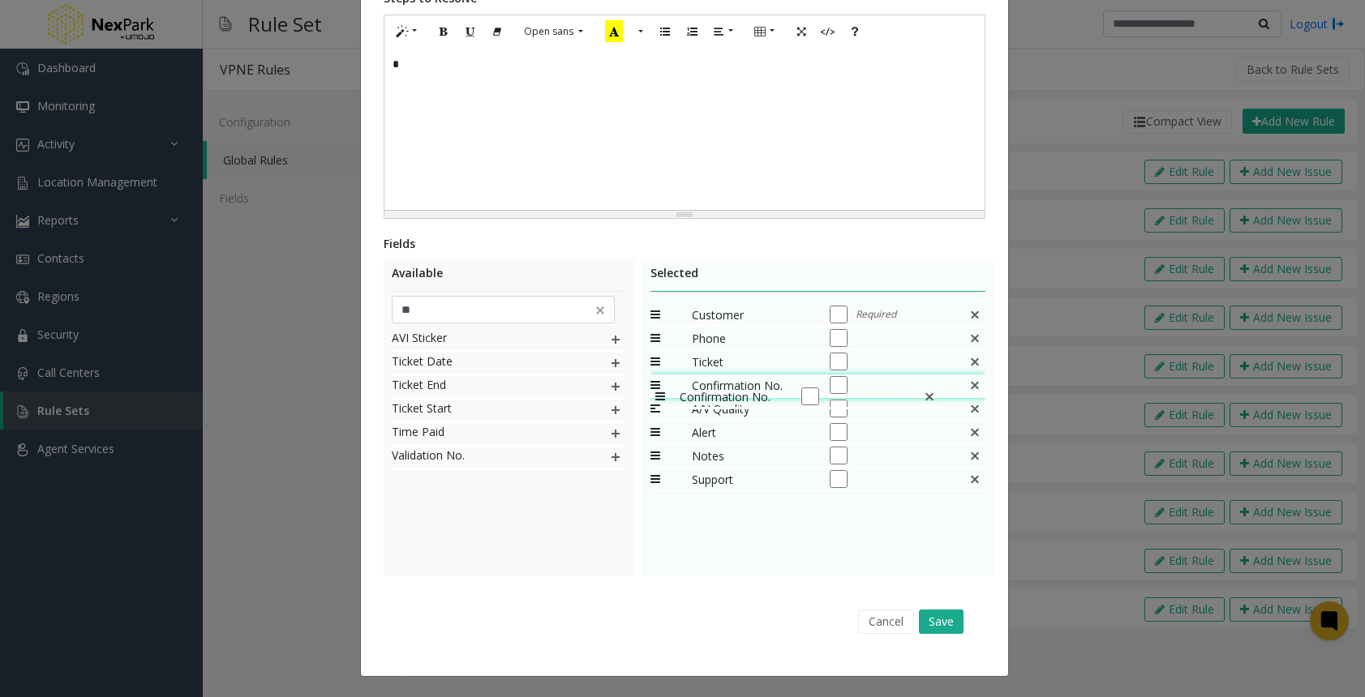
drag, startPoint x: 647, startPoint y: 480, endPoint x: 647, endPoint y: 378, distance: 102.2
click at [945, 623] on button "Save" at bounding box center [941, 622] width 45 height 24
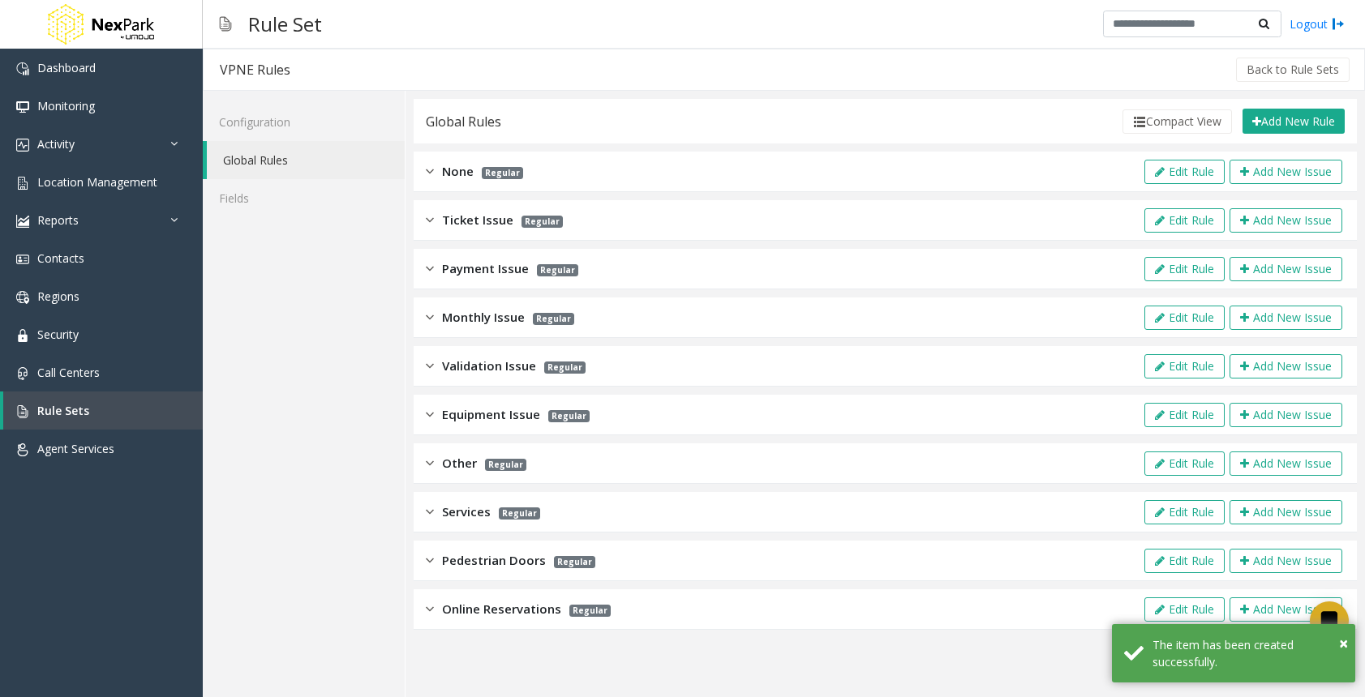
click at [302, 314] on div "Configuration Global Rules Fields" at bounding box center [304, 394] width 203 height 606
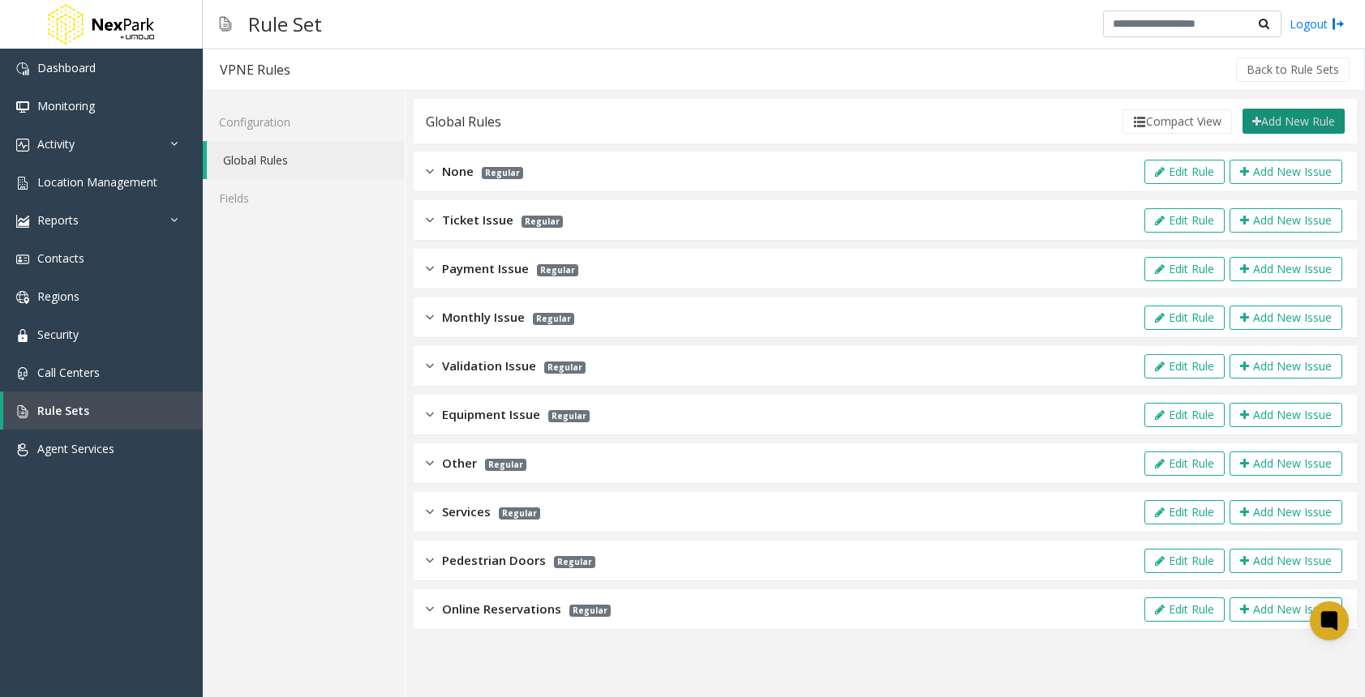
click at [1279, 113] on button "Add New Rule" at bounding box center [1293, 122] width 102 height 26
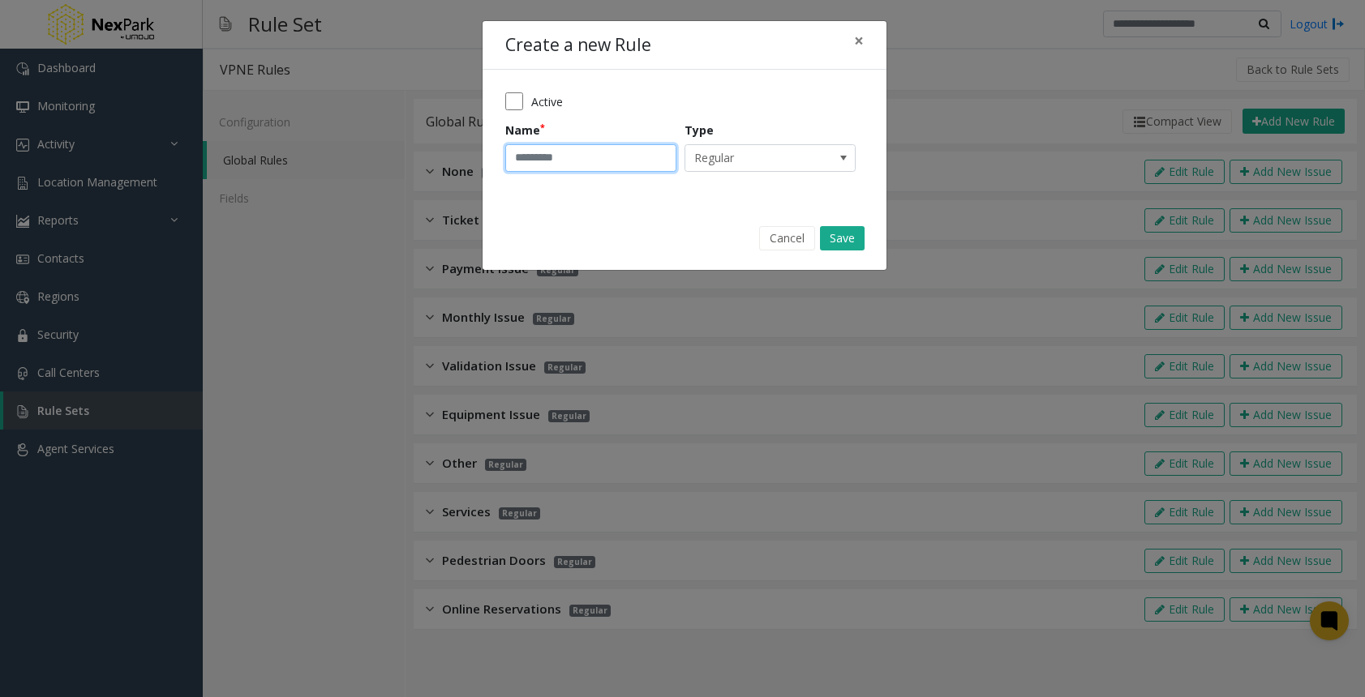
click at [631, 160] on input "Name" at bounding box center [590, 158] width 171 height 28
click at [866, 39] on button "×" at bounding box center [858, 41] width 32 height 40
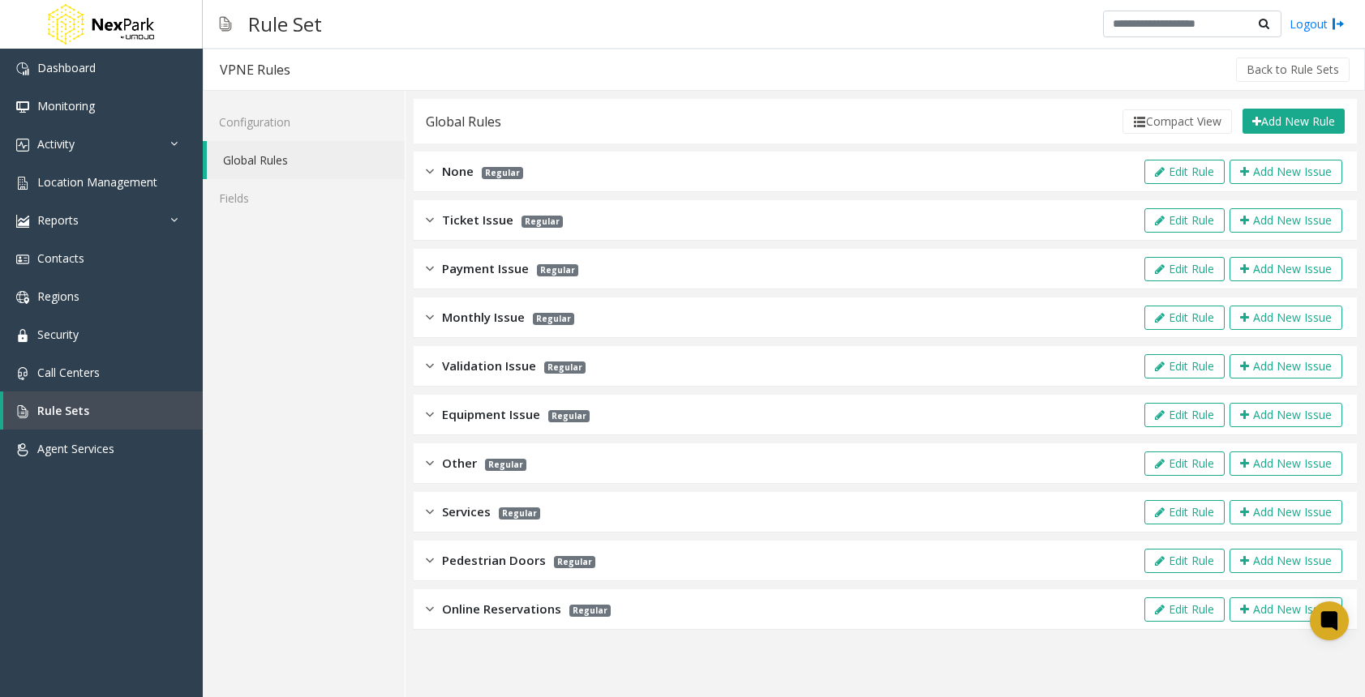
click at [432, 456] on img at bounding box center [430, 463] width 8 height 19
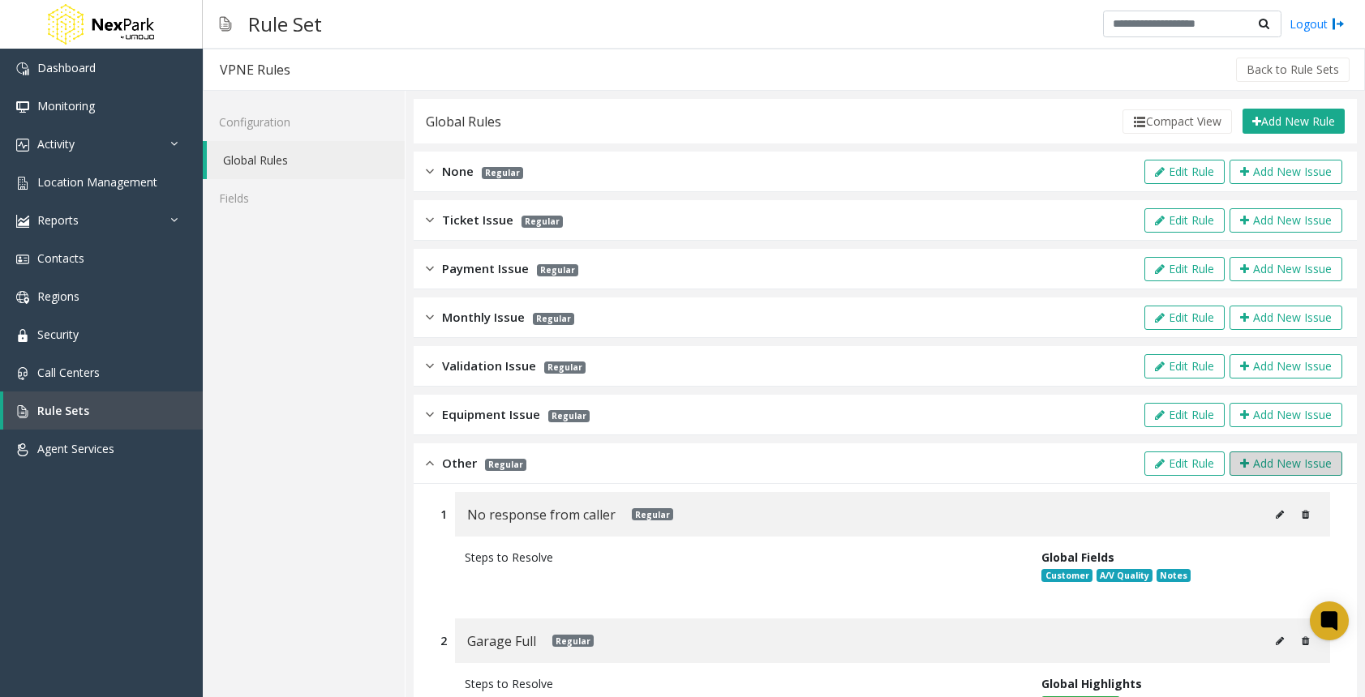
click at [1260, 458] on button "Add New Issue" at bounding box center [1285, 464] width 113 height 24
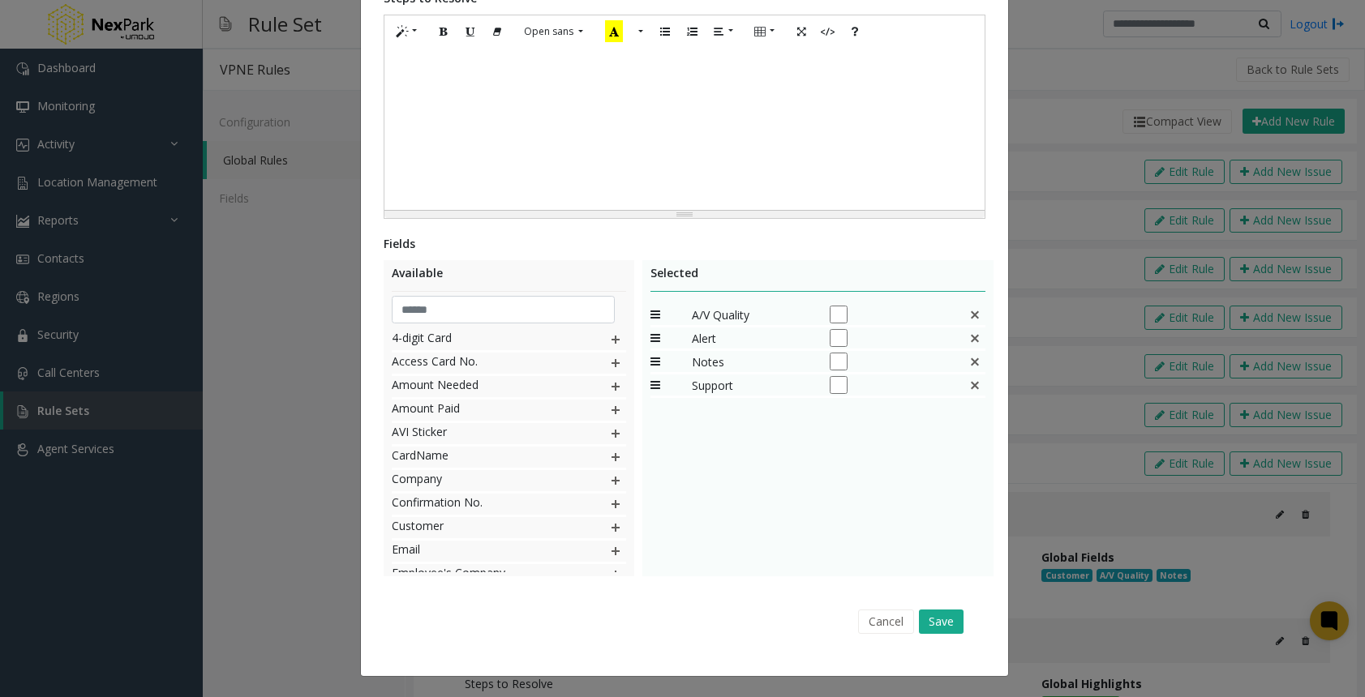
scroll to position [0, 0]
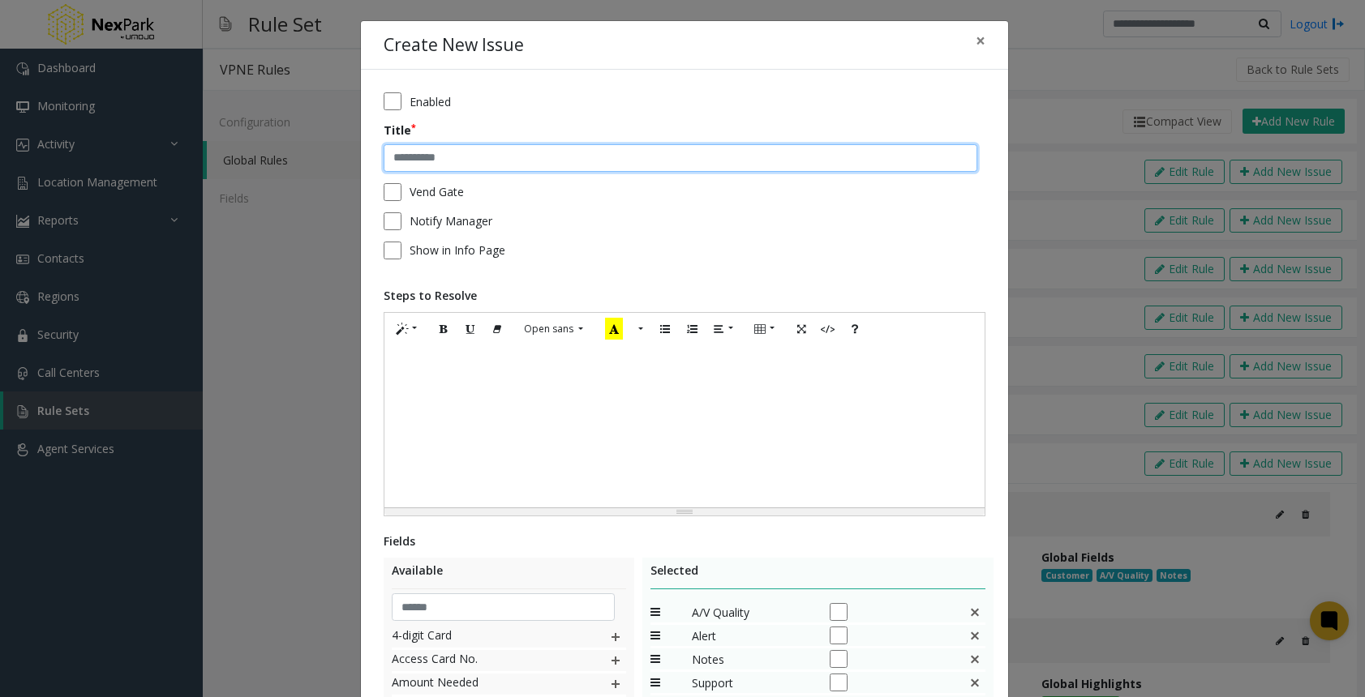
click at [399, 169] on input "text" at bounding box center [679, 158] width 593 height 28
type input "**********"
click at [459, 356] on div at bounding box center [684, 426] width 600 height 162
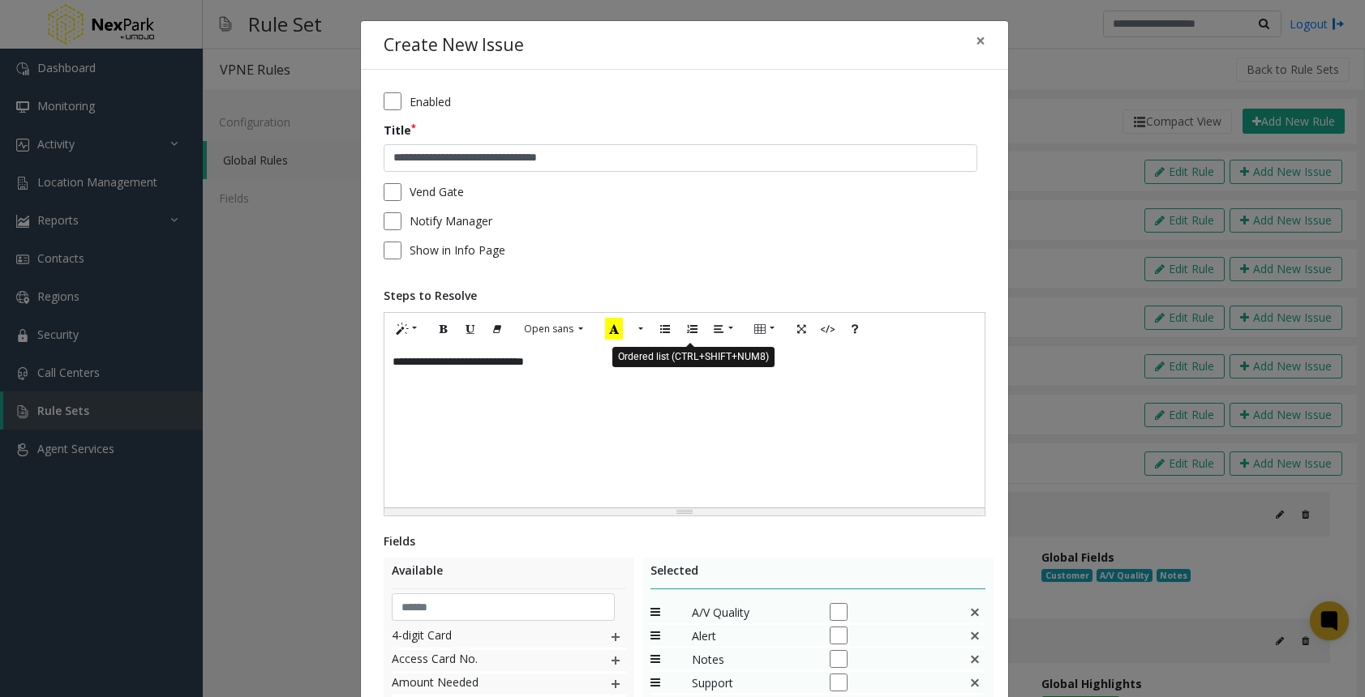
click at [687, 328] on icon "Ordered list (CTRL+SHIFT+NUM8)" at bounding box center [692, 329] width 10 height 14
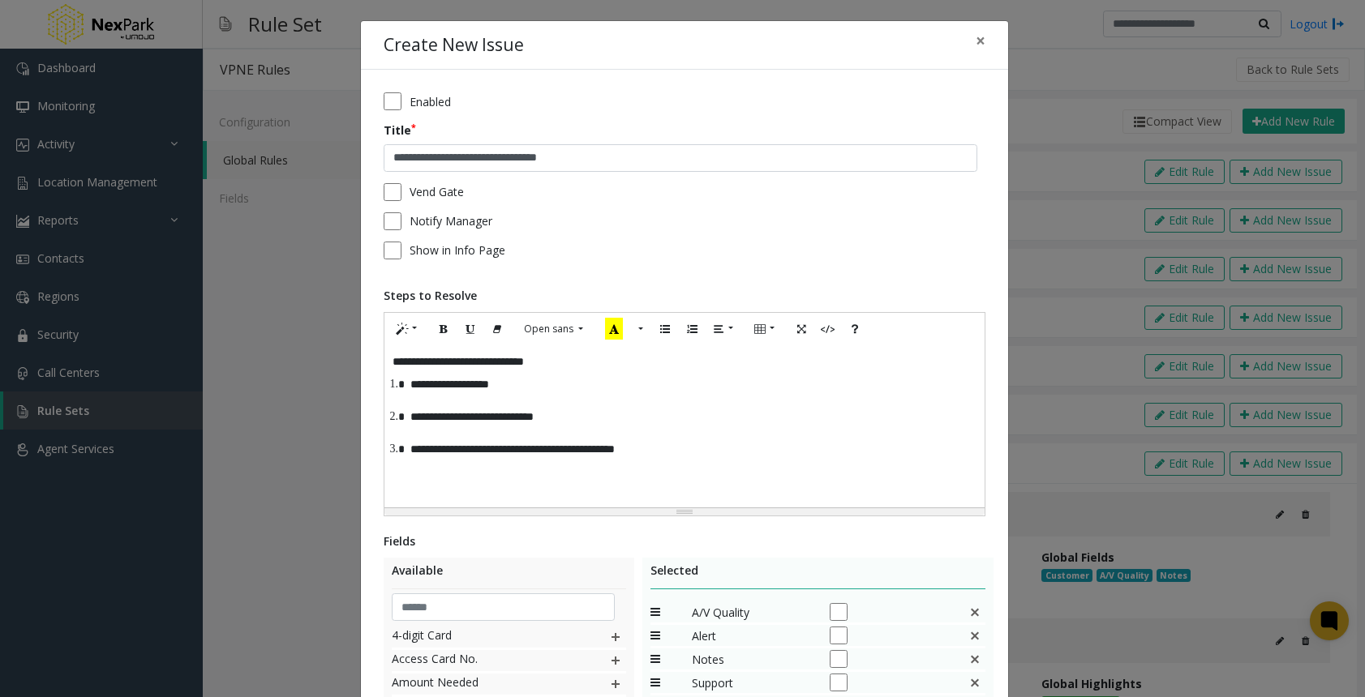
click at [685, 456] on li "**********" at bounding box center [691, 449] width 572 height 28
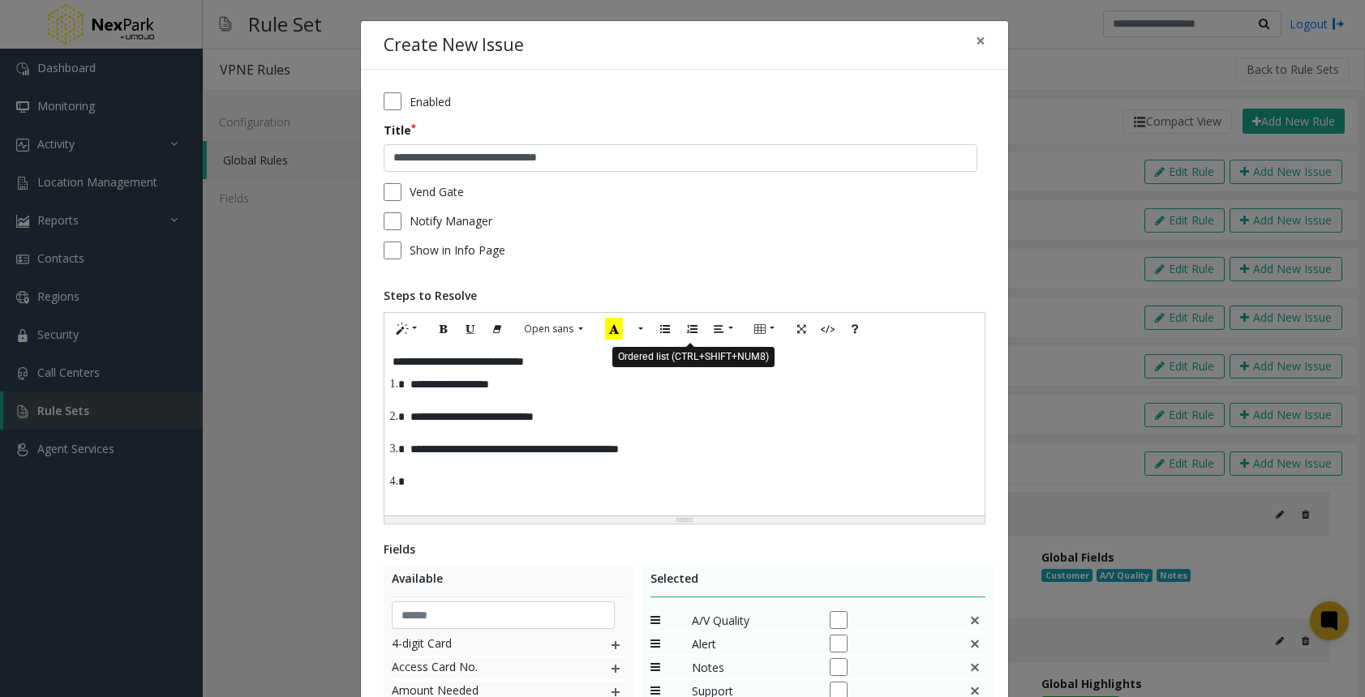
click at [687, 327] on icon "Ordered list (CTRL+SHIFT+NUM8)" at bounding box center [692, 329] width 10 height 14
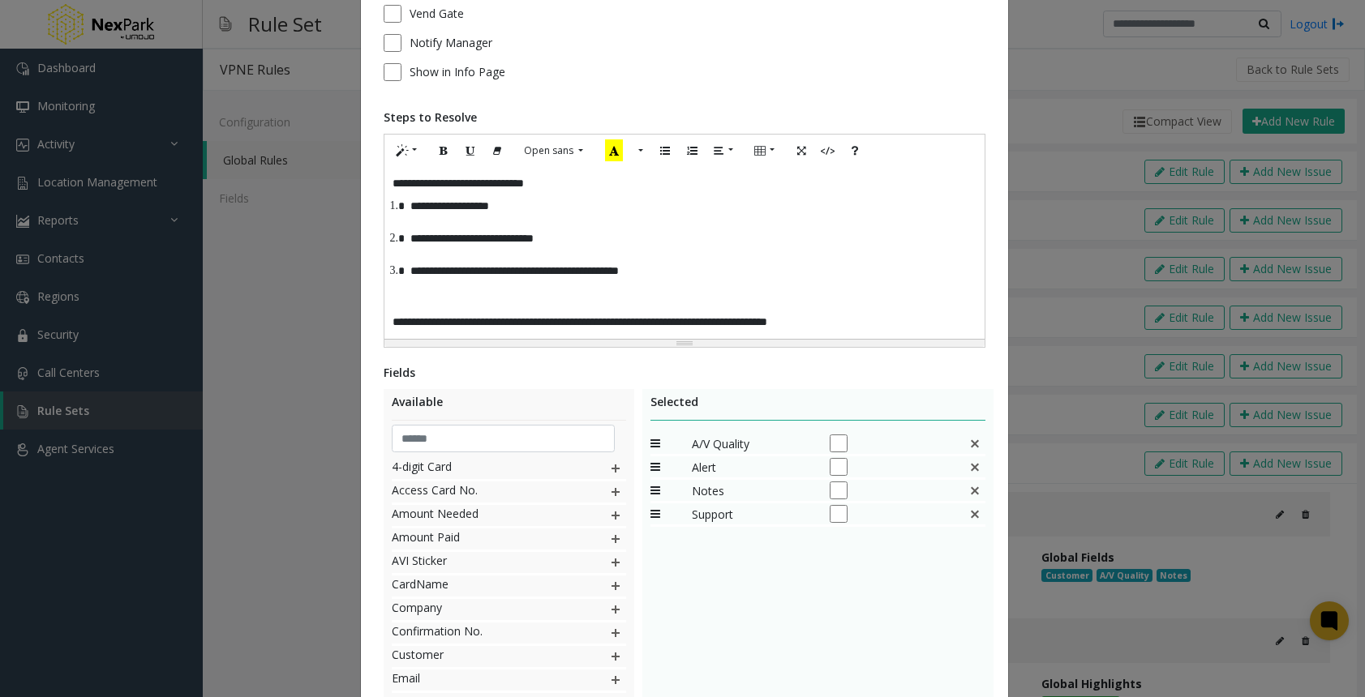
scroll to position [307, 0]
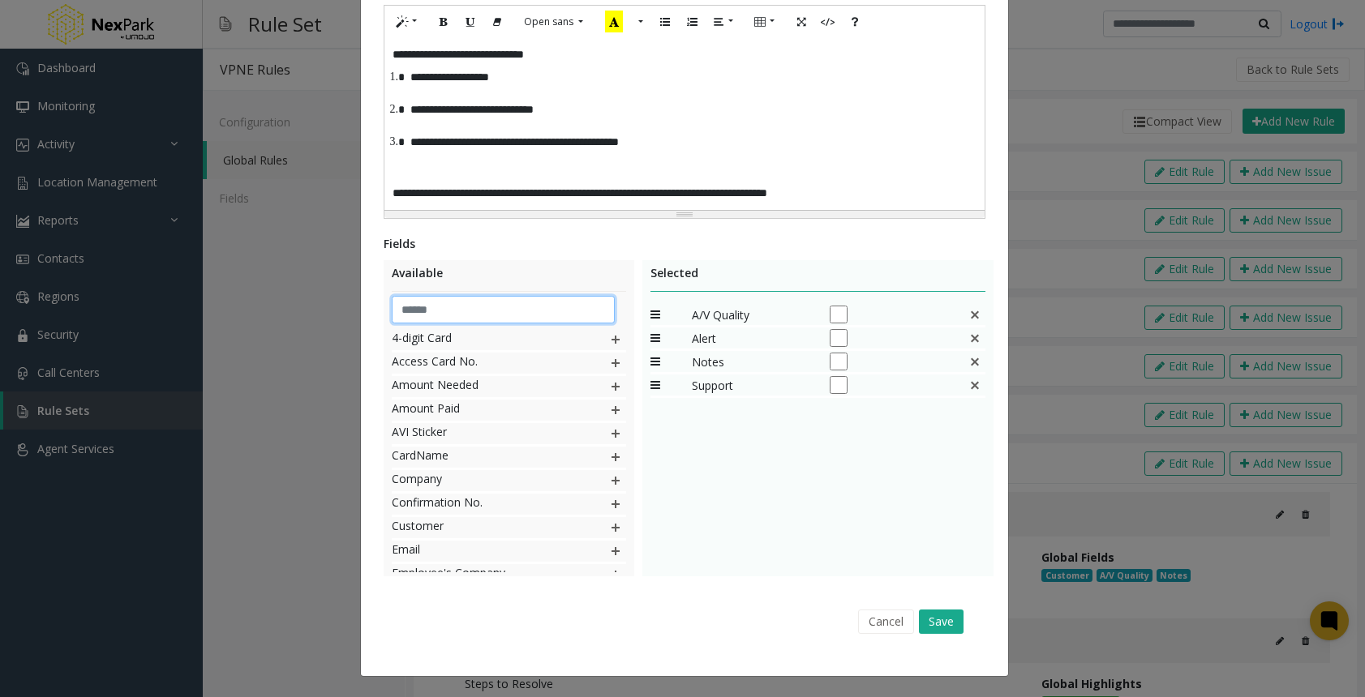
click at [449, 314] on input "text" at bounding box center [503, 310] width 223 height 28
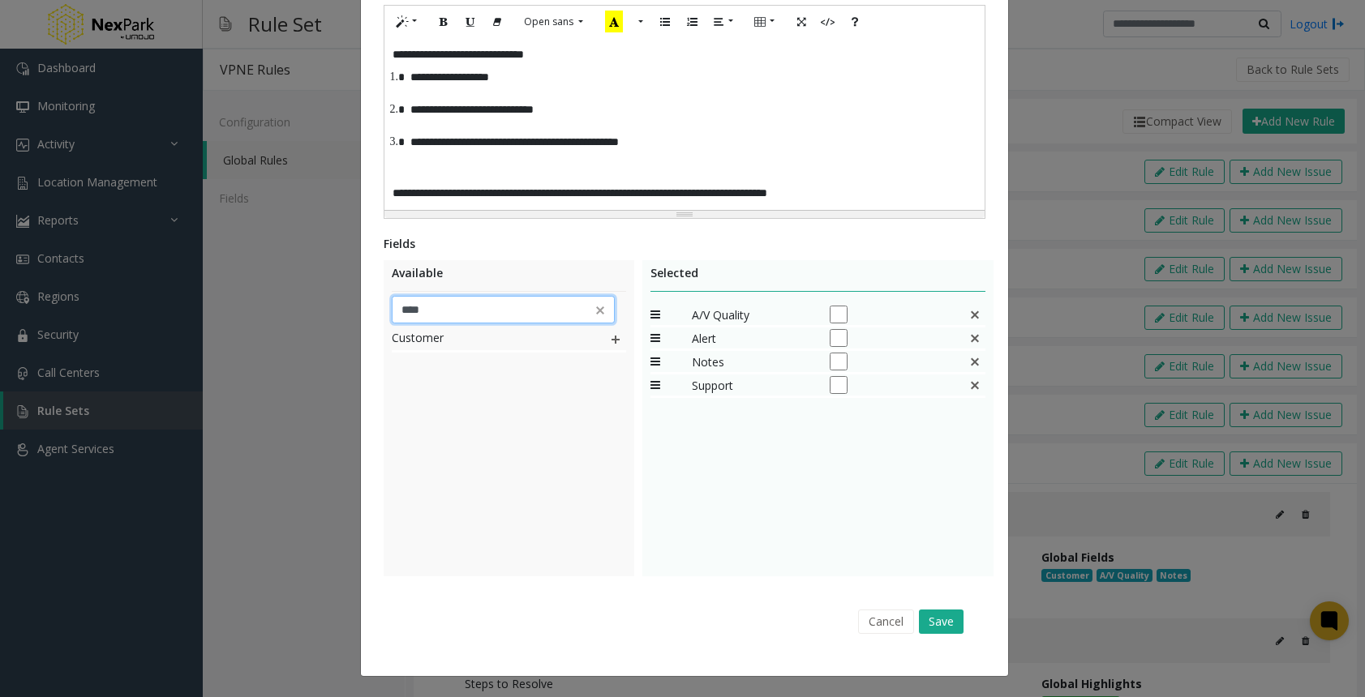
type input "****"
click at [610, 337] on img at bounding box center [615, 339] width 13 height 21
click at [594, 313] on img at bounding box center [600, 310] width 16 height 16
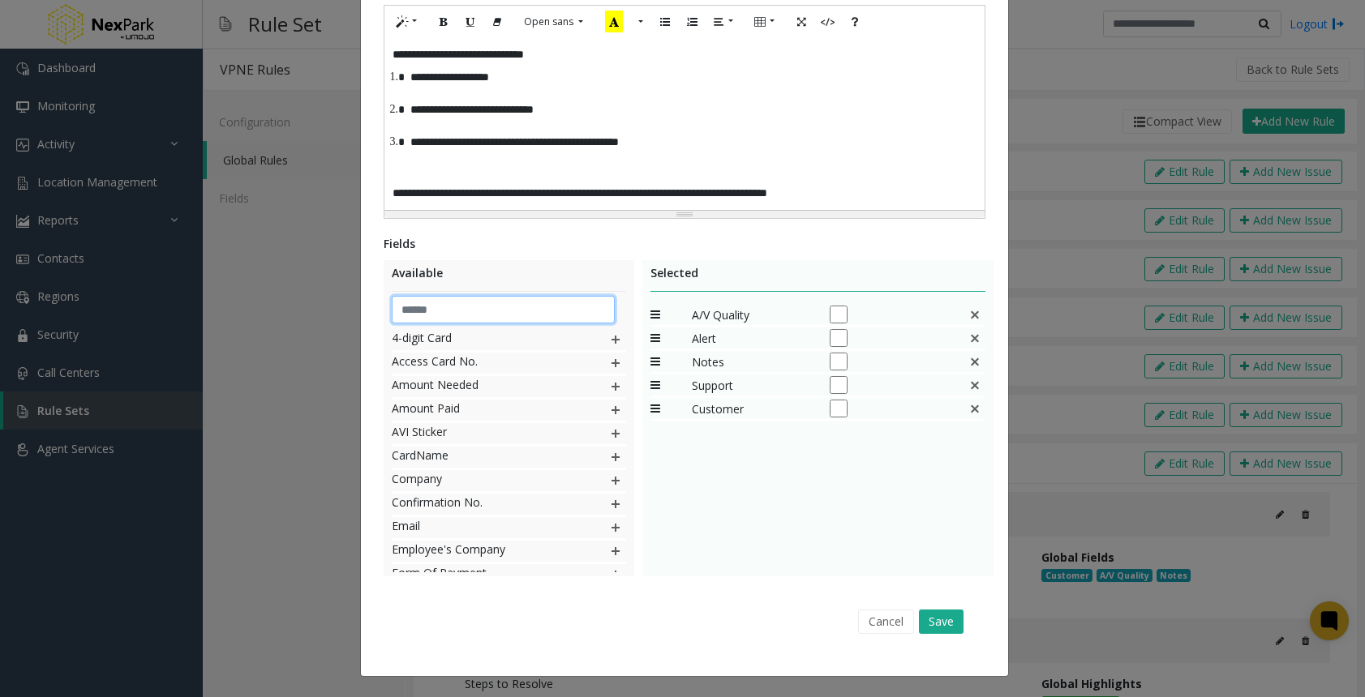
click at [530, 310] on input "text" at bounding box center [503, 310] width 223 height 28
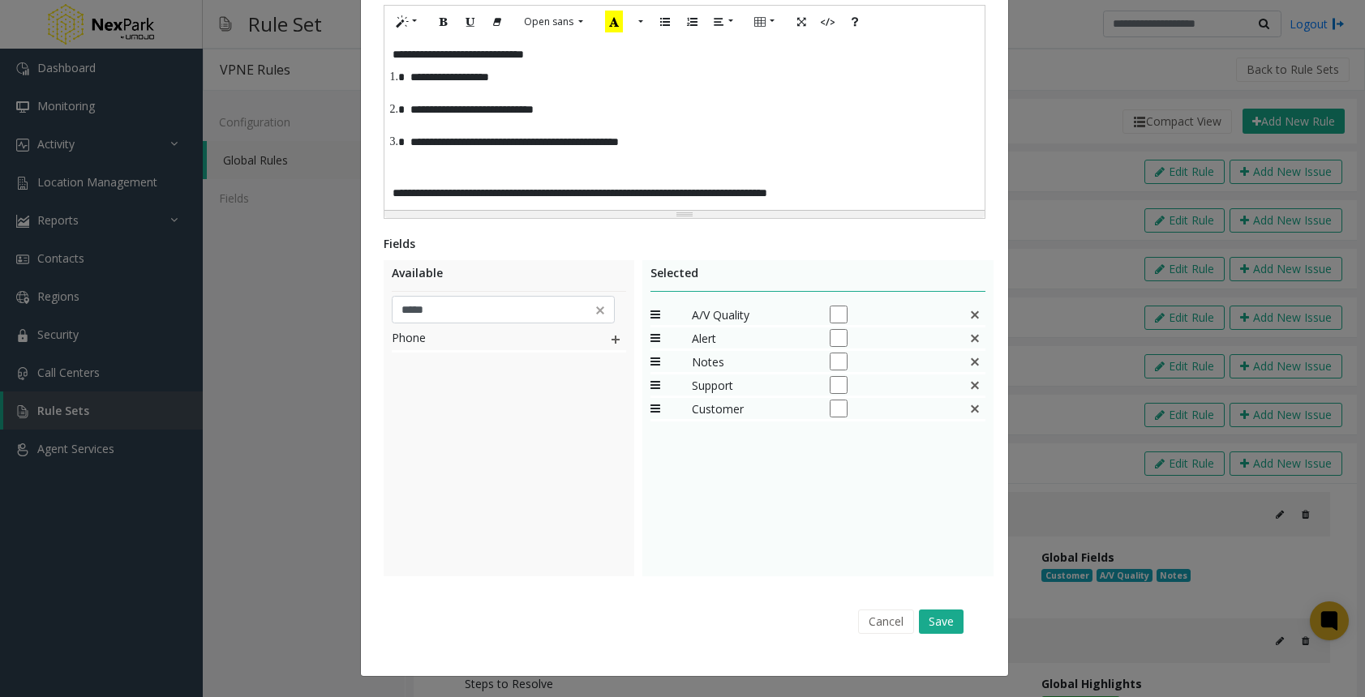
click at [614, 334] on img at bounding box center [615, 339] width 13 height 21
click at [490, 302] on input "*****" at bounding box center [503, 310] width 223 height 28
type input "*"
click at [609, 366] on img at bounding box center [615, 363] width 13 height 21
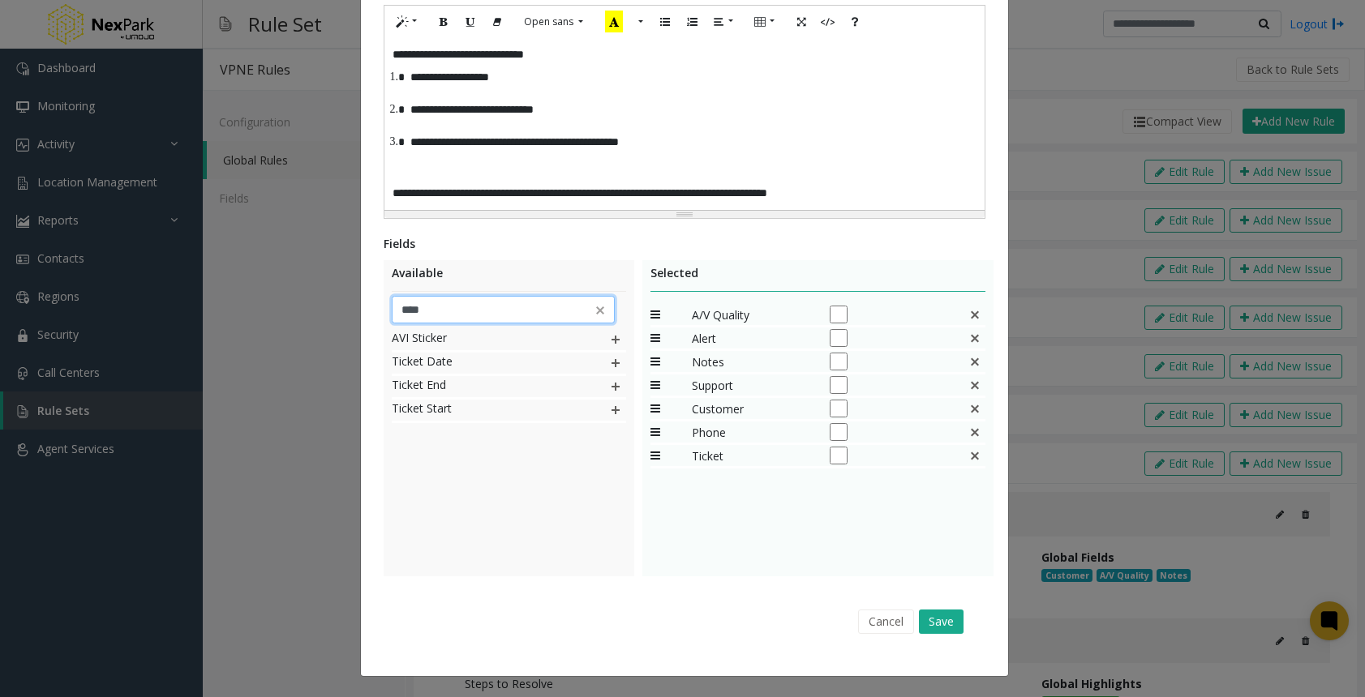
click at [426, 309] on input "****" at bounding box center [503, 310] width 223 height 28
type input "*******"
click at [609, 337] on img at bounding box center [615, 339] width 13 height 21
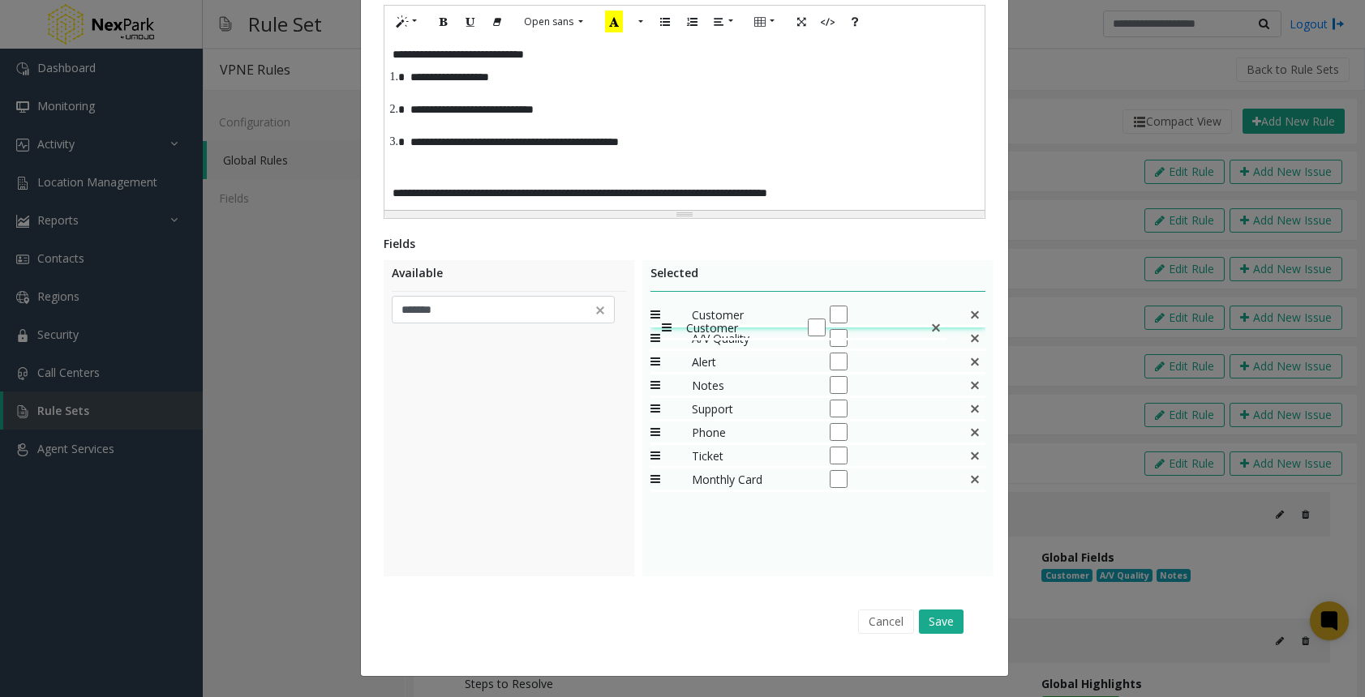
drag, startPoint x: 651, startPoint y: 404, endPoint x: 653, endPoint y: 309, distance: 94.9
drag, startPoint x: 649, startPoint y: 435, endPoint x: 660, endPoint y: 341, distance: 94.7
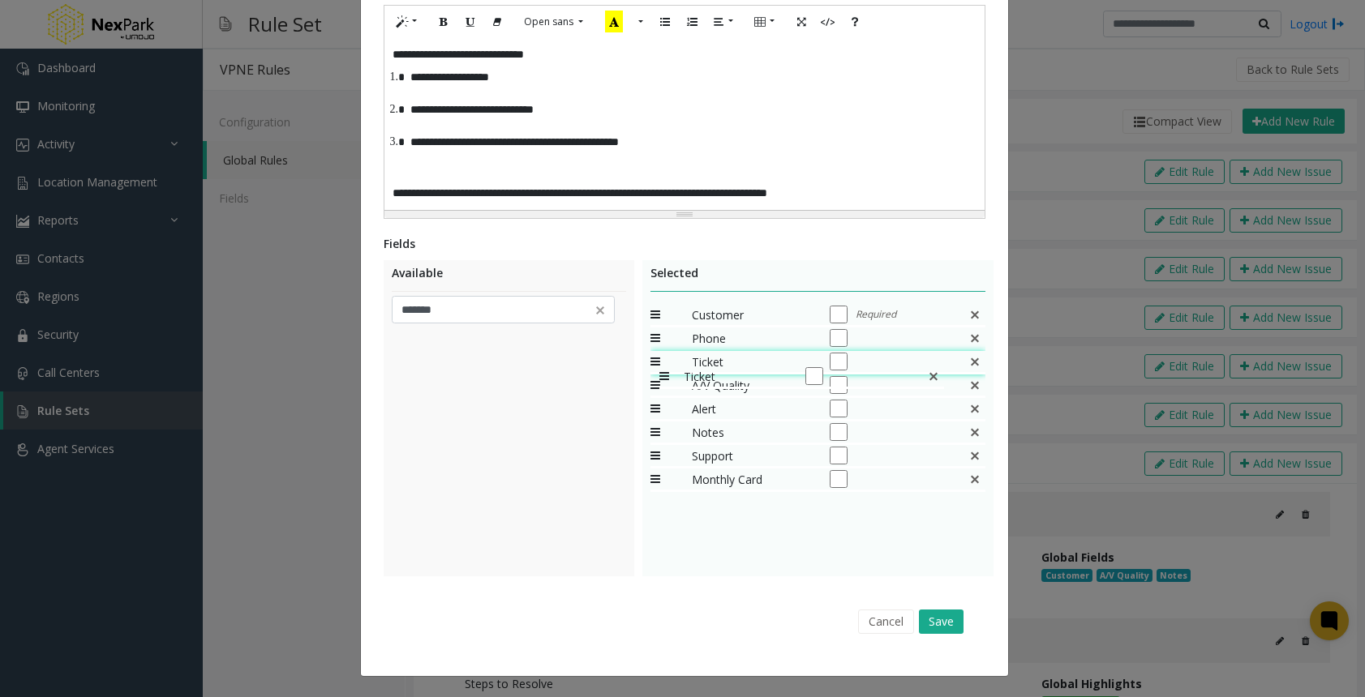
drag, startPoint x: 645, startPoint y: 452, endPoint x: 651, endPoint y: 358, distance: 95.0
drag, startPoint x: 646, startPoint y: 482, endPoint x: 638, endPoint y: 375, distance: 107.3
click at [598, 314] on img at bounding box center [600, 310] width 16 height 16
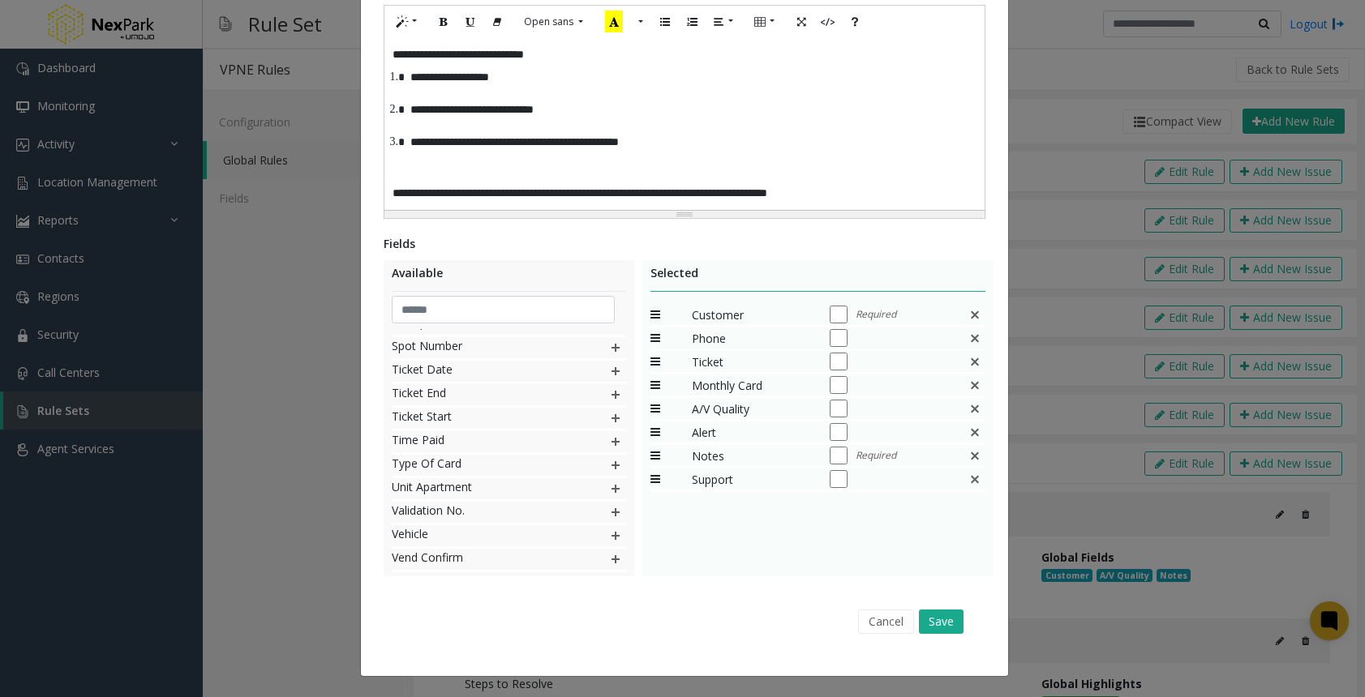
click at [960, 626] on div "Cancel Save" at bounding box center [684, 621] width 579 height 41
click at [953, 626] on button "Save" at bounding box center [941, 622] width 45 height 24
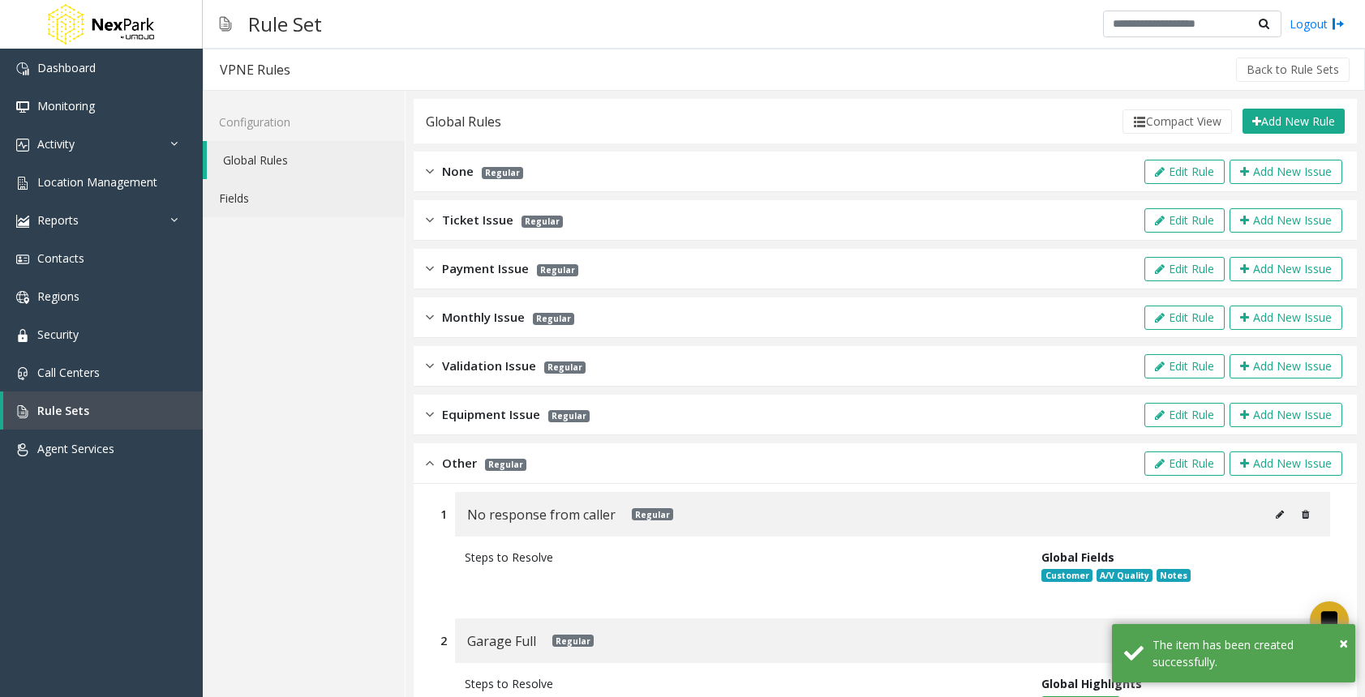
click at [250, 195] on link "Fields" at bounding box center [304, 198] width 202 height 38
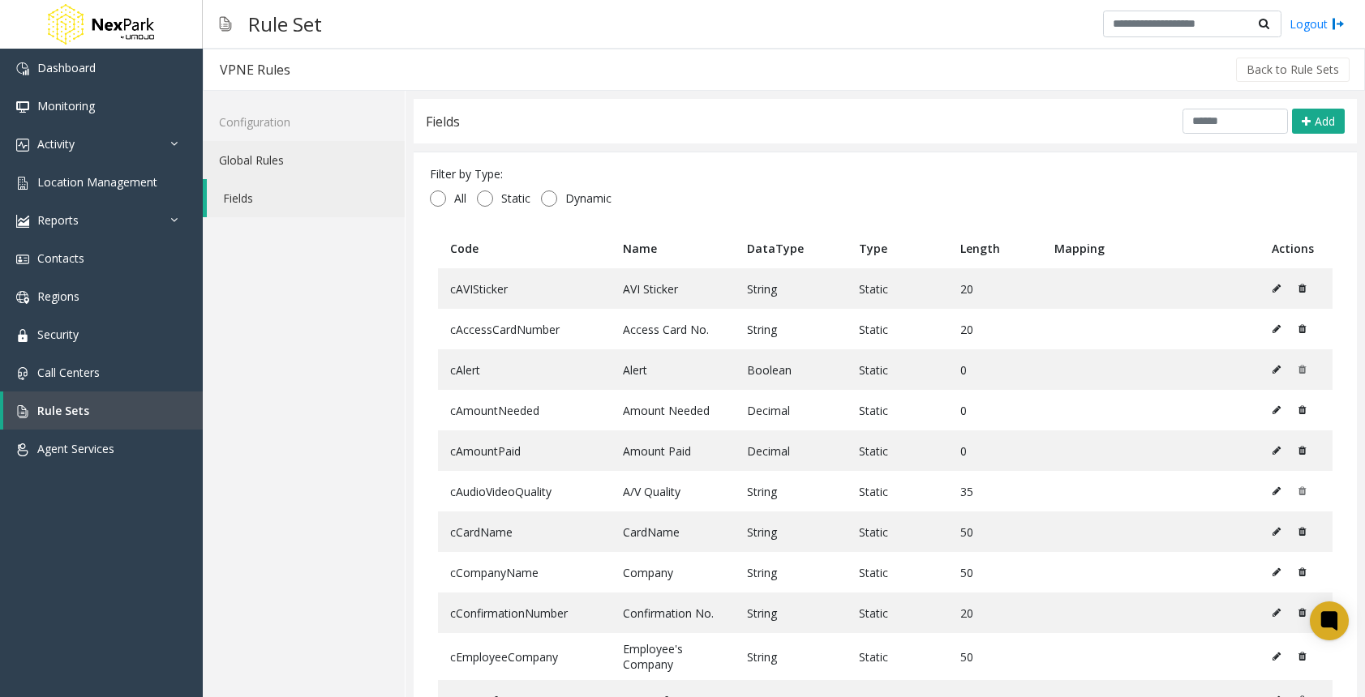
click at [290, 163] on link "Global Rules" at bounding box center [304, 160] width 202 height 38
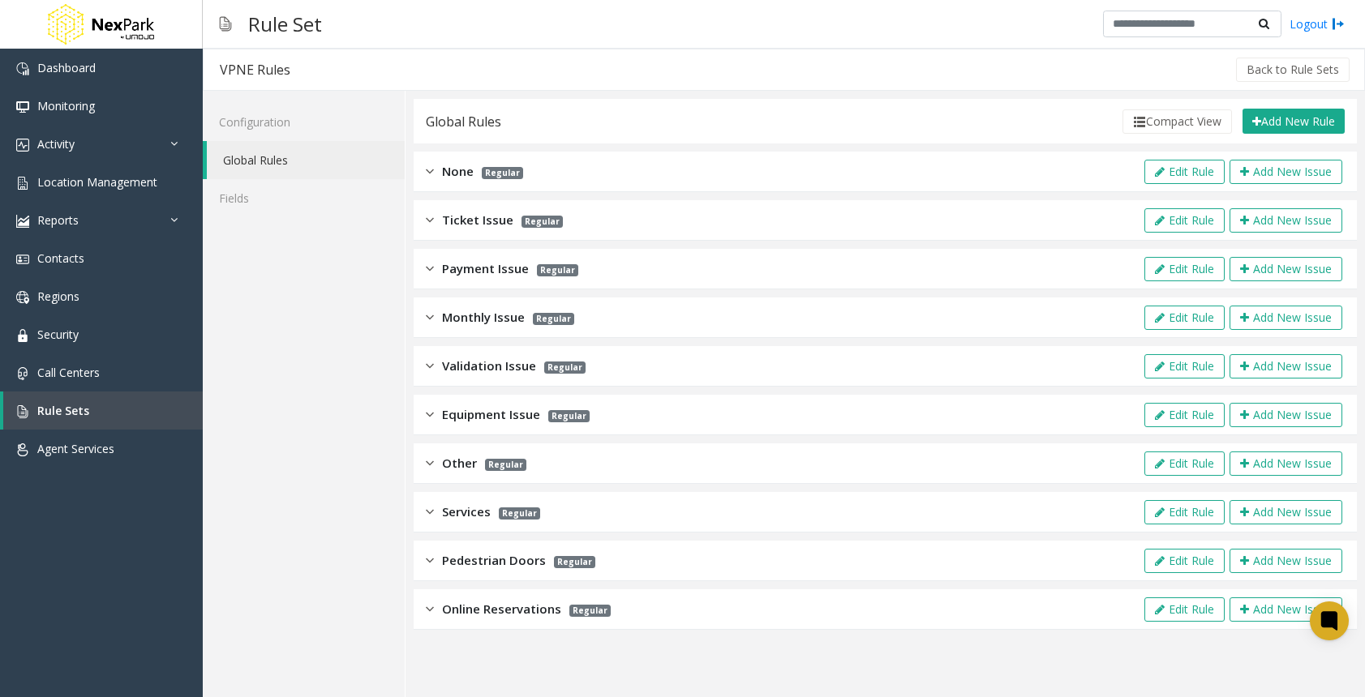
click at [422, 469] on div "Other Regular Edit Rule Add New Issue" at bounding box center [884, 463] width 943 height 41
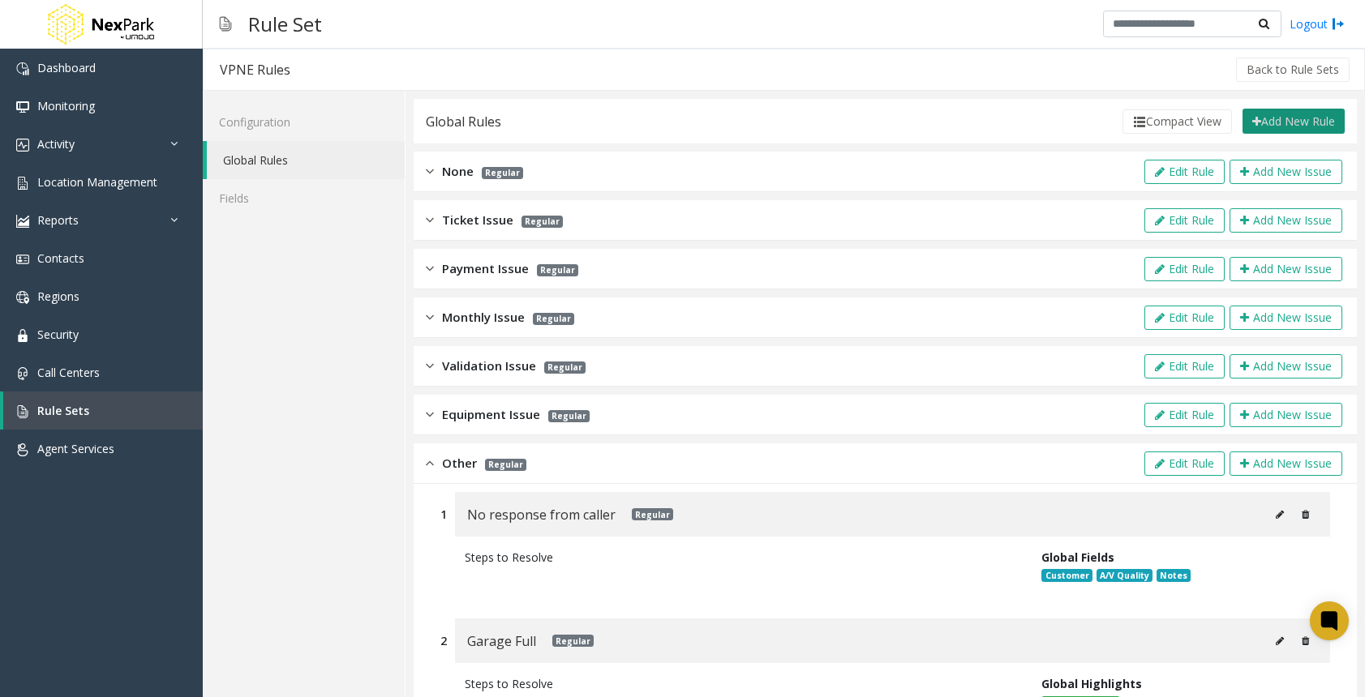
click at [1262, 126] on button "Add New Rule" at bounding box center [1293, 122] width 102 height 26
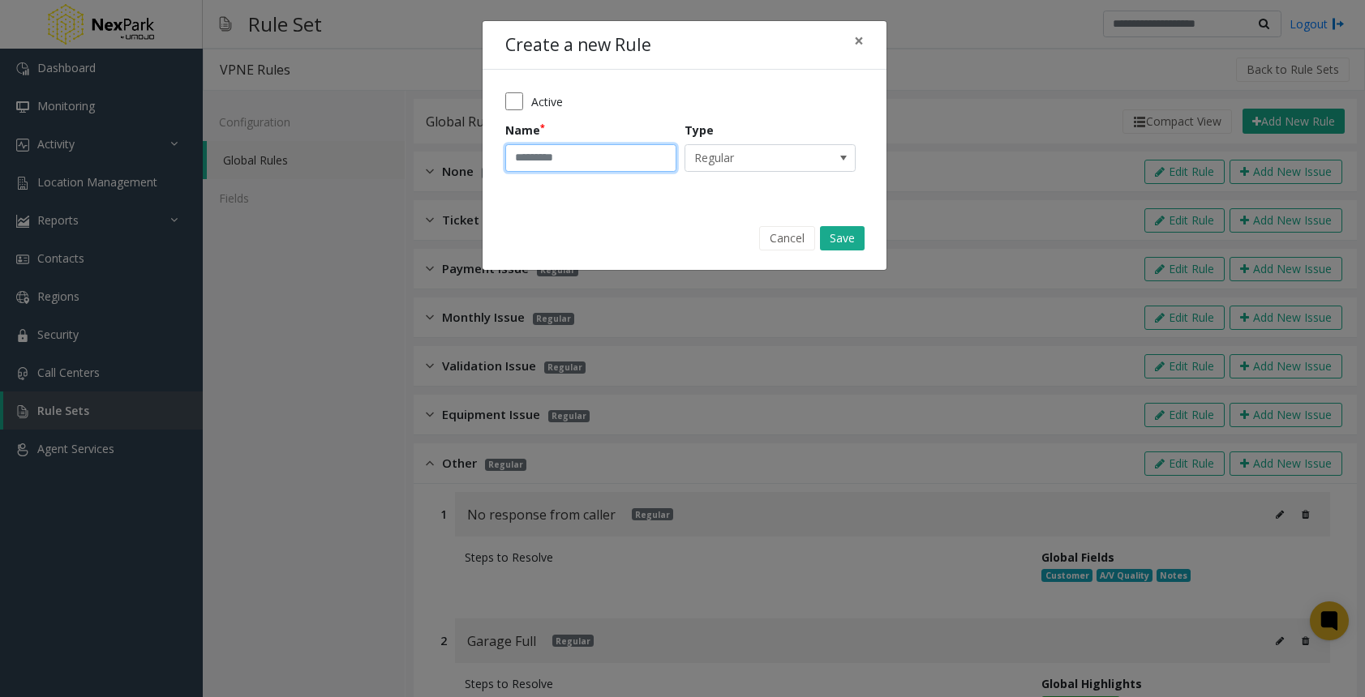
click at [559, 156] on input "Name" at bounding box center [590, 158] width 171 height 28
click at [503, 96] on div "Active Name Type Regular" at bounding box center [684, 138] width 404 height 136
click at [529, 111] on form "Active Name Type Regular" at bounding box center [684, 137] width 358 height 91
click at [557, 165] on input "Name" at bounding box center [590, 158] width 171 height 28
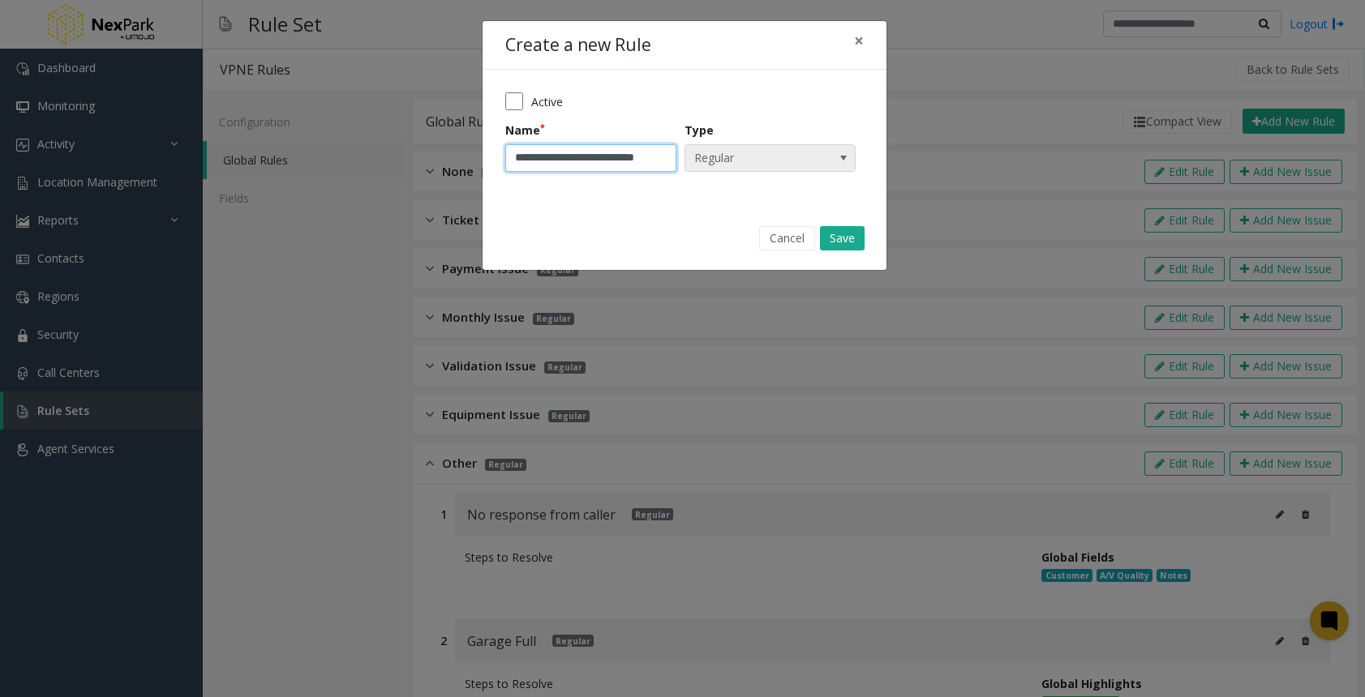
type input "**********"
click at [726, 161] on span "Regular" at bounding box center [752, 158] width 135 height 26
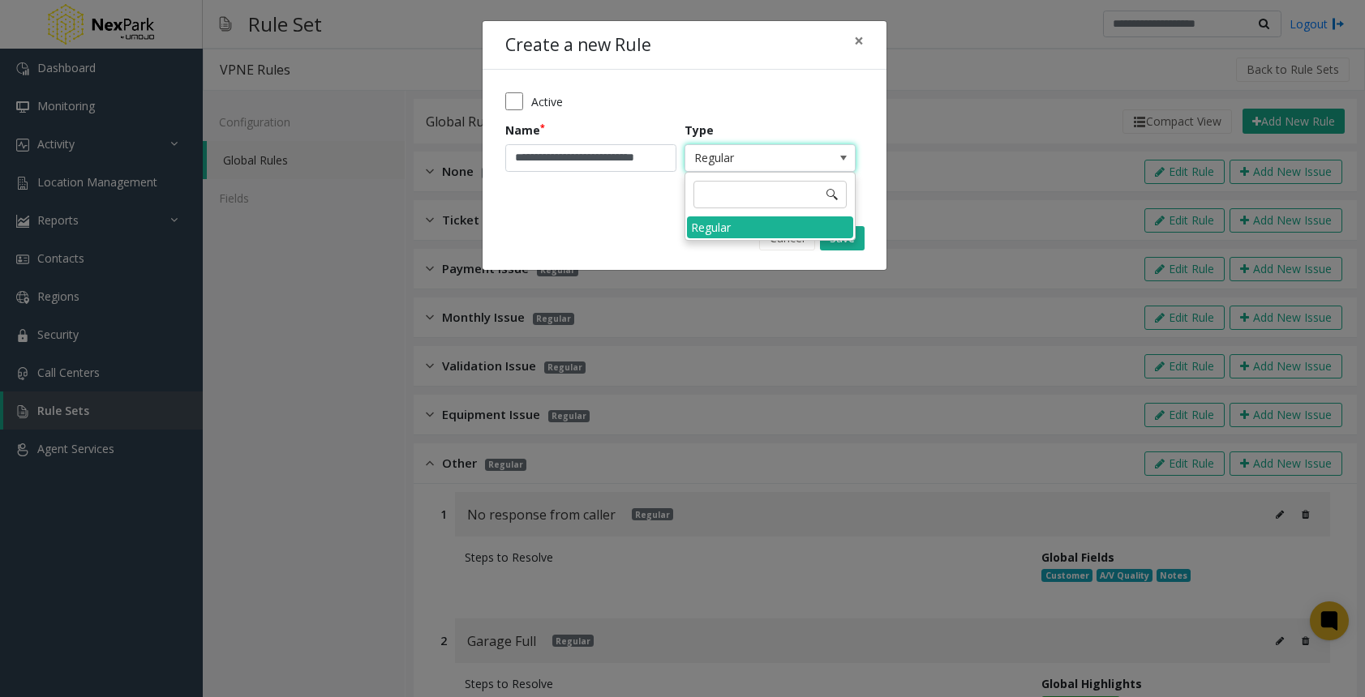
click at [726, 161] on span "Regular" at bounding box center [752, 158] width 135 height 26
click at [835, 240] on button "Save" at bounding box center [842, 238] width 45 height 24
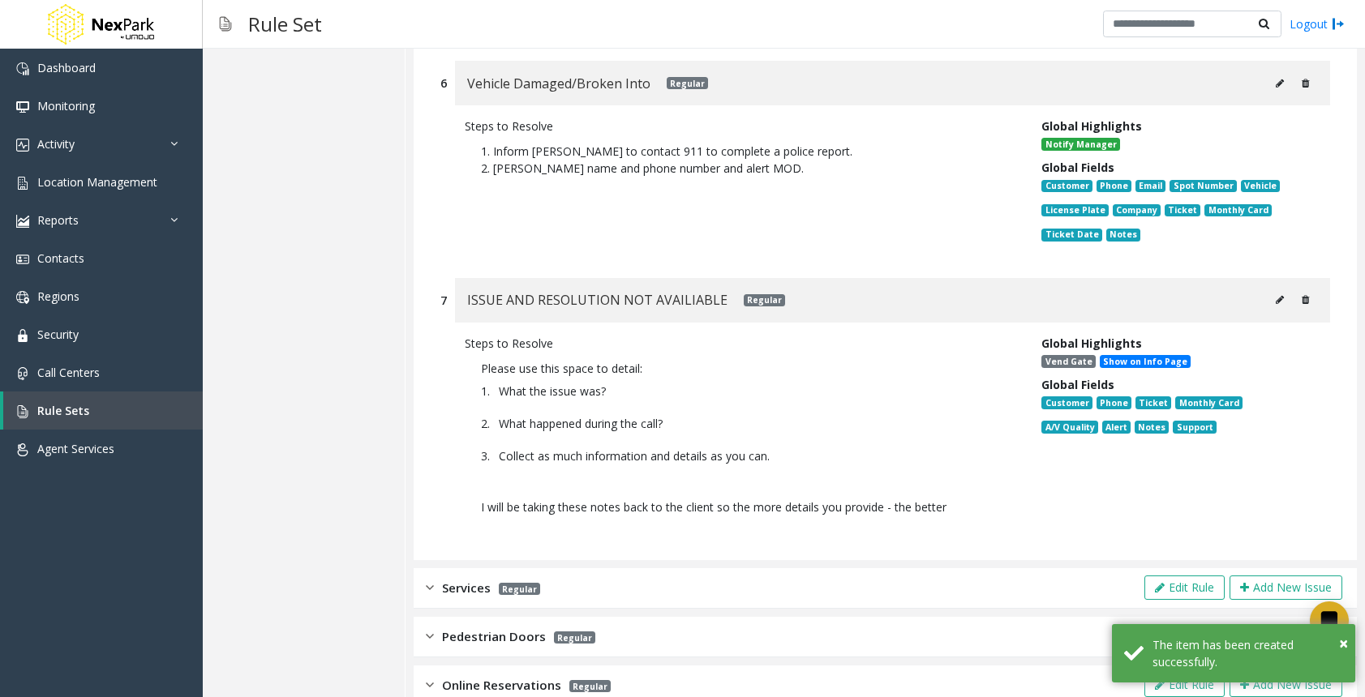
scroll to position [1249, 0]
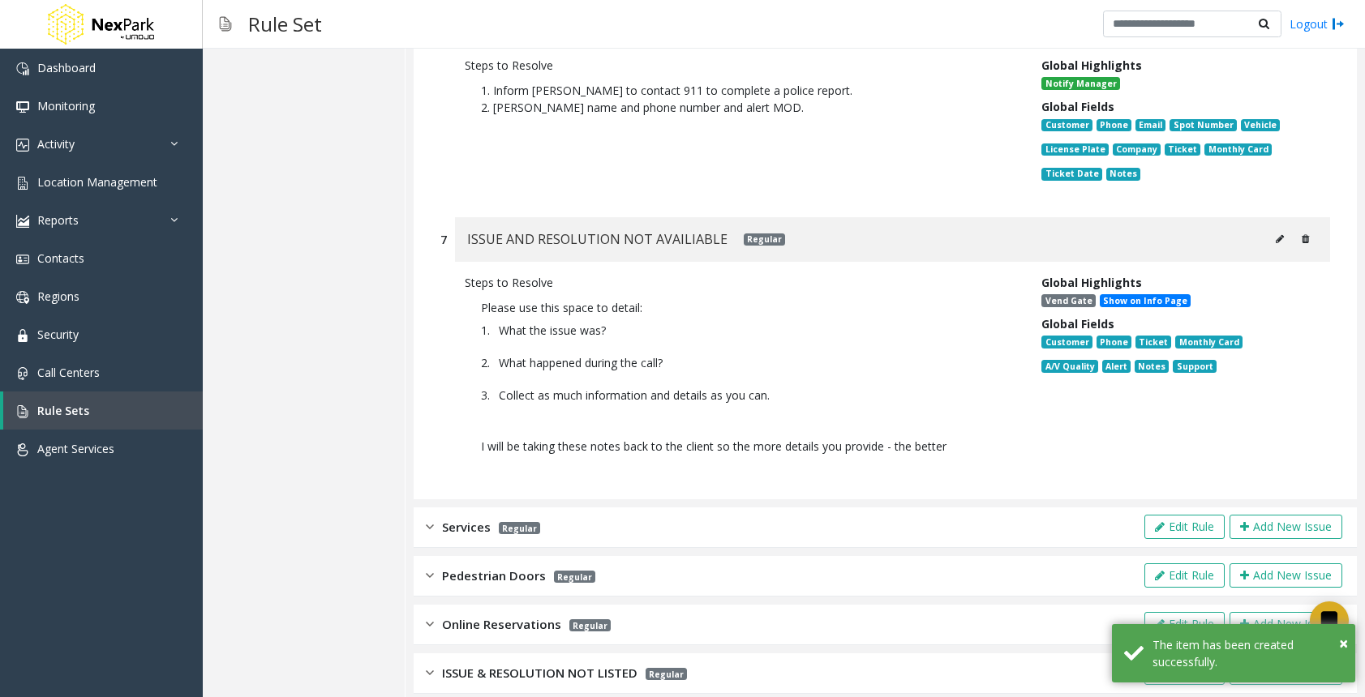
click at [1266, 227] on button at bounding box center [1279, 239] width 26 height 24
type input "**********"
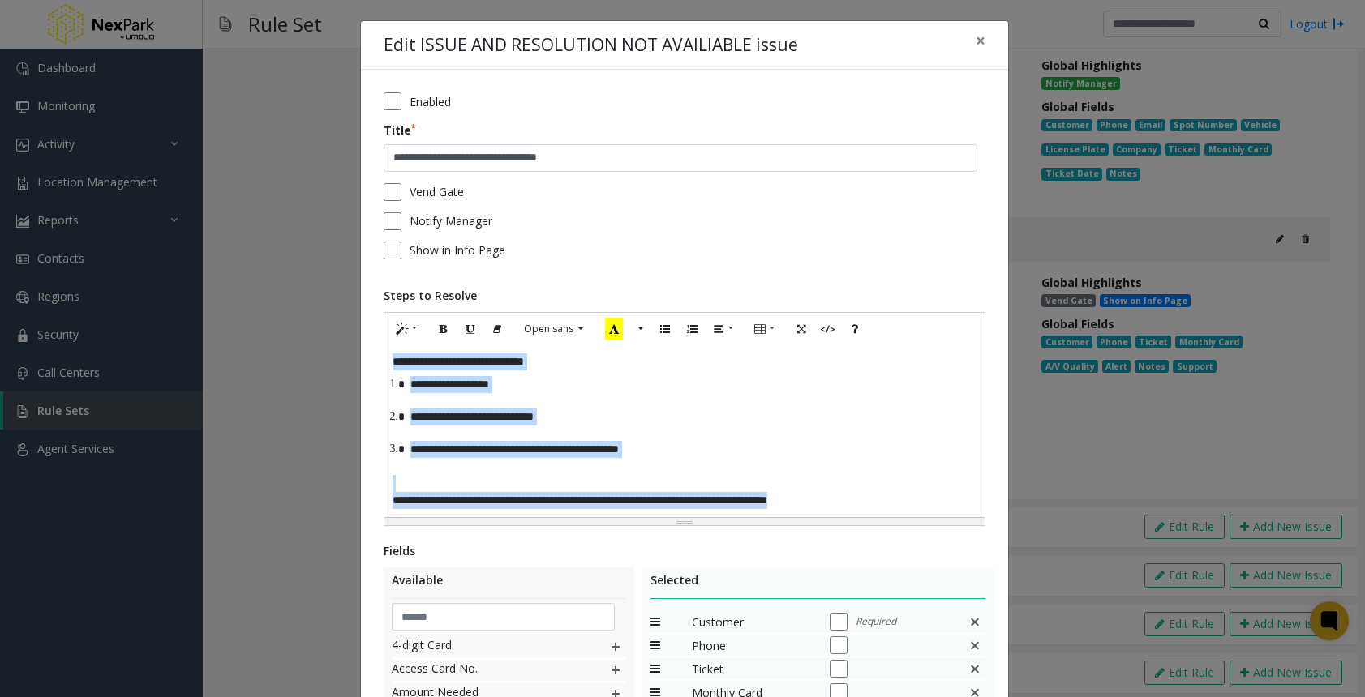
drag, startPoint x: 873, startPoint y: 502, endPoint x: 346, endPoint y: 343, distance: 550.4
click at [346, 343] on div "**********" at bounding box center [682, 348] width 1365 height 697
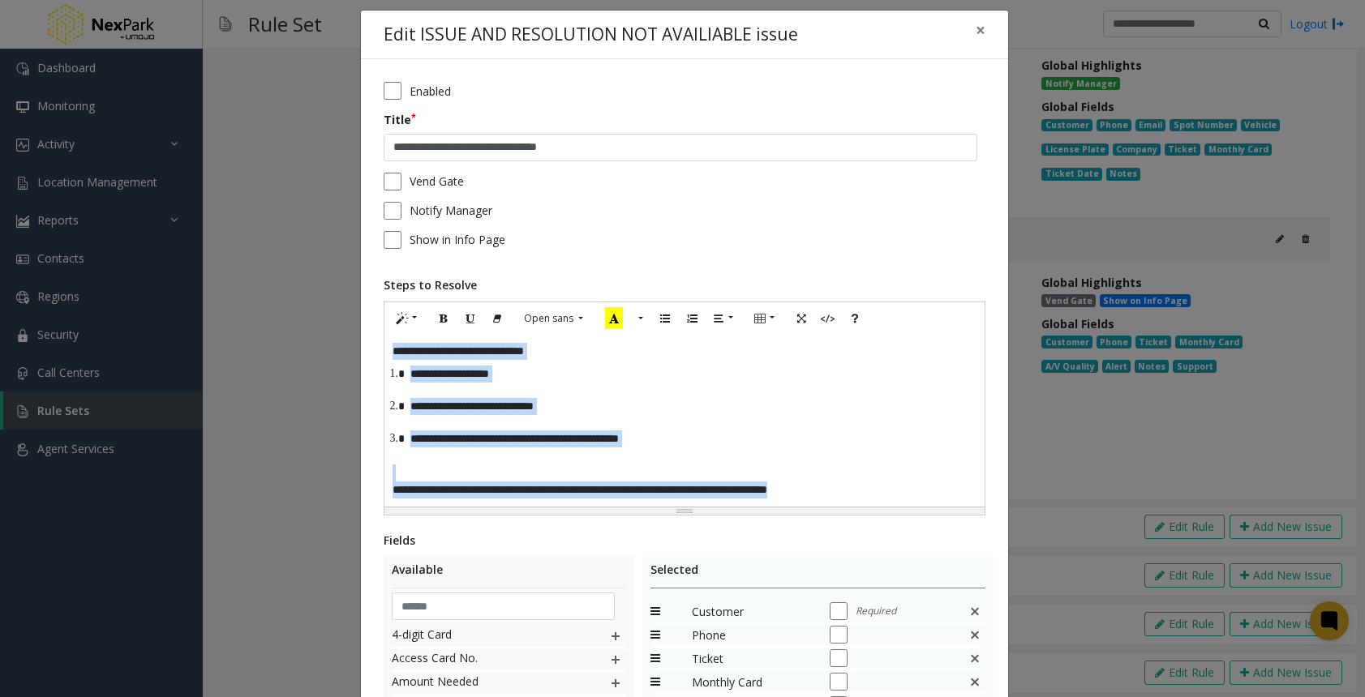
scroll to position [0, 0]
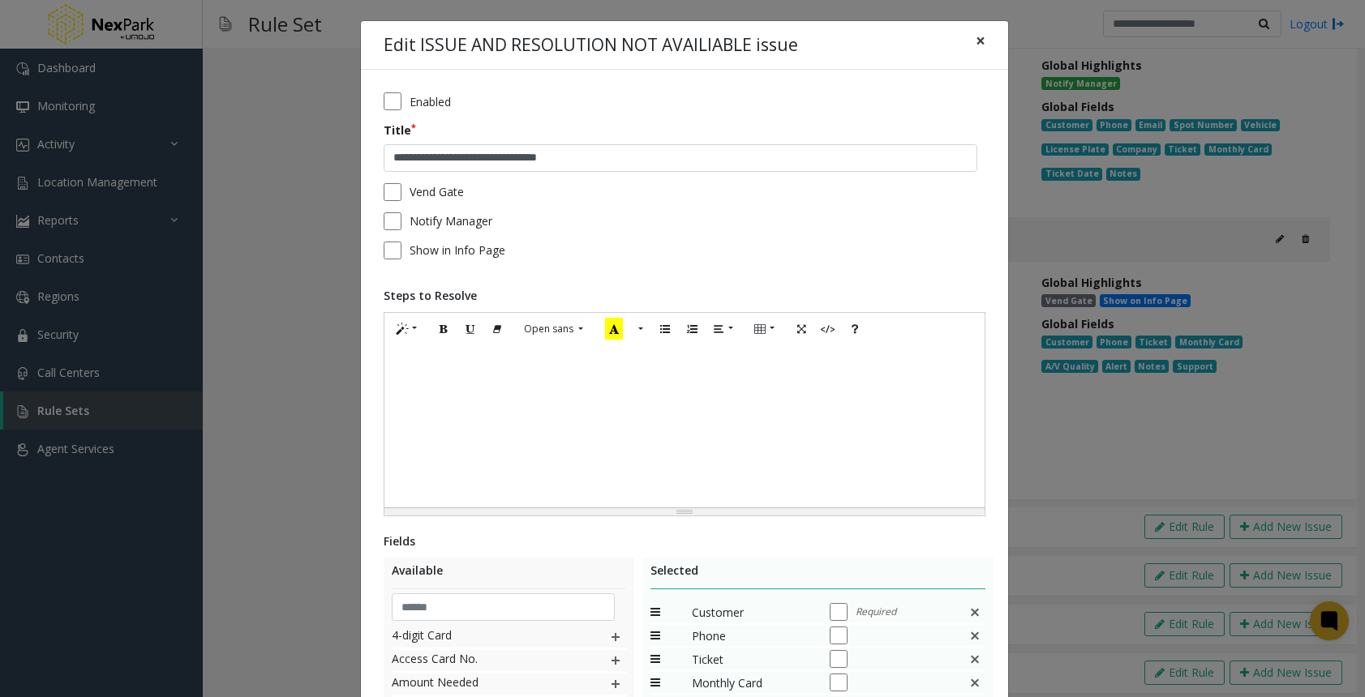
click at [975, 46] on span "×" at bounding box center [980, 40] width 10 height 23
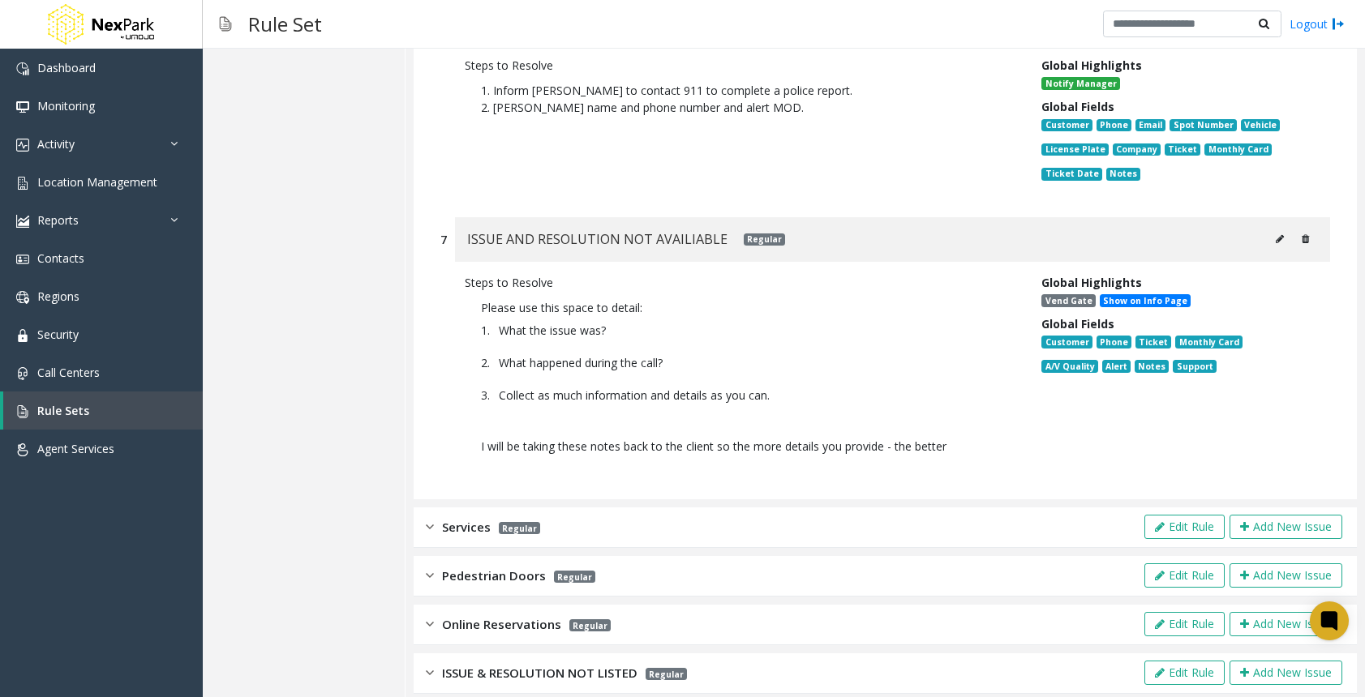
click at [437, 664] on div "ISSUE & RESOLUTION NOT LISTED Regular" at bounding box center [556, 673] width 261 height 19
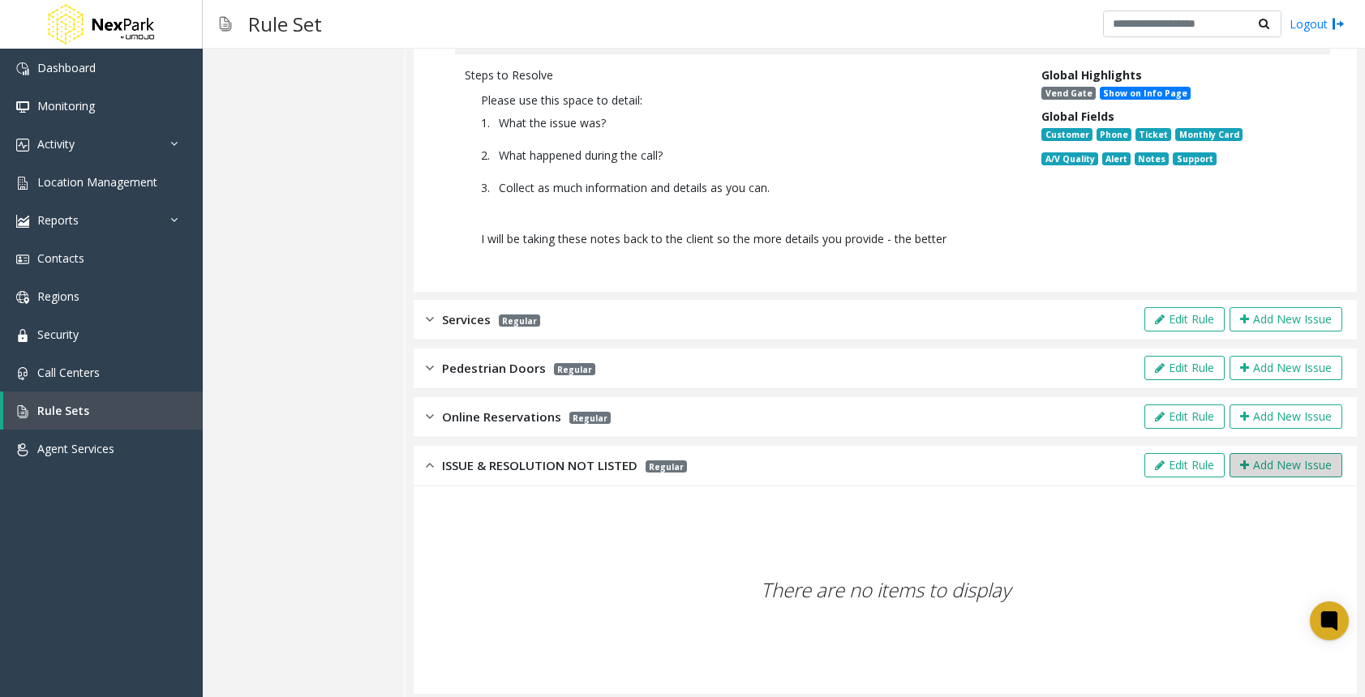
click at [1239, 453] on button "Add New Issue" at bounding box center [1285, 465] width 113 height 24
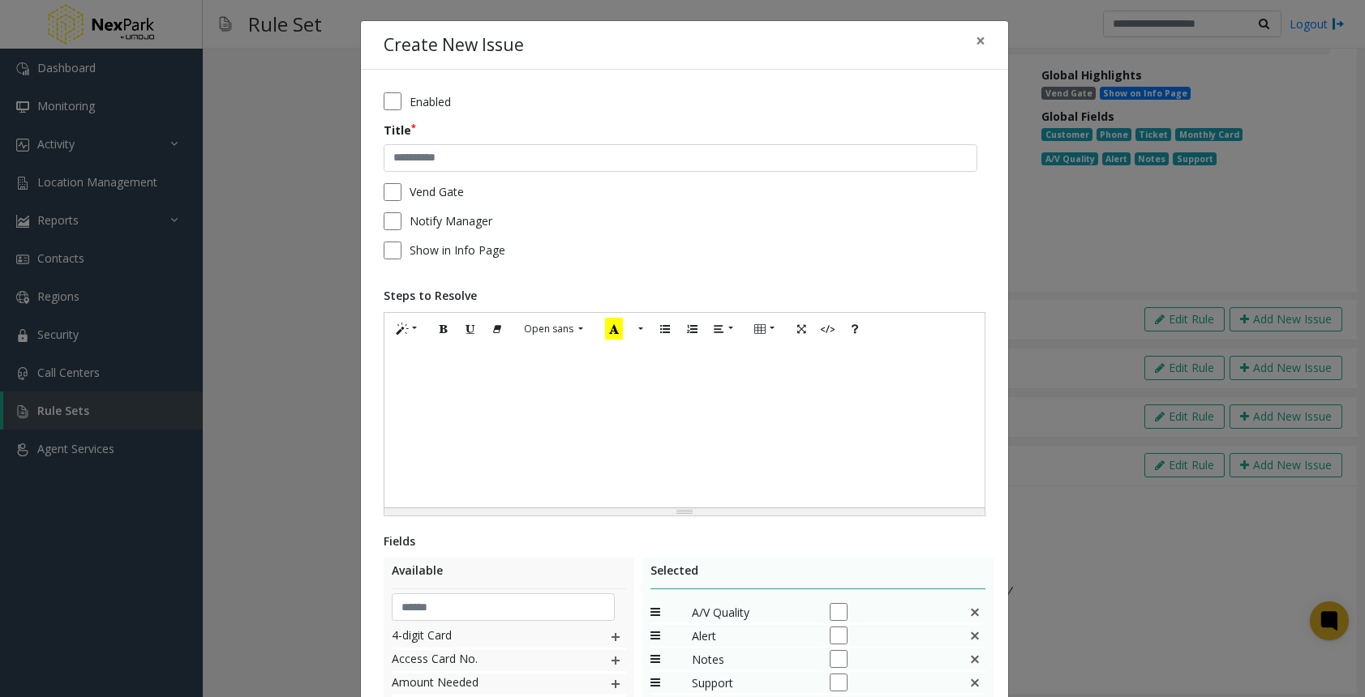
click at [465, 395] on div at bounding box center [684, 426] width 600 height 162
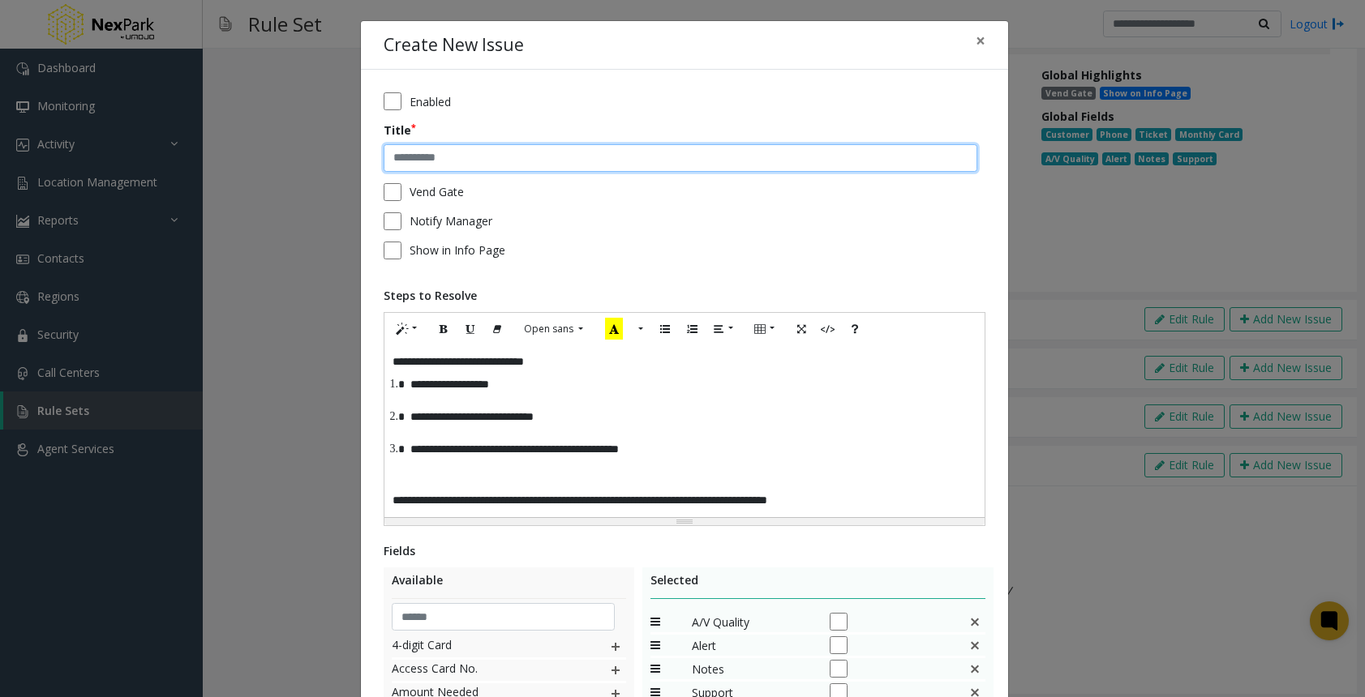
click at [428, 158] on input "text" at bounding box center [679, 158] width 593 height 28
paste input "**********"
click at [564, 160] on input "**********" at bounding box center [679, 158] width 593 height 28
type input "**********"
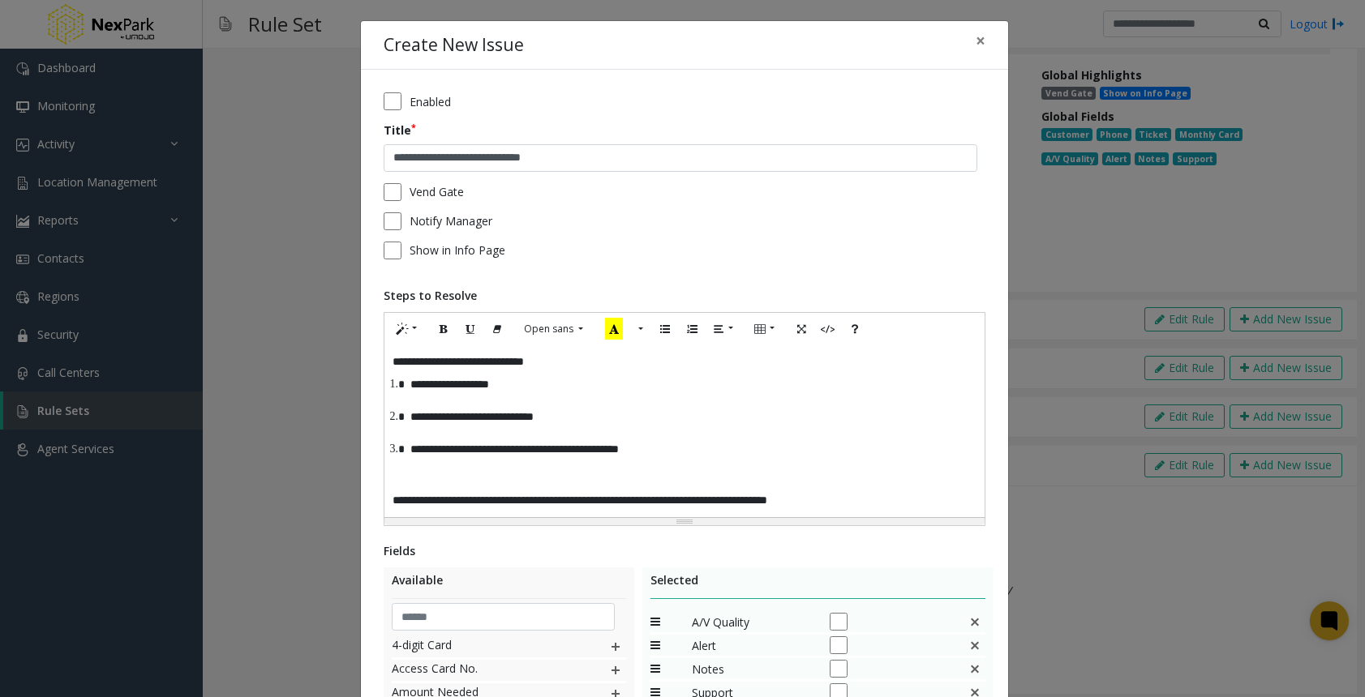
click at [397, 188] on div "Vend Gate" at bounding box center [684, 192] width 602 height 18
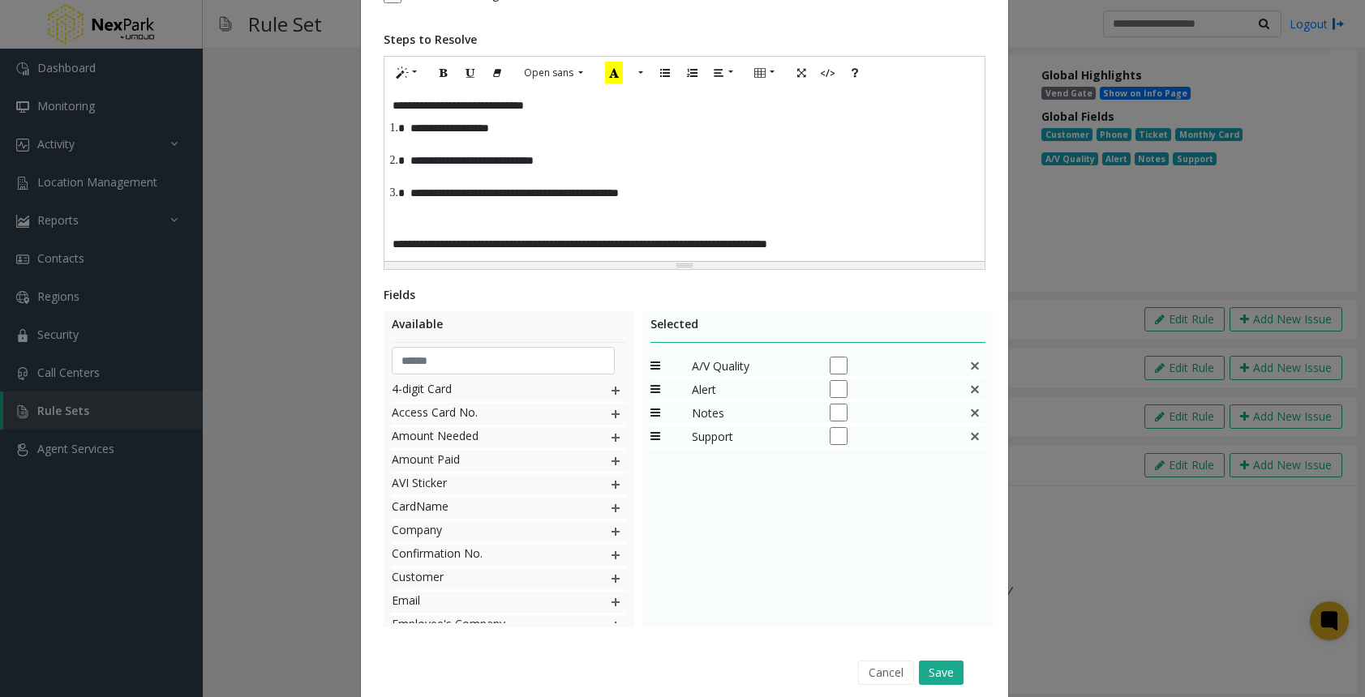
scroll to position [307, 0]
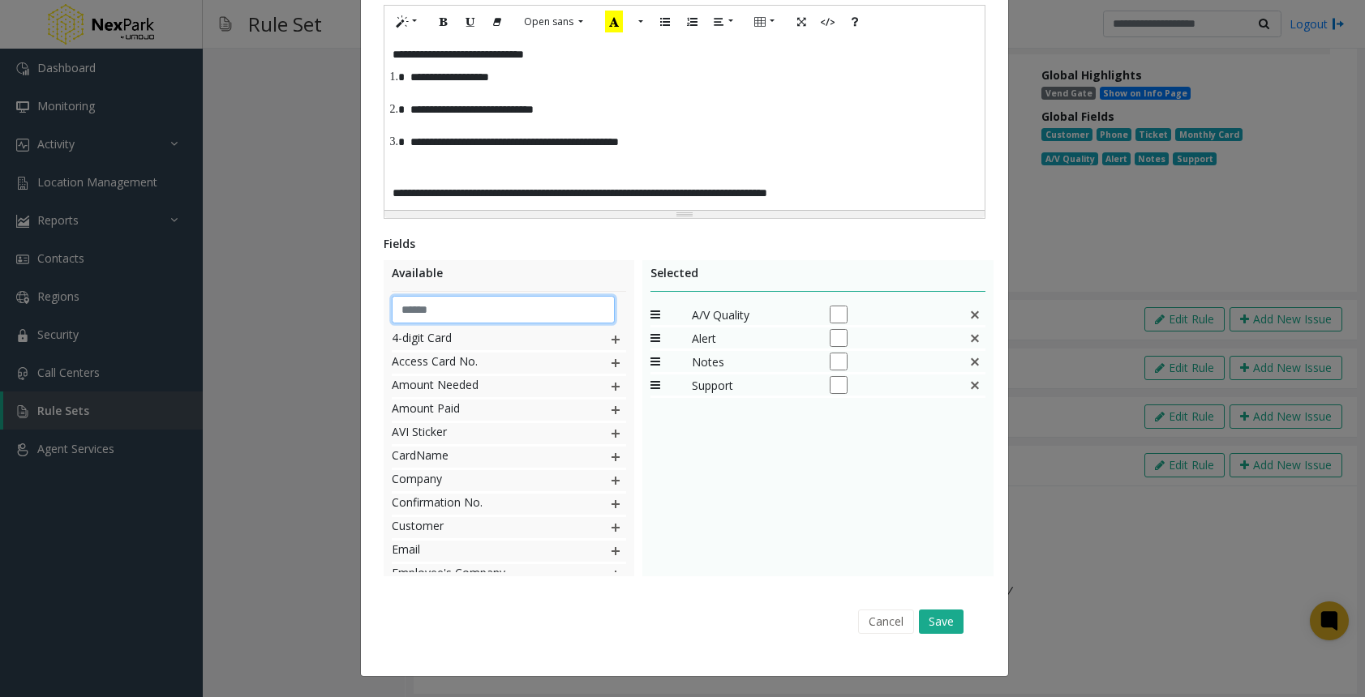
click at [457, 312] on input "text" at bounding box center [503, 310] width 223 height 28
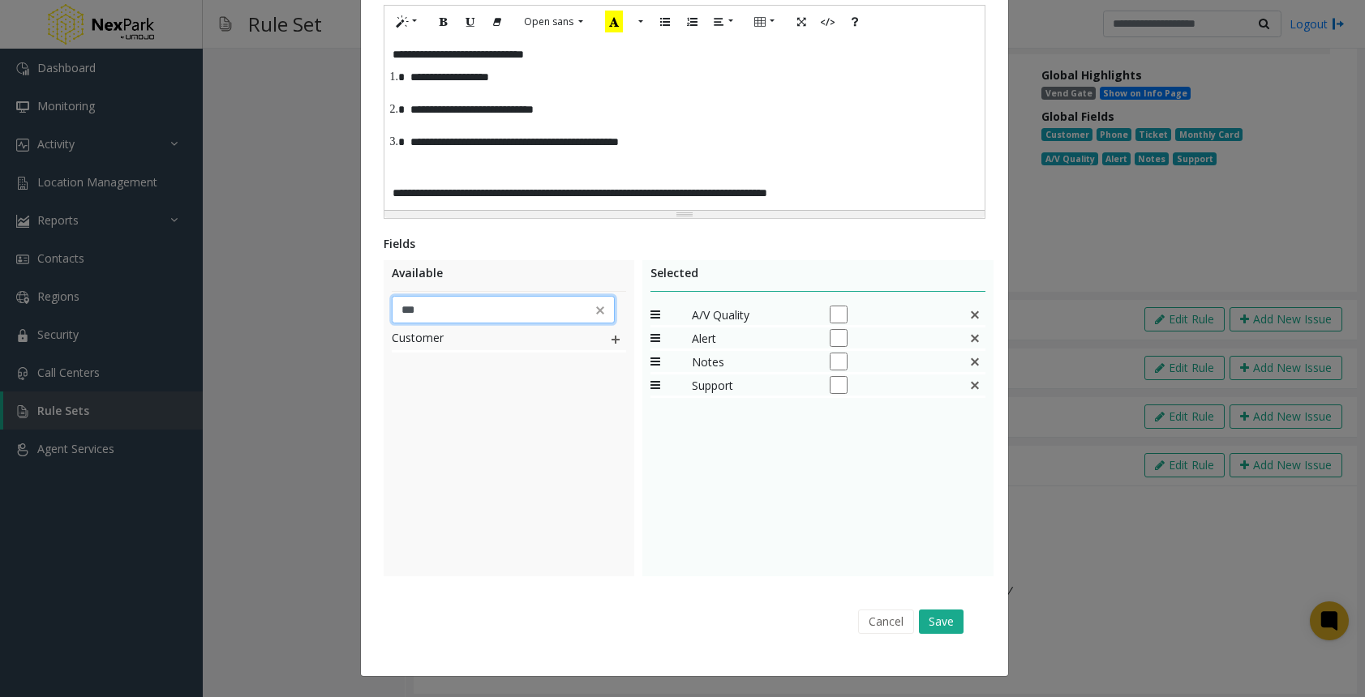
type input "***"
click at [601, 336] on div "Customer" at bounding box center [509, 341] width 234 height 24
click at [610, 337] on img at bounding box center [615, 339] width 13 height 21
click at [595, 315] on img at bounding box center [600, 310] width 16 height 16
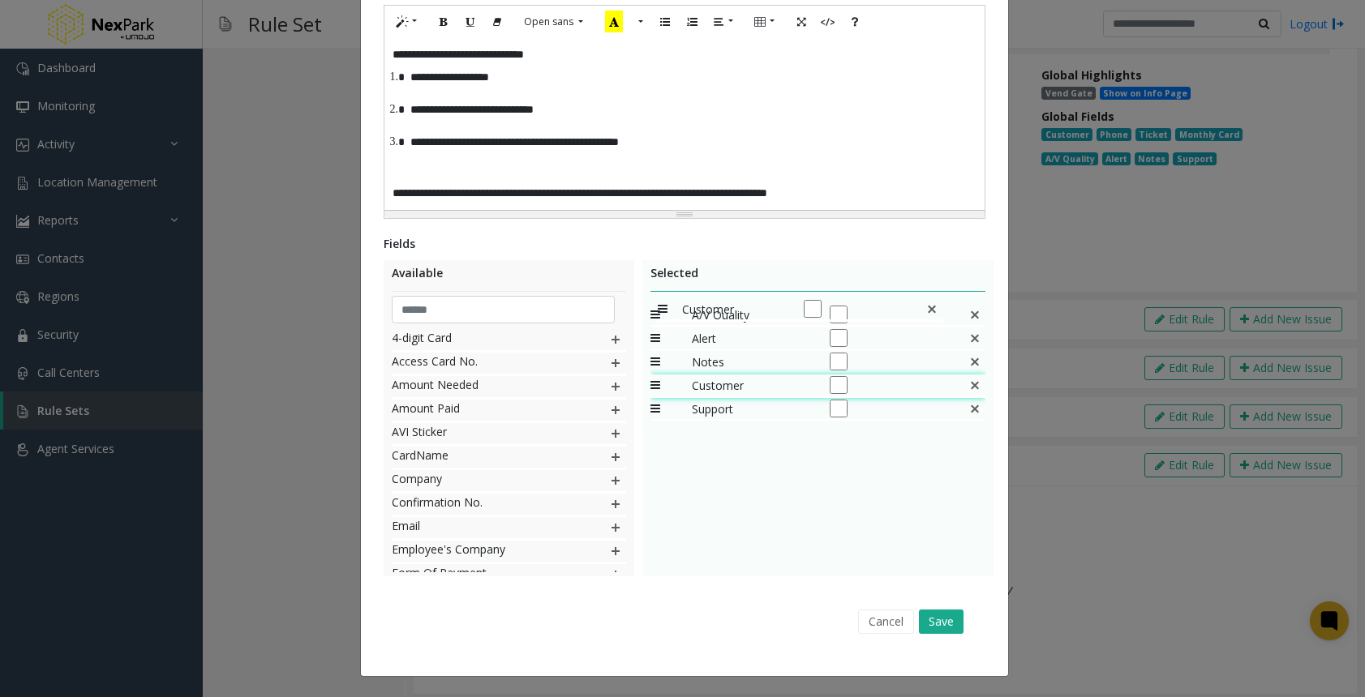
drag, startPoint x: 655, startPoint y: 403, endPoint x: 653, endPoint y: 296, distance: 107.0
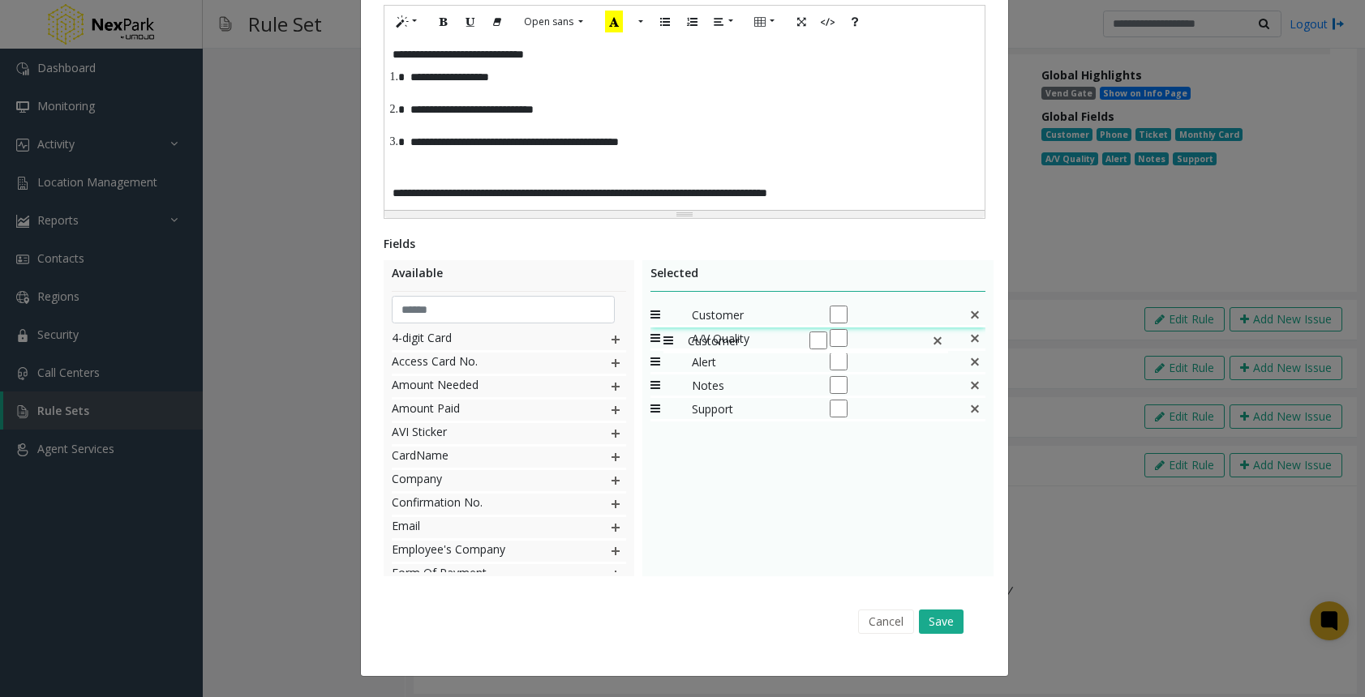
drag, startPoint x: 647, startPoint y: 387, endPoint x: 655, endPoint y: 322, distance: 65.4
click at [478, 312] on input "text" at bounding box center [503, 310] width 223 height 28
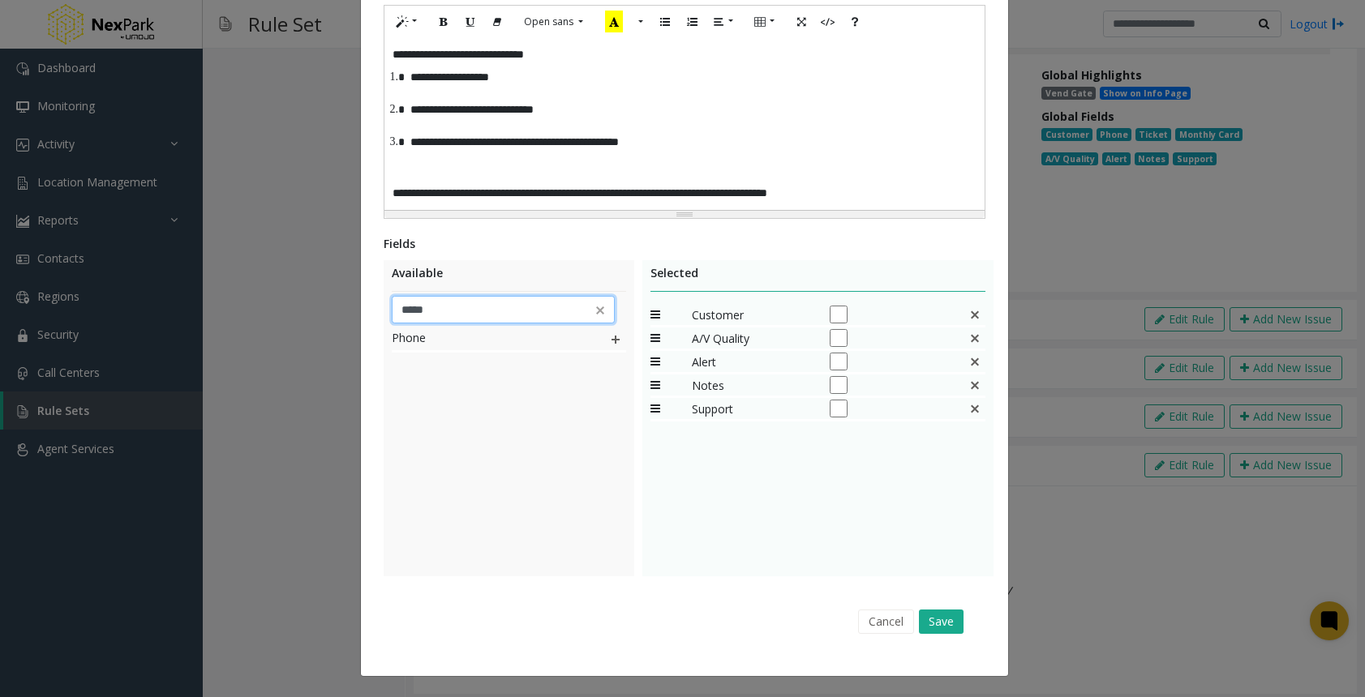
type input "*****"
click at [609, 336] on img at bounding box center [615, 339] width 13 height 21
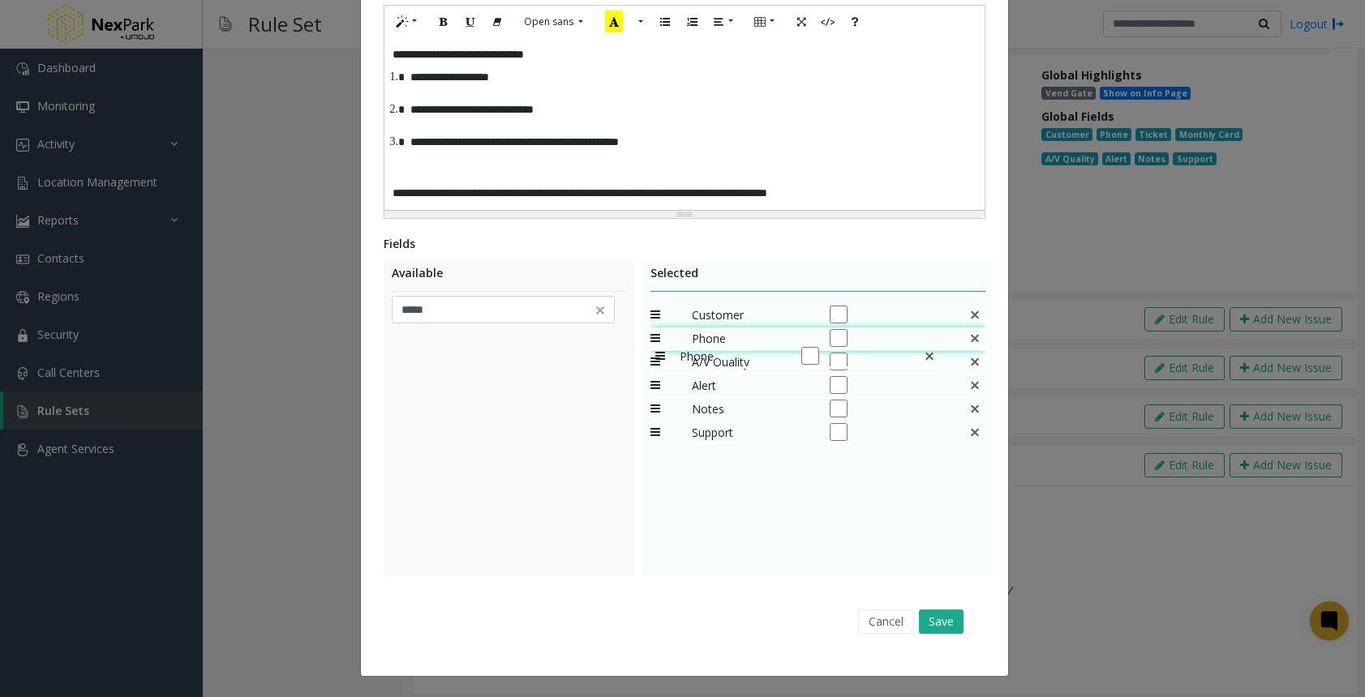
drag, startPoint x: 653, startPoint y: 403, endPoint x: 647, endPoint y: 337, distance: 66.0
click at [592, 314] on img at bounding box center [600, 310] width 16 height 16
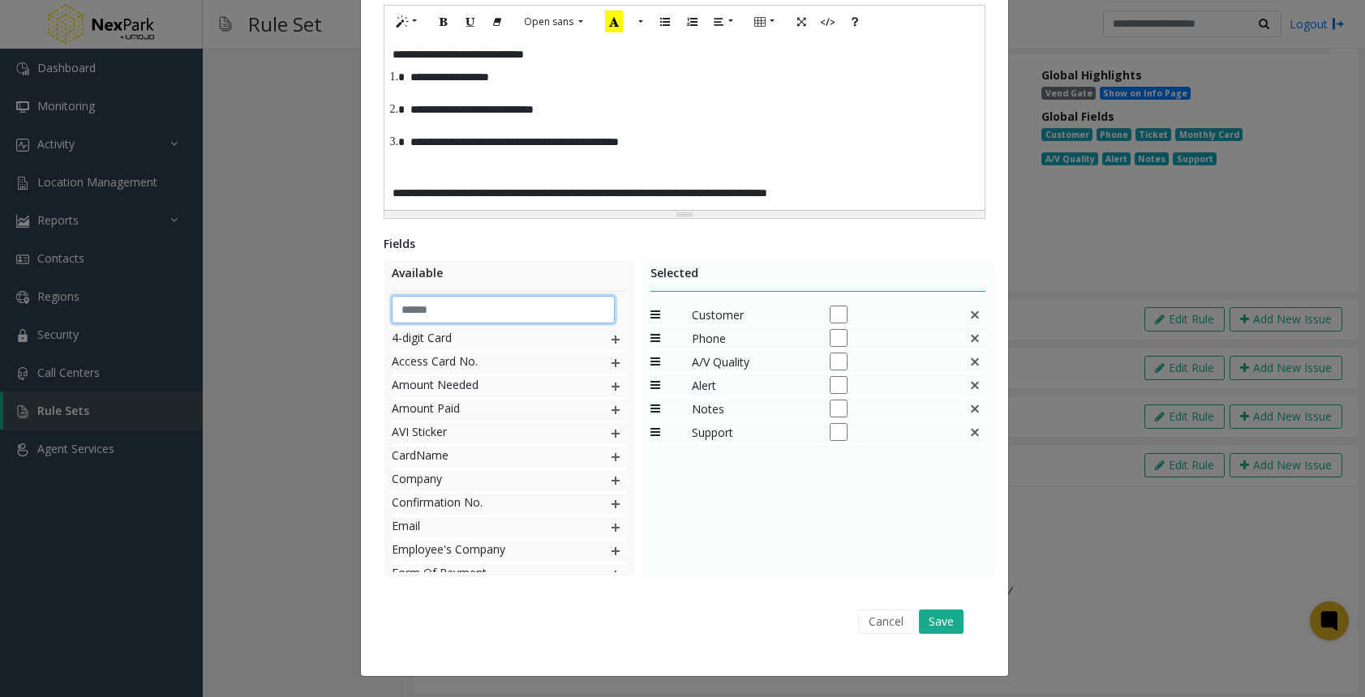
click at [538, 299] on input "text" at bounding box center [503, 310] width 223 height 28
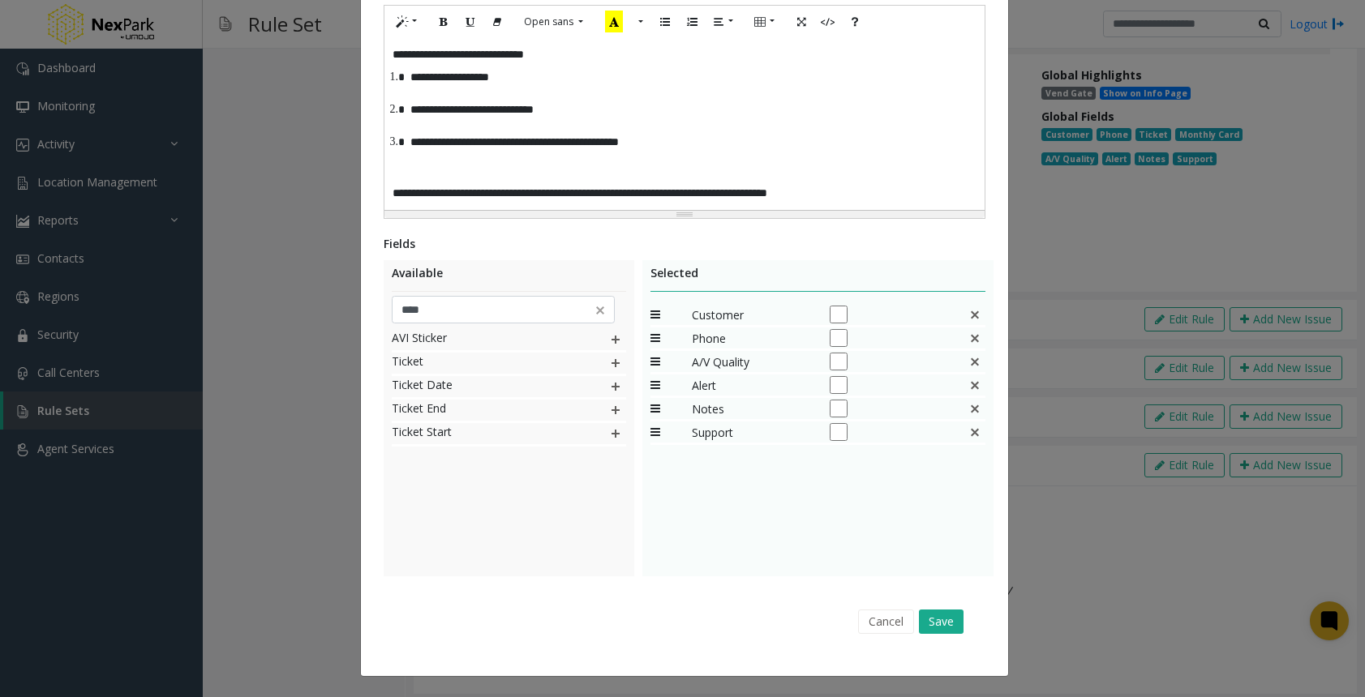
click at [614, 366] on img at bounding box center [615, 363] width 13 height 21
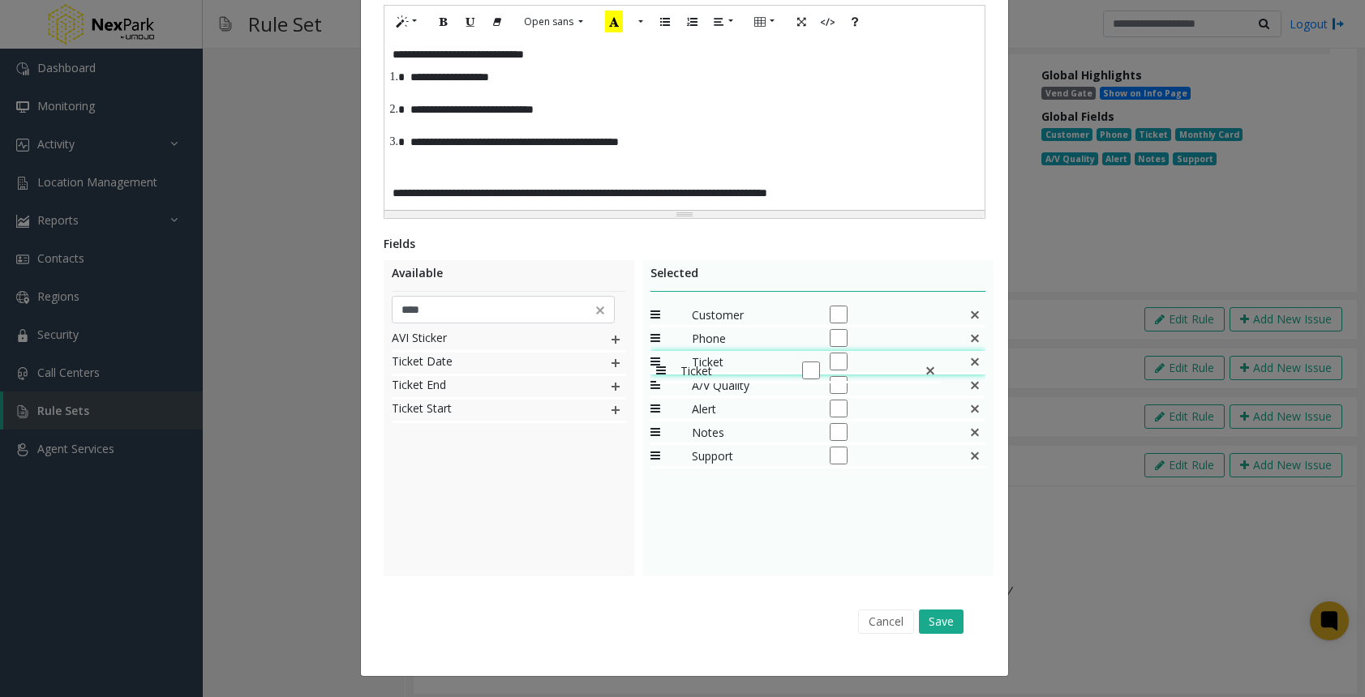
drag, startPoint x: 650, startPoint y: 459, endPoint x: 649, endPoint y: 352, distance: 107.0
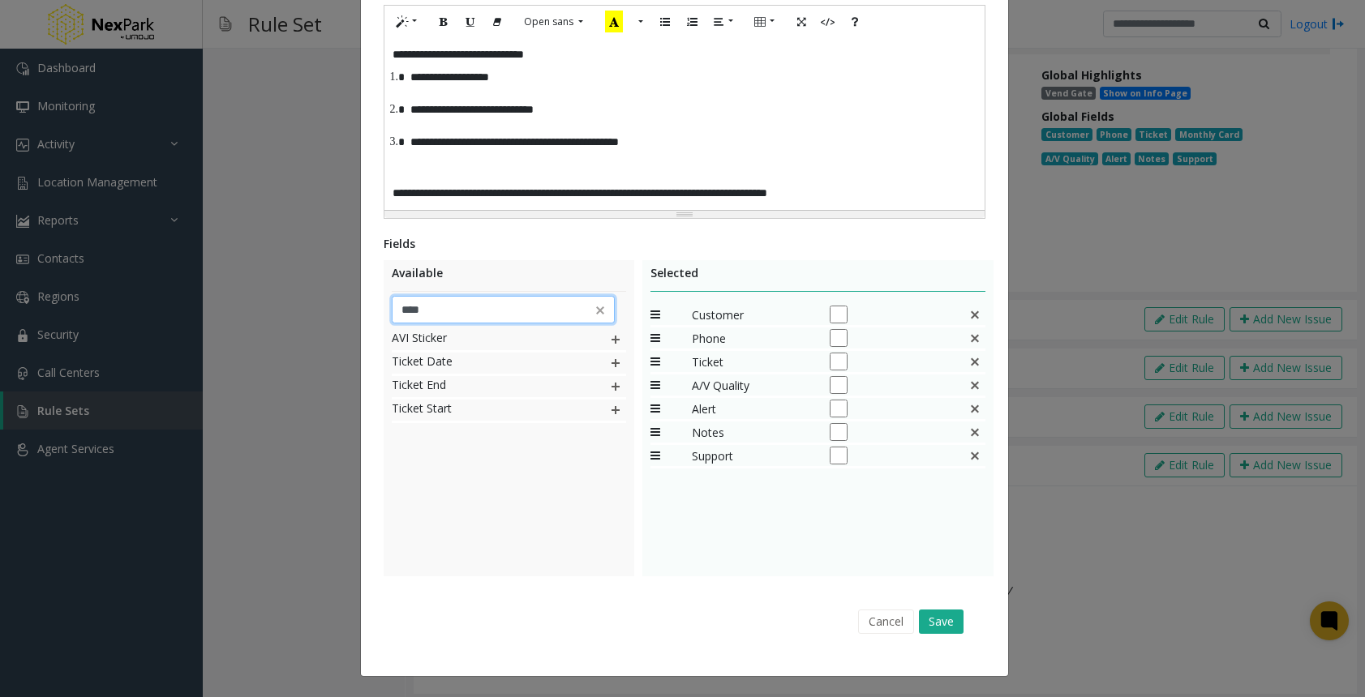
click at [457, 305] on input "****" at bounding box center [503, 310] width 223 height 28
type input "******"
click at [609, 332] on img at bounding box center [615, 339] width 13 height 21
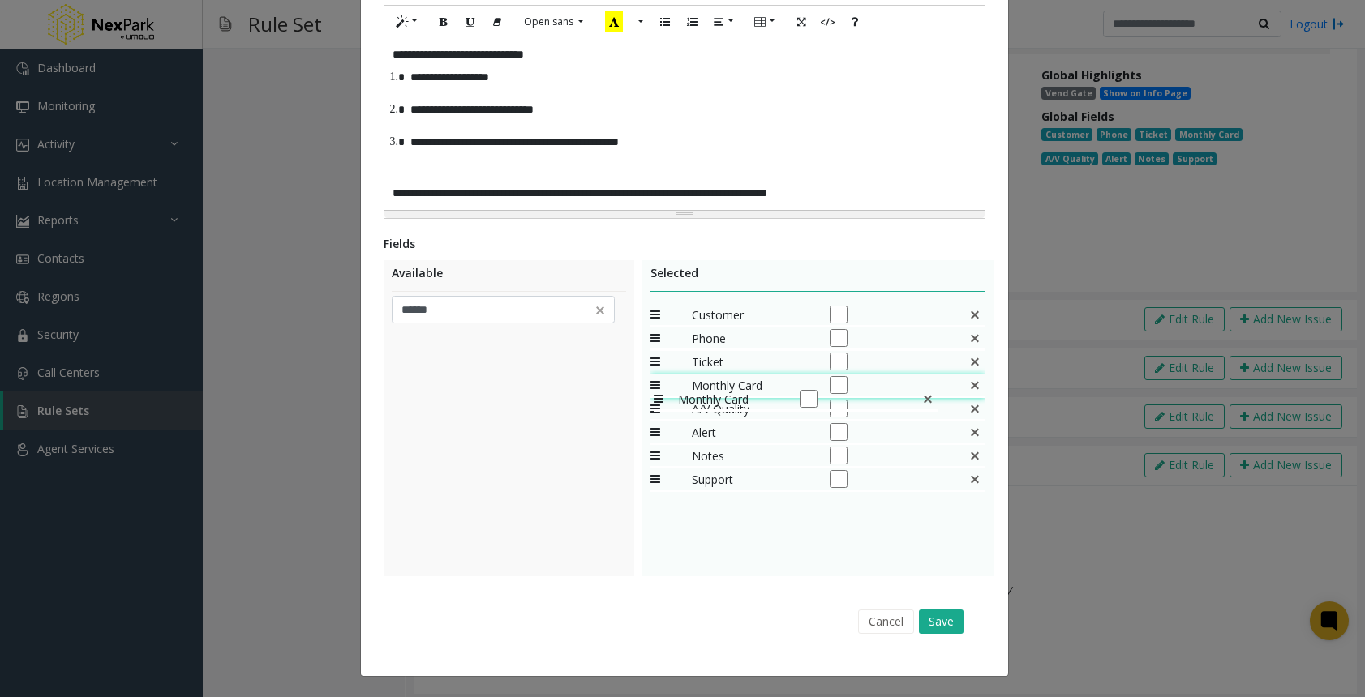
drag, startPoint x: 648, startPoint y: 478, endPoint x: 645, endPoint y: 380, distance: 98.1
click at [945, 625] on button "Save" at bounding box center [941, 622] width 45 height 24
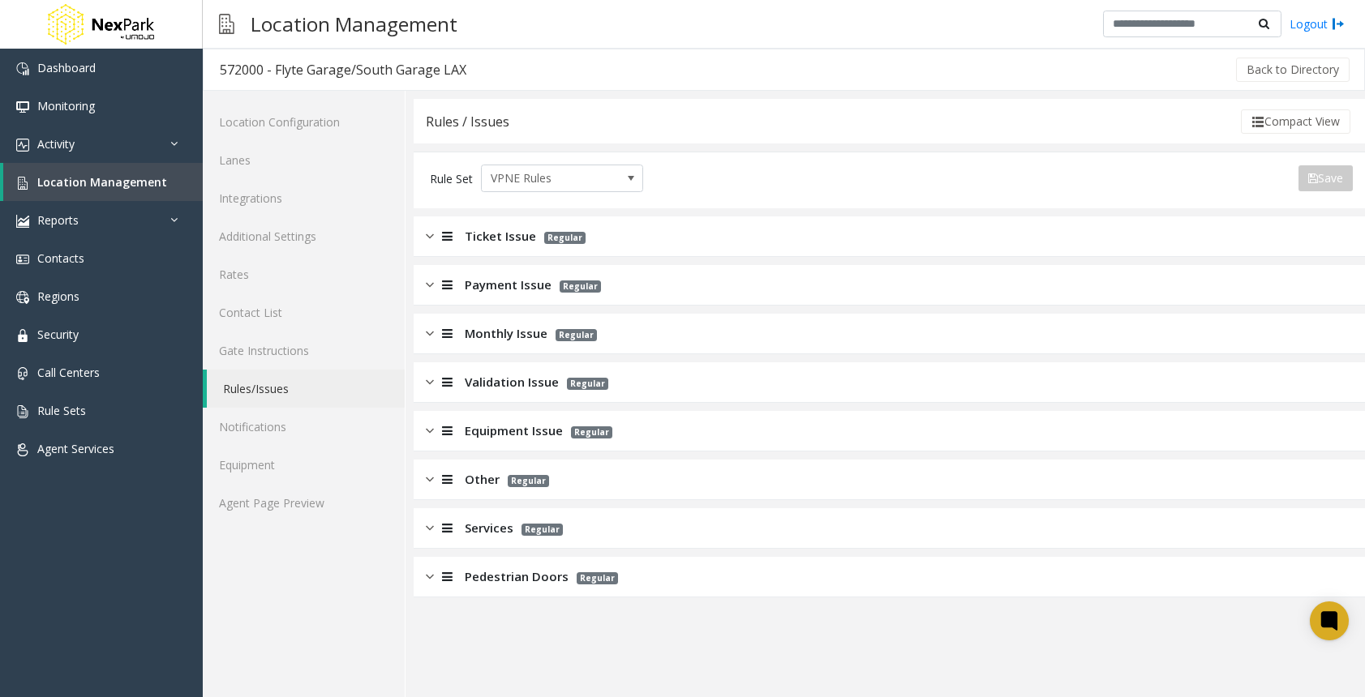
click at [433, 334] on img at bounding box center [430, 333] width 8 height 19
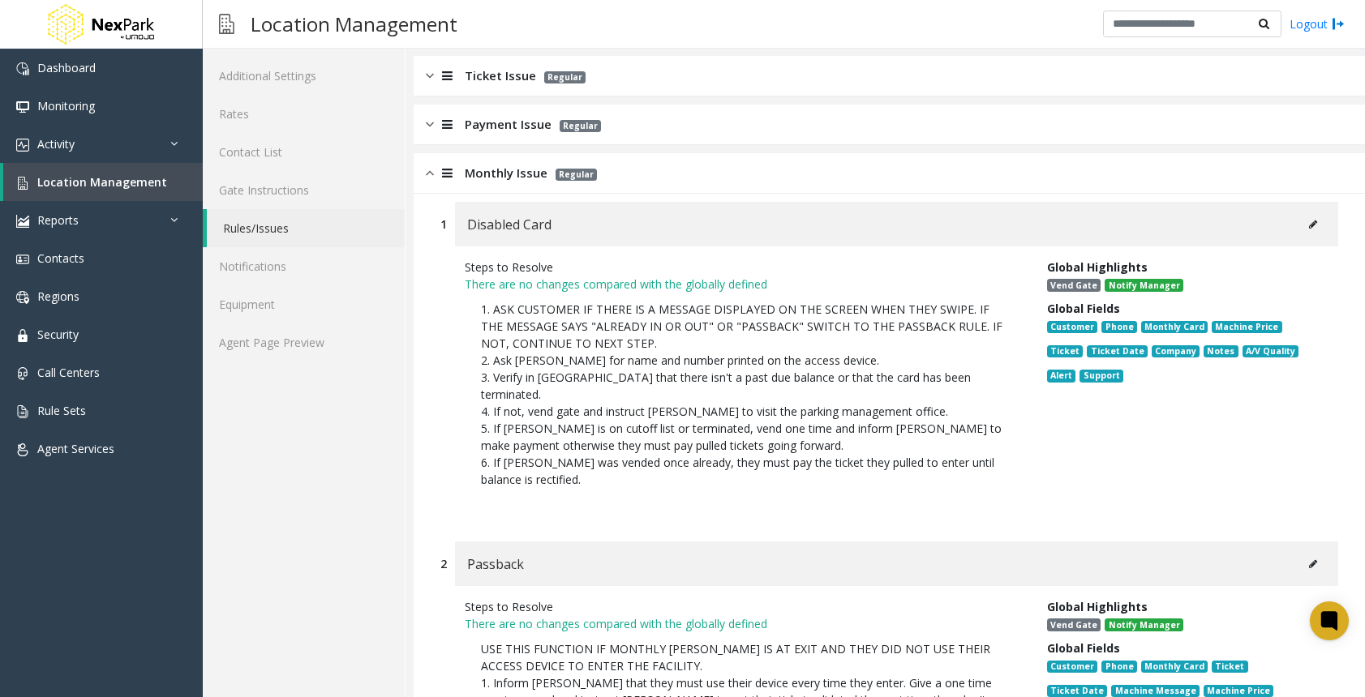
scroll to position [162, 0]
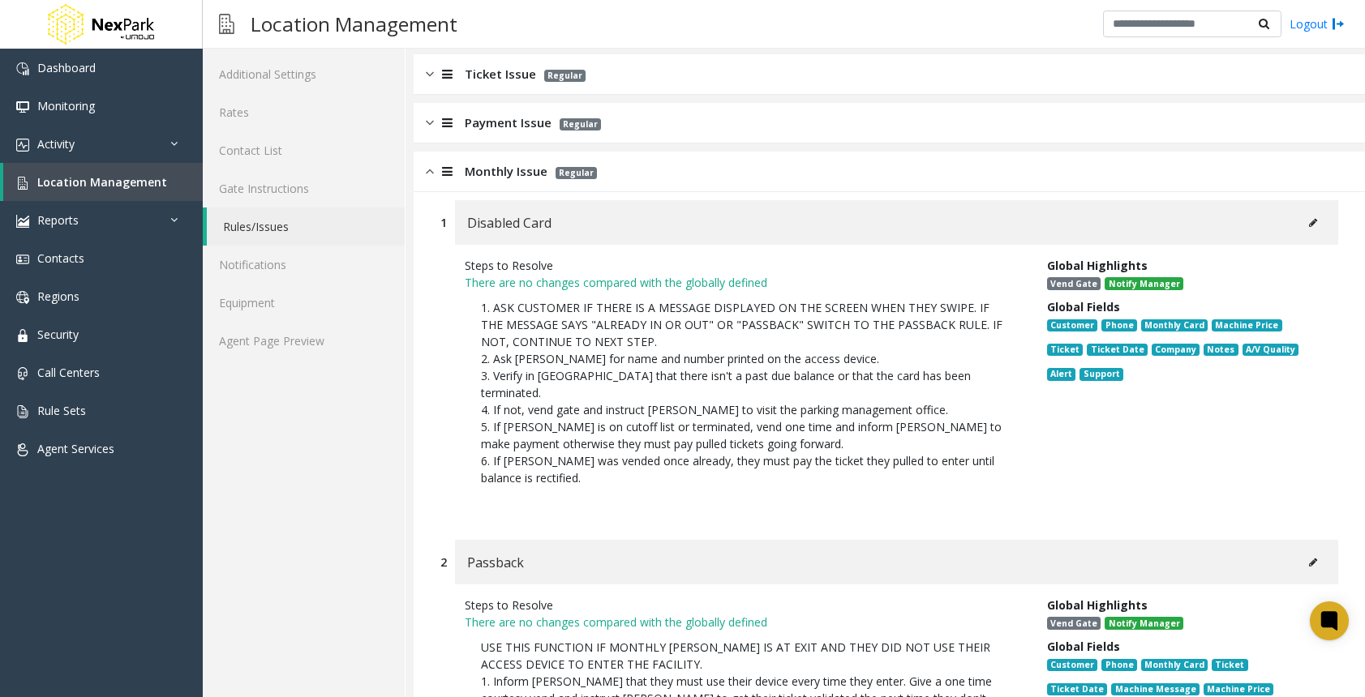
click at [1308, 220] on button at bounding box center [1313, 223] width 26 height 24
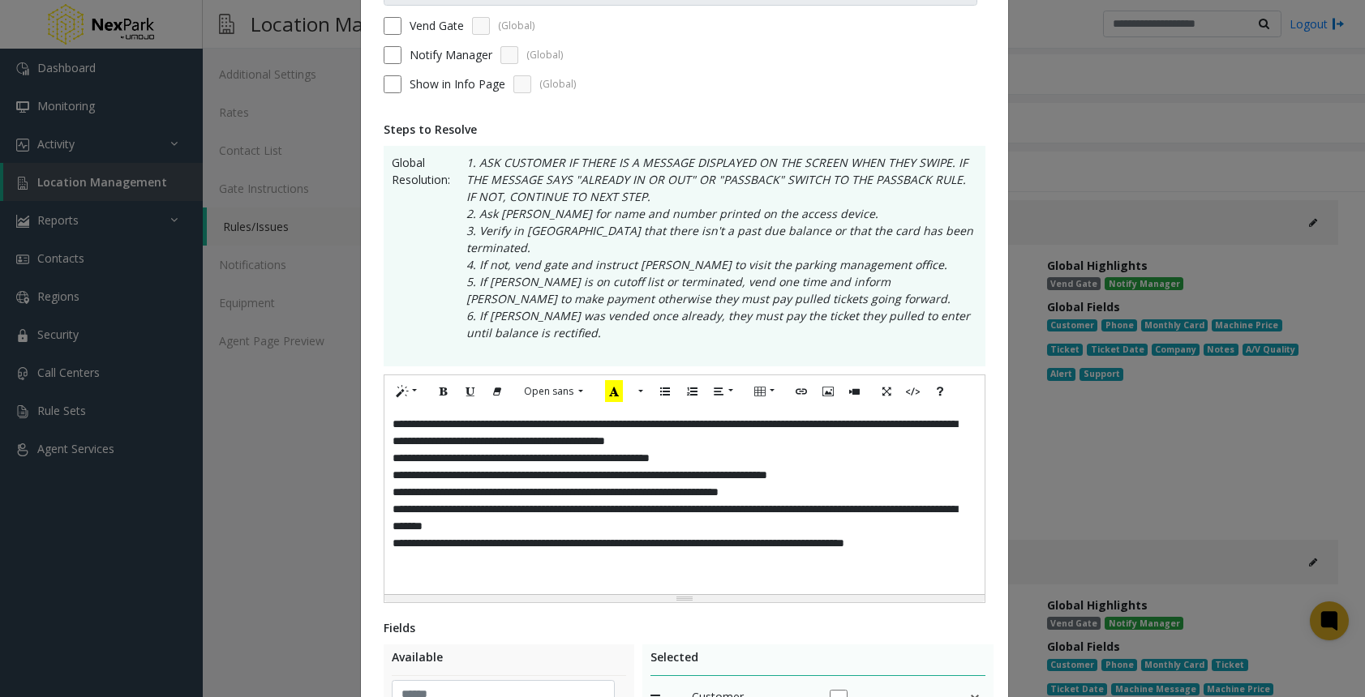
scroll to position [533, 0]
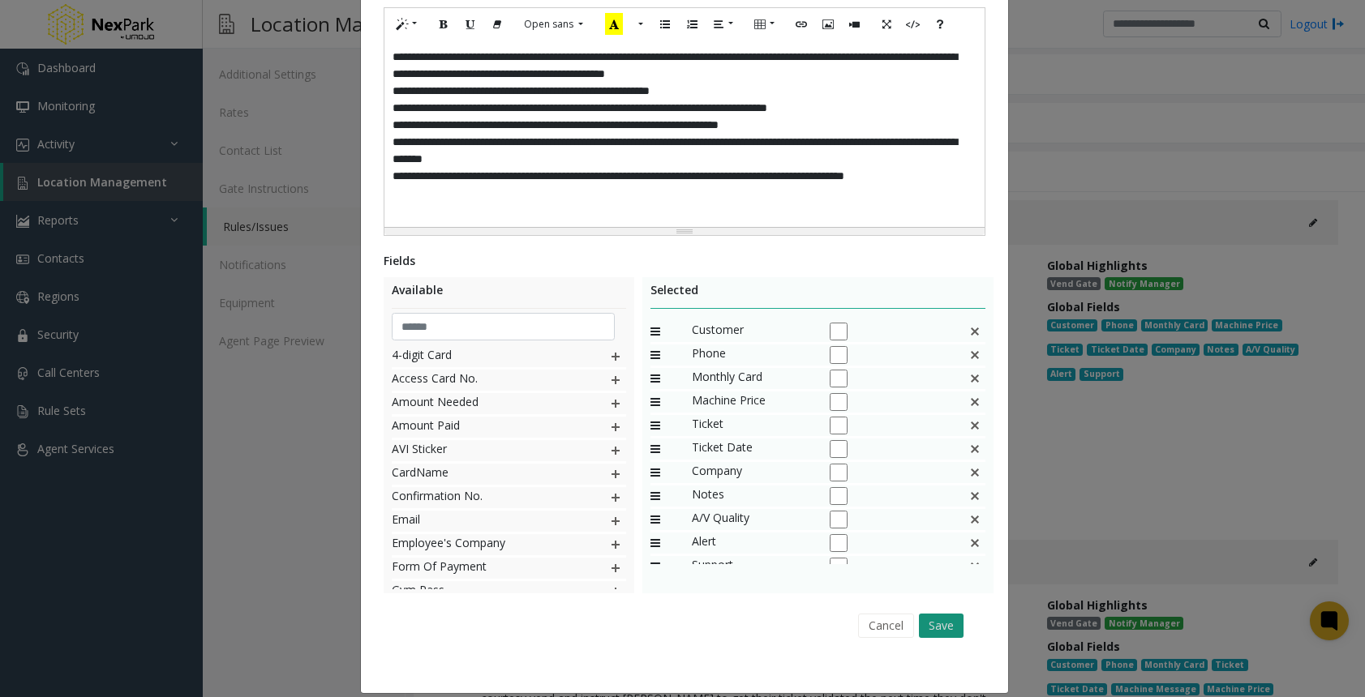
click at [925, 614] on button "Save" at bounding box center [941, 626] width 45 height 24
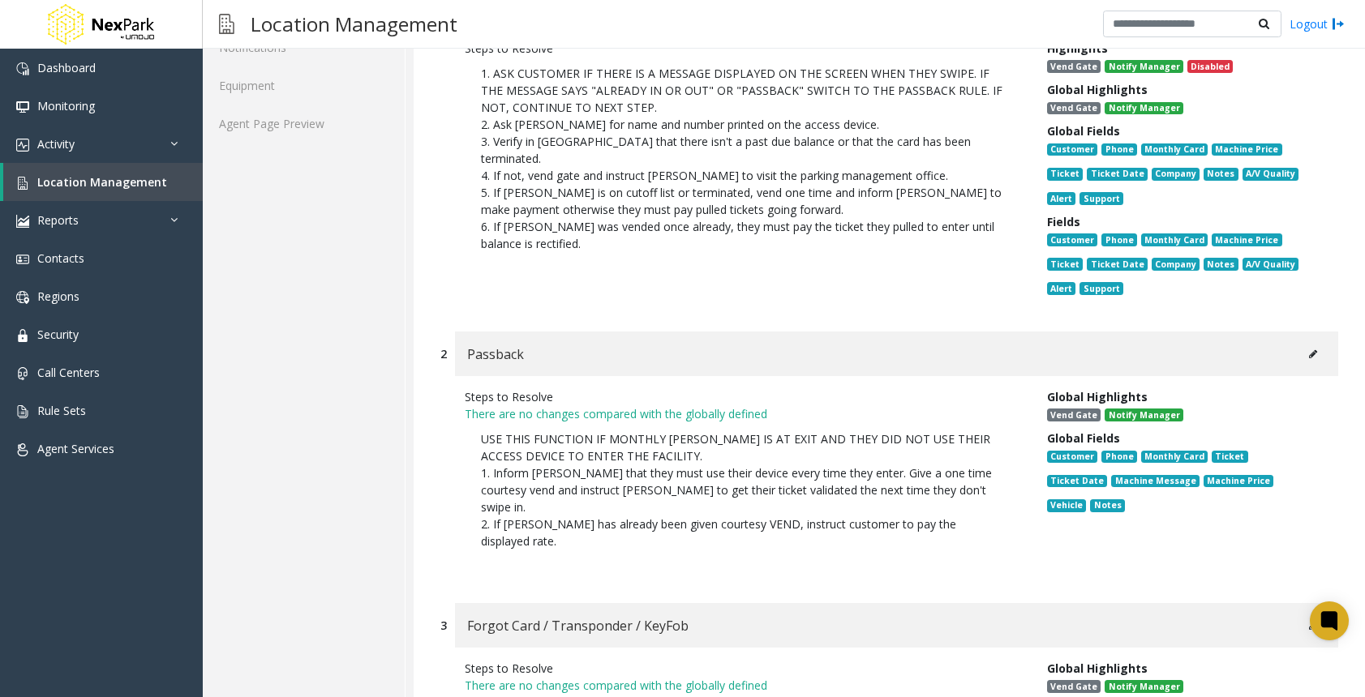
scroll to position [405, 0]
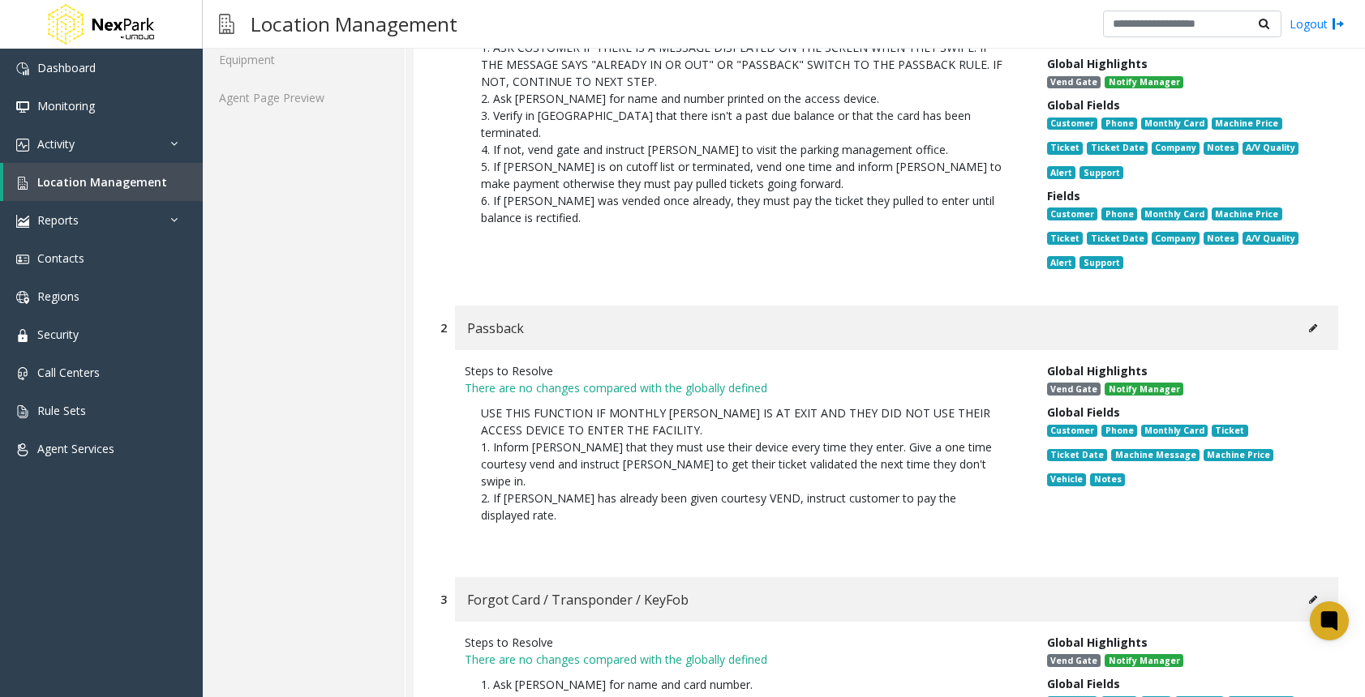
click at [1309, 330] on icon at bounding box center [1313, 328] width 8 height 10
type input "********"
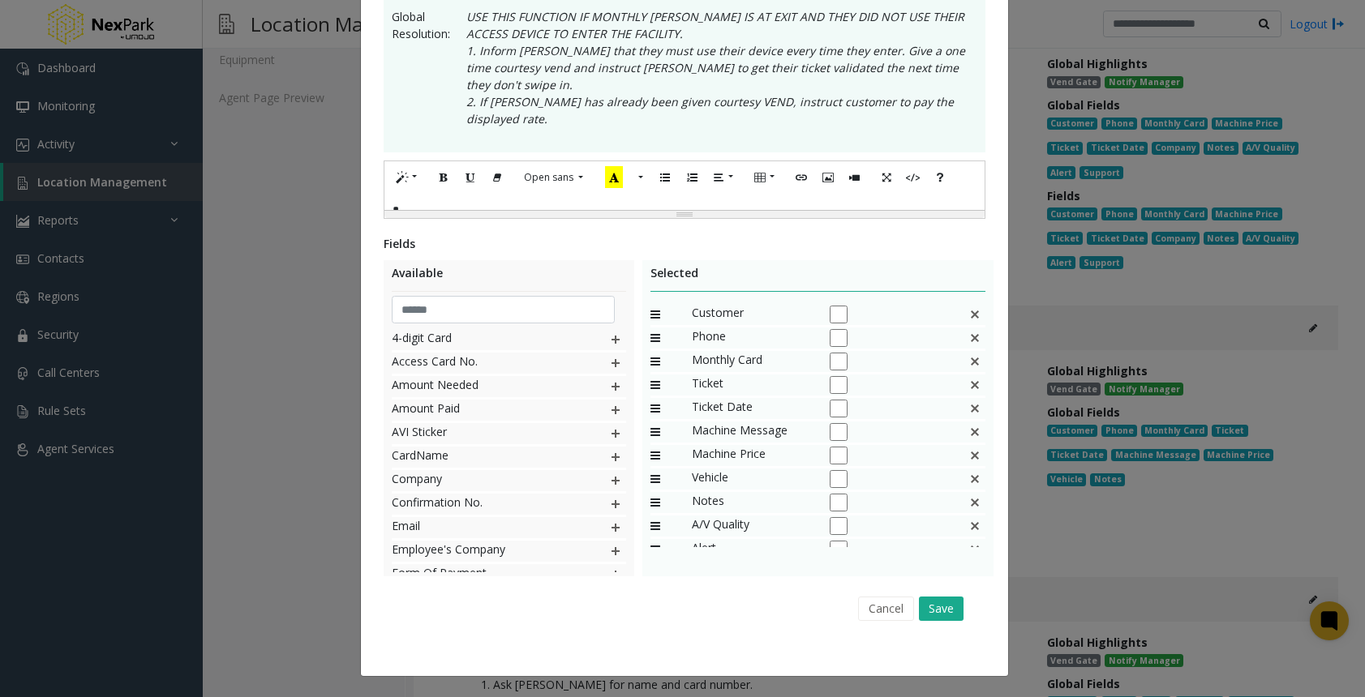
scroll to position [0, 0]
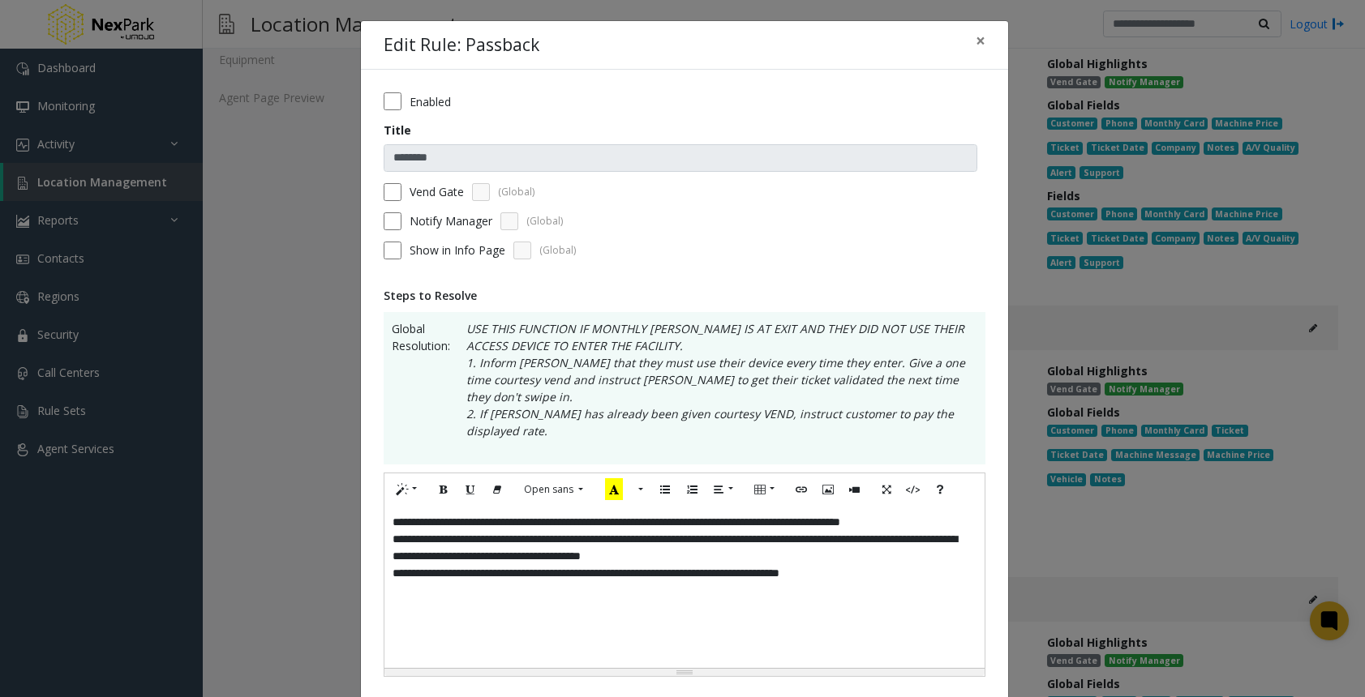
click at [396, 218] on div "Notify Manager (Global)" at bounding box center [684, 221] width 602 height 18
click at [964, 41] on button "×" at bounding box center [980, 41] width 32 height 40
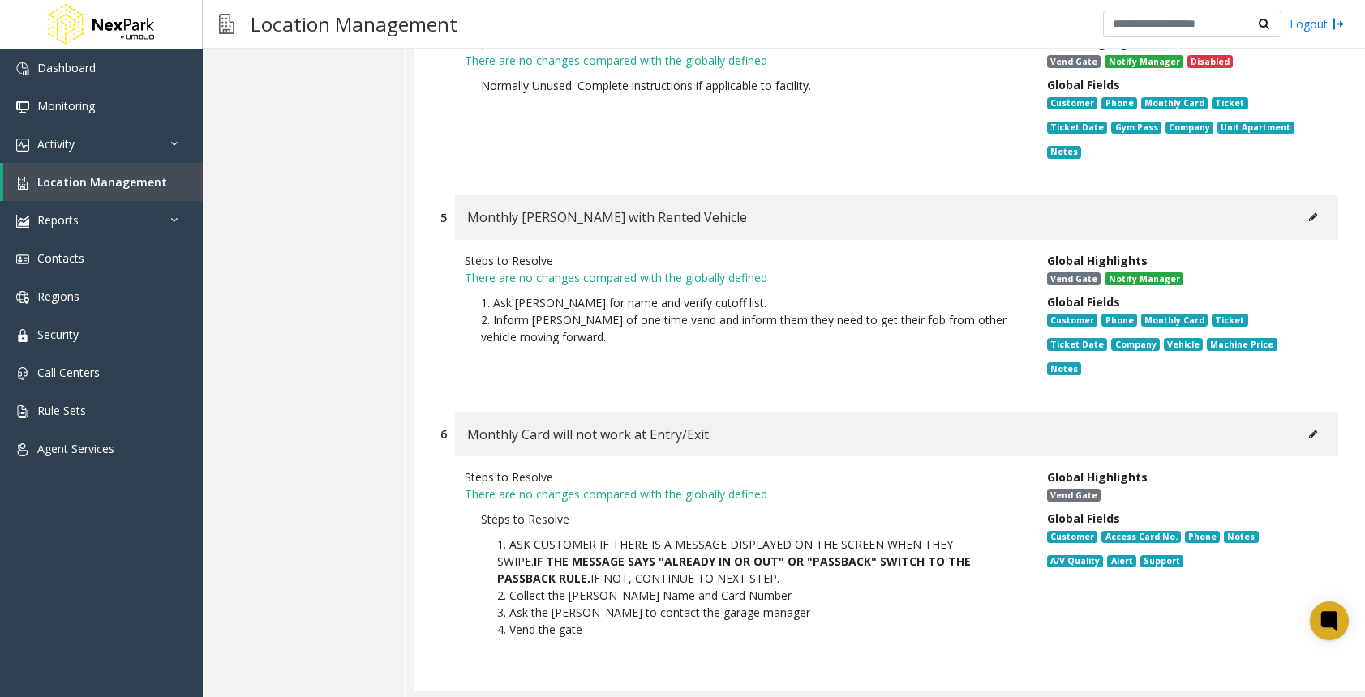
scroll to position [1416, 0]
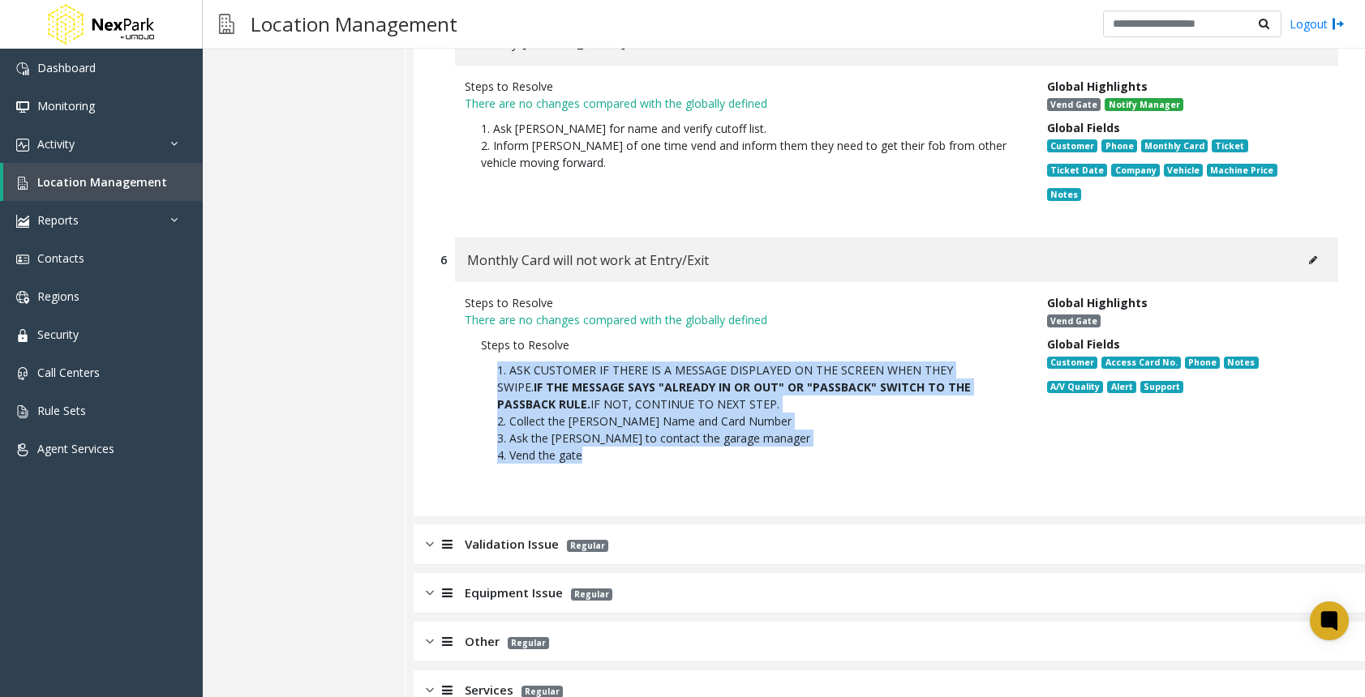
drag, startPoint x: 613, startPoint y: 382, endPoint x: 491, endPoint y: 285, distance: 155.9
click at [491, 353] on p "1. ASK CUSTOMER IF THERE IS A MESSAGE DISPLAYED ON THE SCREEN WHEN THEY SWIPE. …" at bounding box center [743, 412] width 525 height 118
copy p "1. ASK CUSTOMER IF THERE IS A MESSAGE DISPLAYED ON THE SCREEN WHEN THEY SWIPE. …"
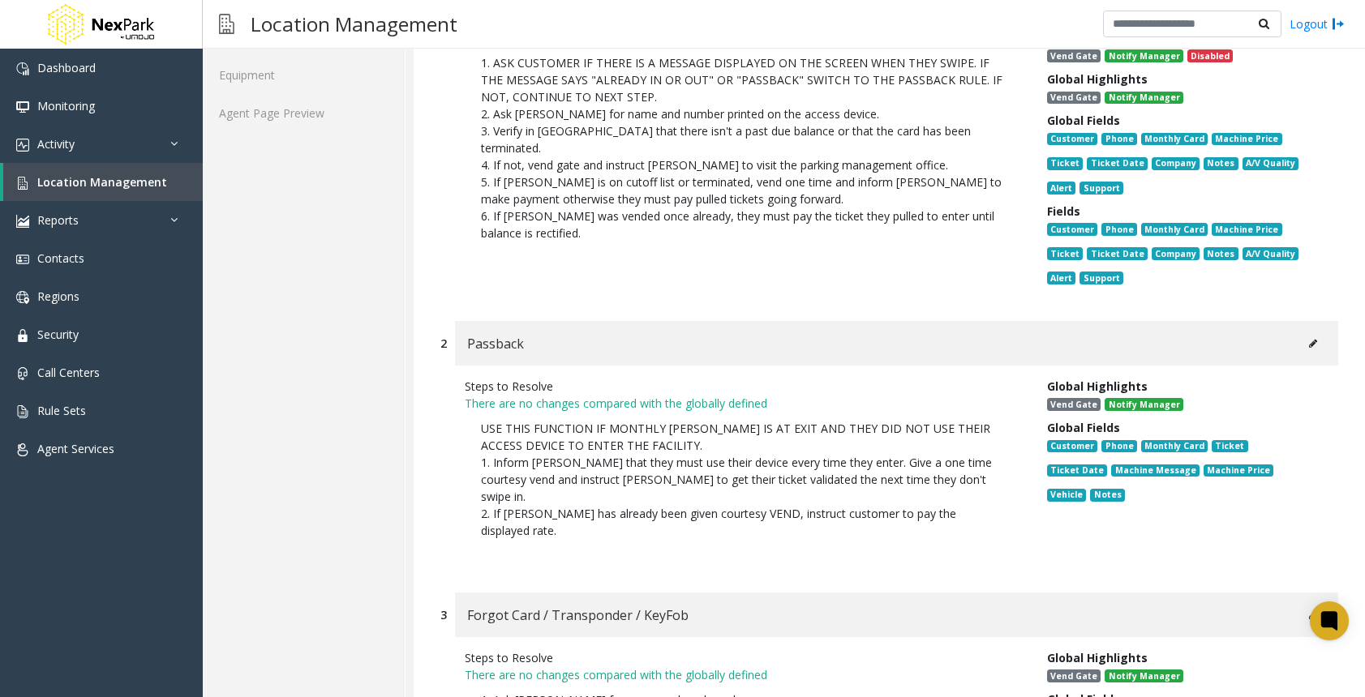
scroll to position [362, 0]
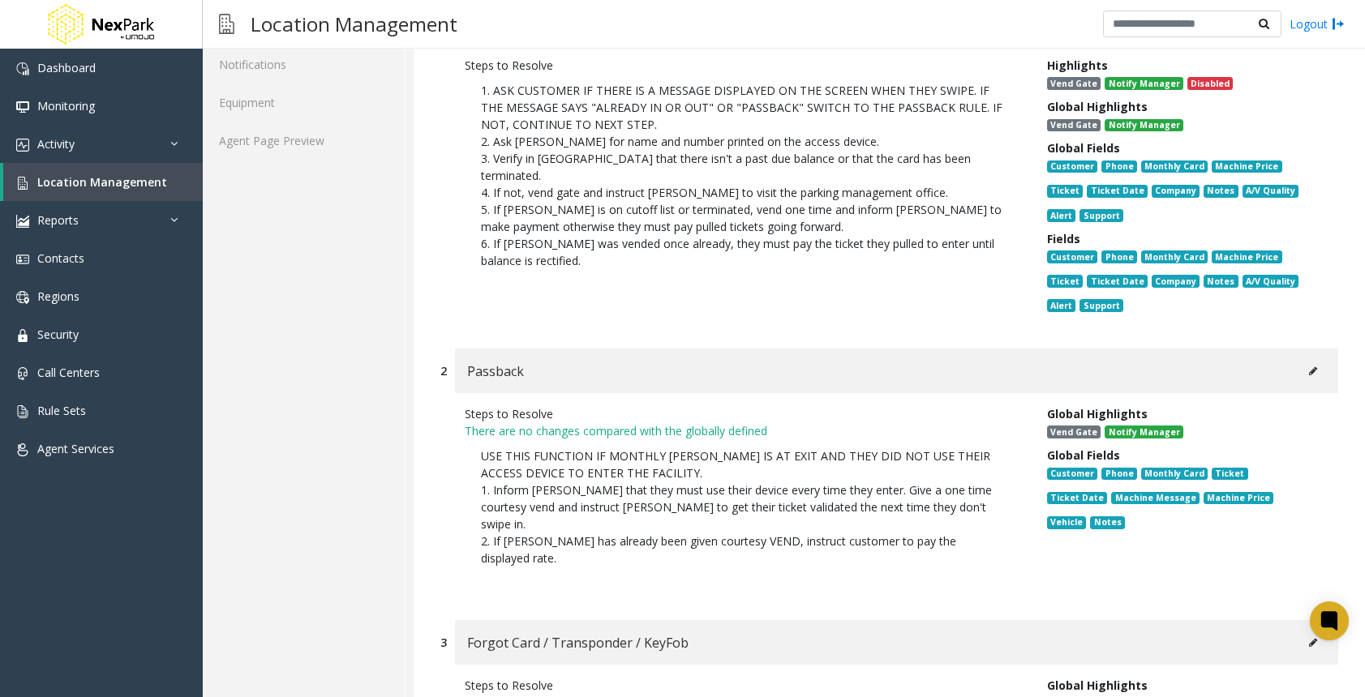
click at [1309, 371] on icon at bounding box center [1313, 371] width 8 height 10
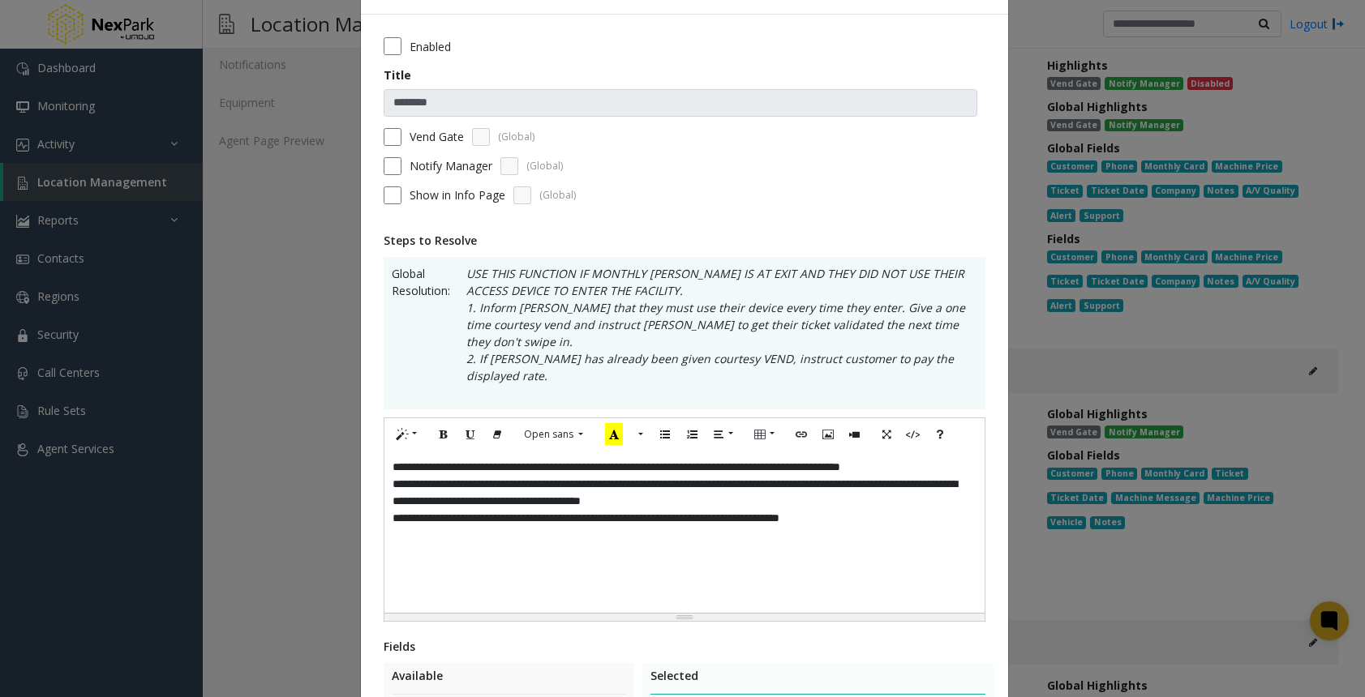
scroll to position [81, 0]
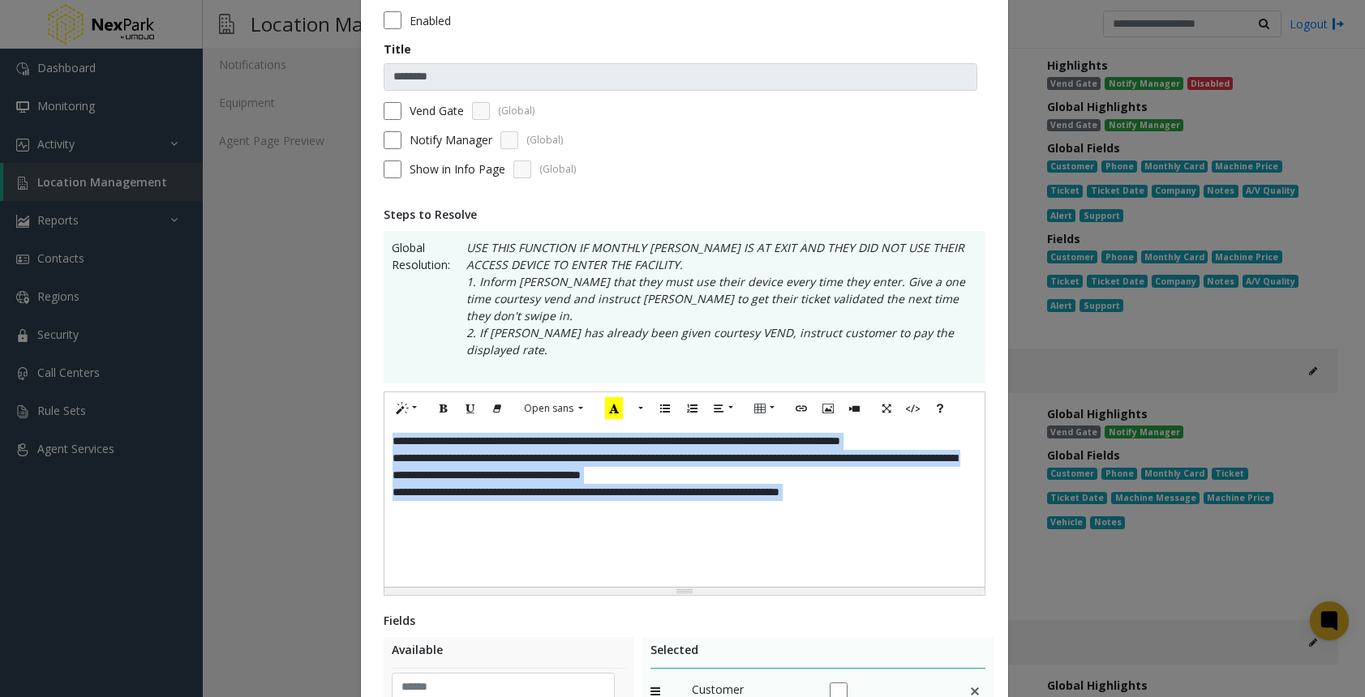
drag, startPoint x: 901, startPoint y: 491, endPoint x: 299, endPoint y: 371, distance: 613.6
click at [299, 371] on div "**********" at bounding box center [682, 348] width 1365 height 697
paste div
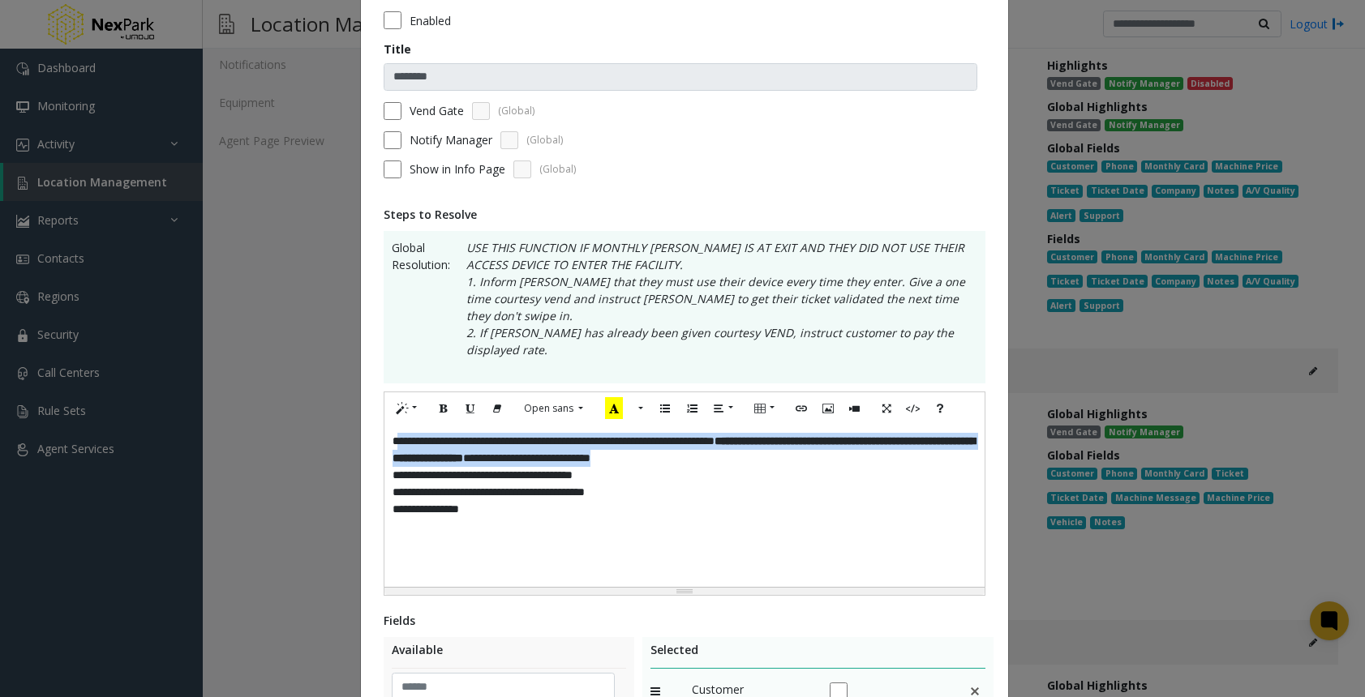
drag, startPoint x: 435, startPoint y: 436, endPoint x: 394, endPoint y: 412, distance: 47.3
click at [394, 425] on div "**********" at bounding box center [684, 506] width 600 height 162
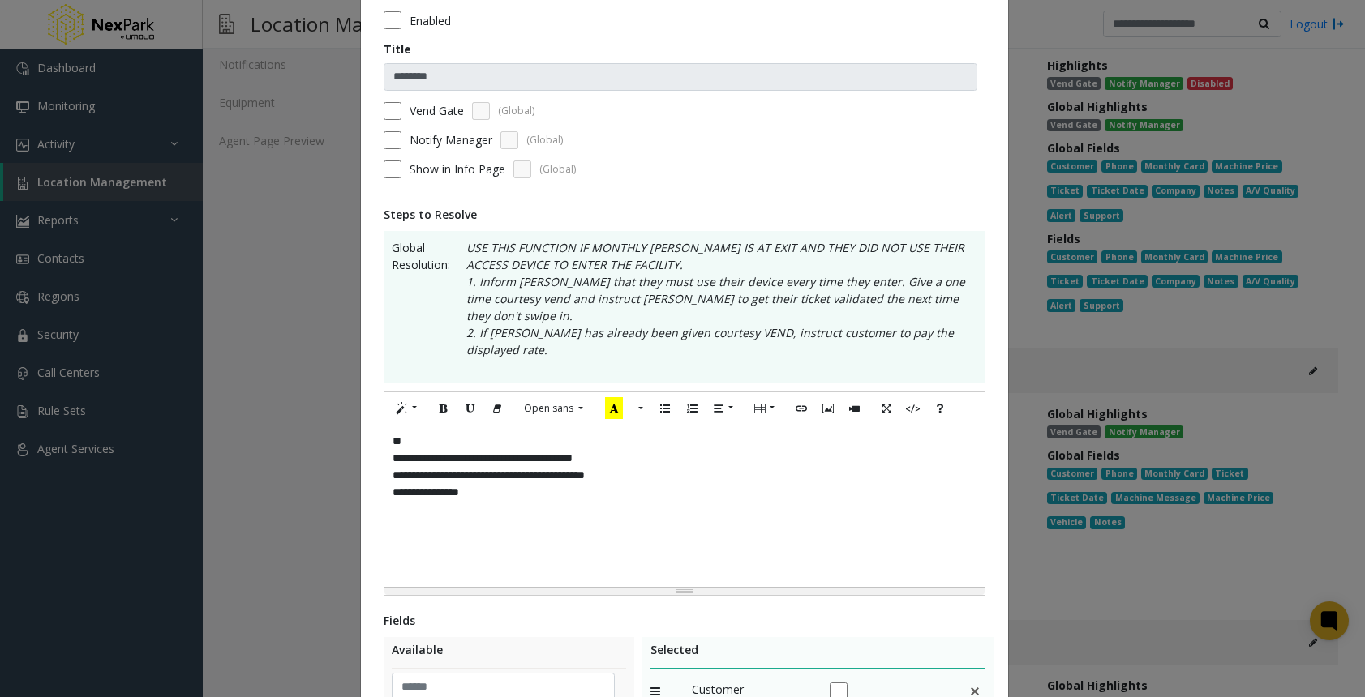
click at [486, 458] on div "**********" at bounding box center [684, 506] width 600 height 162
drag, startPoint x: 639, startPoint y: 418, endPoint x: 398, endPoint y: 420, distance: 240.8
click at [398, 425] on div "**********" at bounding box center [684, 506] width 600 height 162
click at [405, 425] on div "**********" at bounding box center [684, 506] width 600 height 162
drag, startPoint x: 645, startPoint y: 450, endPoint x: 401, endPoint y: 443, distance: 244.1
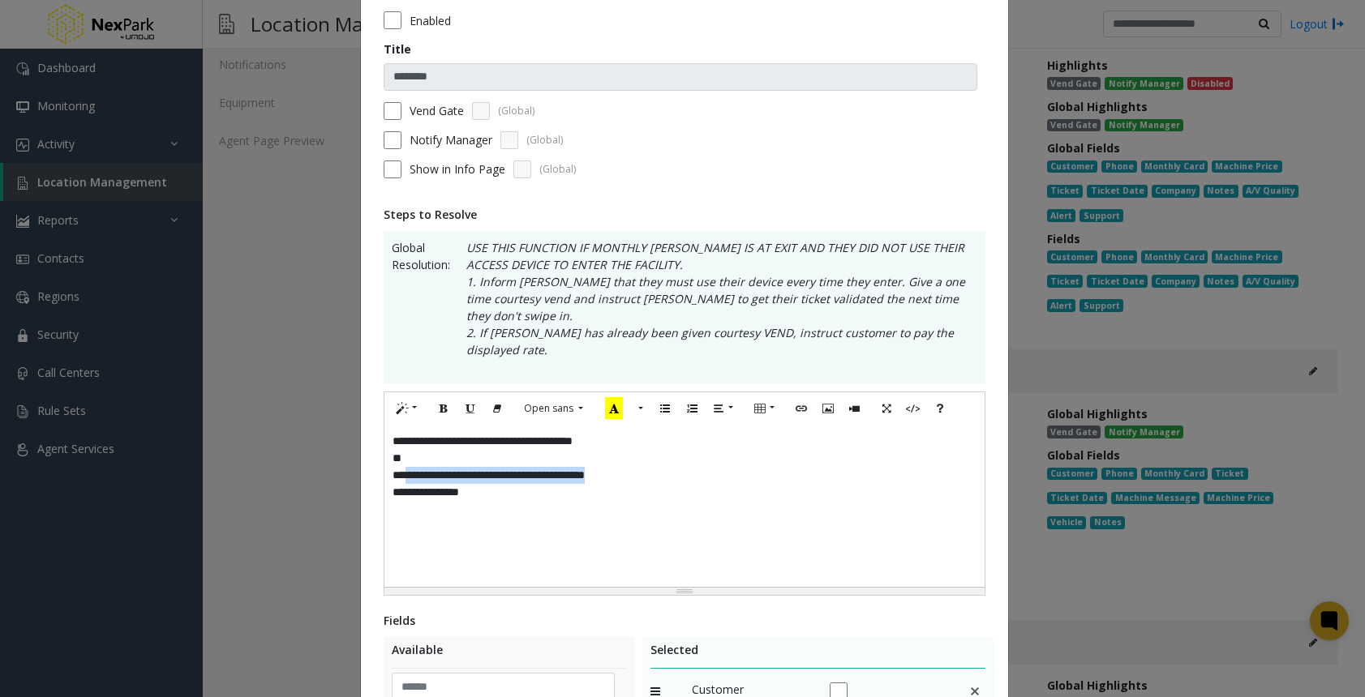
click at [401, 443] on div "**********" at bounding box center [684, 506] width 600 height 162
click at [406, 425] on div "**********" at bounding box center [684, 506] width 600 height 162
drag, startPoint x: 482, startPoint y: 461, endPoint x: 400, endPoint y: 463, distance: 81.9
click at [400, 463] on div "**********" at bounding box center [684, 506] width 600 height 162
click at [412, 441] on div "**********" at bounding box center [684, 506] width 600 height 162
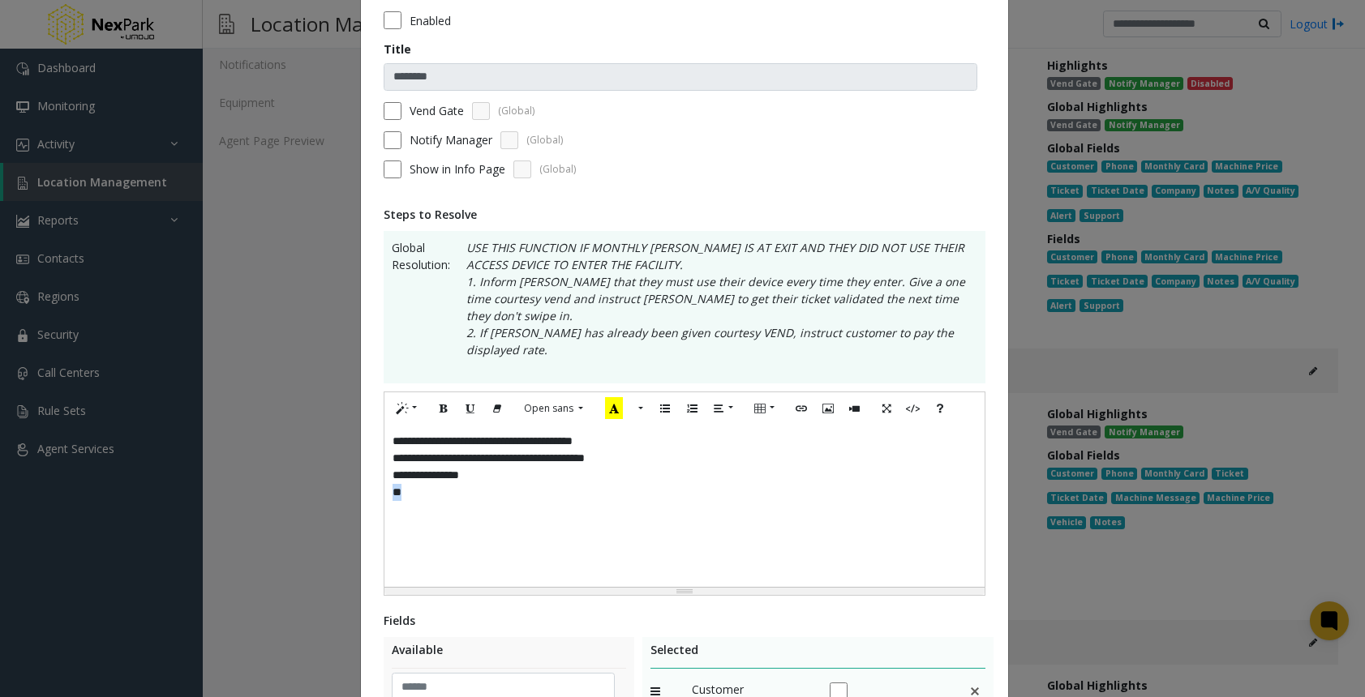
drag, startPoint x: 409, startPoint y: 467, endPoint x: 318, endPoint y: 456, distance: 91.4
click at [318, 456] on div "**********" at bounding box center [682, 348] width 1365 height 697
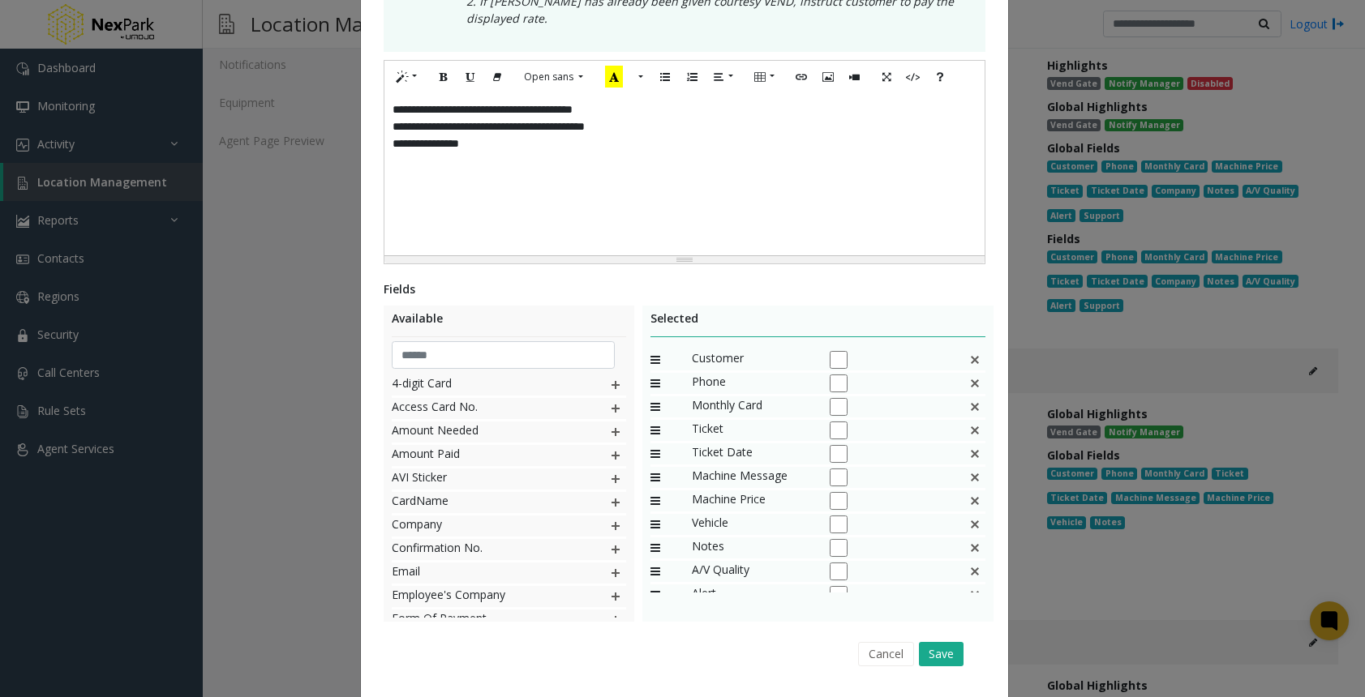
scroll to position [424, 0]
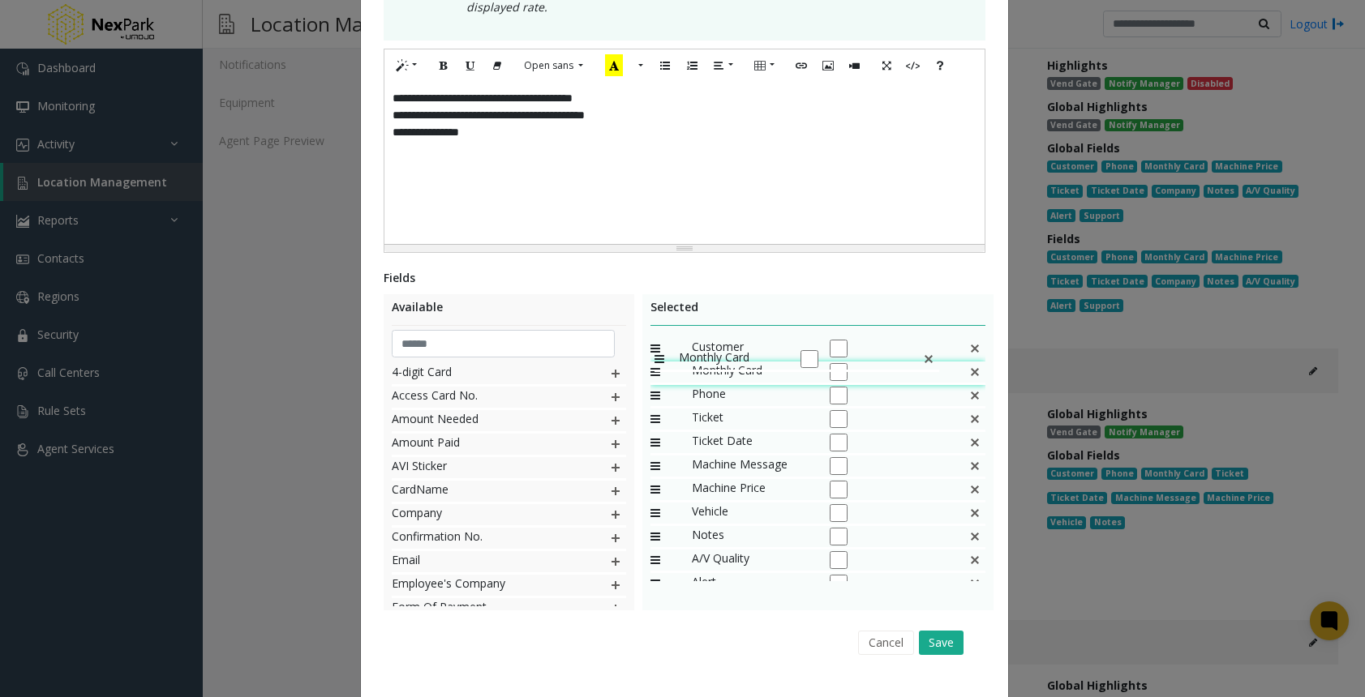
drag, startPoint x: 650, startPoint y: 362, endPoint x: 646, endPoint y: 341, distance: 21.5
click at [968, 409] on img at bounding box center [974, 419] width 13 height 21
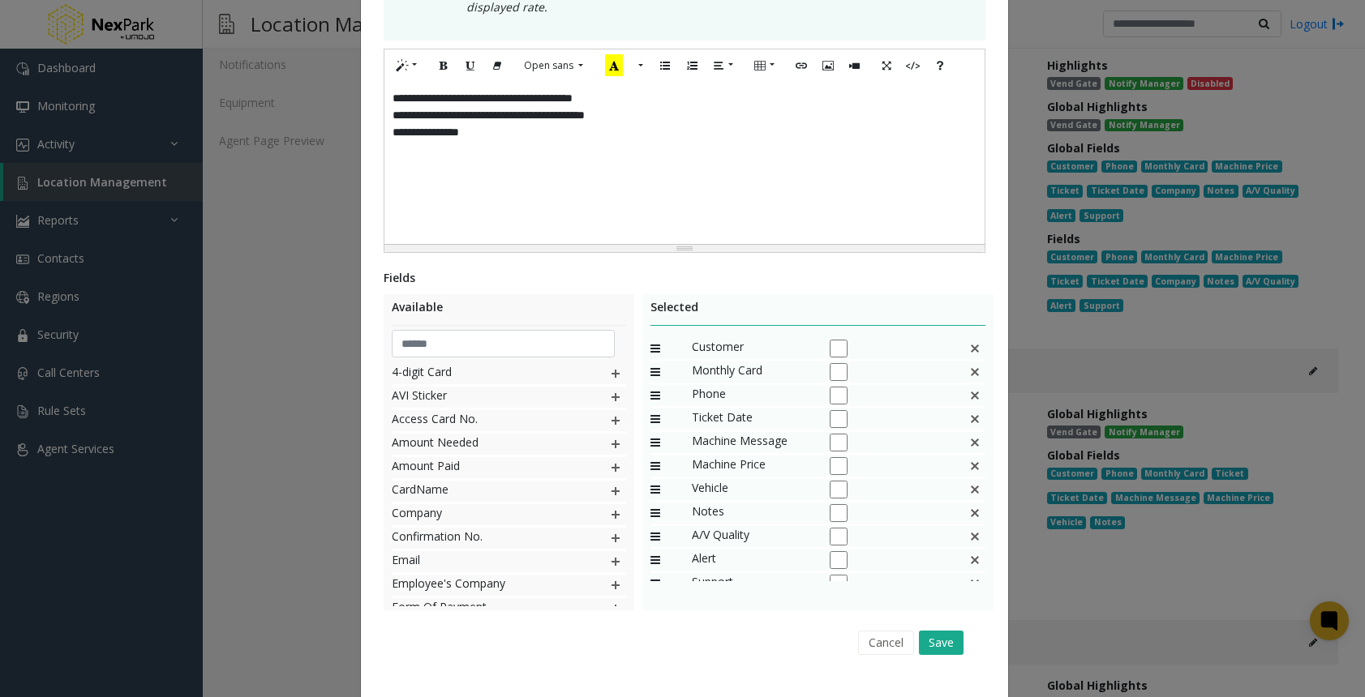
click at [968, 409] on img at bounding box center [974, 419] width 13 height 21
click at [973, 409] on img at bounding box center [974, 419] width 13 height 21
click at [936, 631] on button "Save" at bounding box center [941, 643] width 45 height 24
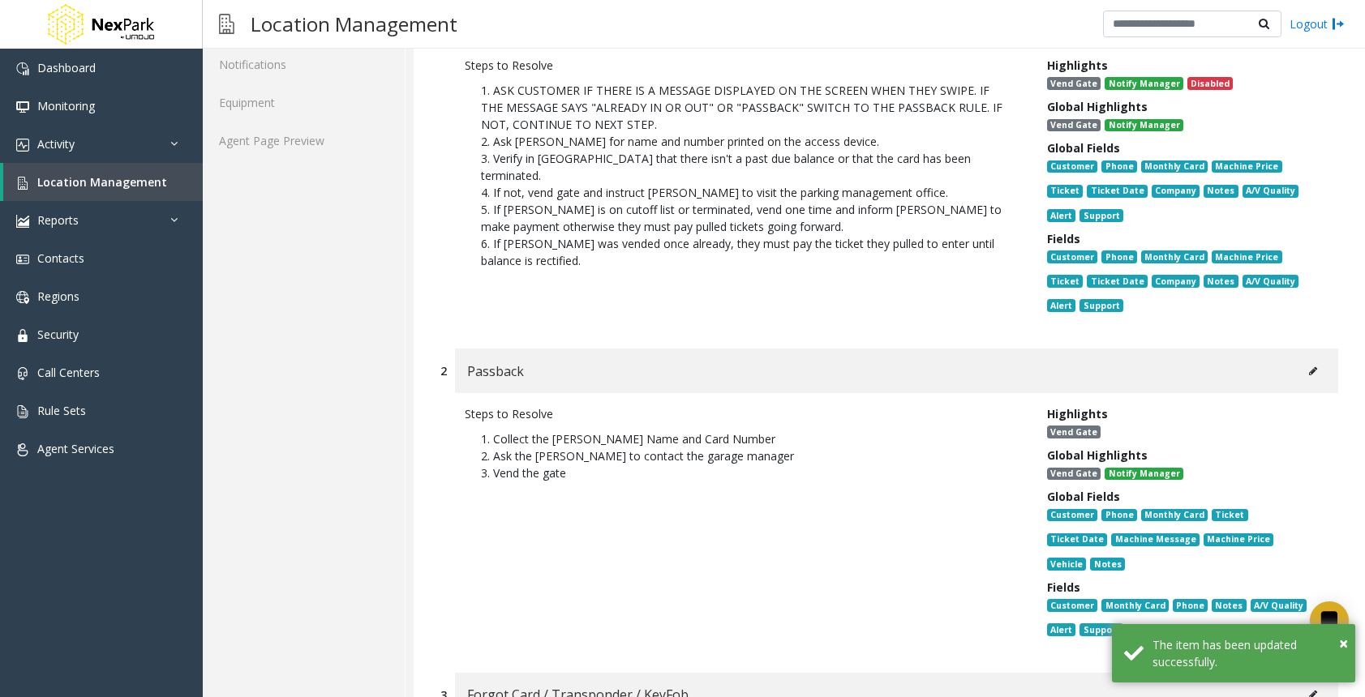
click at [1309, 374] on icon at bounding box center [1313, 371] width 8 height 10
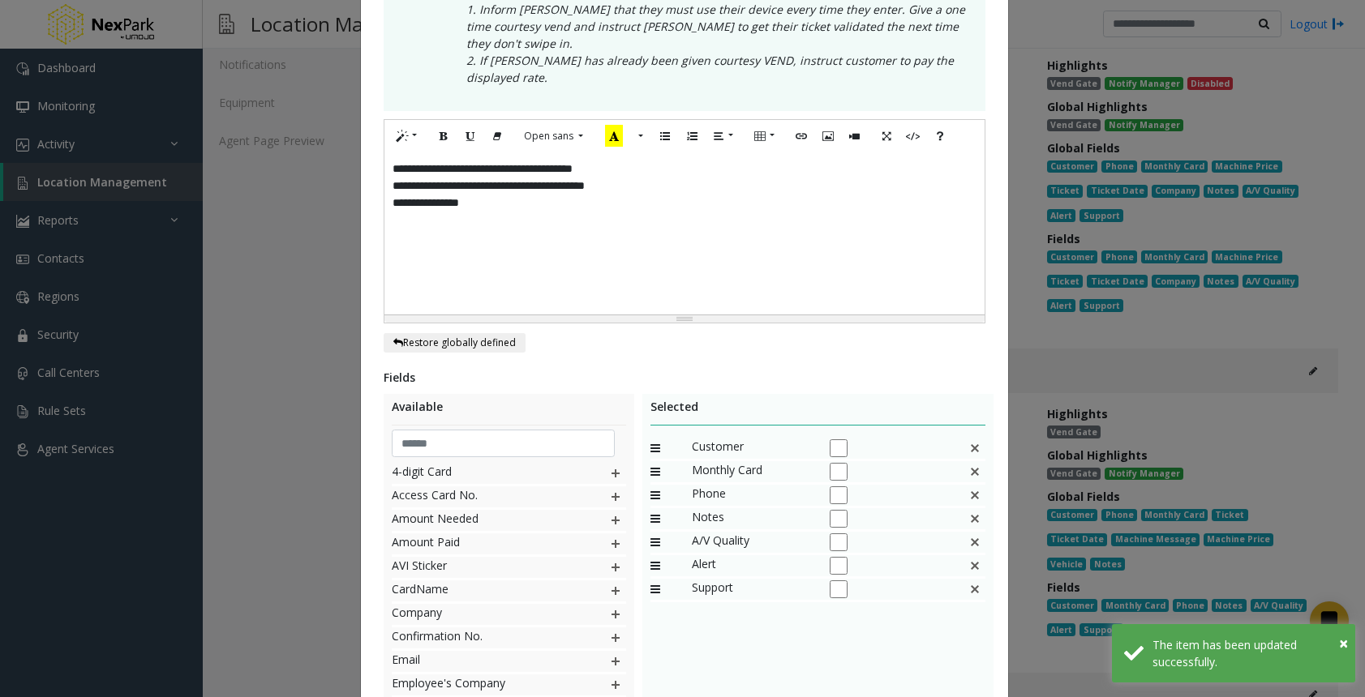
scroll to position [453, 0]
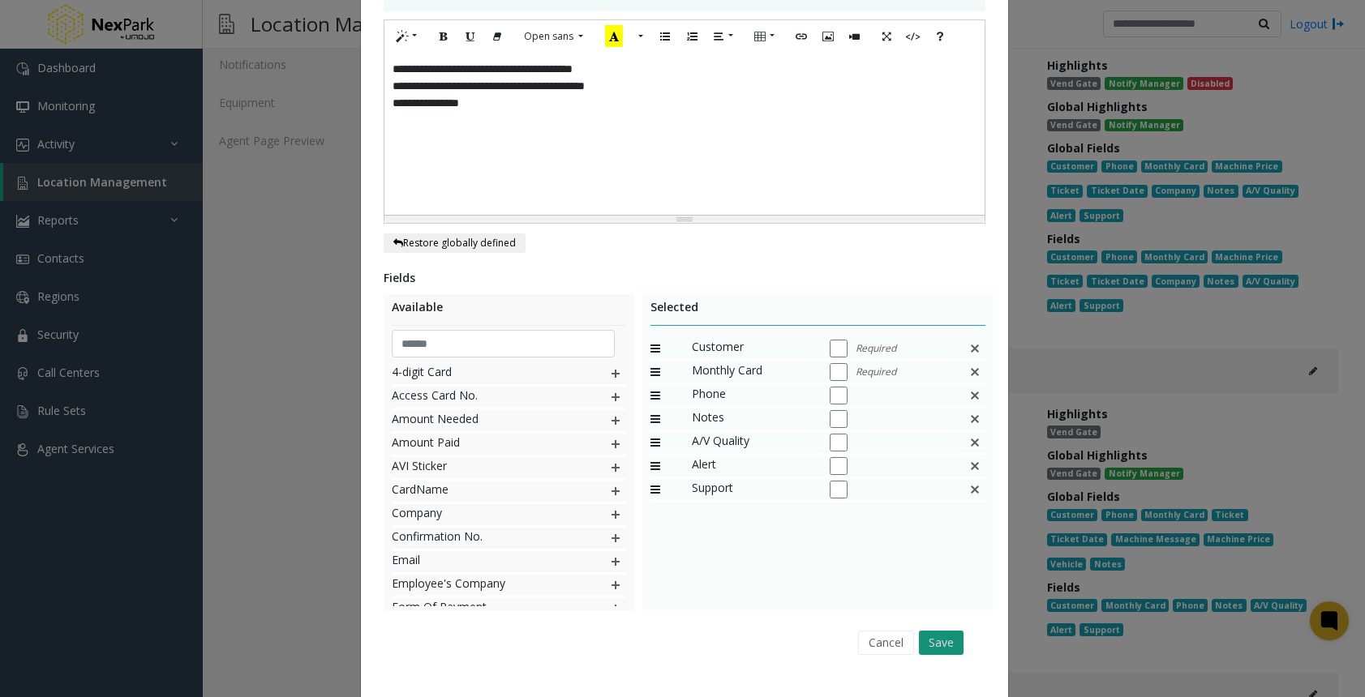
click at [932, 631] on button "Save" at bounding box center [941, 643] width 45 height 24
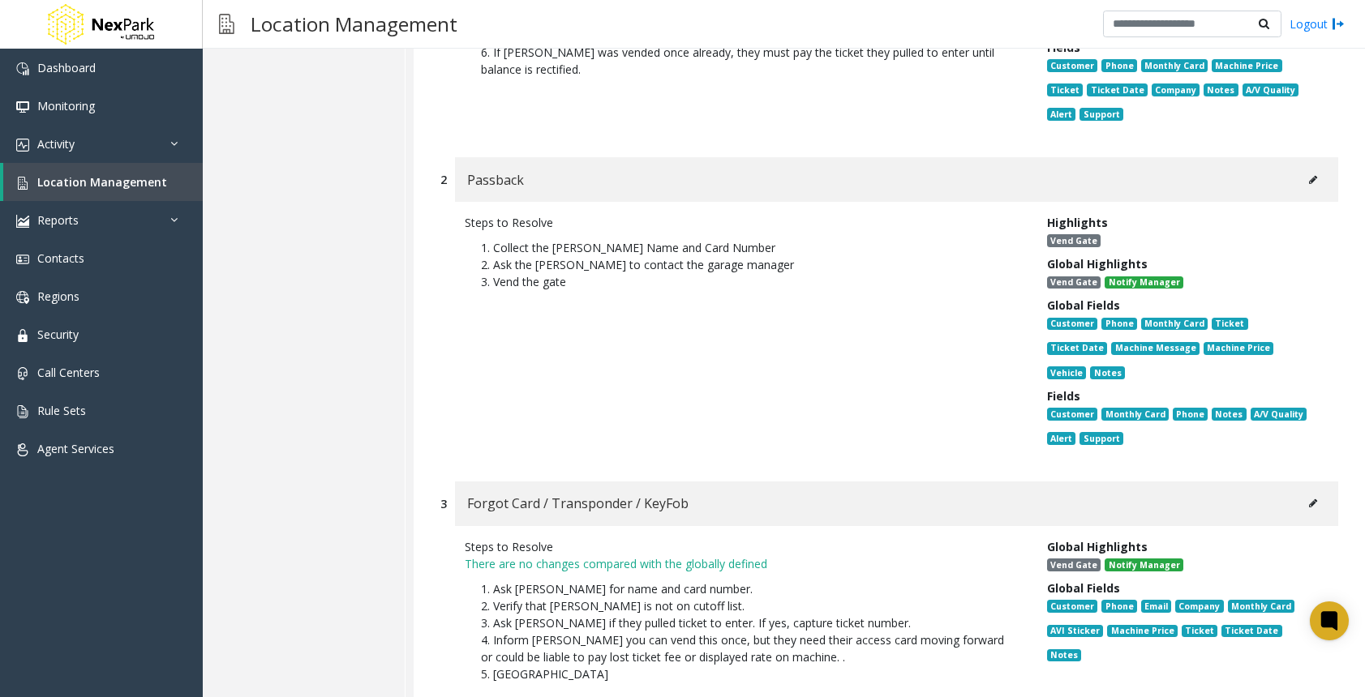
scroll to position [525, 0]
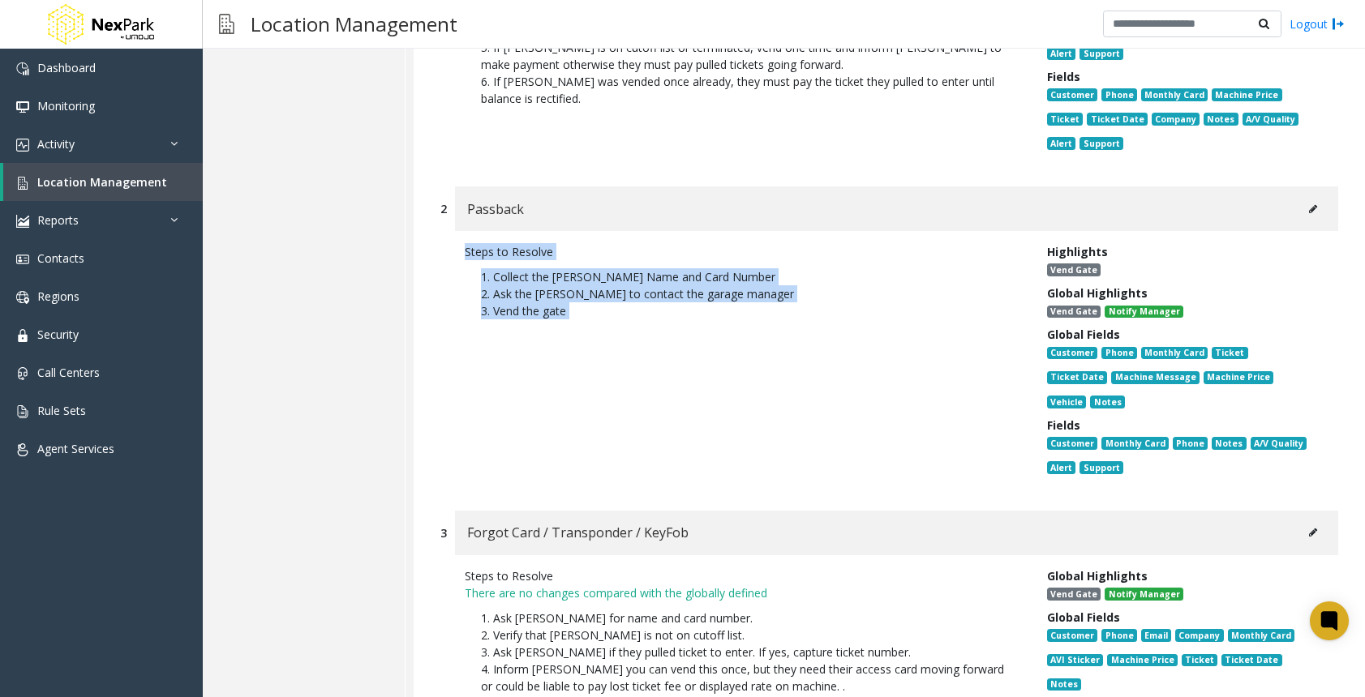
drag, startPoint x: 564, startPoint y: 312, endPoint x: 440, endPoint y: 247, distance: 140.0
click at [440, 247] on div "Steps to Resolve 1. Collect the parker's Name and Card Number 2. Ask the parker…" at bounding box center [889, 362] width 898 height 263
copy div "Steps to Resolve 1. Collect the parker's Name and Card Number 2. Ask the parker…"
click at [1309, 528] on icon at bounding box center [1313, 533] width 8 height 10
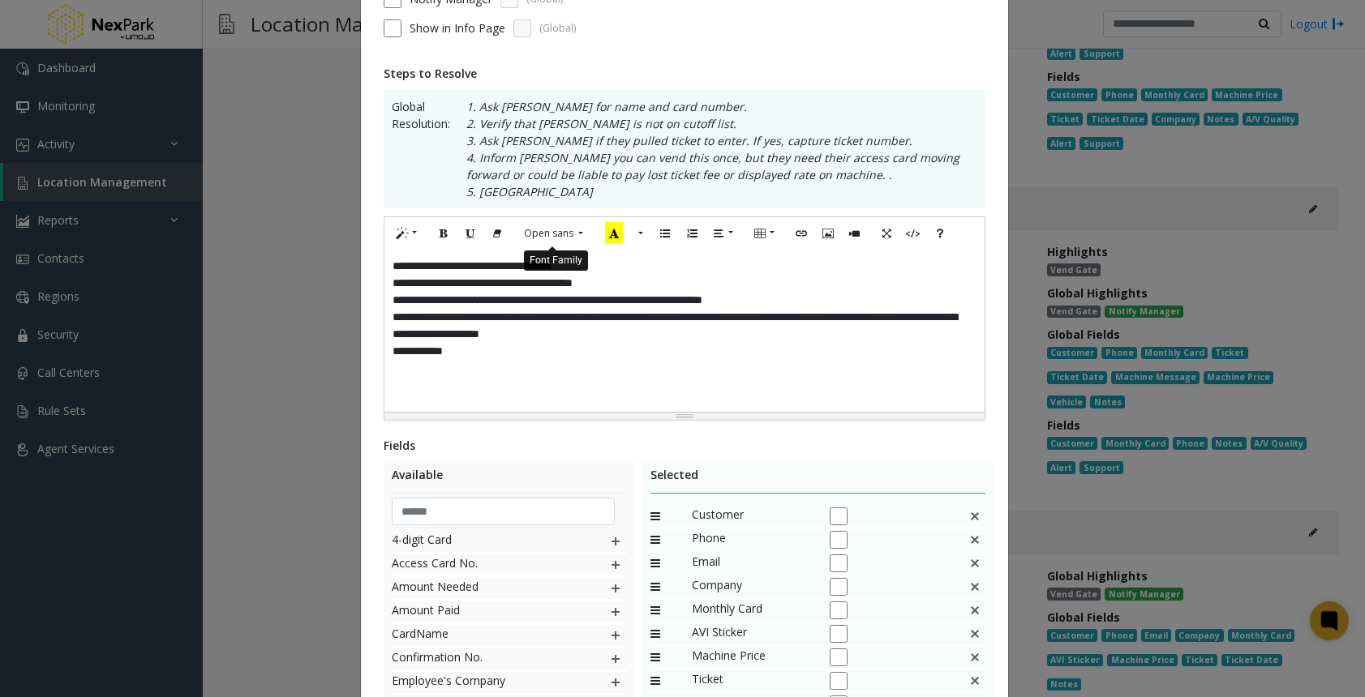
scroll to position [243, 0]
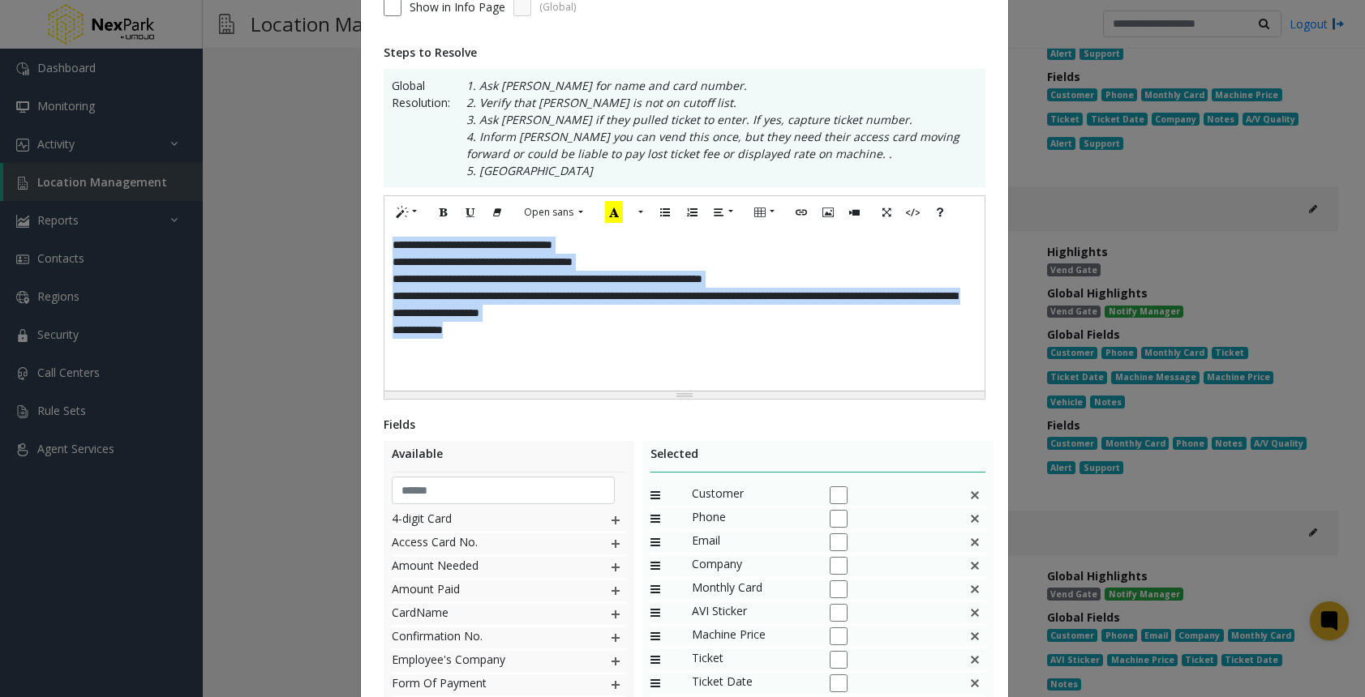
drag, startPoint x: 491, startPoint y: 351, endPoint x: 289, endPoint y: 210, distance: 246.3
click at [289, 210] on div "**********" at bounding box center [682, 348] width 1365 height 697
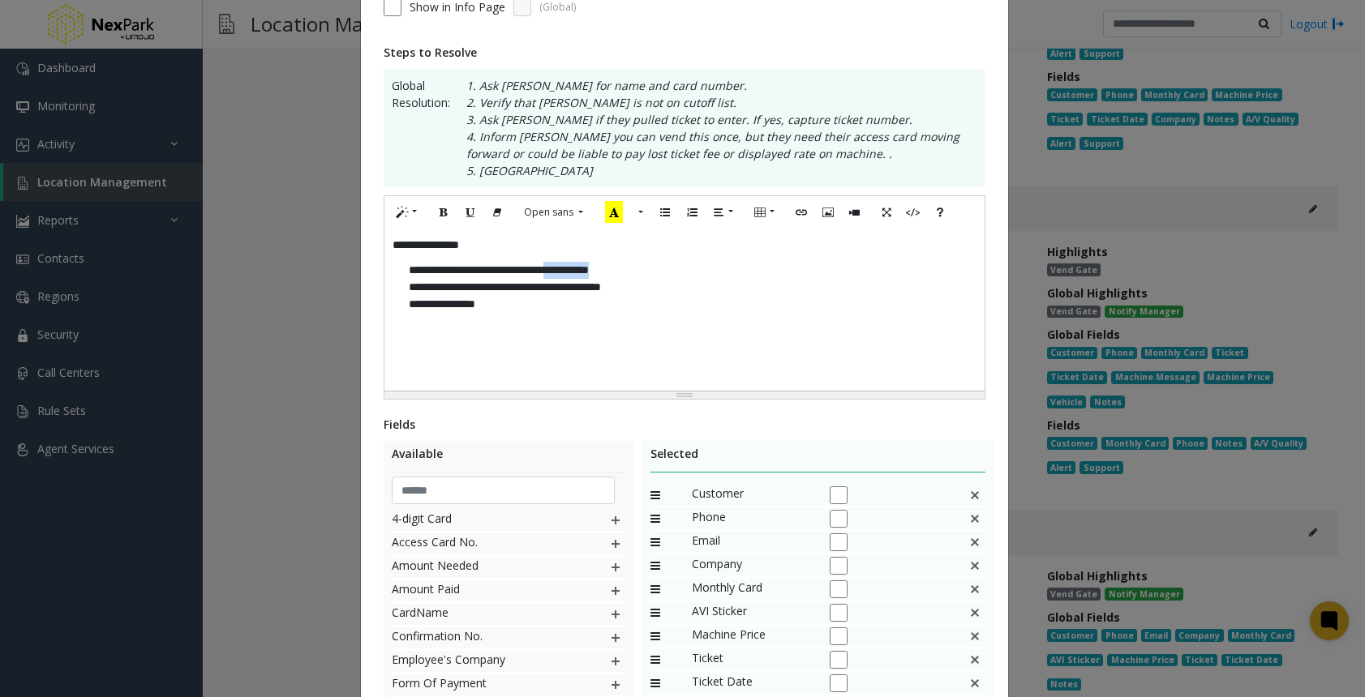
drag, startPoint x: 649, startPoint y: 270, endPoint x: 571, endPoint y: 266, distance: 78.7
click at [572, 265] on p "**********" at bounding box center [684, 287] width 584 height 67
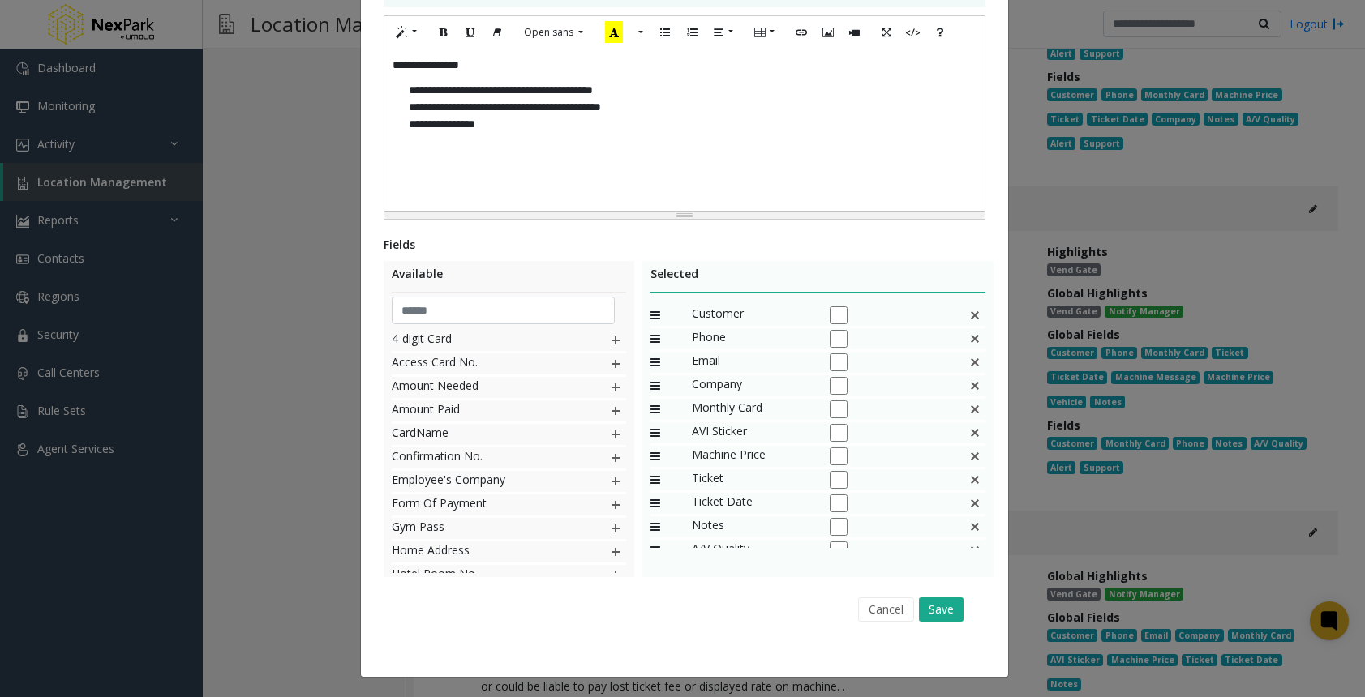
scroll to position [424, 0]
click at [829, 328] on div at bounding box center [890, 338] width 122 height 21
click at [968, 368] on img at bounding box center [974, 361] width 13 height 21
click at [968, 383] on img at bounding box center [974, 385] width 13 height 21
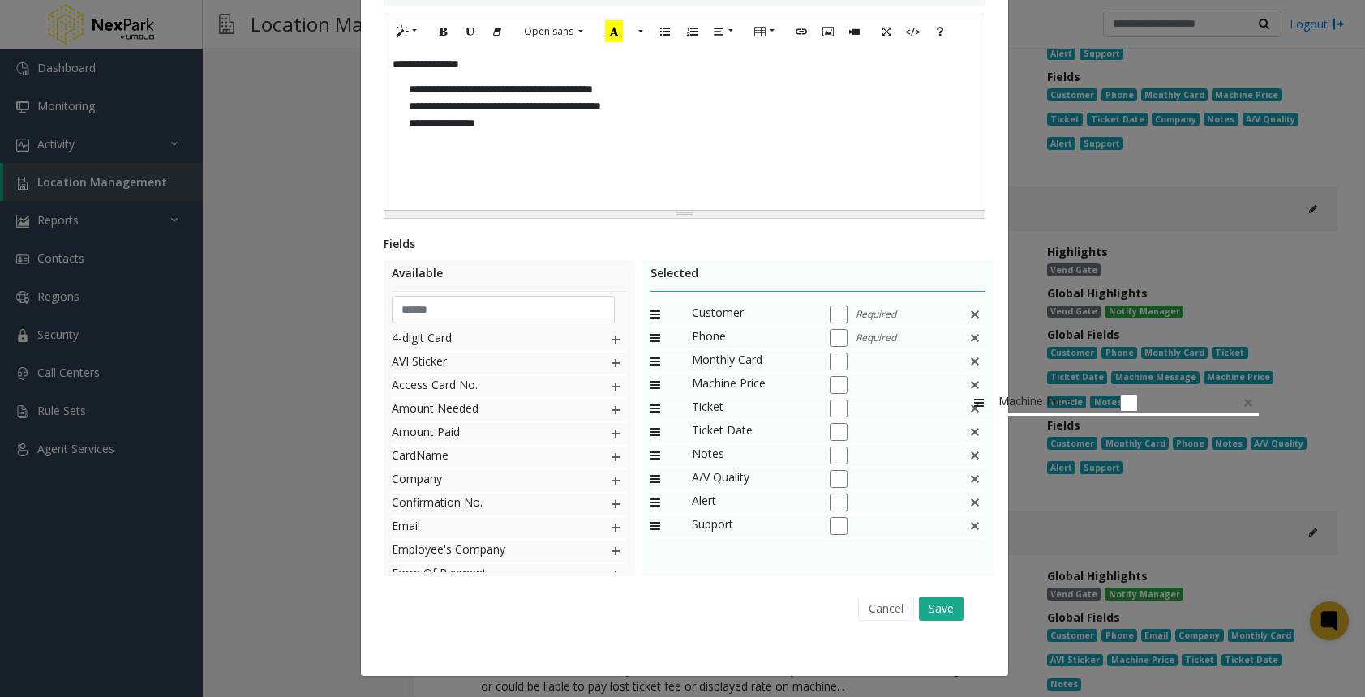
click at [968, 384] on img at bounding box center [974, 385] width 13 height 21
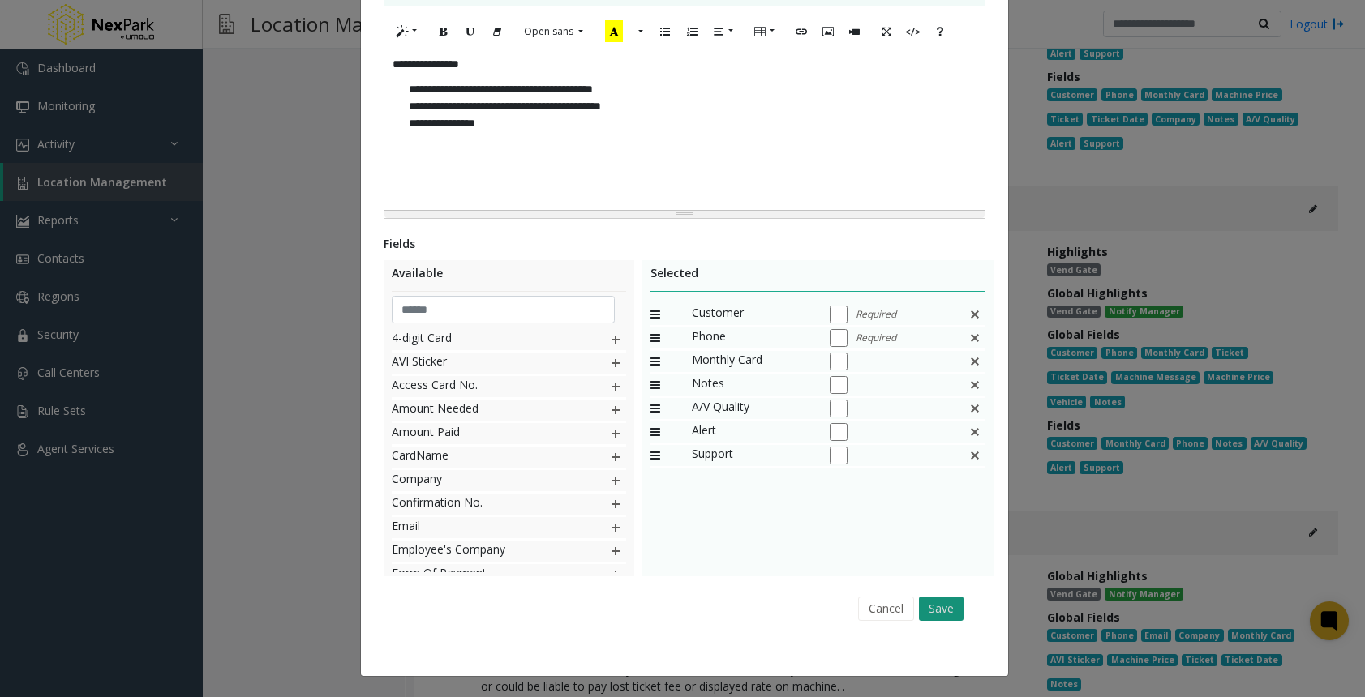
click at [953, 612] on button "Save" at bounding box center [941, 609] width 45 height 24
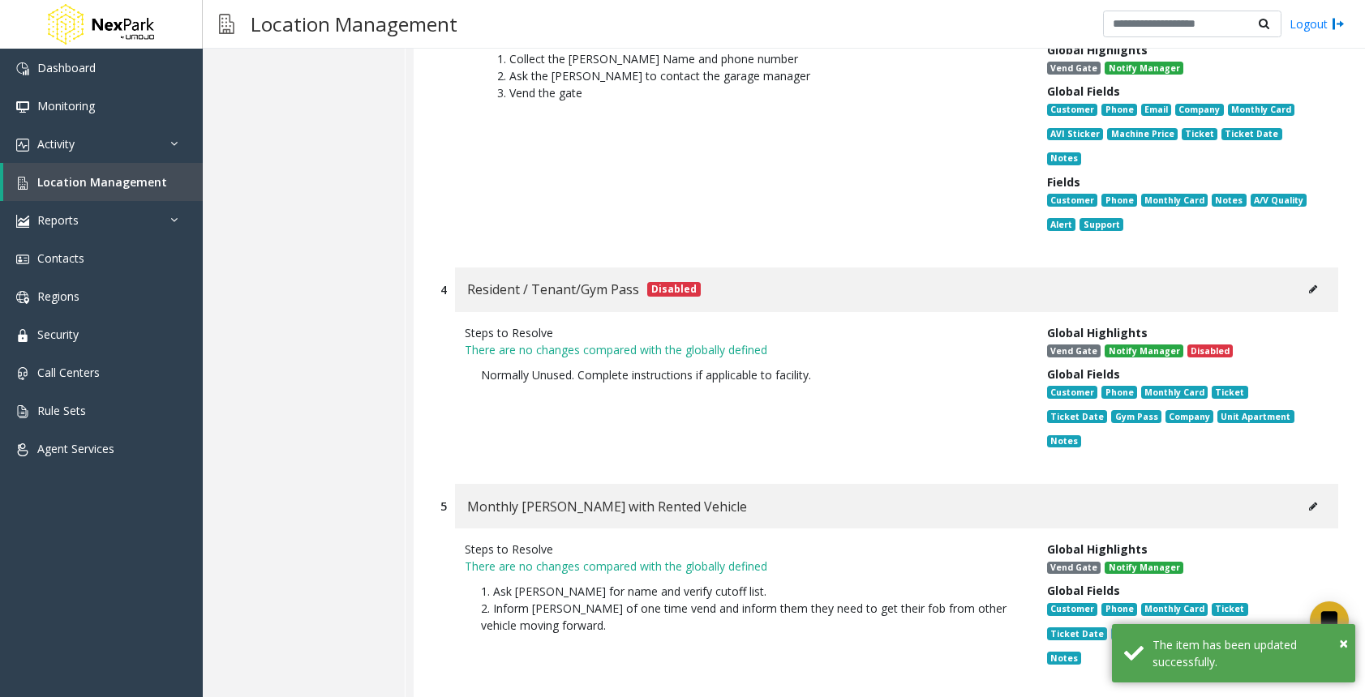
scroll to position [1254, 0]
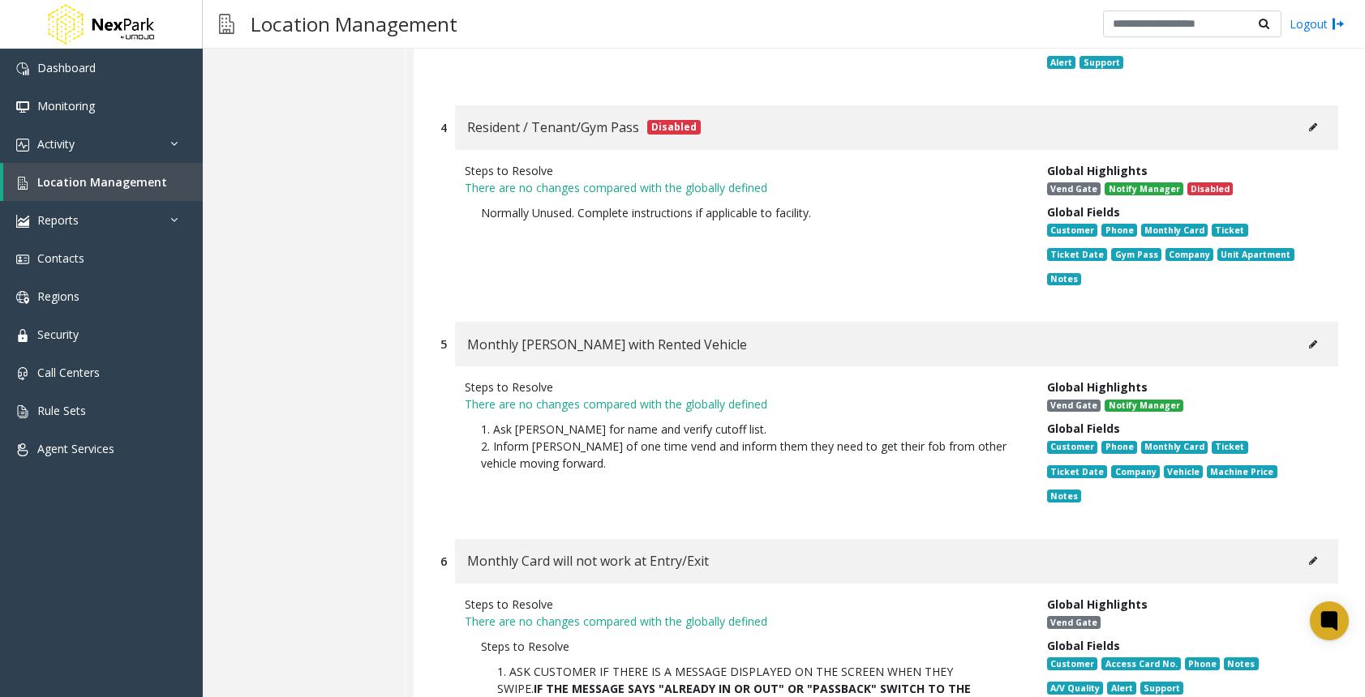
click at [1309, 340] on icon at bounding box center [1313, 345] width 8 height 10
type input "**********"
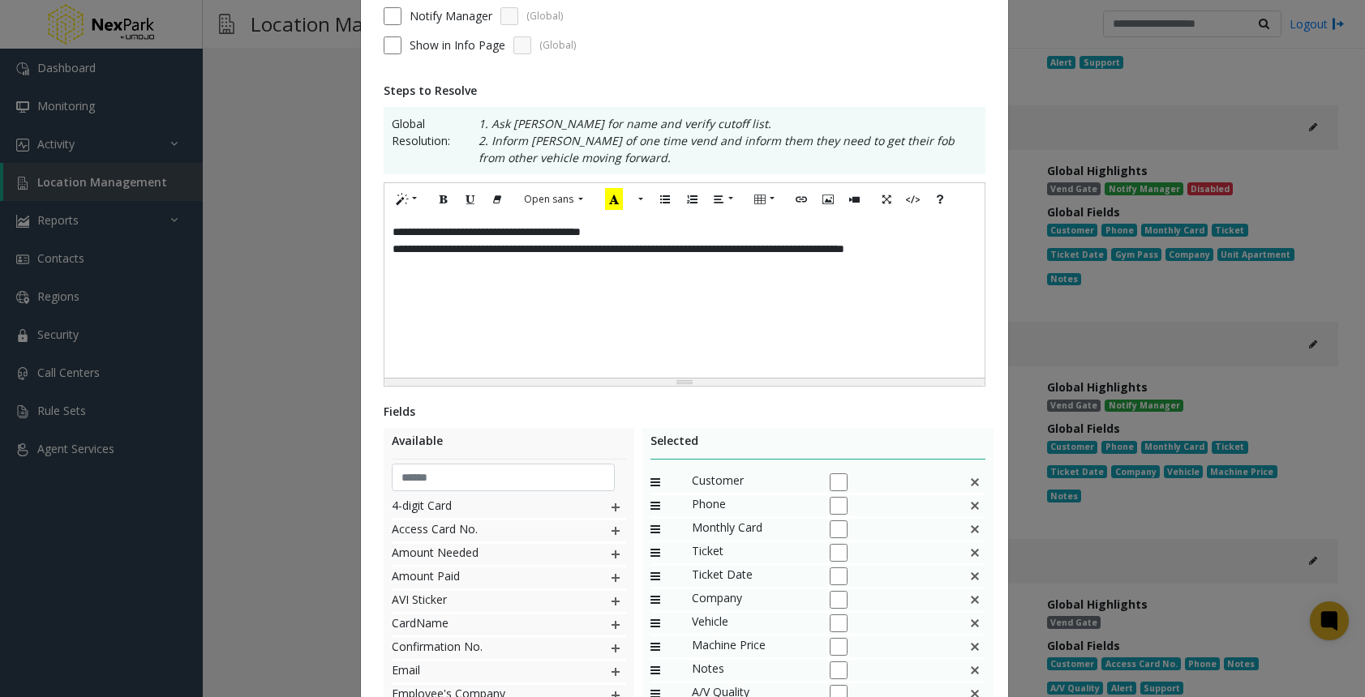
scroll to position [373, 0]
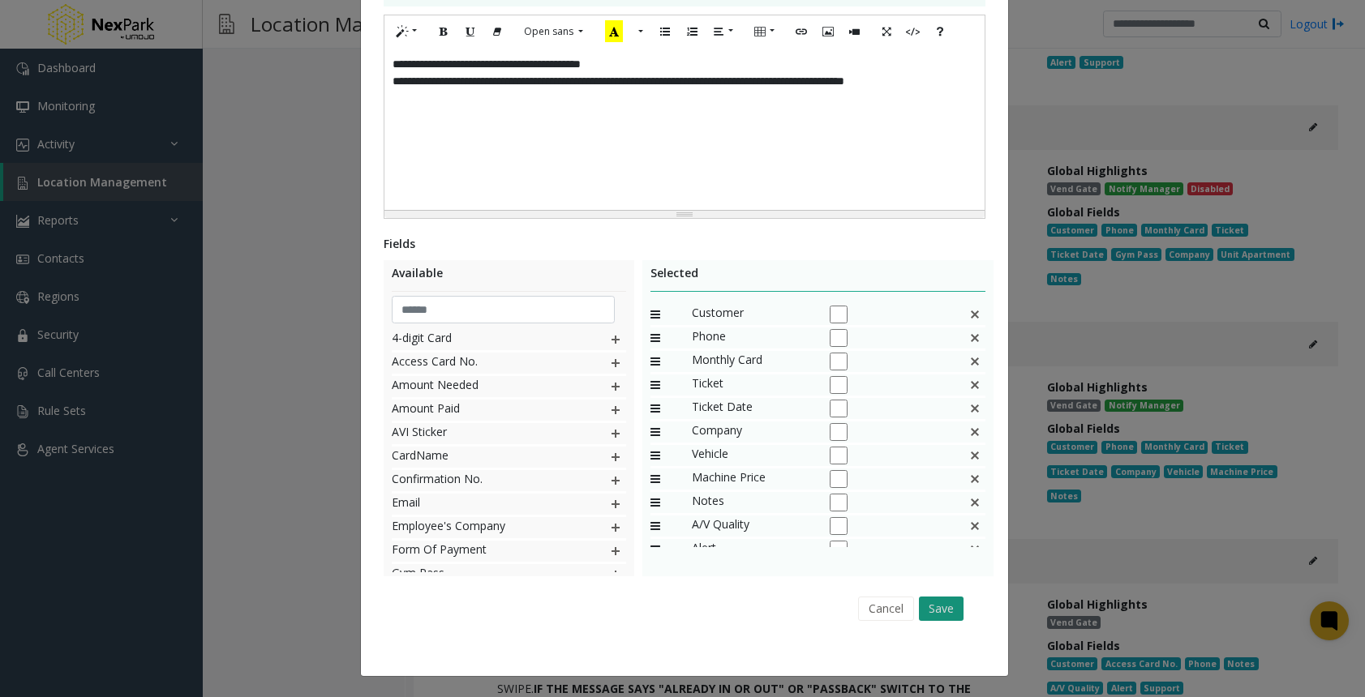
click at [938, 605] on button "Save" at bounding box center [941, 609] width 45 height 24
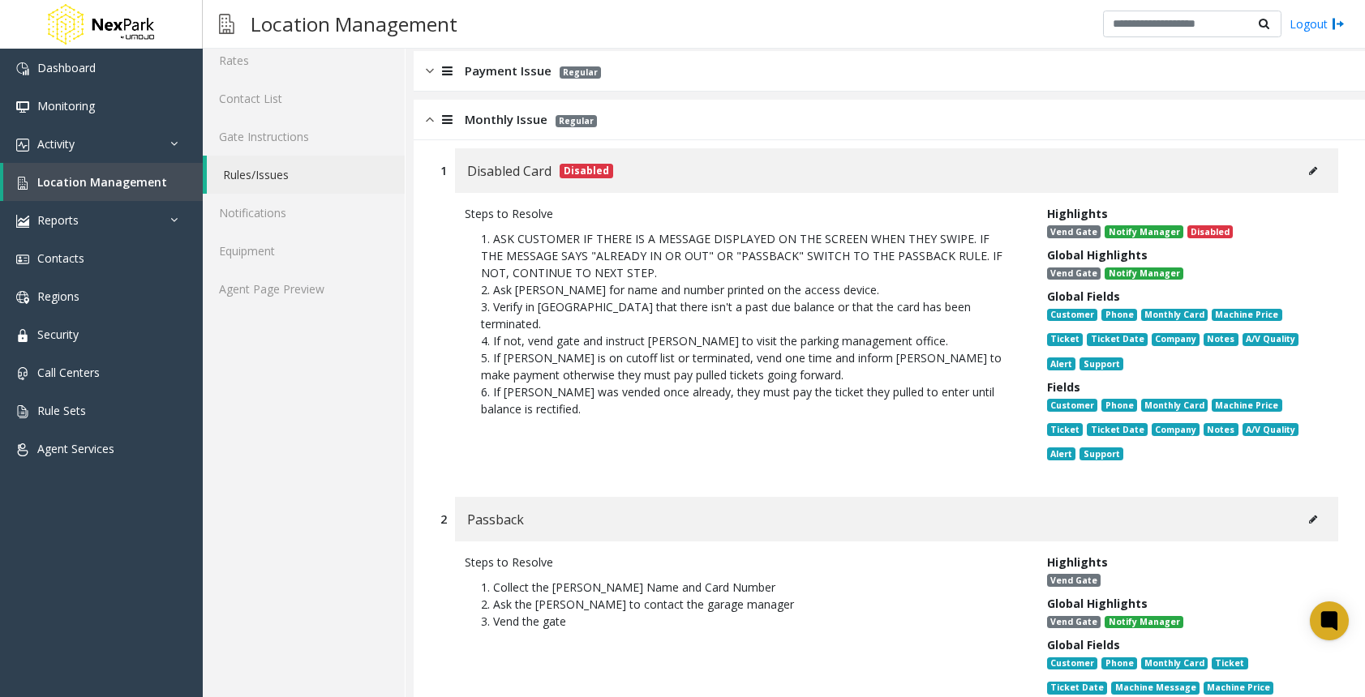
scroll to position [200, 0]
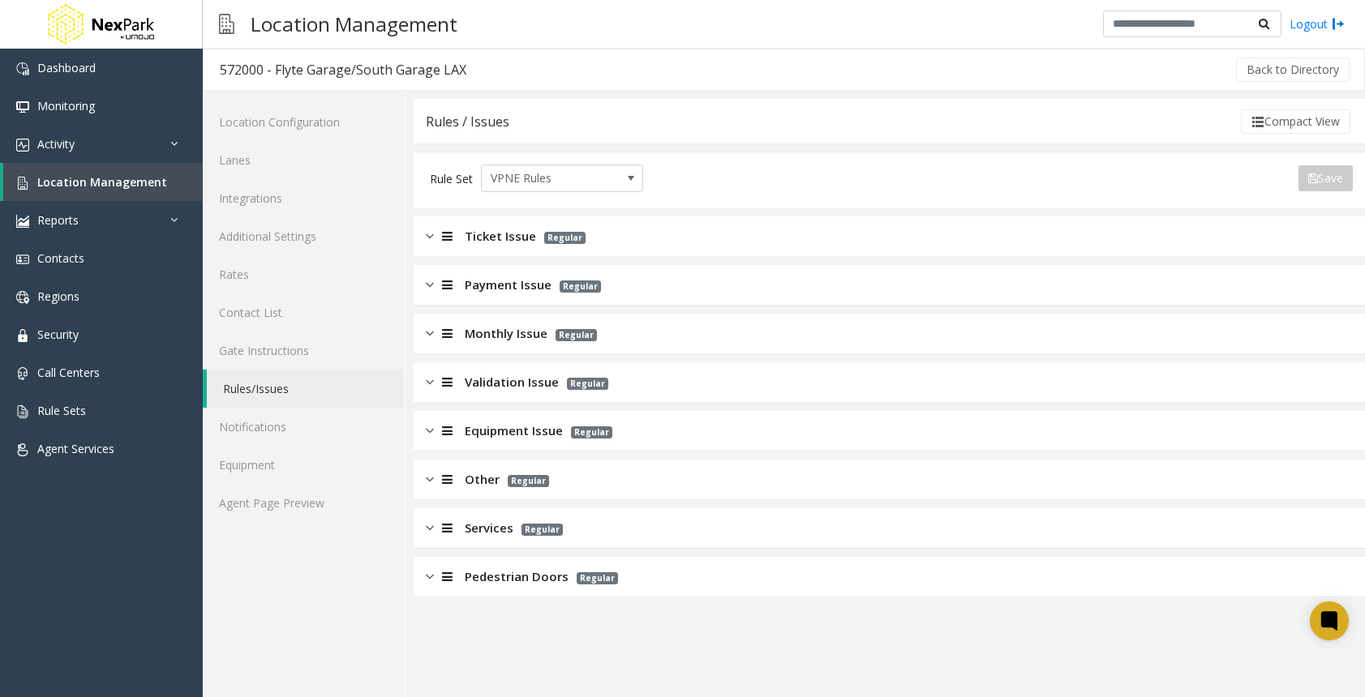
click at [434, 331] on div at bounding box center [445, 333] width 23 height 19
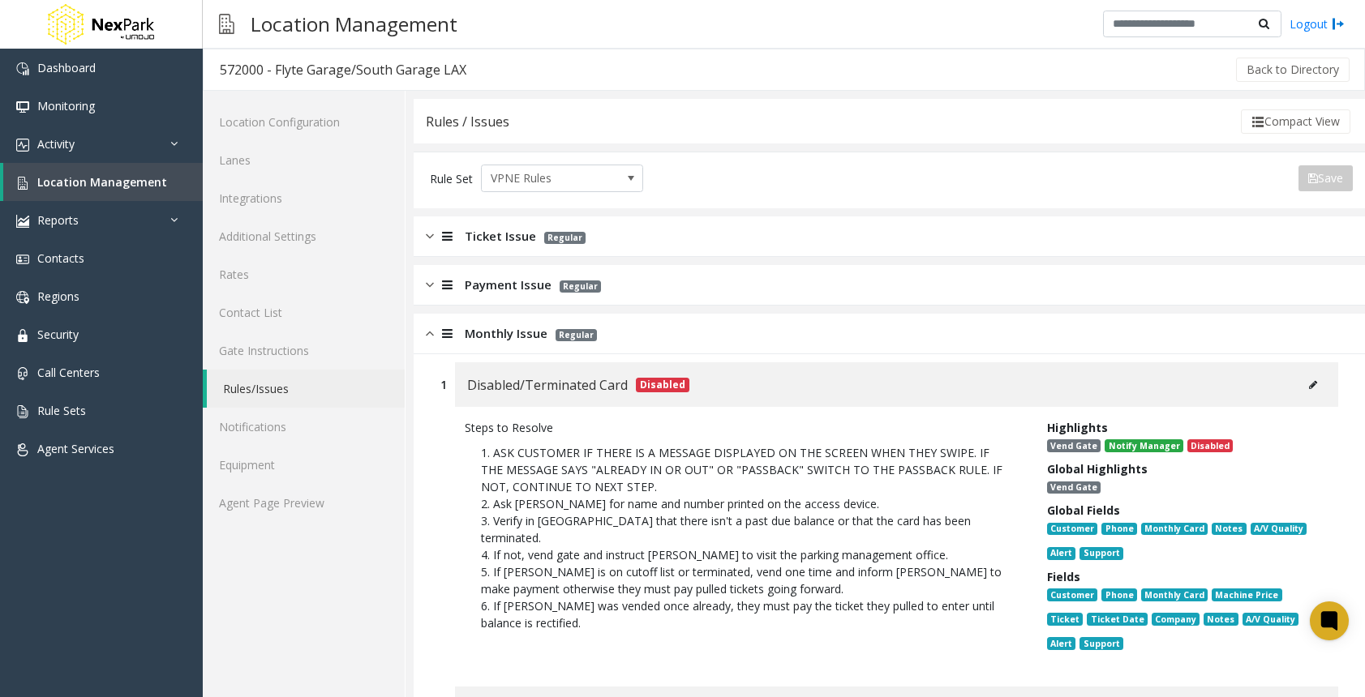
click at [1309, 383] on icon at bounding box center [1313, 385] width 8 height 10
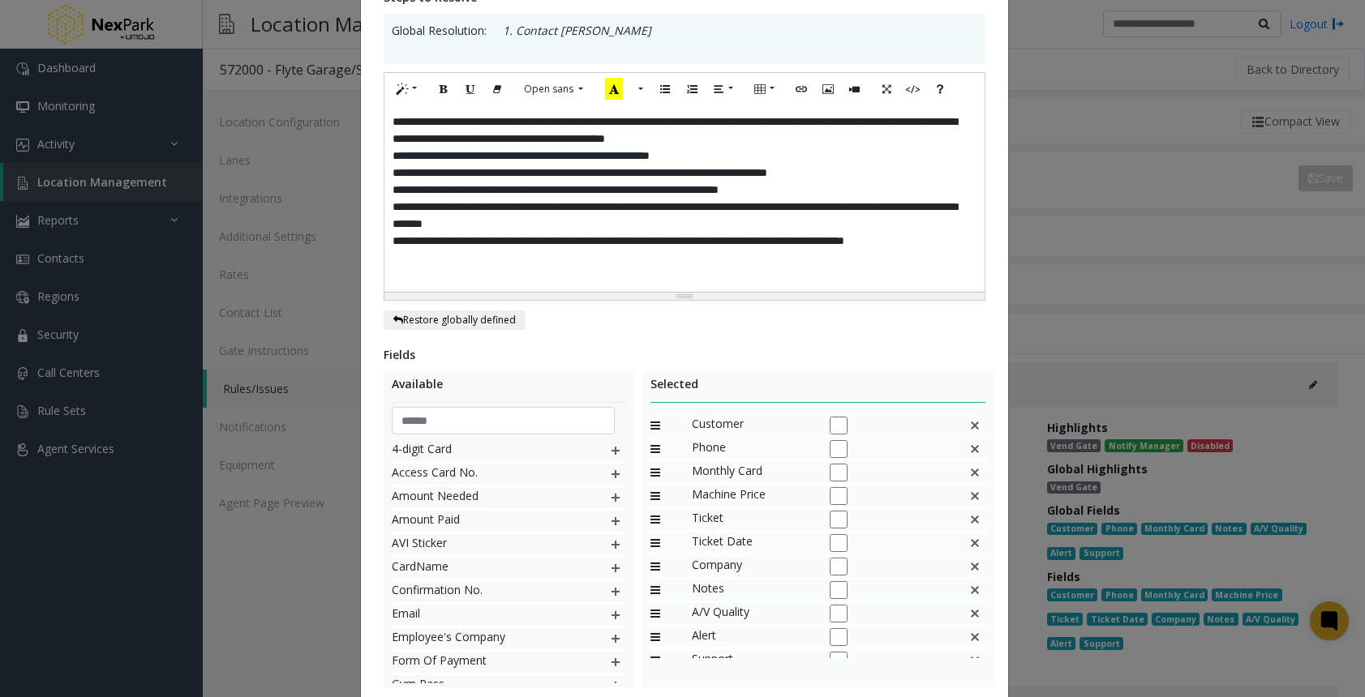
scroll to position [409, 0]
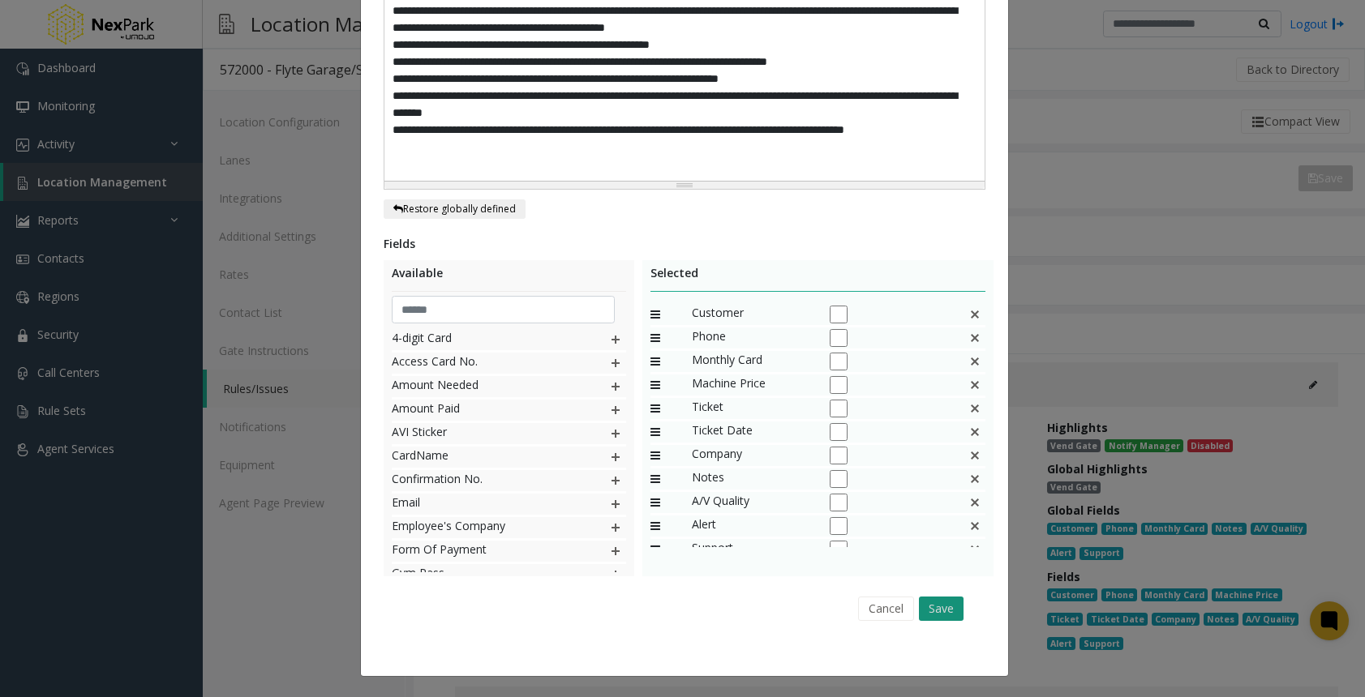
click at [946, 603] on button "Save" at bounding box center [941, 609] width 45 height 24
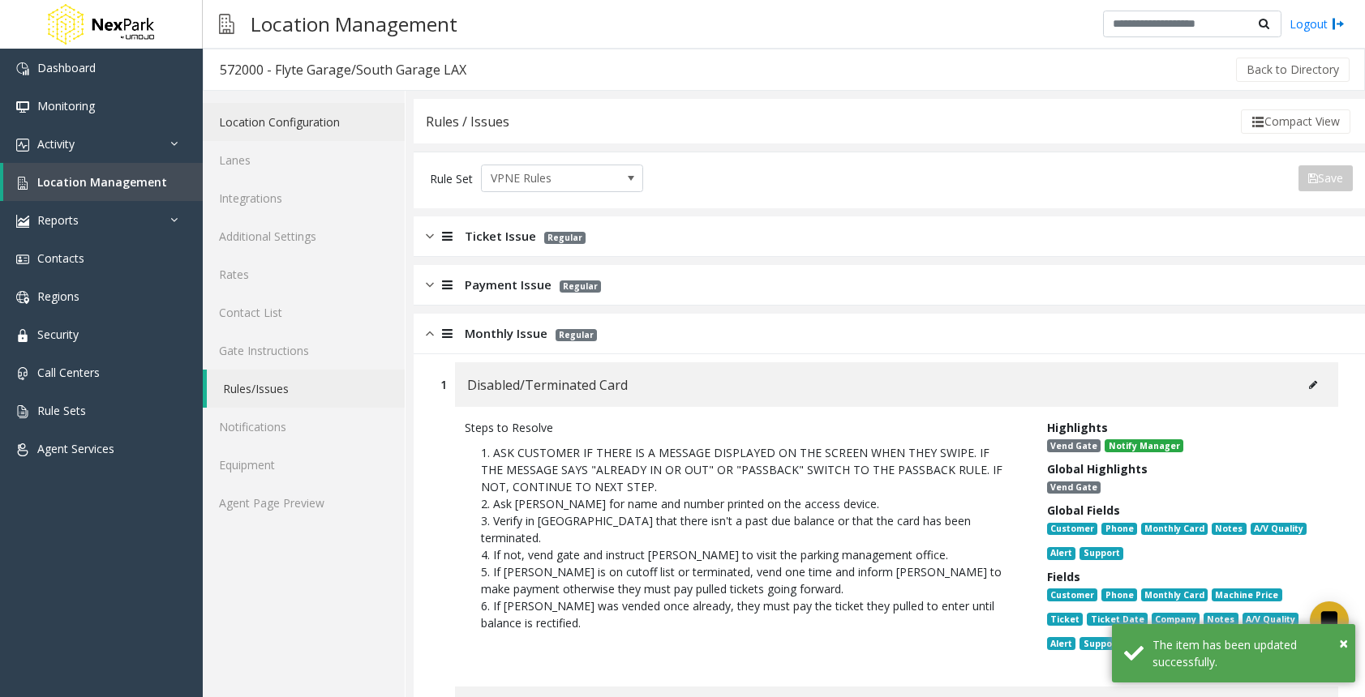
click at [317, 120] on link "Location Configuration" at bounding box center [304, 122] width 202 height 38
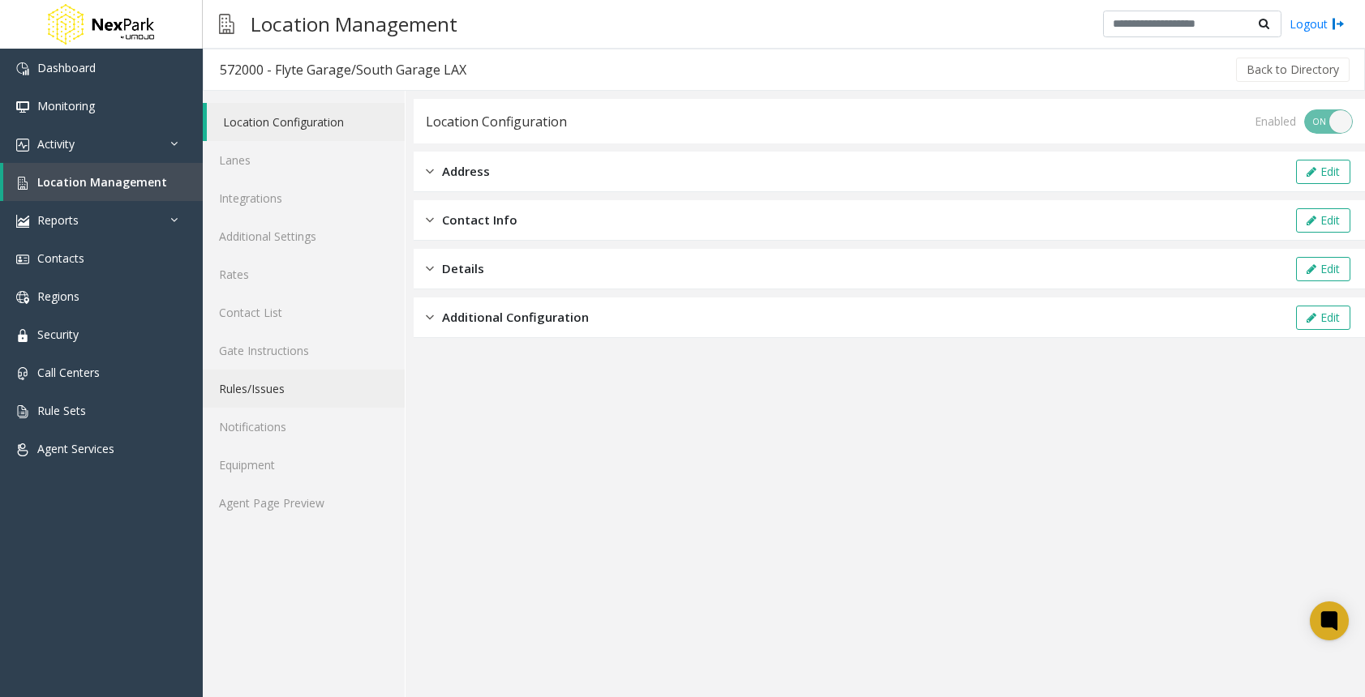
click at [259, 388] on link "Rules/Issues" at bounding box center [304, 389] width 202 height 38
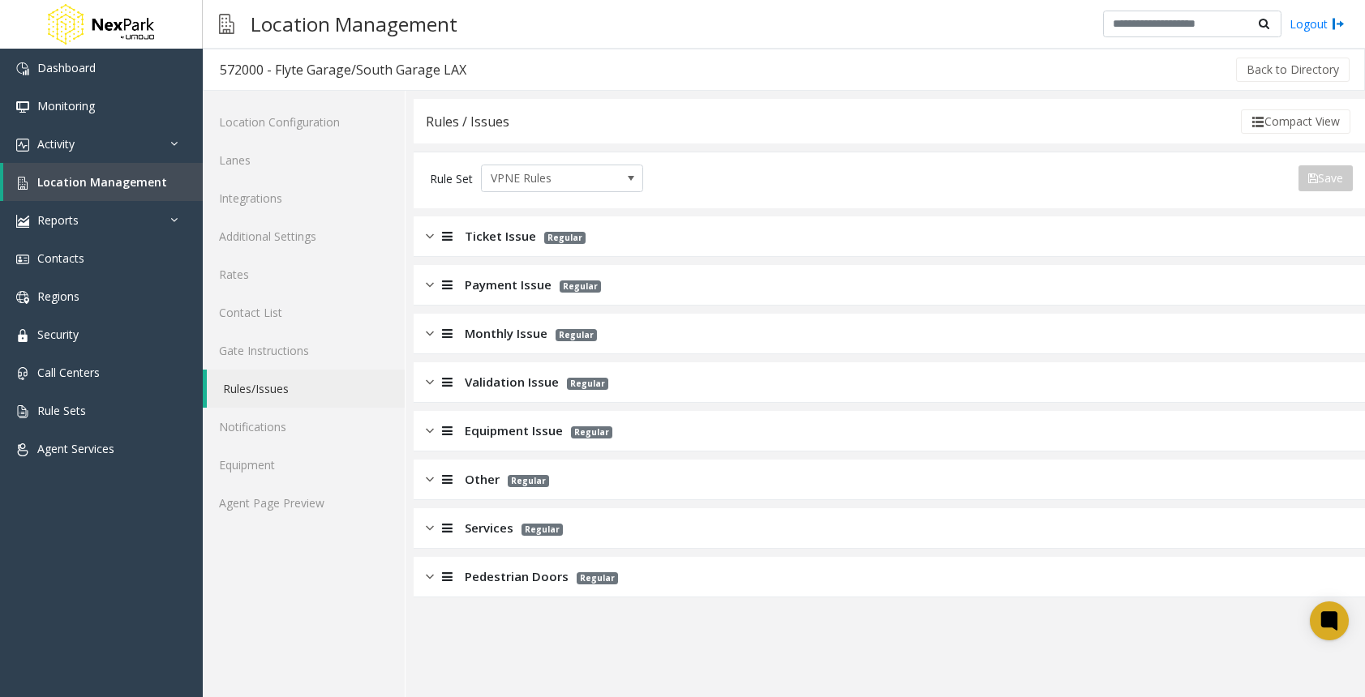
click at [435, 335] on div at bounding box center [445, 333] width 23 height 19
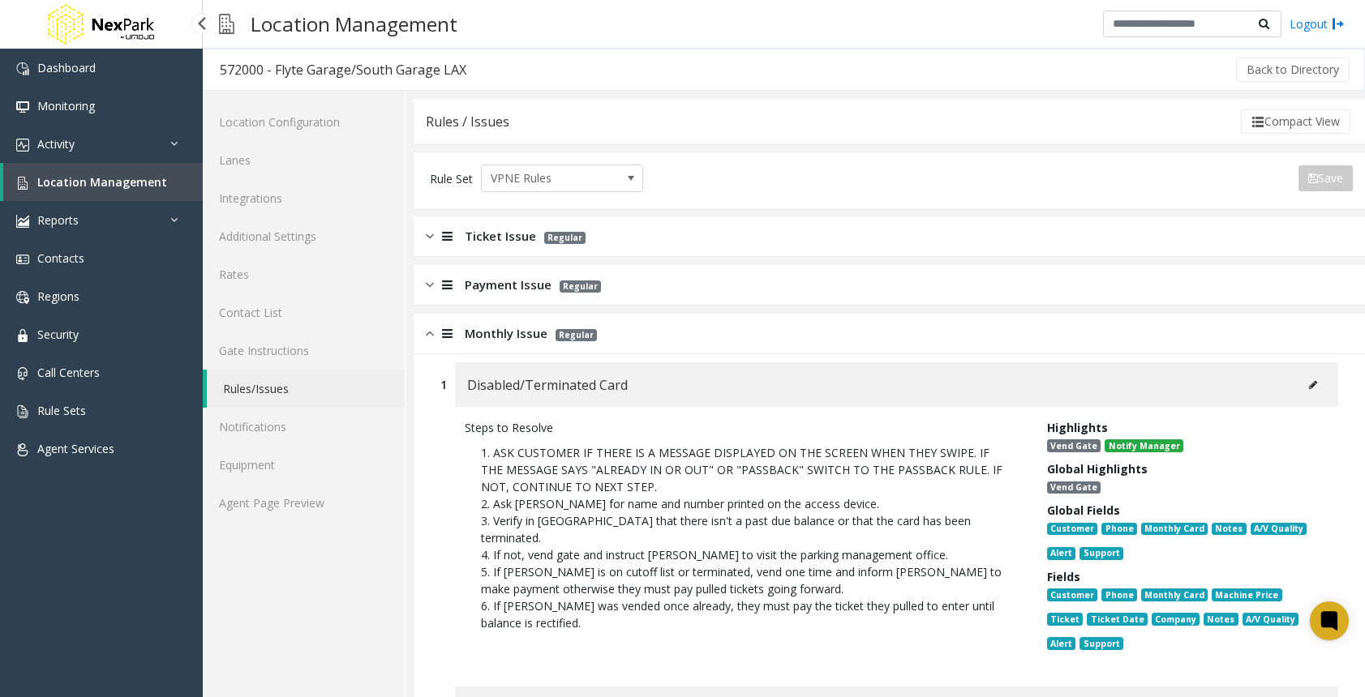
click at [106, 178] on span "Location Management" at bounding box center [102, 181] width 130 height 15
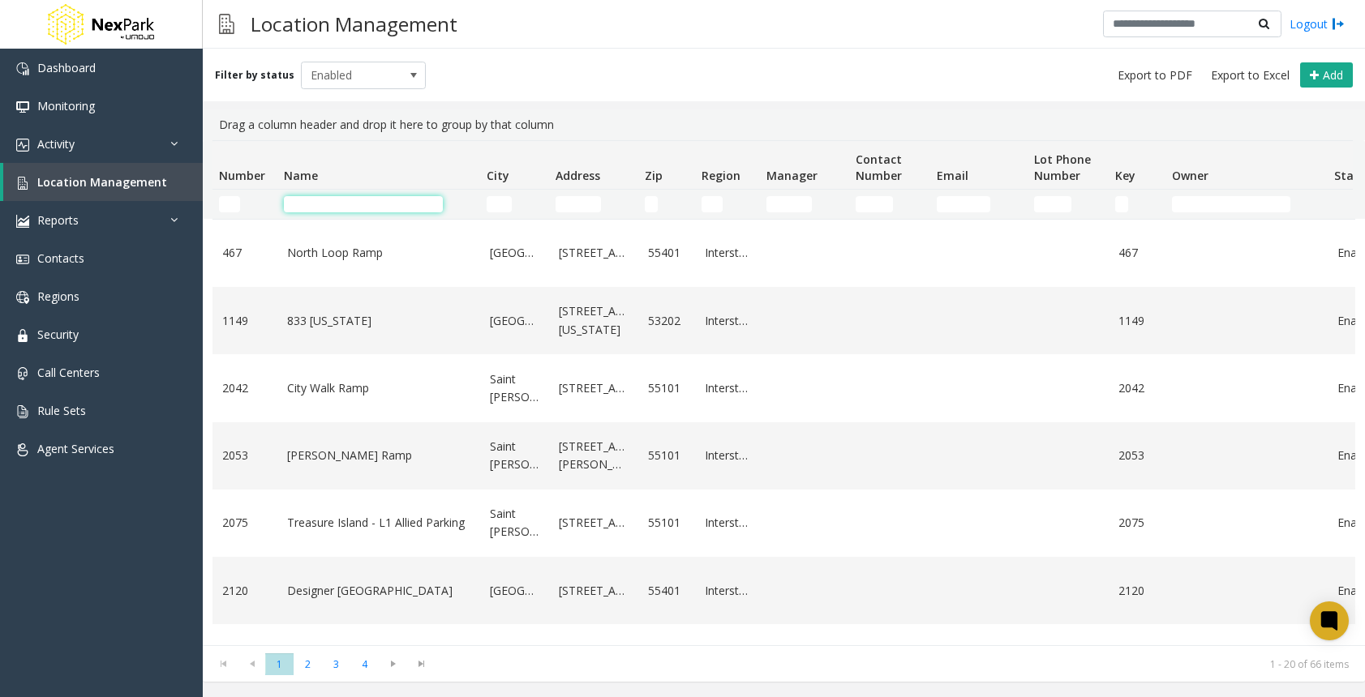
click at [328, 203] on input "Name Filter" at bounding box center [363, 204] width 159 height 16
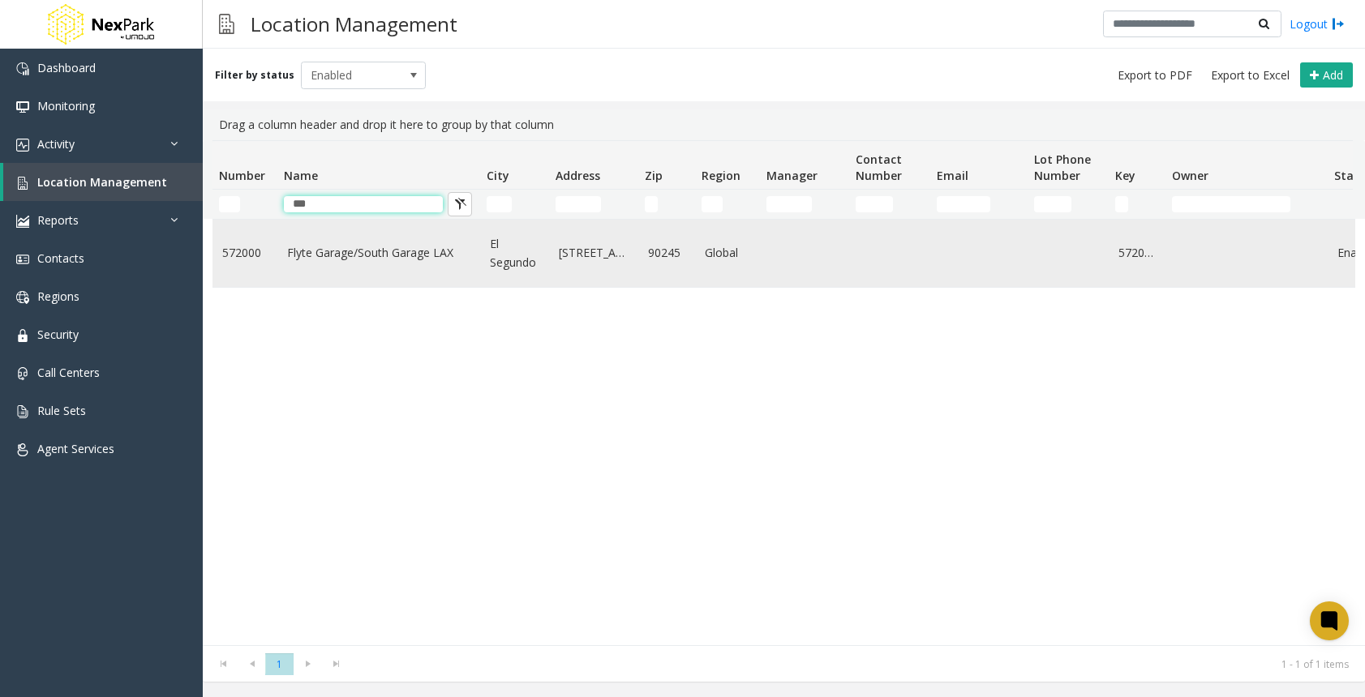
type input "***"
click at [261, 256] on link "572000" at bounding box center [244, 253] width 45 height 18
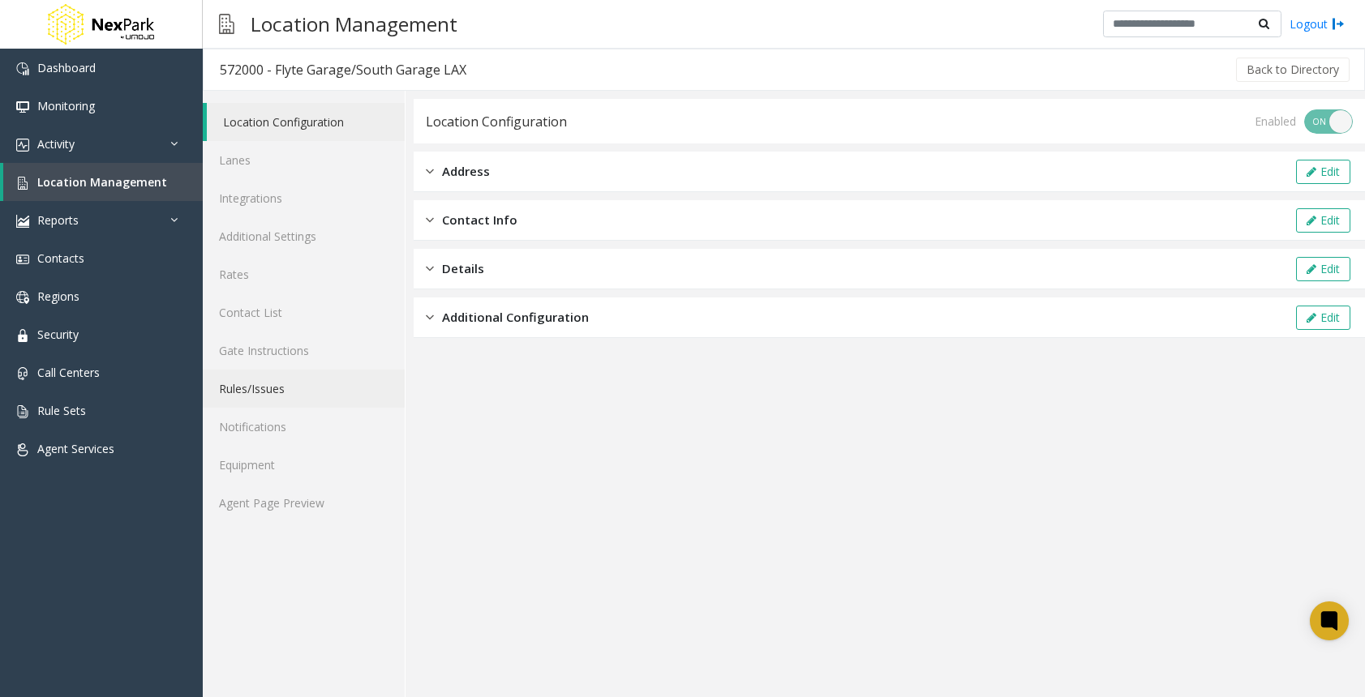
click at [284, 396] on link "Rules/Issues" at bounding box center [304, 389] width 202 height 38
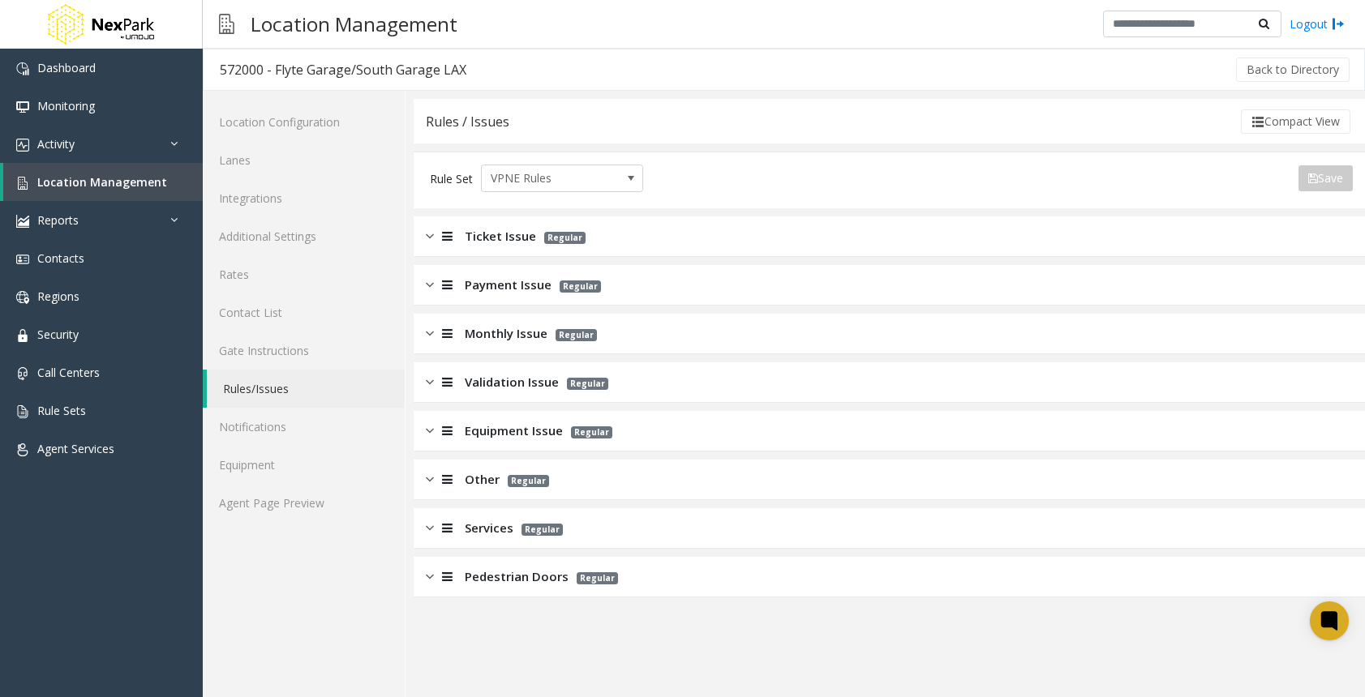
click at [427, 341] on img at bounding box center [430, 333] width 8 height 19
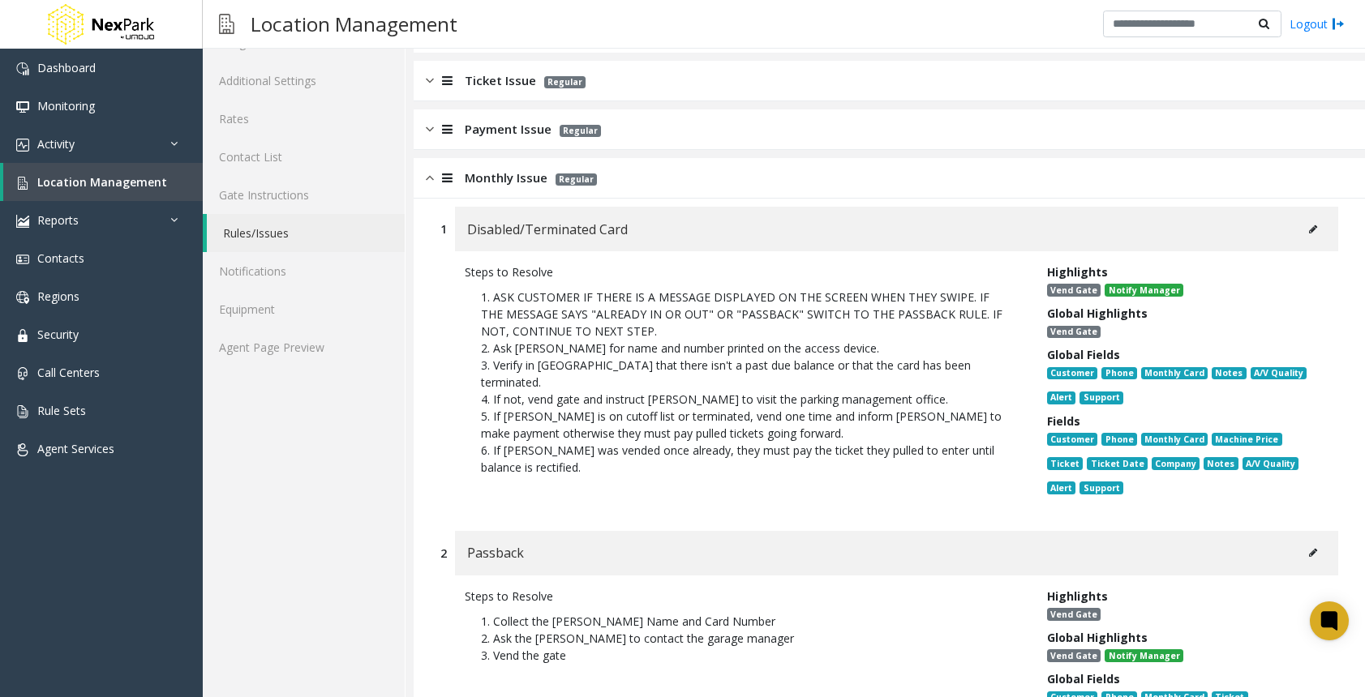
scroll to position [162, 0]
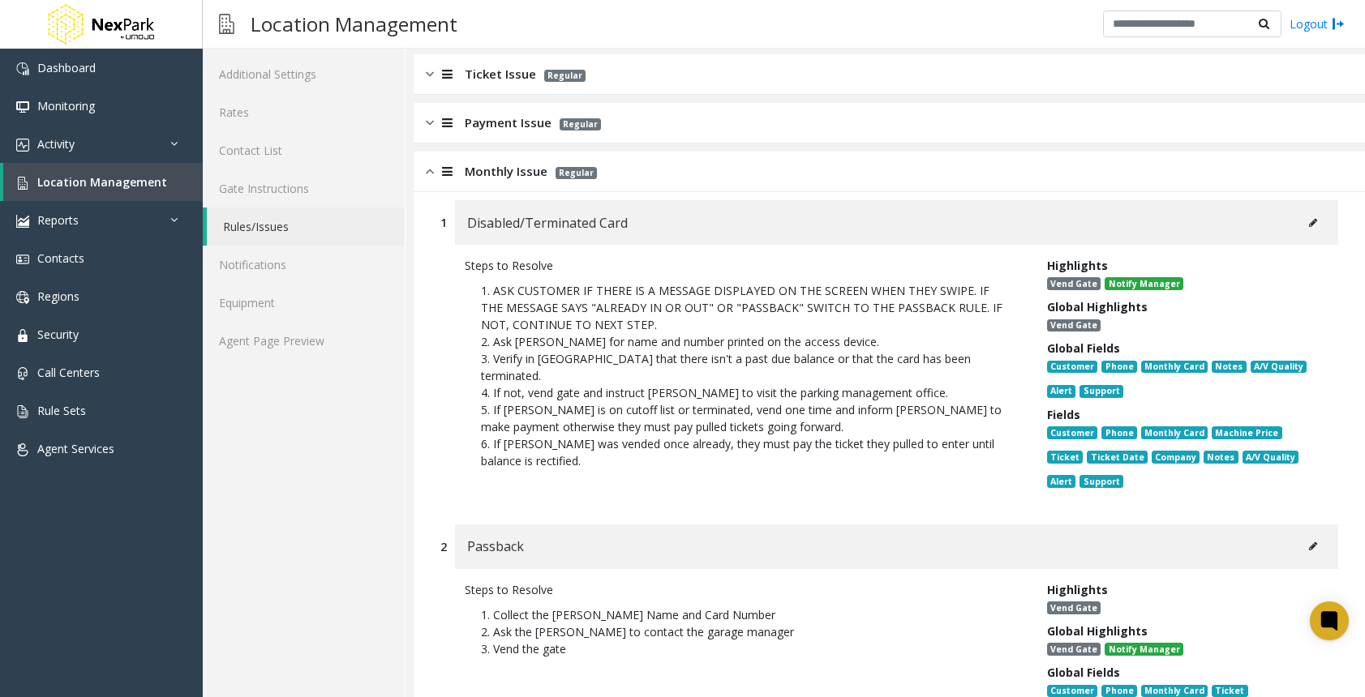
click at [1301, 214] on button at bounding box center [1313, 223] width 26 height 24
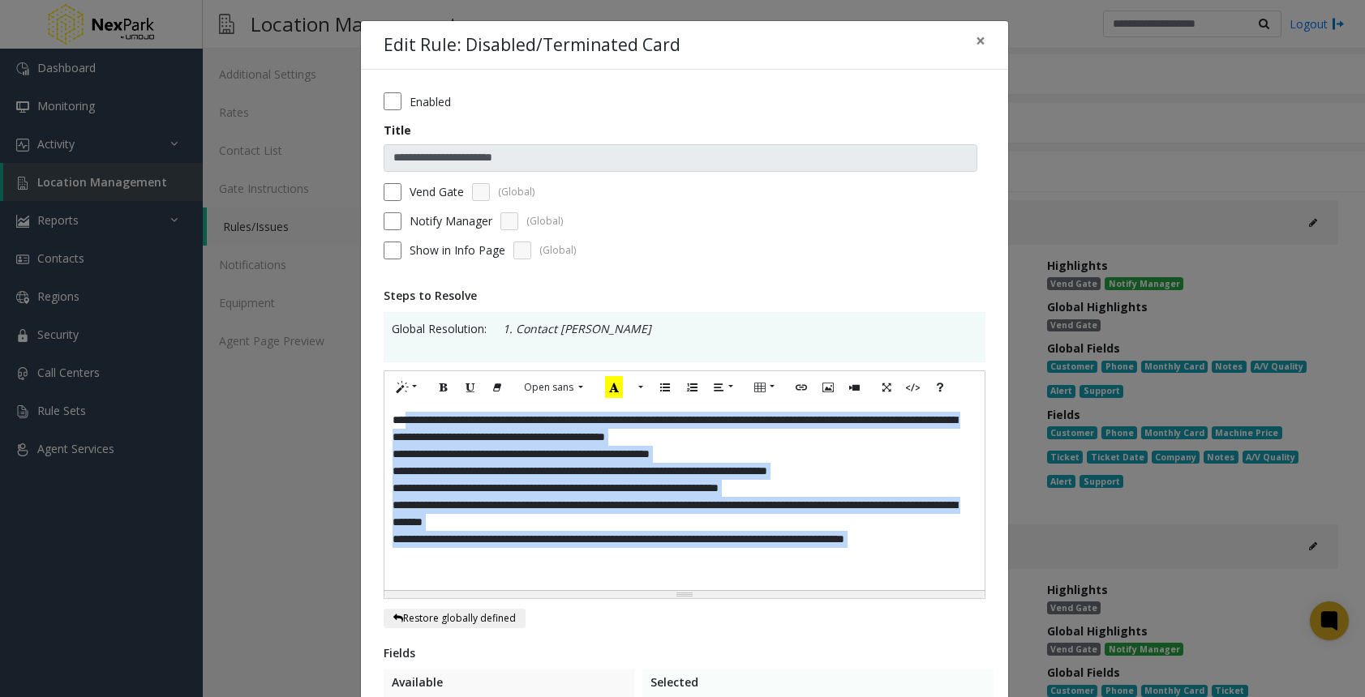
drag, startPoint x: 400, startPoint y: 423, endPoint x: 656, endPoint y: 646, distance: 339.6
click at [656, 646] on div "**********" at bounding box center [684, 578] width 647 height 1016
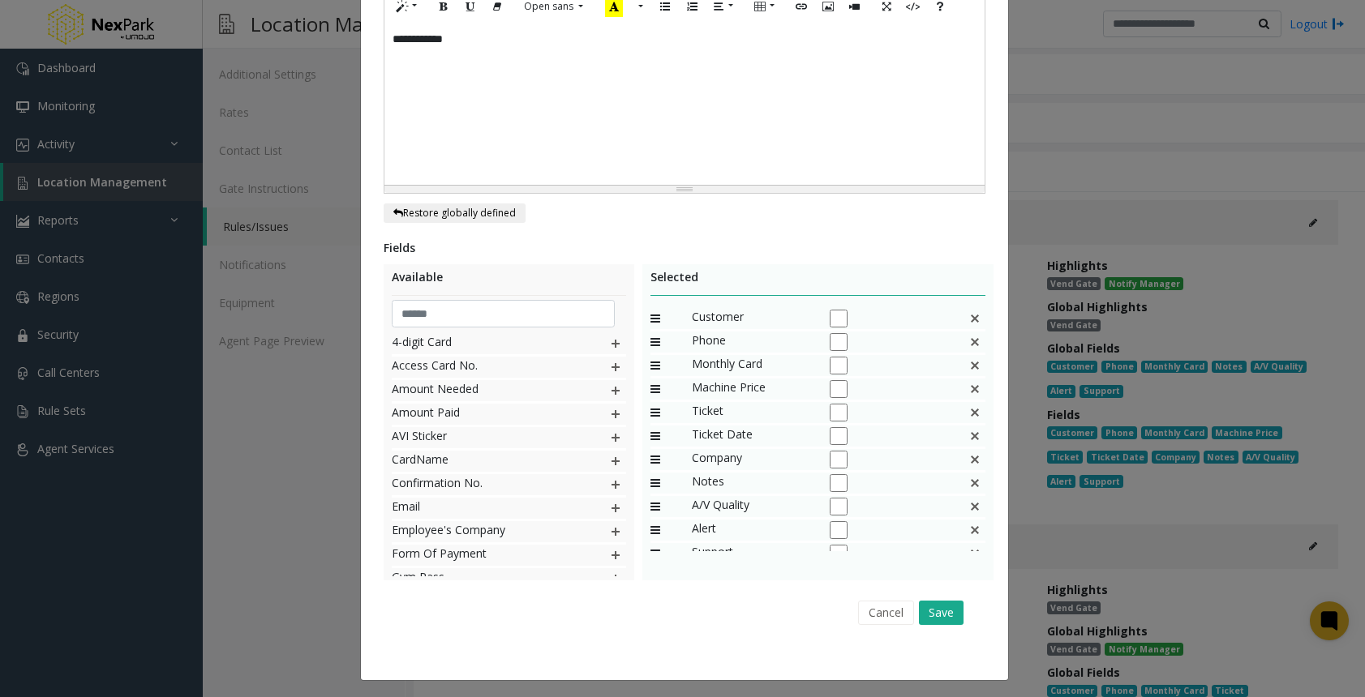
scroll to position [385, 0]
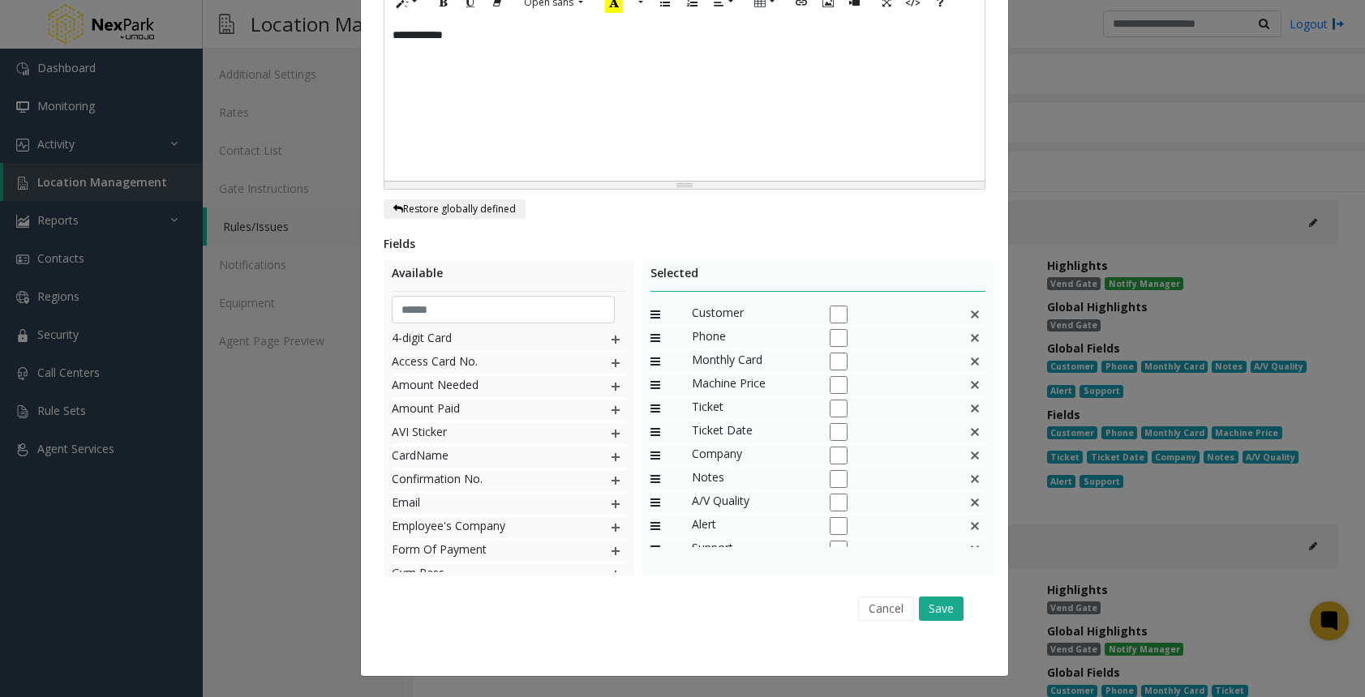
click at [968, 384] on img at bounding box center [974, 385] width 13 height 21
click at [958, 384] on div "Ticket" at bounding box center [817, 387] width 335 height 24
click at [973, 385] on img at bounding box center [974, 385] width 13 height 21
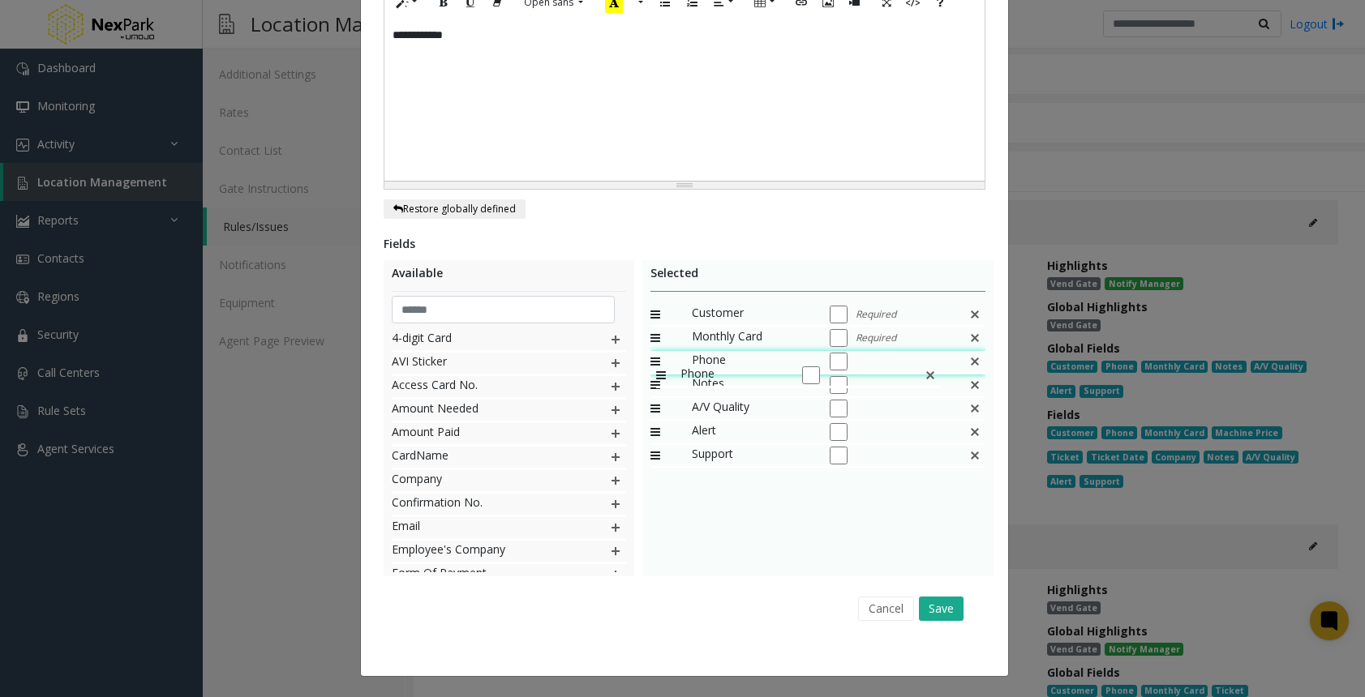
drag, startPoint x: 647, startPoint y: 341, endPoint x: 648, endPoint y: 357, distance: 16.2
click at [650, 357] on icon at bounding box center [662, 361] width 24 height 21
click at [940, 607] on button "Save" at bounding box center [941, 609] width 45 height 24
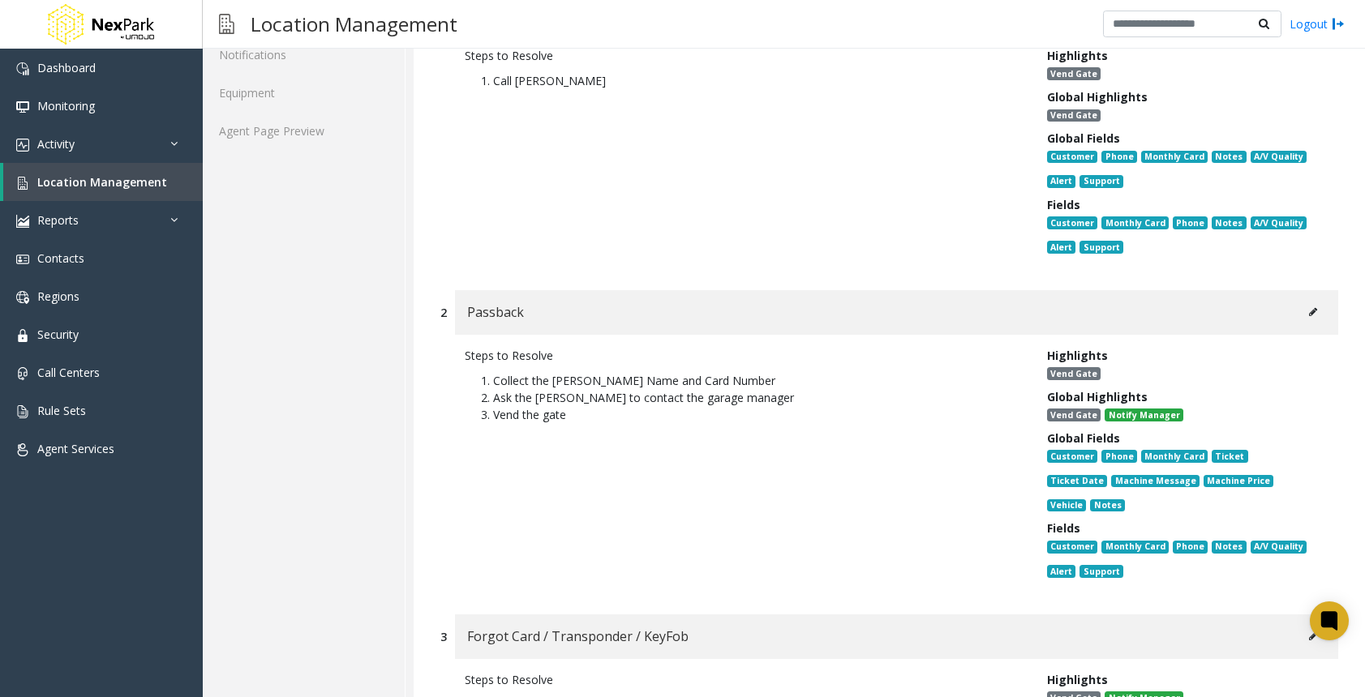
scroll to position [486, 0]
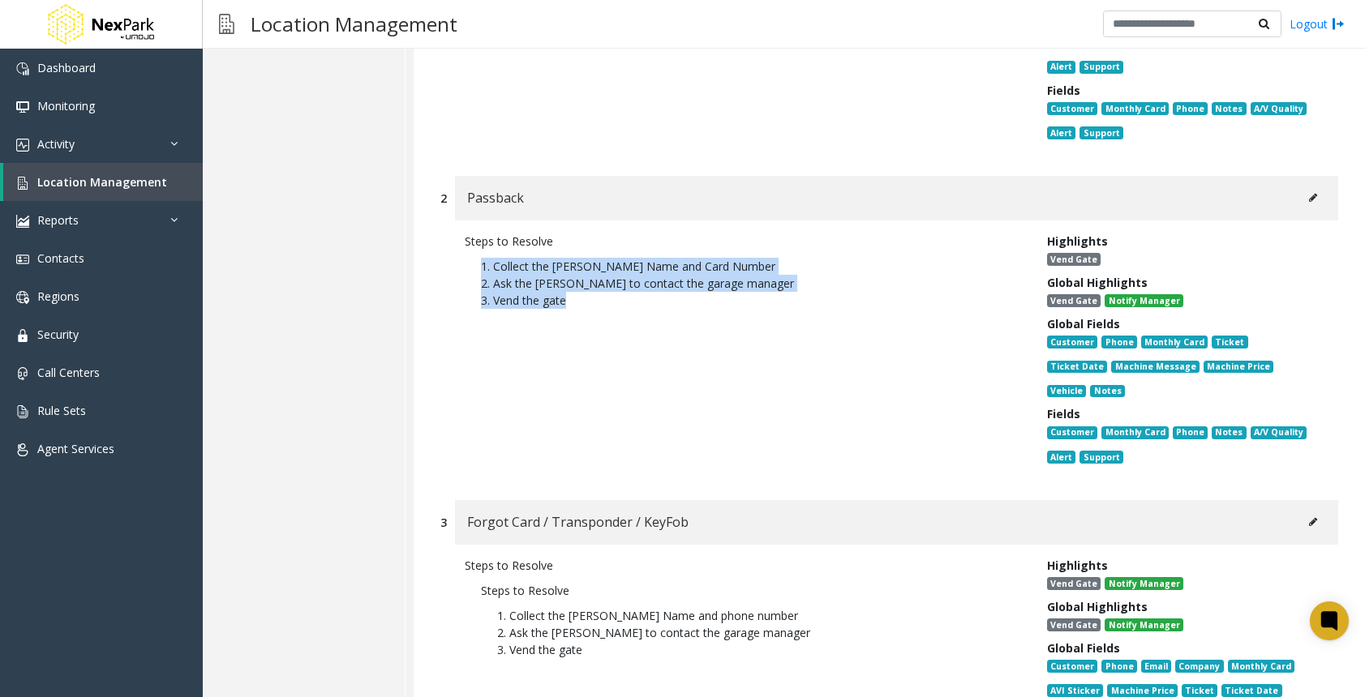
drag, startPoint x: 572, startPoint y: 308, endPoint x: 458, endPoint y: 253, distance: 126.2
click at [458, 253] on div "Steps to Resolve 1. Collect the [PERSON_NAME] Name and Card Number 2. Ask the […" at bounding box center [743, 352] width 582 height 239
copy p "1. Collect the [PERSON_NAME] Name and Card Number 2. Ask the [PERSON_NAME] to c…"
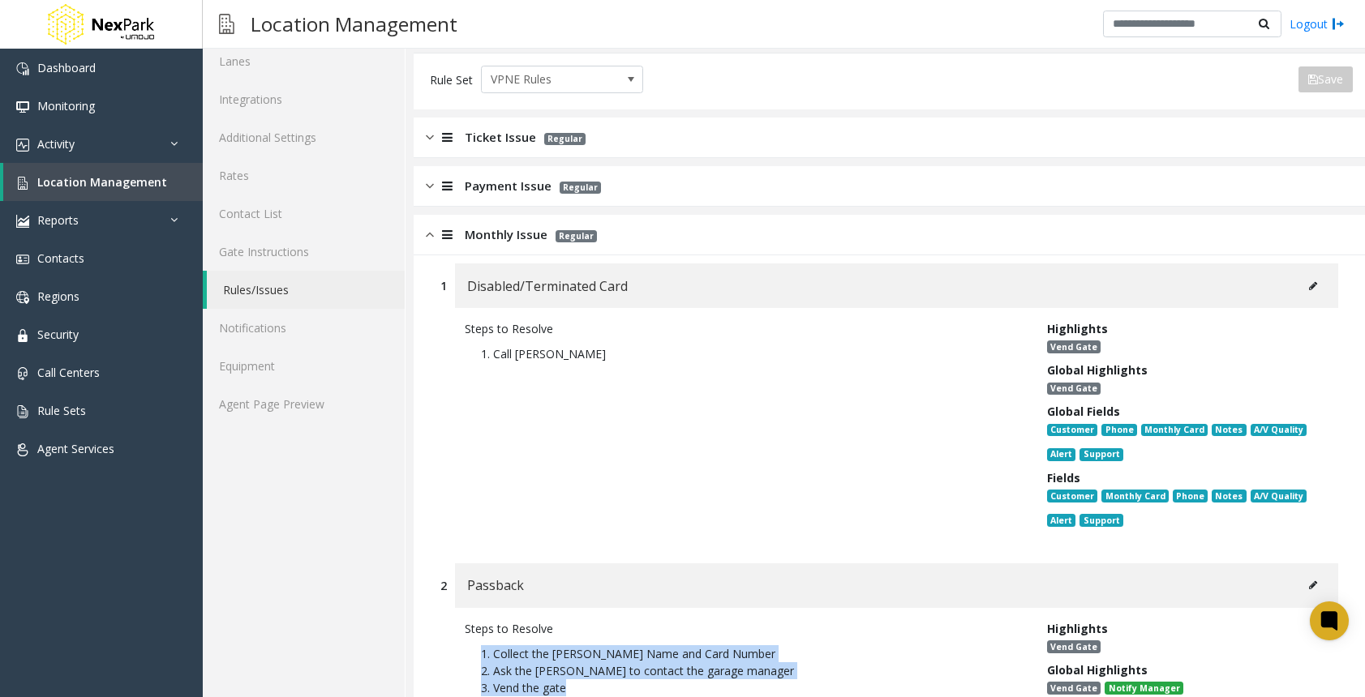
scroll to position [0, 0]
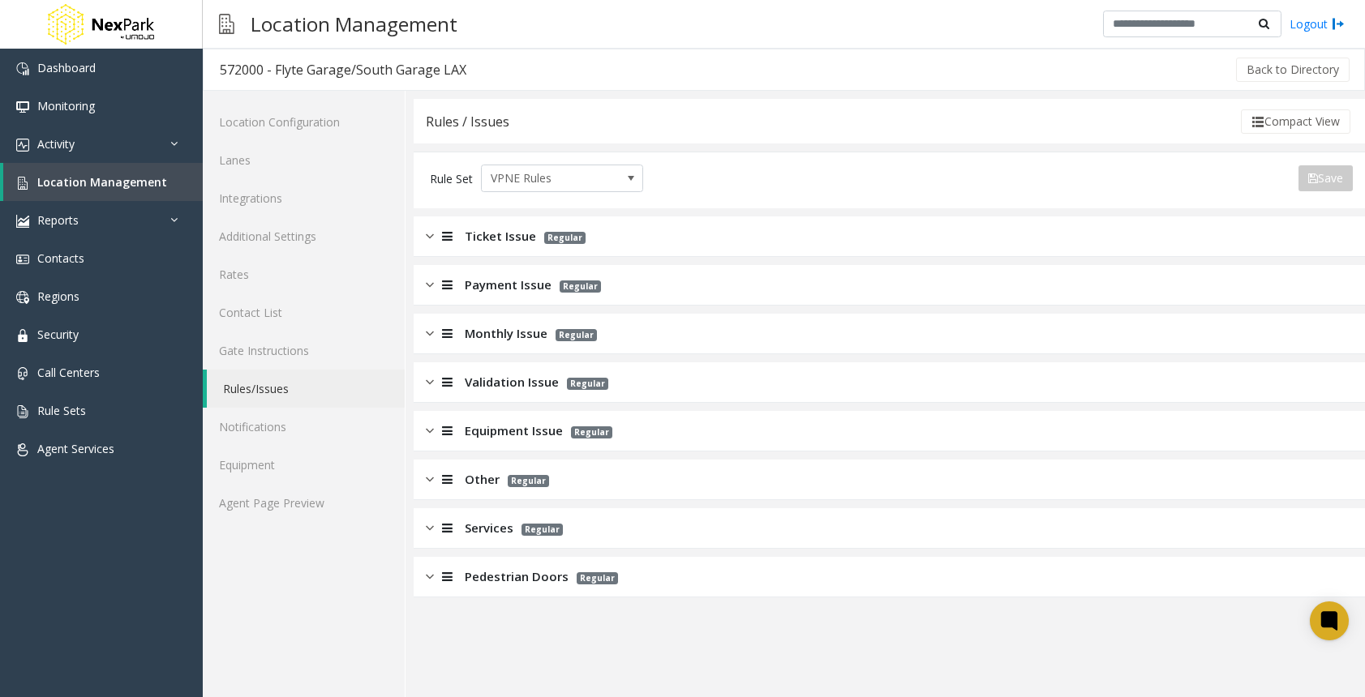
click at [430, 341] on img at bounding box center [430, 333] width 8 height 19
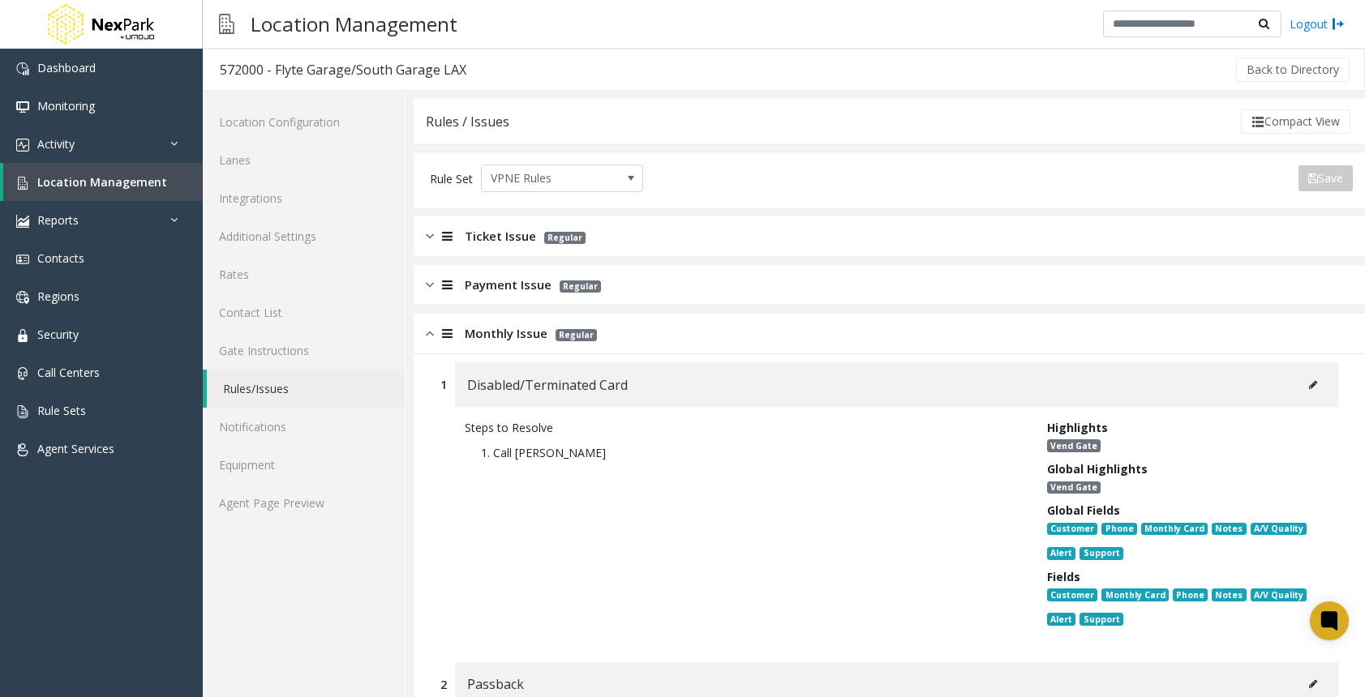
click at [431, 234] on img at bounding box center [430, 236] width 8 height 19
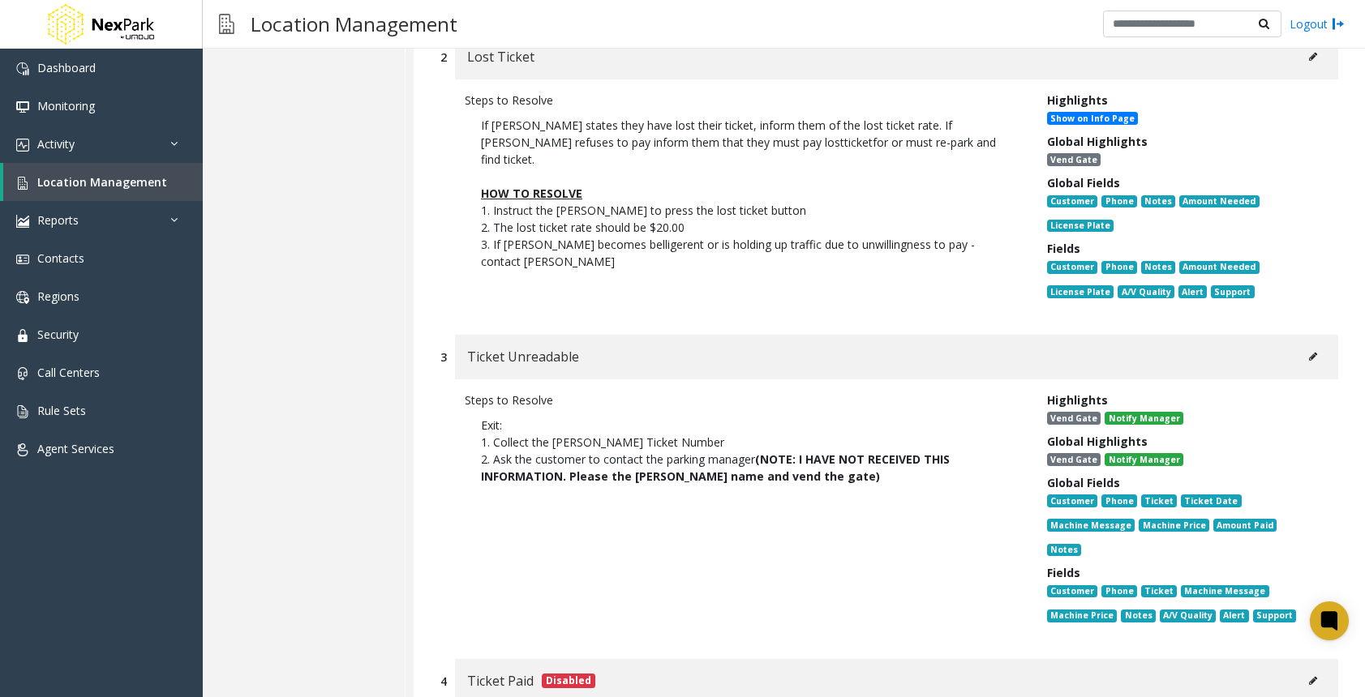
scroll to position [568, 0]
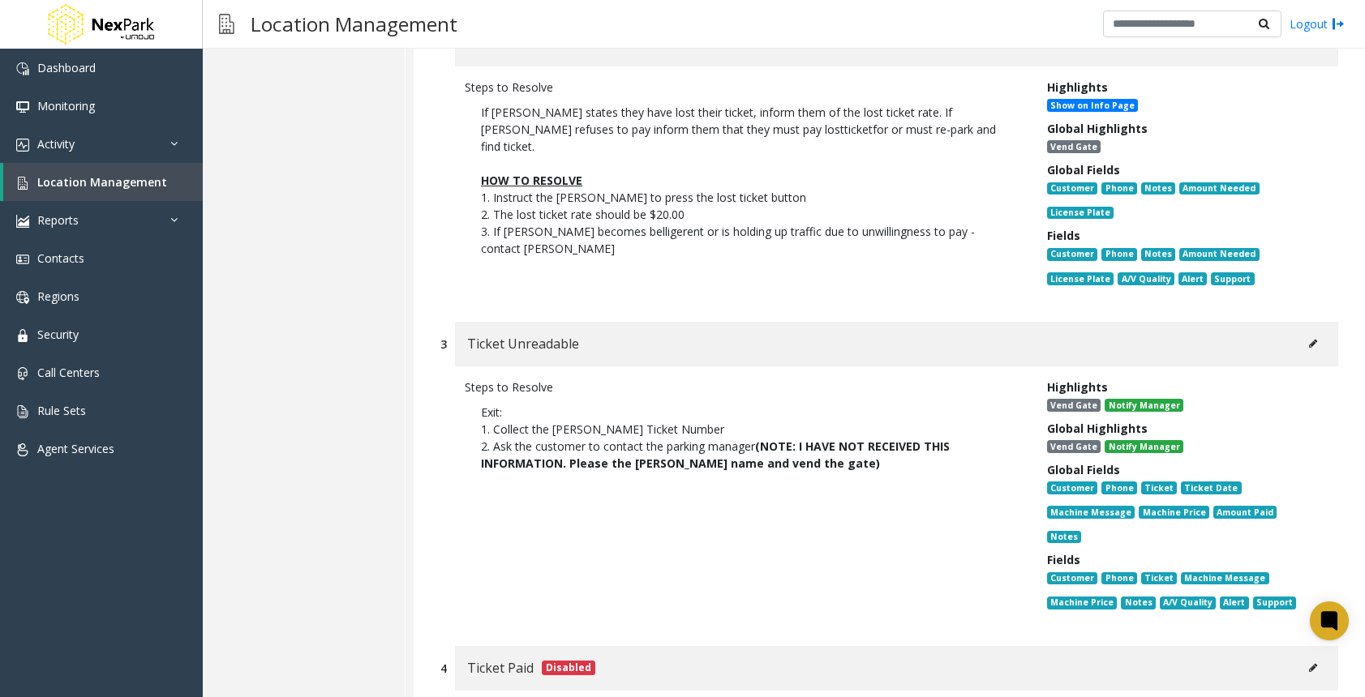
click at [1309, 344] on icon at bounding box center [1313, 344] width 8 height 10
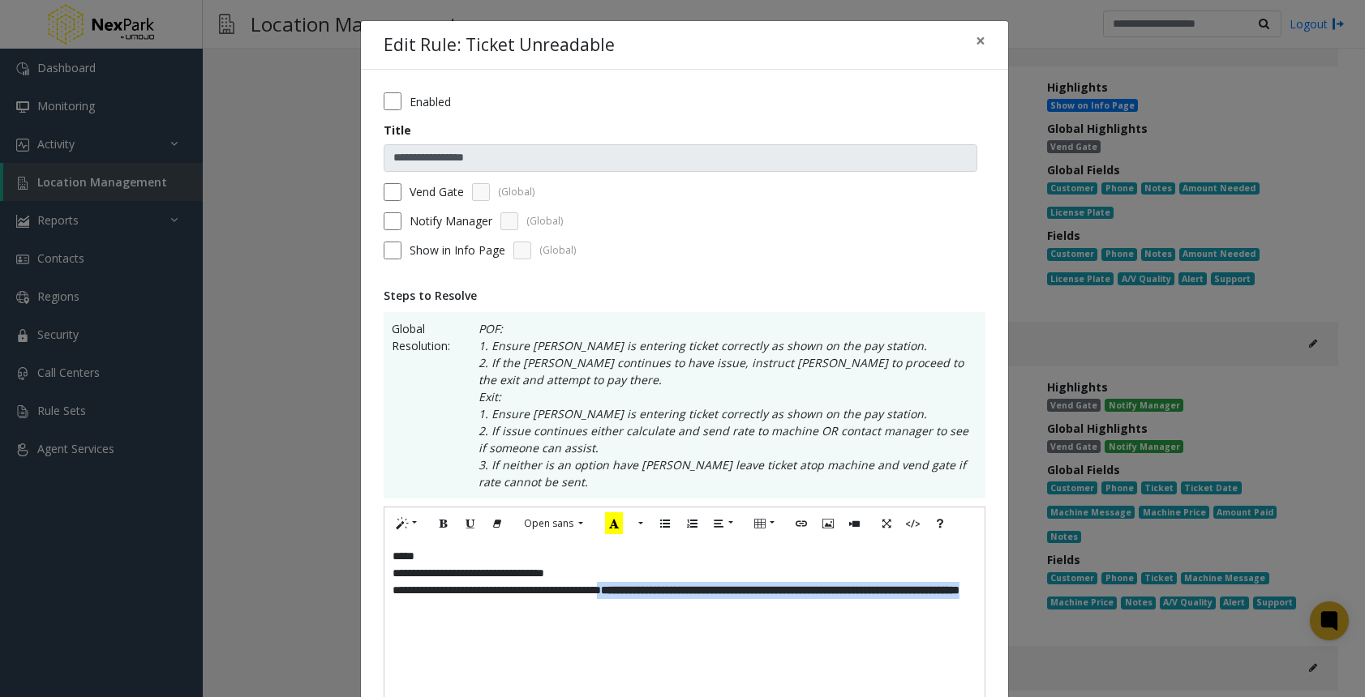
drag, startPoint x: 655, startPoint y: 611, endPoint x: 660, endPoint y: 596, distance: 16.2
click at [660, 596] on div "**********" at bounding box center [684, 621] width 600 height 162
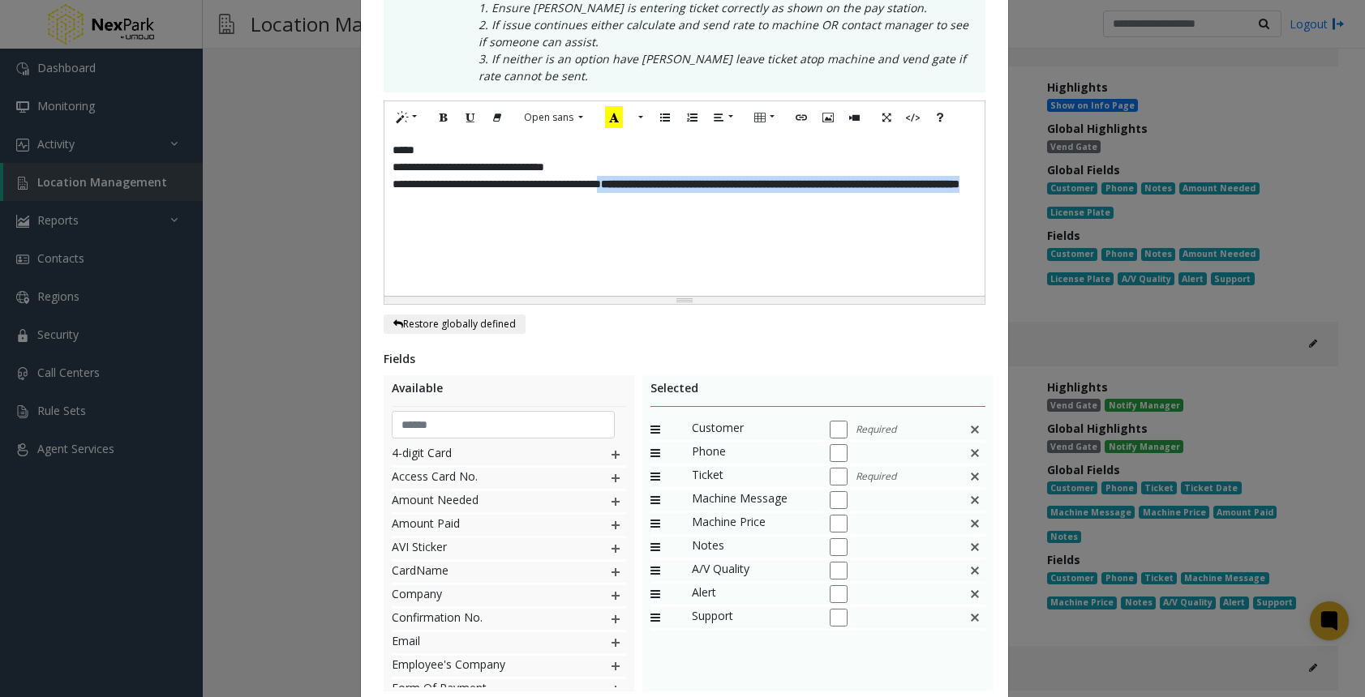
scroll to position [486, 0]
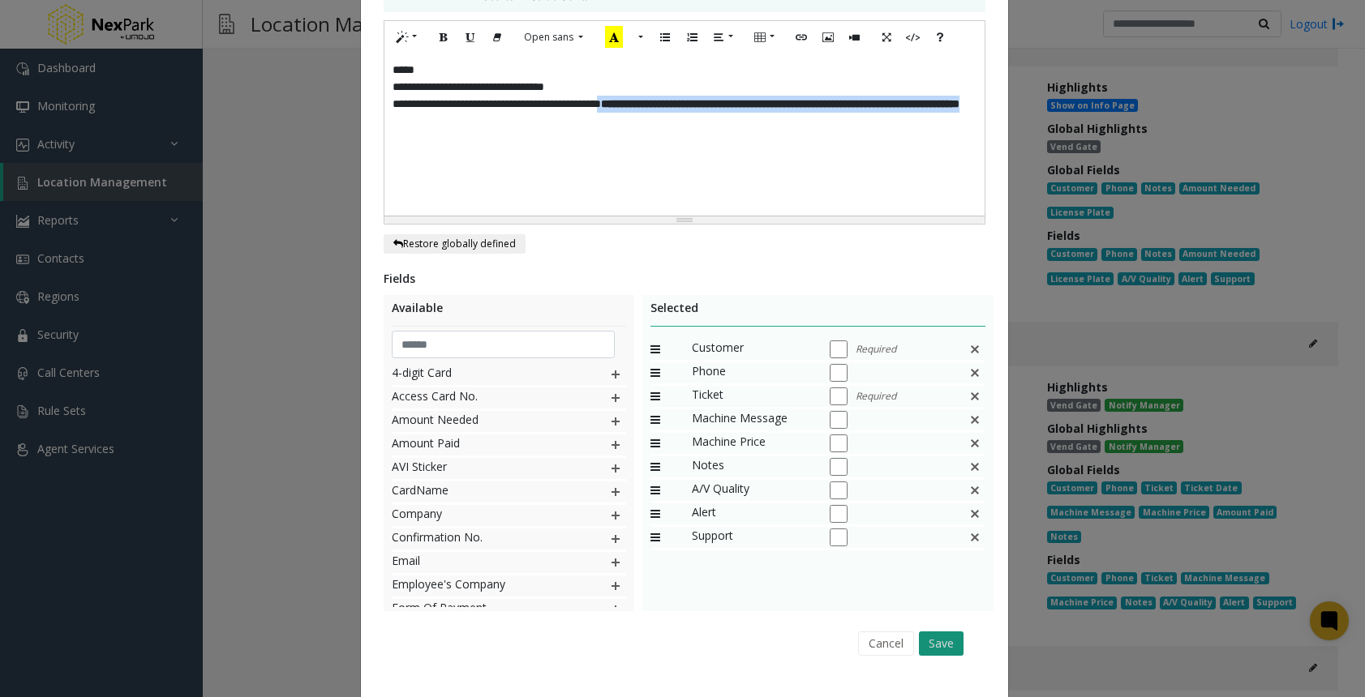
paste div
click at [945, 653] on button "Save" at bounding box center [941, 644] width 45 height 24
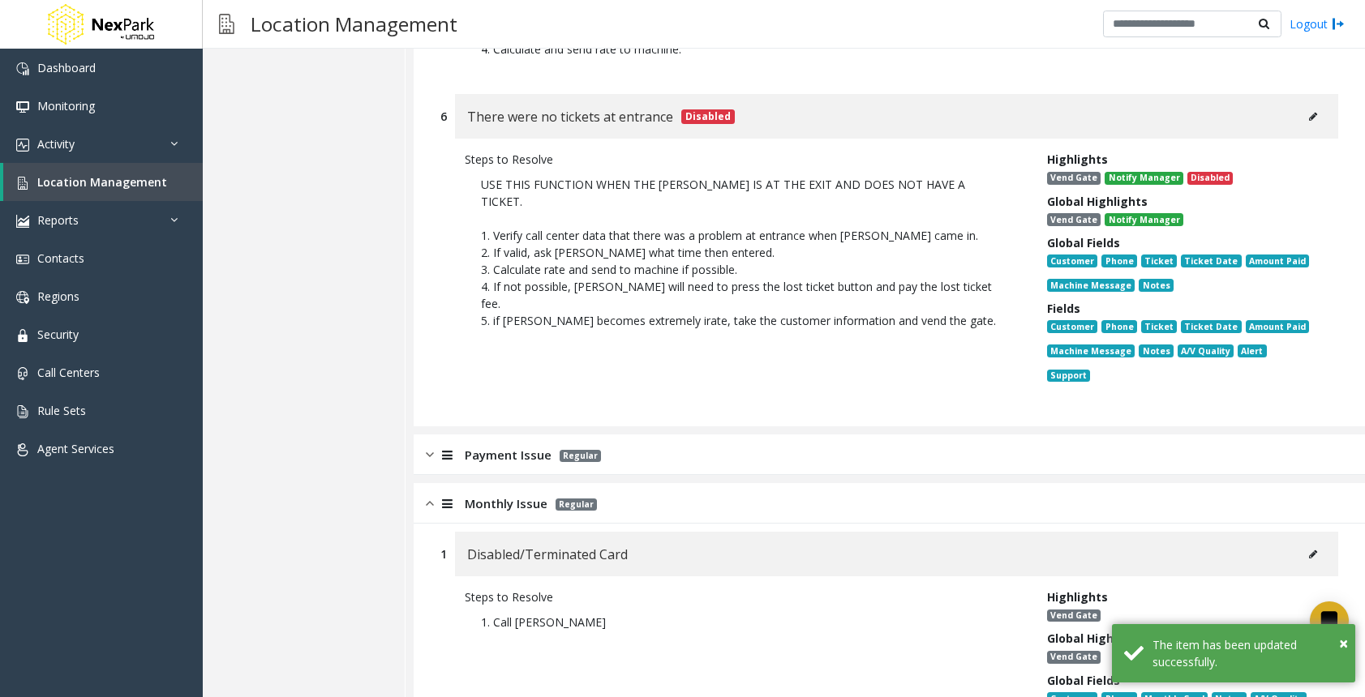
scroll to position [1784, 0]
click at [430, 445] on img at bounding box center [430, 454] width 8 height 19
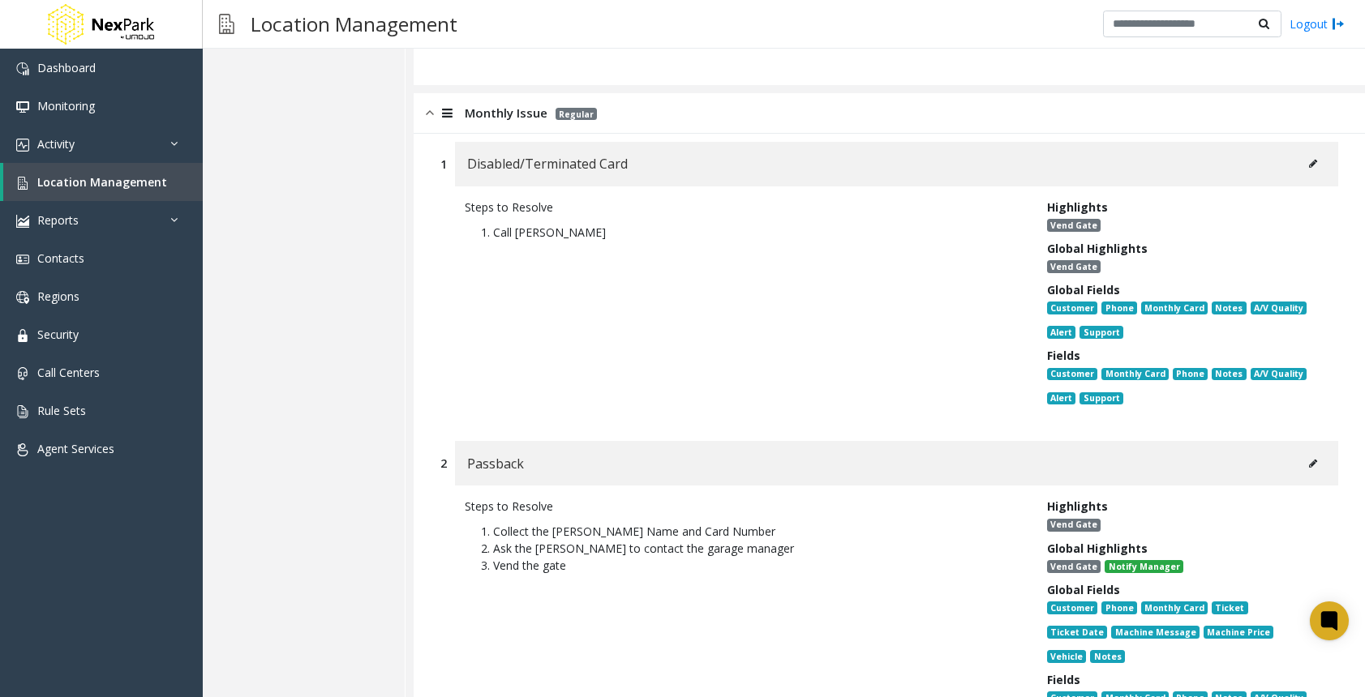
scroll to position [5675, 0]
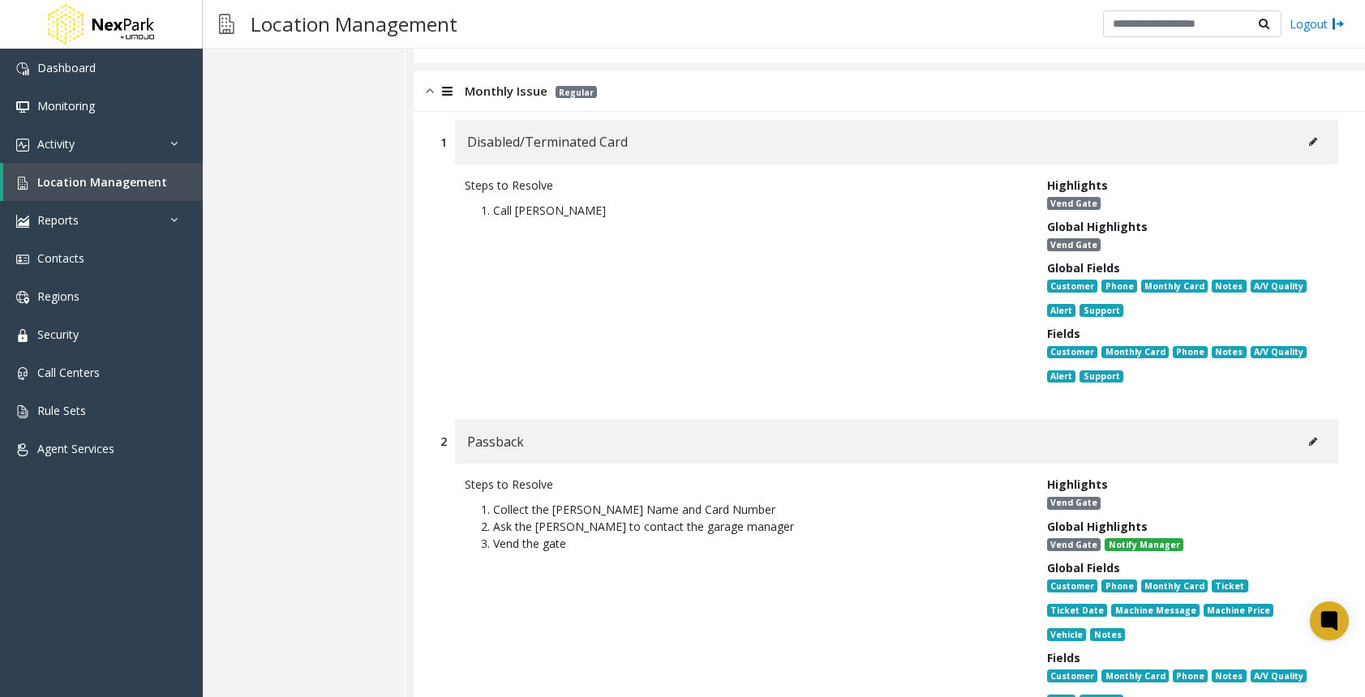
click at [1309, 437] on icon at bounding box center [1313, 442] width 8 height 10
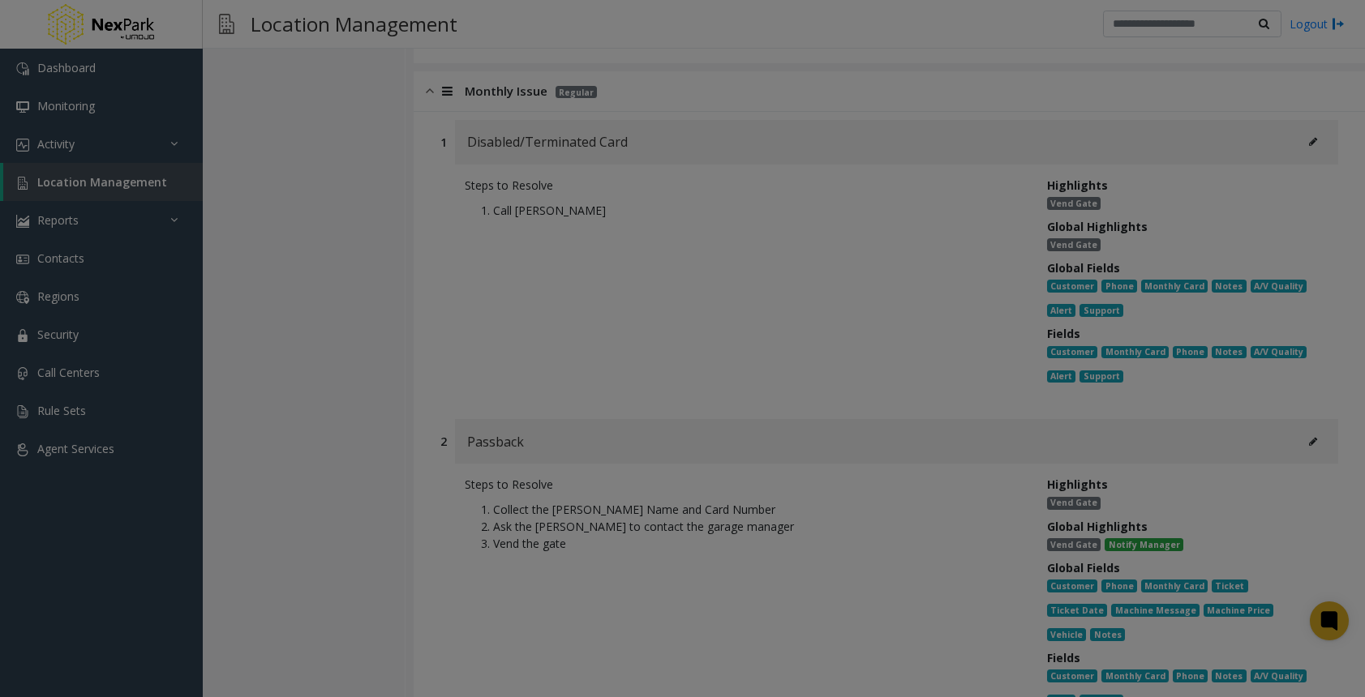
scroll to position [0, 0]
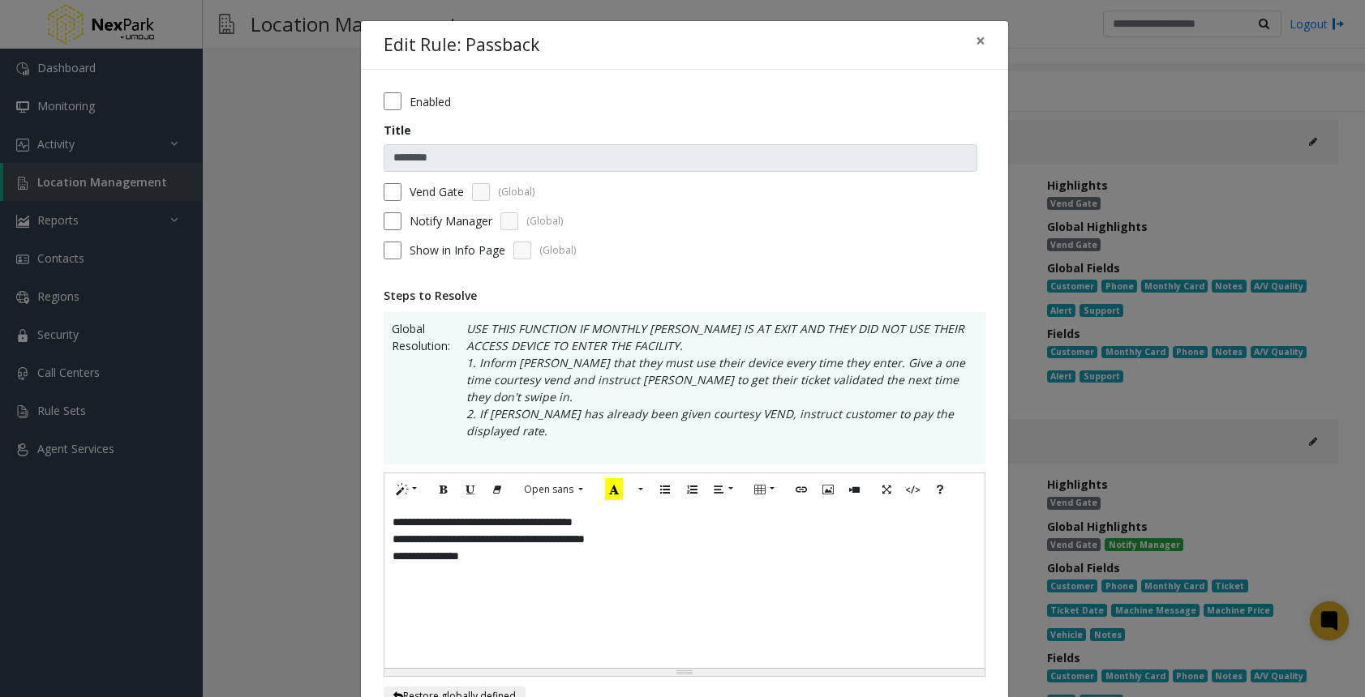
click at [675, 506] on div "**********" at bounding box center [684, 587] width 600 height 162
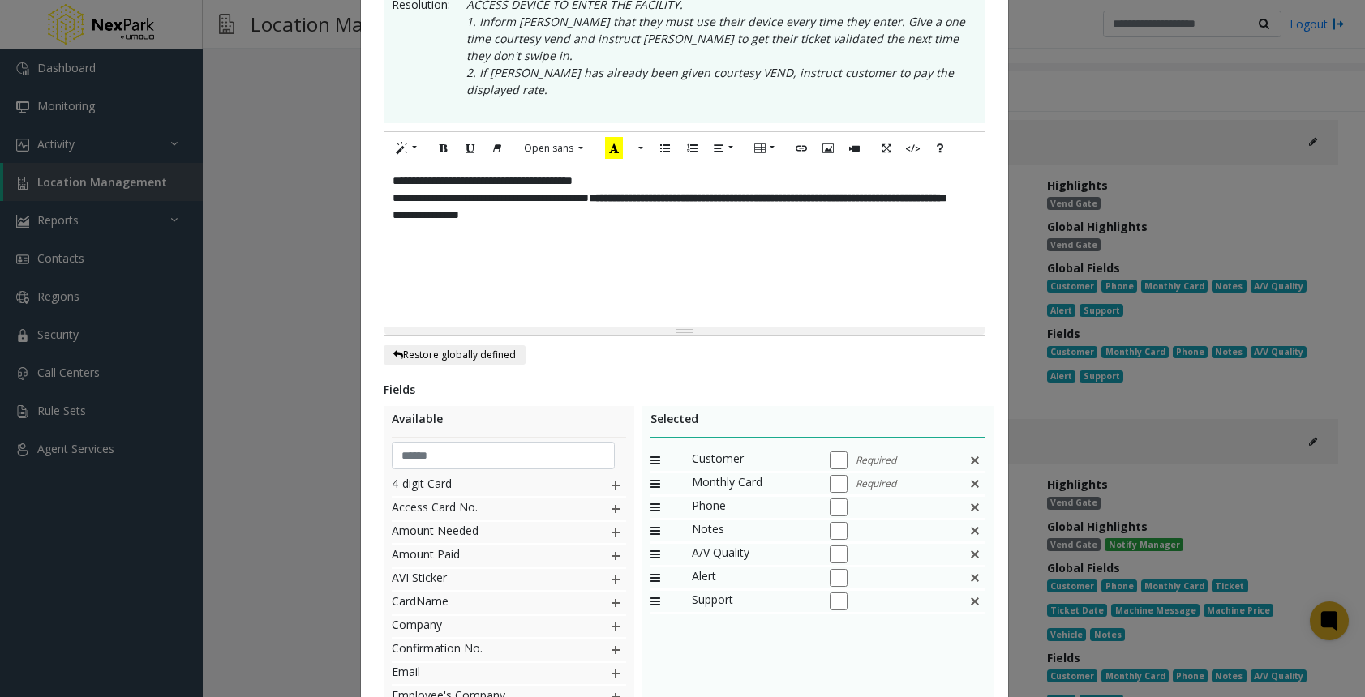
scroll to position [453, 0]
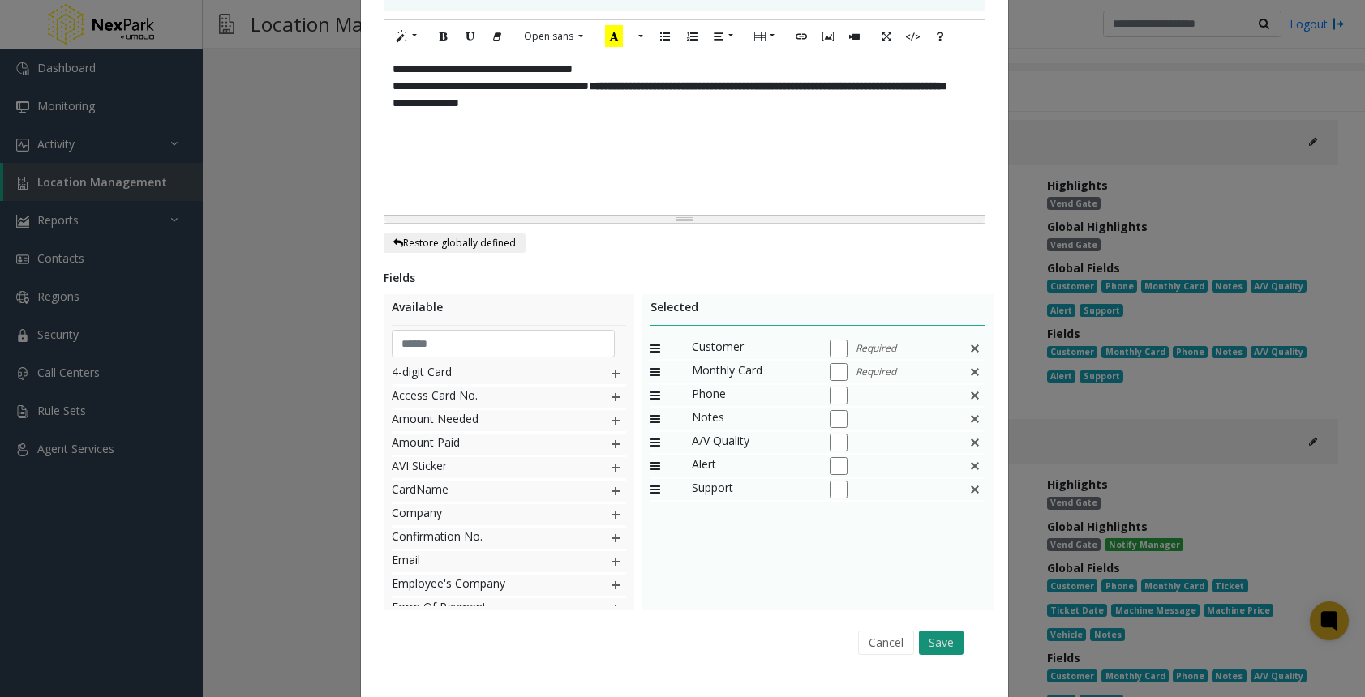
click at [951, 631] on button "Save" at bounding box center [941, 643] width 45 height 24
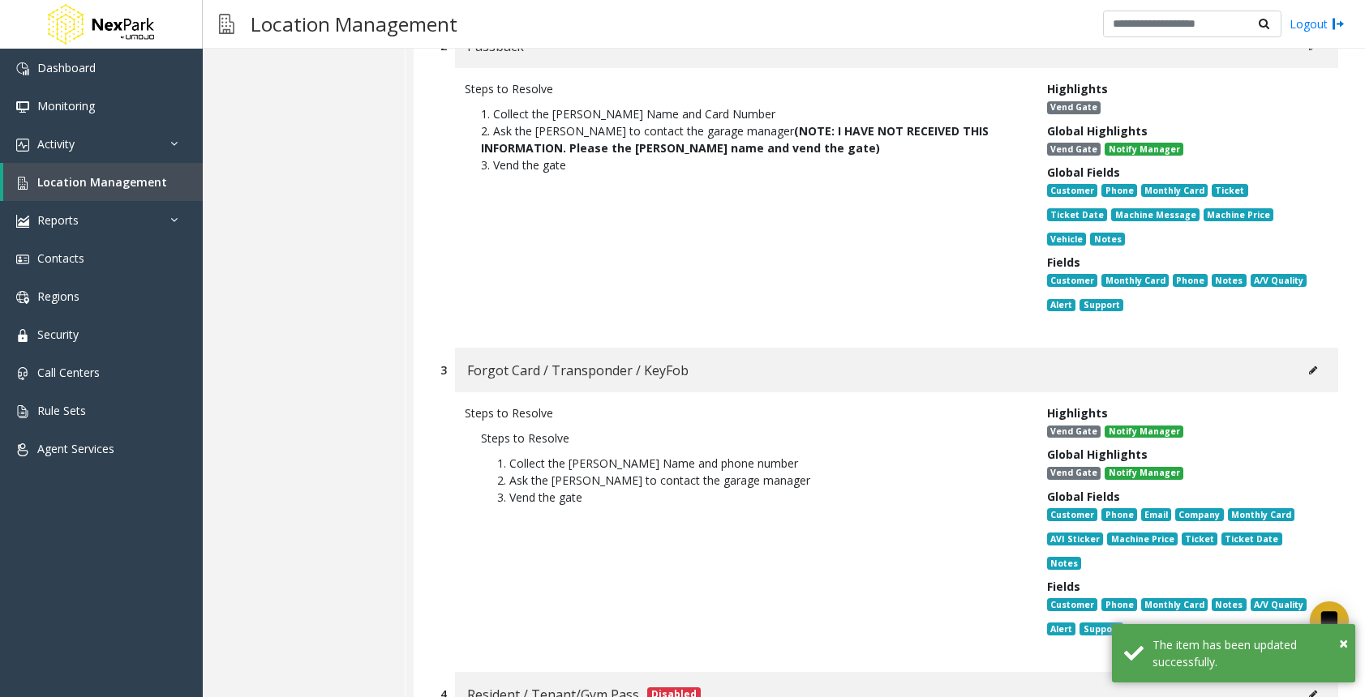
scroll to position [6081, 0]
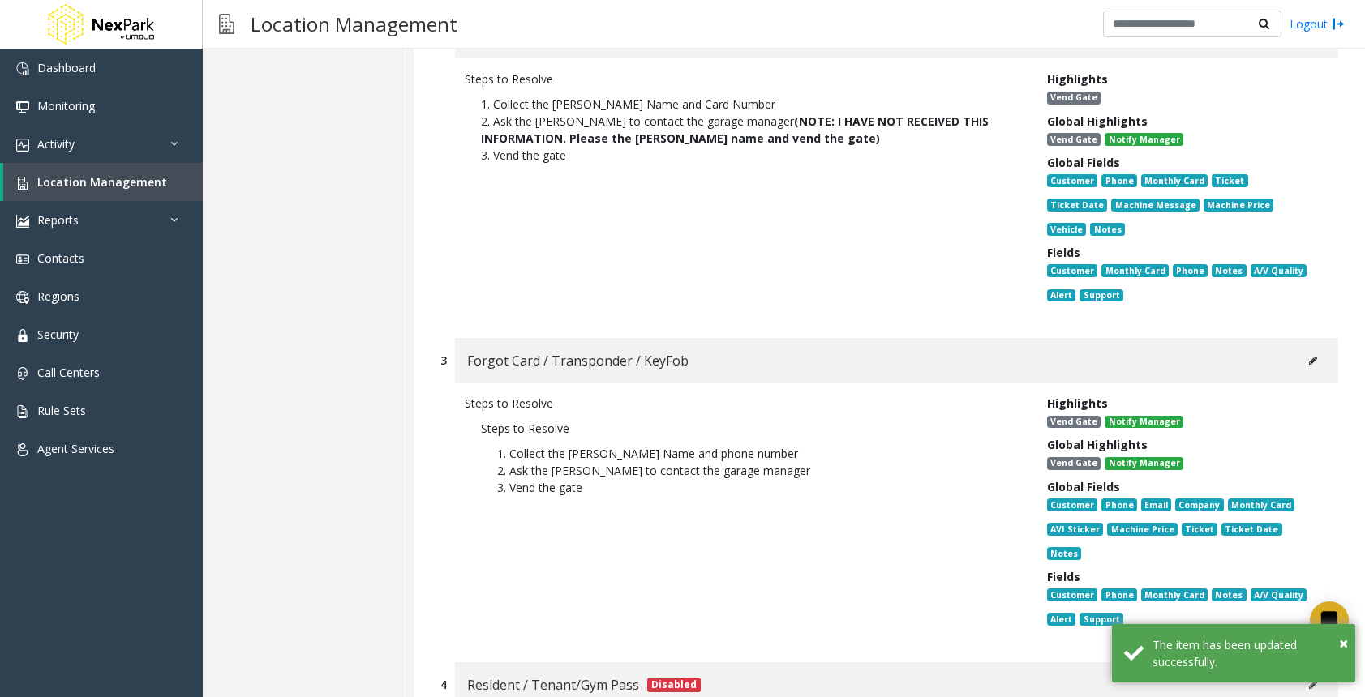
click at [1312, 349] on button at bounding box center [1313, 361] width 26 height 24
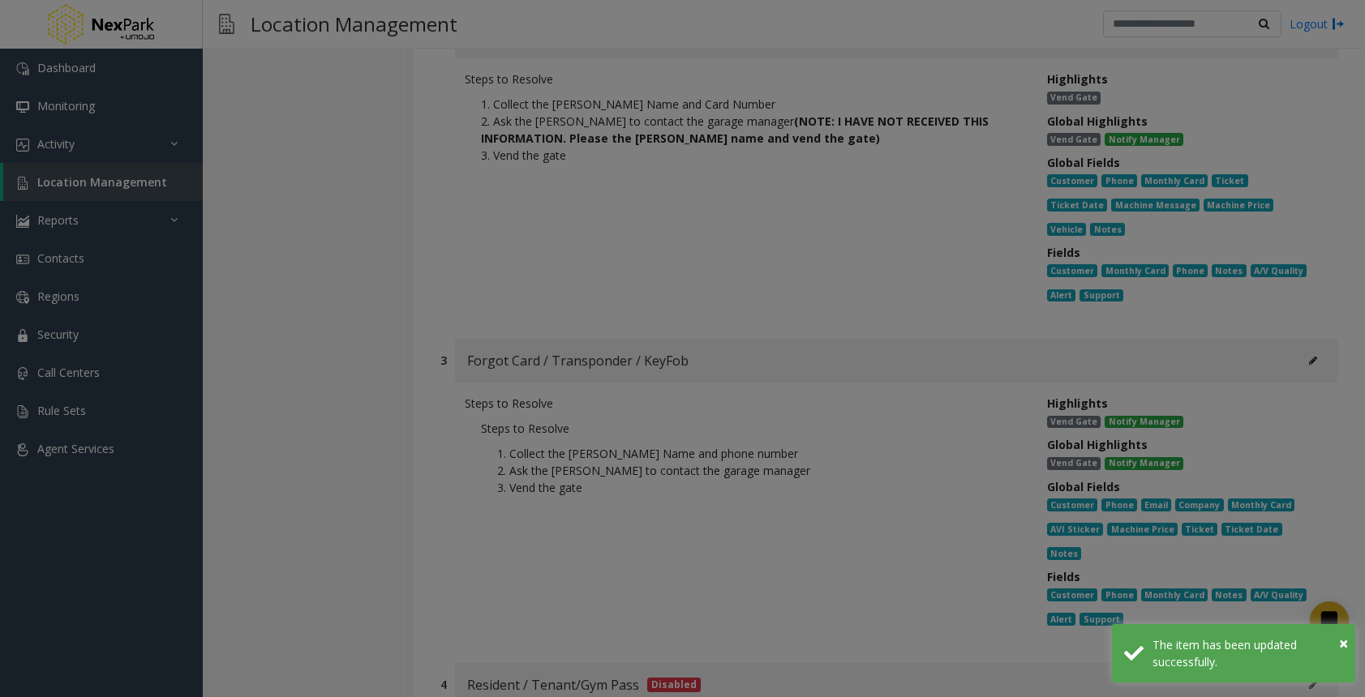
scroll to position [0, 0]
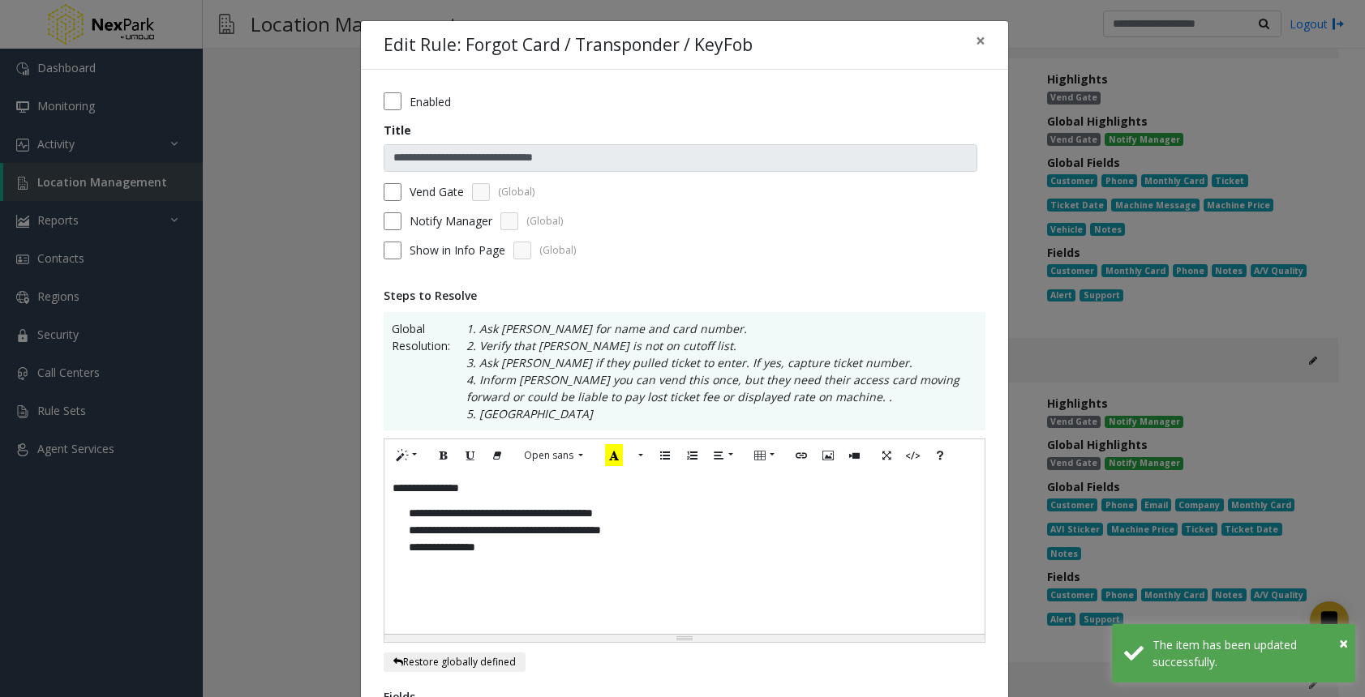
click at [698, 535] on p "**********" at bounding box center [684, 530] width 584 height 67
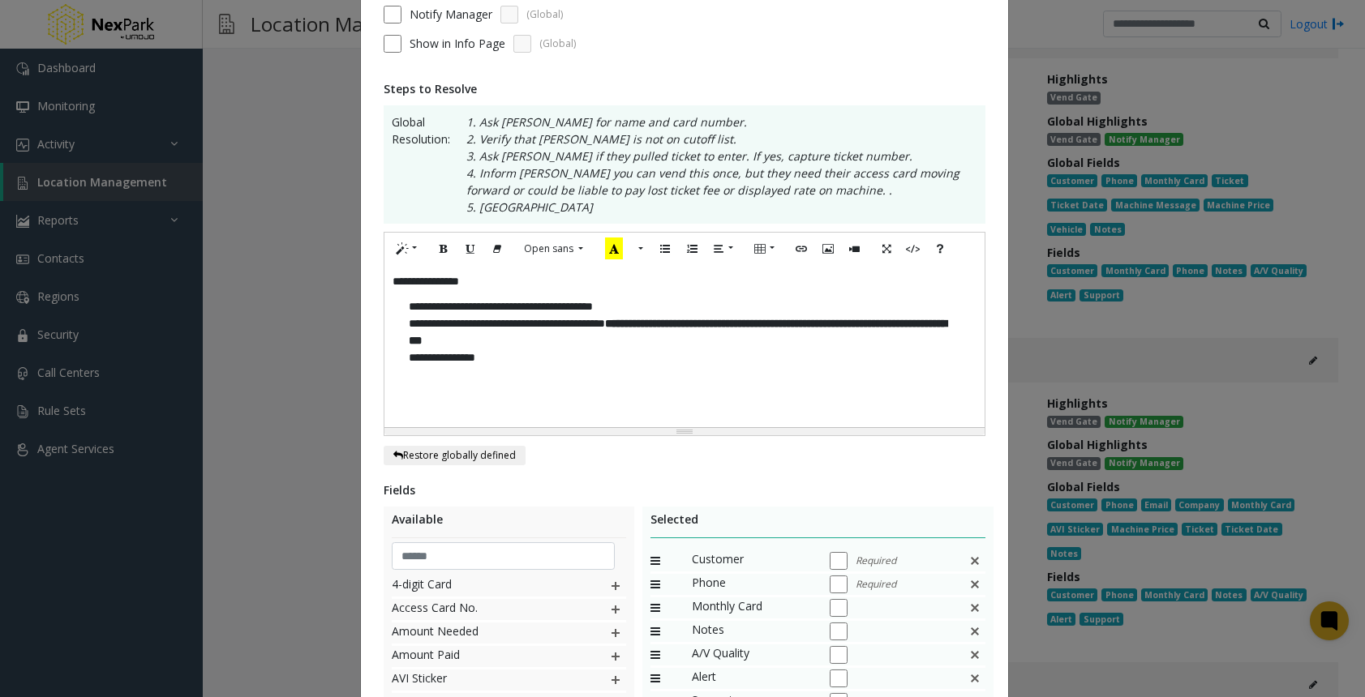
scroll to position [453, 0]
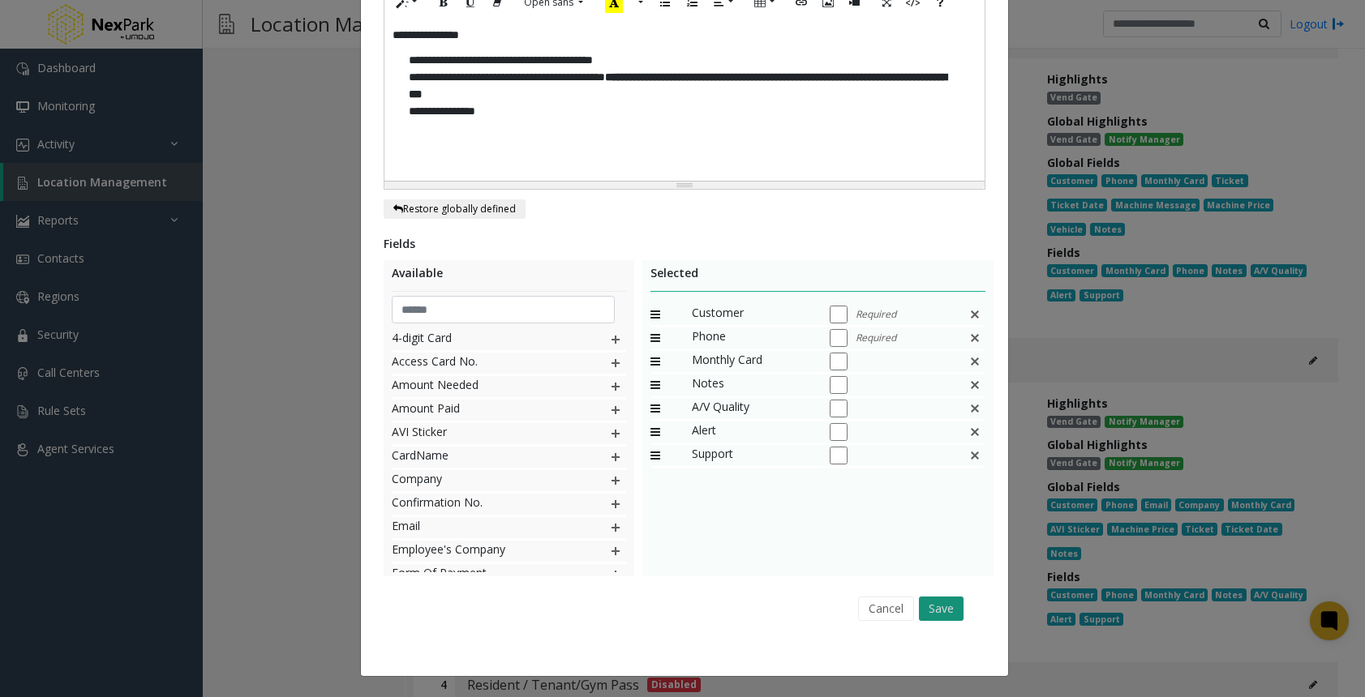
click at [923, 604] on button "Save" at bounding box center [941, 609] width 45 height 24
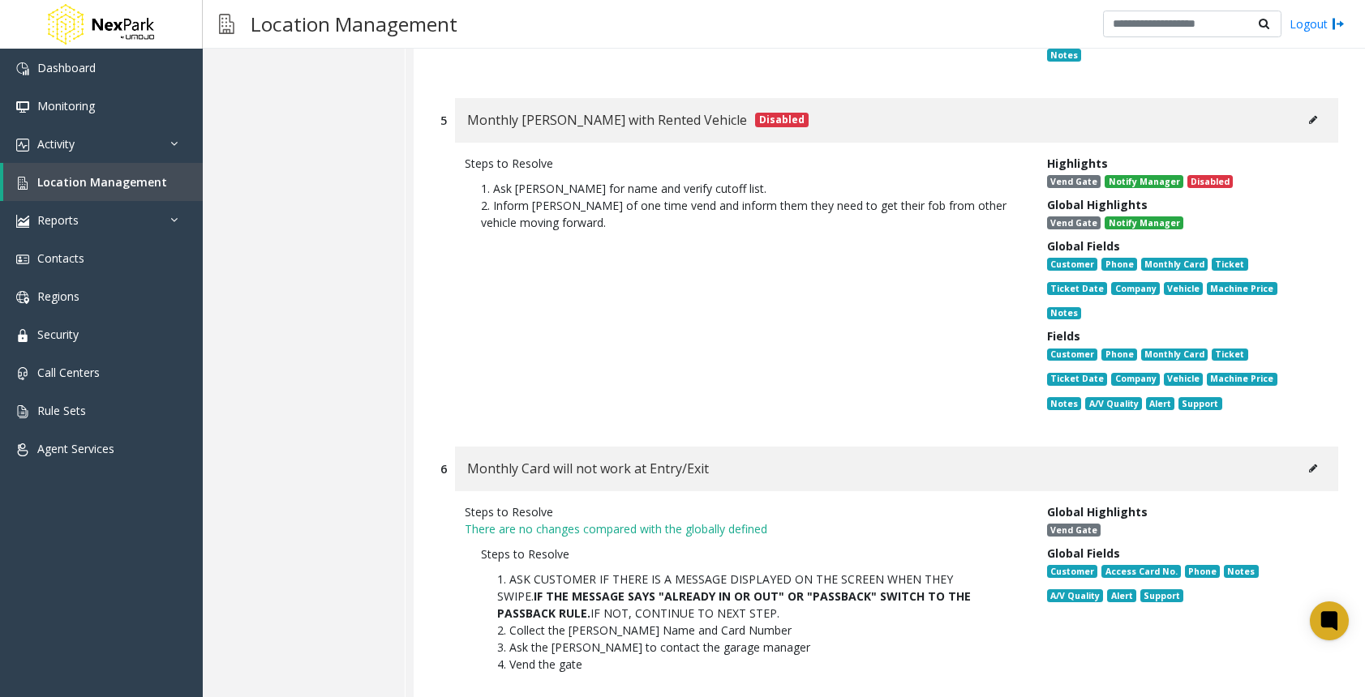
scroll to position [6891, 0]
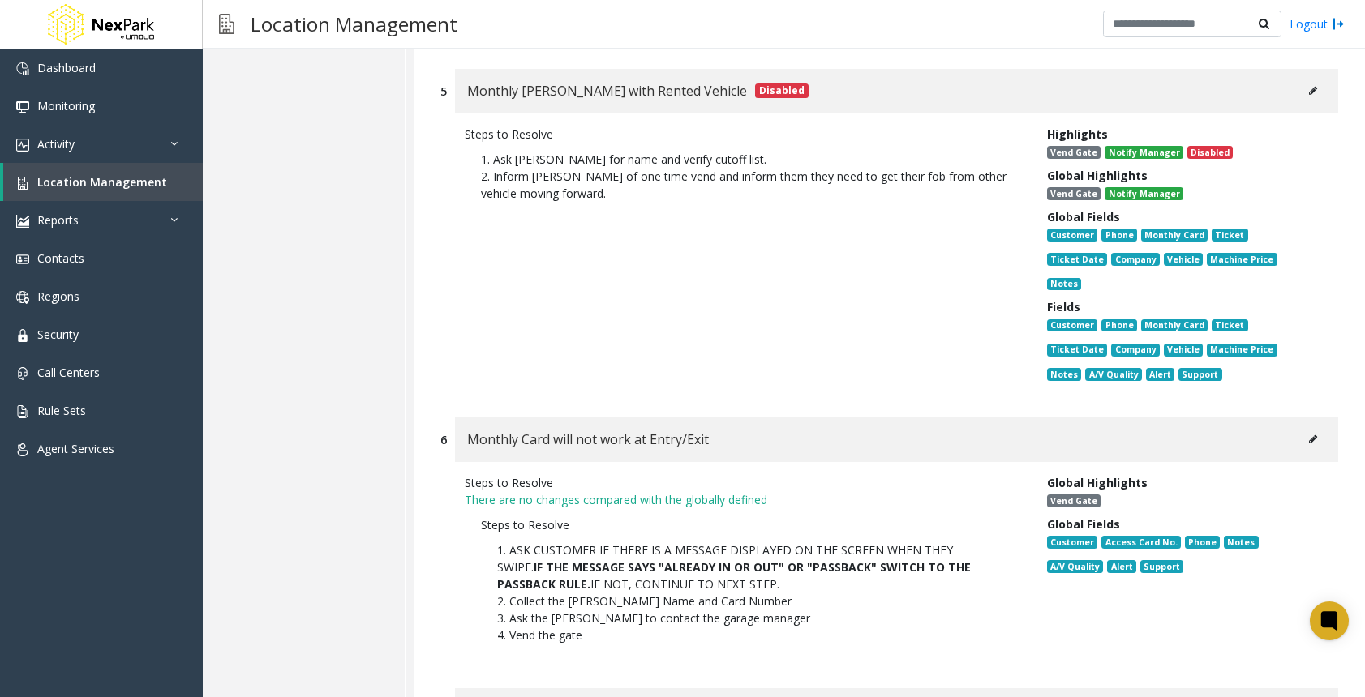
click at [1309, 435] on icon at bounding box center [1313, 440] width 8 height 10
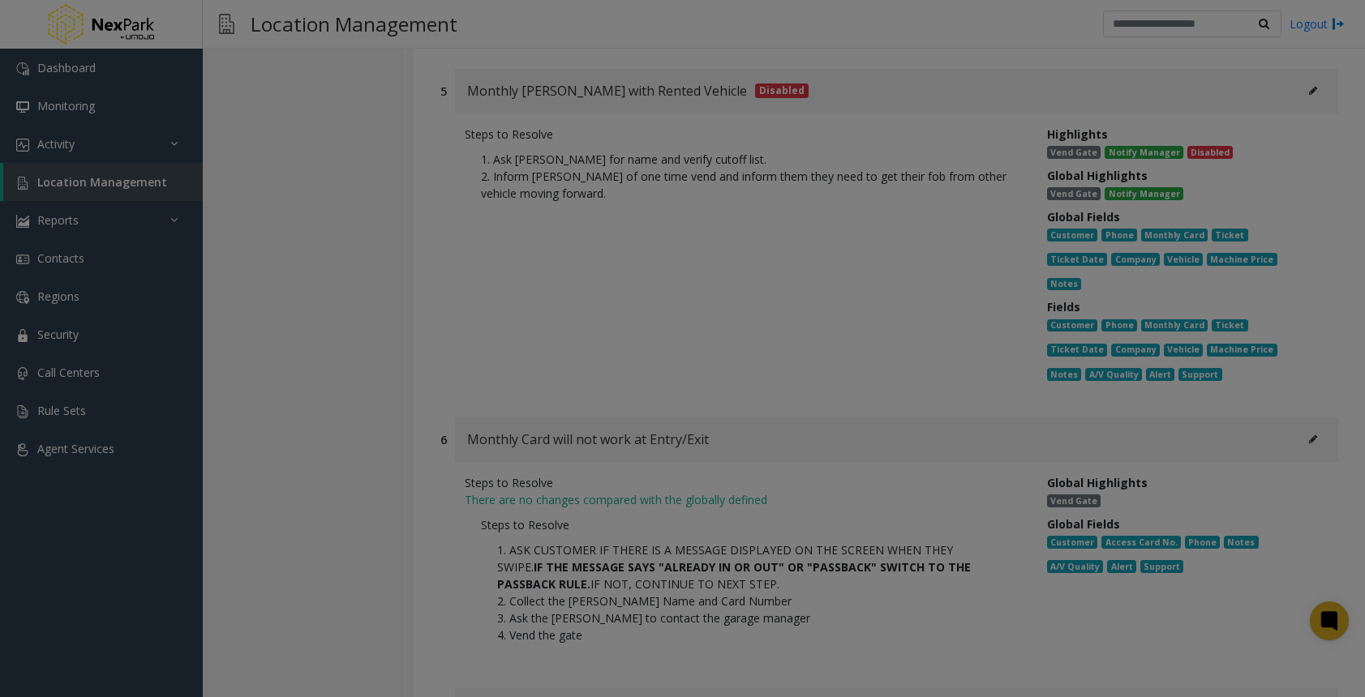
scroll to position [0, 0]
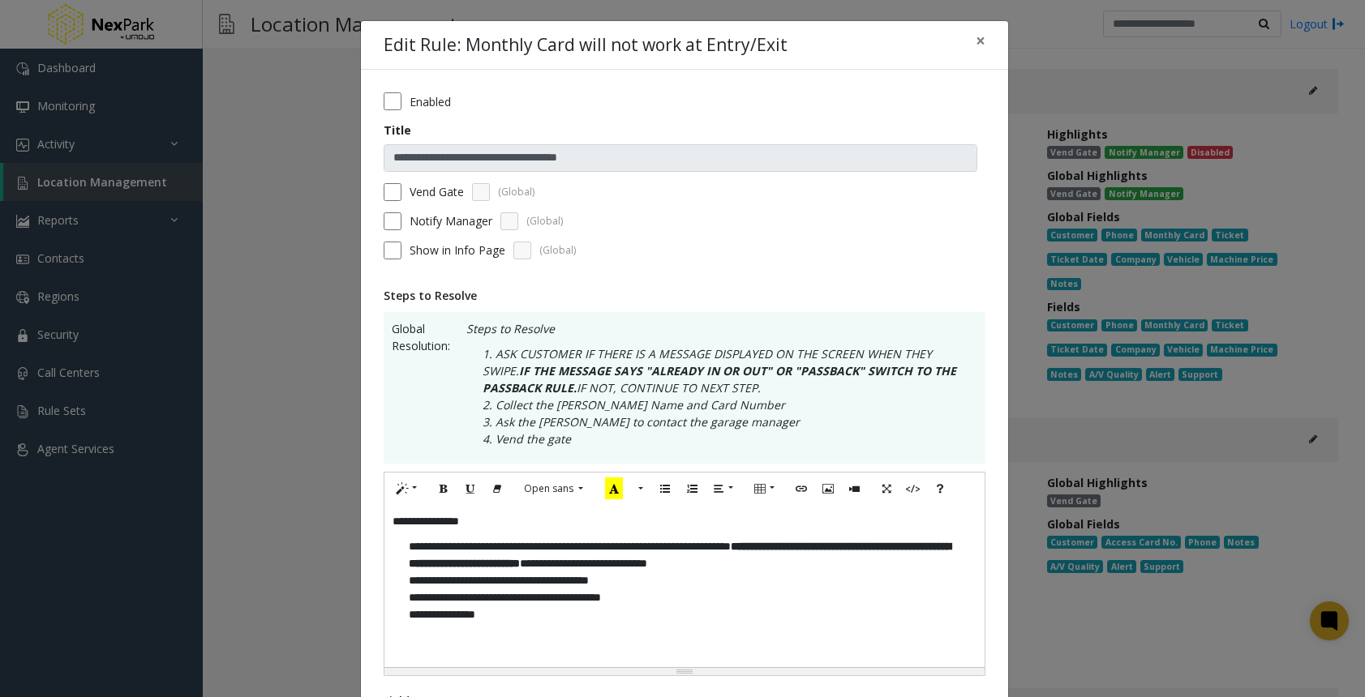
click at [681, 606] on p "**********" at bounding box center [684, 589] width 584 height 118
click at [682, 617] on p "**********" at bounding box center [684, 589] width 584 height 118
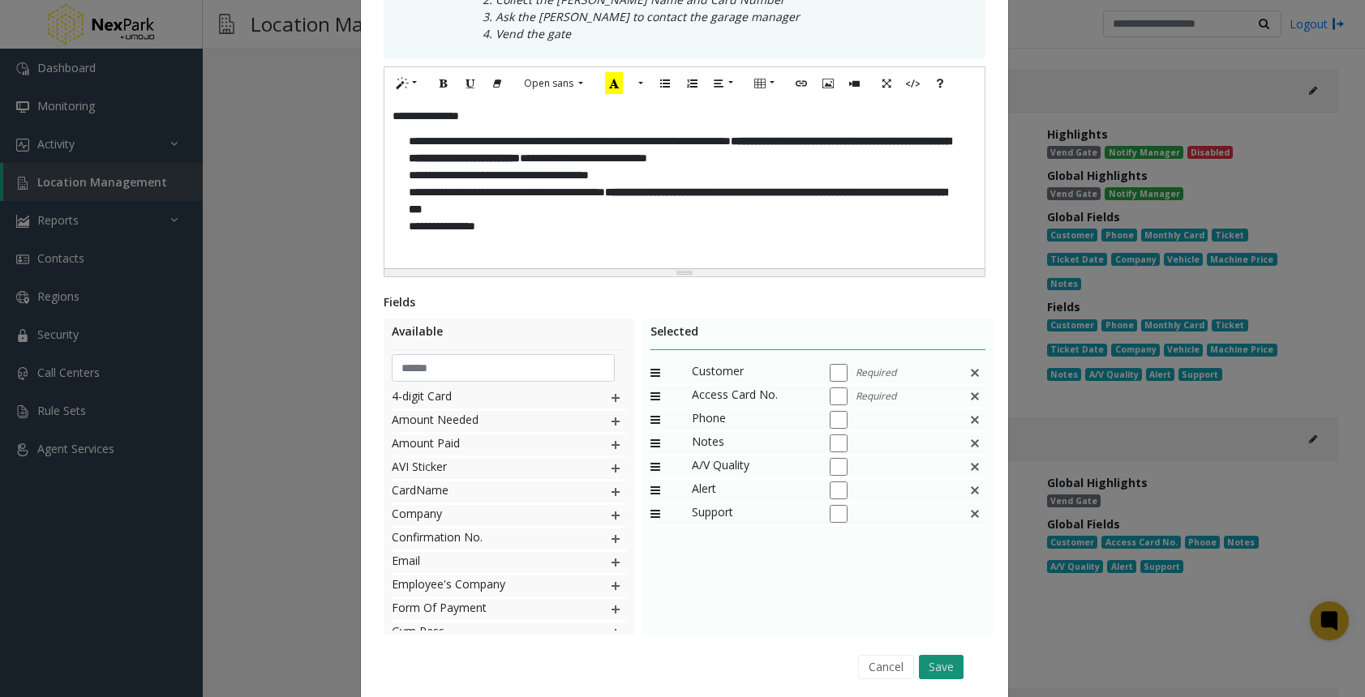
click at [931, 655] on button "Save" at bounding box center [941, 667] width 45 height 24
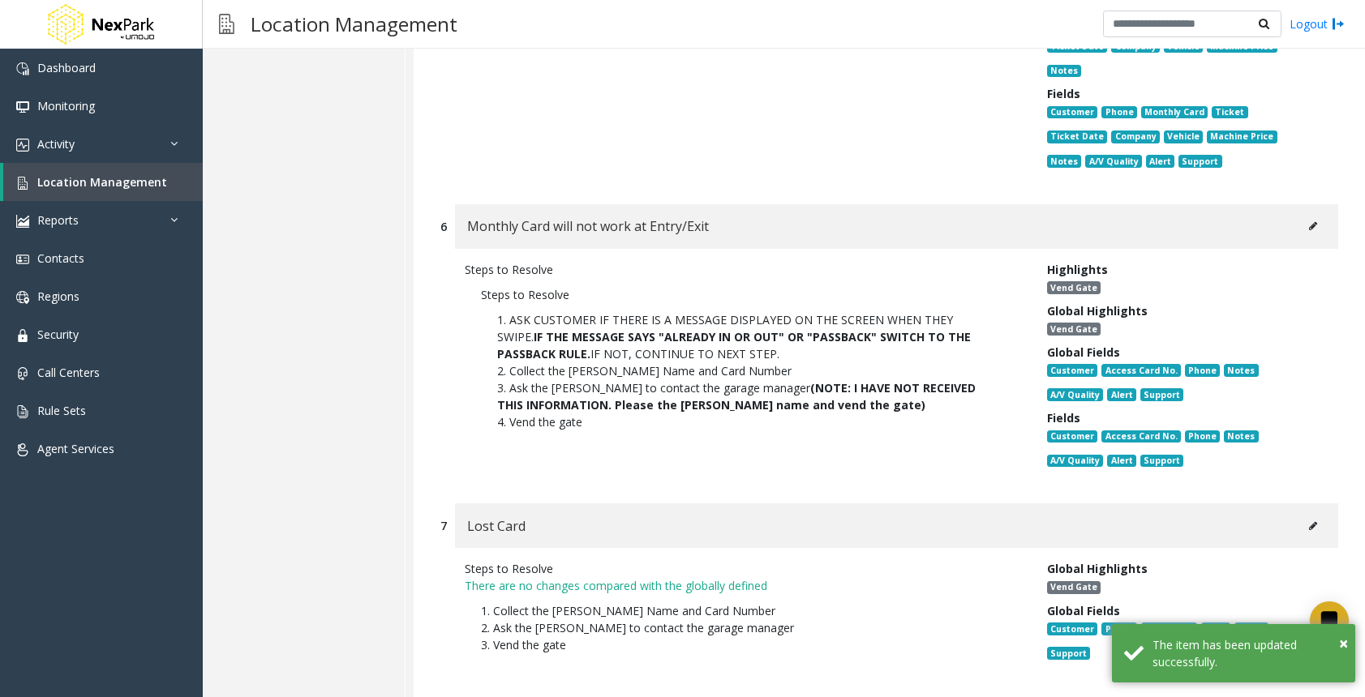
scroll to position [7149, 0]
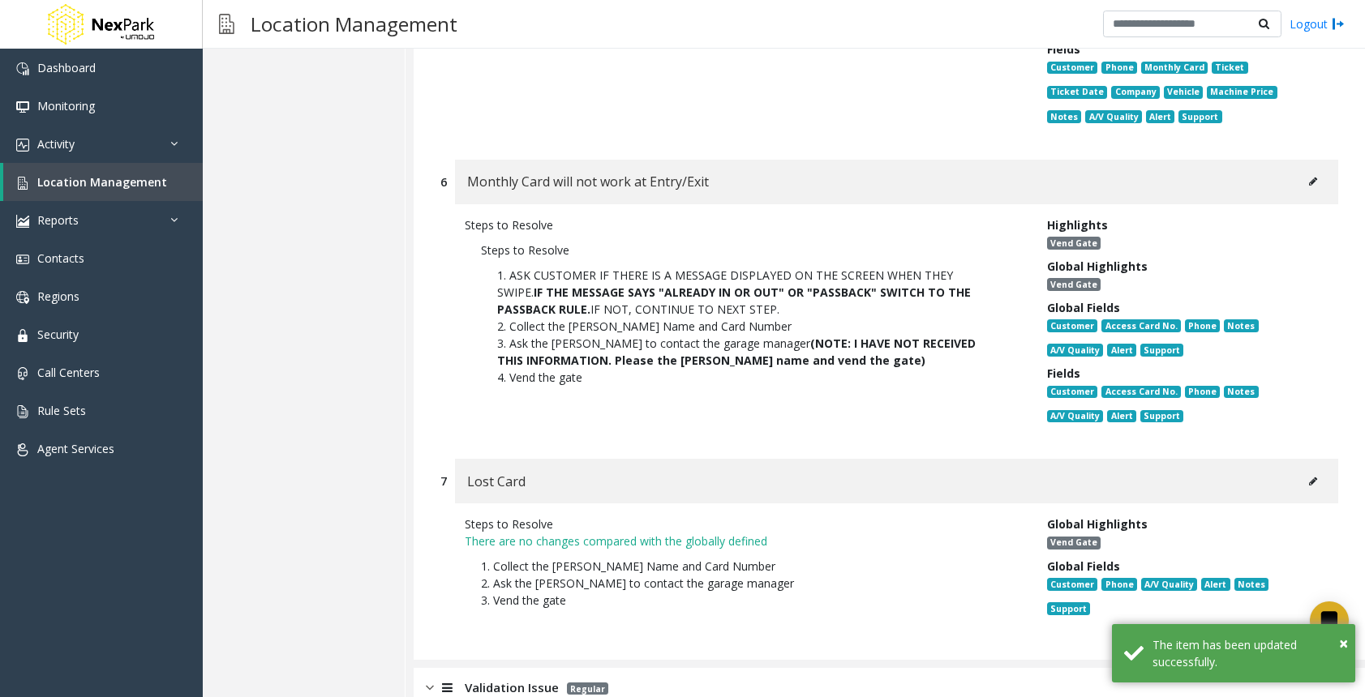
click at [1309, 477] on icon at bounding box center [1313, 482] width 8 height 10
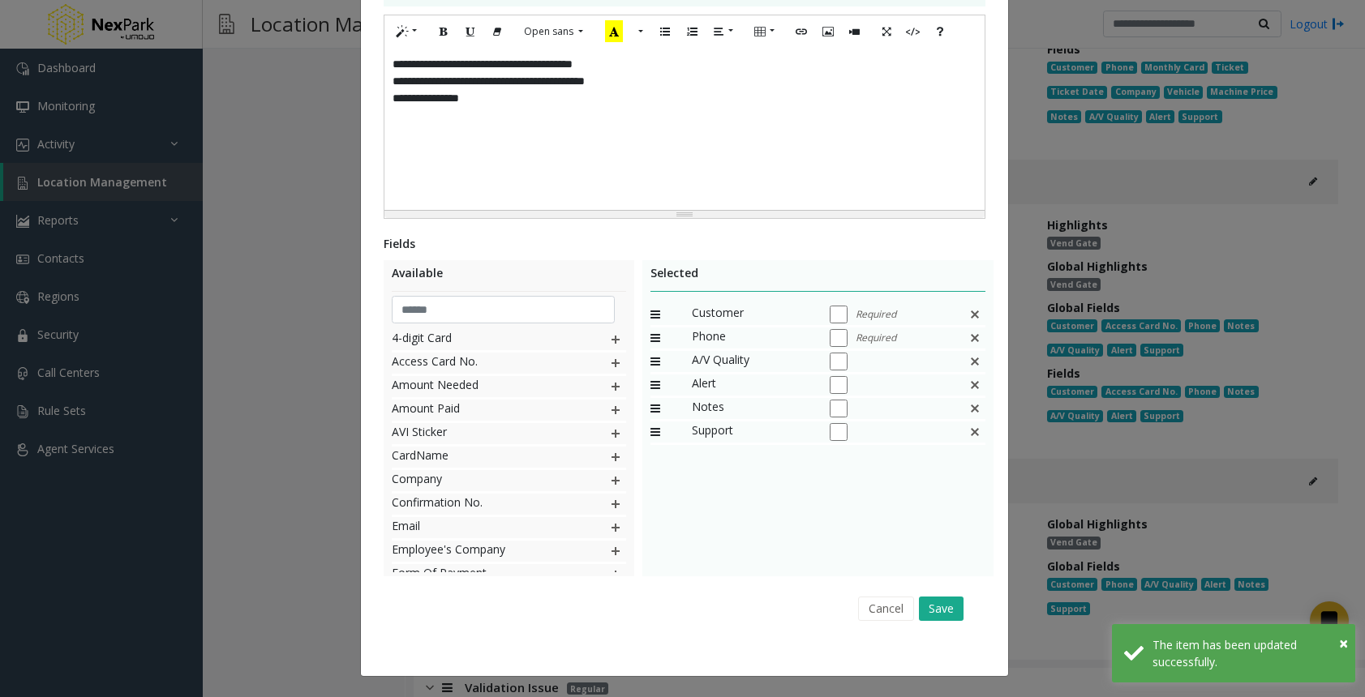
scroll to position [0, 0]
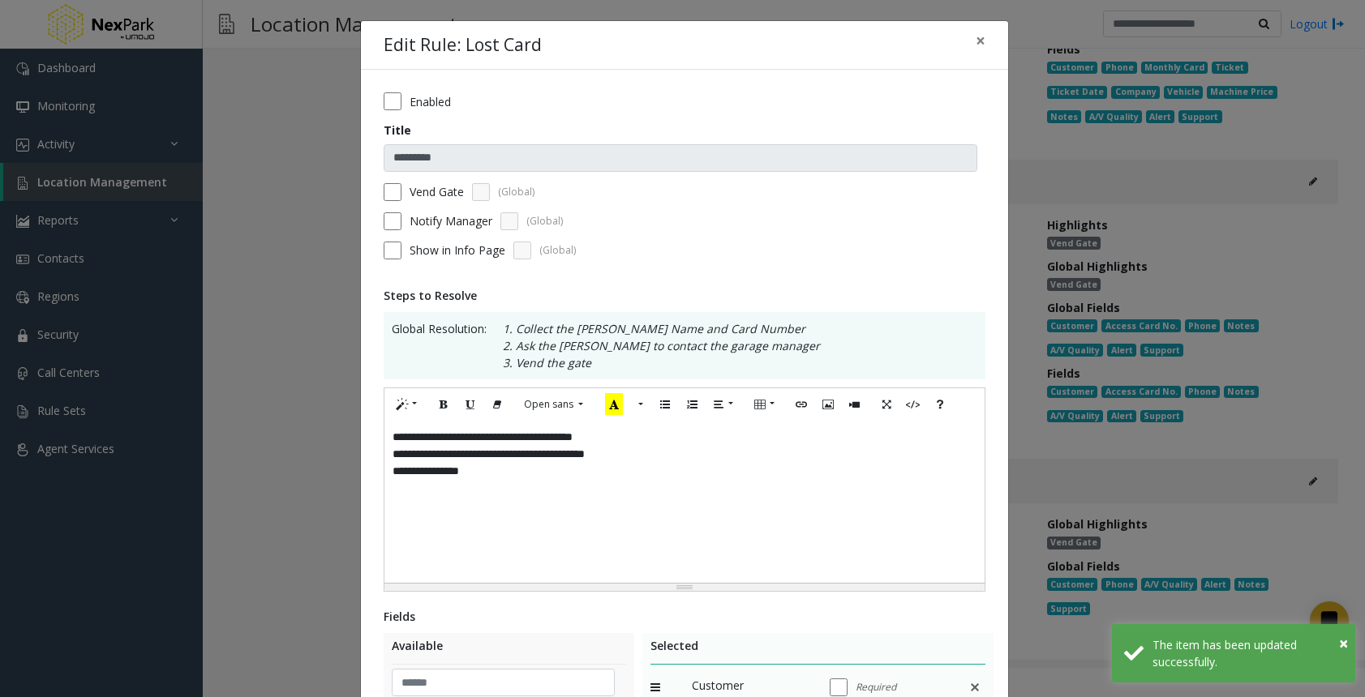
click at [669, 456] on div "**********" at bounding box center [684, 502] width 600 height 162
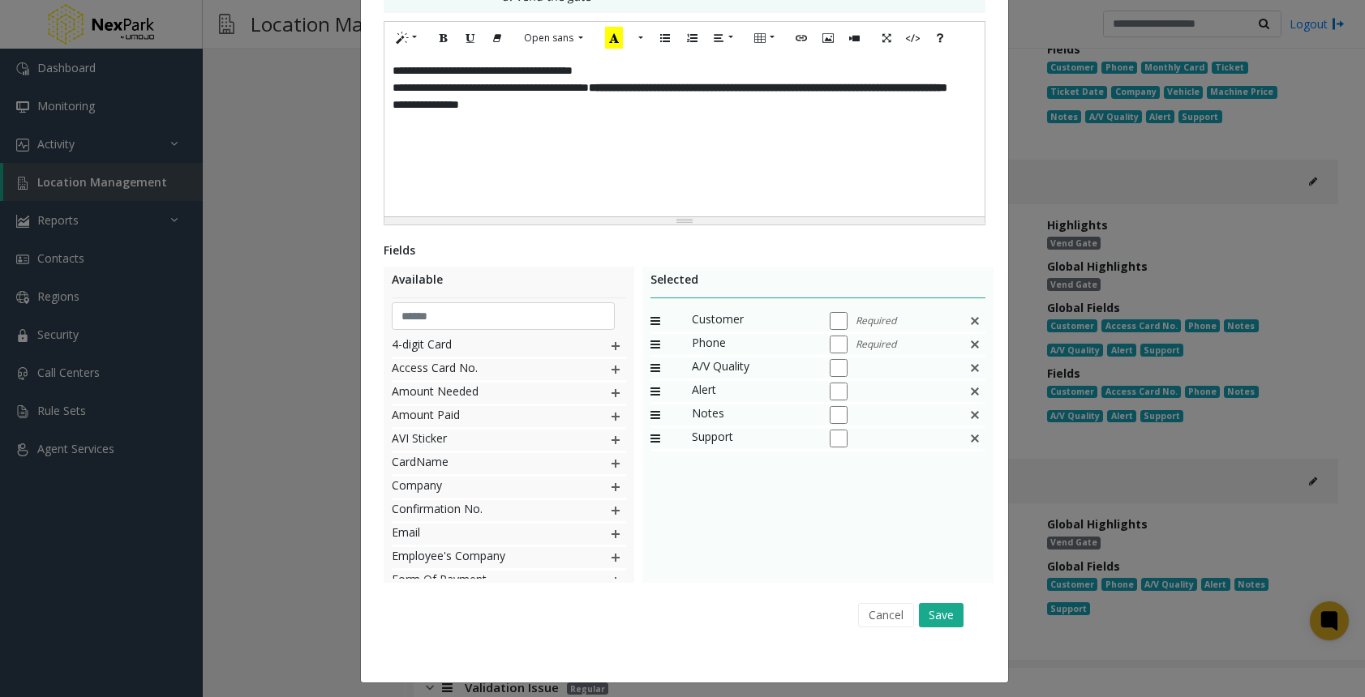
scroll to position [373, 0]
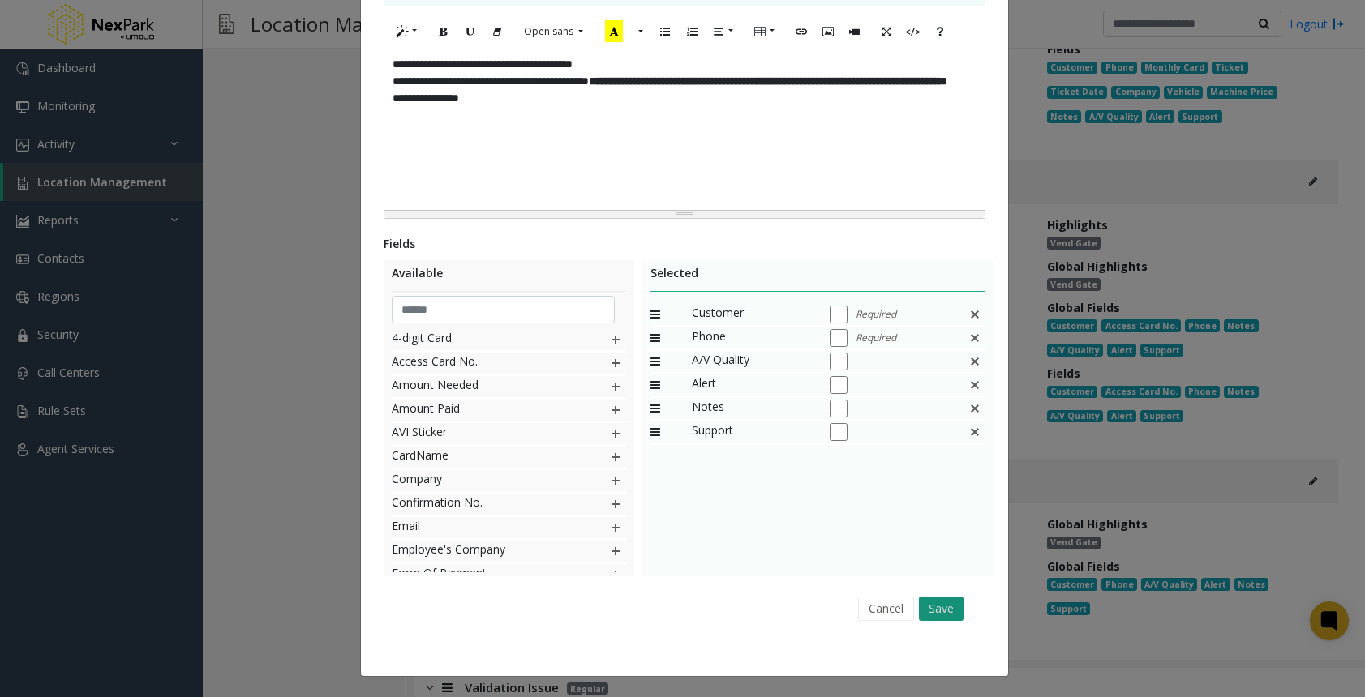
click at [935, 603] on button "Save" at bounding box center [941, 609] width 45 height 24
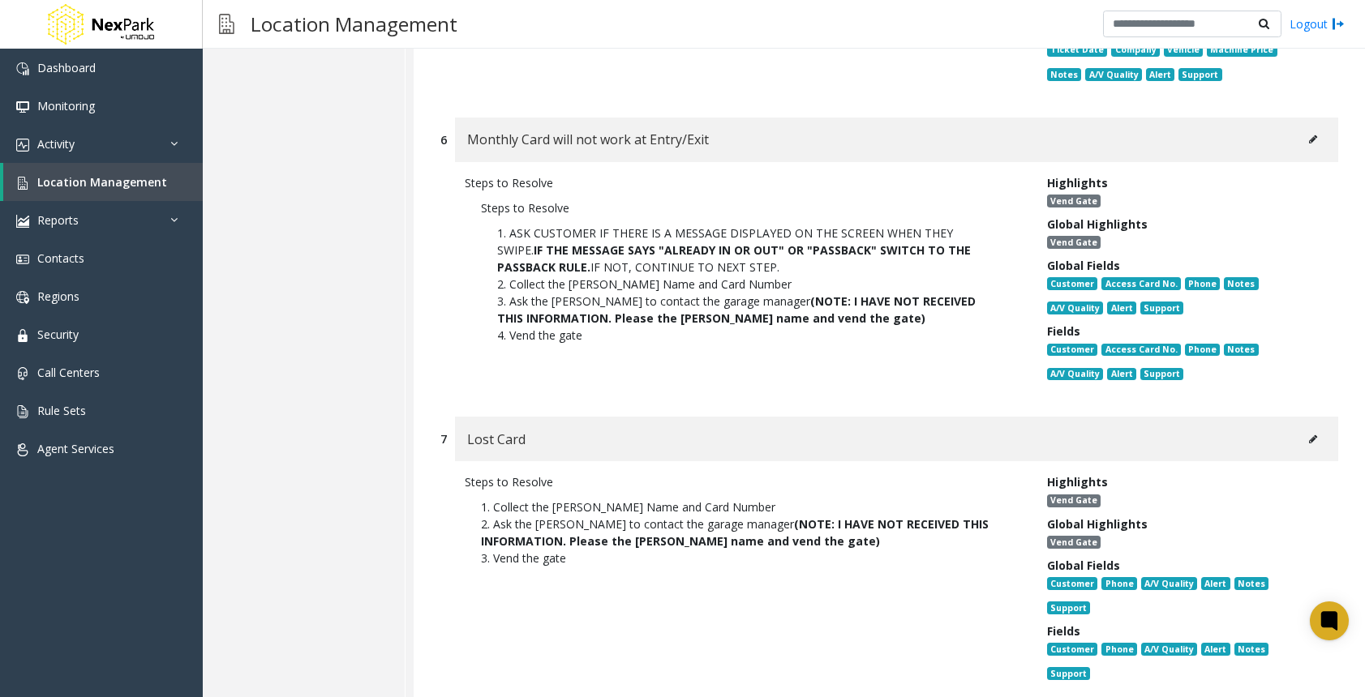
scroll to position [7214, 0]
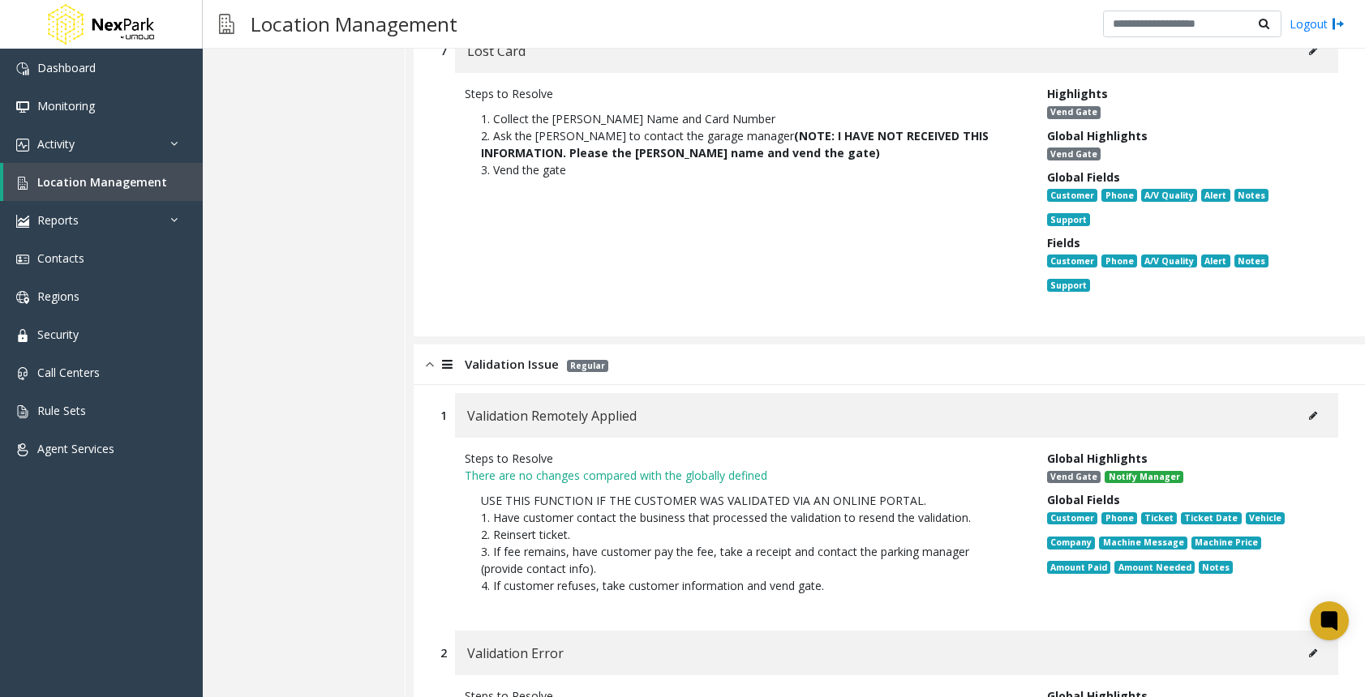
scroll to position [7620, 0]
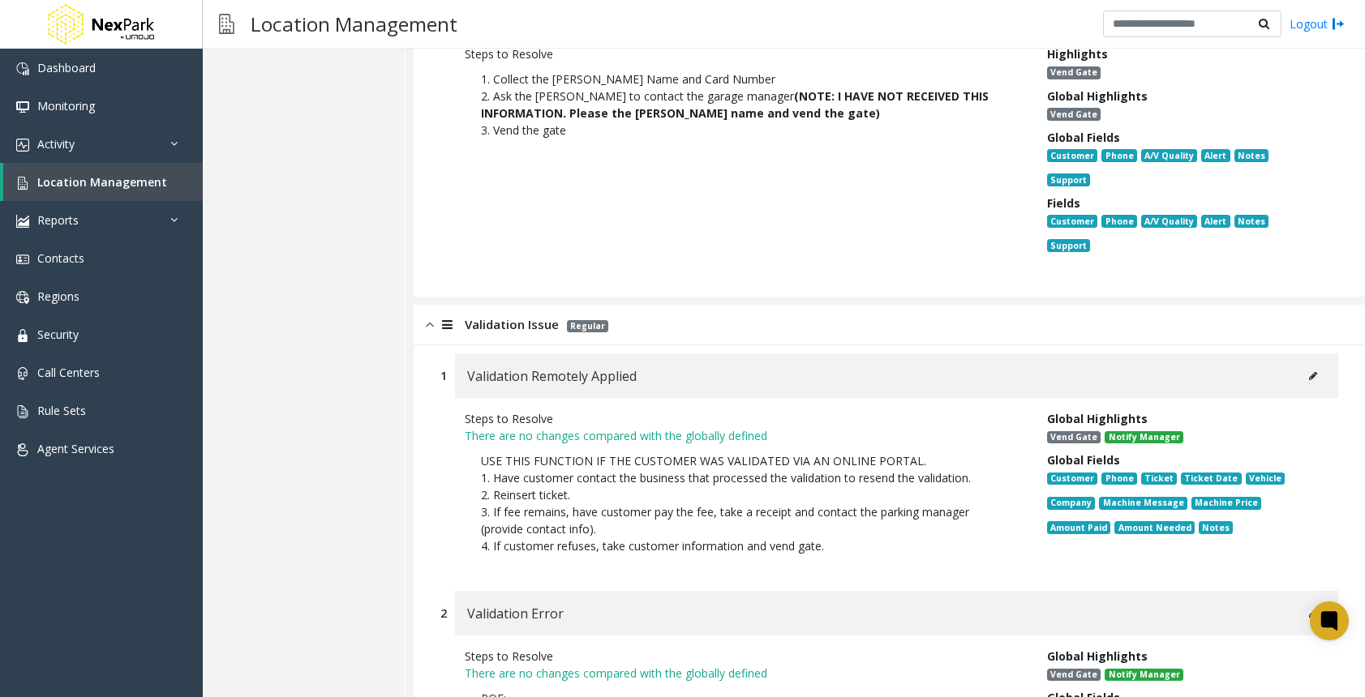
click at [1301, 364] on button at bounding box center [1313, 376] width 26 height 24
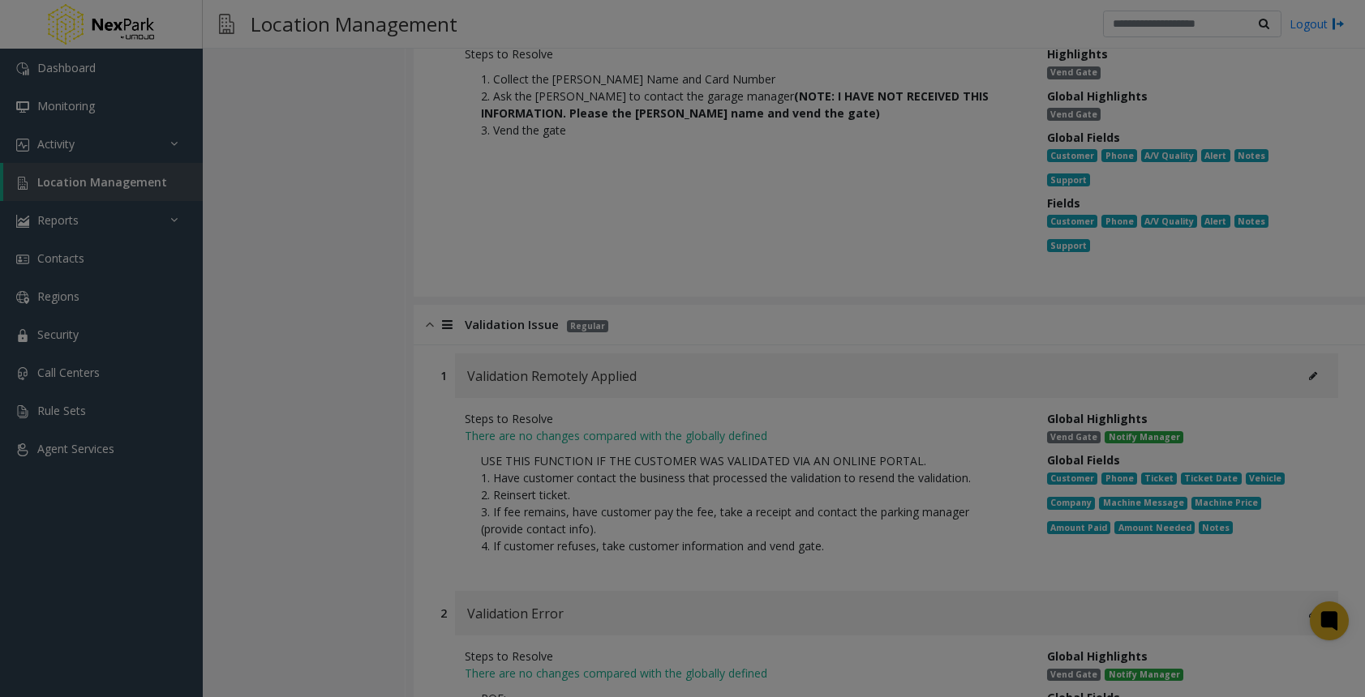
scroll to position [0, 0]
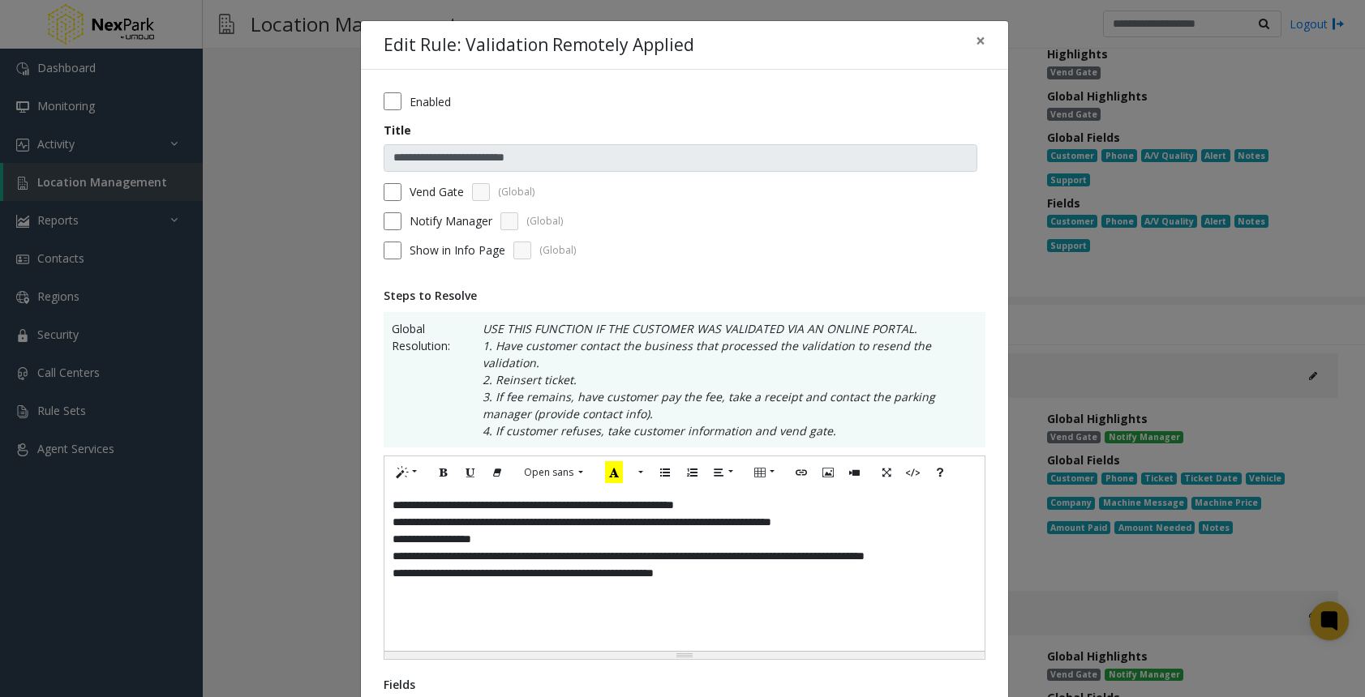
click at [396, 107] on div "Enabled" at bounding box center [684, 101] width 602 height 18
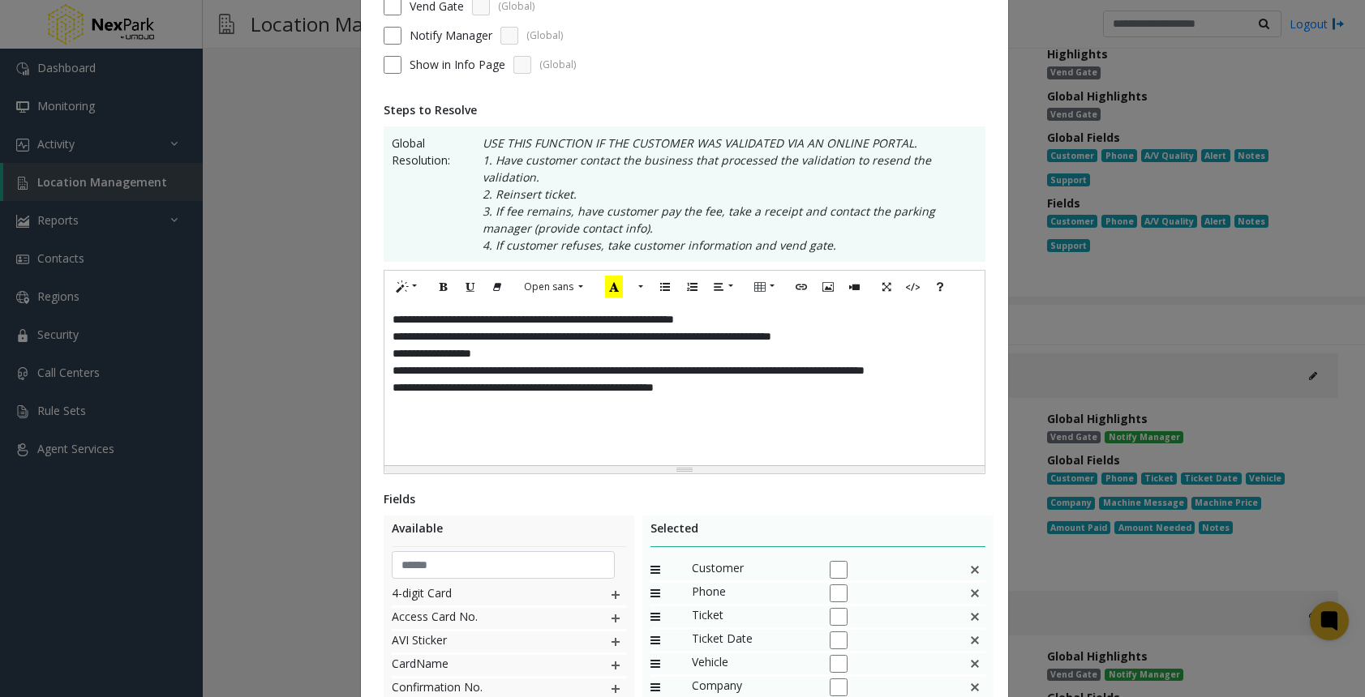
scroll to position [441, 0]
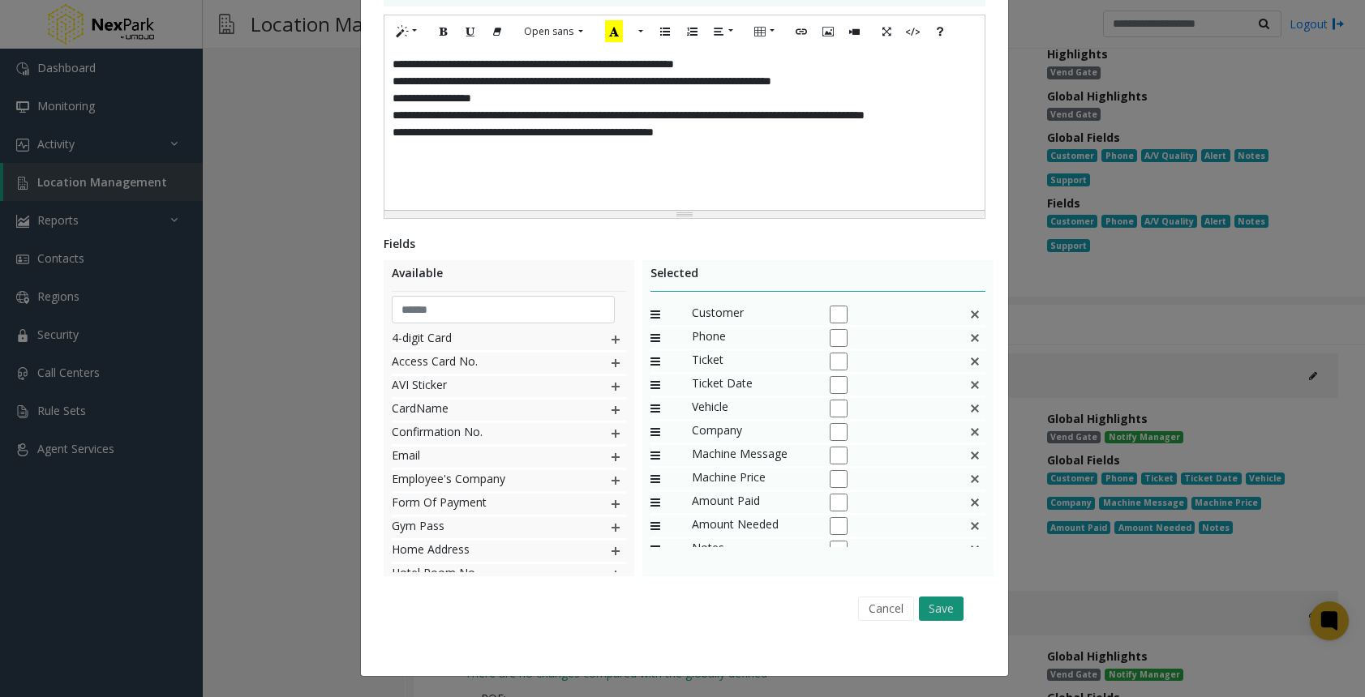
click at [926, 609] on button "Save" at bounding box center [941, 609] width 45 height 24
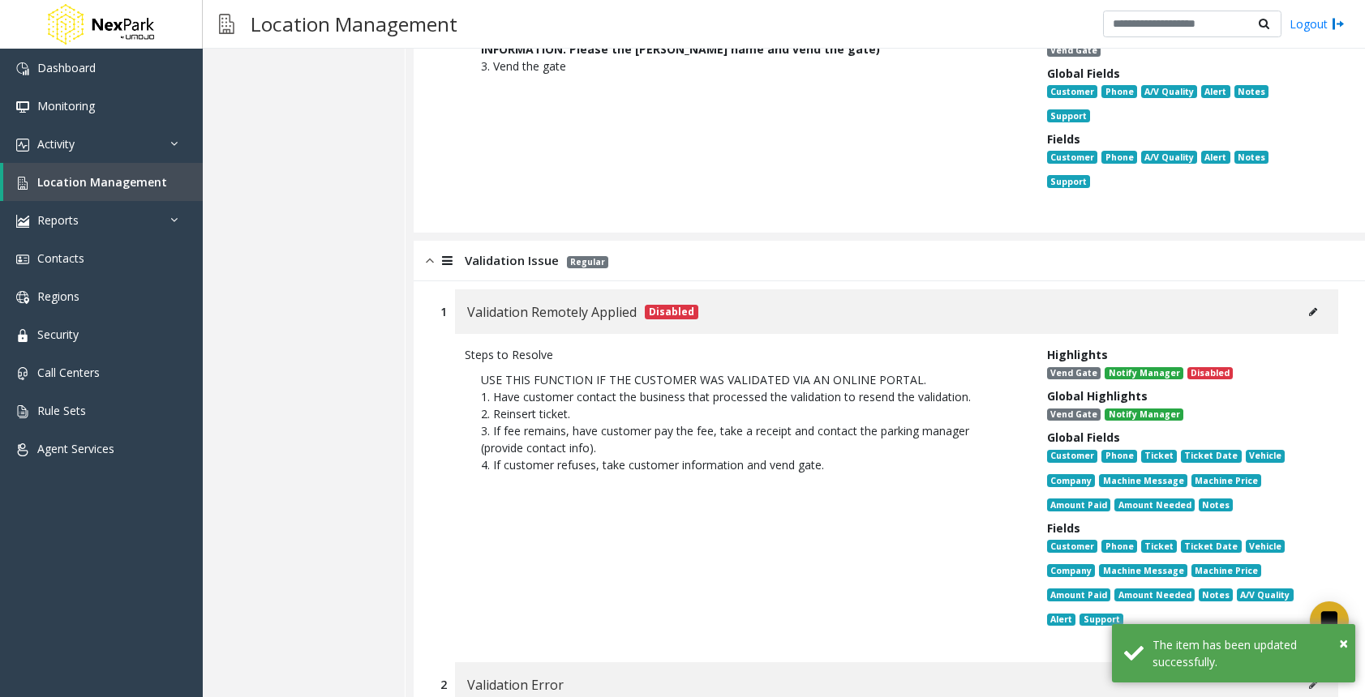
scroll to position [7863, 0]
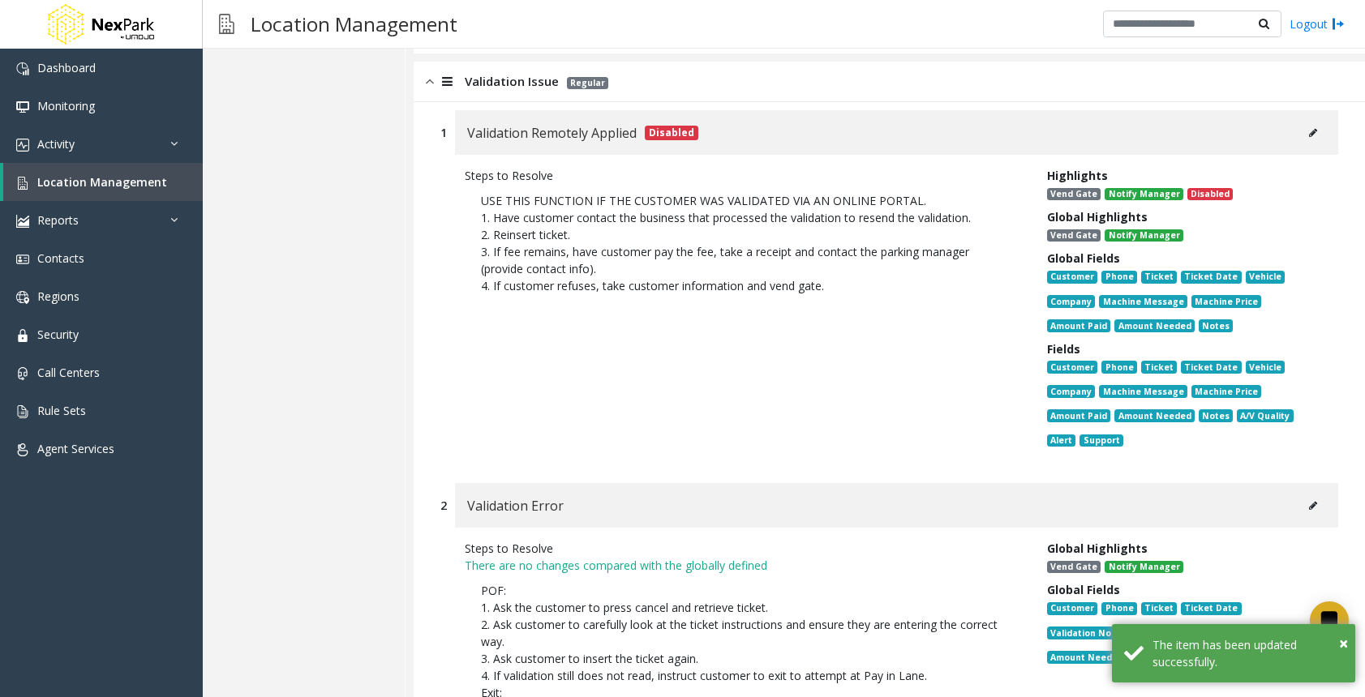
click at [1309, 501] on icon at bounding box center [1313, 506] width 8 height 10
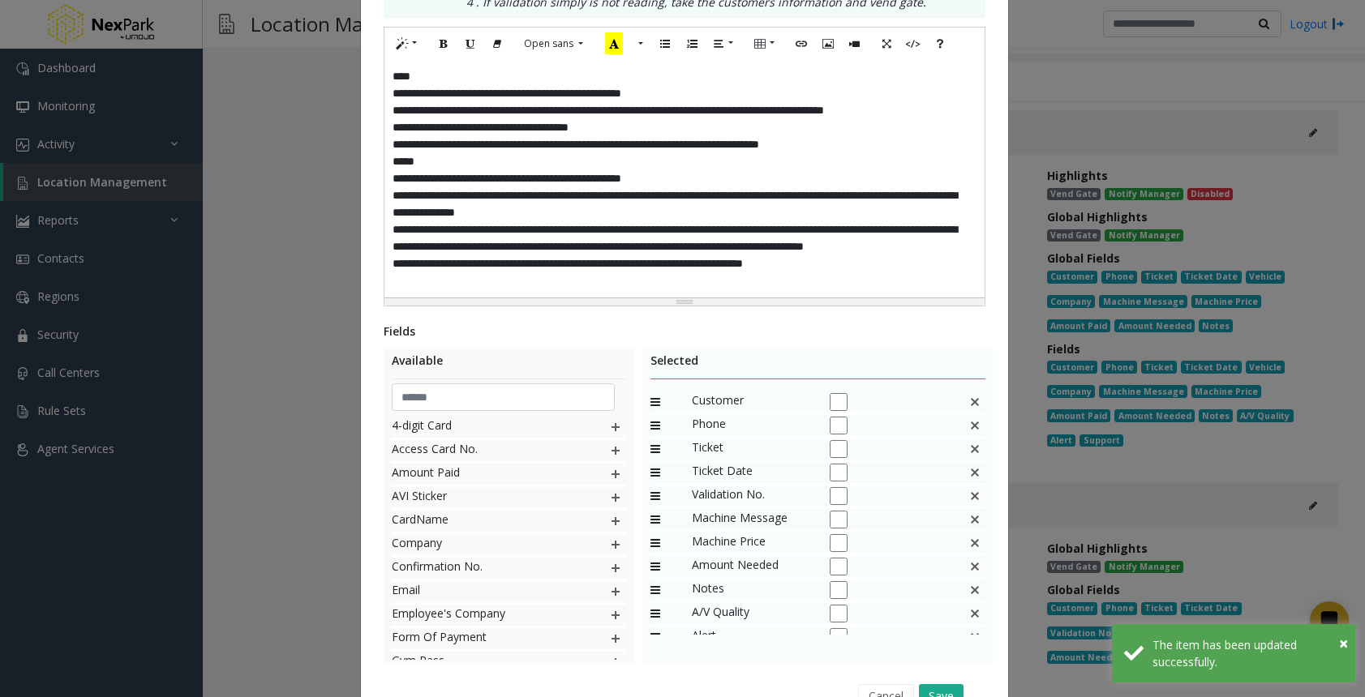
scroll to position [568, 0]
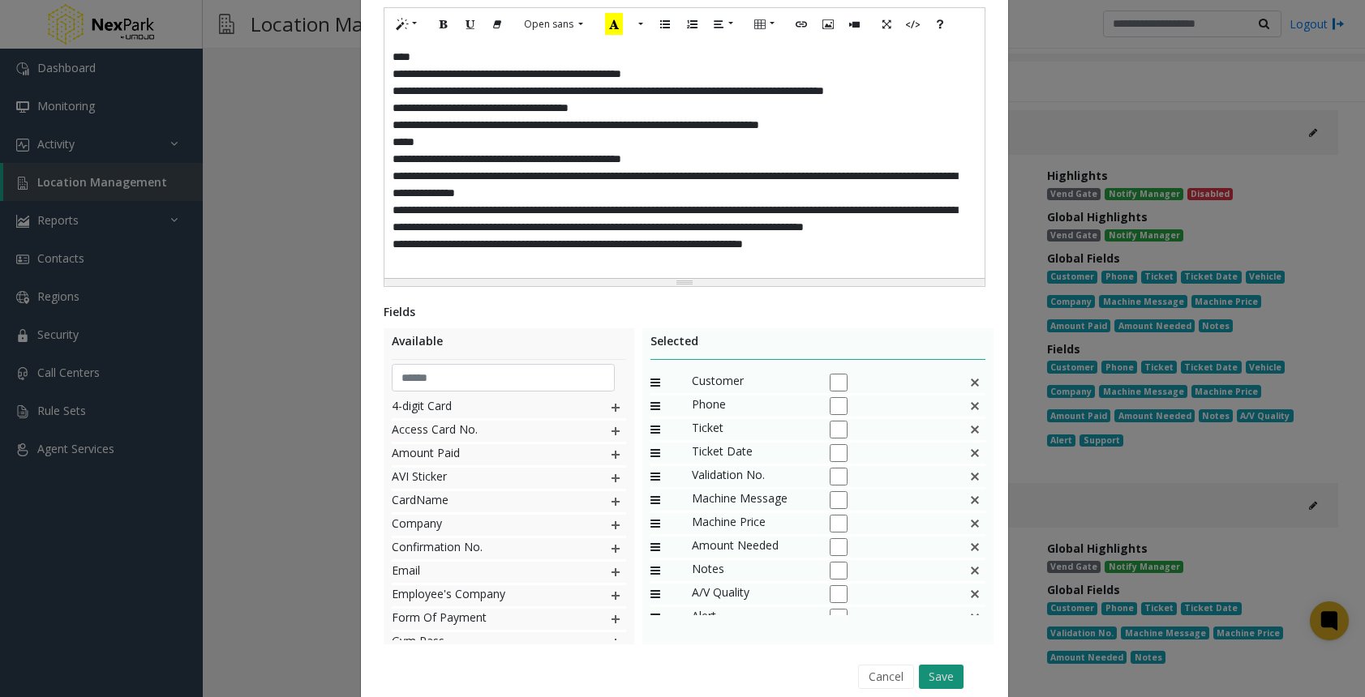
click at [938, 670] on button "Save" at bounding box center [941, 677] width 45 height 24
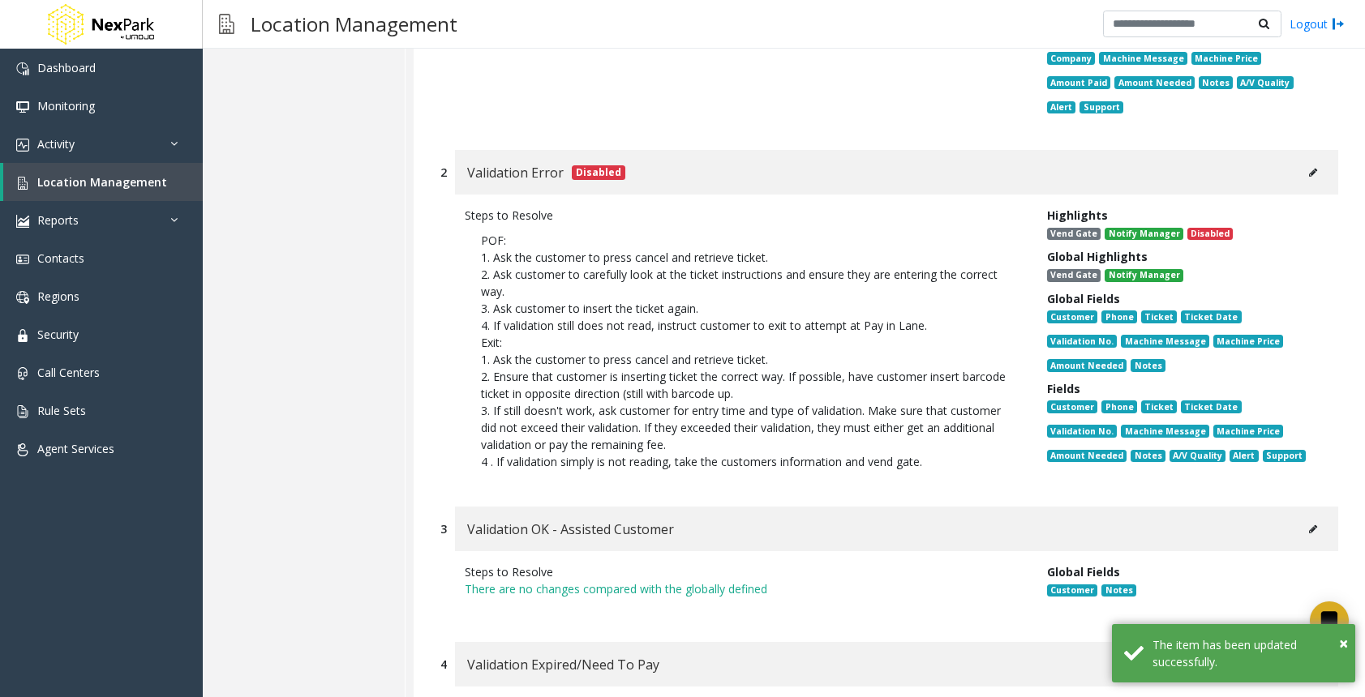
scroll to position [8268, 0]
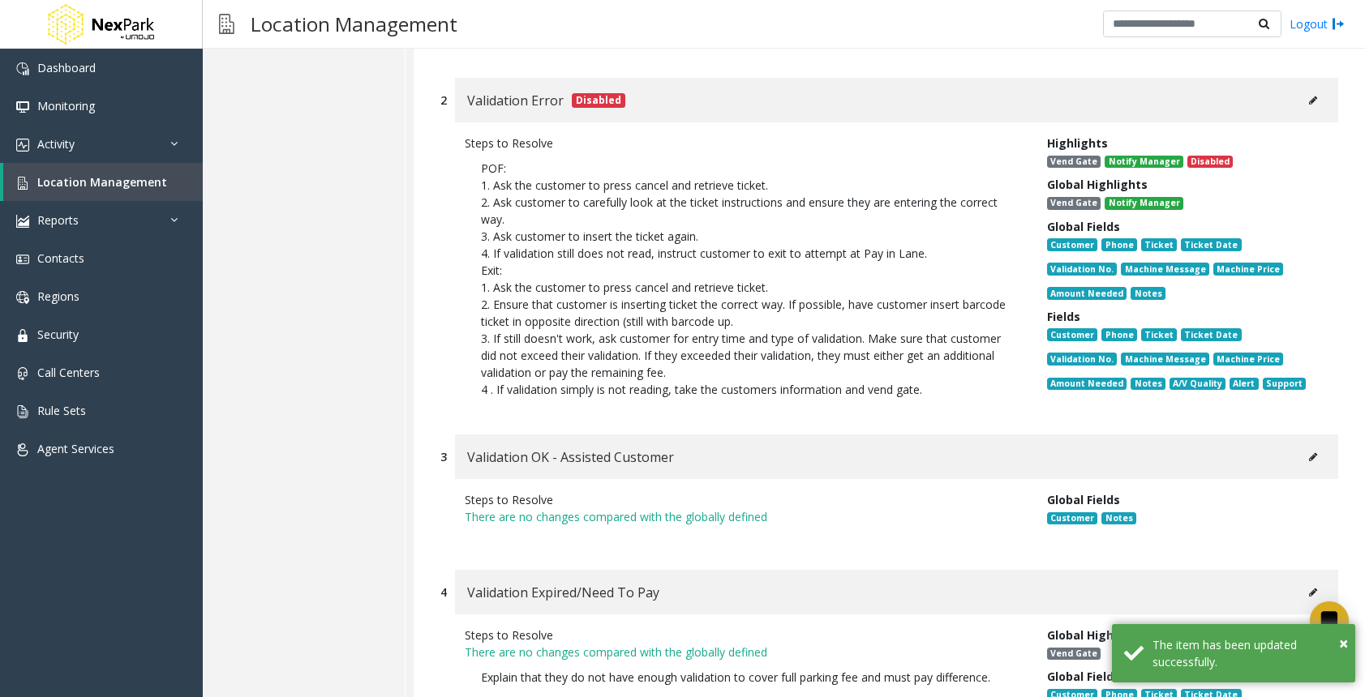
click at [1307, 445] on button at bounding box center [1313, 457] width 26 height 24
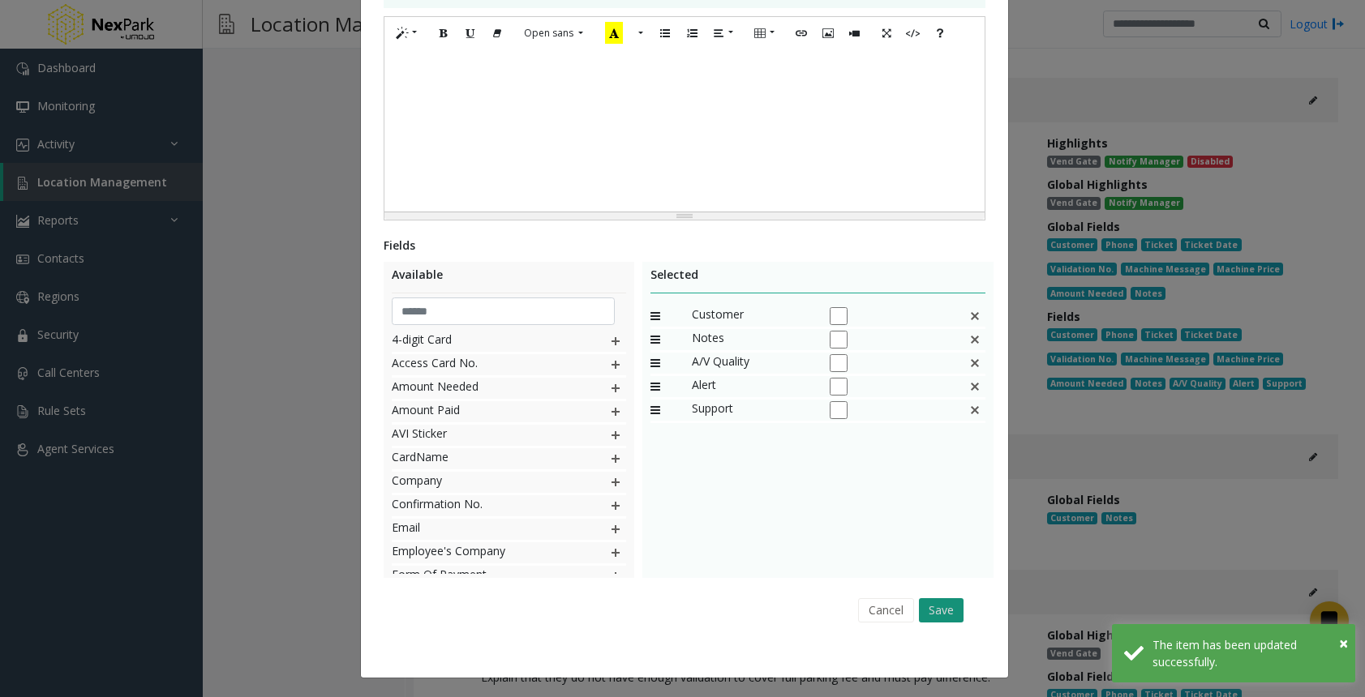
scroll to position [339, 0]
click at [953, 615] on button "Save" at bounding box center [941, 609] width 45 height 24
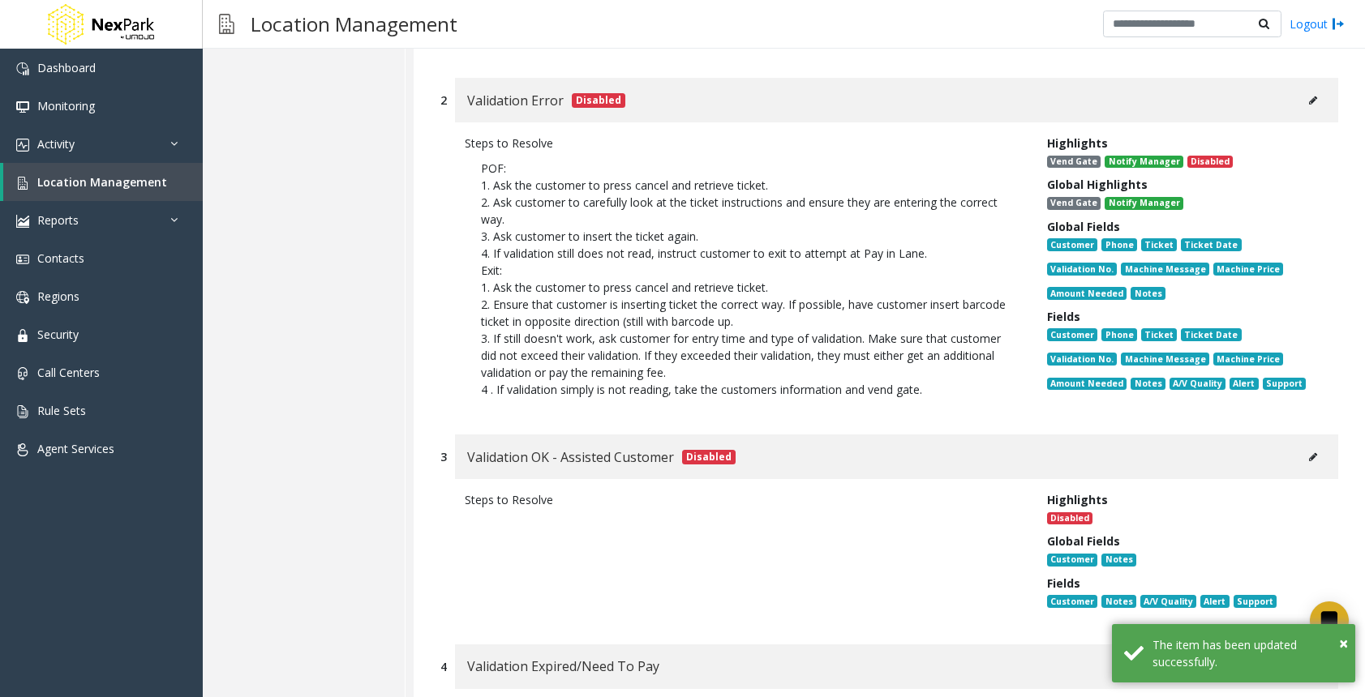
click at [1300, 654] on button at bounding box center [1313, 666] width 26 height 24
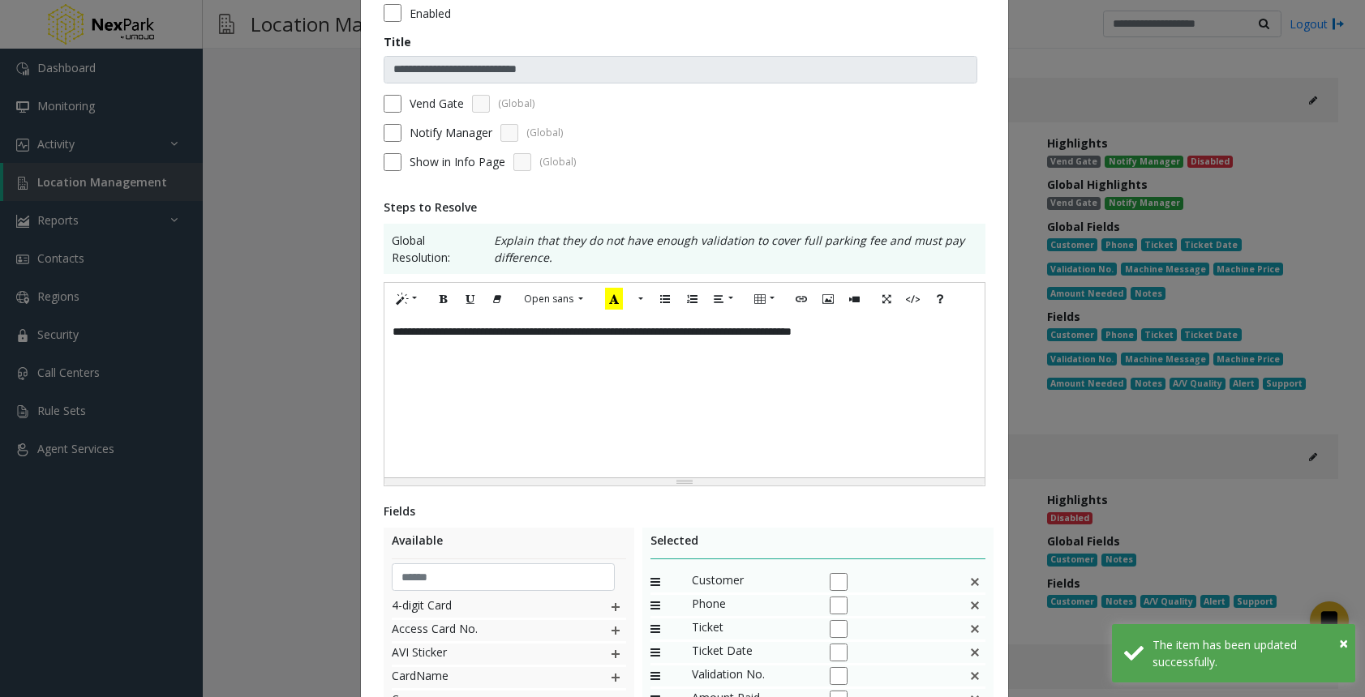
scroll to position [356, 0]
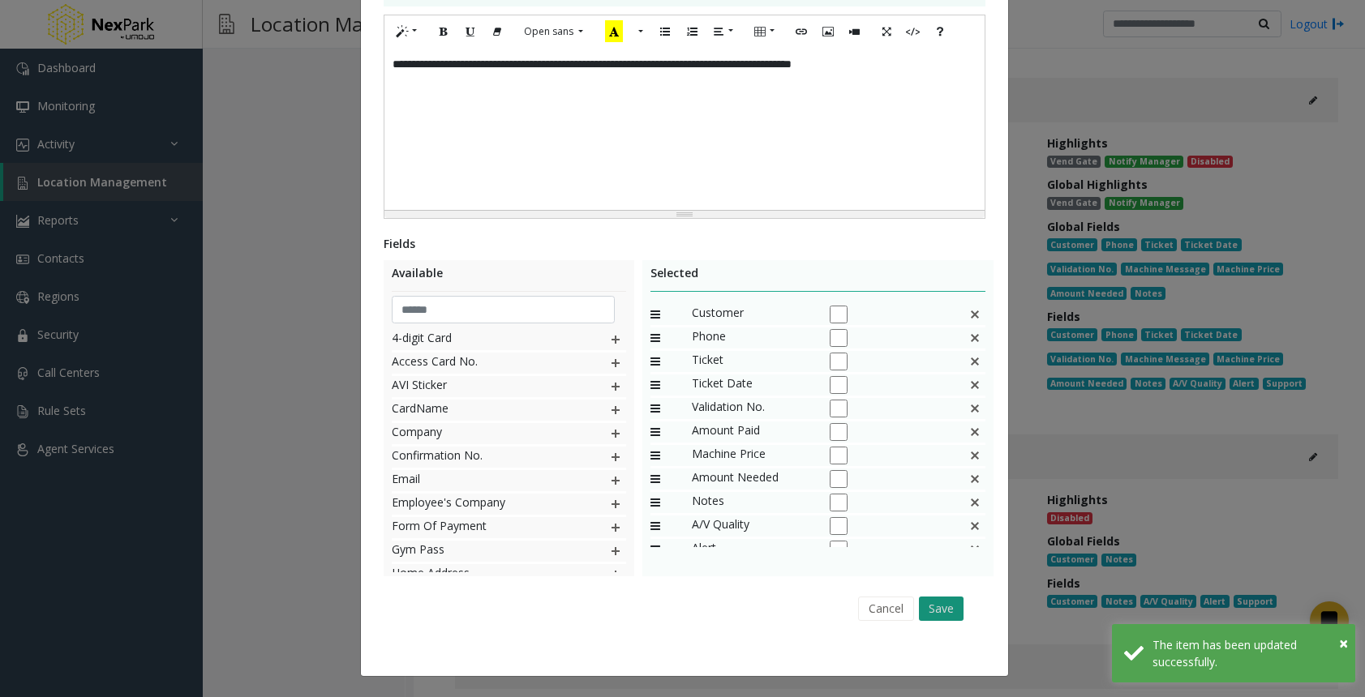
click at [947, 597] on button "Save" at bounding box center [941, 609] width 45 height 24
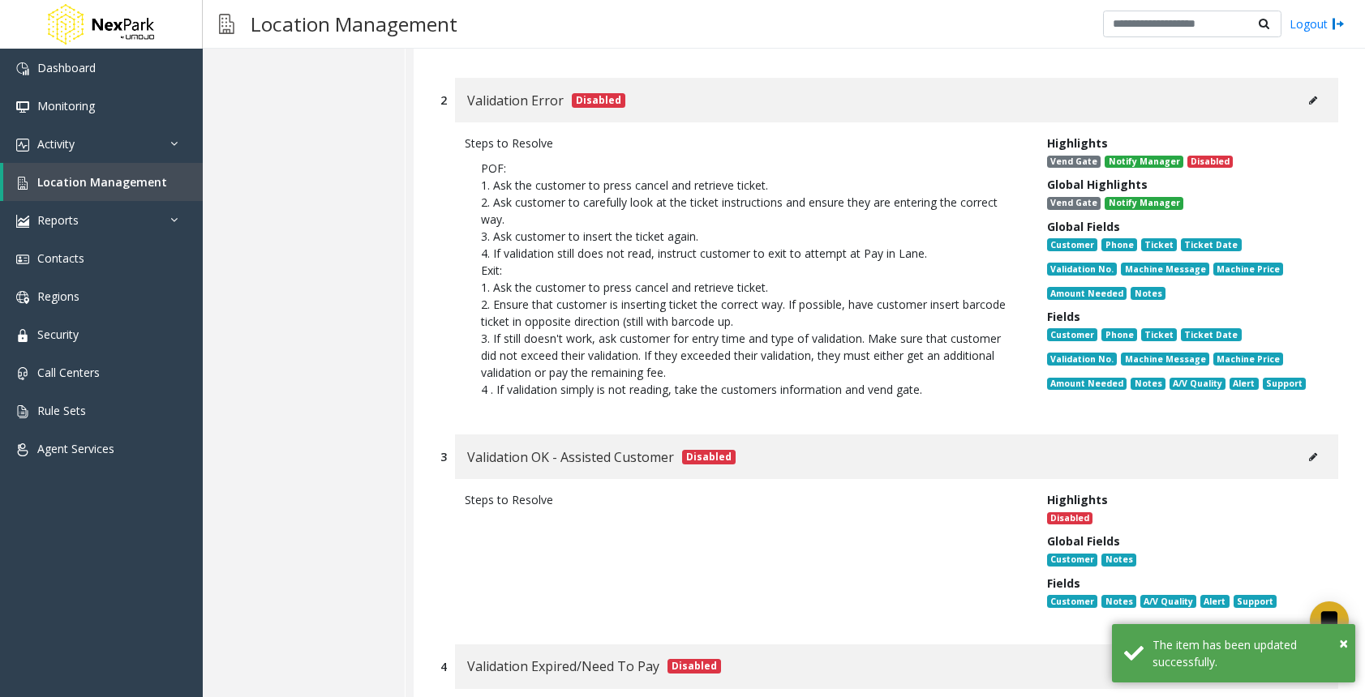
scroll to position [8494, 0]
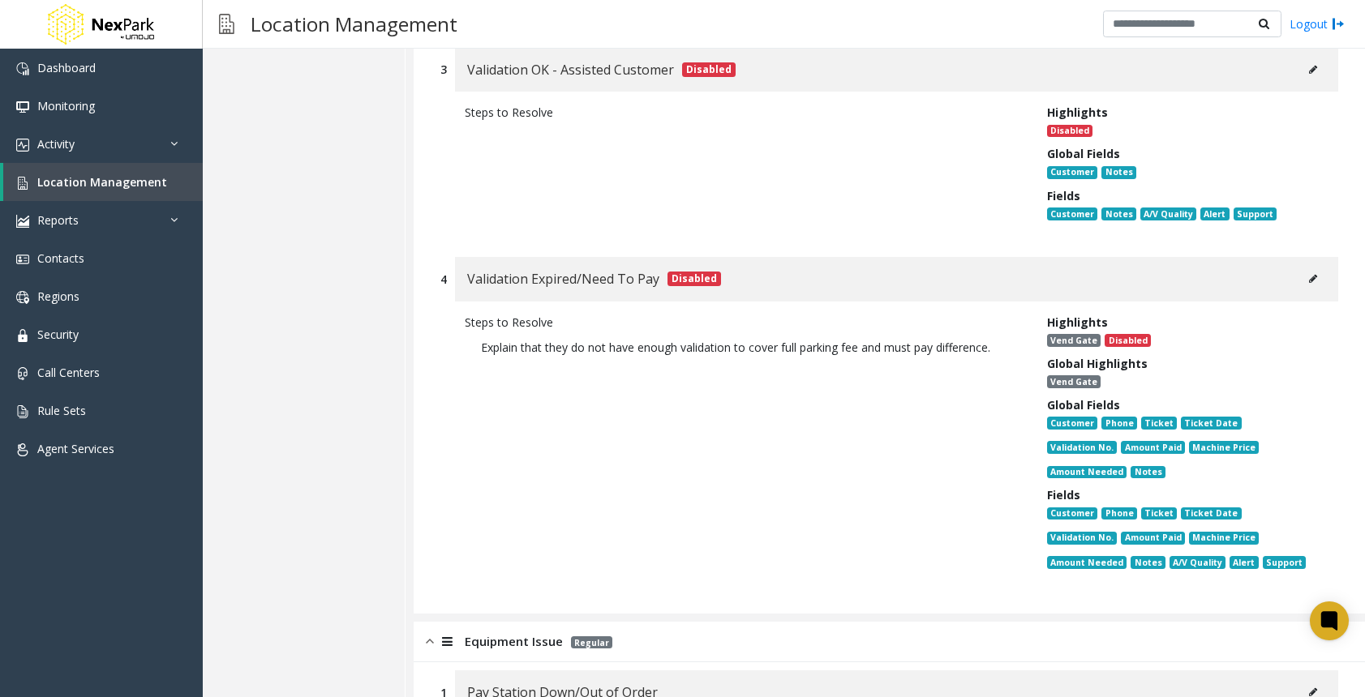
click at [433, 632] on img at bounding box center [430, 641] width 8 height 19
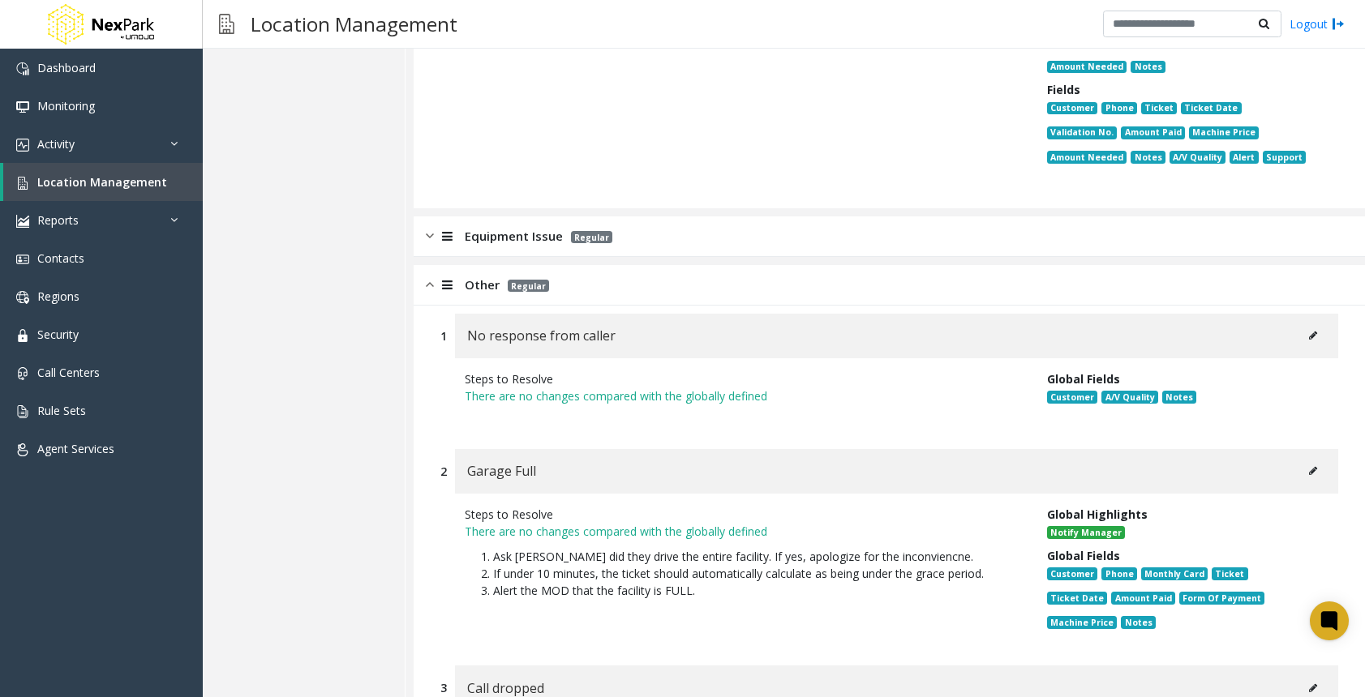
scroll to position [8980, 0]
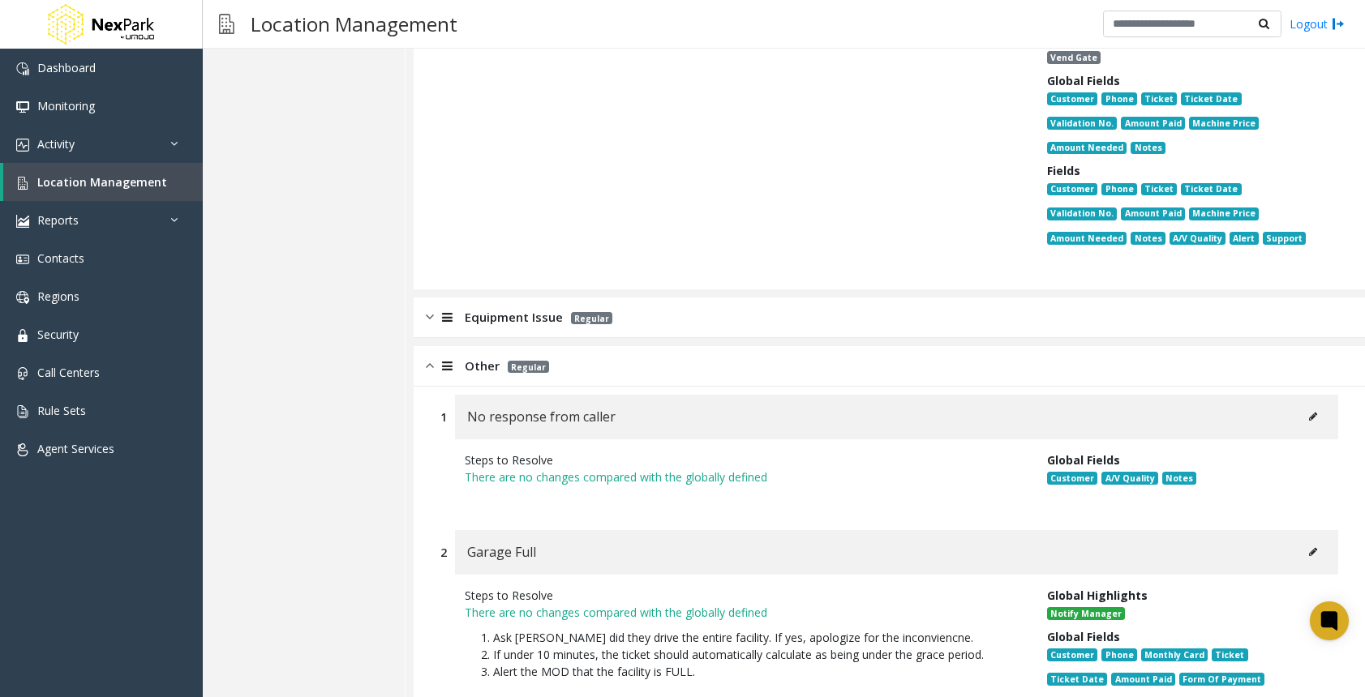
click at [1309, 547] on icon at bounding box center [1313, 552] width 8 height 10
type input "**********"
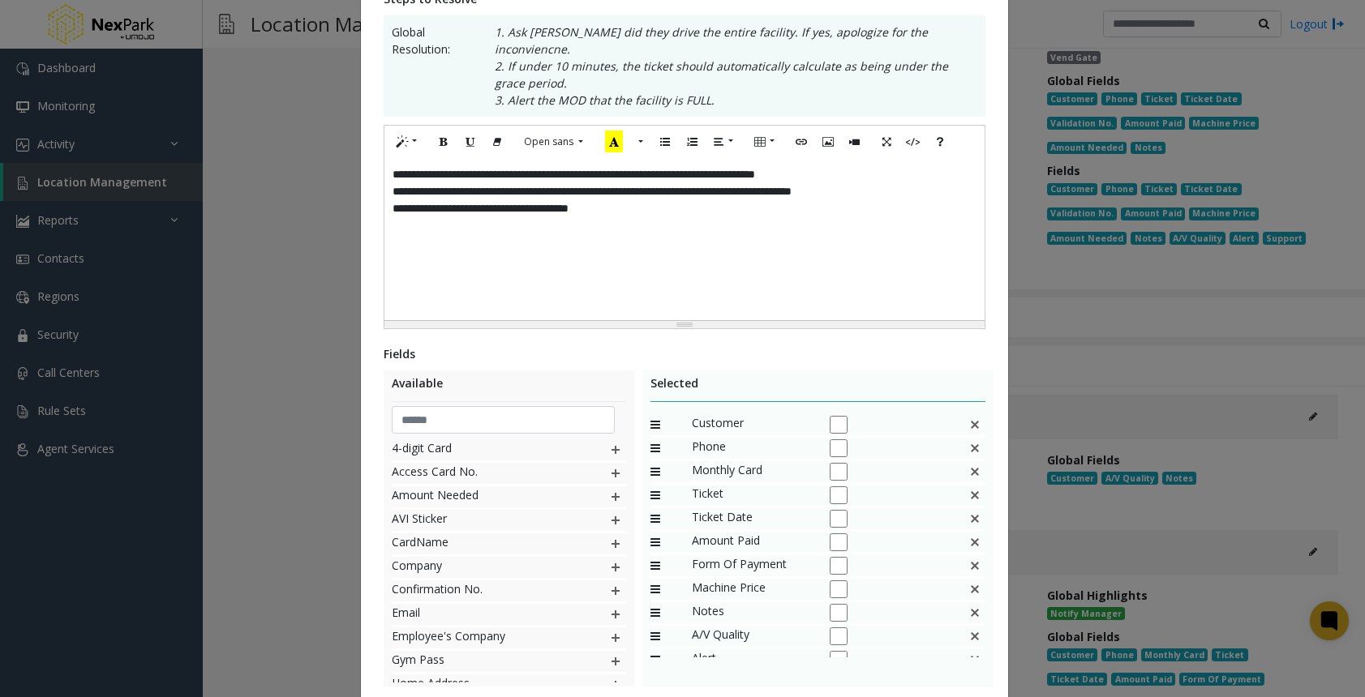
scroll to position [390, 0]
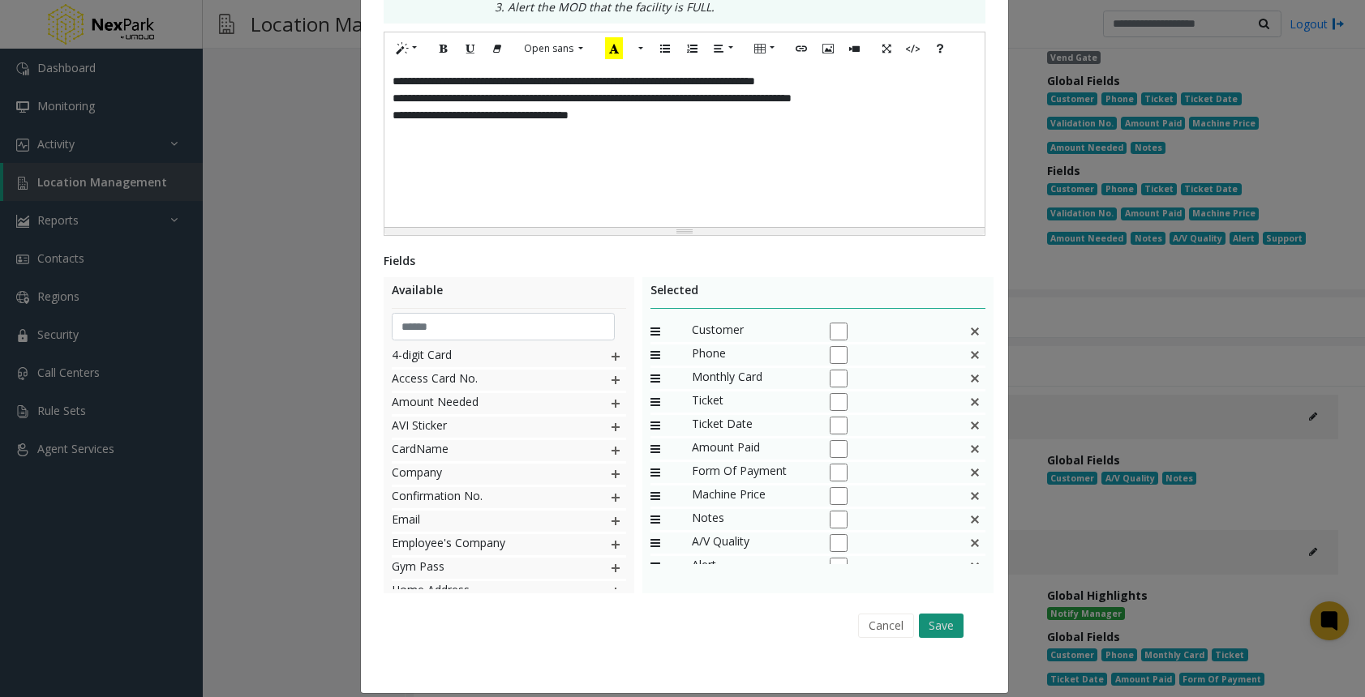
click at [939, 614] on button "Save" at bounding box center [941, 626] width 45 height 24
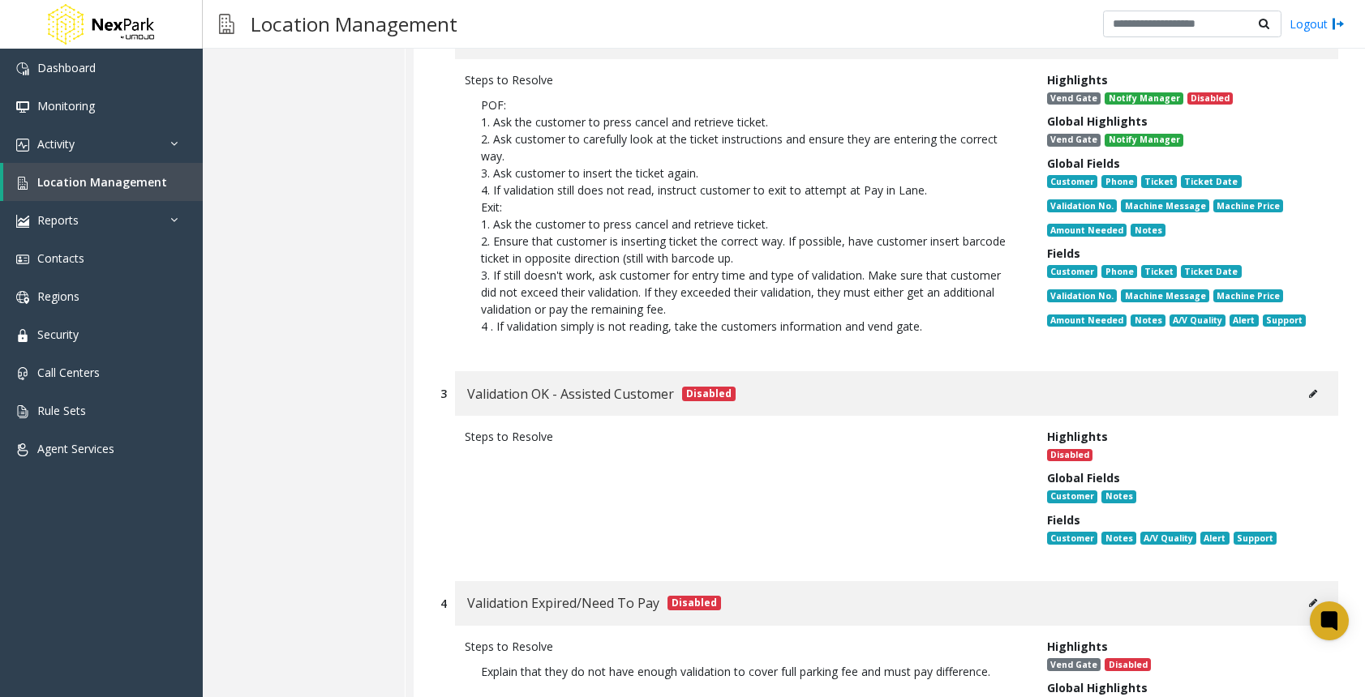
scroll to position [8737, 0]
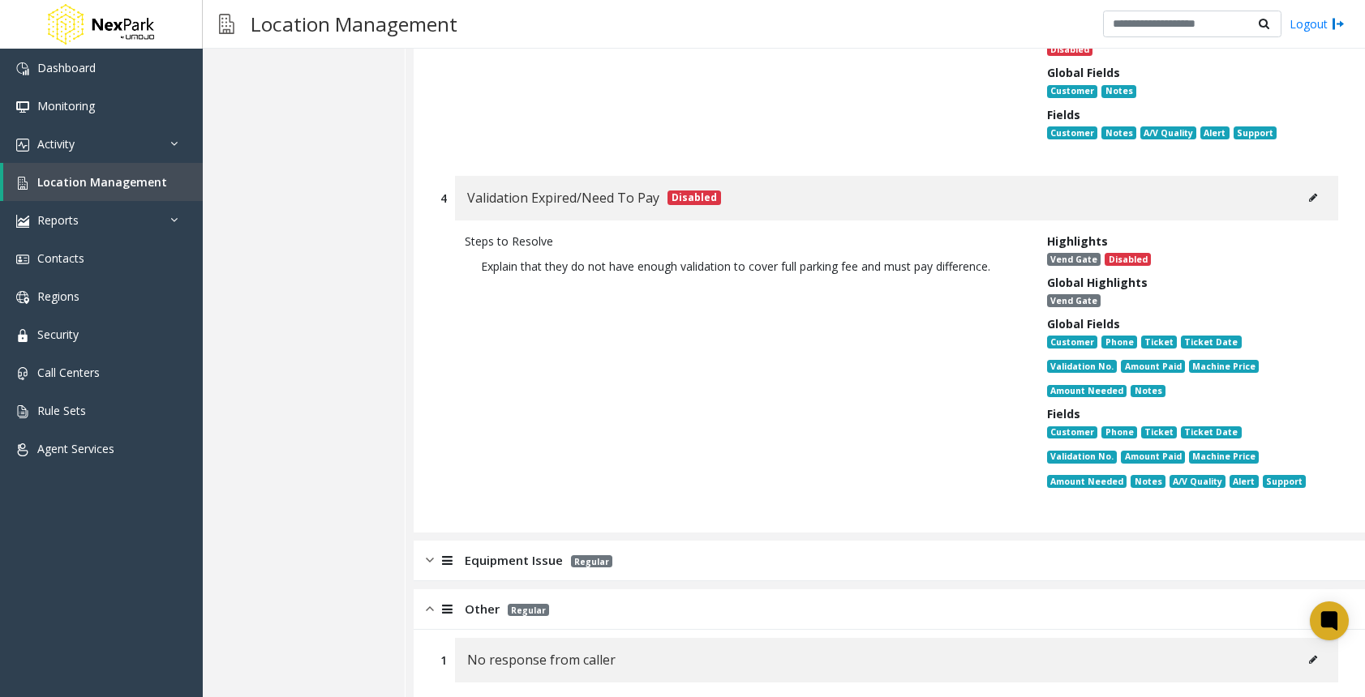
click at [431, 600] on img at bounding box center [430, 609] width 8 height 19
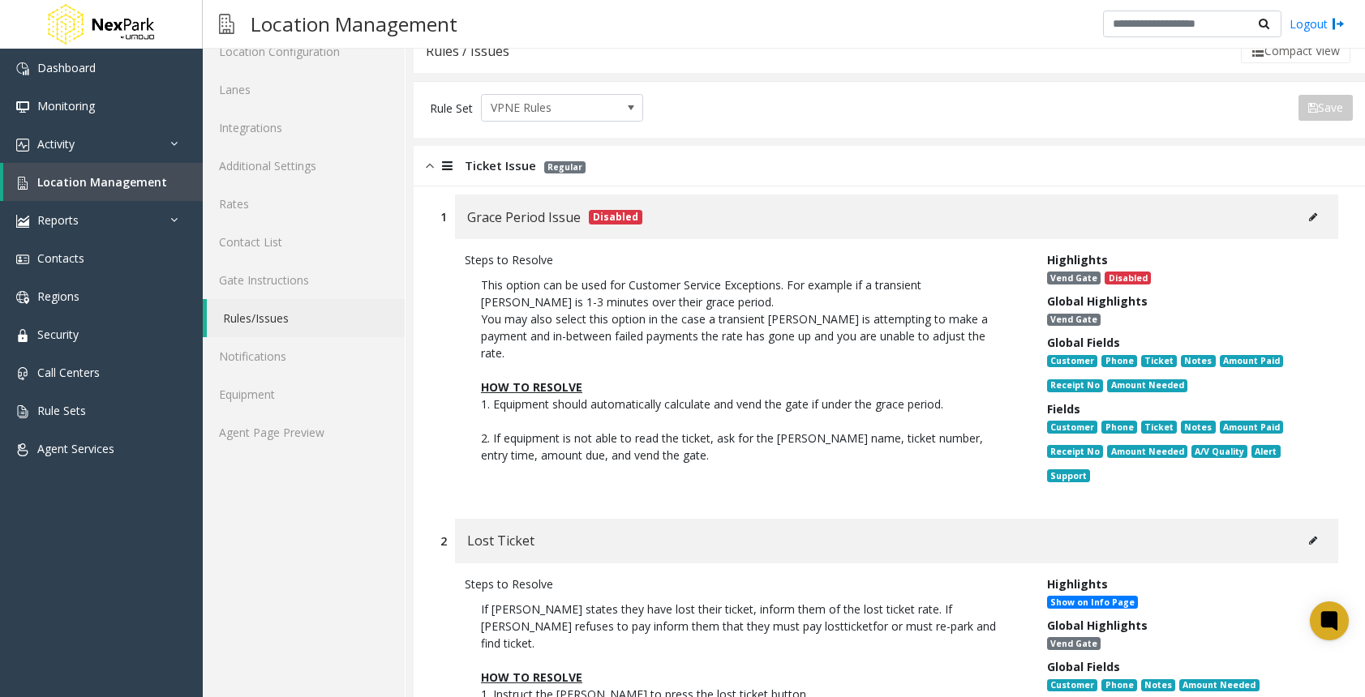
scroll to position [0, 0]
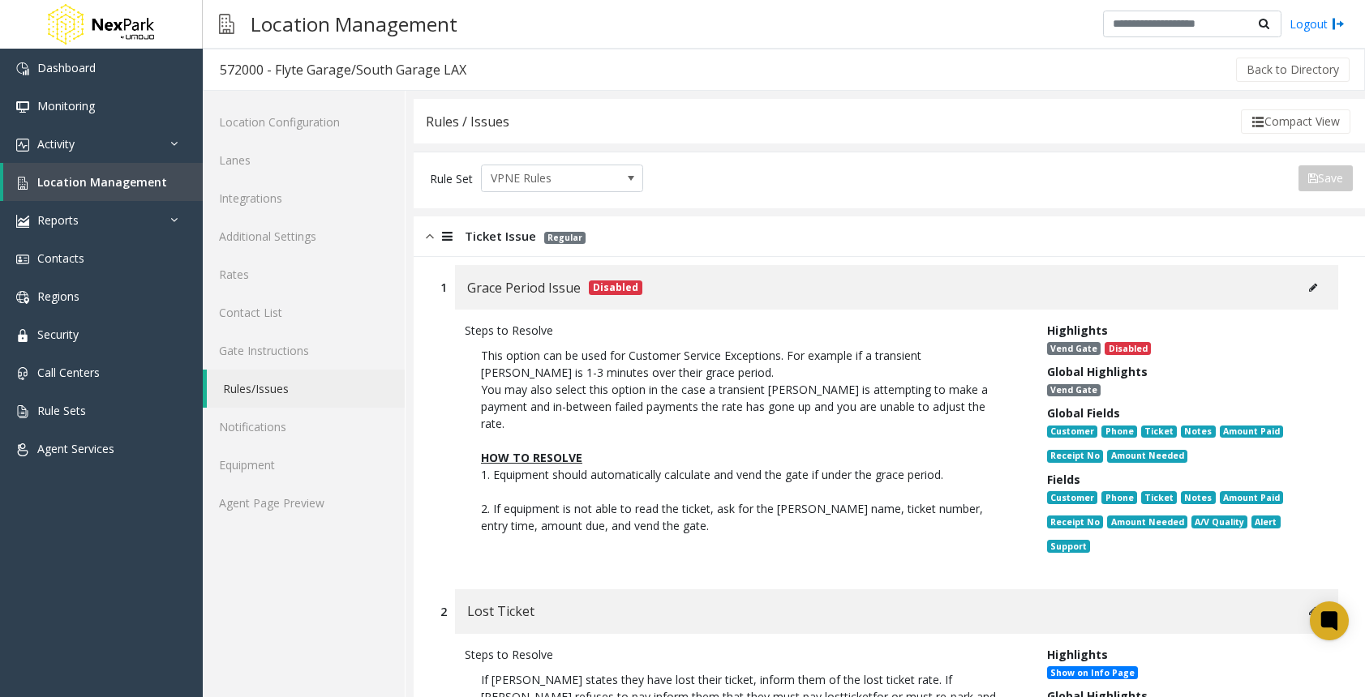
click at [425, 229] on div "Ticket Issue Regular" at bounding box center [888, 236] width 951 height 41
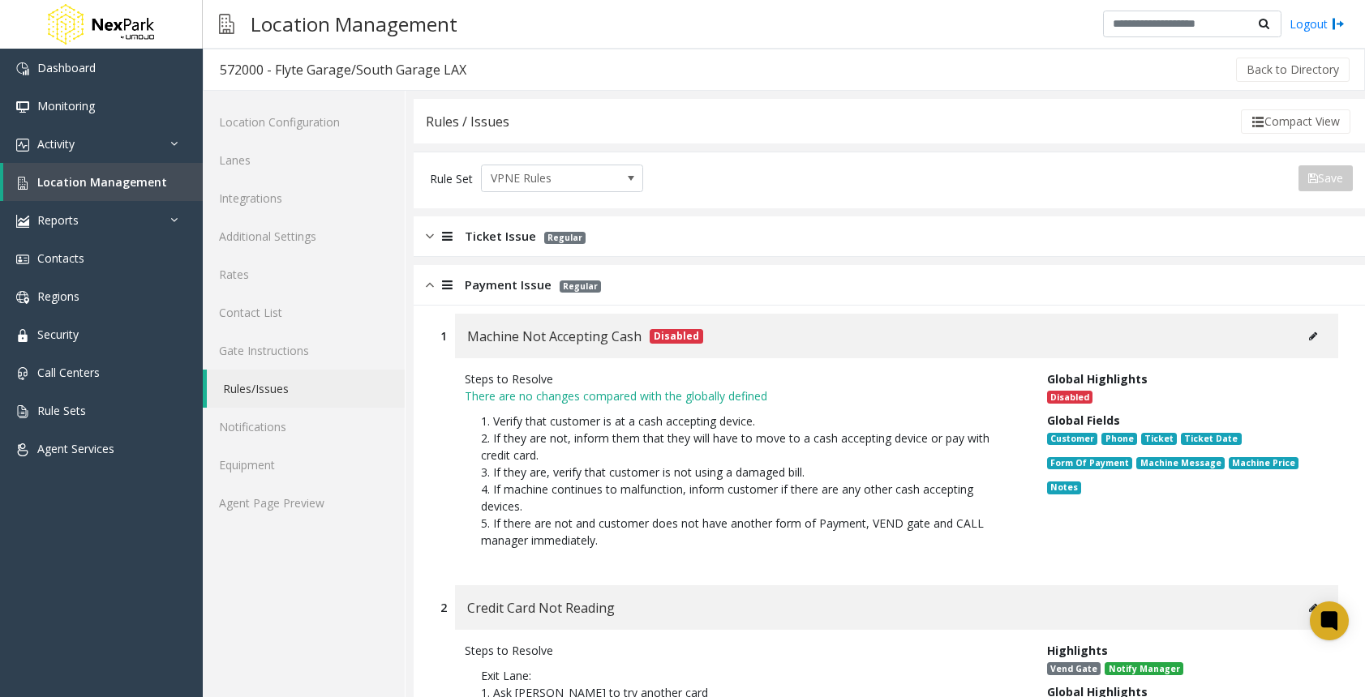
click at [428, 276] on img at bounding box center [430, 285] width 8 height 19
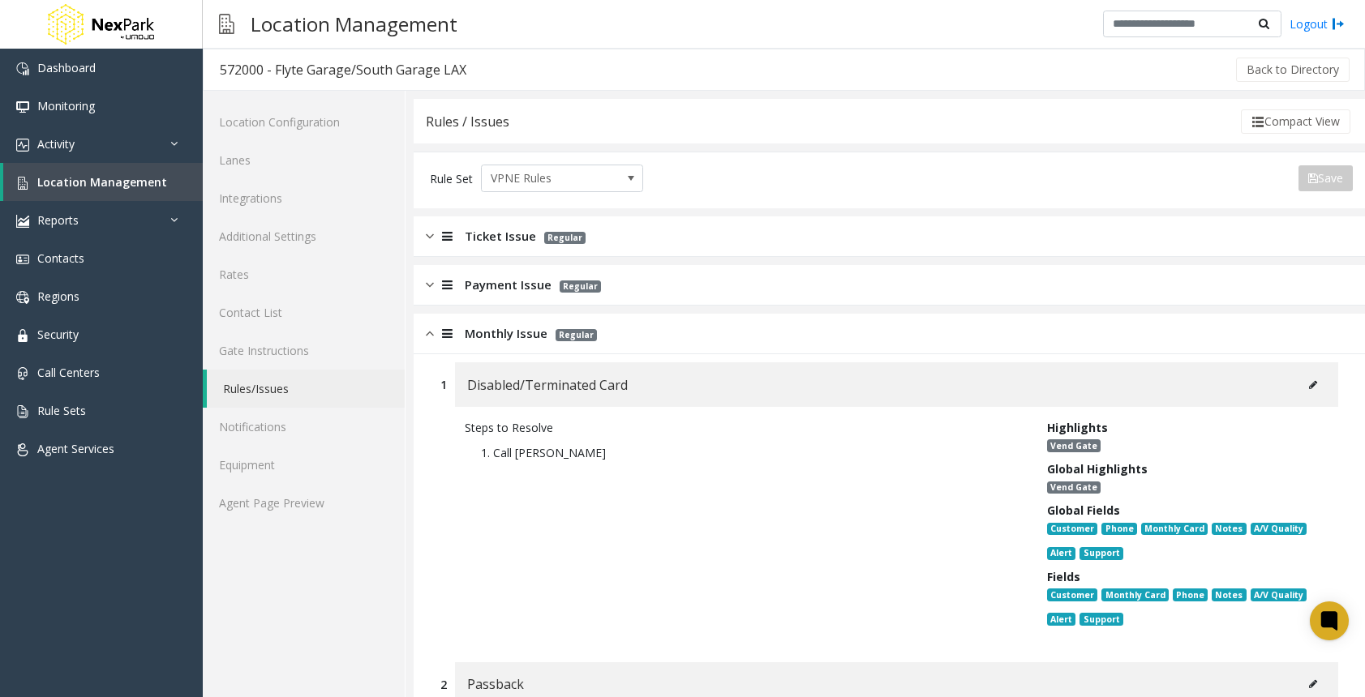
click at [433, 331] on img at bounding box center [430, 333] width 8 height 19
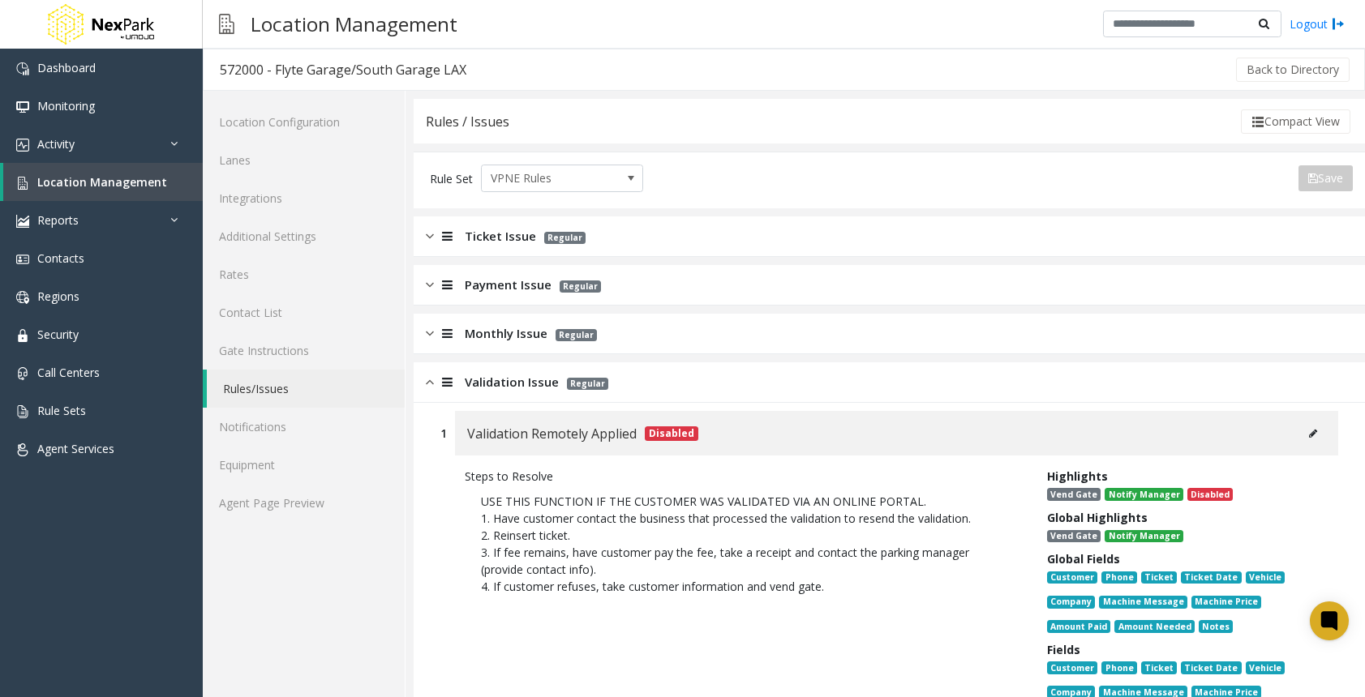
click at [429, 378] on img at bounding box center [430, 382] width 8 height 19
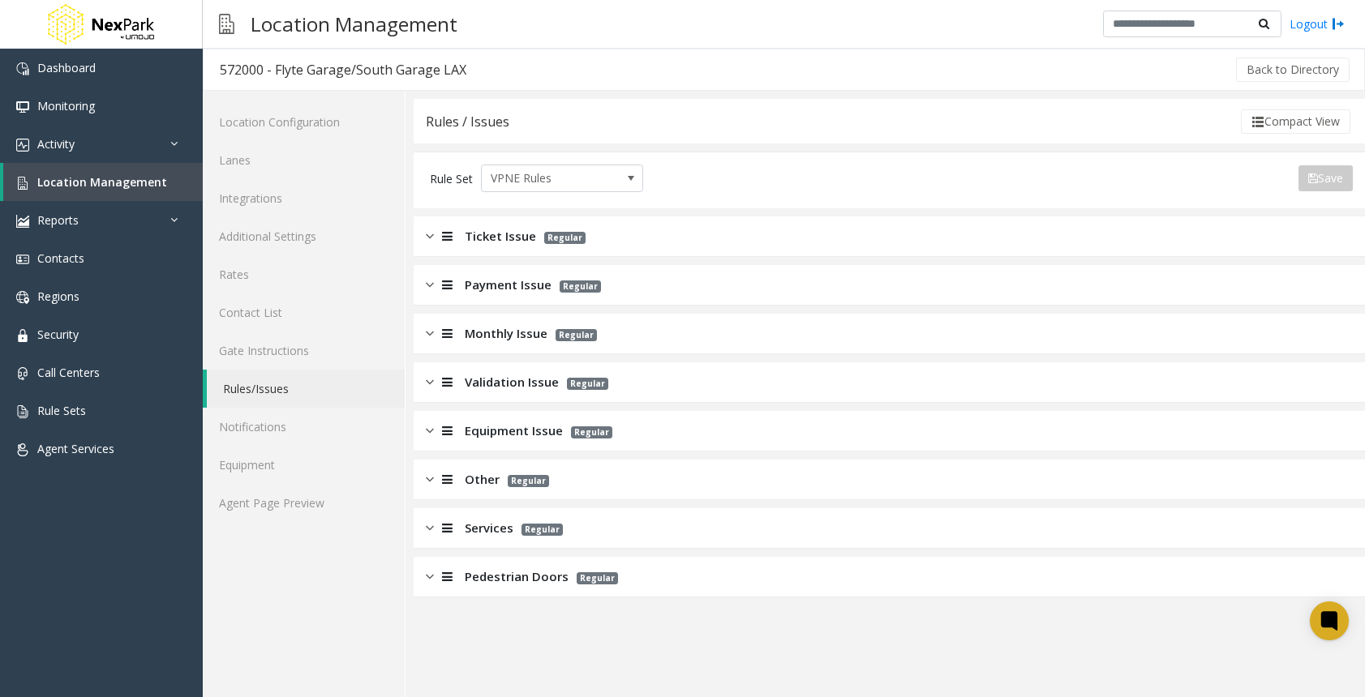
click at [1232, 190] on div "Rule Set VPNE Rules Save" at bounding box center [891, 179] width 923 height 28
click at [424, 234] on div "Ticket Issue Regular" at bounding box center [888, 236] width 951 height 41
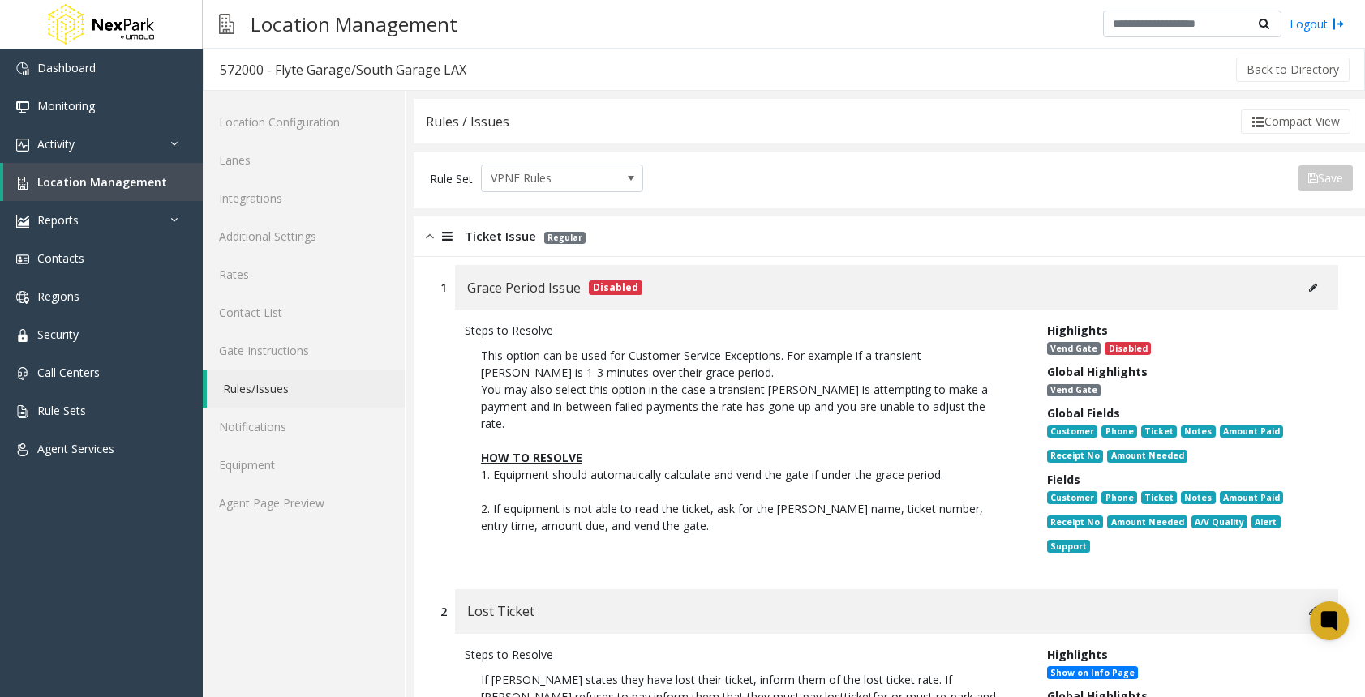
click at [424, 234] on div "Ticket Issue Regular" at bounding box center [888, 236] width 951 height 41
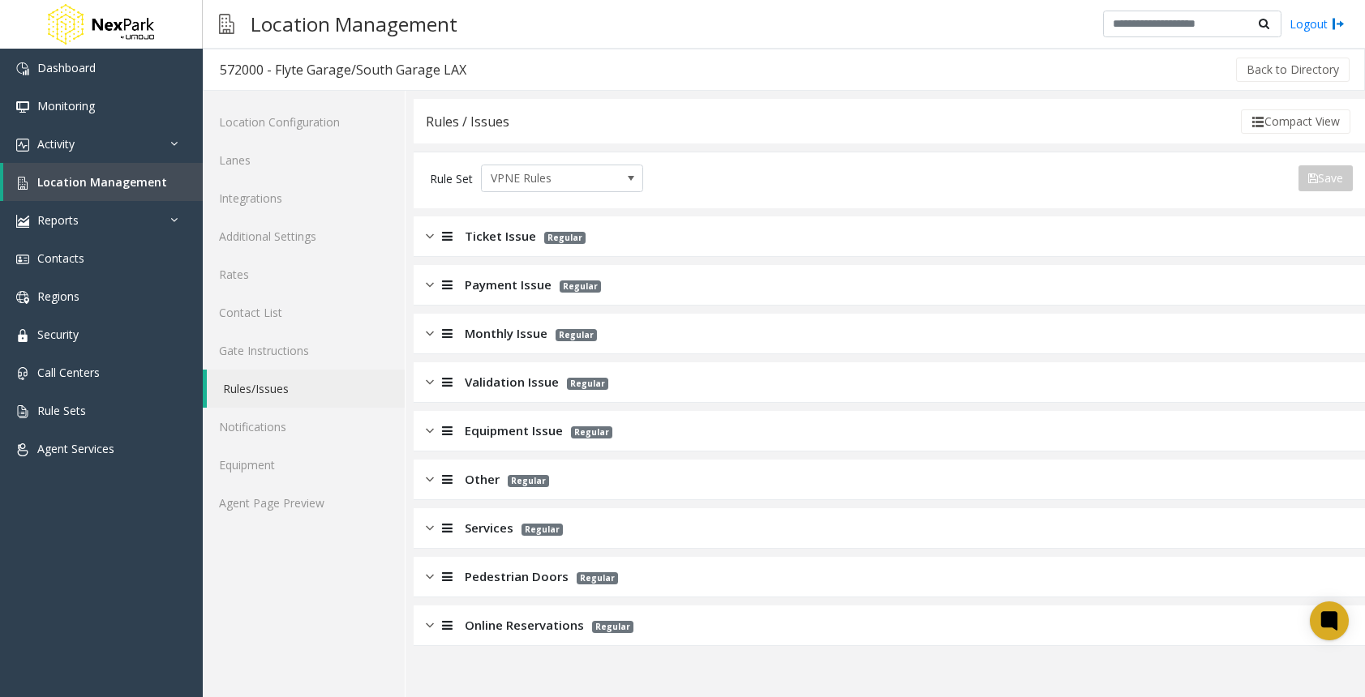
click at [434, 478] on div at bounding box center [445, 479] width 23 height 19
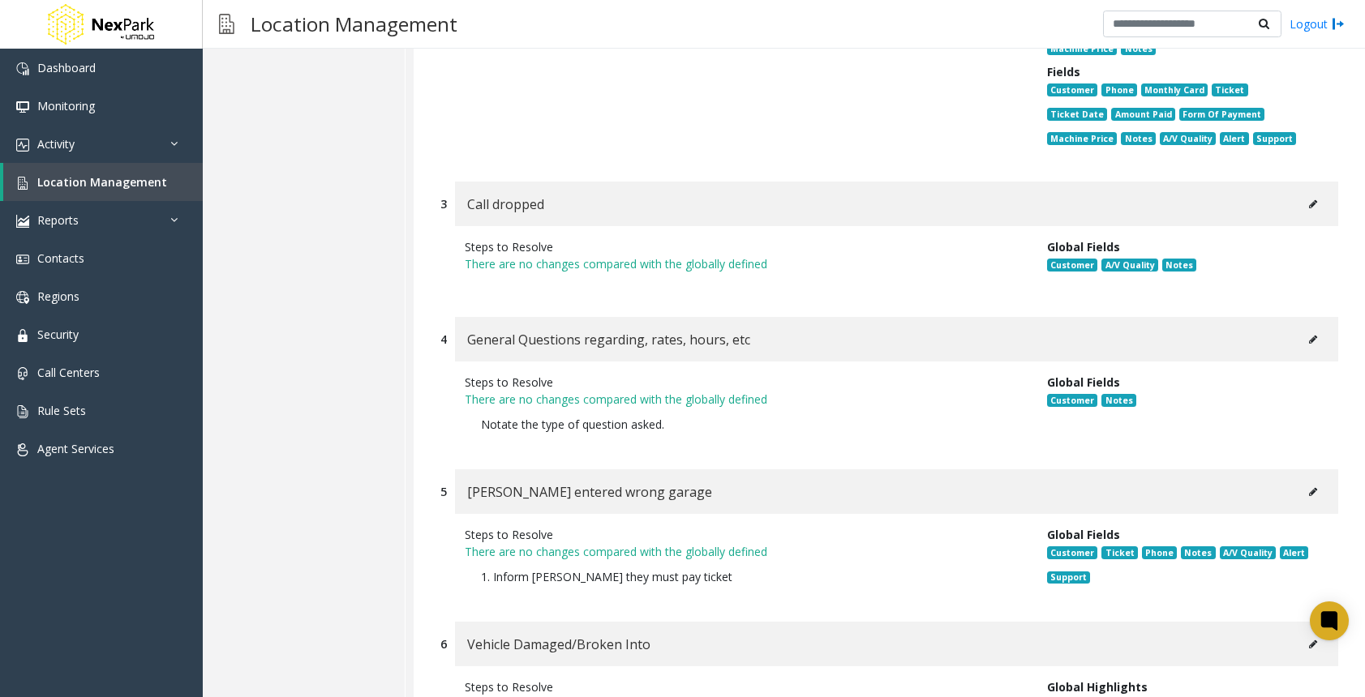
scroll to position [1102, 0]
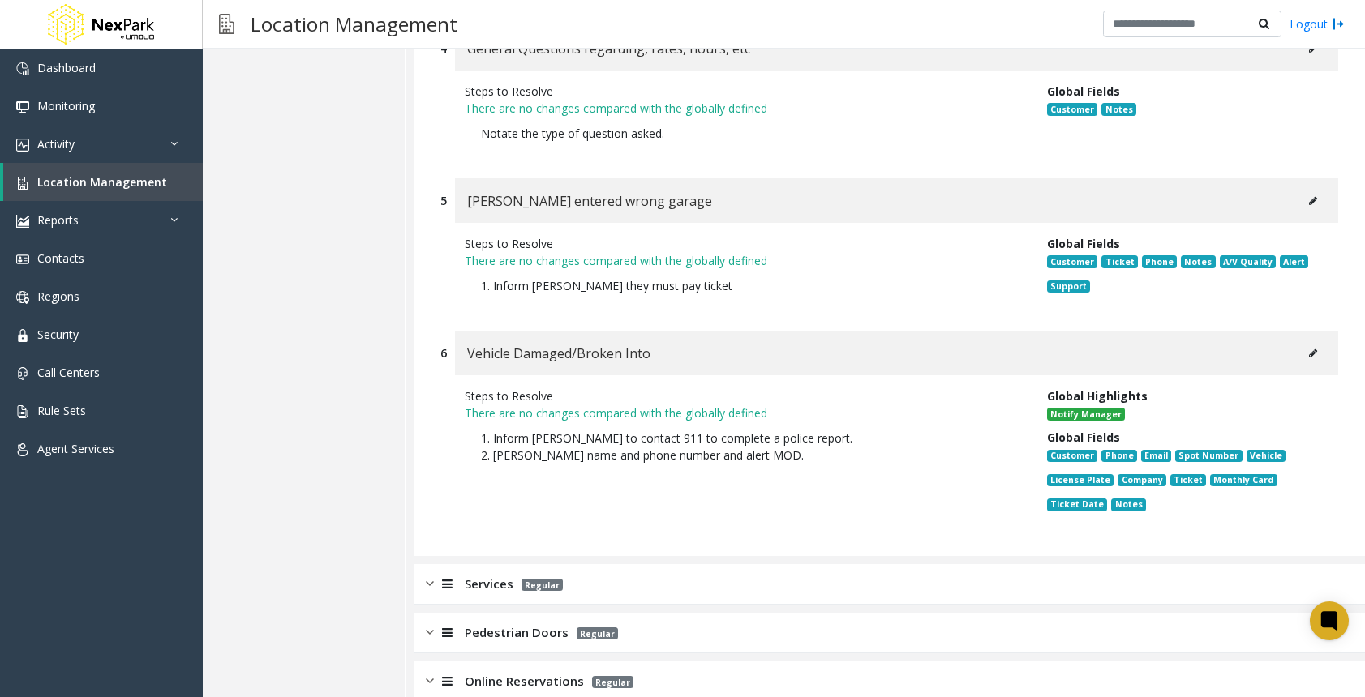
click at [432, 575] on img at bounding box center [430, 584] width 8 height 19
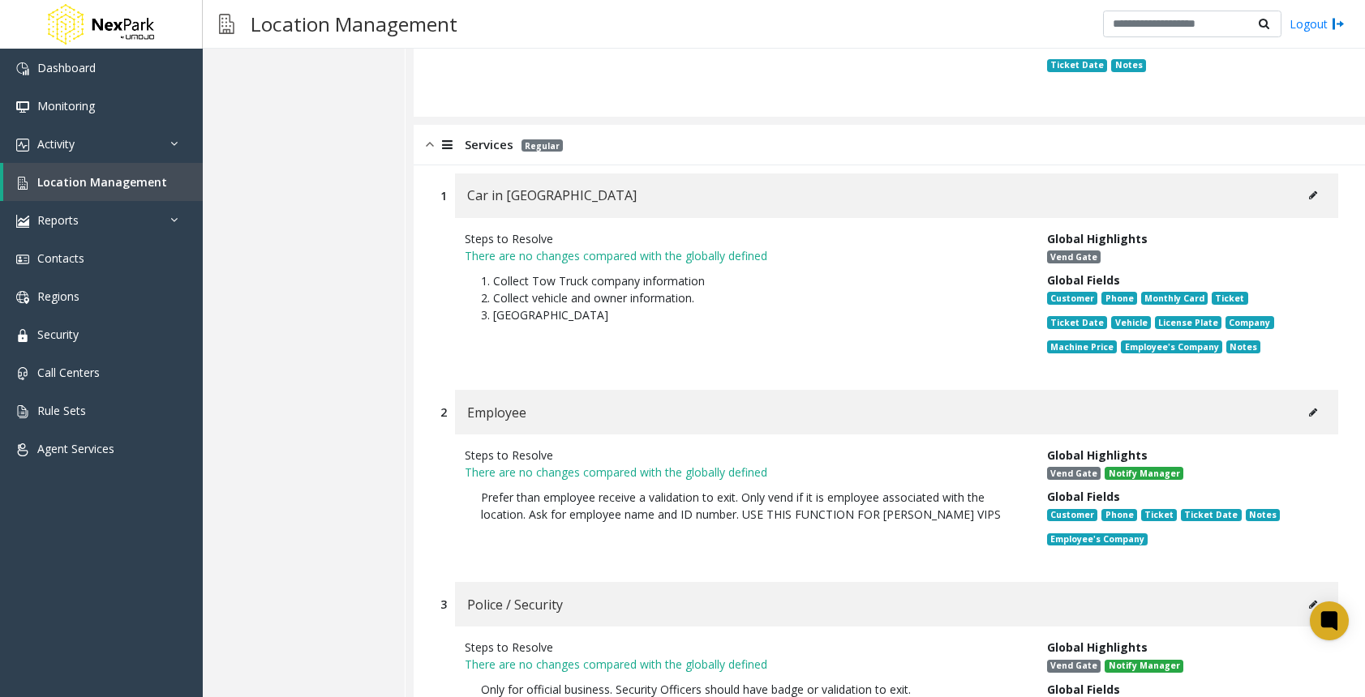
scroll to position [1588, 0]
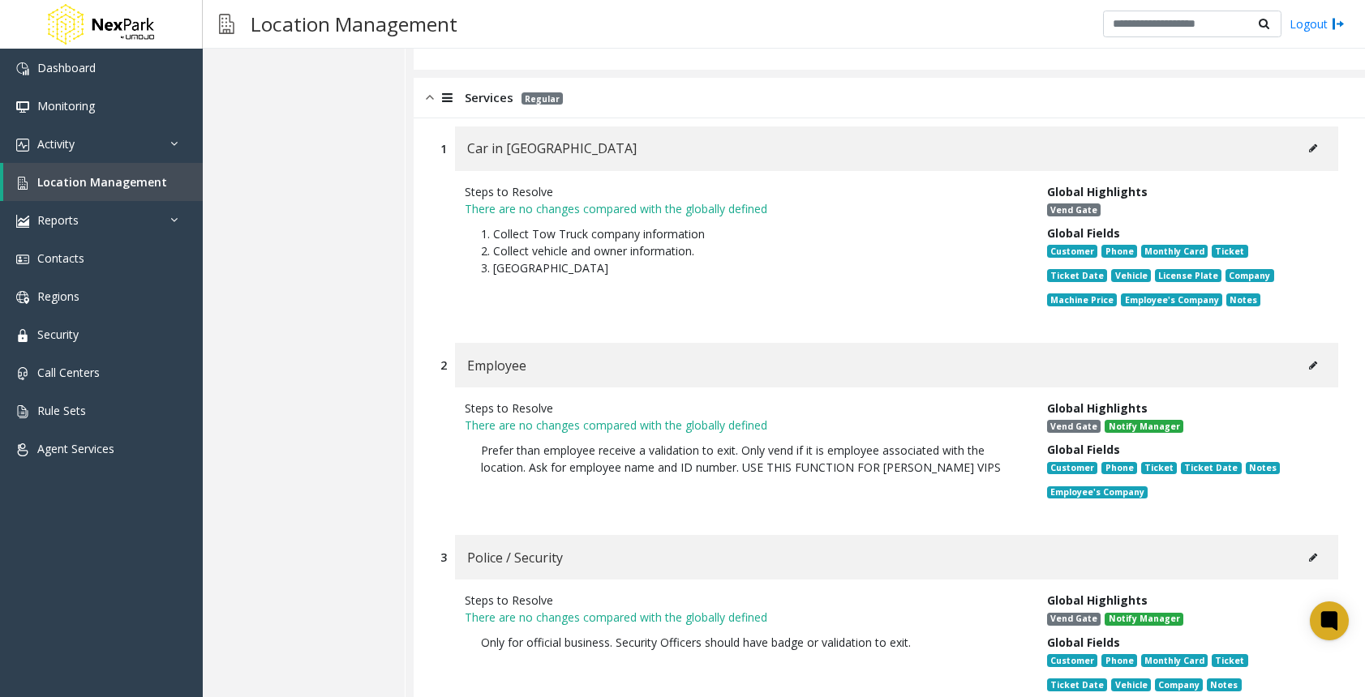
click at [1305, 136] on button at bounding box center [1313, 148] width 26 height 24
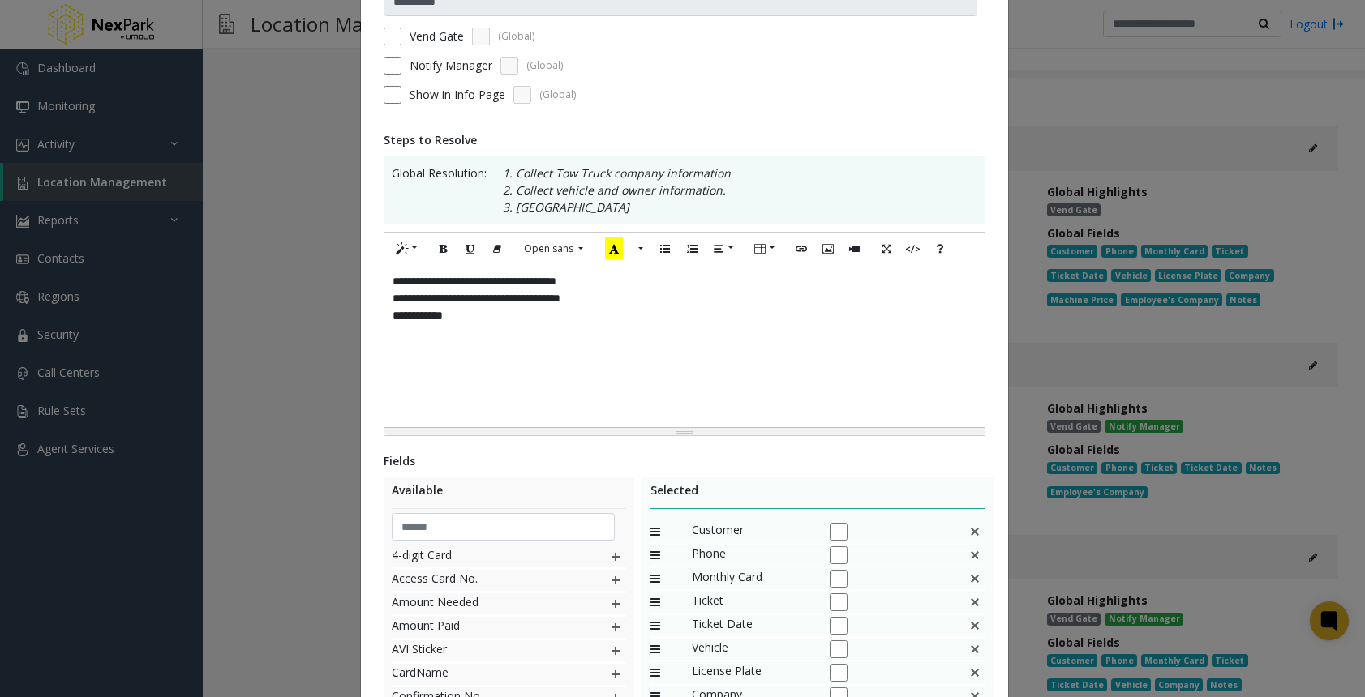
scroll to position [373, 0]
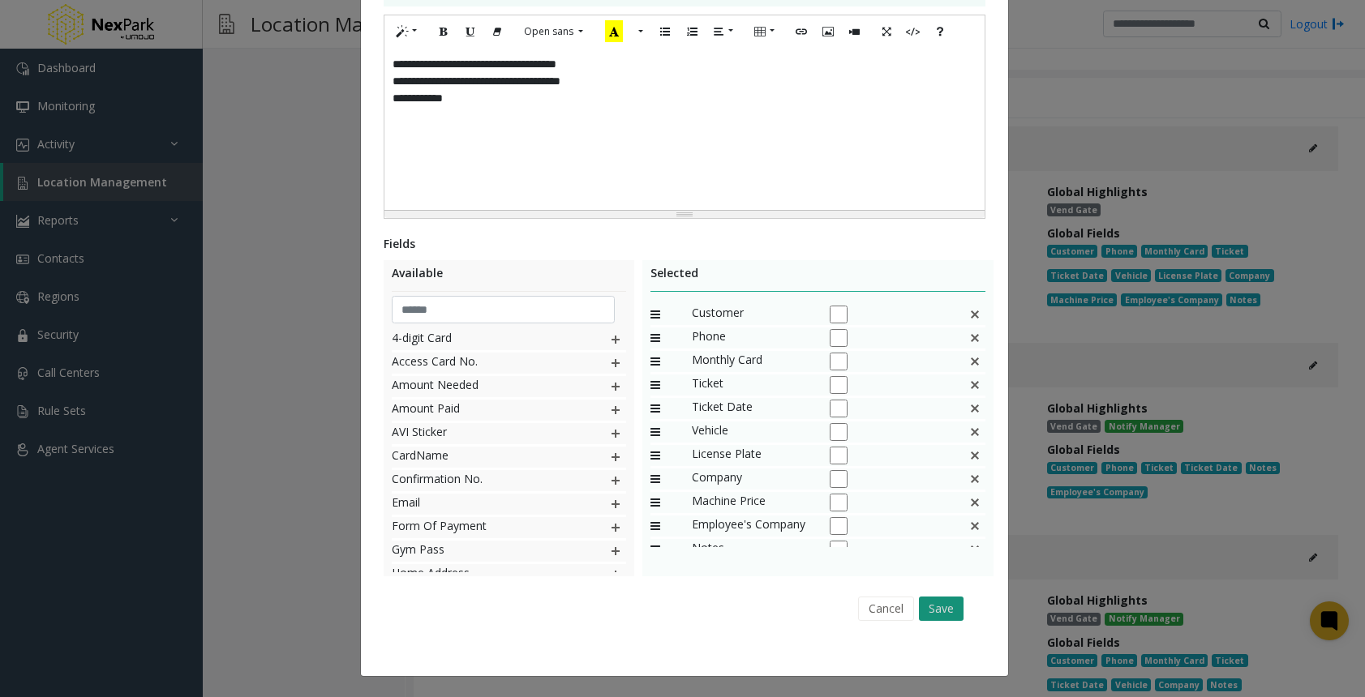
click at [932, 605] on button "Save" at bounding box center [941, 609] width 45 height 24
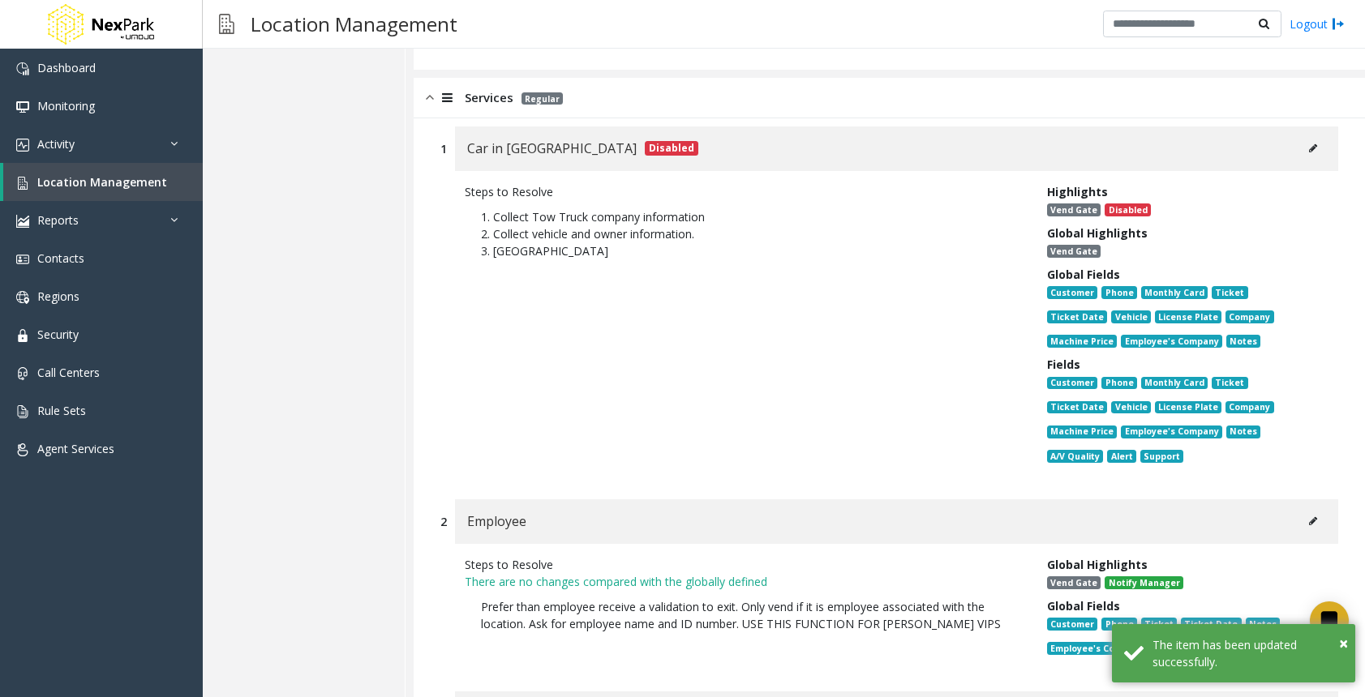
click at [1305, 509] on button at bounding box center [1313, 521] width 26 height 24
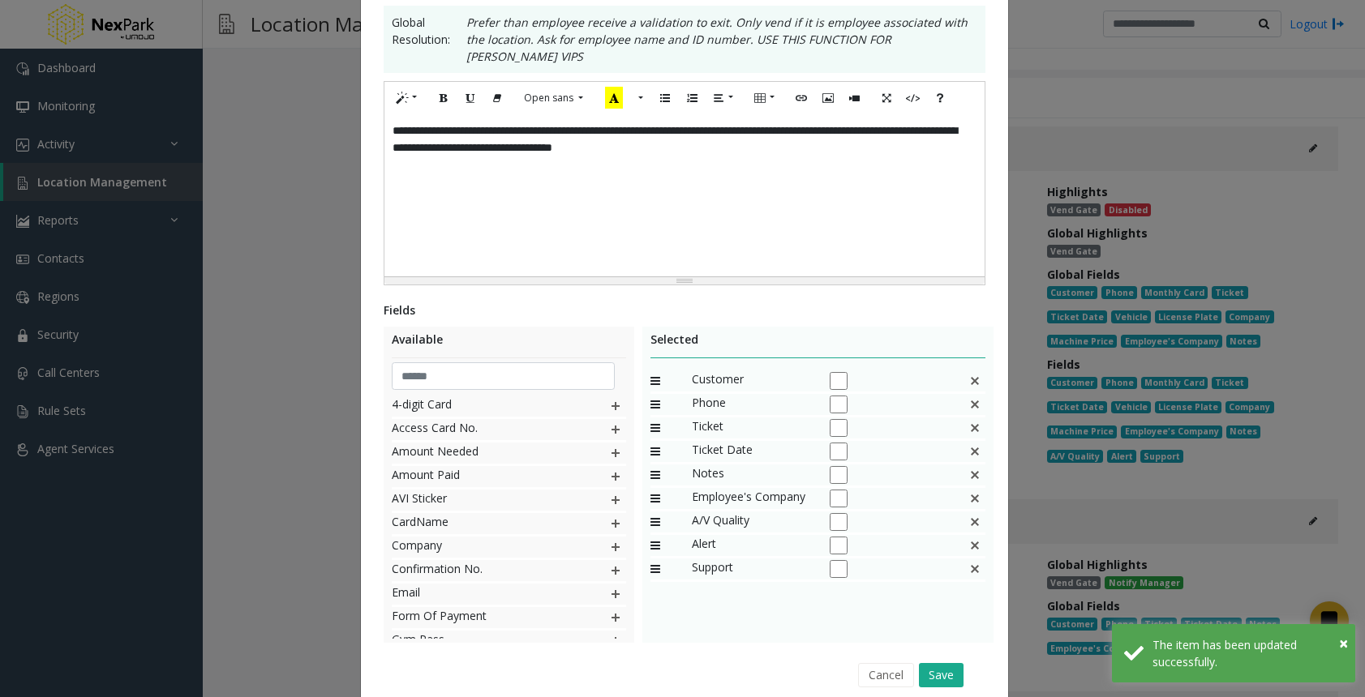
scroll to position [356, 0]
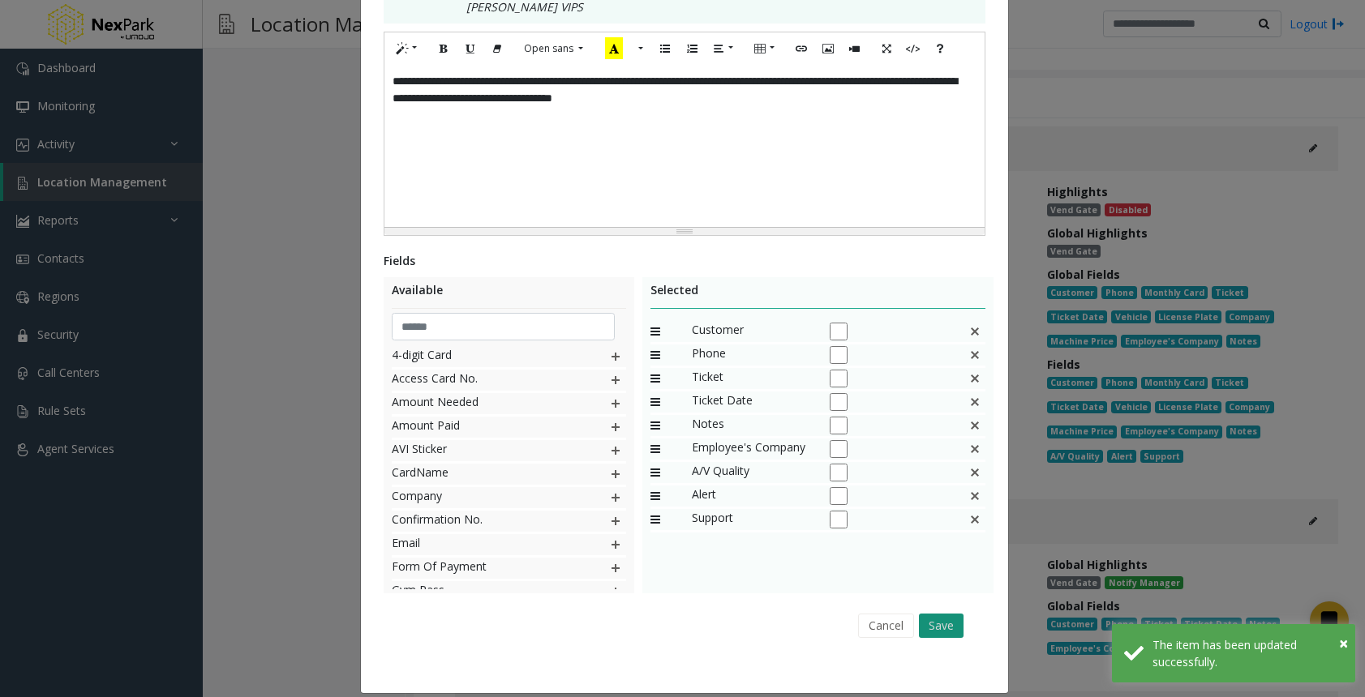
click at [940, 614] on button "Save" at bounding box center [941, 626] width 45 height 24
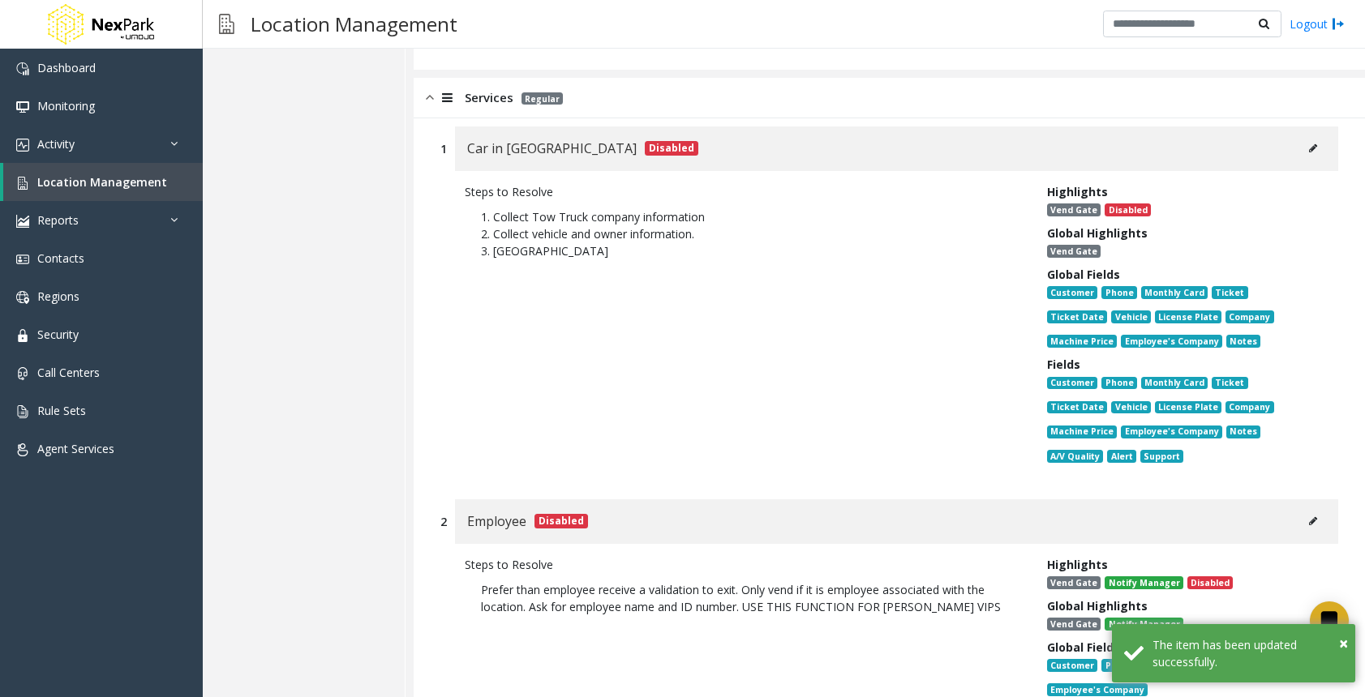
click at [1300, 509] on button at bounding box center [1313, 521] width 26 height 24
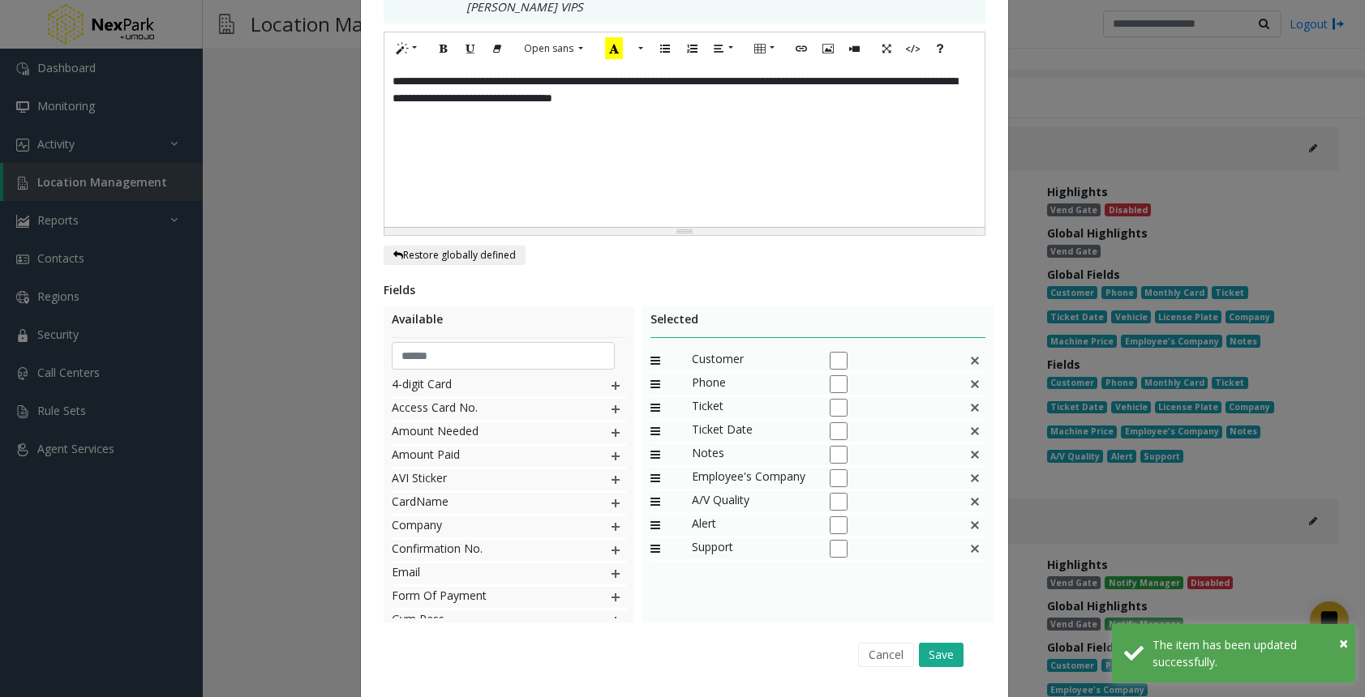
scroll to position [0, 0]
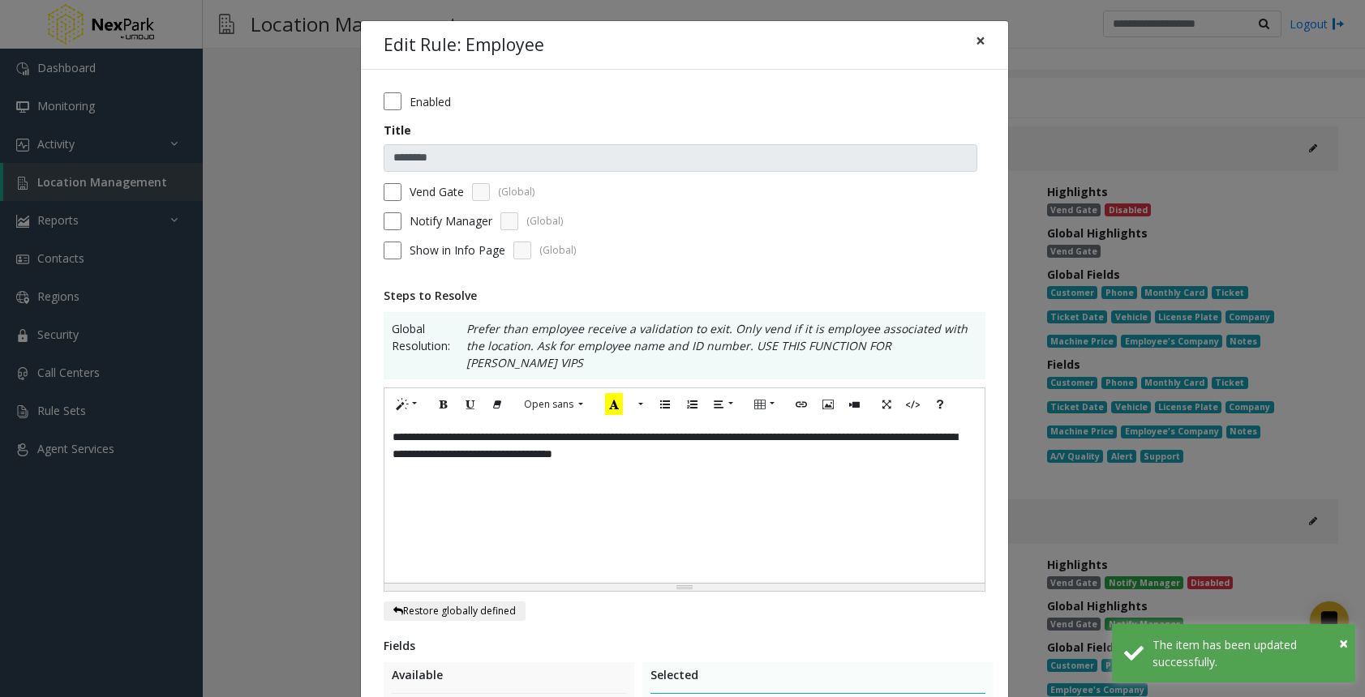
click at [979, 40] on span "×" at bounding box center [980, 40] width 10 height 23
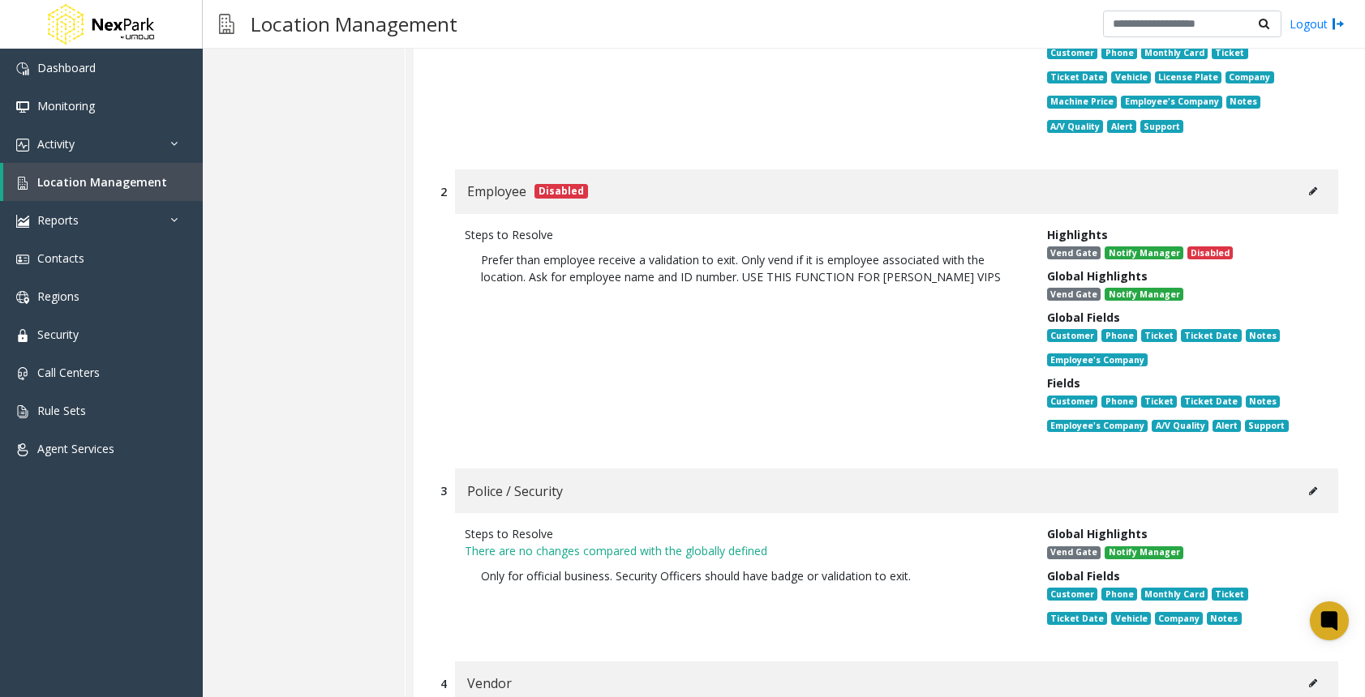
scroll to position [1913, 0]
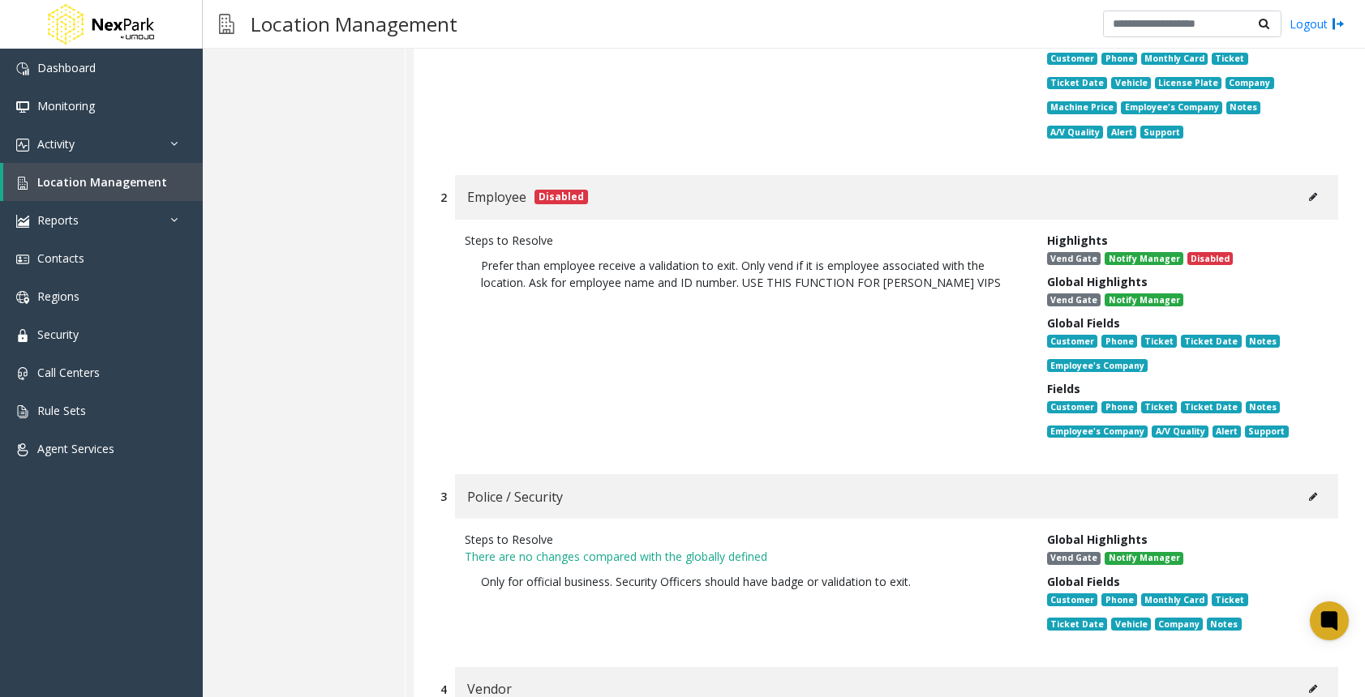
click at [1309, 492] on icon at bounding box center [1313, 497] width 8 height 10
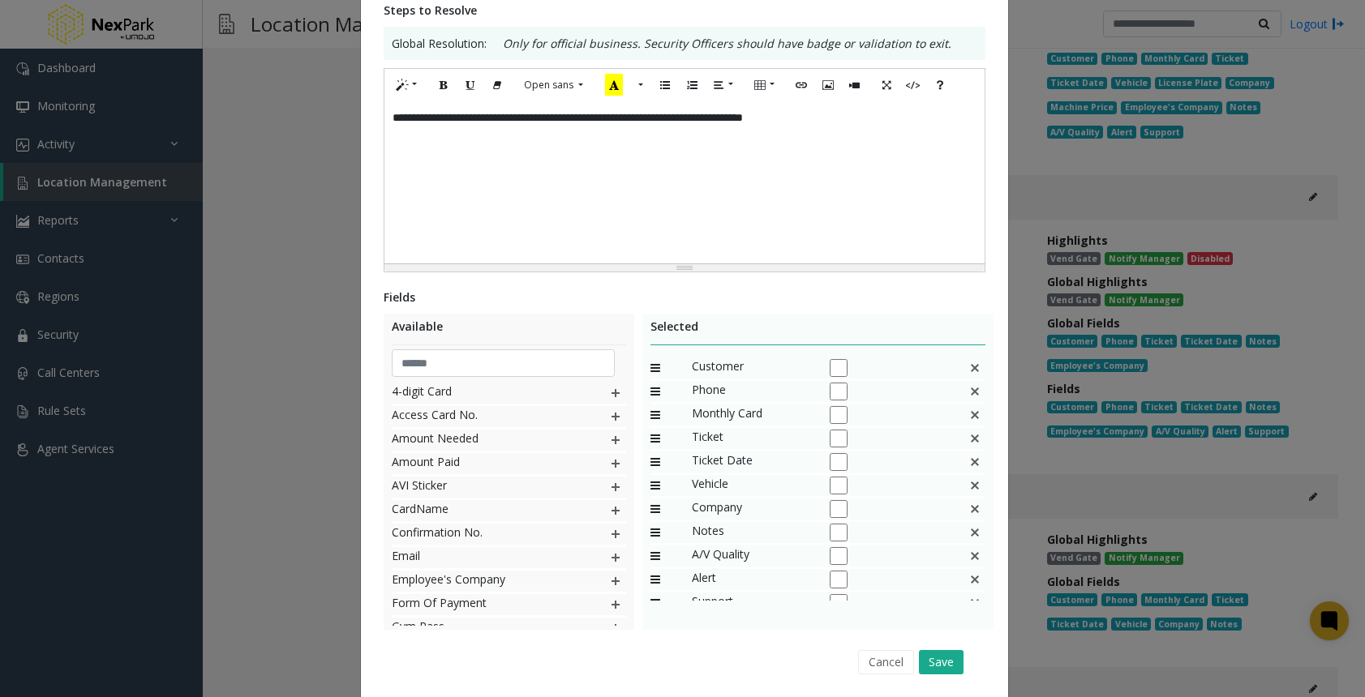
scroll to position [339, 0]
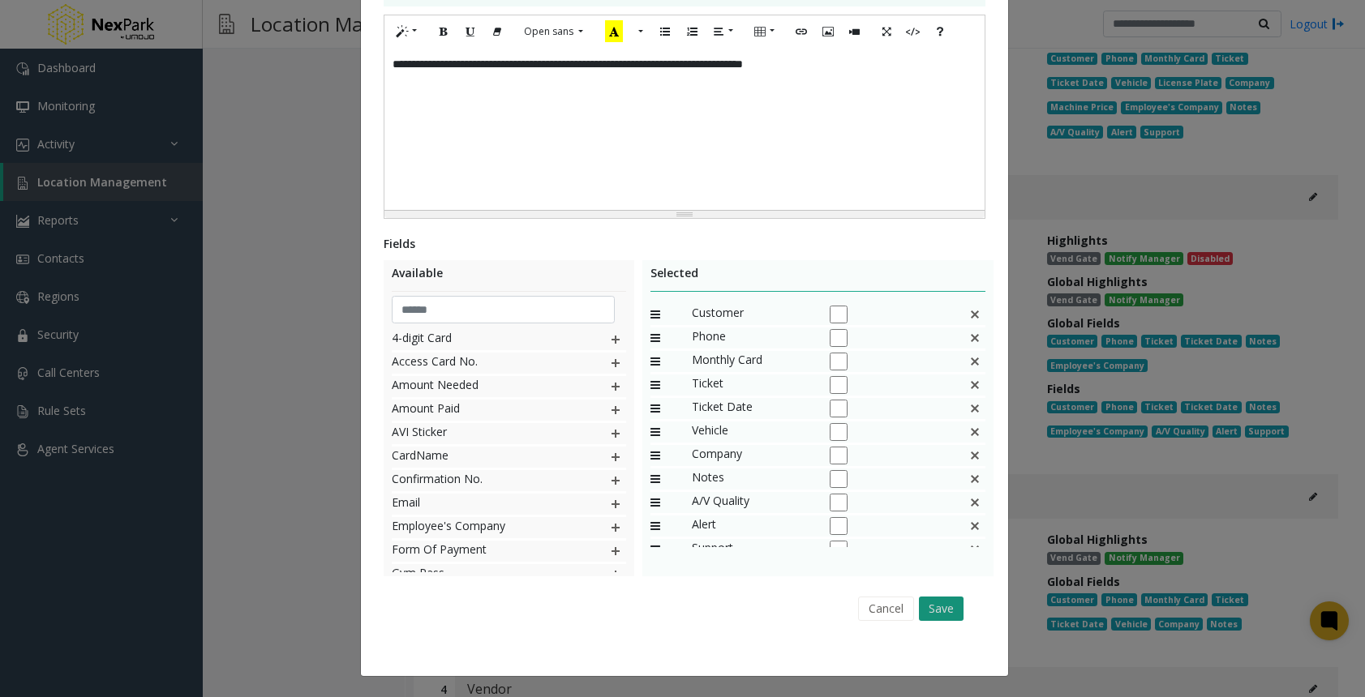
click at [936, 615] on button "Save" at bounding box center [941, 609] width 45 height 24
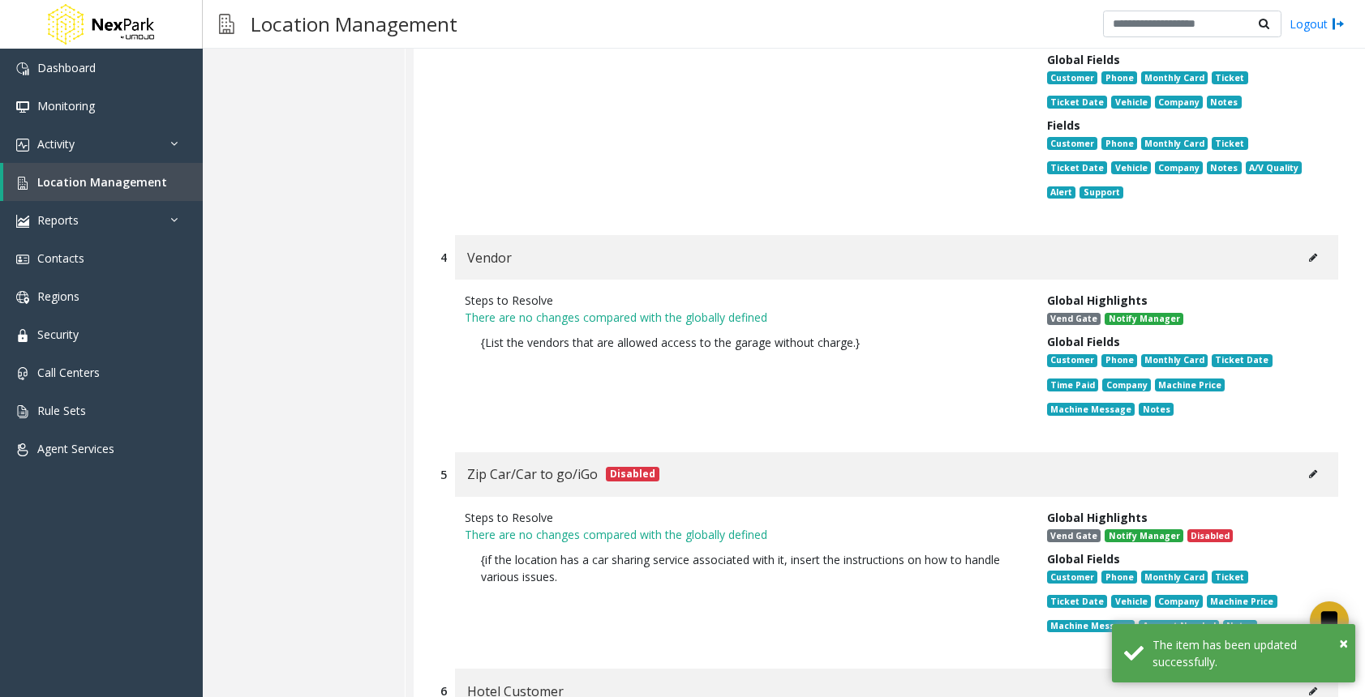
scroll to position [2480, 0]
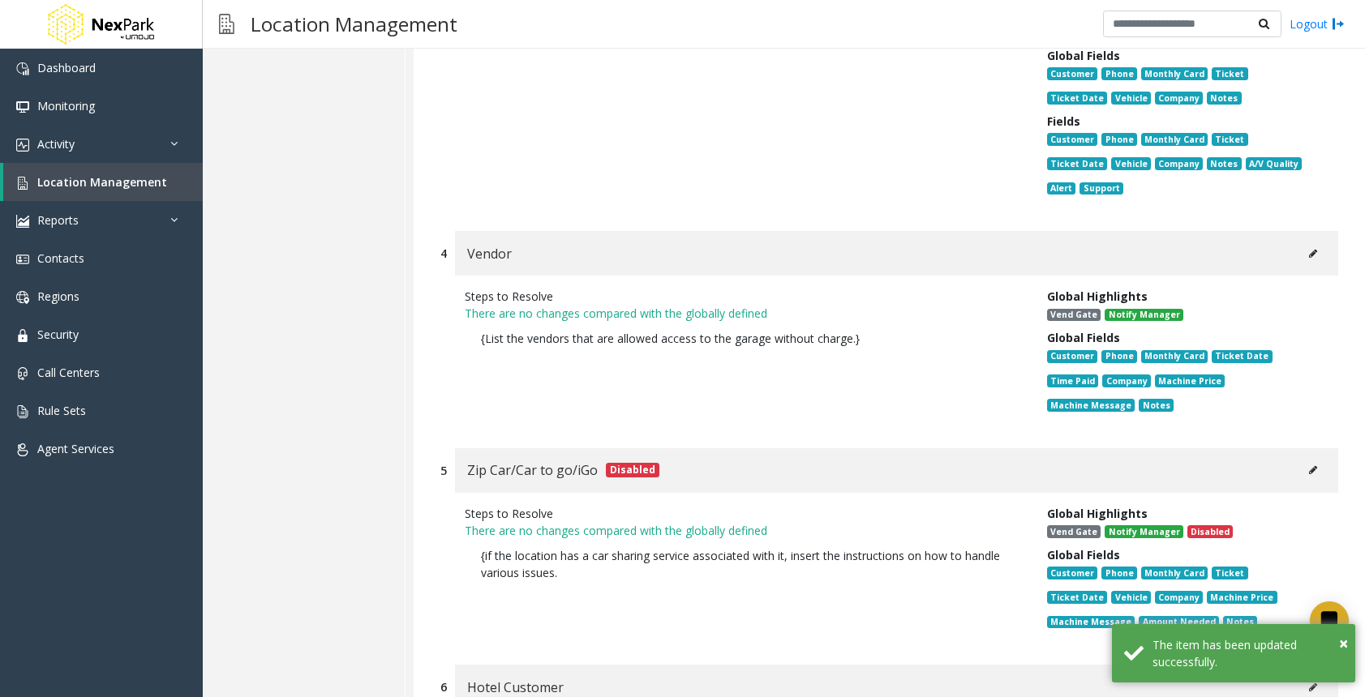
click at [1309, 249] on icon at bounding box center [1313, 254] width 8 height 10
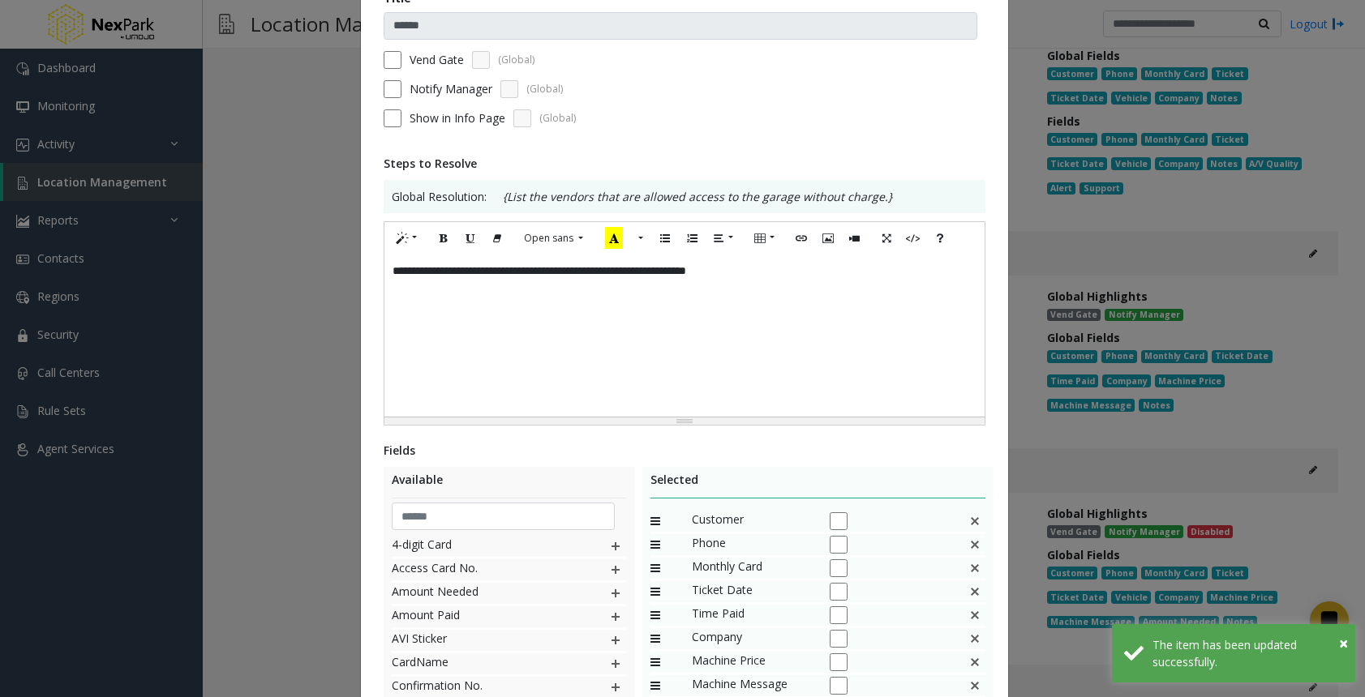
scroll to position [339, 0]
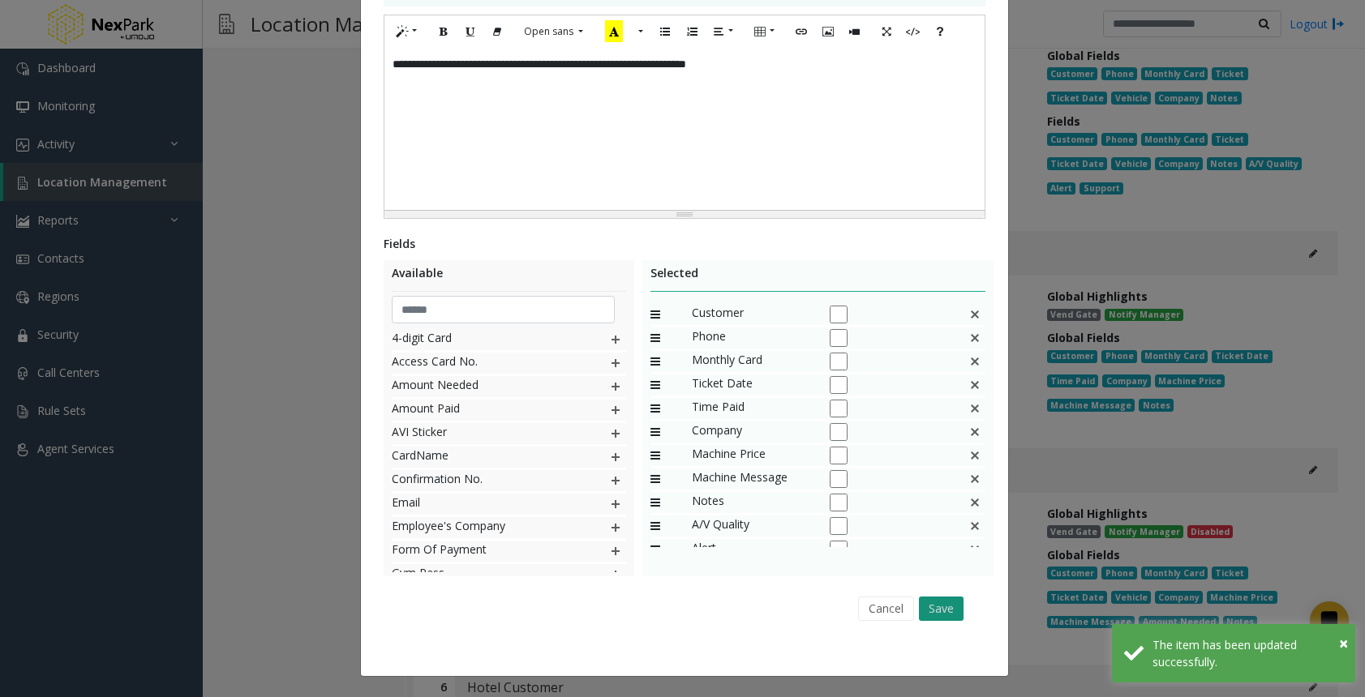
click at [932, 613] on button "Save" at bounding box center [941, 609] width 45 height 24
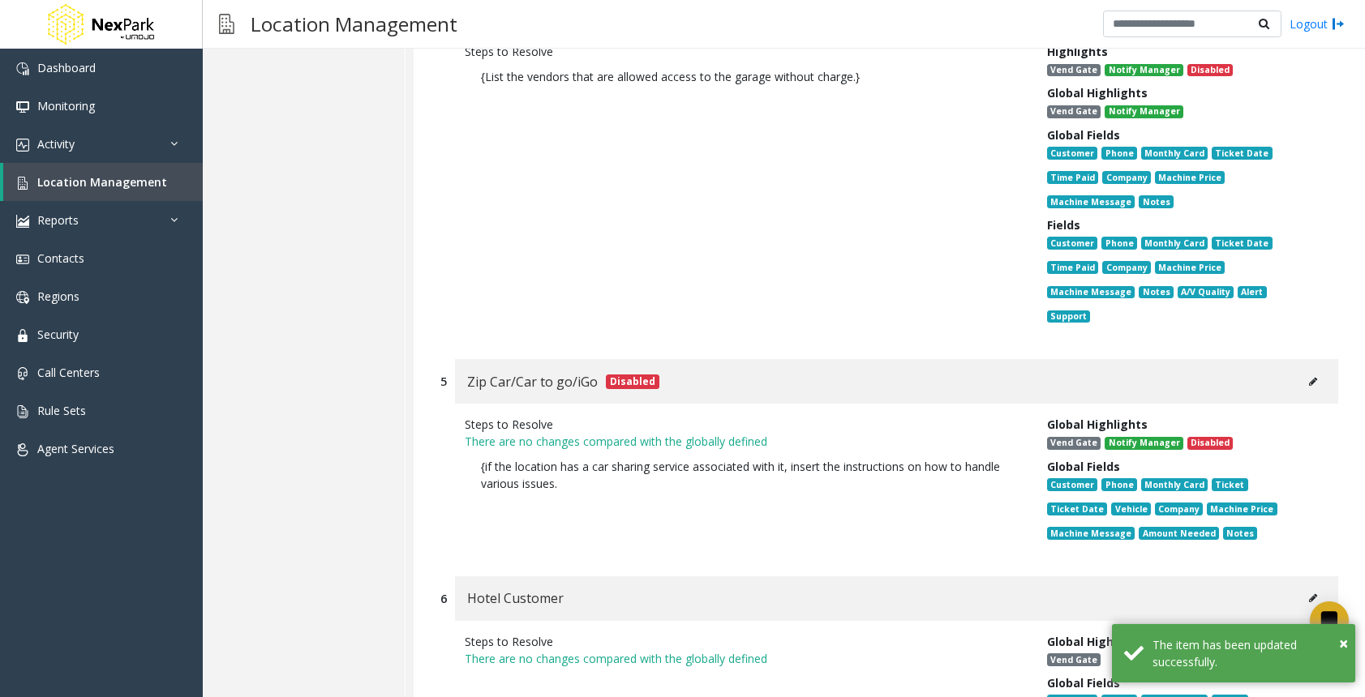
scroll to position [2886, 0]
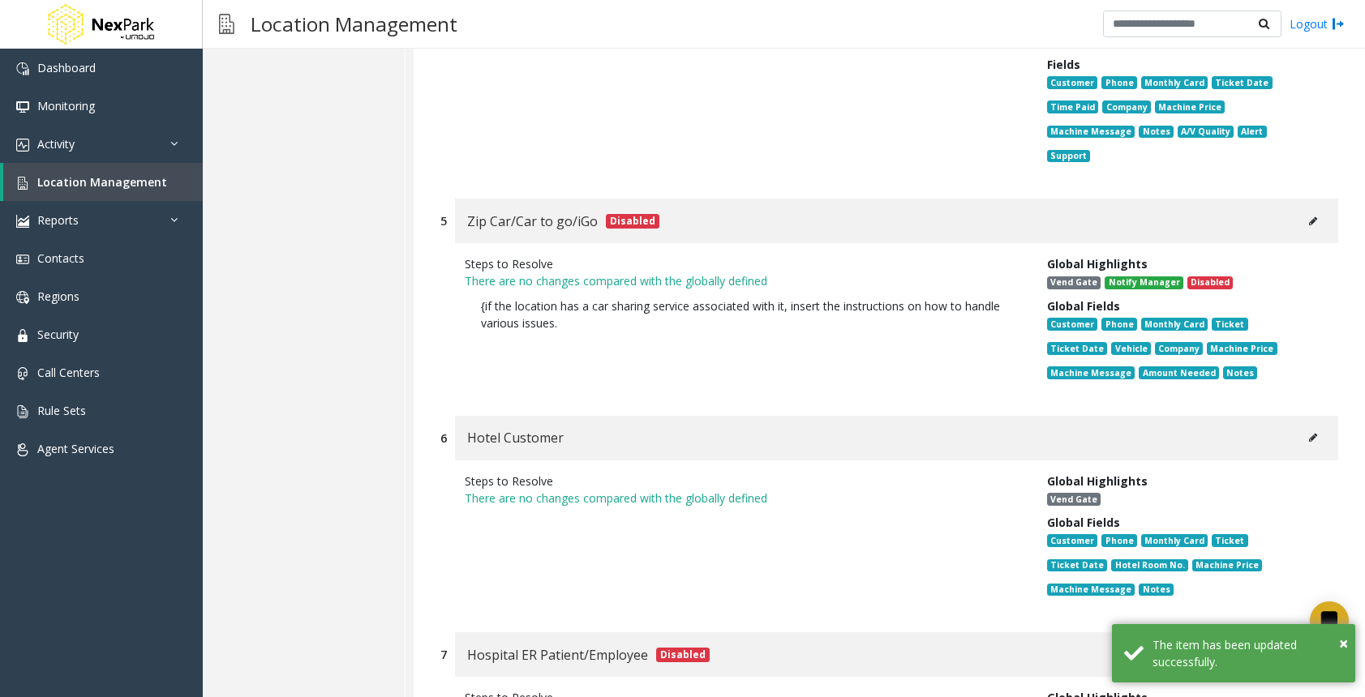
click at [1304, 426] on button at bounding box center [1313, 438] width 26 height 24
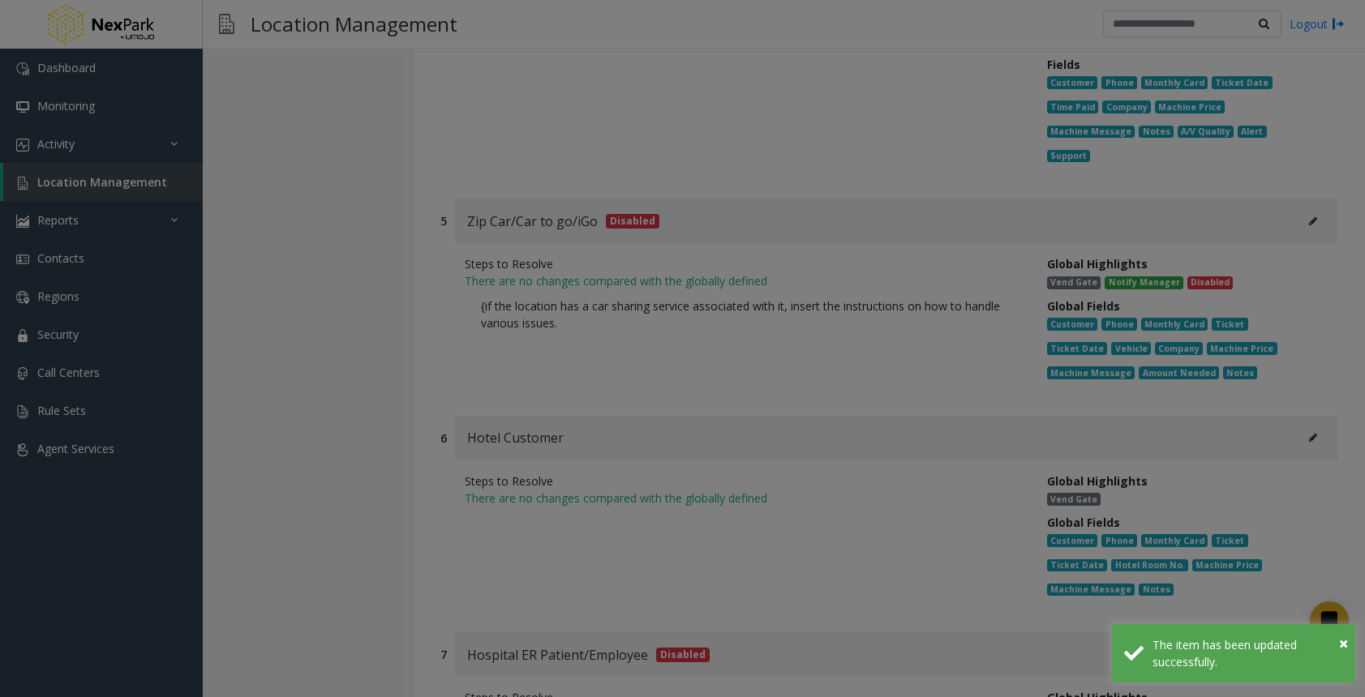
type input "**********"
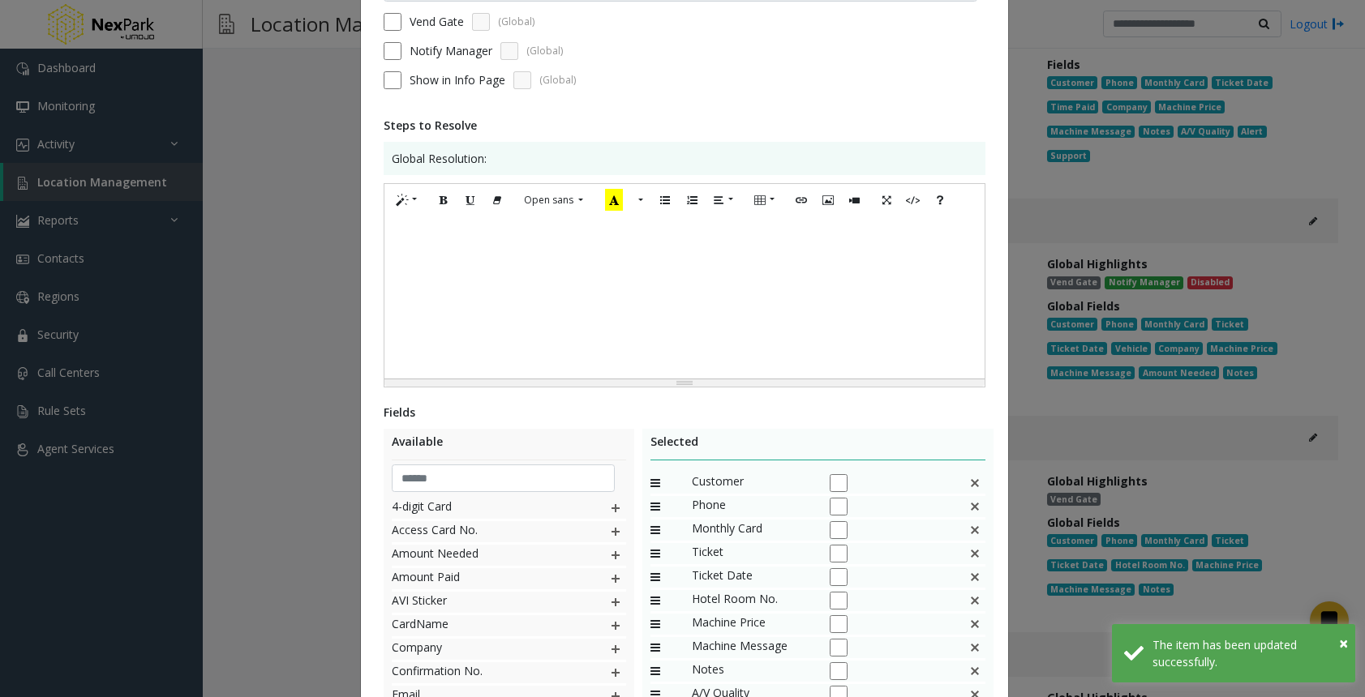
scroll to position [339, 0]
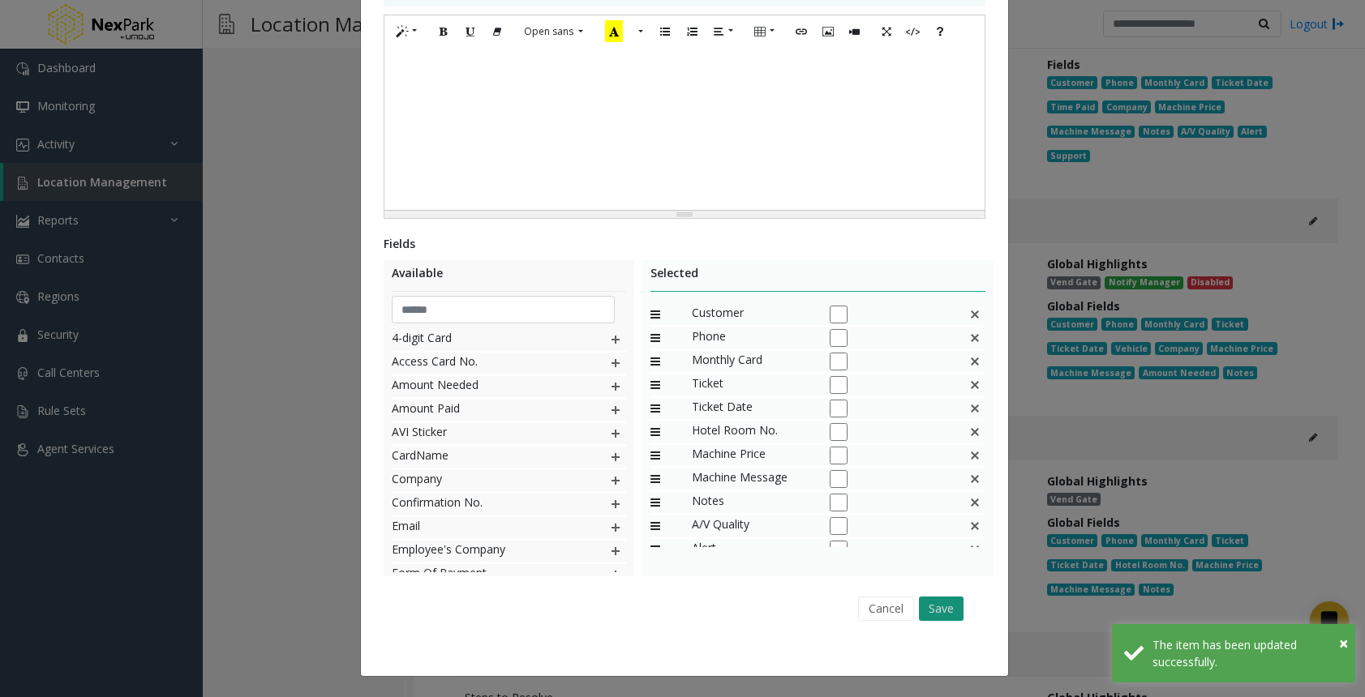
click at [932, 602] on button "Save" at bounding box center [941, 609] width 45 height 24
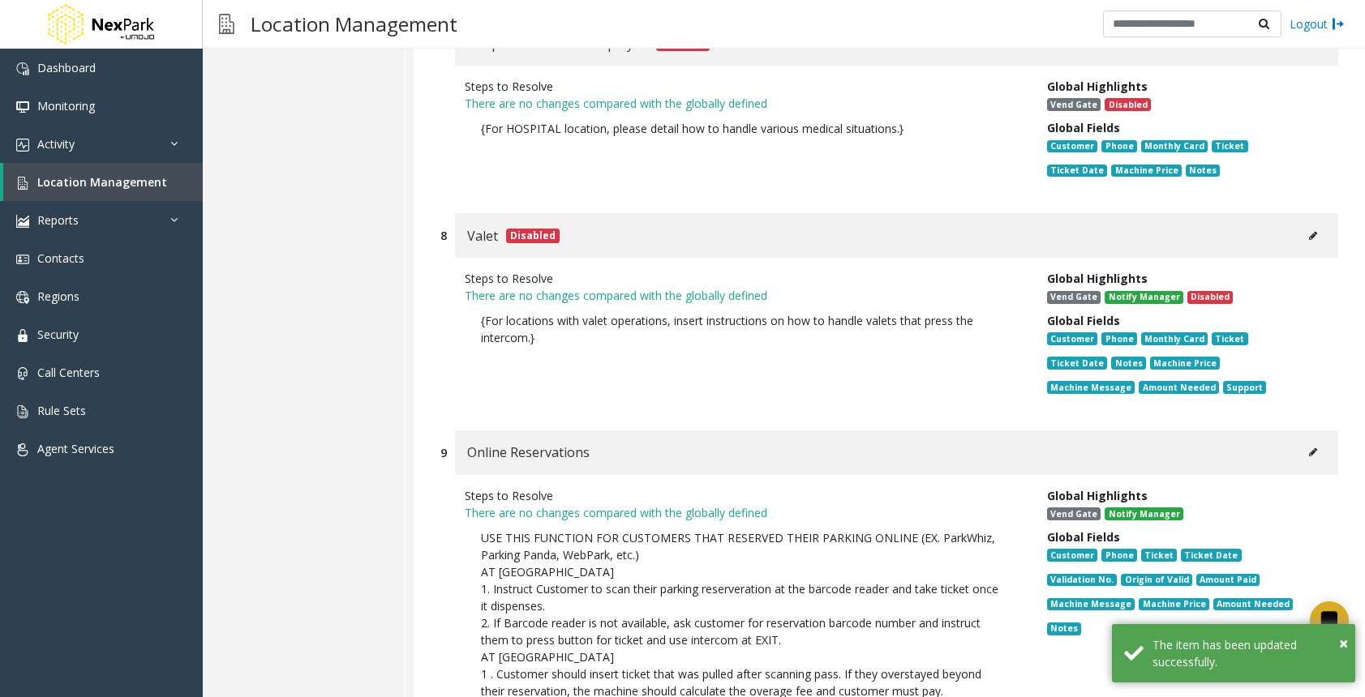
scroll to position [3696, 0]
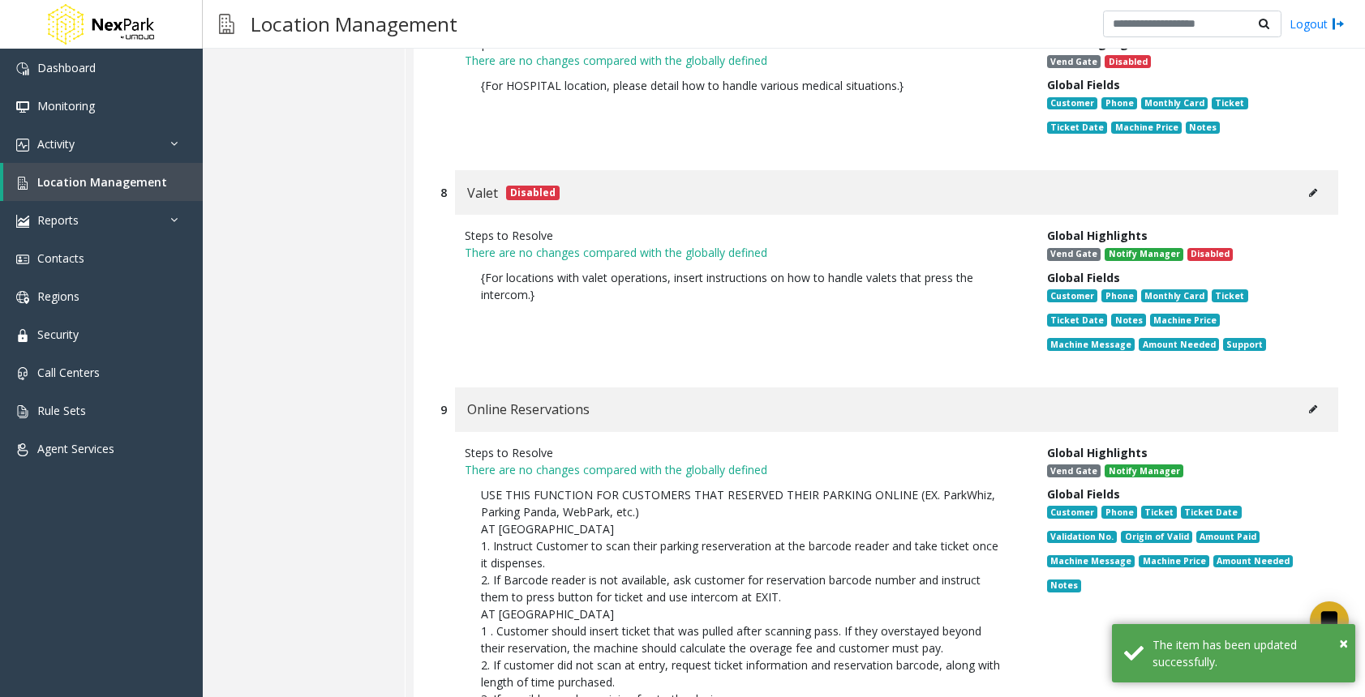
click at [1305, 397] on button at bounding box center [1313, 409] width 26 height 24
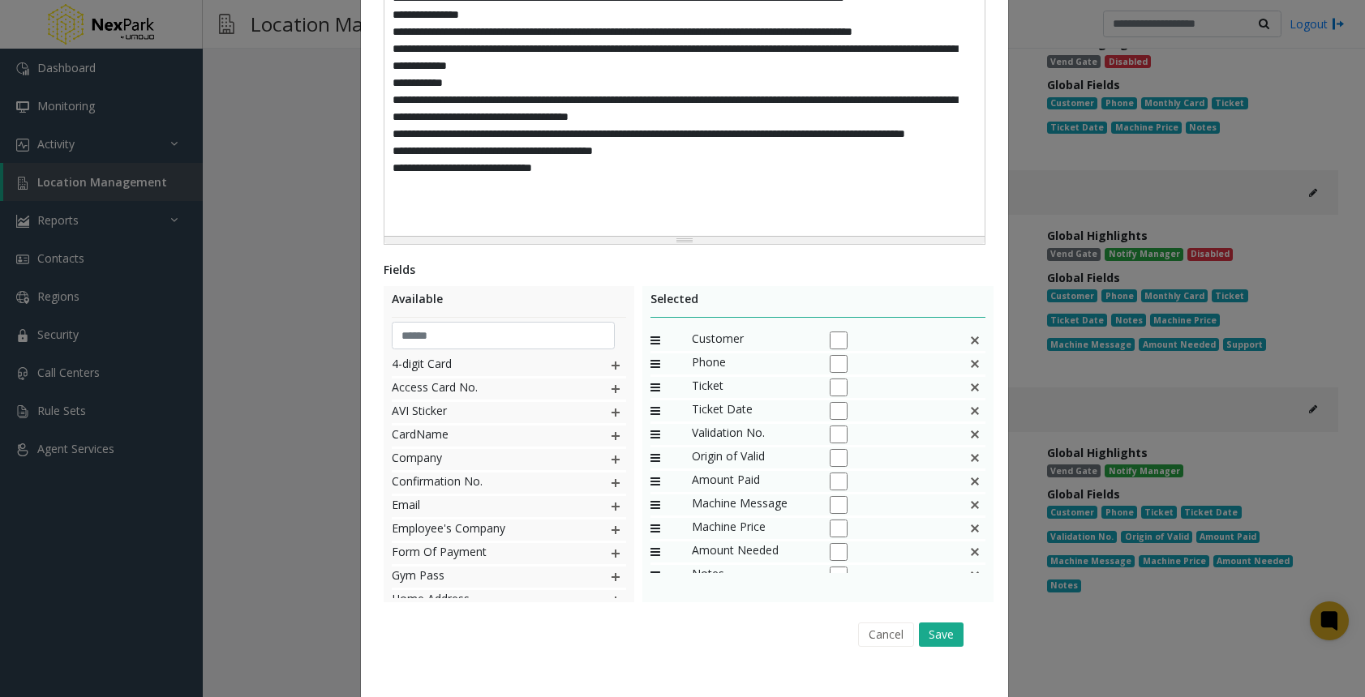
scroll to position [649, 0]
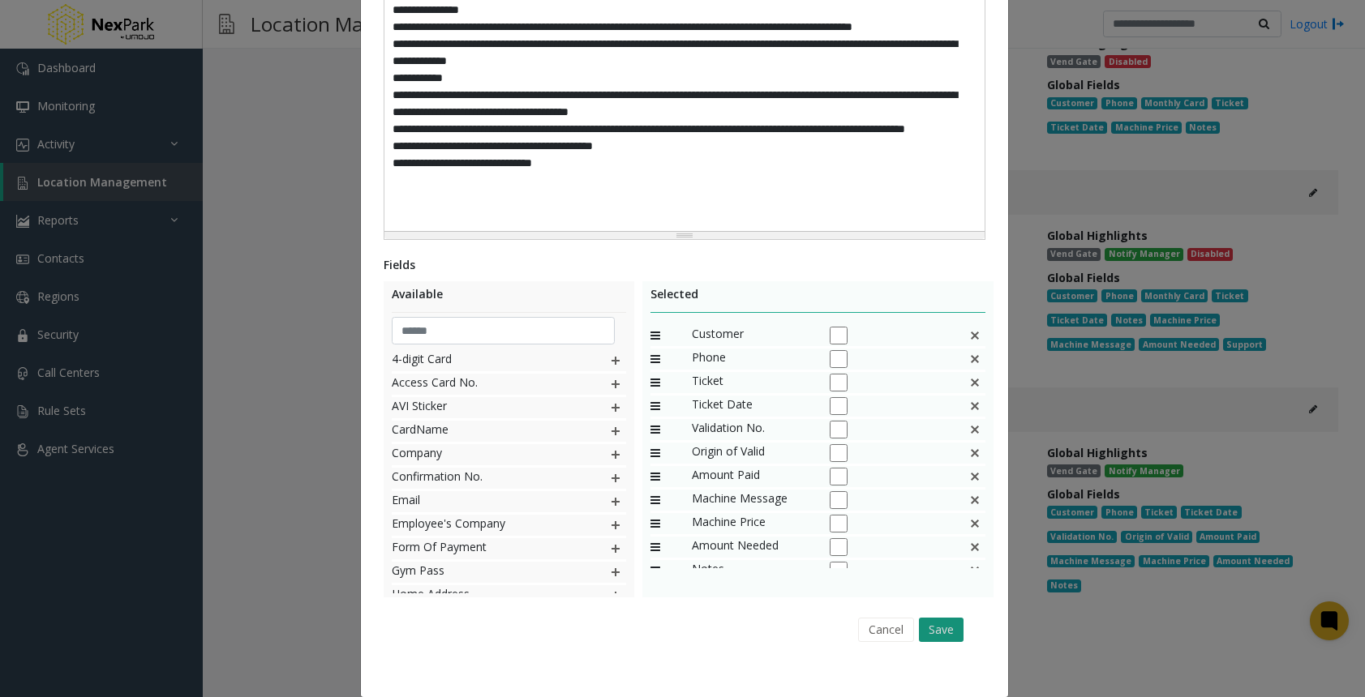
click at [932, 618] on button "Save" at bounding box center [941, 630] width 45 height 24
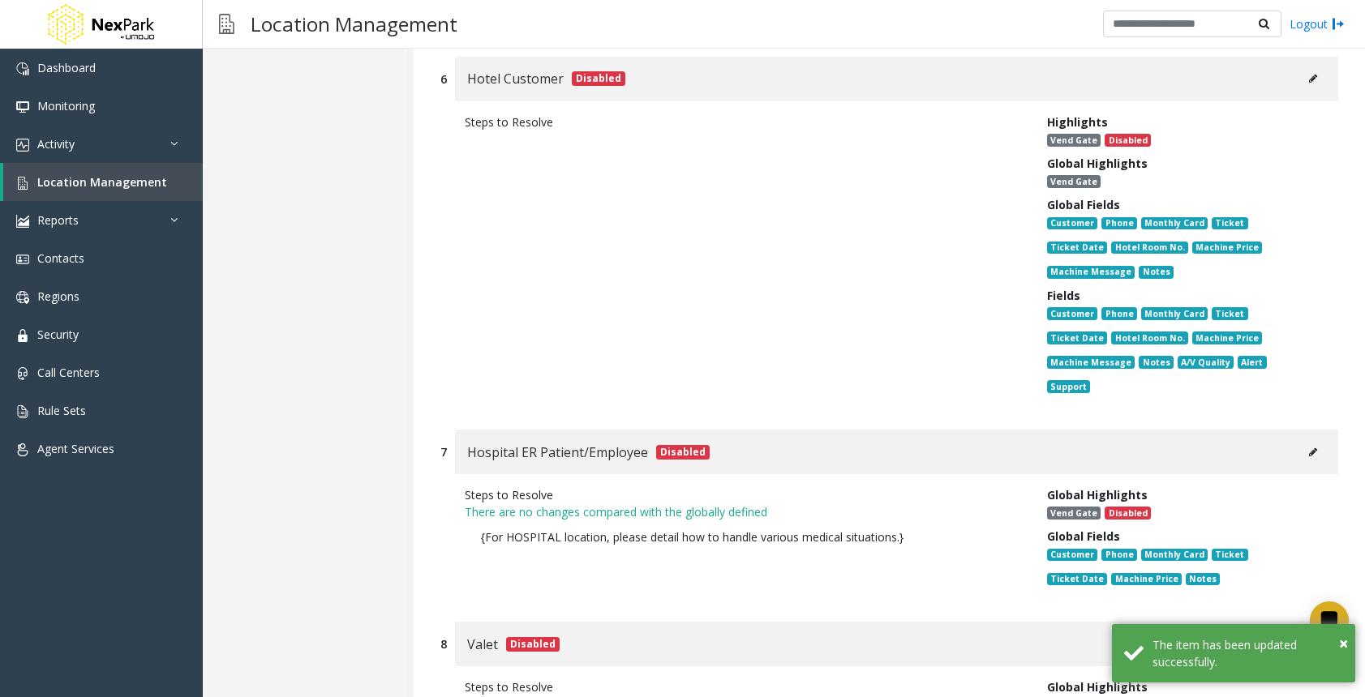
scroll to position [3164, 0]
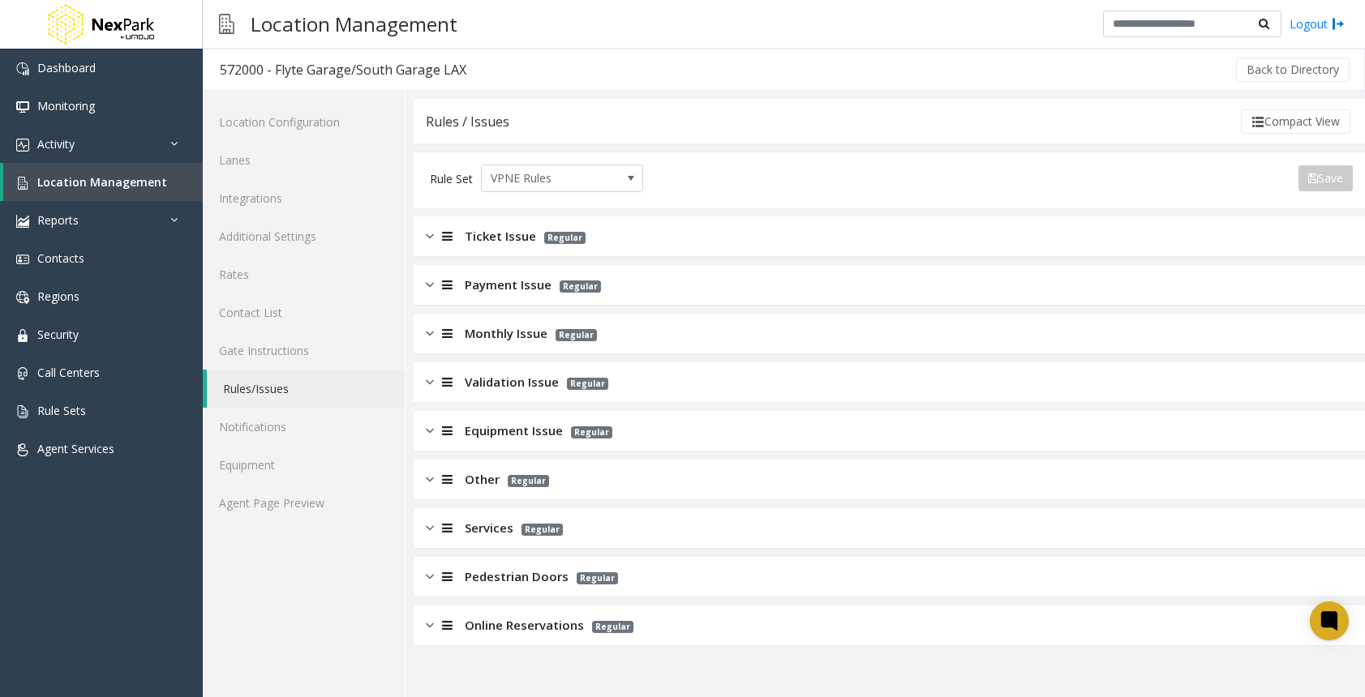
click at [428, 477] on img at bounding box center [430, 479] width 8 height 19
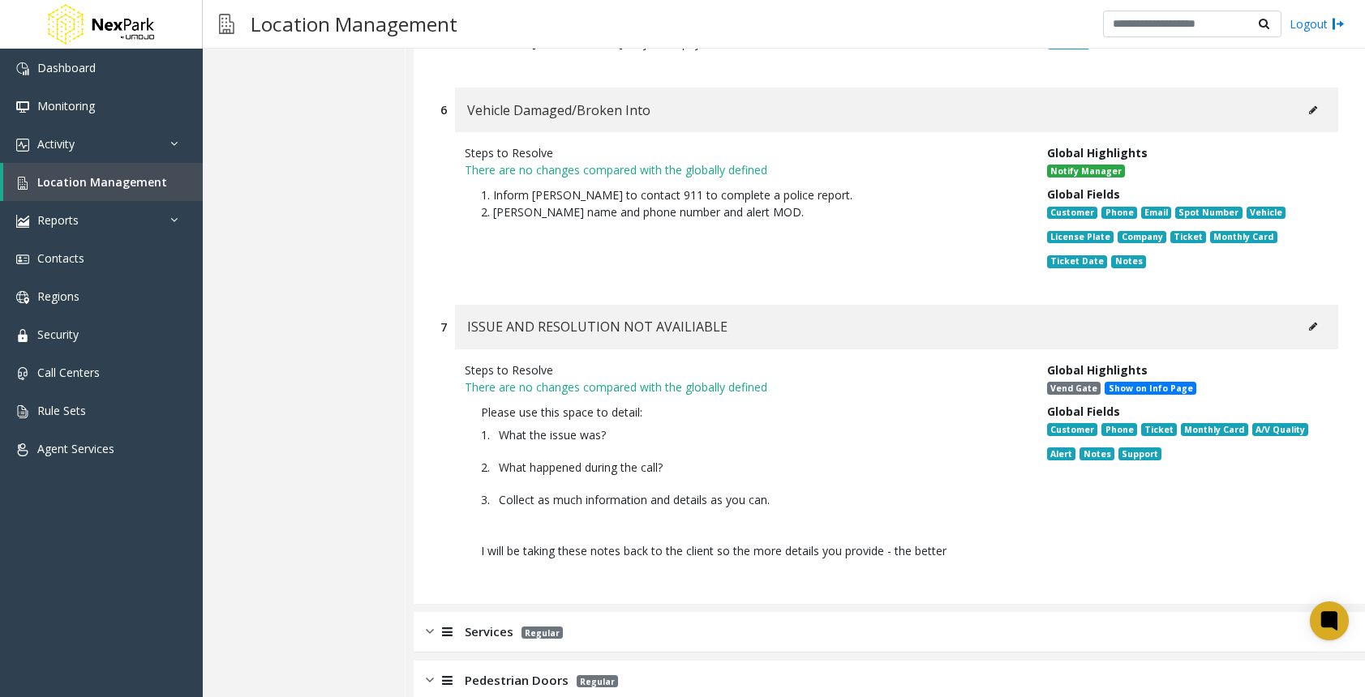
scroll to position [1393, 0]
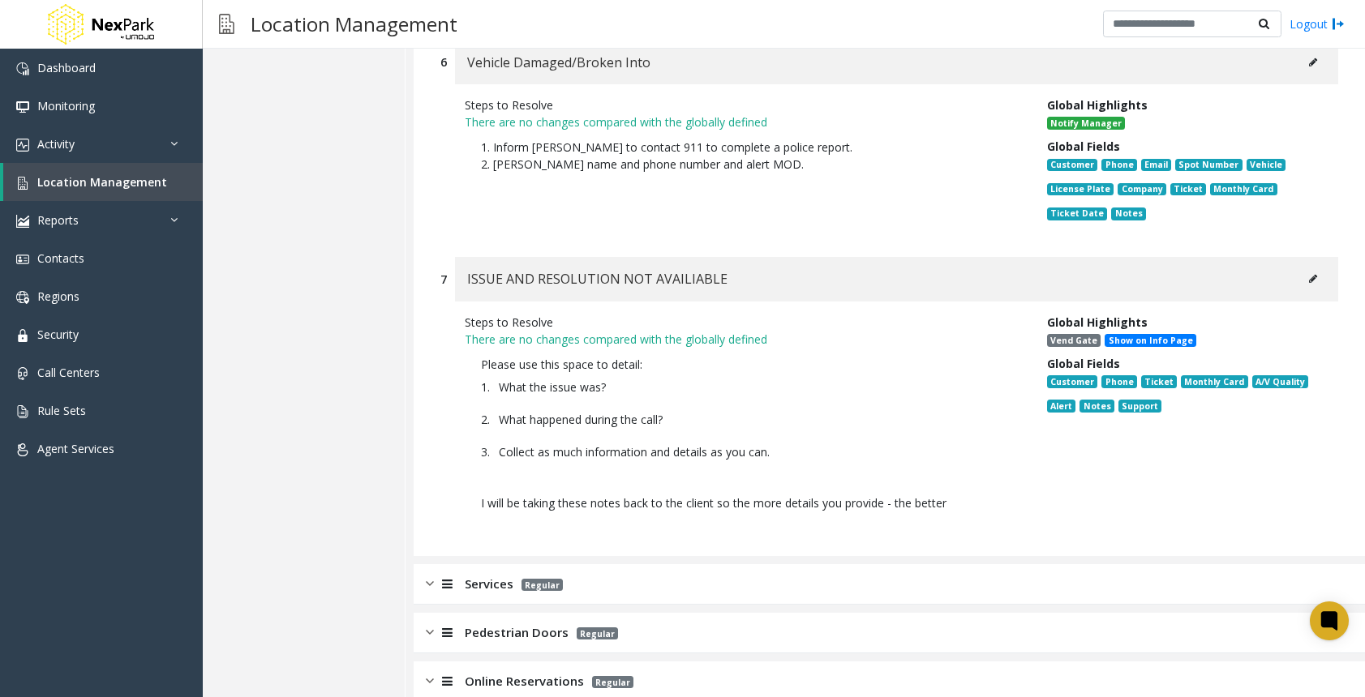
click at [1303, 267] on button at bounding box center [1313, 279] width 26 height 24
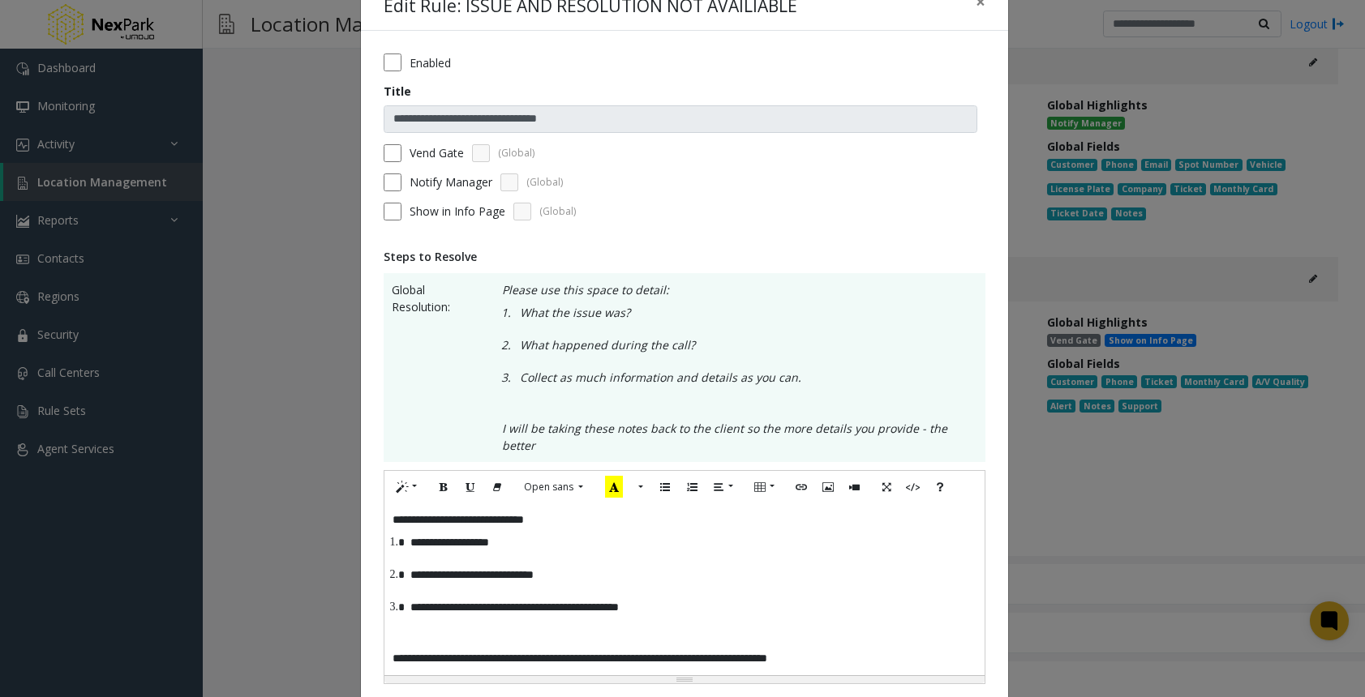
scroll to position [1, 0]
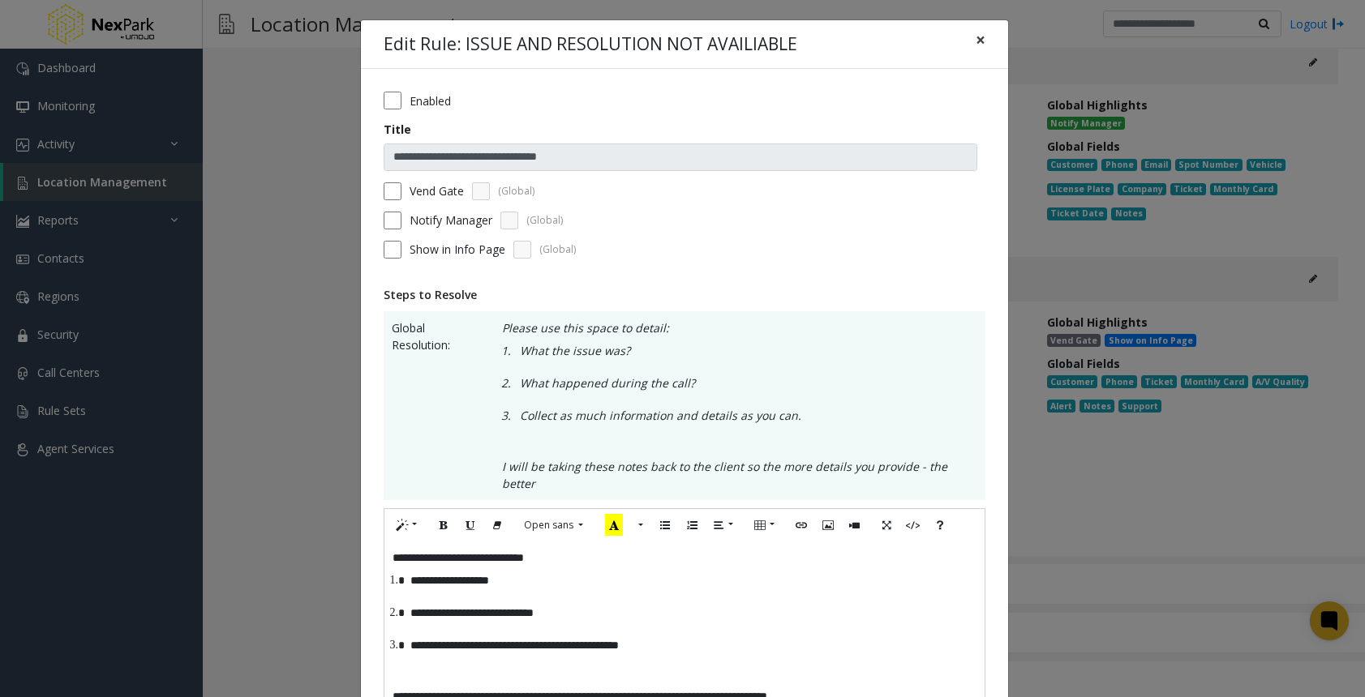
click at [975, 32] on span "×" at bounding box center [980, 39] width 10 height 23
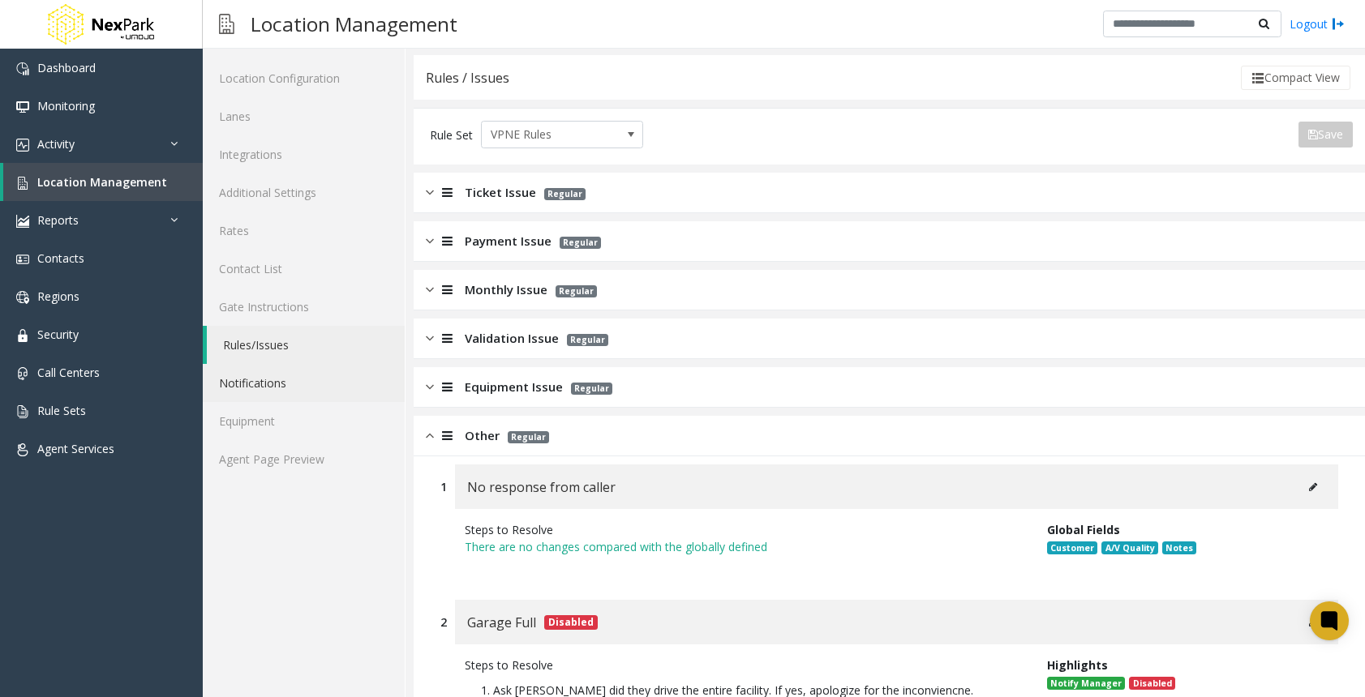
scroll to position [15, 0]
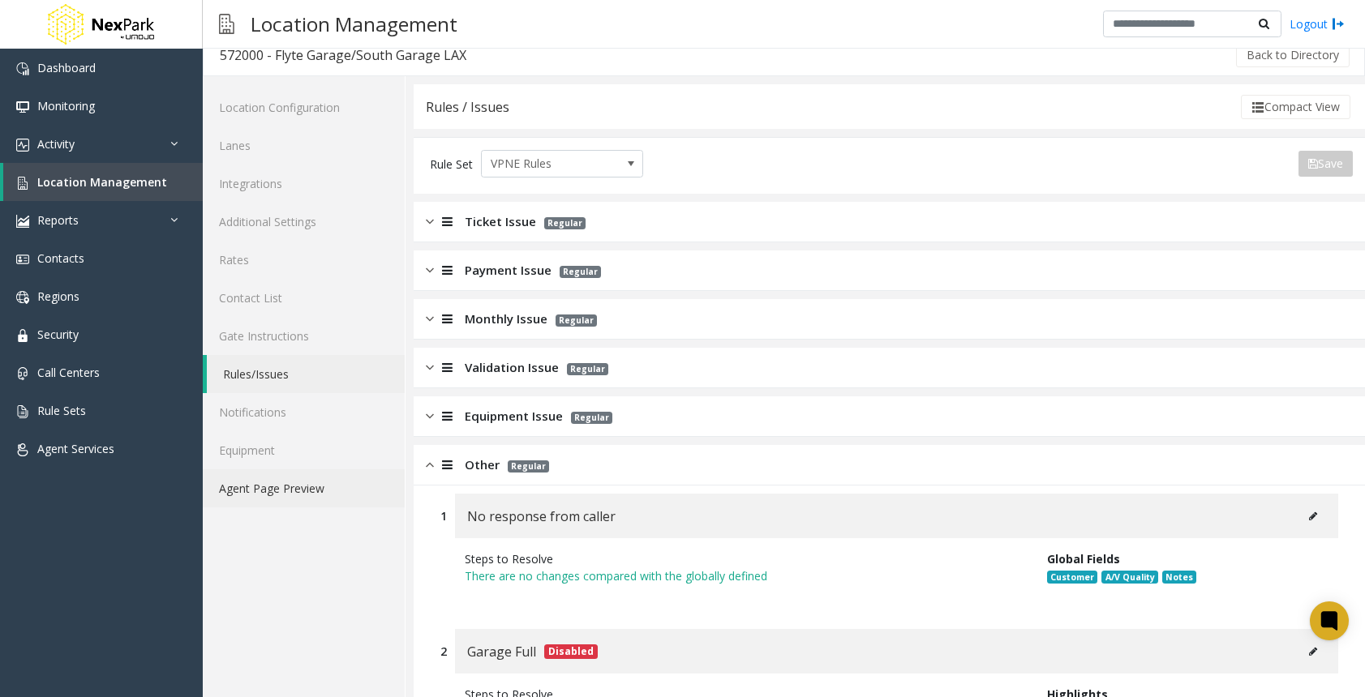
click at [300, 494] on link "Agent Page Preview" at bounding box center [304, 488] width 202 height 38
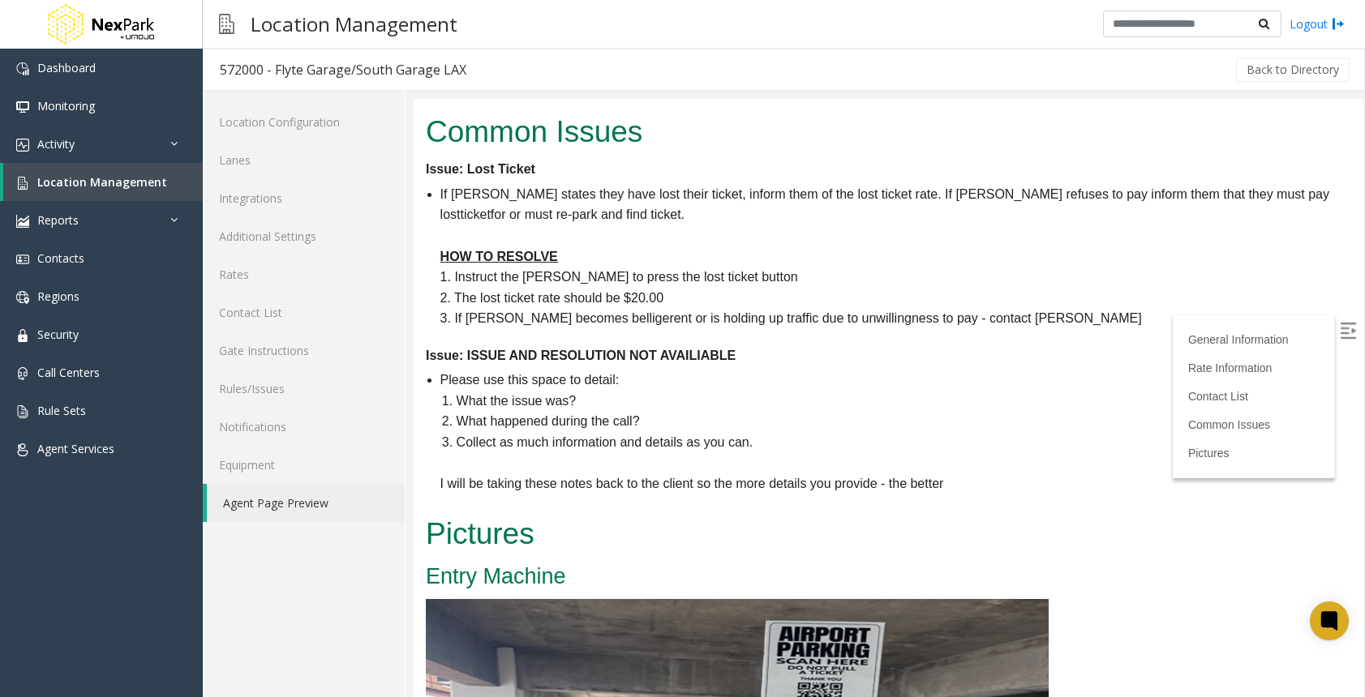
scroll to position [486, 0]
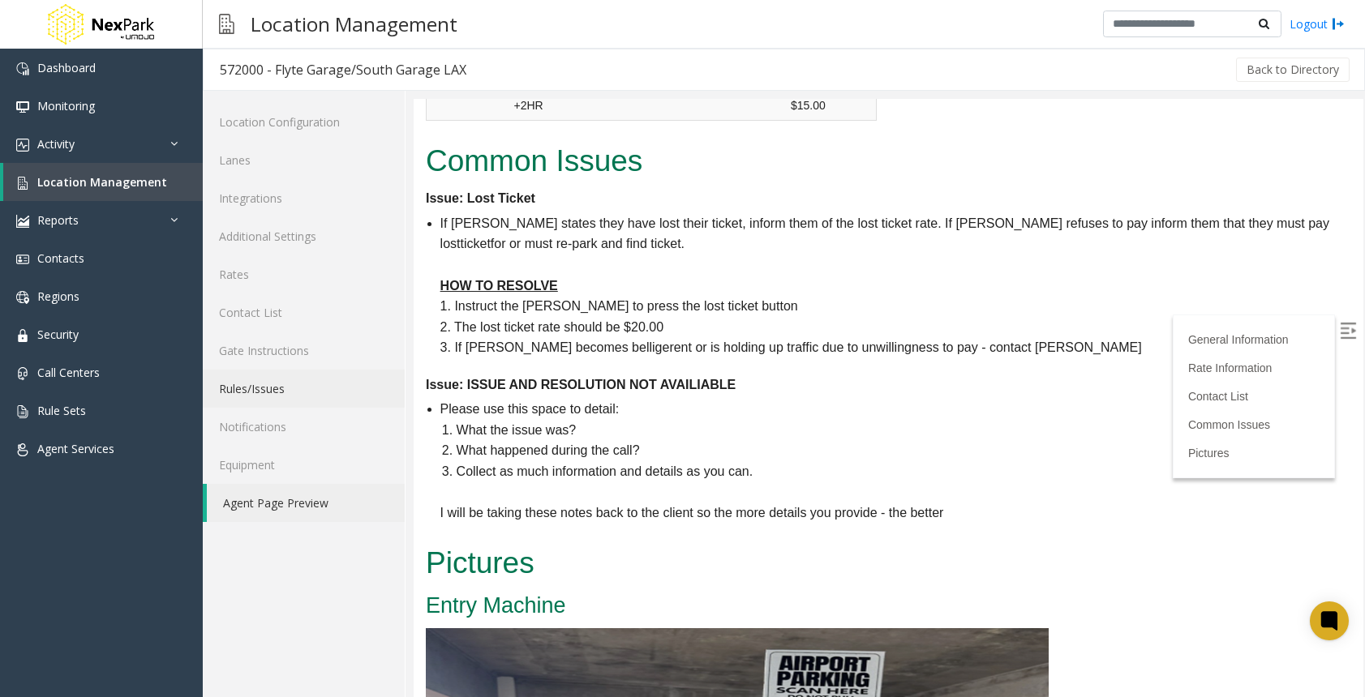
click at [291, 395] on link "Rules/Issues" at bounding box center [304, 389] width 202 height 38
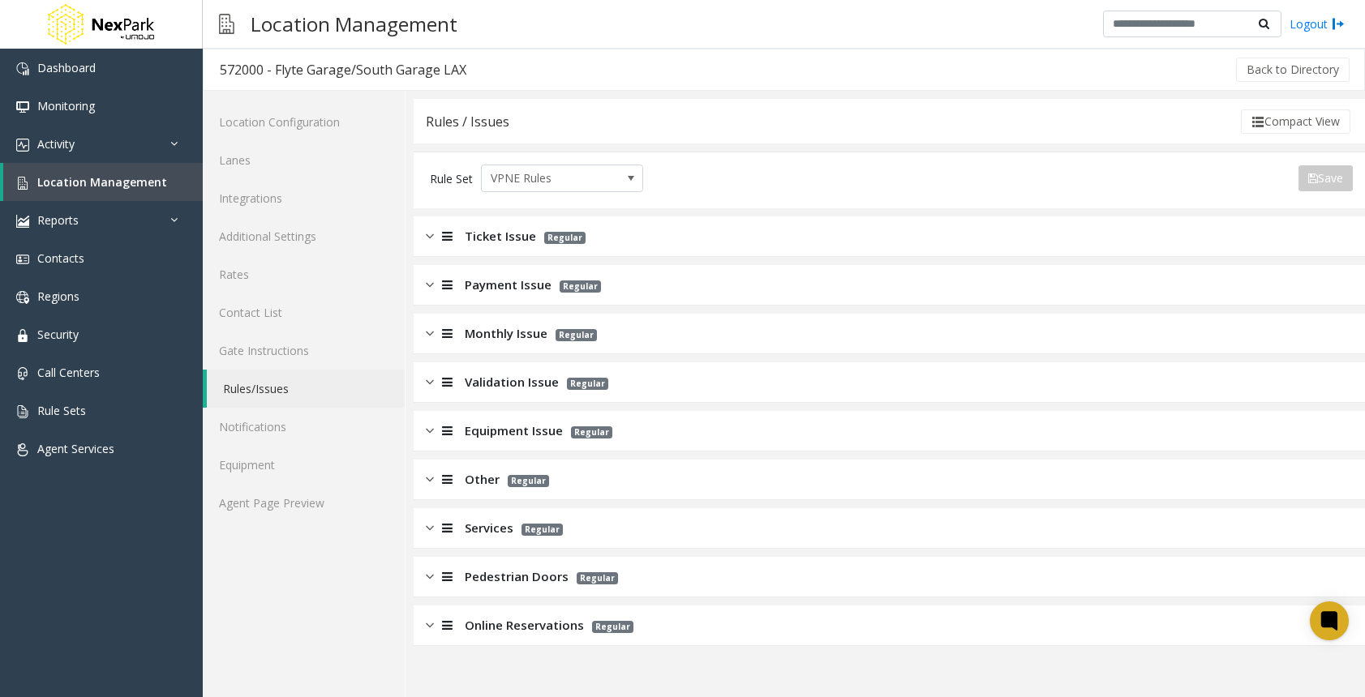
click at [431, 238] on img at bounding box center [430, 236] width 8 height 19
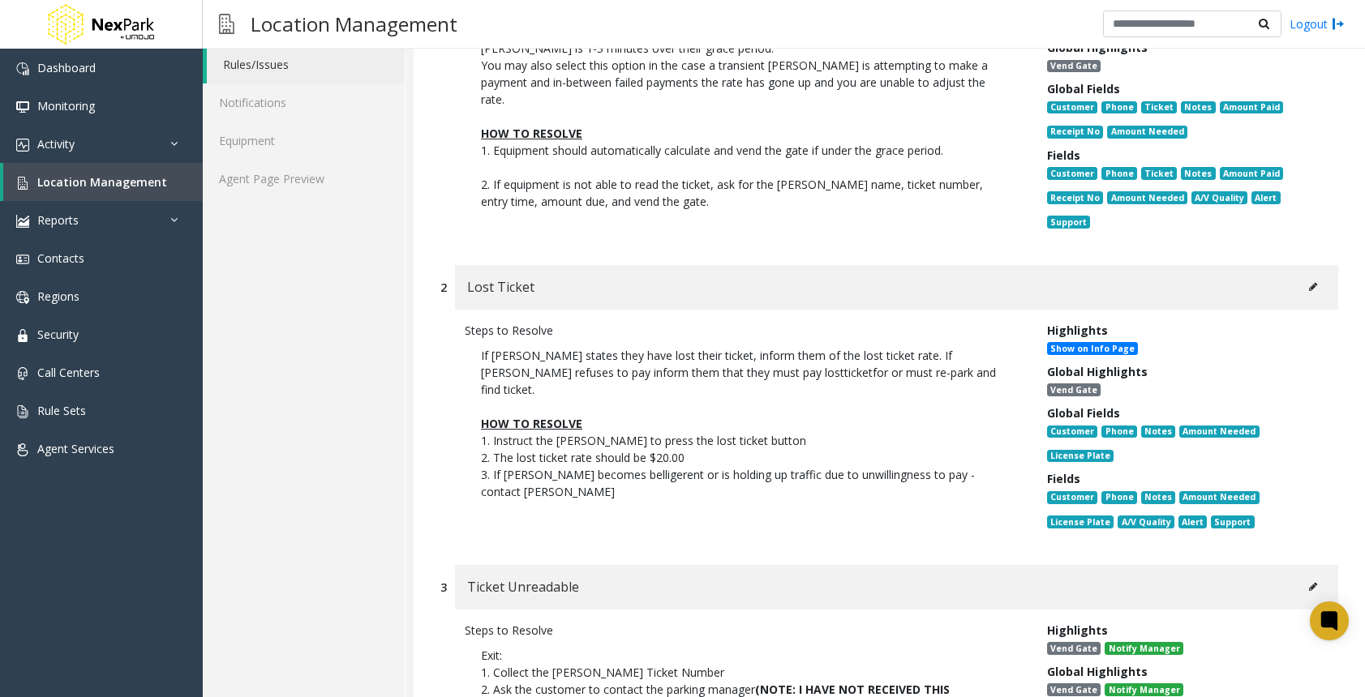
scroll to position [243, 0]
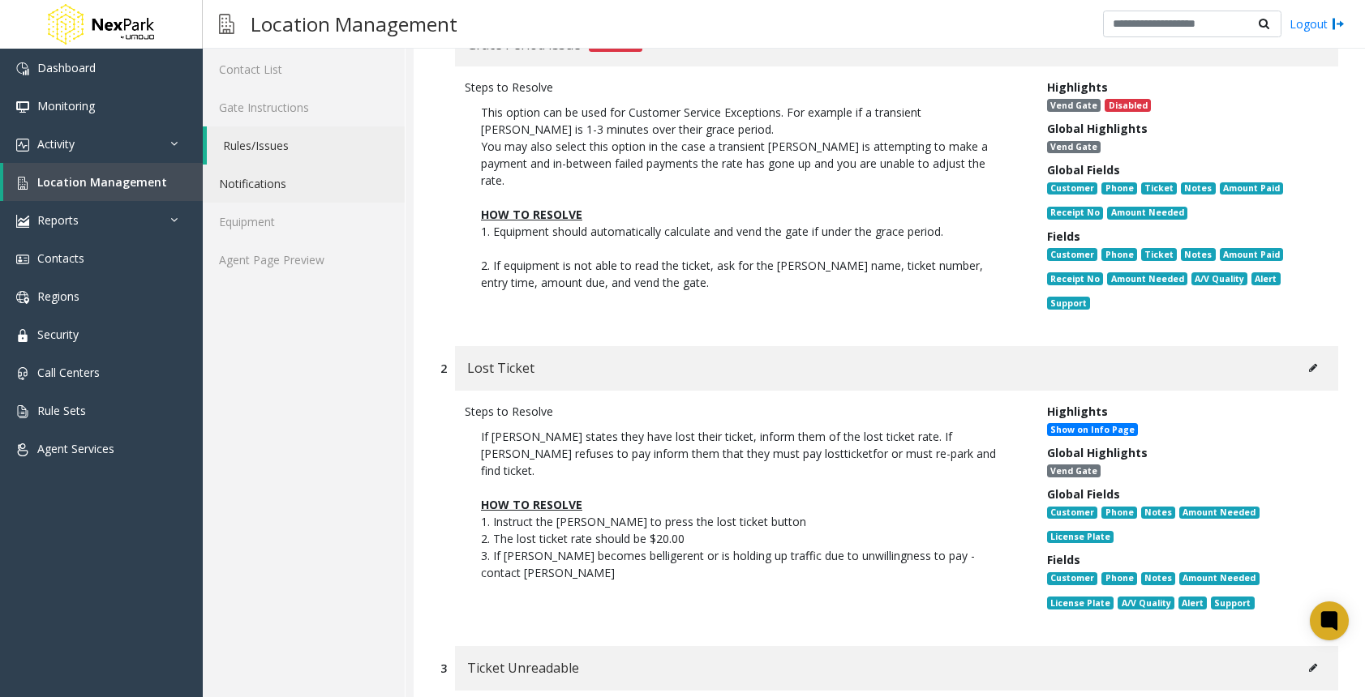
click at [296, 186] on link "Notifications" at bounding box center [304, 184] width 202 height 38
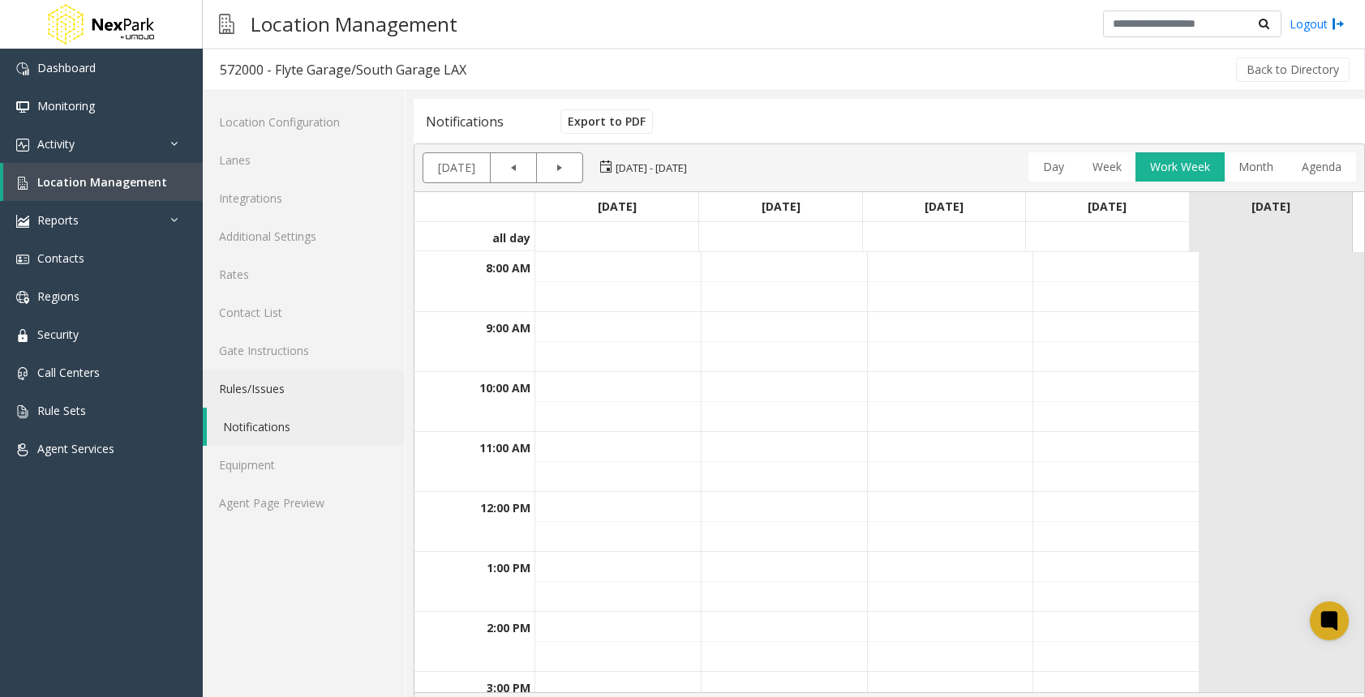
click at [304, 383] on link "Rules/Issues" at bounding box center [304, 389] width 202 height 38
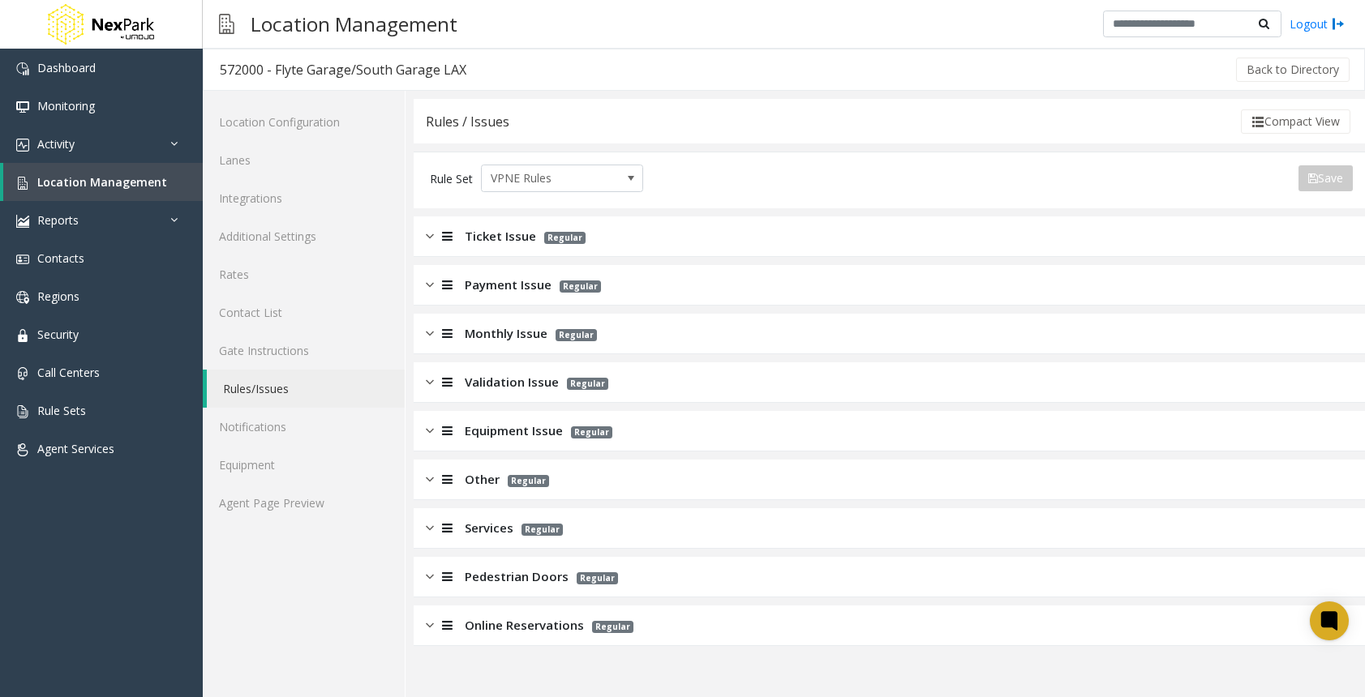
click at [428, 328] on img at bounding box center [430, 333] width 8 height 19
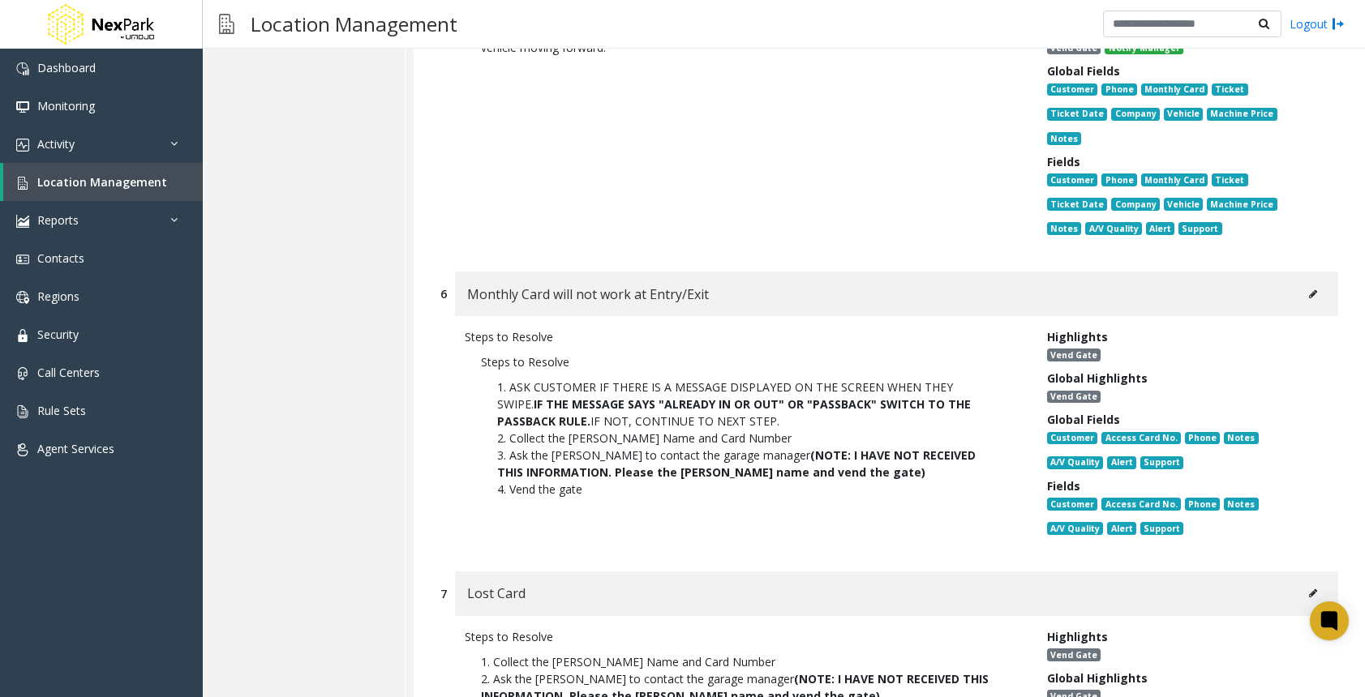
scroll to position [1622, 0]
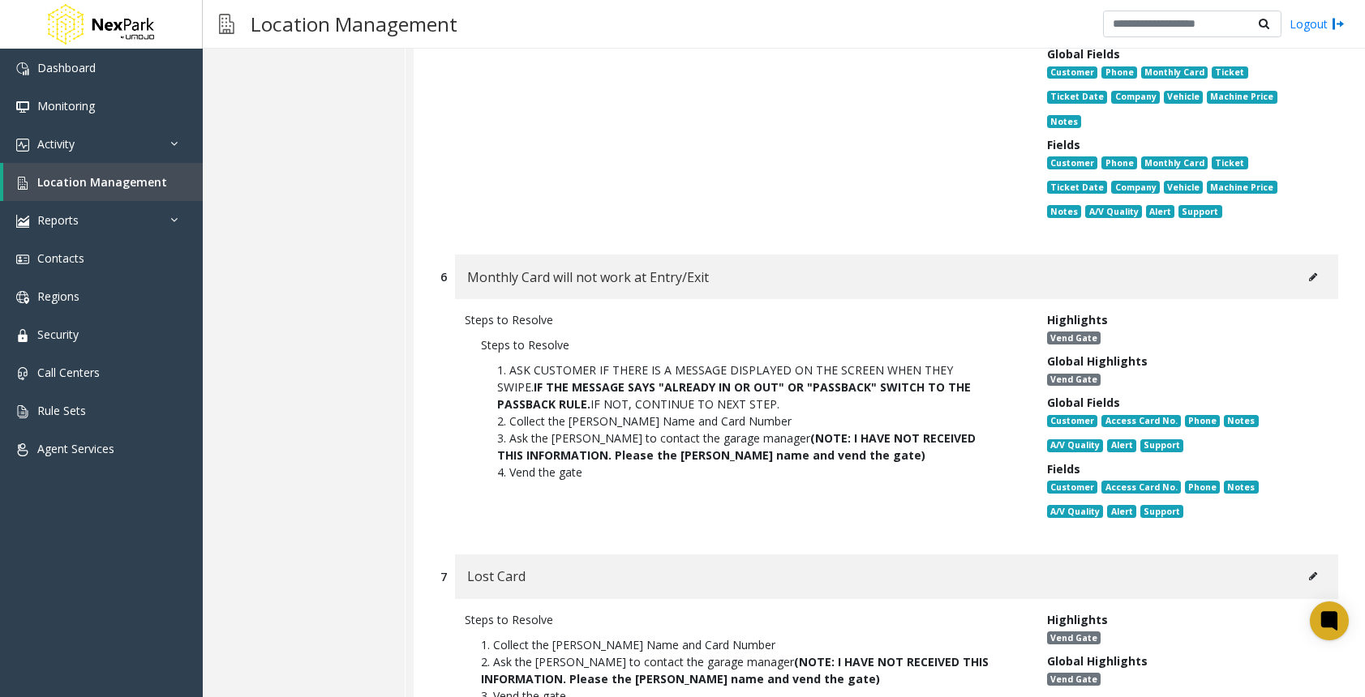
click at [1309, 272] on icon at bounding box center [1313, 277] width 8 height 10
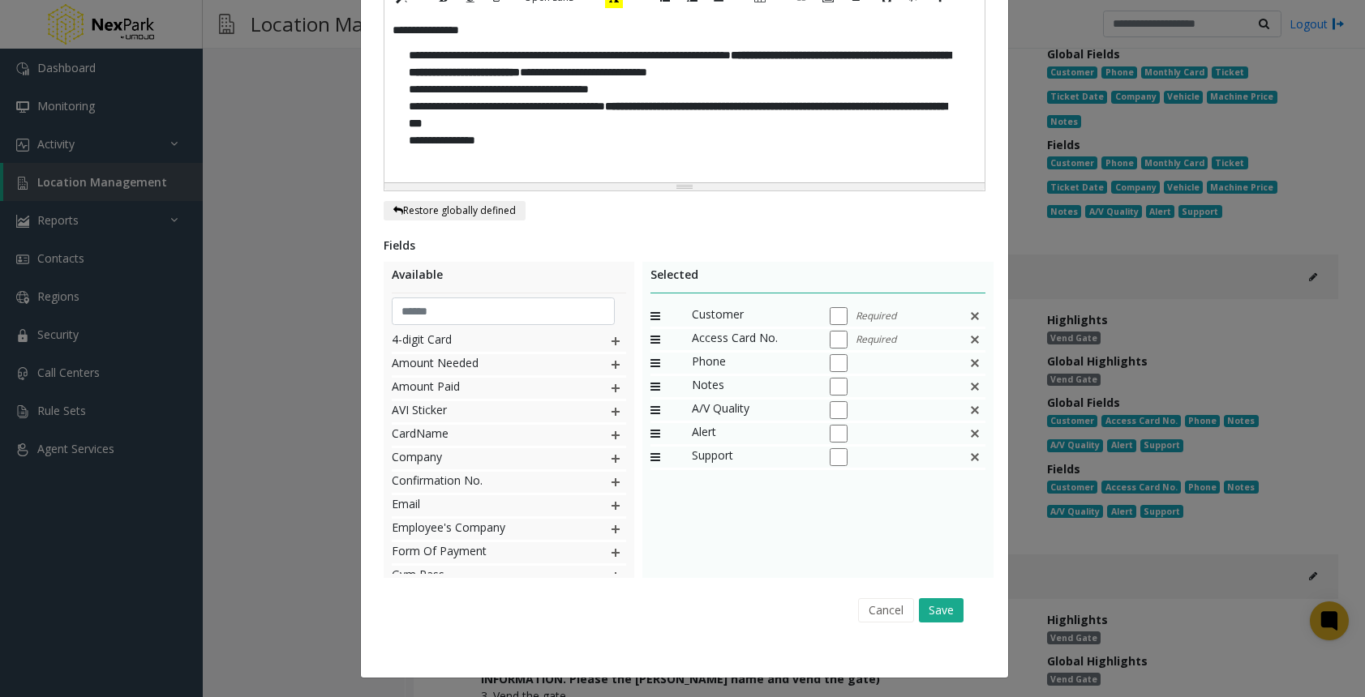
scroll to position [493, 0]
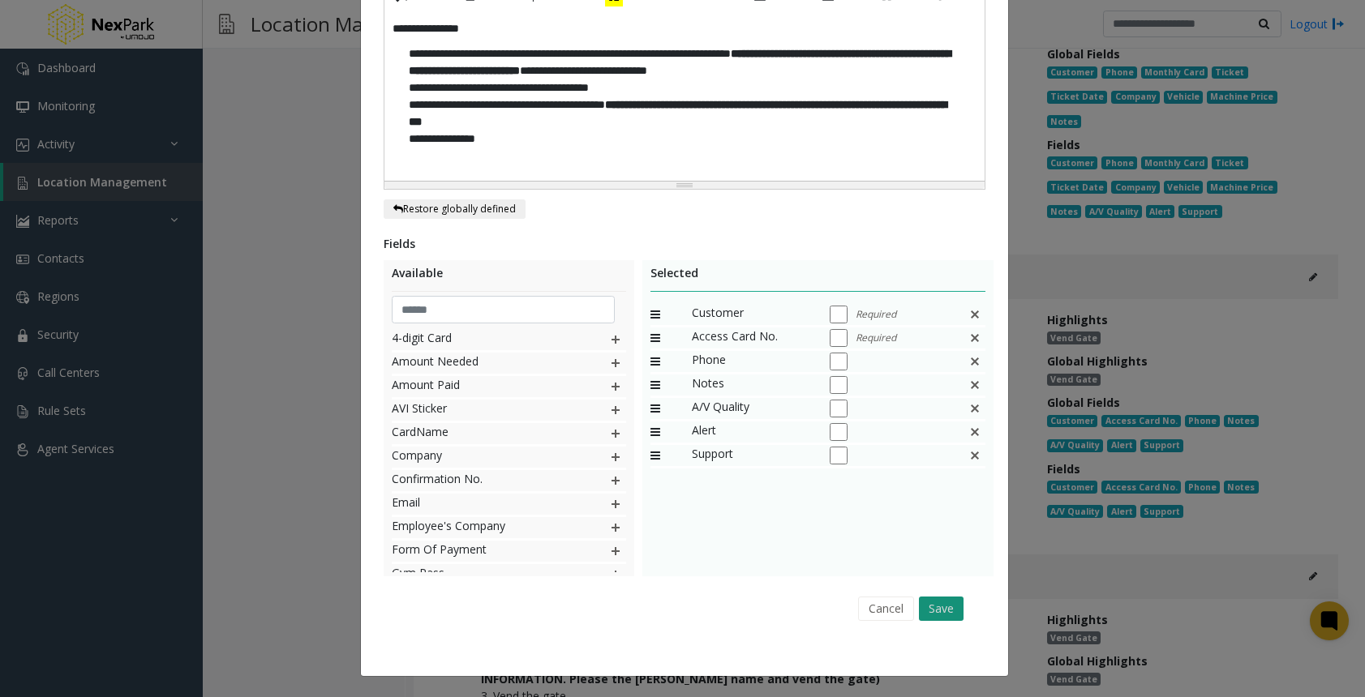
click at [945, 610] on button "Save" at bounding box center [941, 609] width 45 height 24
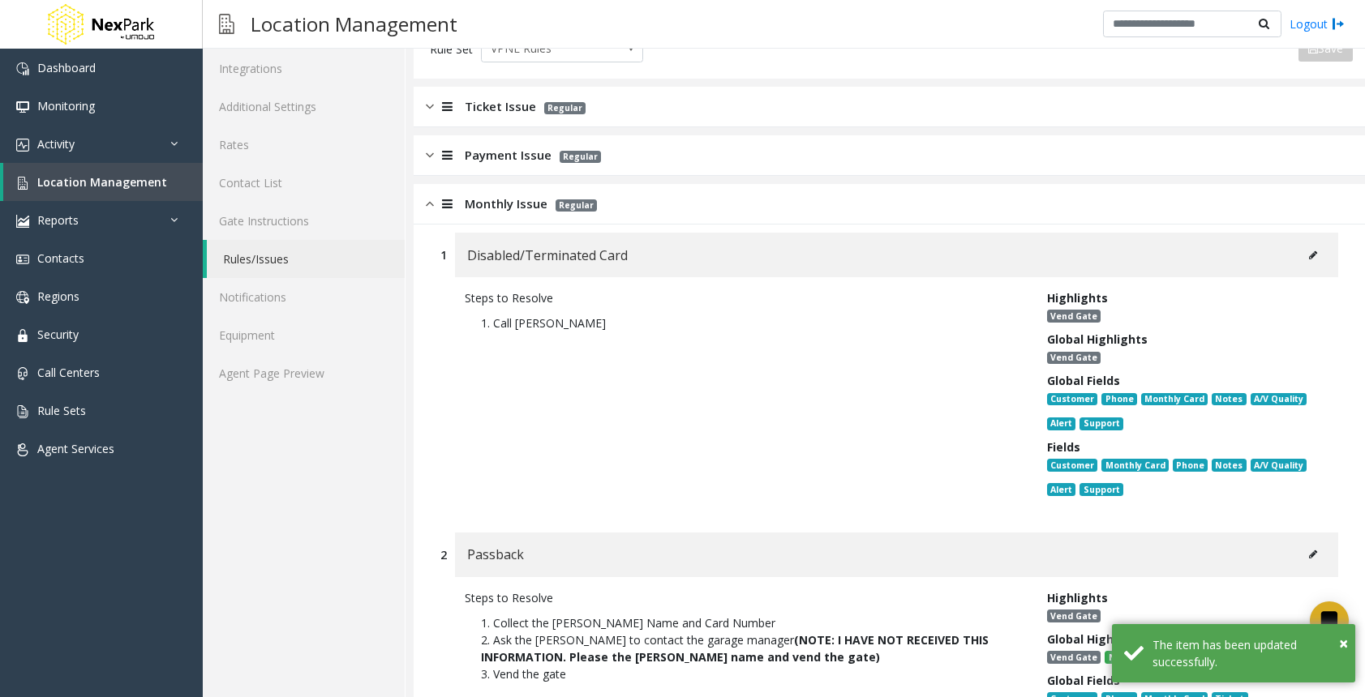
scroll to position [81, 0]
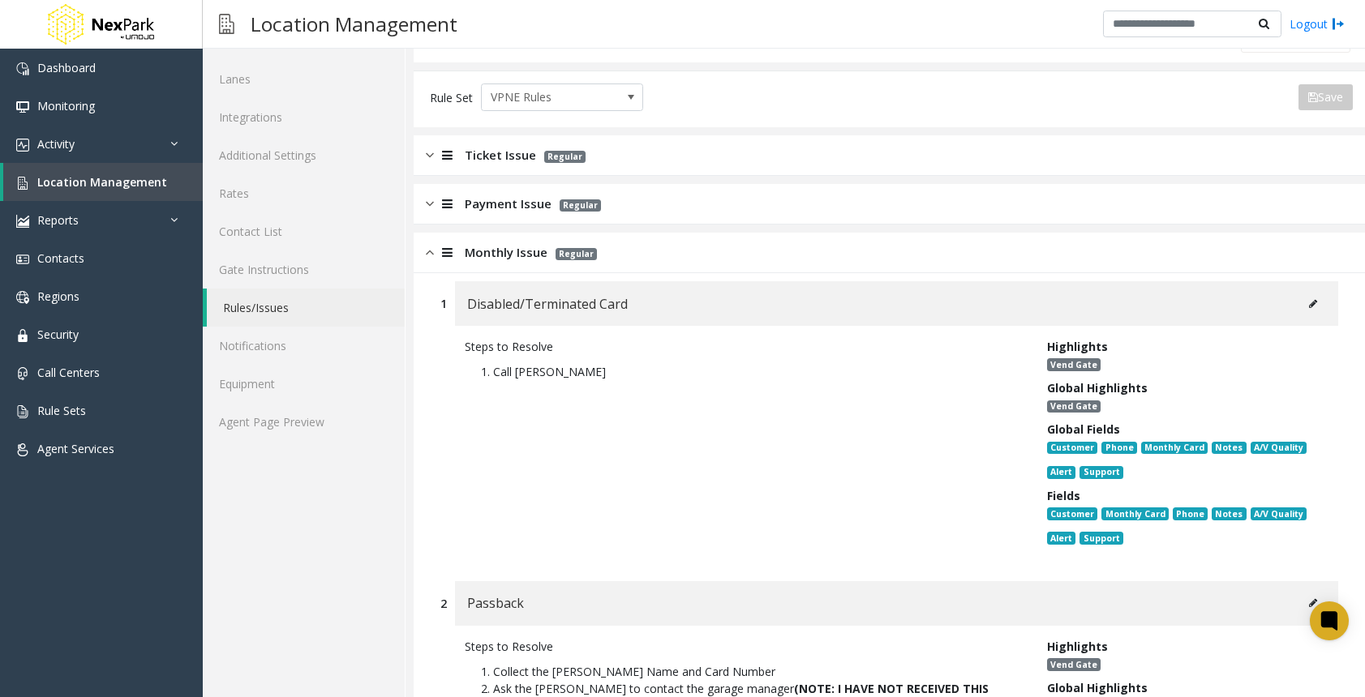
click at [431, 260] on img at bounding box center [430, 252] width 8 height 19
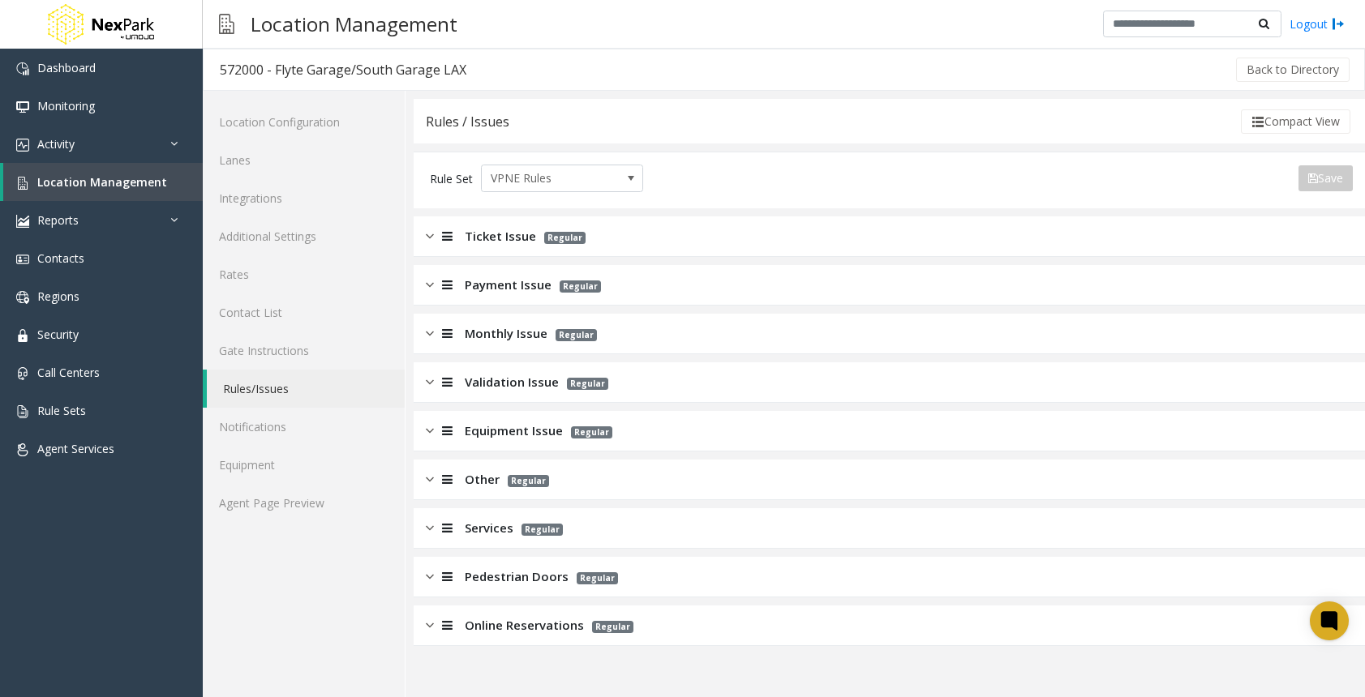
click at [427, 244] on img at bounding box center [430, 236] width 8 height 19
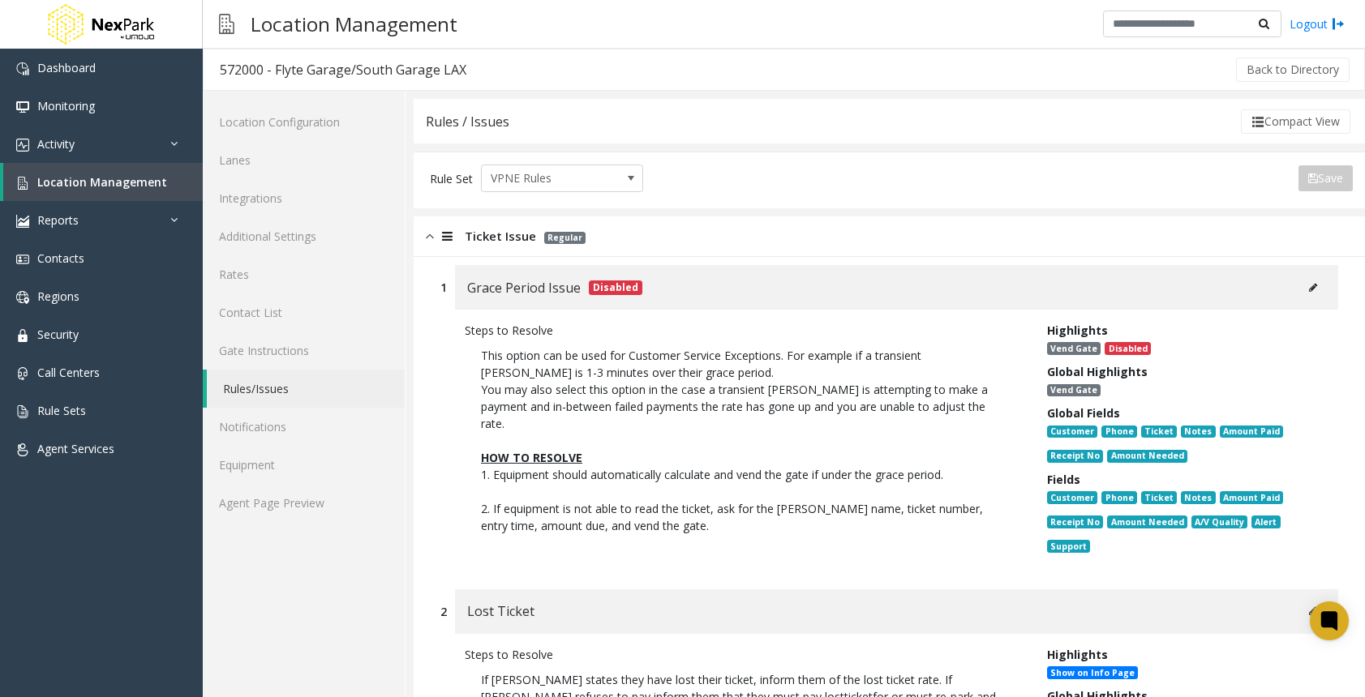
click at [421, 237] on div "Ticket Issue Regular" at bounding box center [888, 236] width 951 height 41
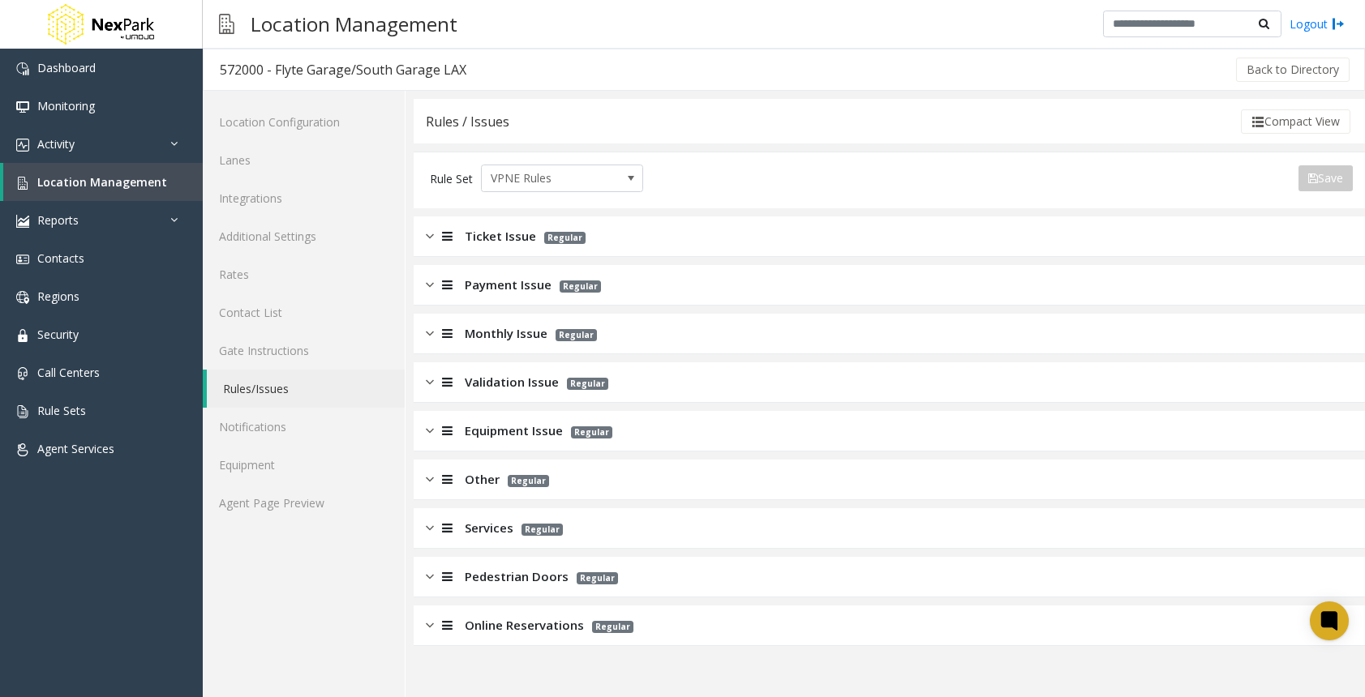
click at [435, 289] on div at bounding box center [445, 285] width 23 height 19
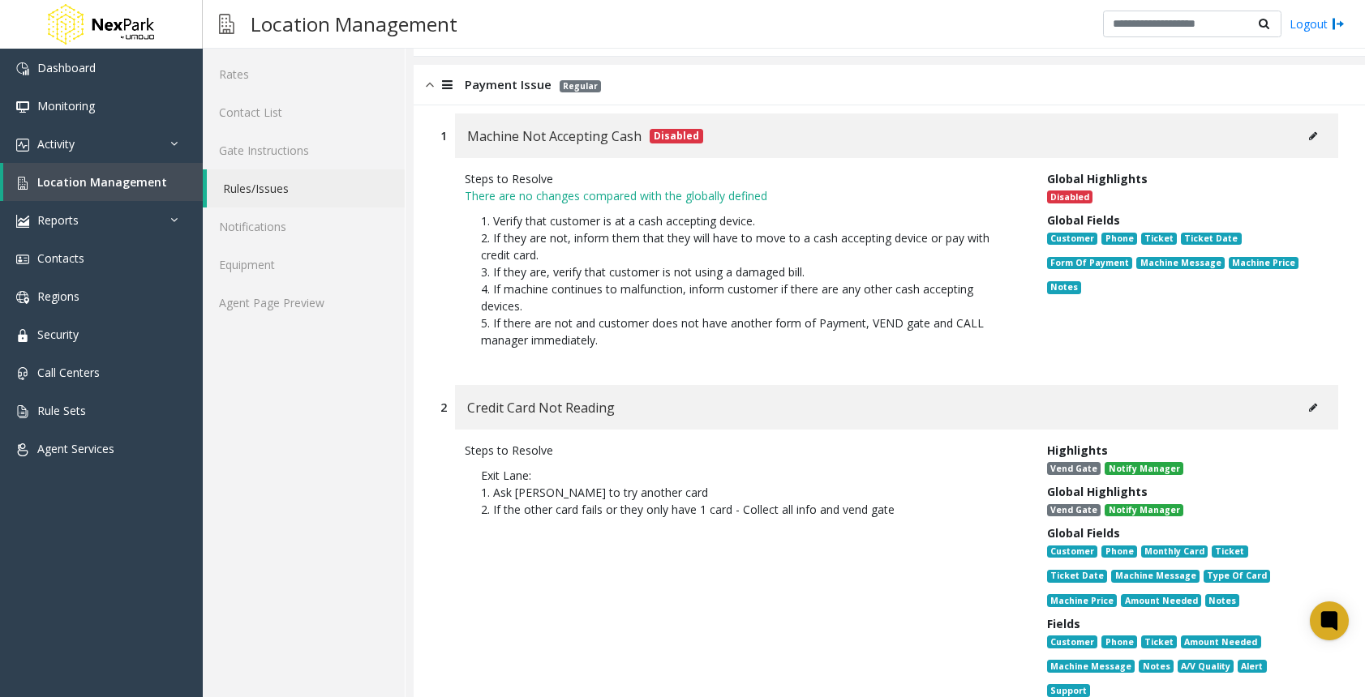
scroll to position [324, 0]
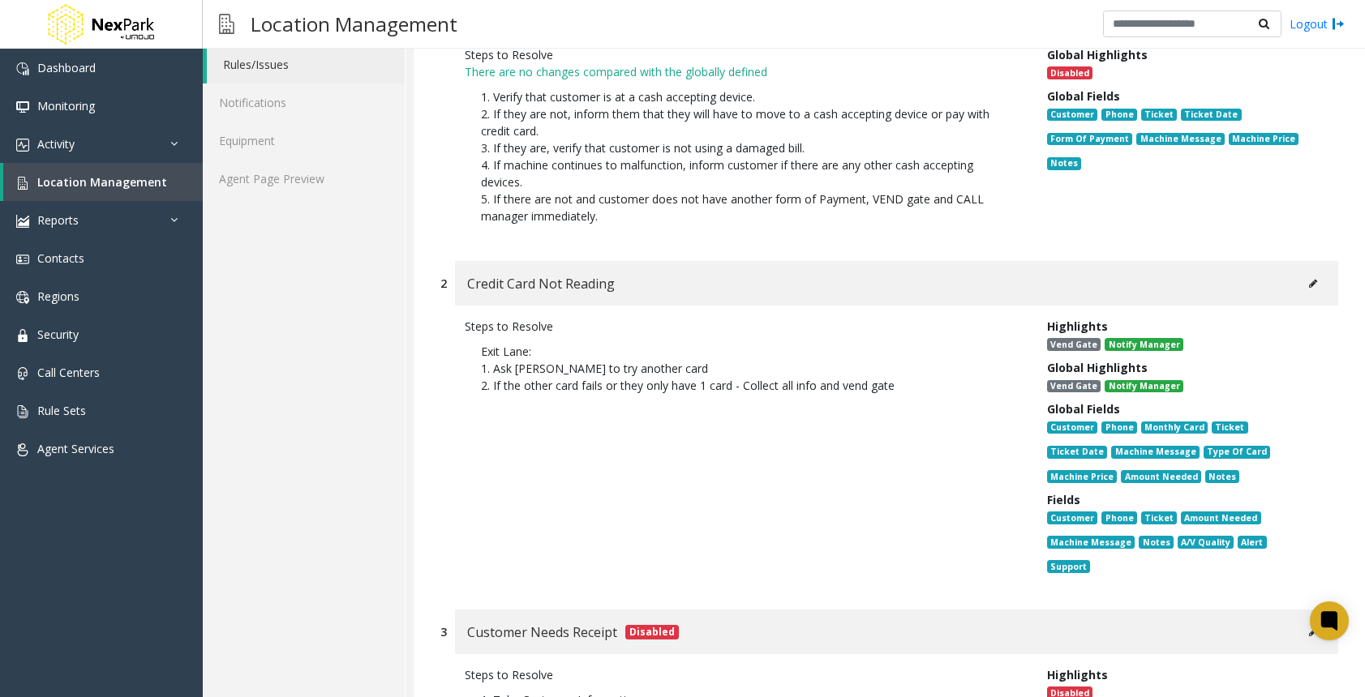
click at [1300, 291] on button at bounding box center [1313, 284] width 26 height 24
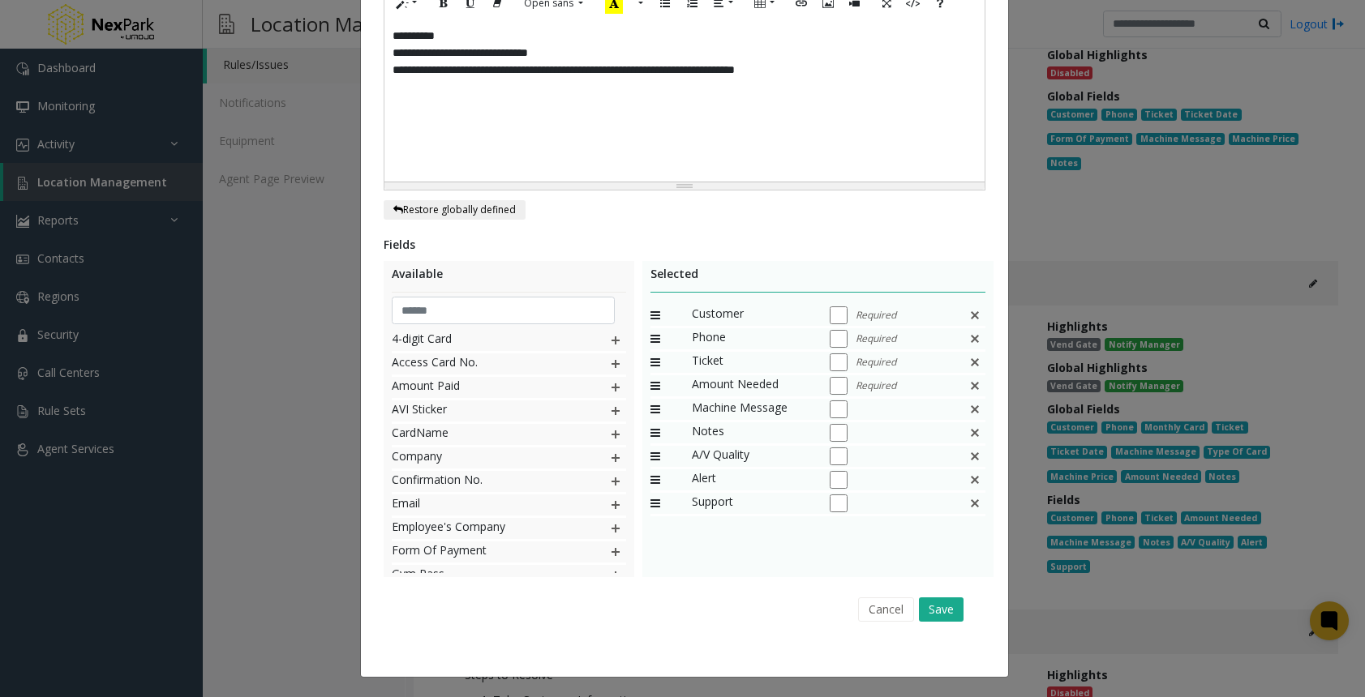
scroll to position [487, 0]
click at [939, 603] on button "Save" at bounding box center [941, 609] width 45 height 24
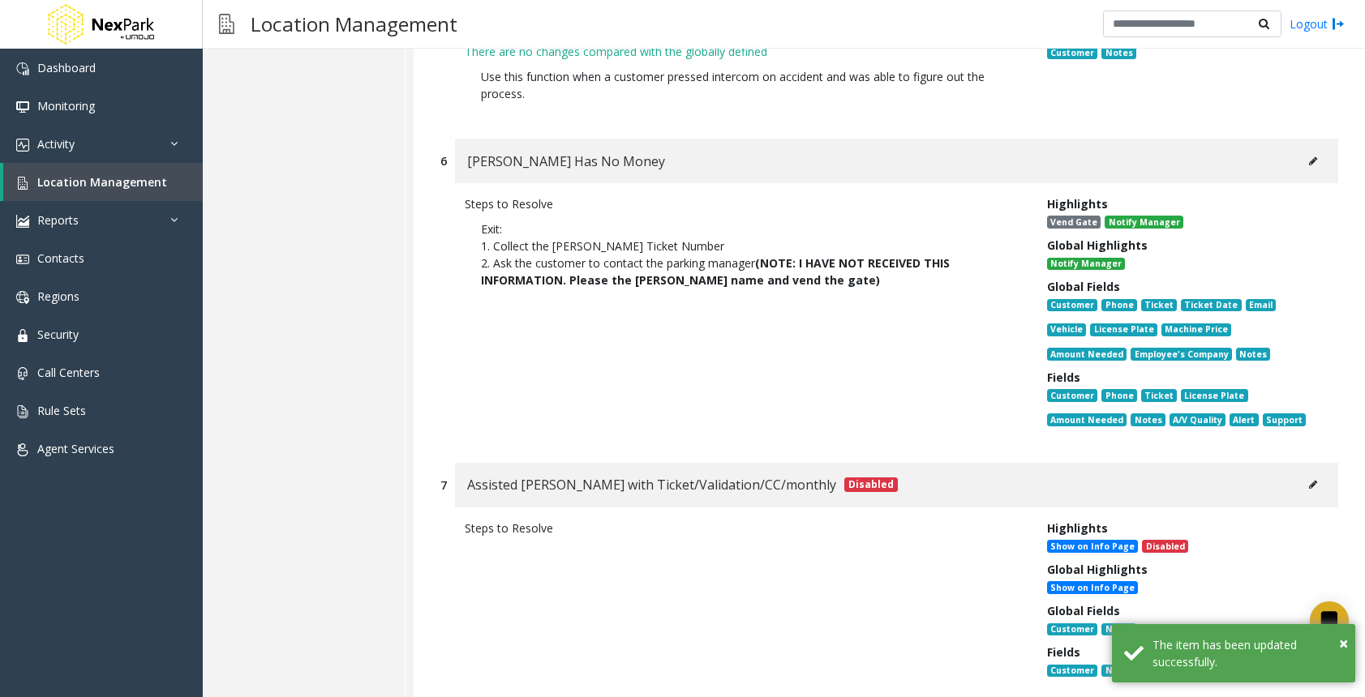
scroll to position [1703, 0]
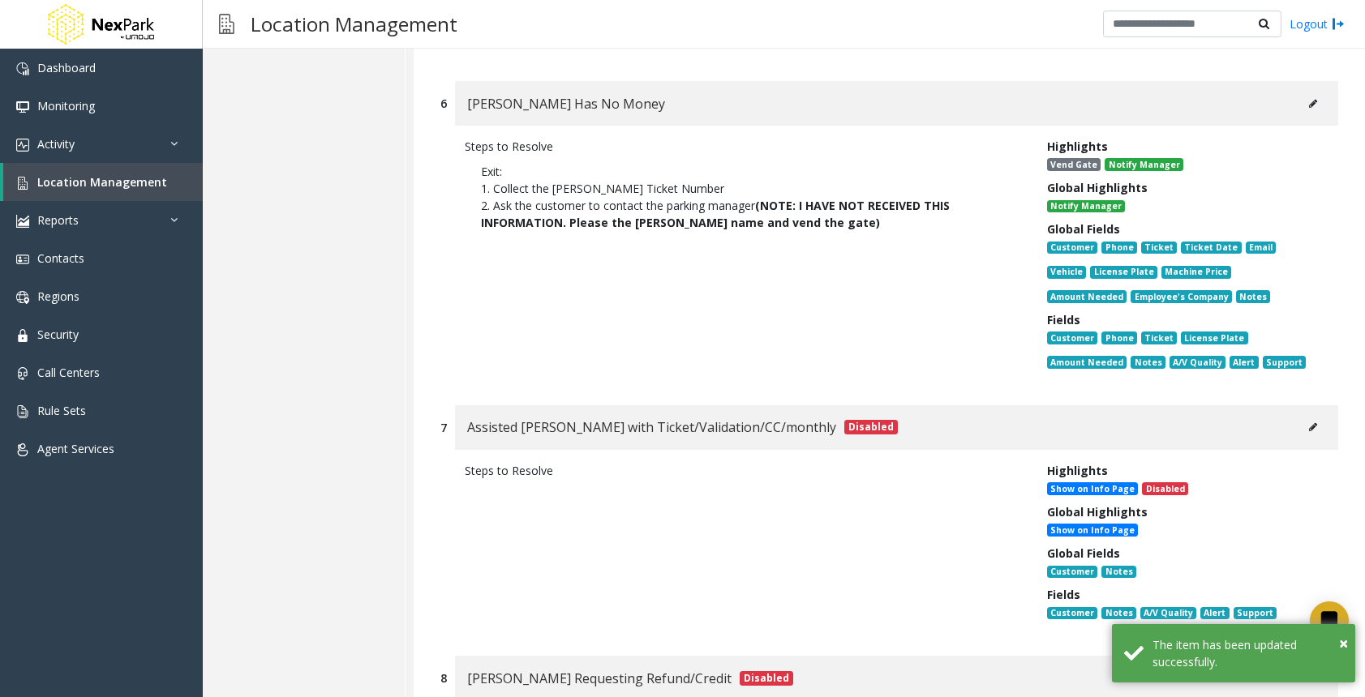
click at [1309, 99] on icon at bounding box center [1313, 104] width 8 height 10
type input "**********"
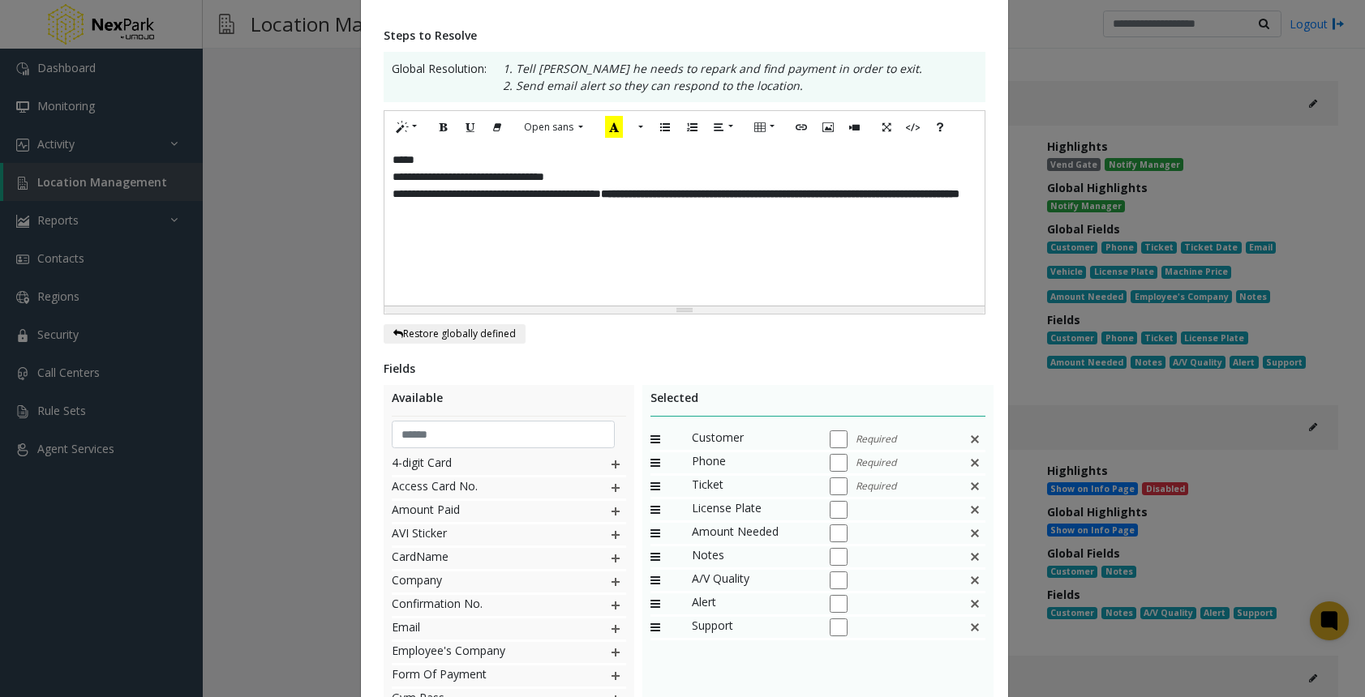
scroll to position [385, 0]
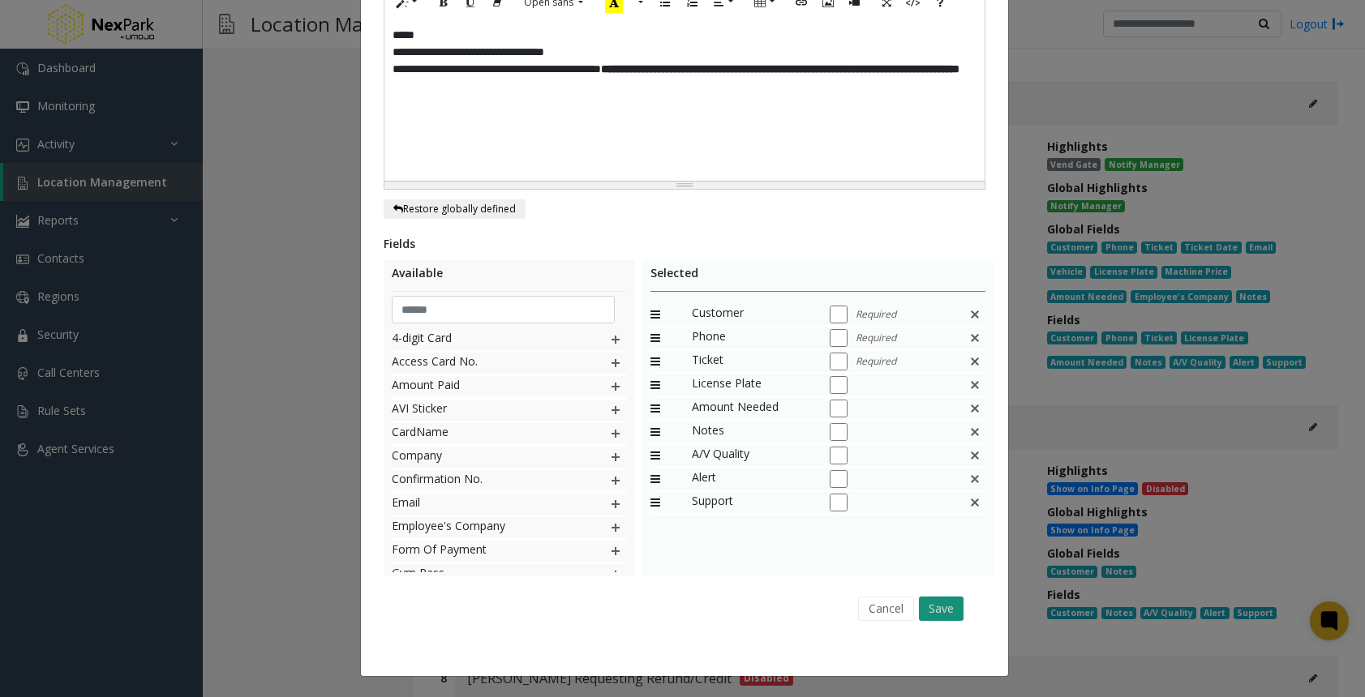
click at [939, 616] on button "Save" at bounding box center [941, 609] width 45 height 24
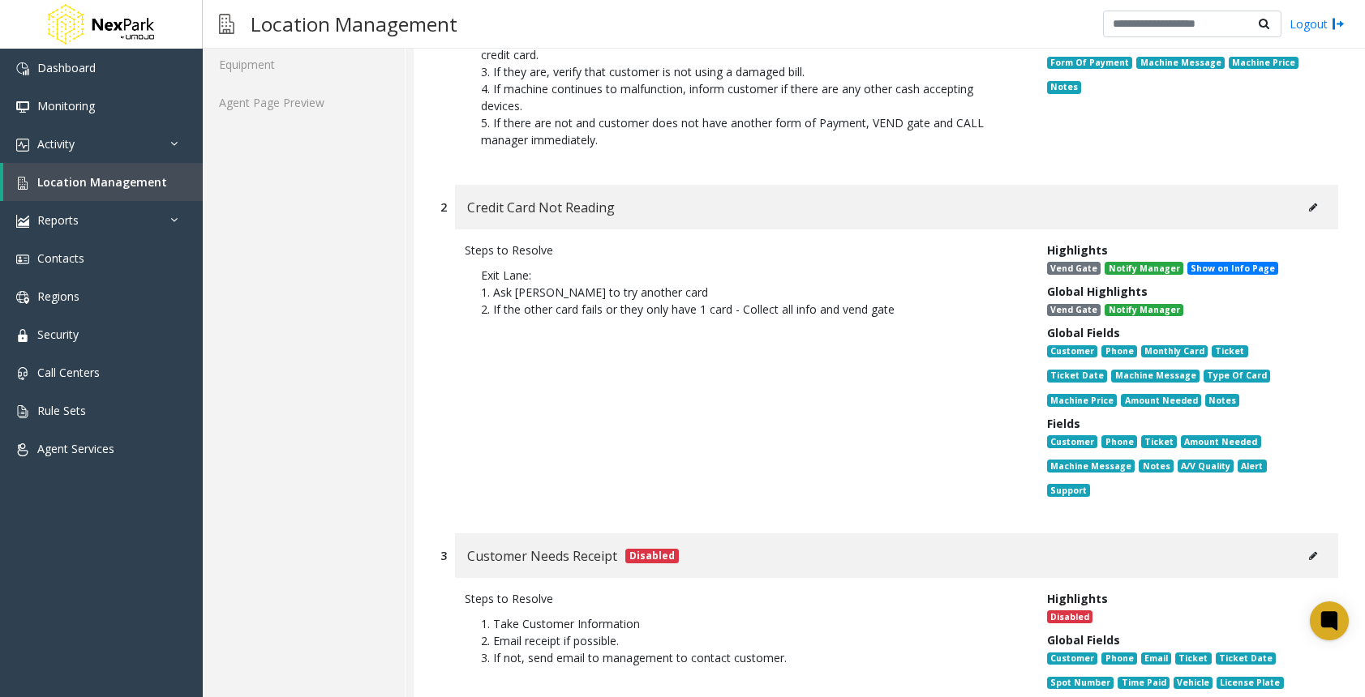
scroll to position [0, 0]
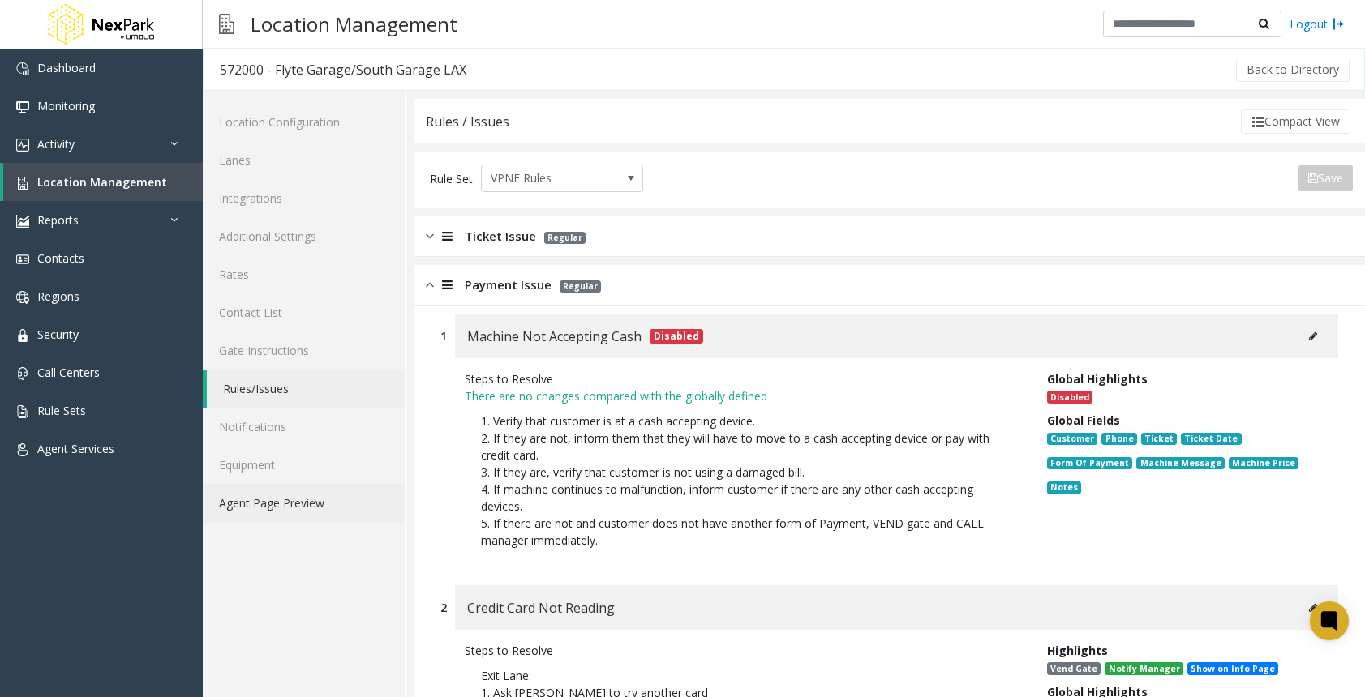
click at [289, 490] on link "Agent Page Preview" at bounding box center [304, 503] width 202 height 38
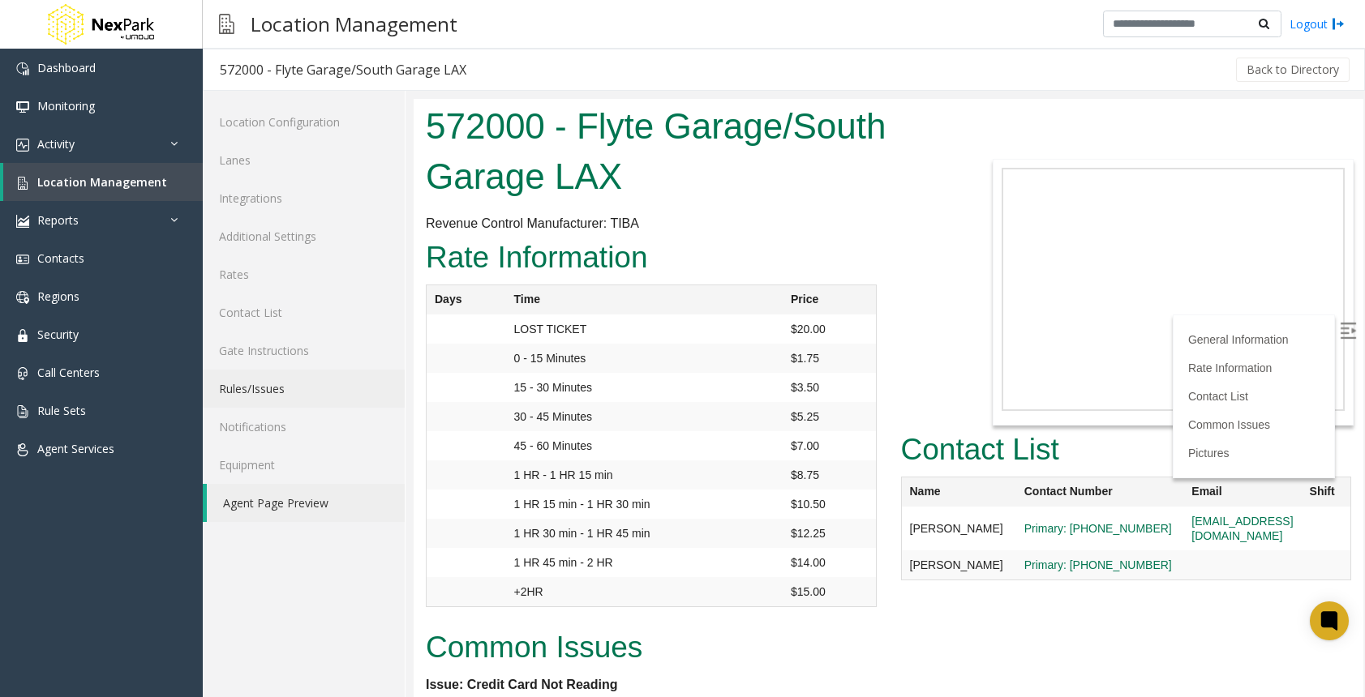
click at [297, 392] on link "Rules/Issues" at bounding box center [304, 389] width 202 height 38
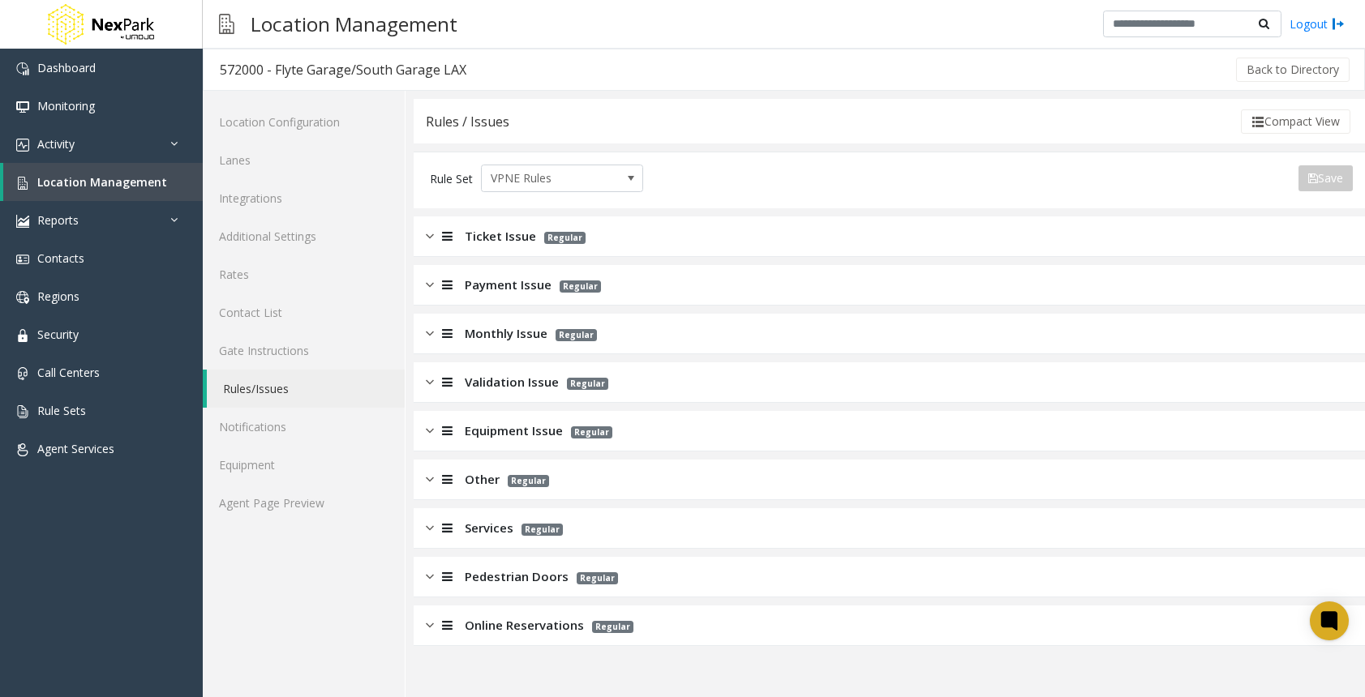
click at [437, 240] on div at bounding box center [445, 236] width 23 height 19
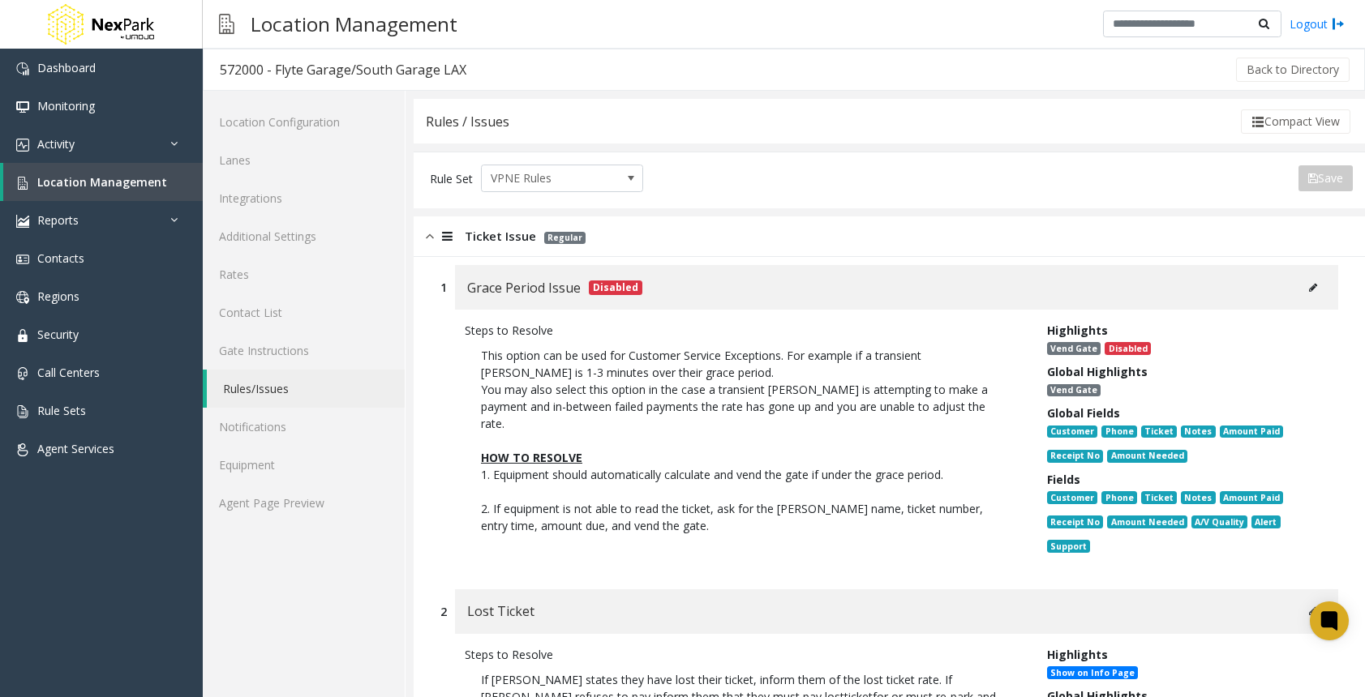
click at [437, 240] on div at bounding box center [445, 236] width 23 height 19
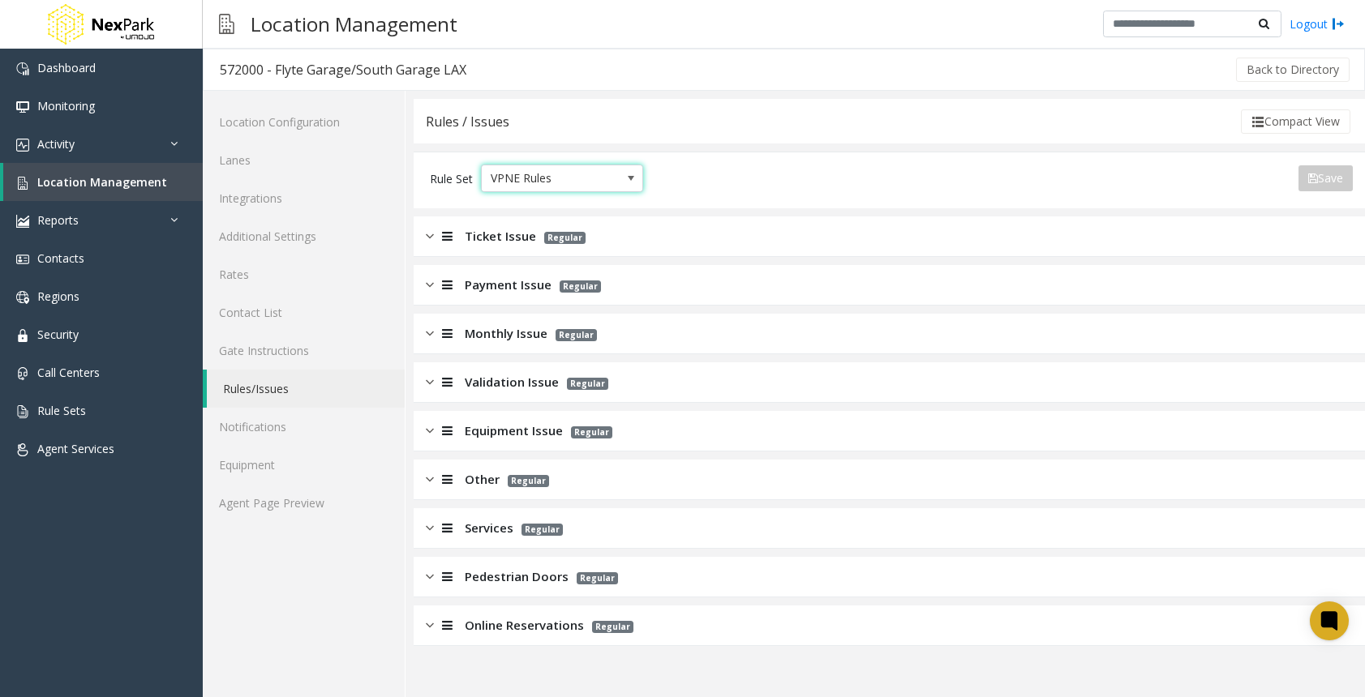
click at [525, 180] on span "VPNE Rules" at bounding box center [546, 178] width 128 height 26
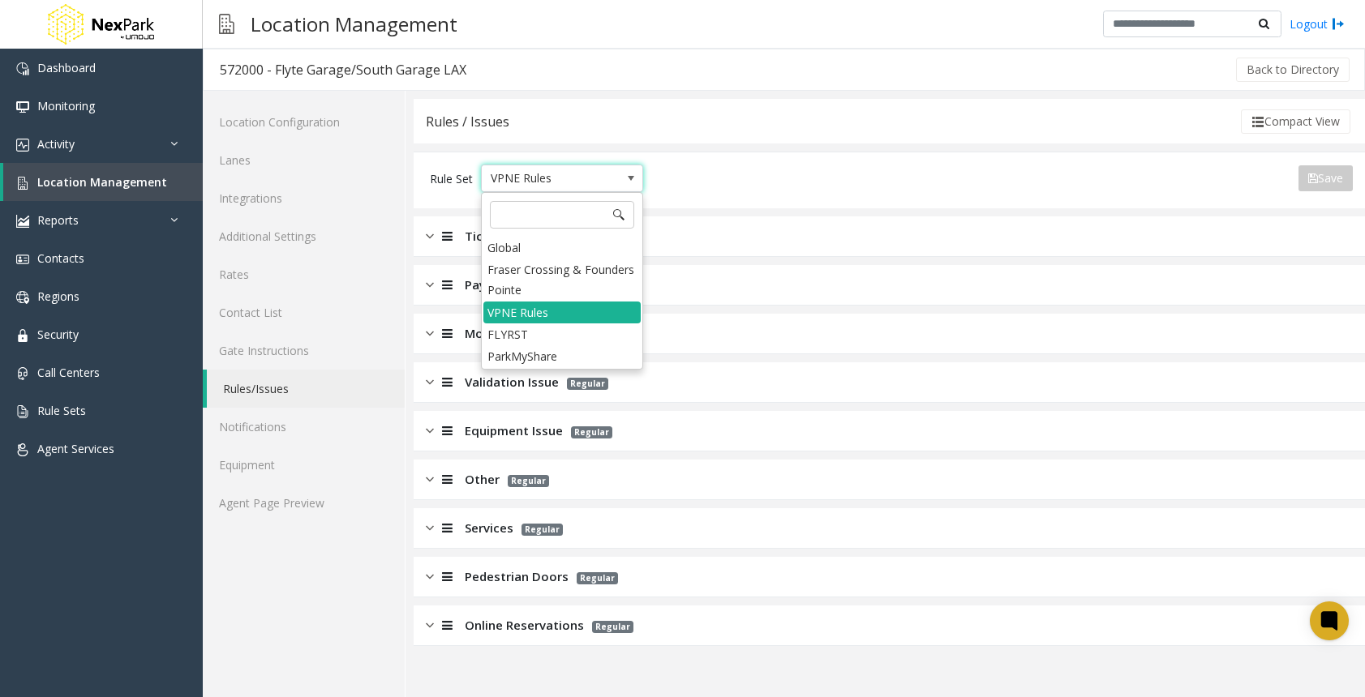
click at [525, 180] on span "VPNE Rules" at bounding box center [546, 178] width 128 height 26
